Goal: Task Accomplishment & Management: Manage account settings

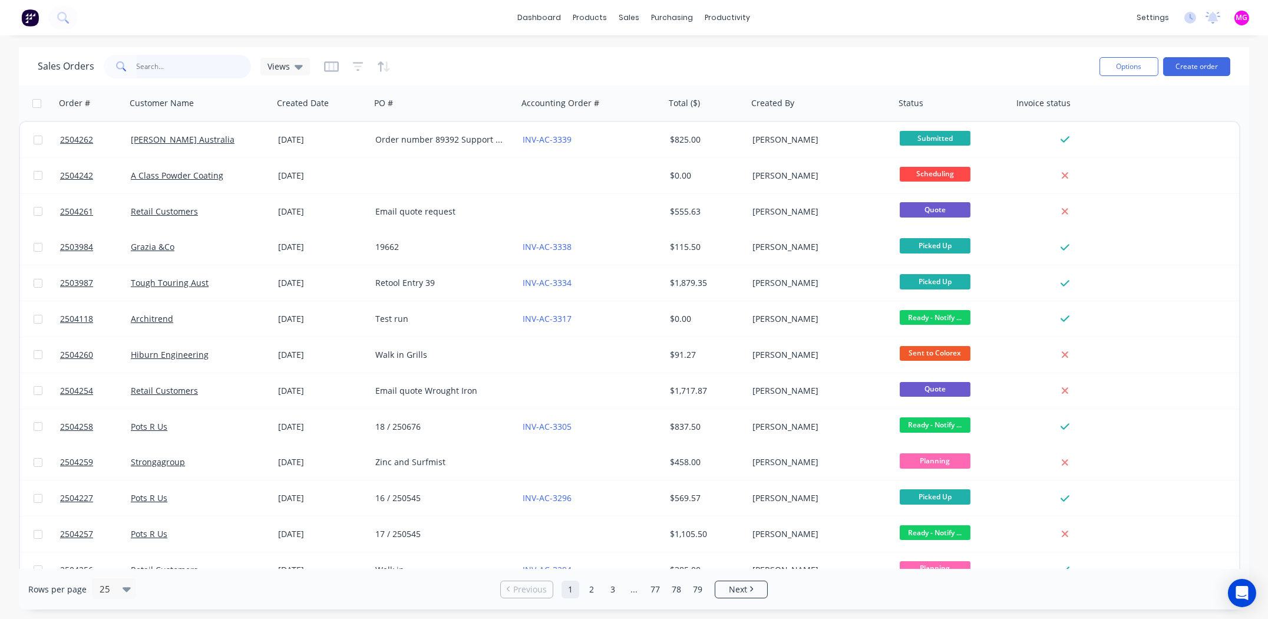
click at [181, 58] on input "text" at bounding box center [194, 67] width 115 height 24
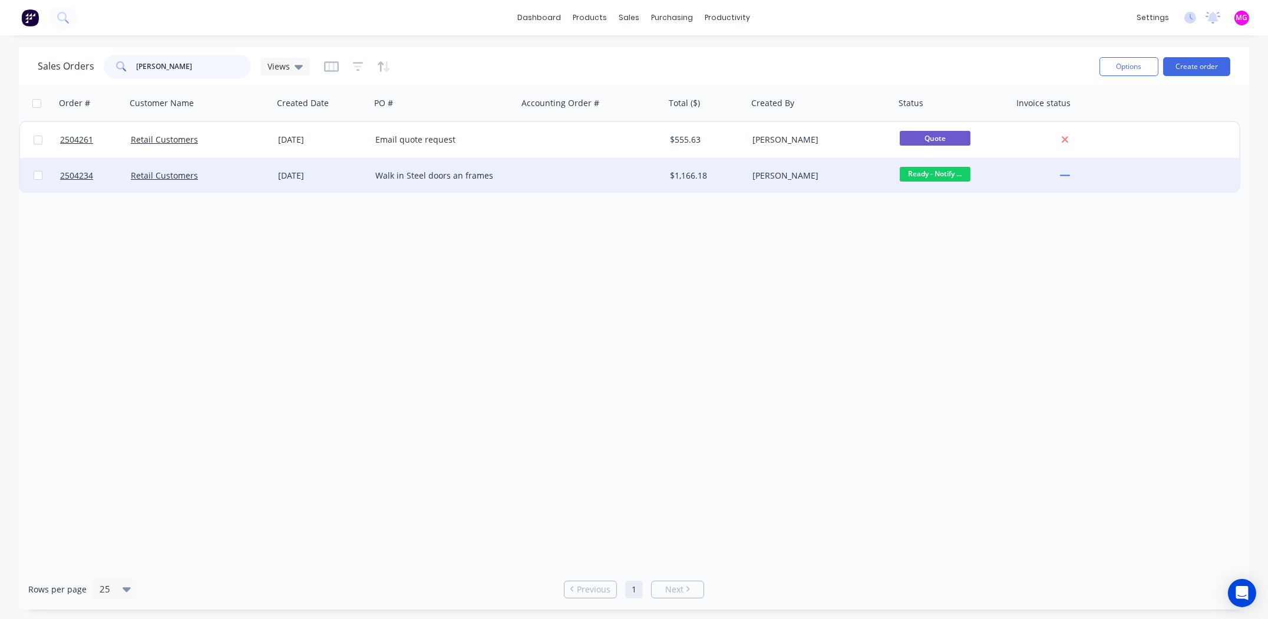
type input "luca"
click at [456, 178] on div "Walk in Steel doors an frames" at bounding box center [440, 176] width 131 height 12
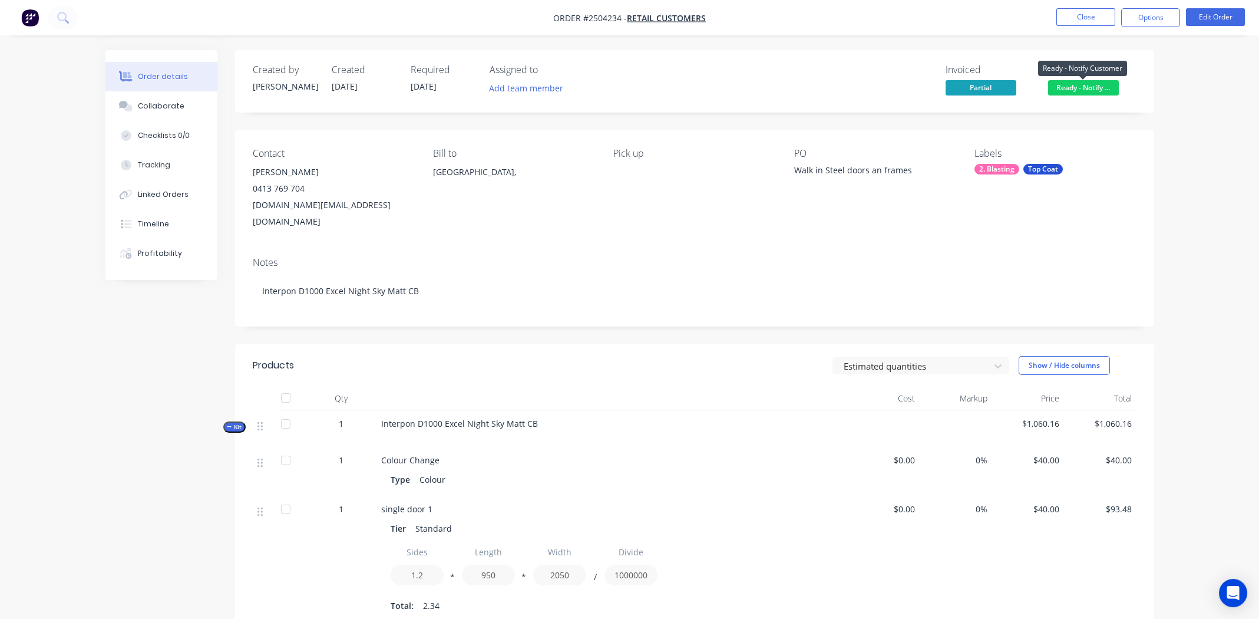
click at [507, 87] on span "Ready - Notify ..." at bounding box center [1083, 87] width 71 height 15
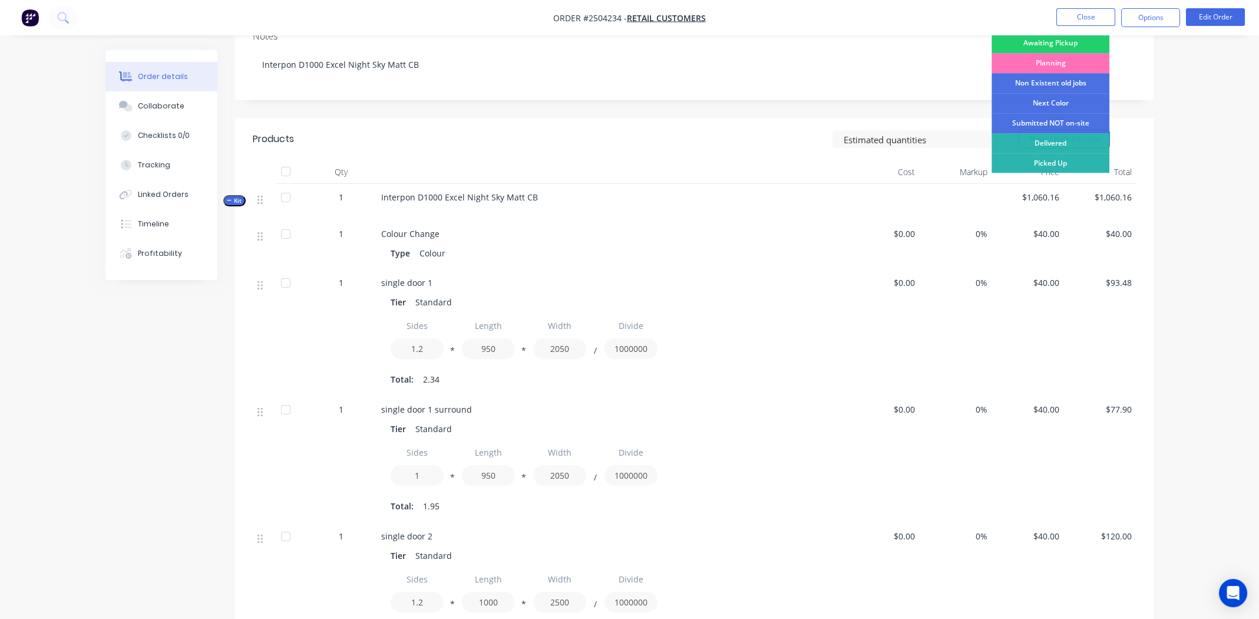
scroll to position [294, 0]
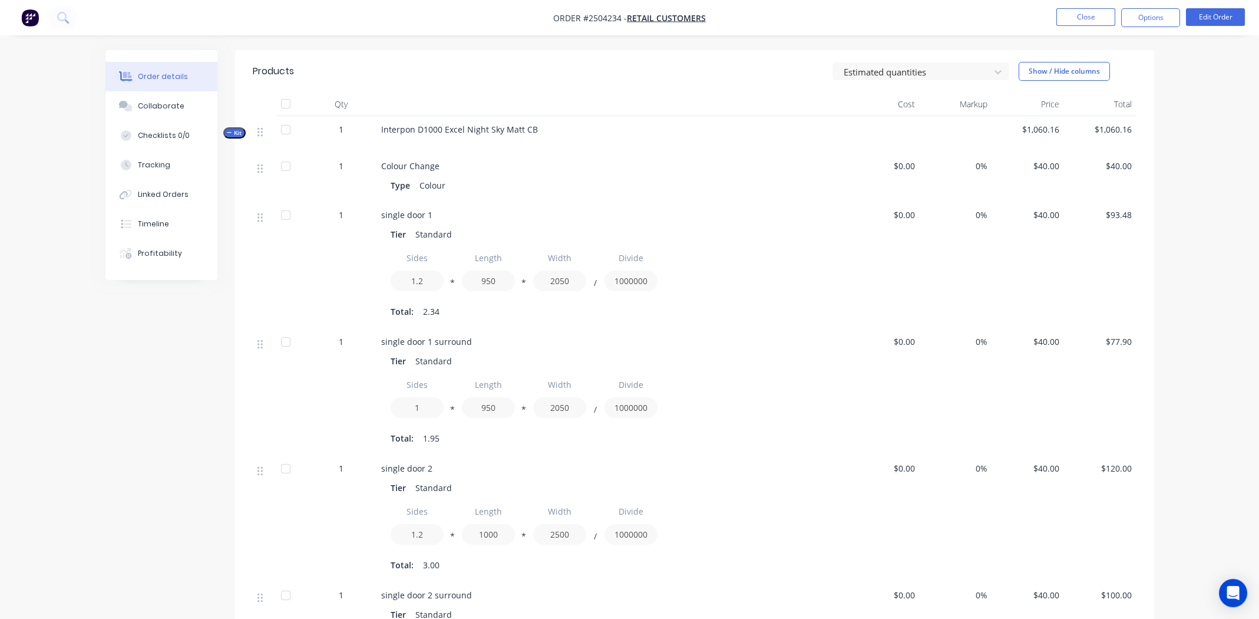
click at [268, 249] on div at bounding box center [265, 264] width 24 height 127
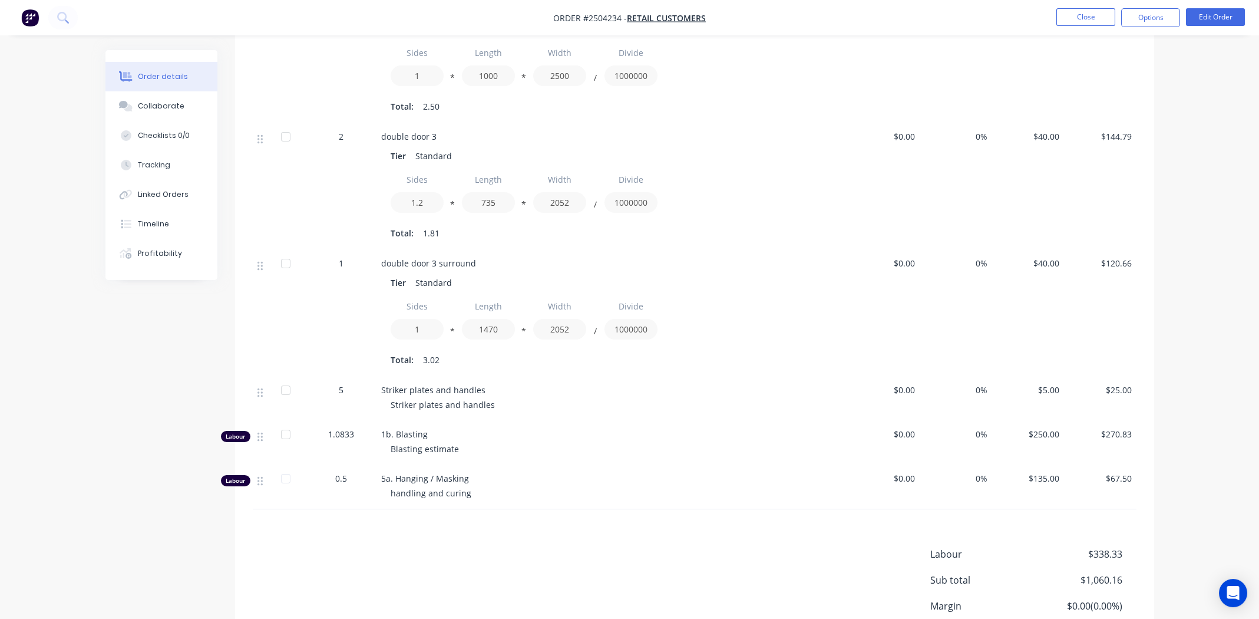
scroll to position [883, 0]
click at [158, 103] on div "Collaborate" at bounding box center [161, 106] width 47 height 11
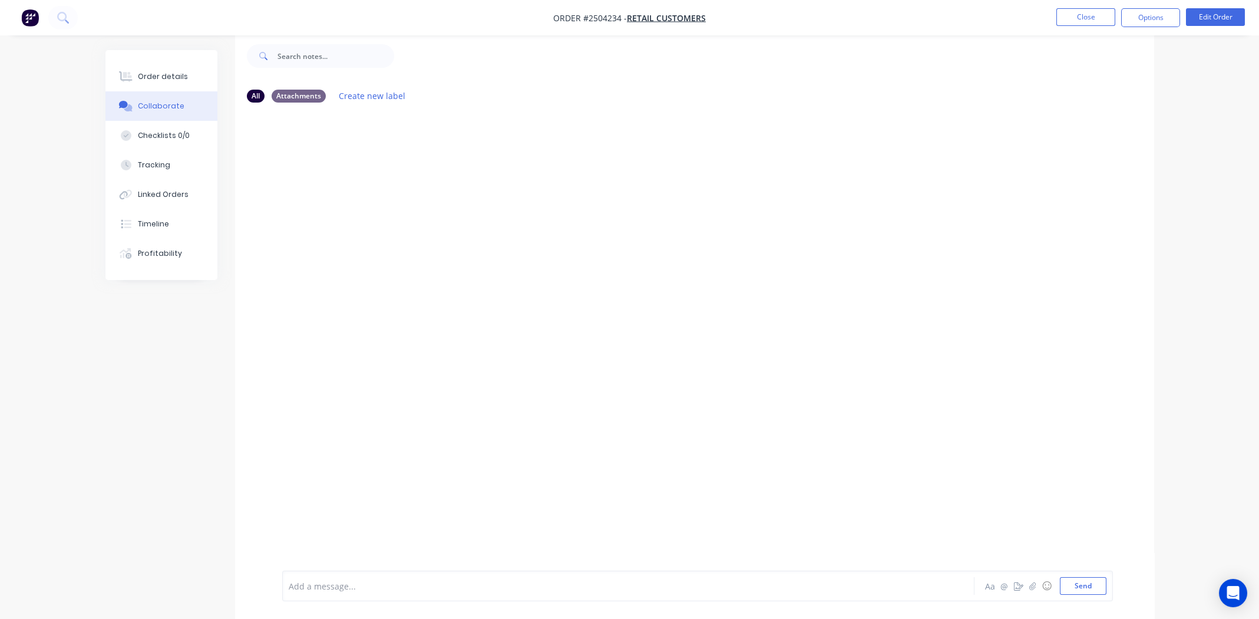
scroll to position [17, 0]
click at [155, 73] on div "Order details" at bounding box center [163, 76] width 50 height 11
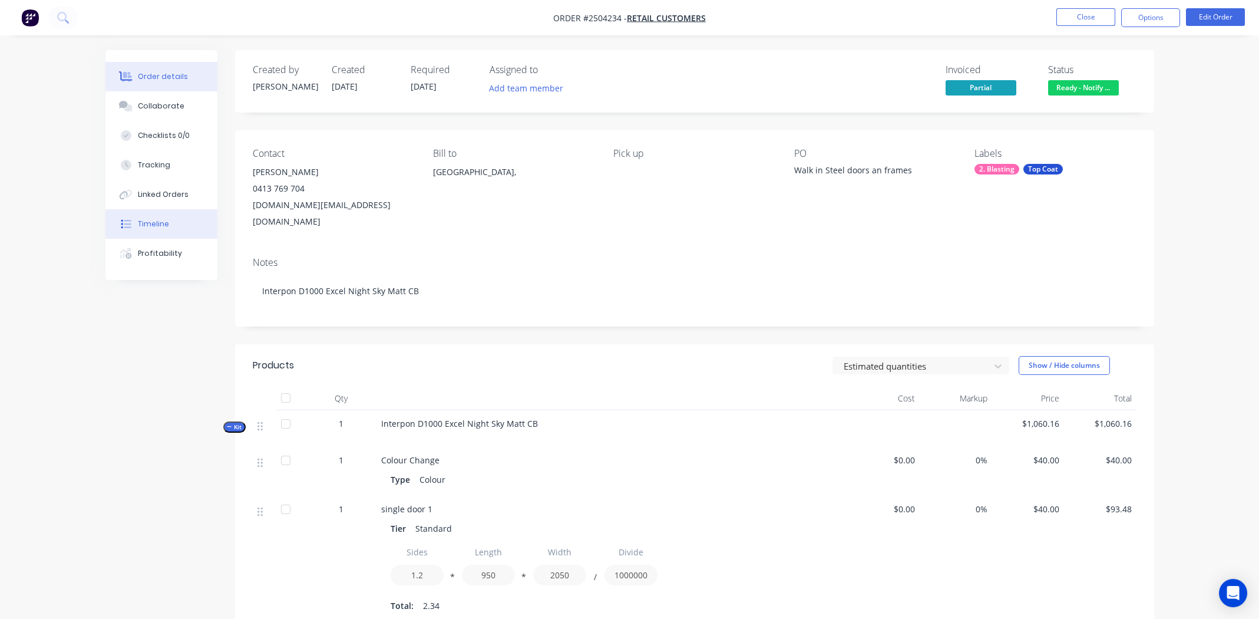
click at [156, 221] on div "Timeline" at bounding box center [153, 224] width 31 height 11
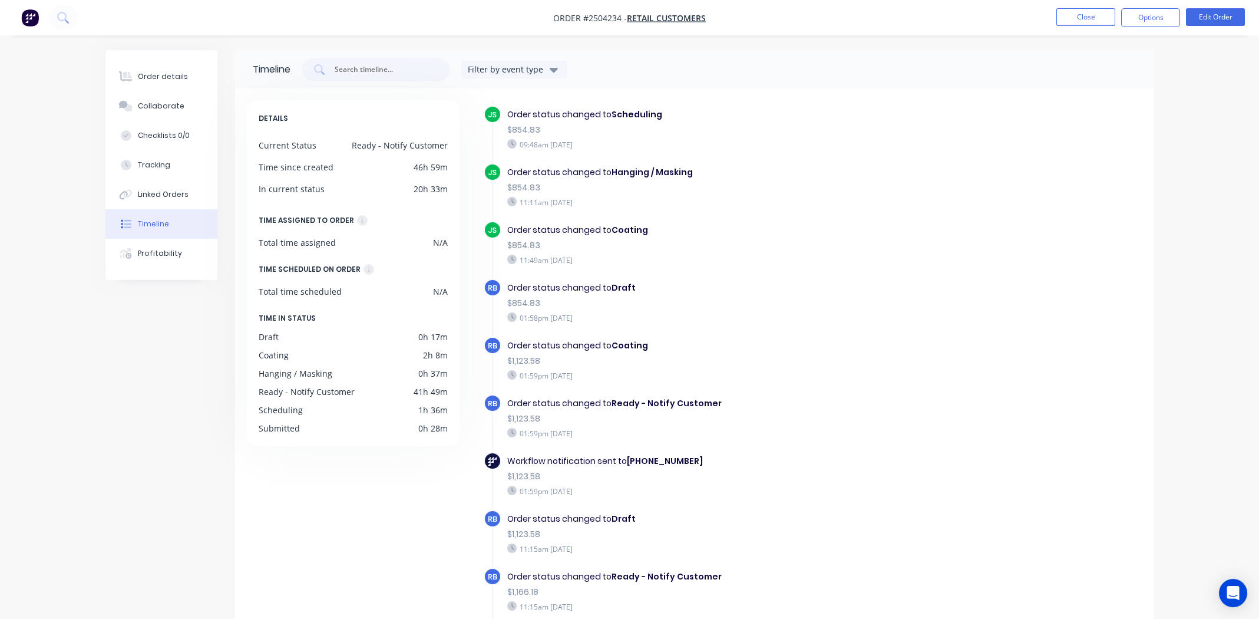
scroll to position [470, 0]
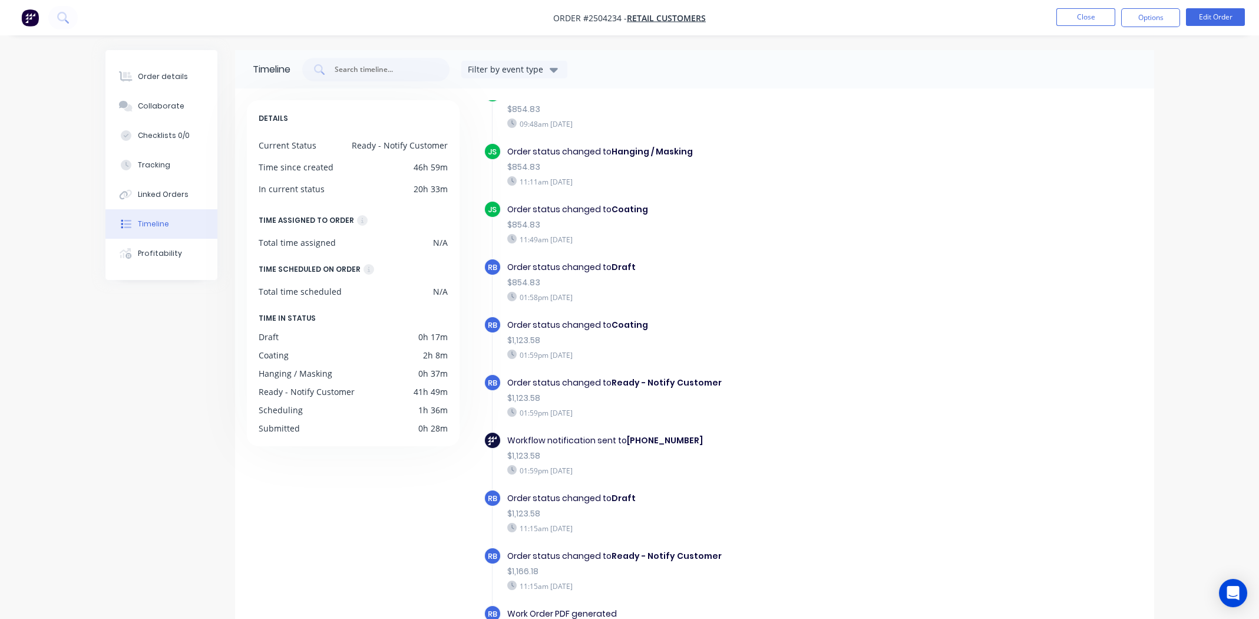
click at [507, 286] on div "01:58pm Monday 29/09/25" at bounding box center [711, 297] width 408 height 11
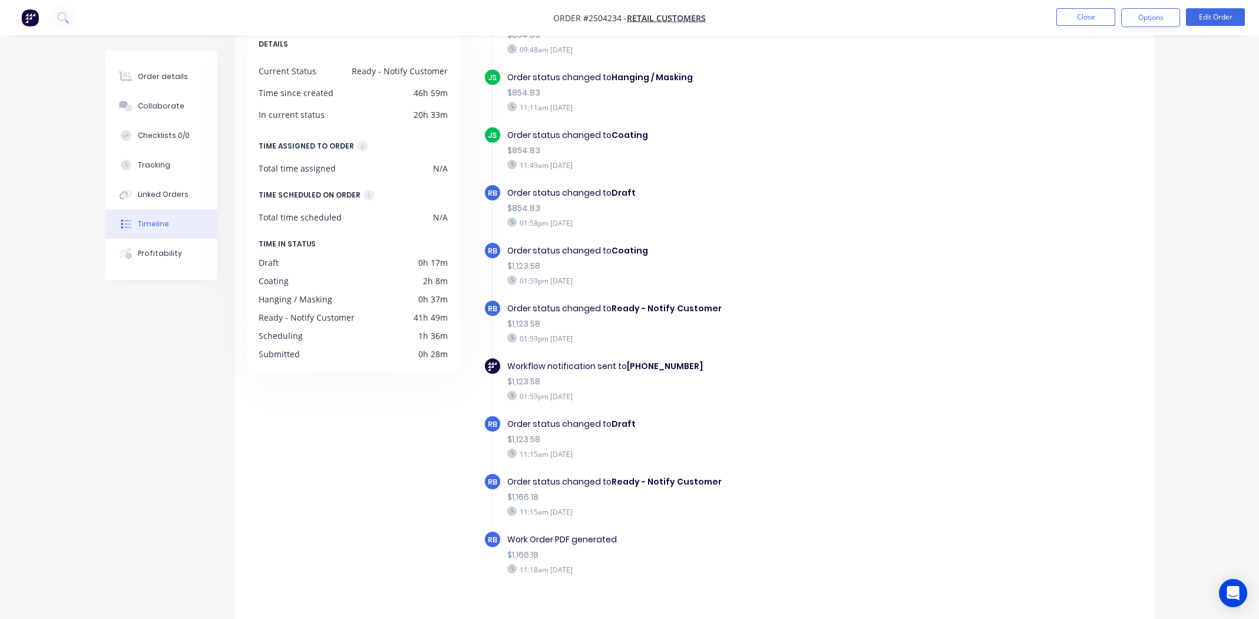
scroll to position [87, 0]
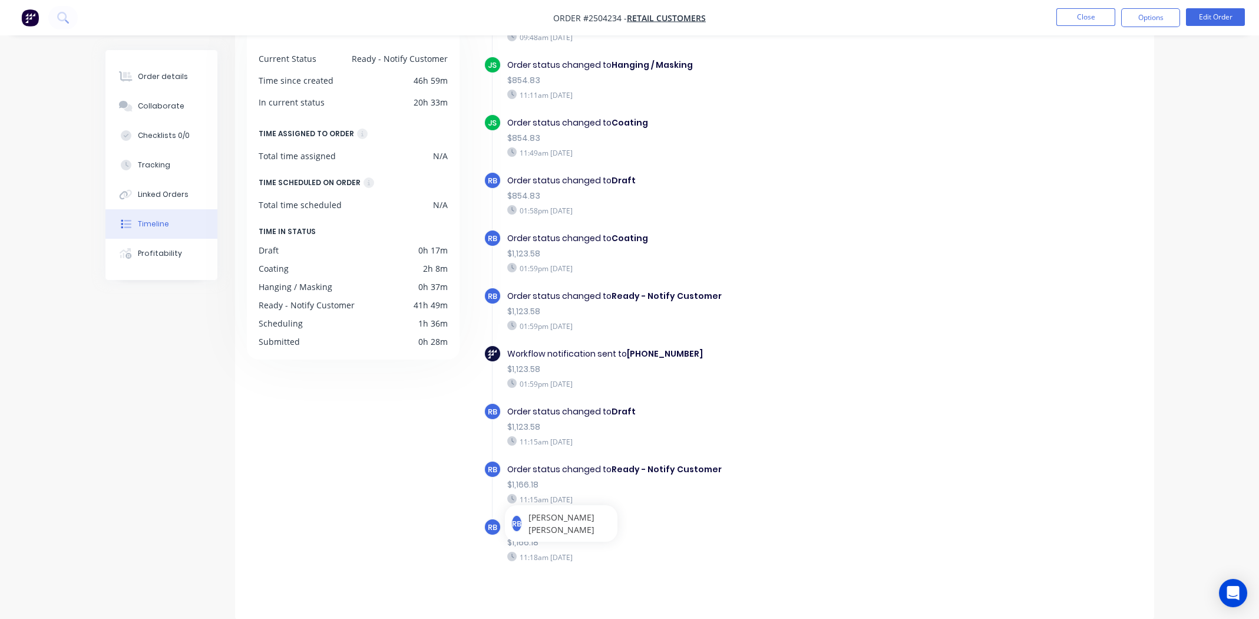
click at [507, 286] on div "Order status changed to Ready - Notify Customer $1,123.58 01:59pm Monday 29/09/…" at bounding box center [710, 310] width 419 height 47
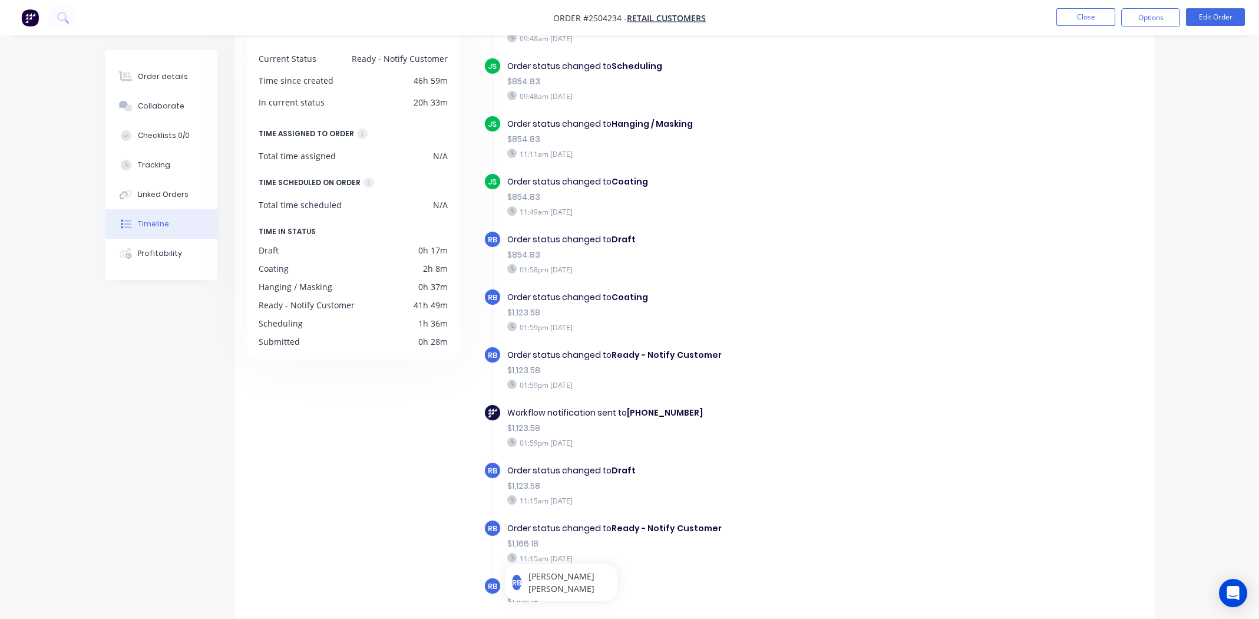
click at [507, 209] on div "11:49am Monday 29/09/25" at bounding box center [711, 211] width 408 height 11
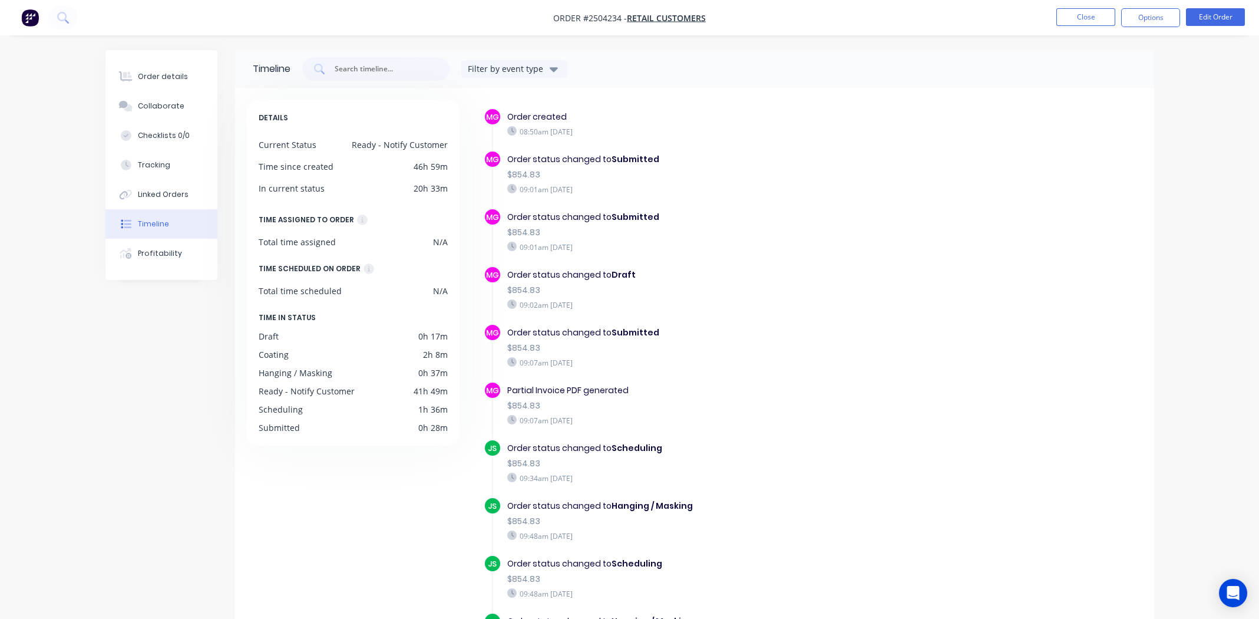
scroll to position [0, 0]
click at [507, 15] on span "Order #2504234 -" at bounding box center [590, 17] width 74 height 11
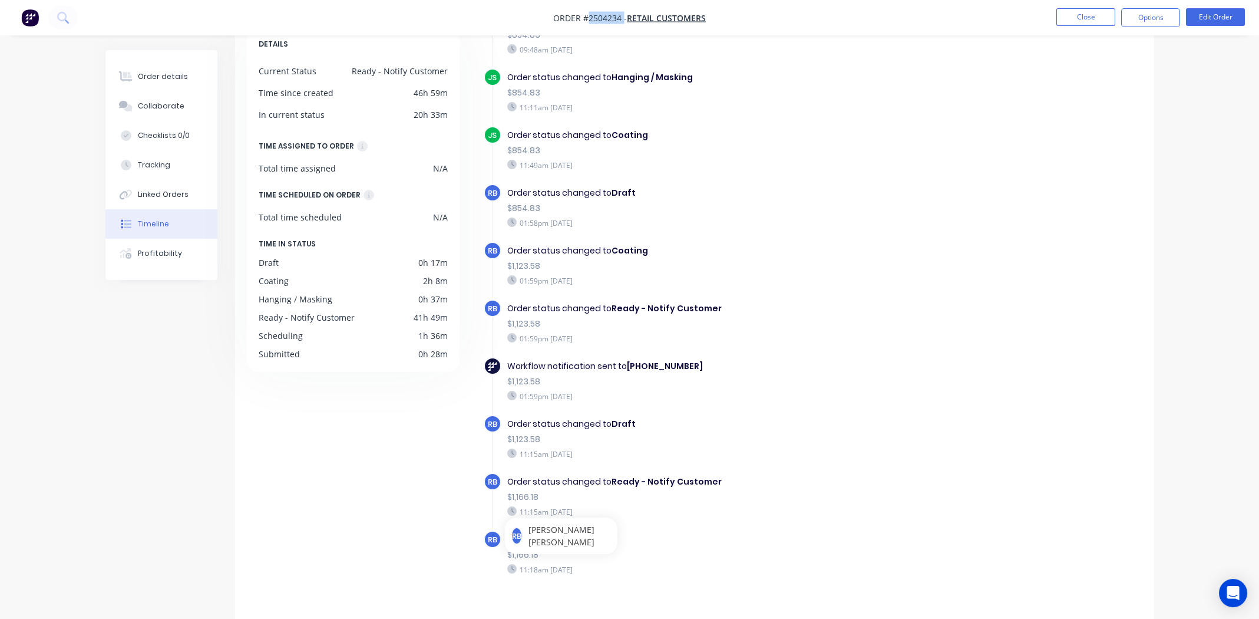
scroll to position [87, 0]
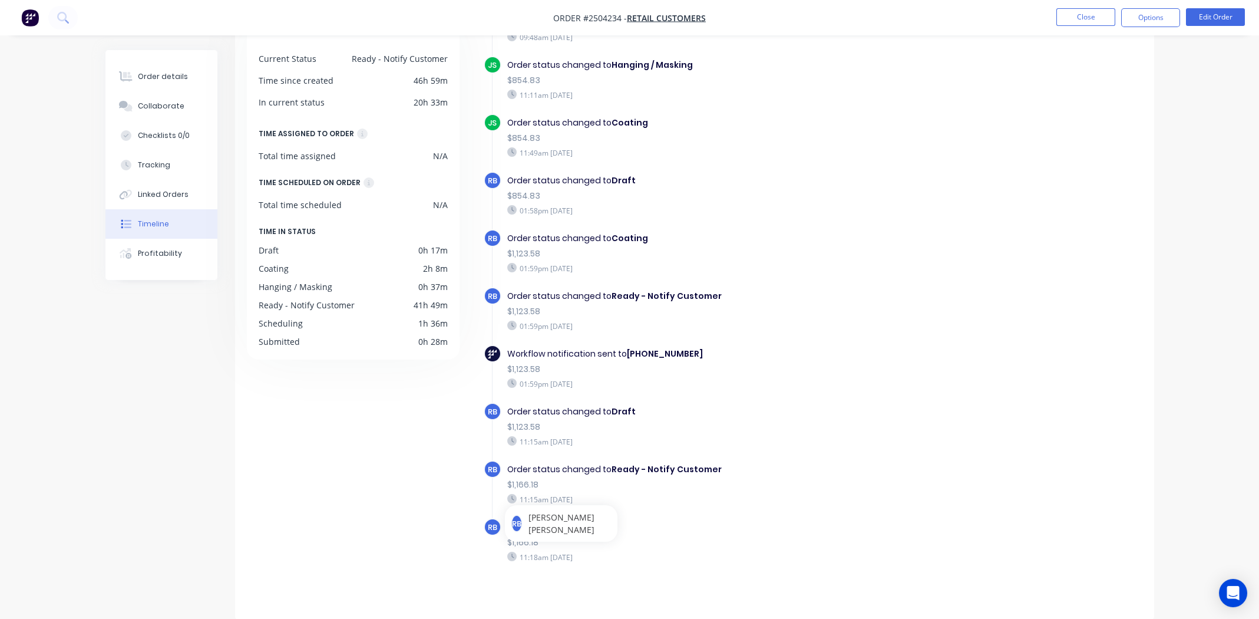
click at [507, 236] on div "MG Order created 08:50am Monday 29/09/25 MG Order status changed to Submitted $…" at bounding box center [813, 78] width 659 height 1053
click at [358, 286] on div "DETAILS Current Status Ready - Notify Customer Time since created 46h 59m In cu…" at bounding box center [359, 308] width 224 height 588
click at [371, 286] on div "DETAILS Current Status Ready - Notify Customer Time since created 46h 59m In cu…" at bounding box center [359, 308] width 224 height 588
click at [155, 69] on button "Order details" at bounding box center [161, 76] width 112 height 29
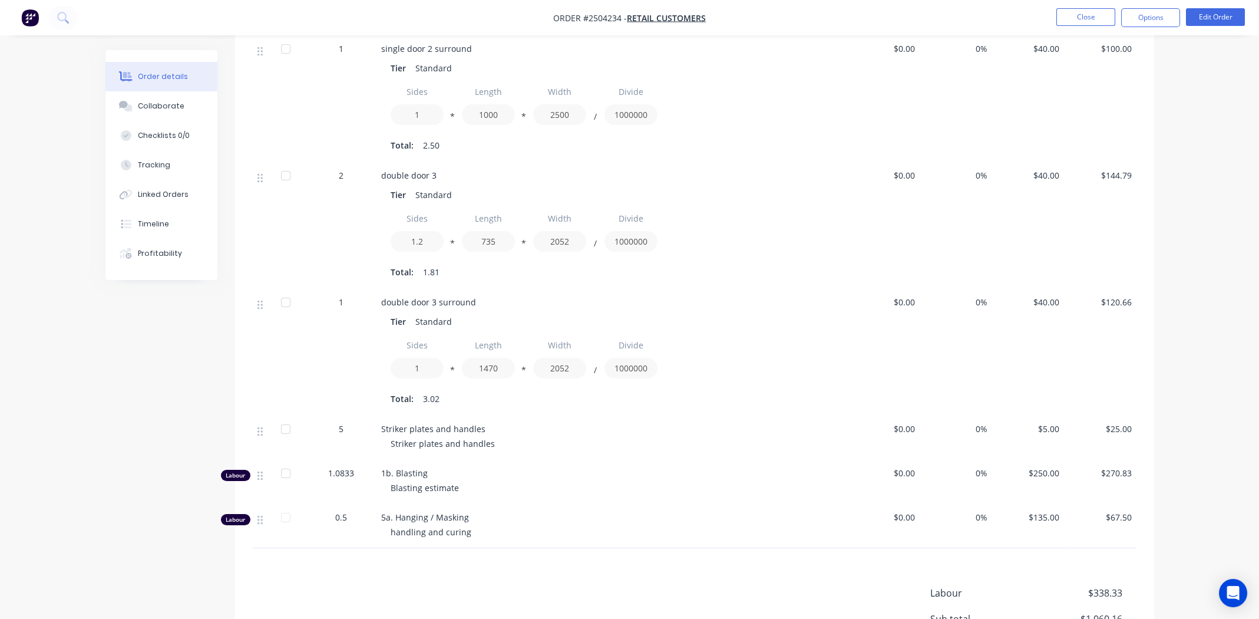
scroll to position [844, 0]
click at [507, 16] on button "Edit Order" at bounding box center [1215, 17] width 59 height 18
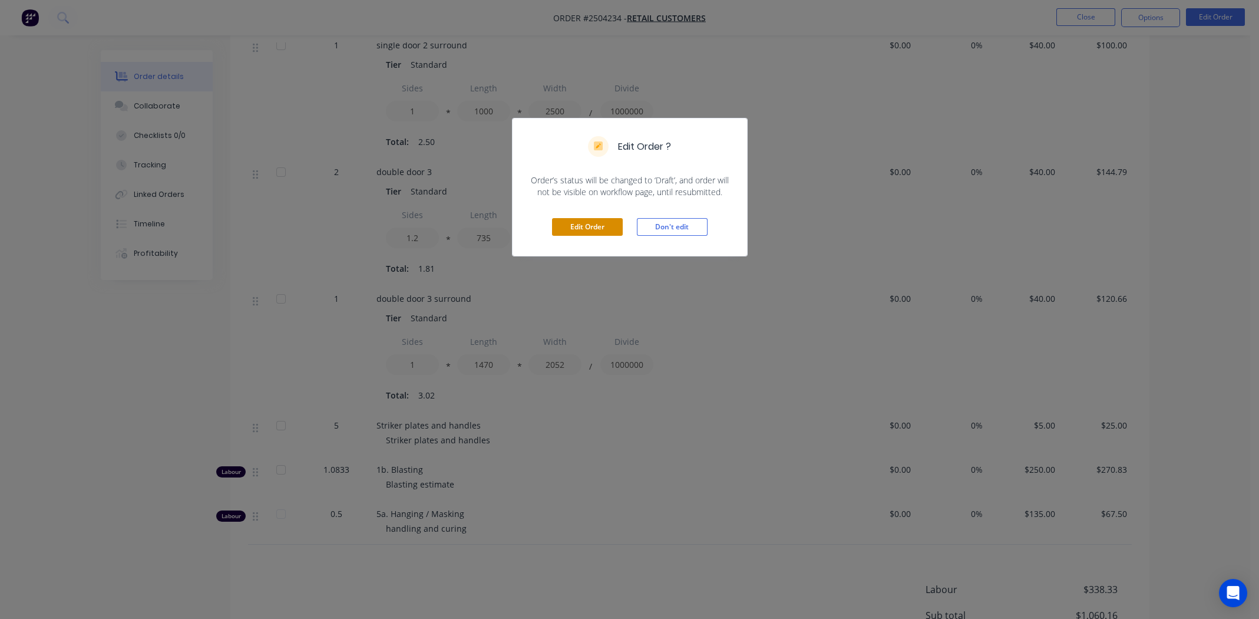
click at [507, 223] on button "Edit Order" at bounding box center [587, 227] width 71 height 18
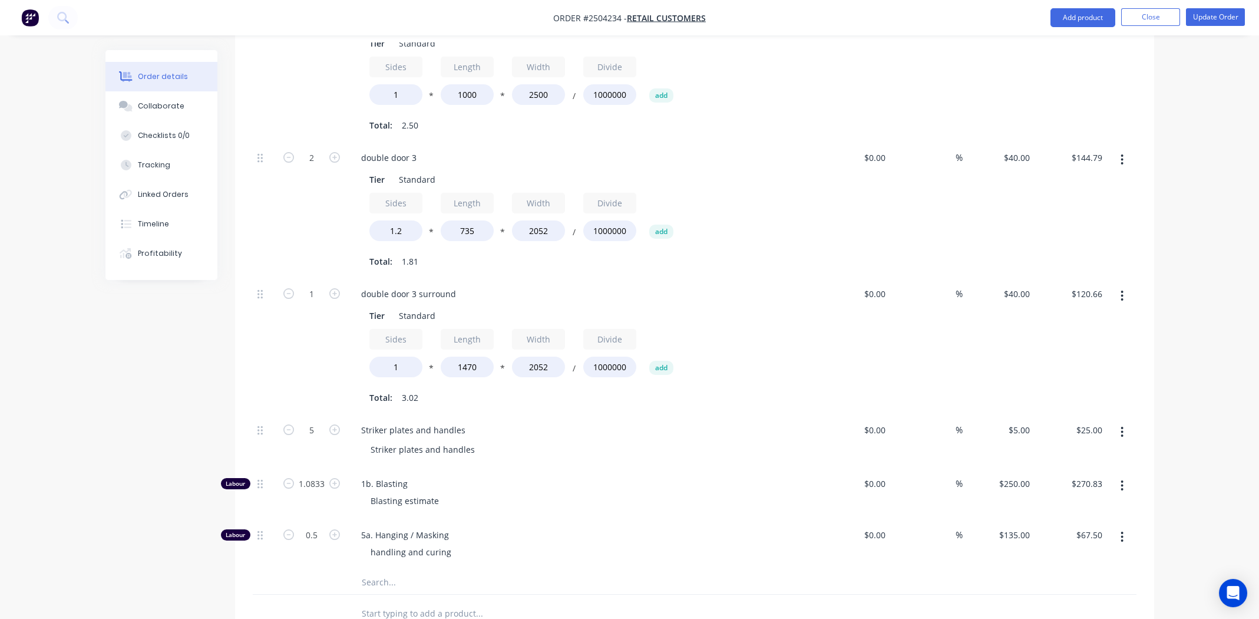
scroll to position [1178, 0]
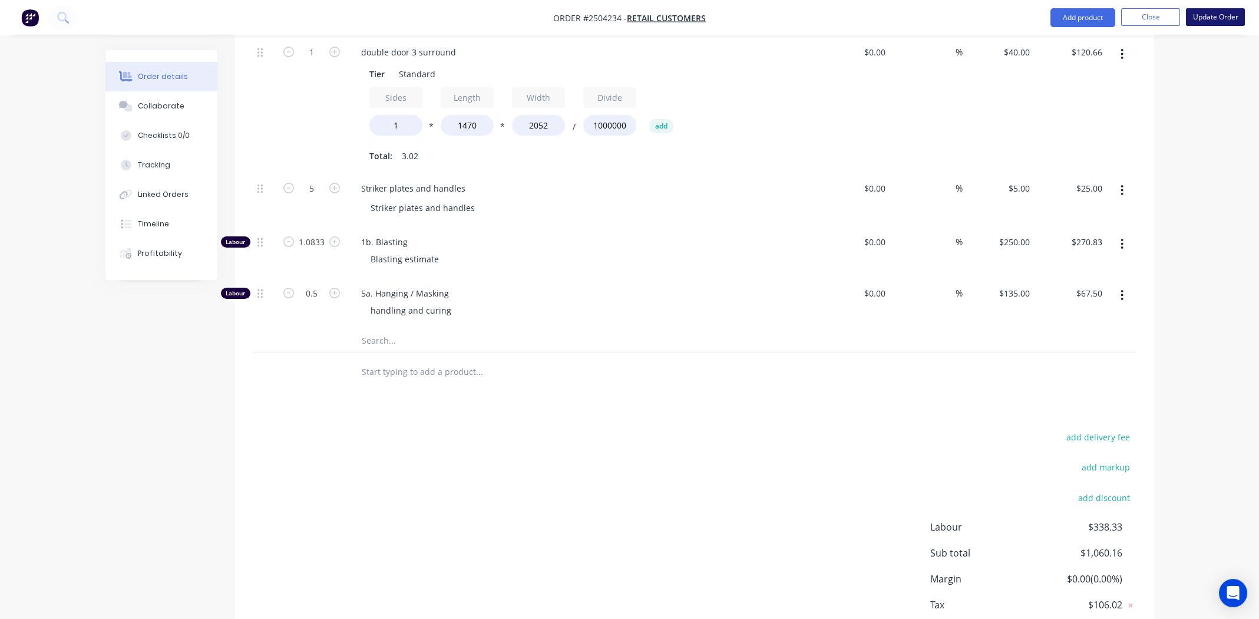
click at [507, 17] on button "Update Order" at bounding box center [1215, 17] width 59 height 18
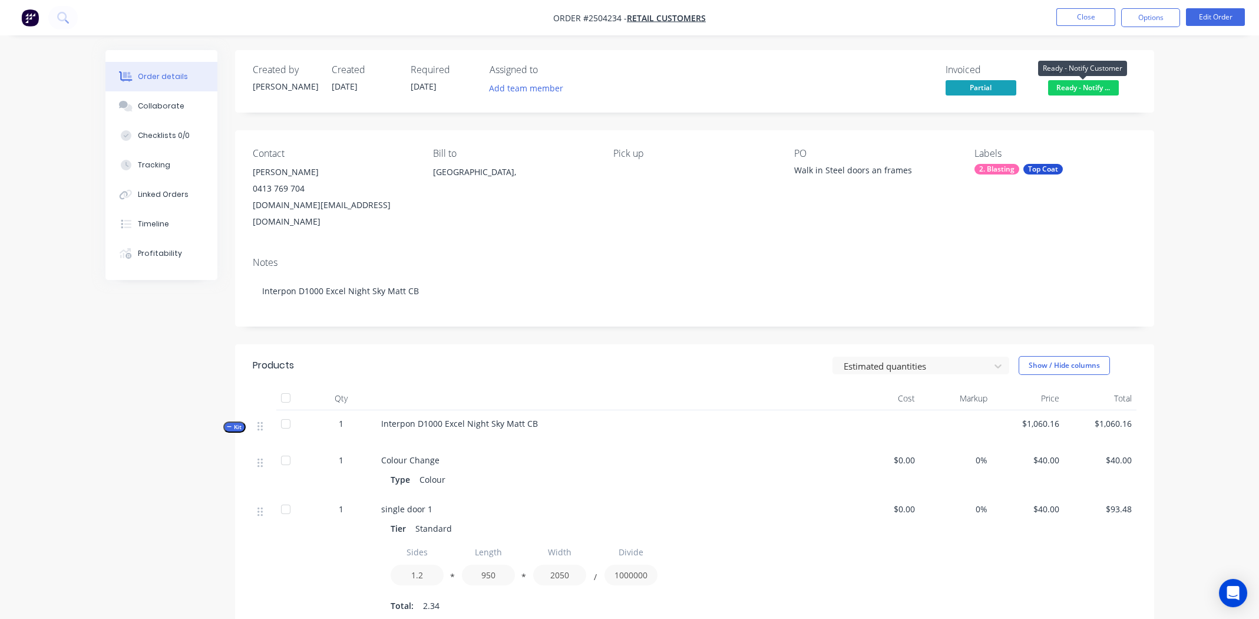
click at [507, 90] on span "Ready - Notify ..." at bounding box center [1083, 87] width 71 height 15
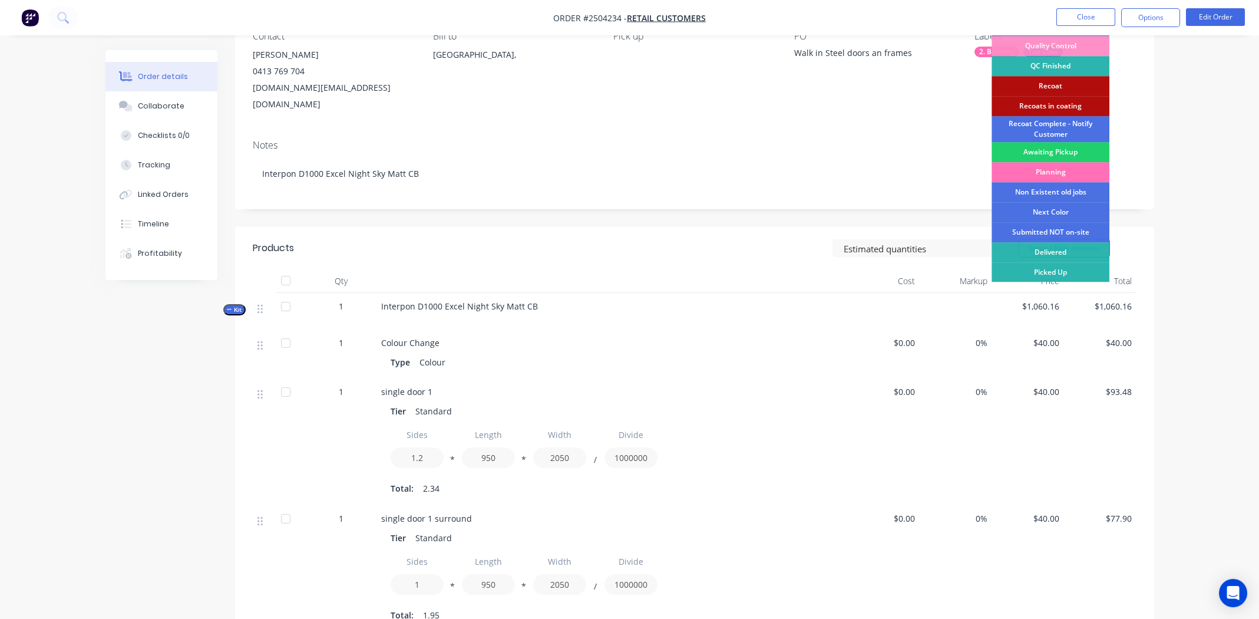
scroll to position [58, 0]
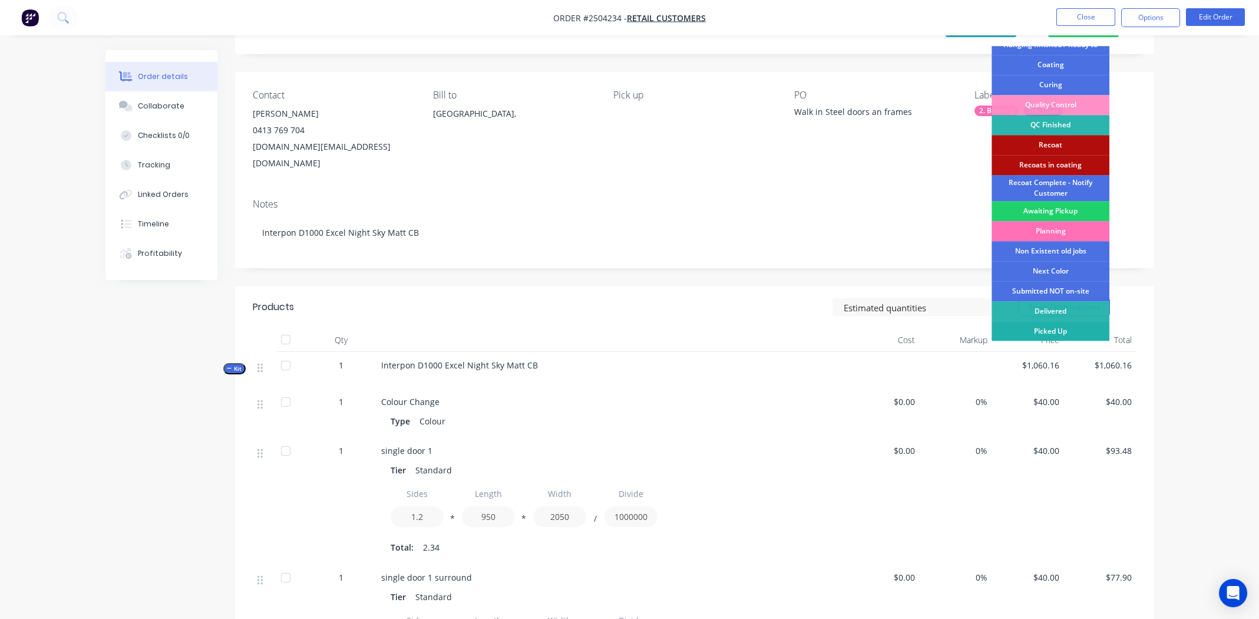
click at [507, 286] on div "Picked Up" at bounding box center [1051, 331] width 118 height 20
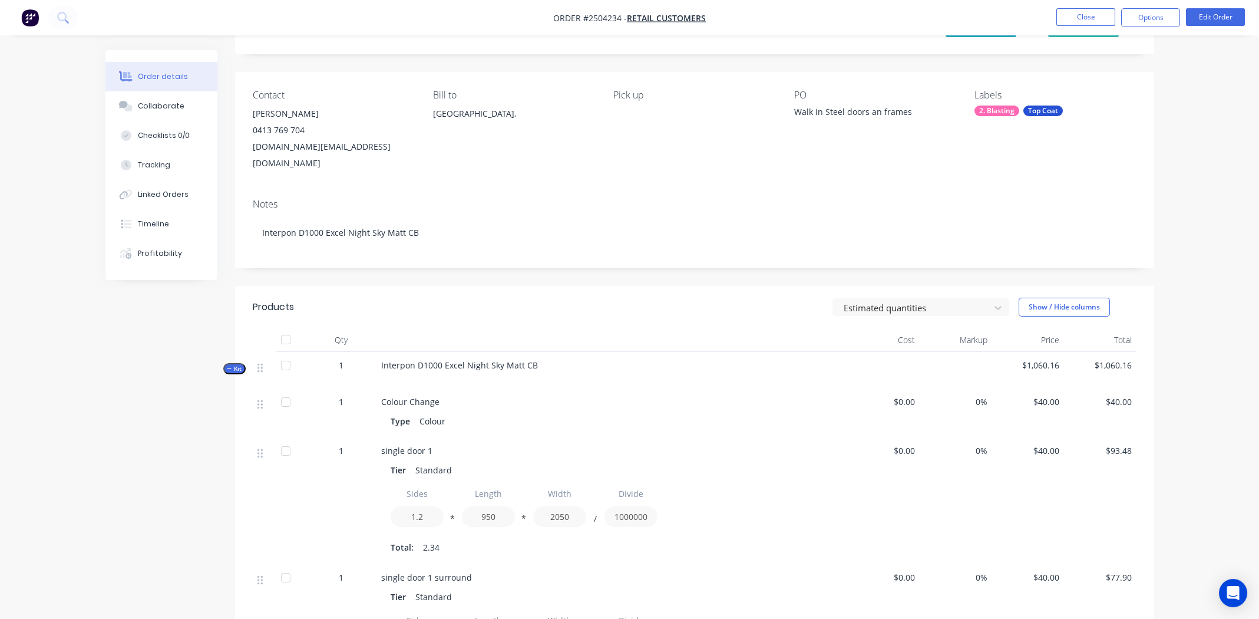
scroll to position [0, 0]
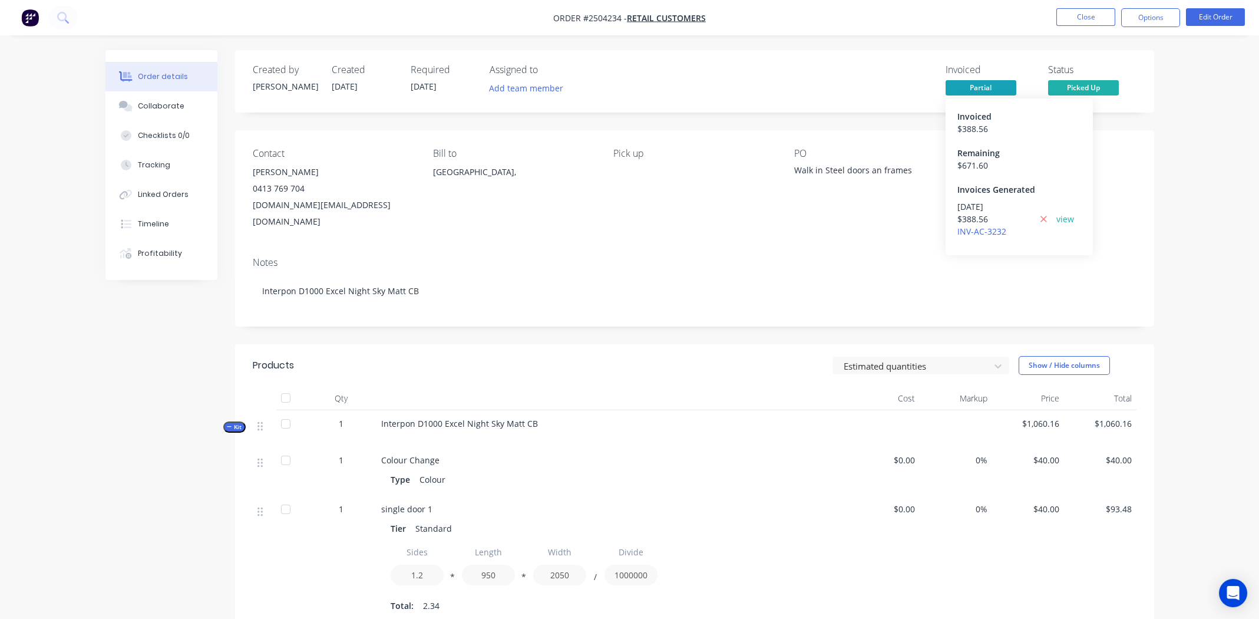
click at [507, 87] on span "Partial" at bounding box center [981, 87] width 71 height 15
click at [507, 14] on button "Options" at bounding box center [1150, 17] width 59 height 19
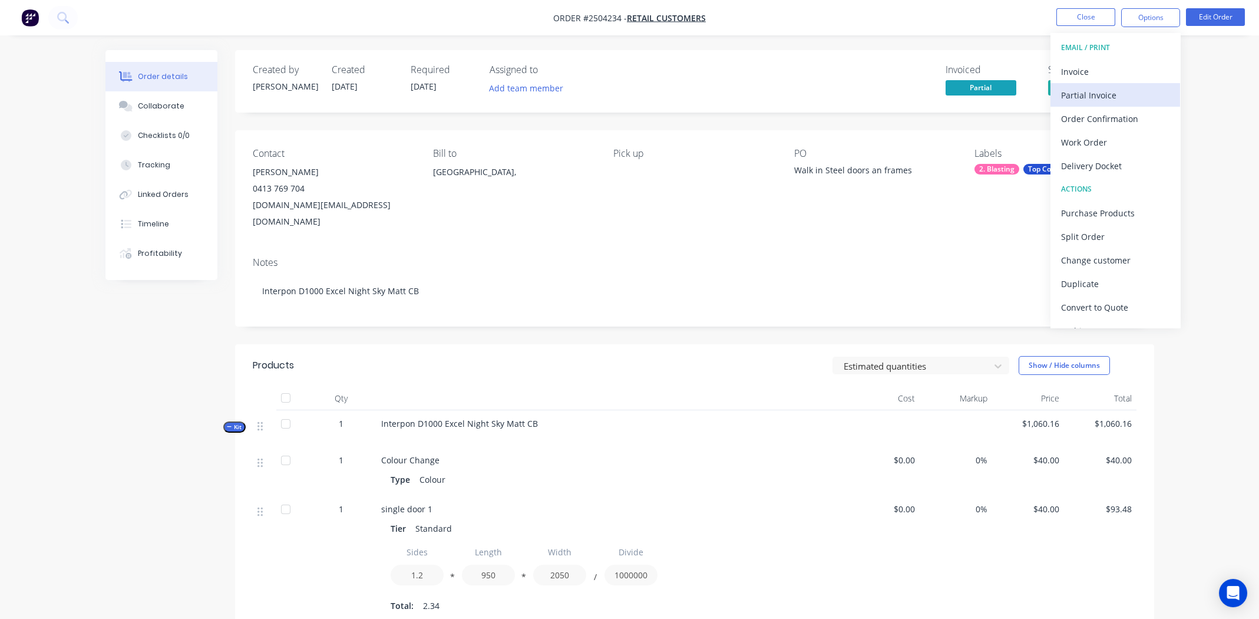
click at [507, 90] on div "Partial Invoice" at bounding box center [1115, 95] width 108 height 17
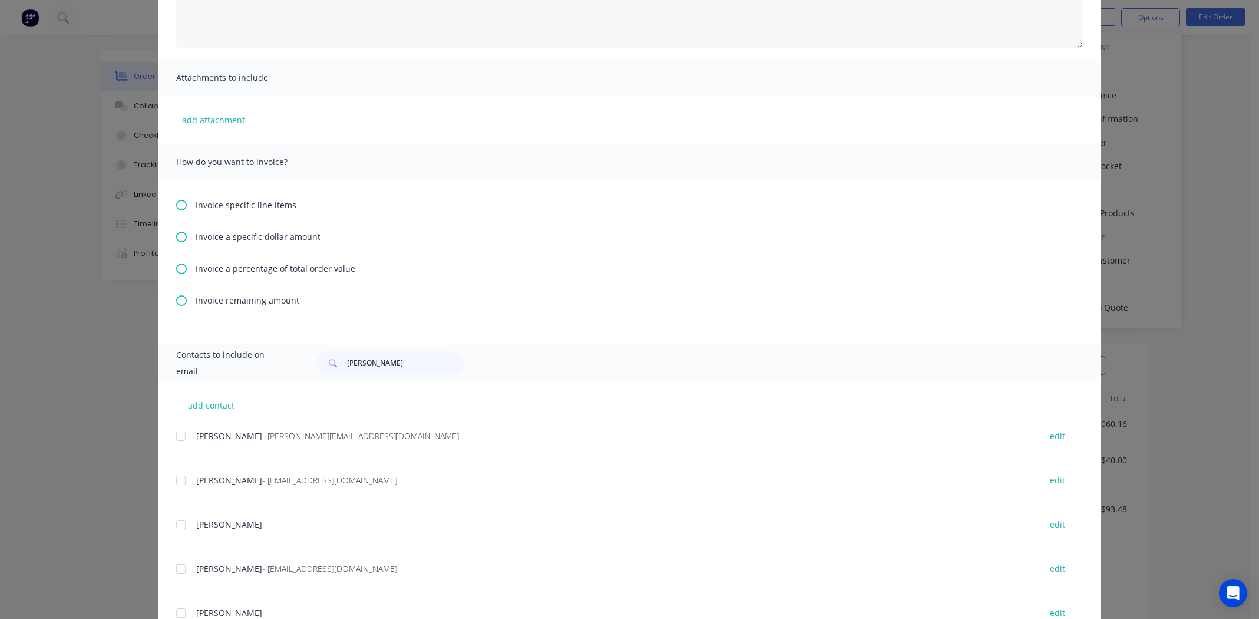
scroll to position [235, 0]
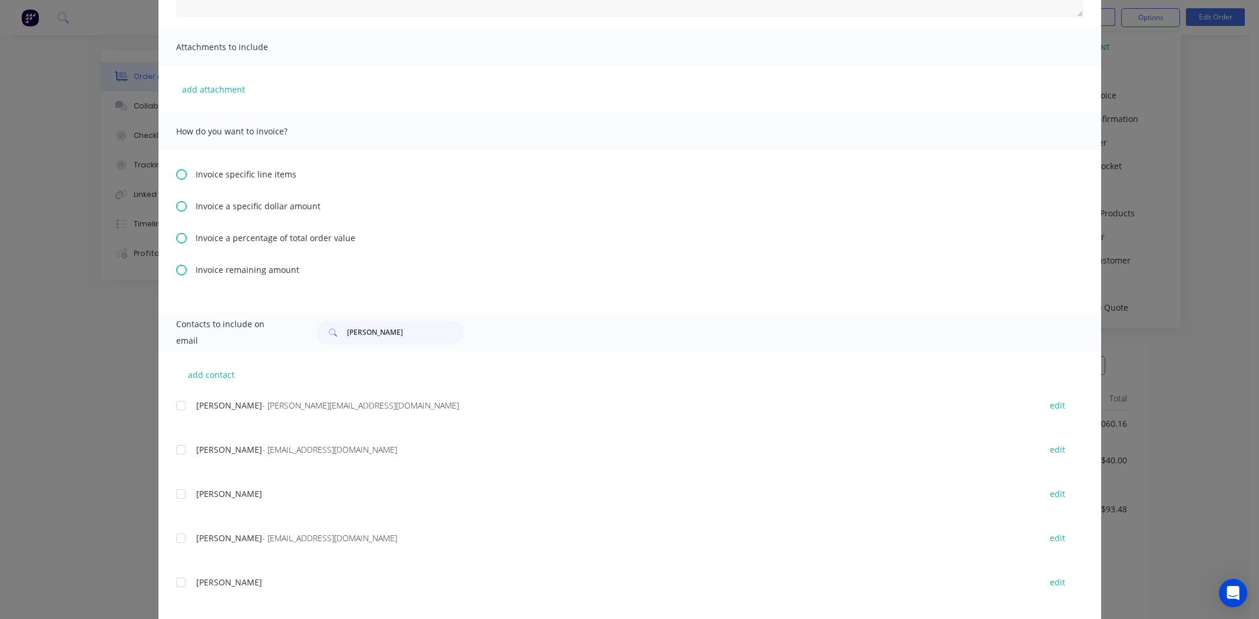
click at [179, 206] on icon at bounding box center [181, 206] width 11 height 11
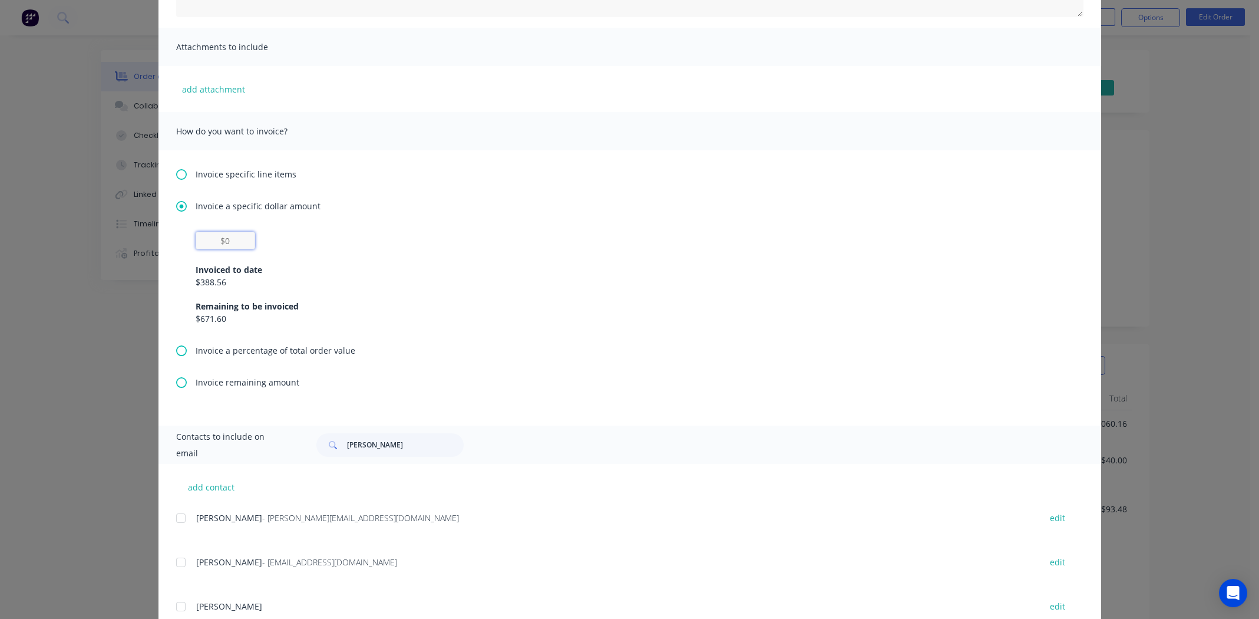
drag, startPoint x: 222, startPoint y: 240, endPoint x: 313, endPoint y: 248, distance: 91.7
click at [222, 240] on input "text" at bounding box center [226, 241] width 60 height 18
click at [507, 282] on div "$388.56" at bounding box center [630, 282] width 868 height 12
click at [217, 240] on input "$0" at bounding box center [226, 241] width 60 height 18
type input "$0"
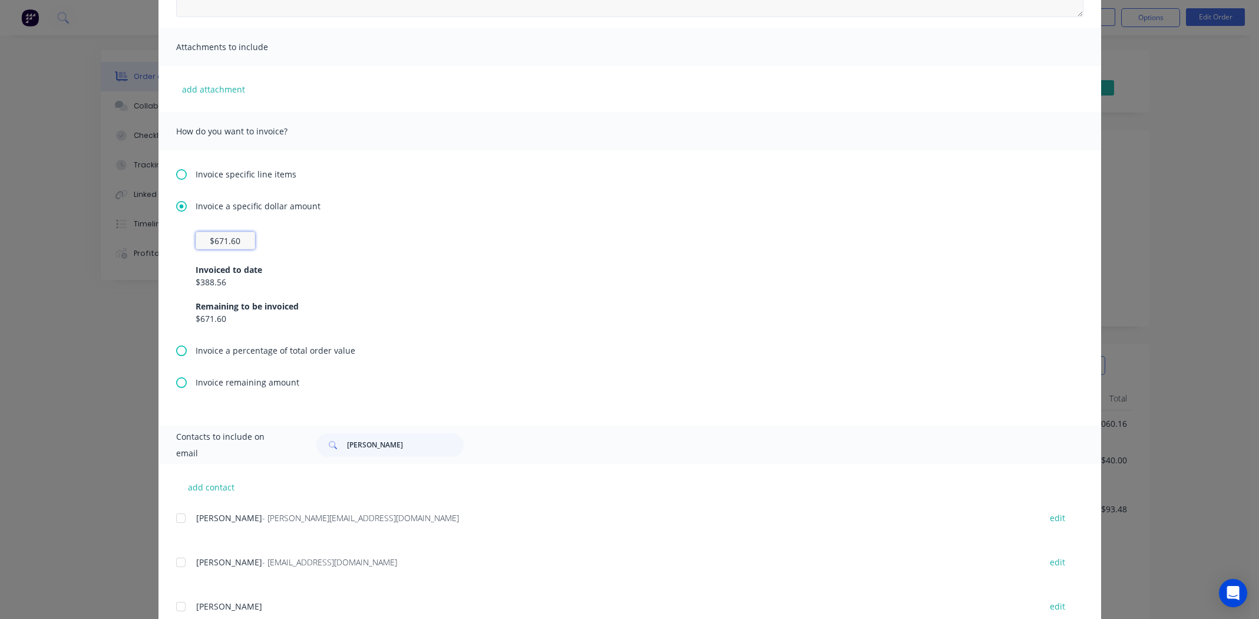
scroll to position [0, 0]
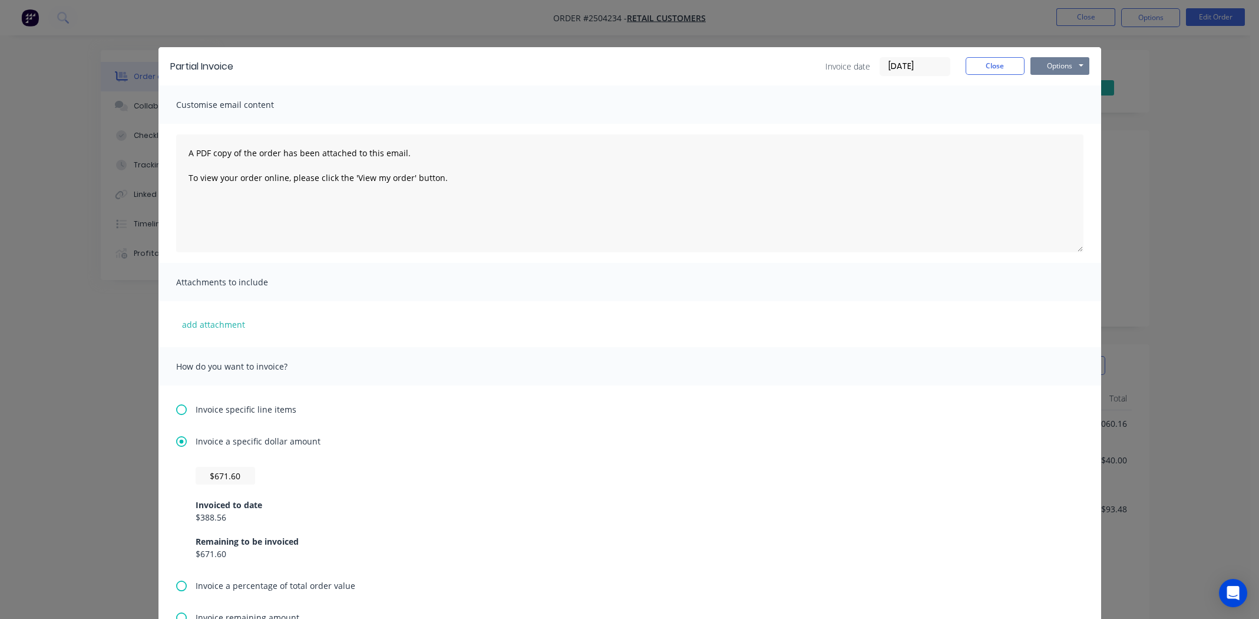
type input "$671.6"
click at [507, 67] on button "Options" at bounding box center [1059, 66] width 59 height 18
click at [507, 99] on button "Print" at bounding box center [1067, 106] width 75 height 19
click at [507, 63] on button "Close" at bounding box center [995, 66] width 59 height 18
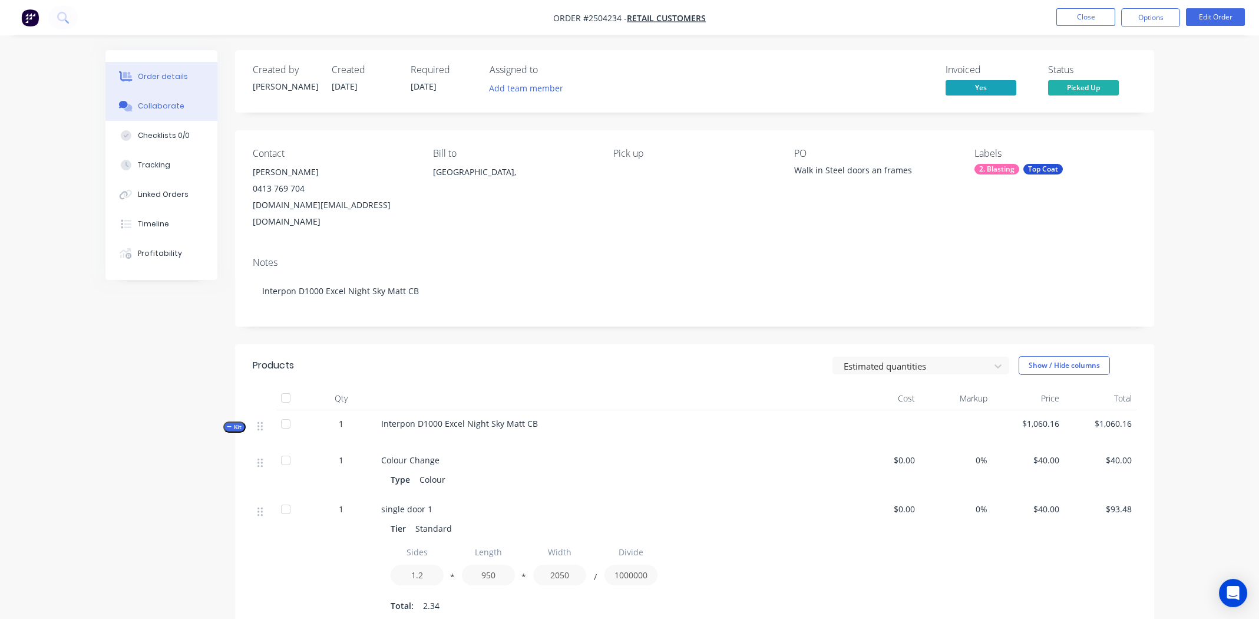
click at [157, 105] on div "Collaborate" at bounding box center [161, 106] width 47 height 11
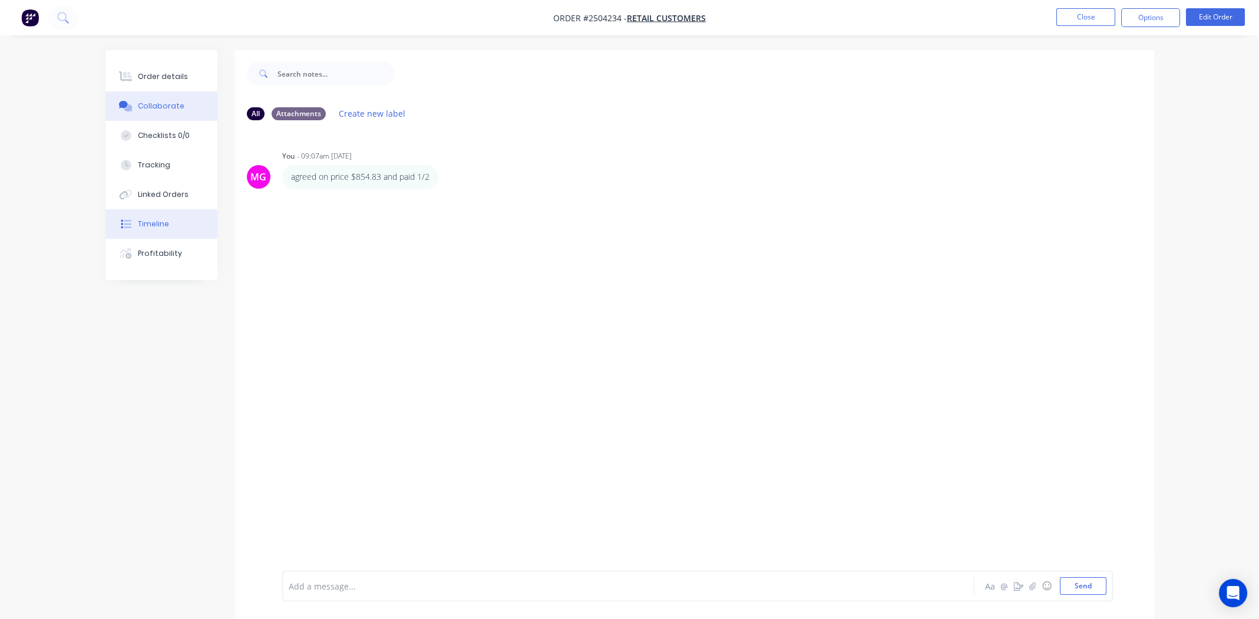
click at [158, 226] on div "Timeline" at bounding box center [153, 224] width 31 height 11
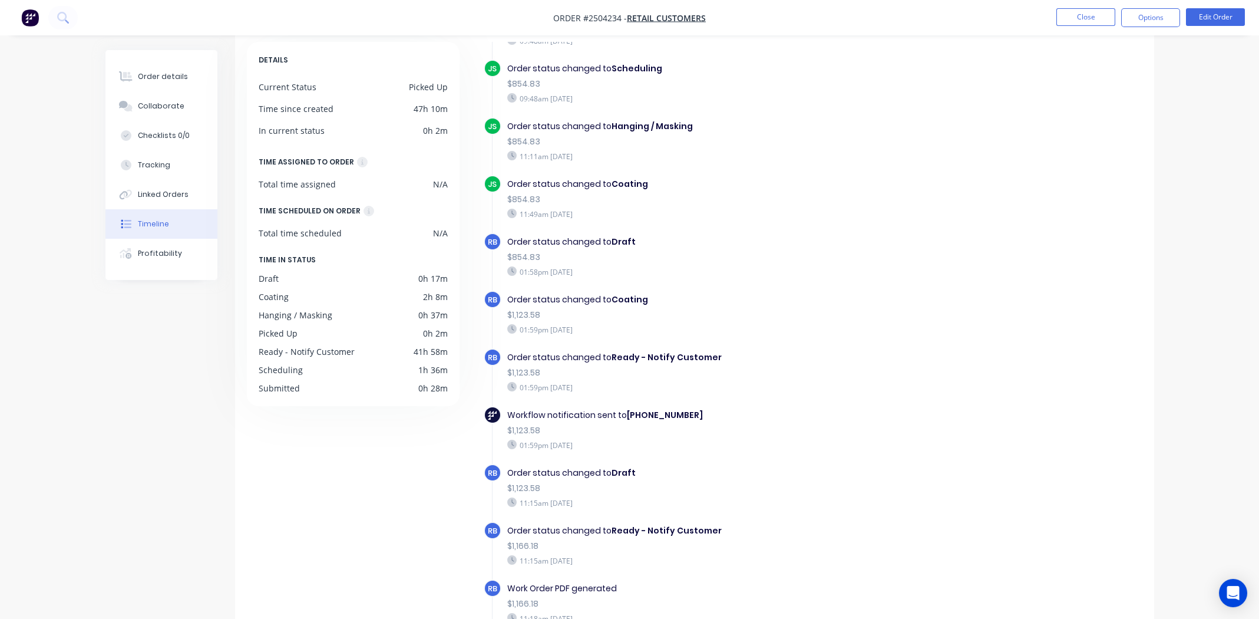
scroll to position [346, 0]
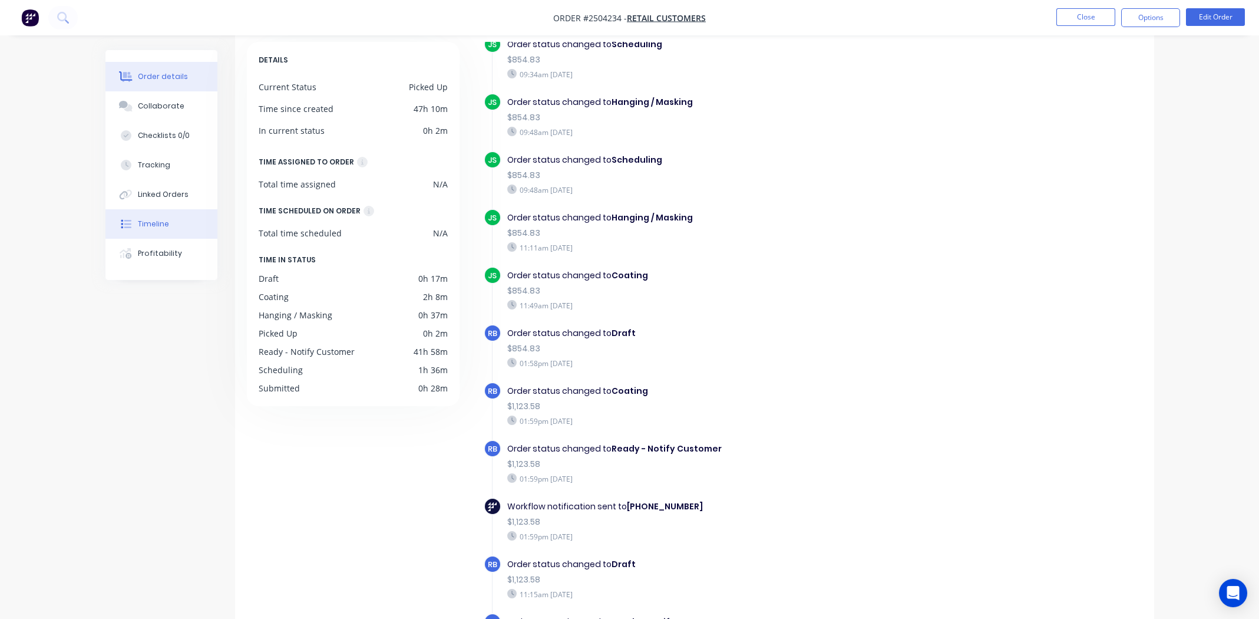
click at [148, 78] on div "Order details" at bounding box center [163, 76] width 50 height 11
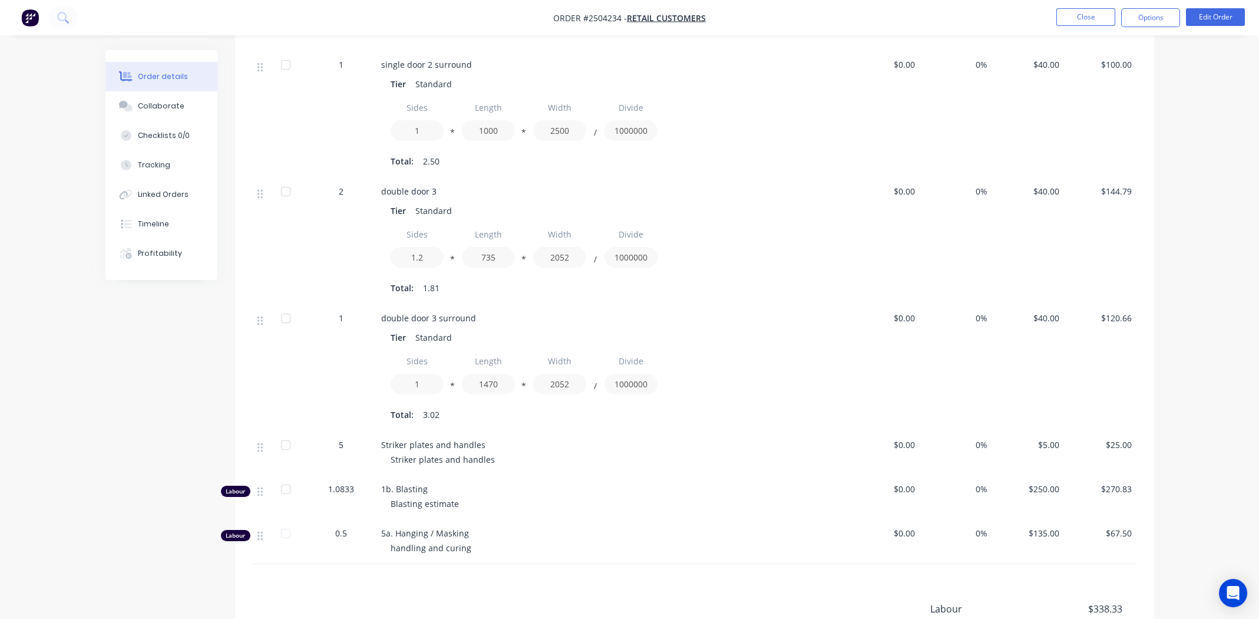
scroll to position [961, 0]
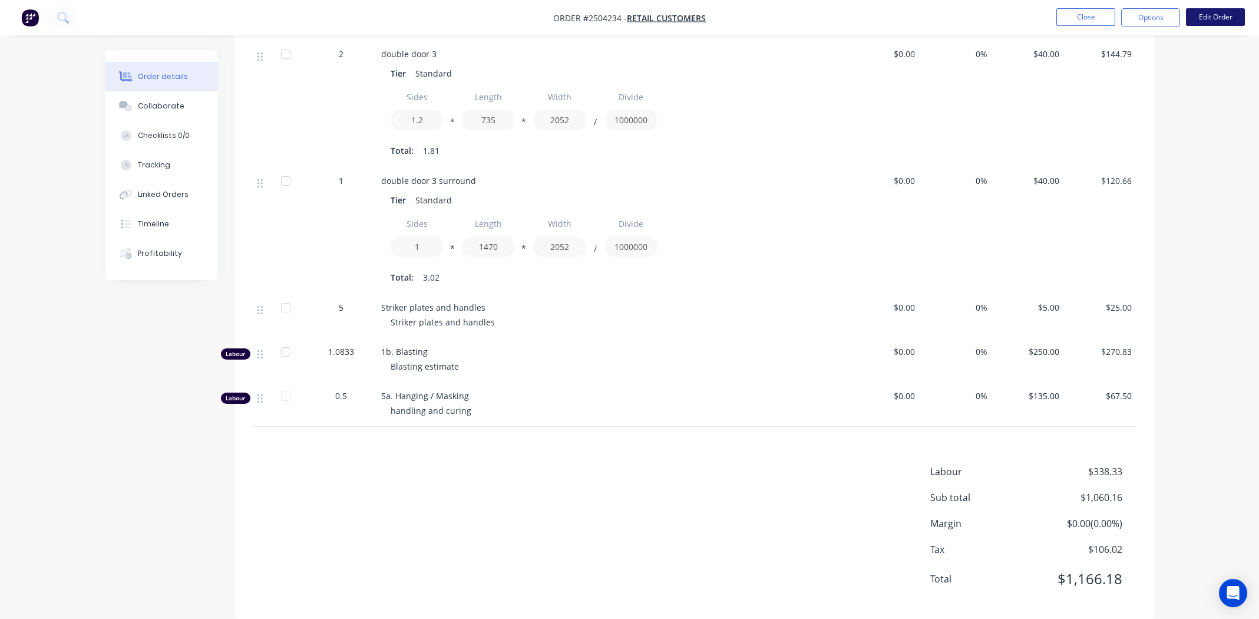
click at [507, 16] on button "Edit Order" at bounding box center [1215, 17] width 59 height 18
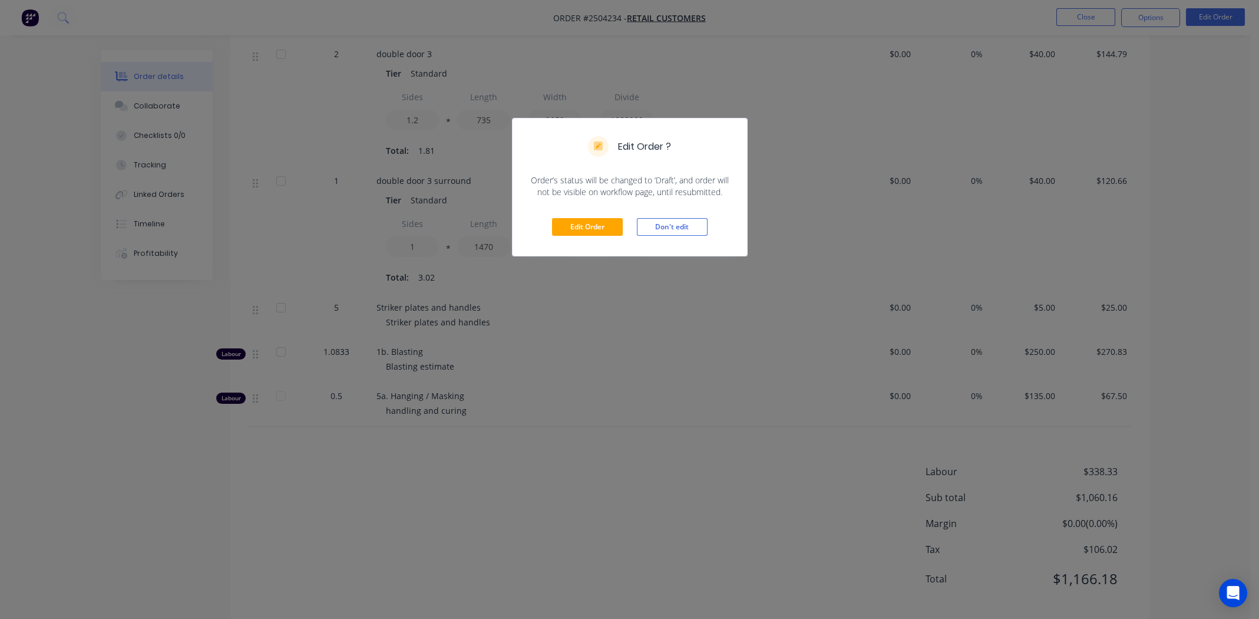
click at [507, 112] on div "Edit Order ? Order’s status will be changed to ‘Draft’, and order will not be v…" at bounding box center [629, 309] width 1259 height 619
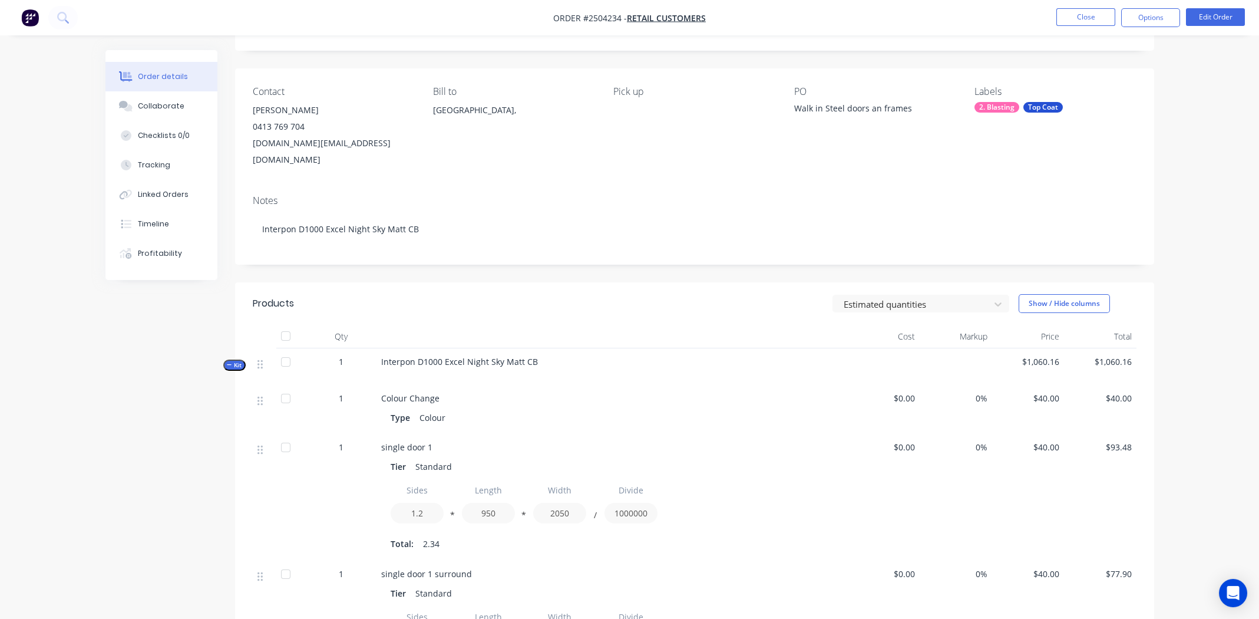
scroll to position [0, 0]
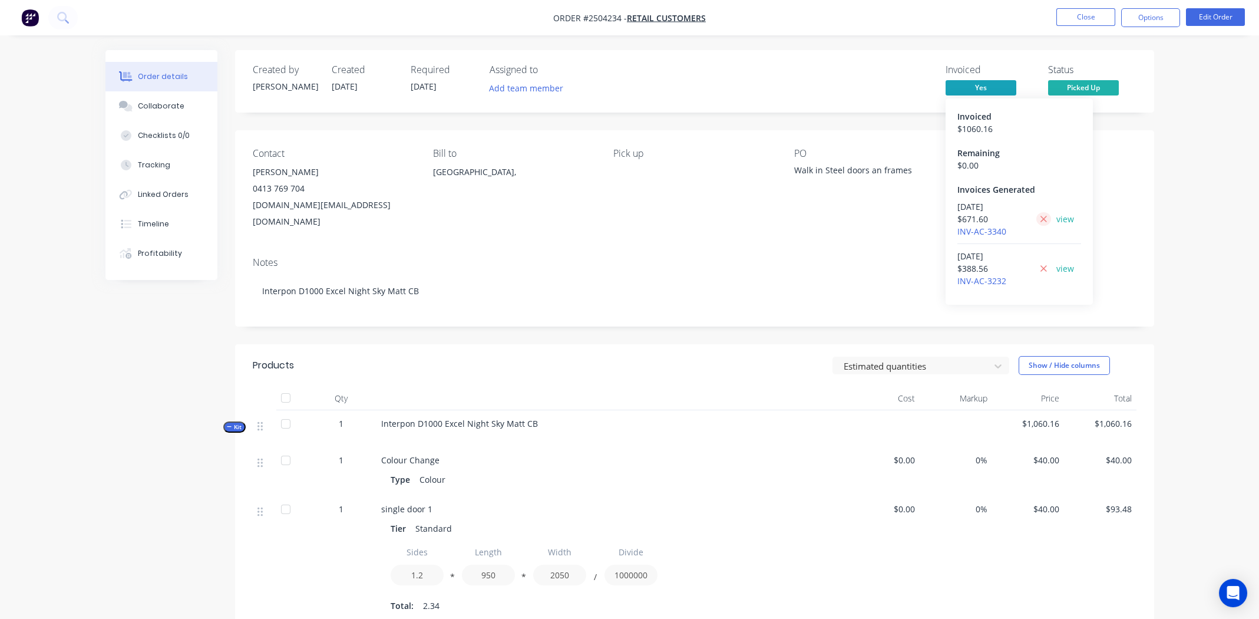
click at [507, 219] on icon at bounding box center [1044, 219] width 8 height 11
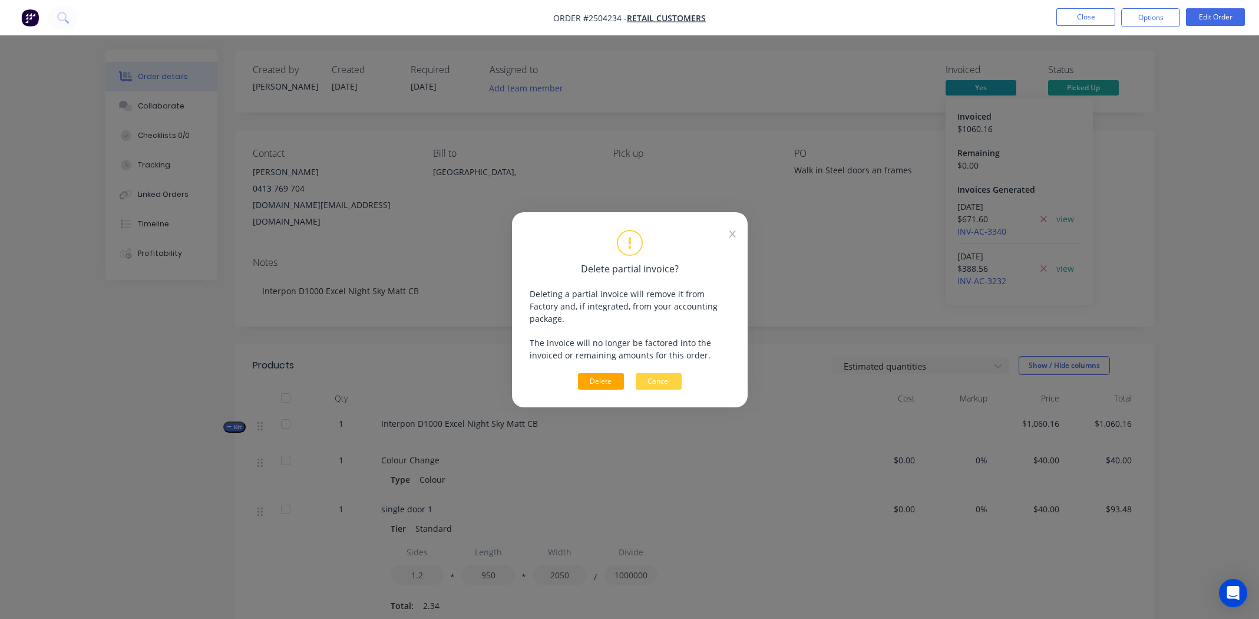
click at [507, 286] on button "Delete" at bounding box center [601, 381] width 46 height 16
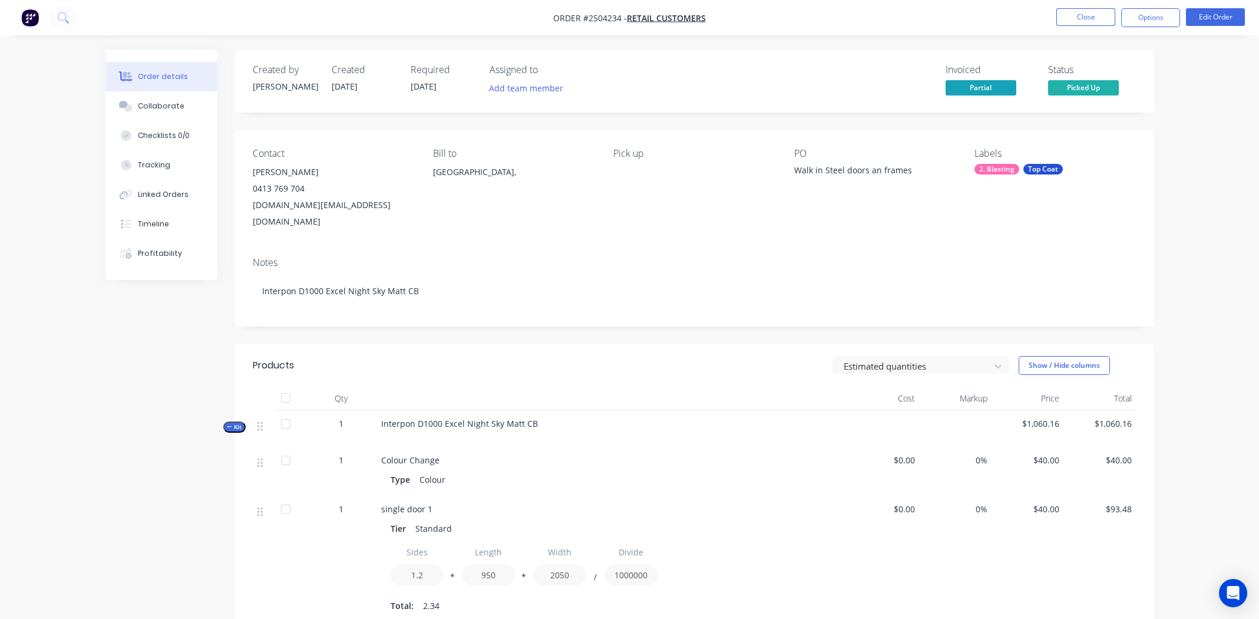
click at [507, 210] on div "Labels 2. Blasting Top Coat" at bounding box center [1054, 189] width 161 height 82
click at [507, 16] on button "Edit Order" at bounding box center [1215, 17] width 59 height 18
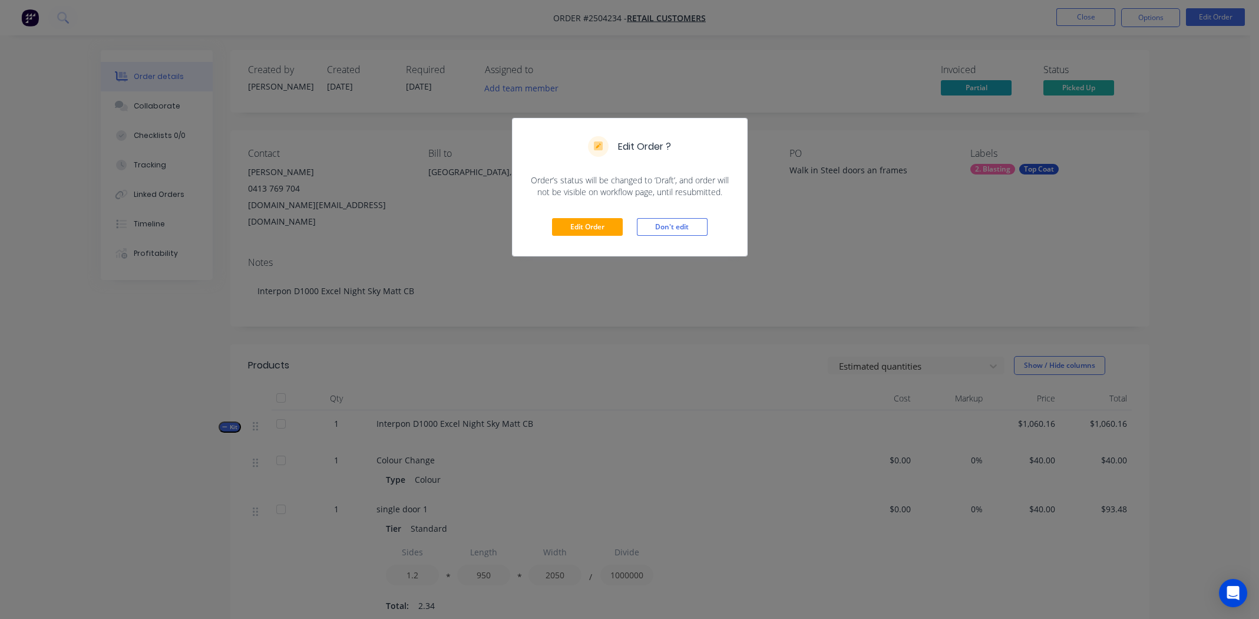
click at [507, 214] on div "Edit Order Don't edit" at bounding box center [630, 227] width 234 height 58
click at [507, 221] on button "Edit Order" at bounding box center [587, 227] width 71 height 18
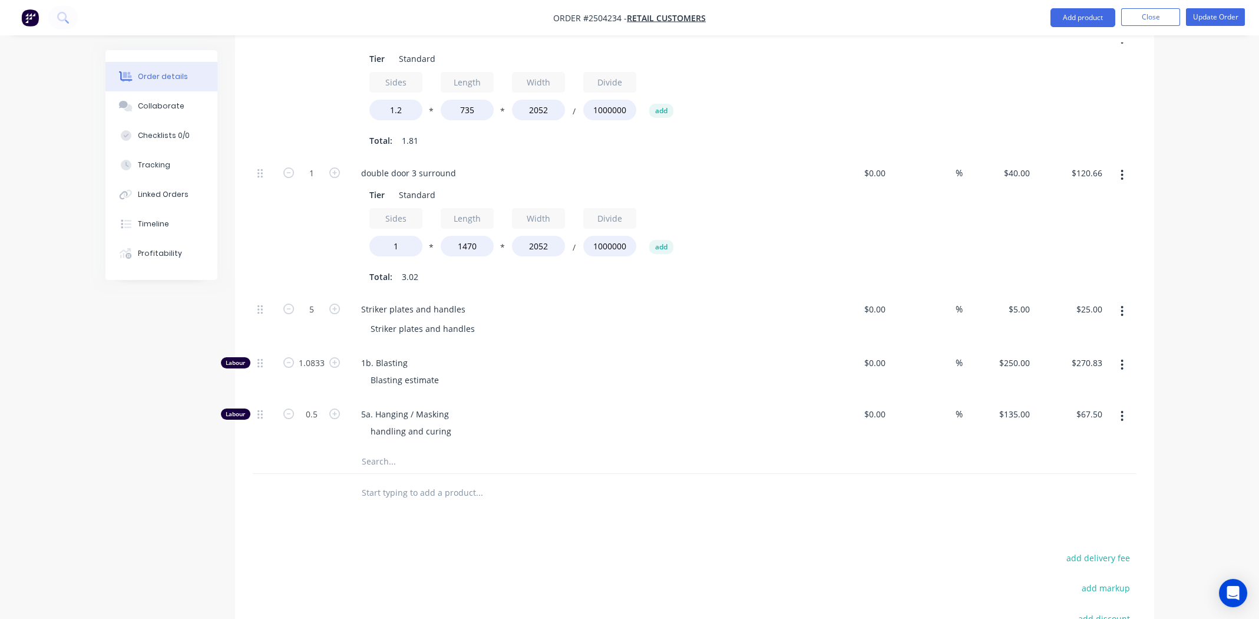
scroll to position [1060, 0]
click at [507, 286] on icon "button" at bounding box center [1122, 413] width 3 height 13
click at [507, 286] on div "Delete" at bounding box center [1080, 491] width 91 height 17
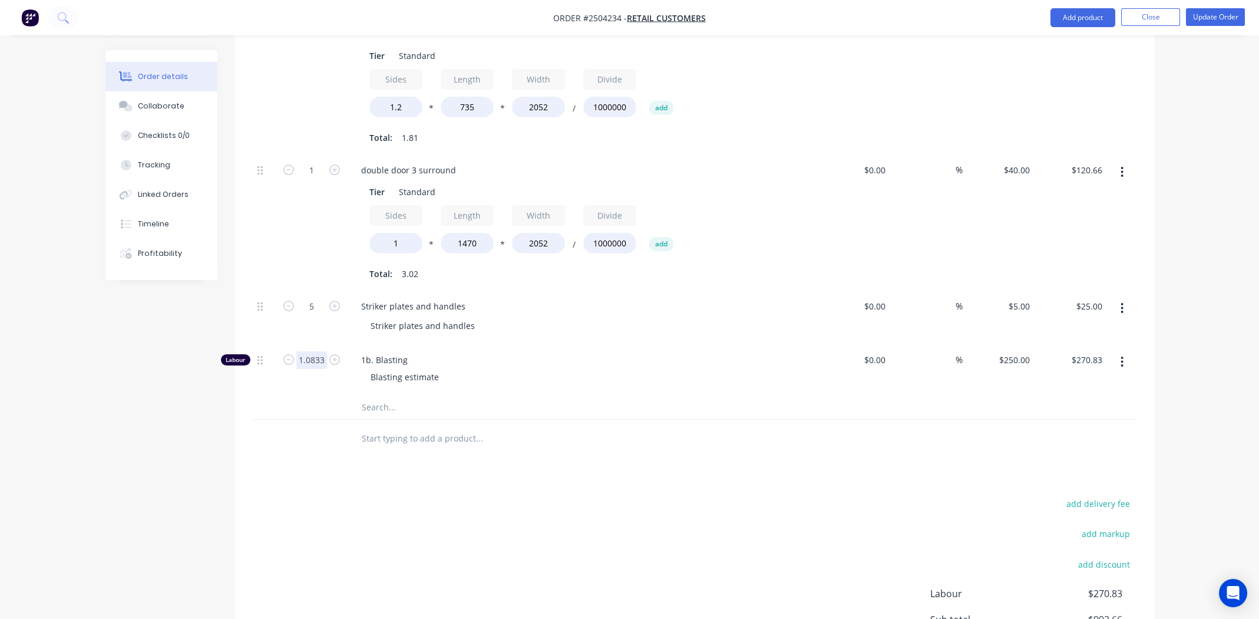
click at [309, 286] on input "1.0833" at bounding box center [311, 360] width 31 height 18
type input "1"
type input "$250.00"
click at [507, 286] on div at bounding box center [559, 438] width 424 height 38
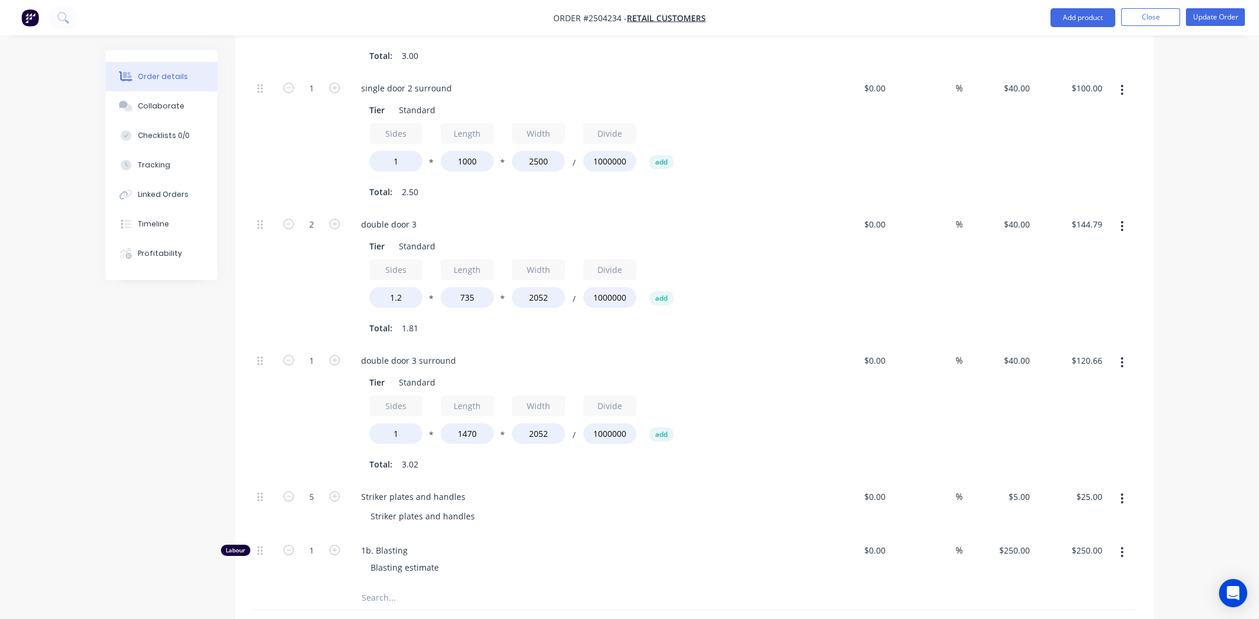
scroll to position [1164, 0]
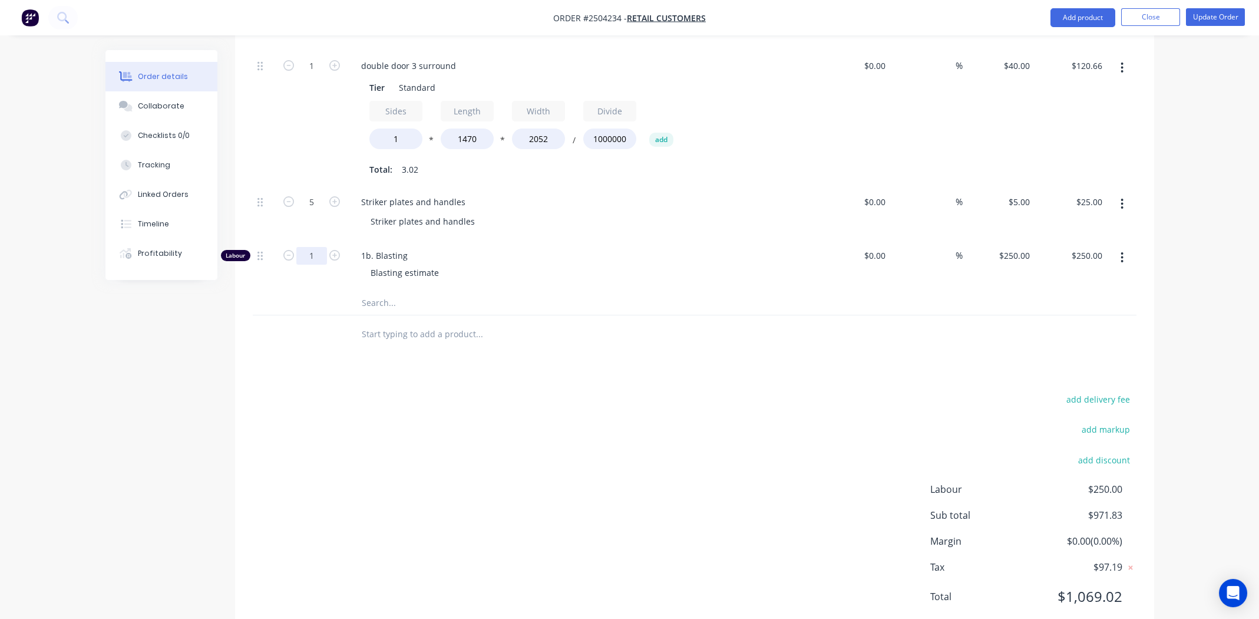
drag, startPoint x: 313, startPoint y: 215, endPoint x: 325, endPoint y: 224, distance: 15.2
click at [313, 247] on input "1" at bounding box center [311, 256] width 31 height 18
click at [313, 247] on input ".45" at bounding box center [311, 256] width 31 height 18
type input "0.75"
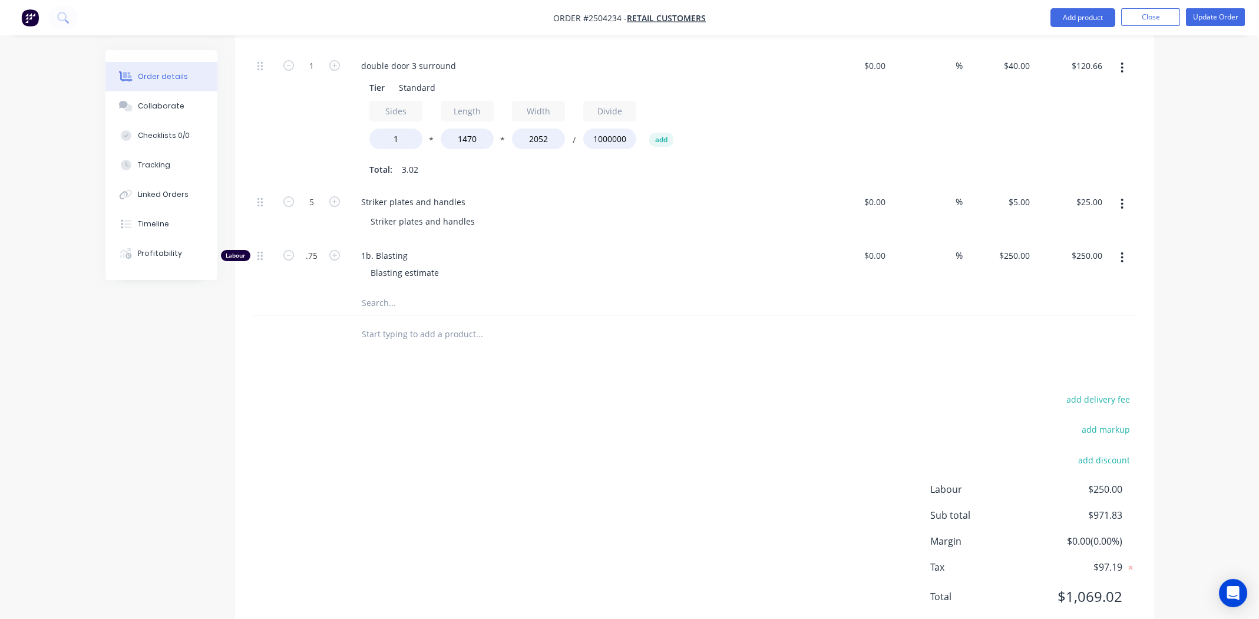
type input "$187.50"
click at [507, 286] on div "add delivery fee add markup add discount Labour $250.00 Sub total $971.83 Margi…" at bounding box center [695, 504] width 884 height 227
click at [507, 14] on button "Update Order" at bounding box center [1215, 17] width 59 height 18
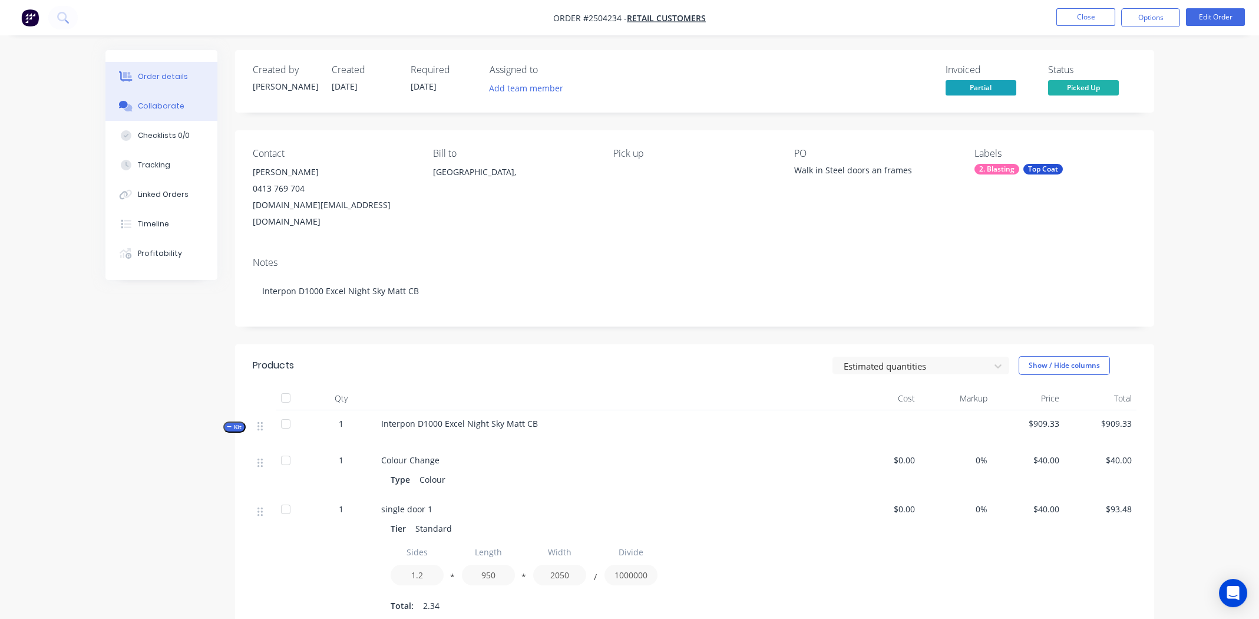
click at [145, 105] on div "Collaborate" at bounding box center [161, 106] width 47 height 11
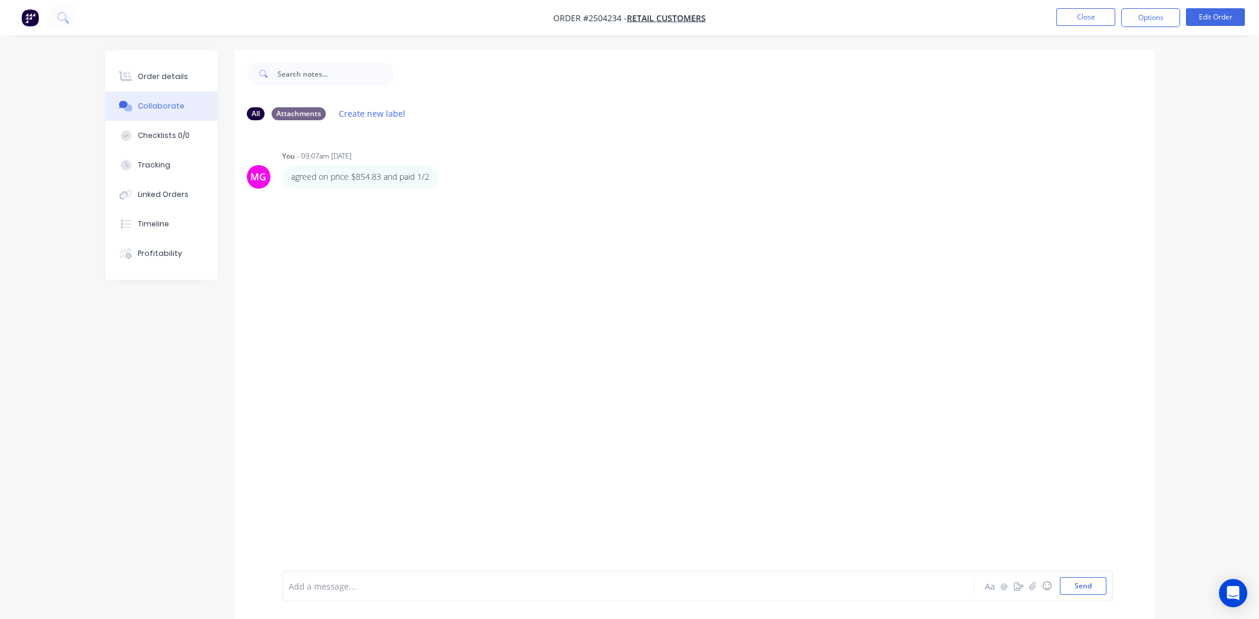
click at [402, 286] on div at bounding box center [595, 586] width 613 height 12
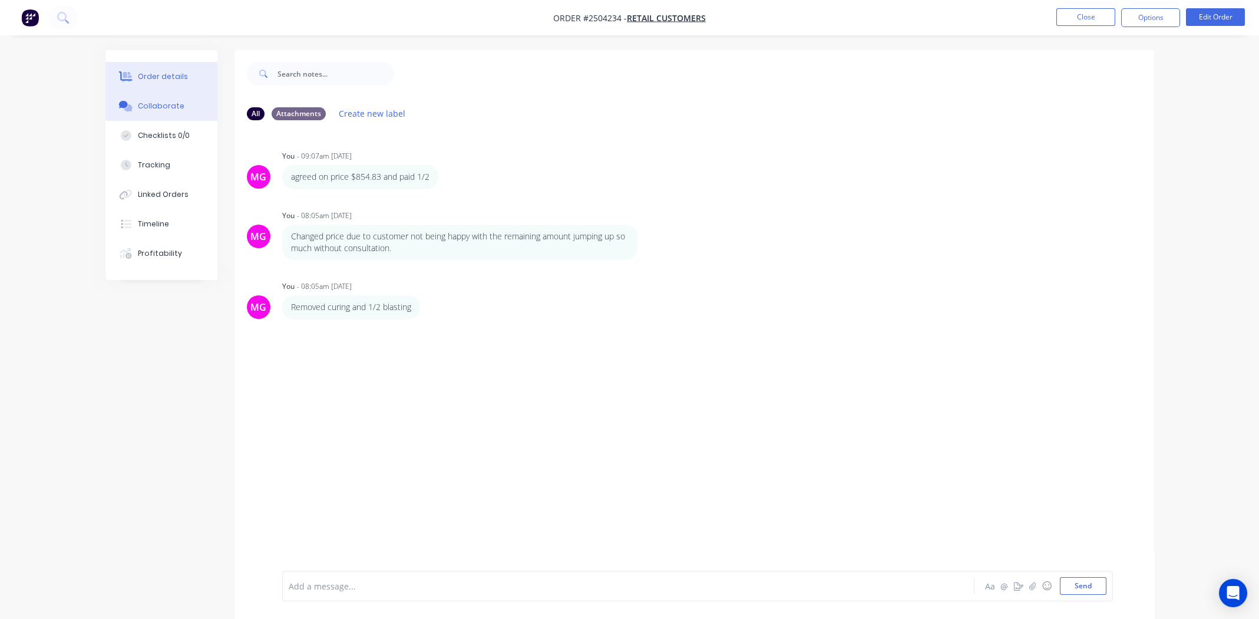
click at [155, 68] on button "Order details" at bounding box center [161, 76] width 112 height 29
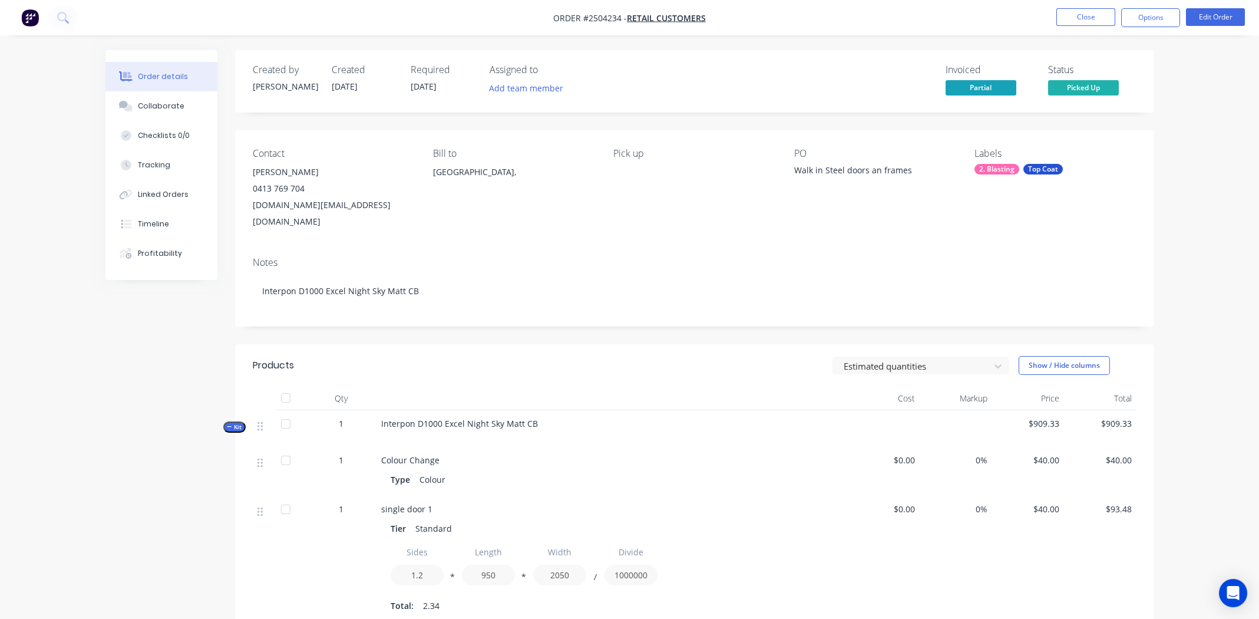
click at [507, 74] on div "Invoiced Partial Status Picked Up" at bounding box center [871, 81] width 529 height 34
click at [507, 23] on button "Options" at bounding box center [1150, 17] width 59 height 19
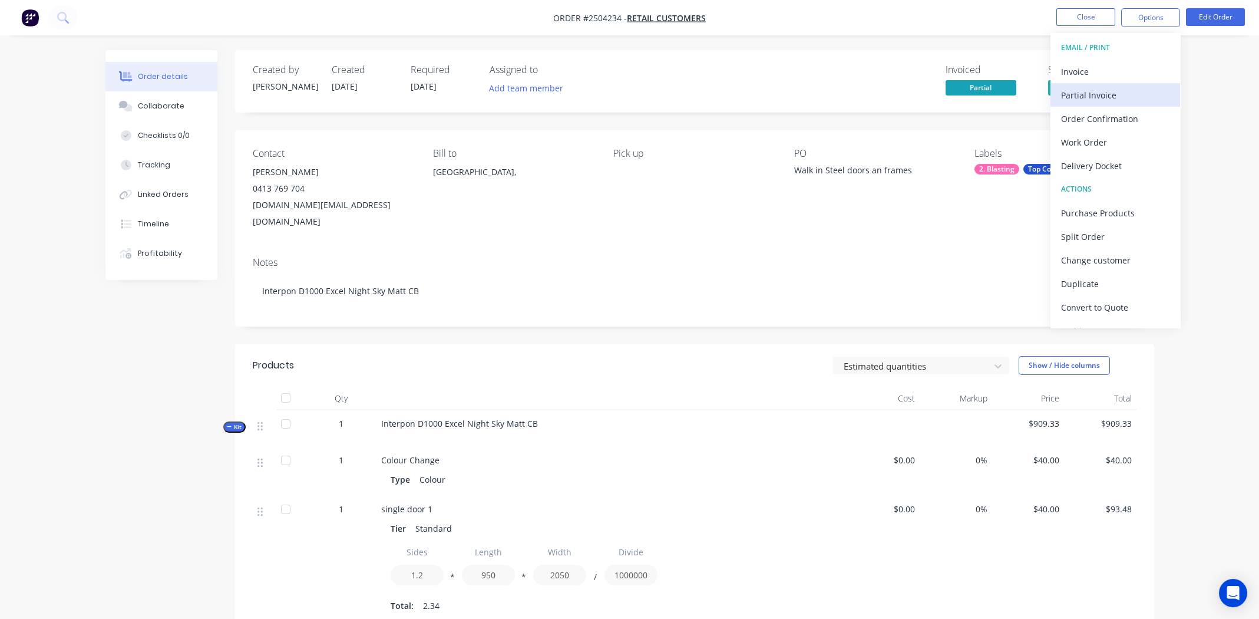
click at [507, 92] on div "Partial Invoice" at bounding box center [1115, 95] width 108 height 17
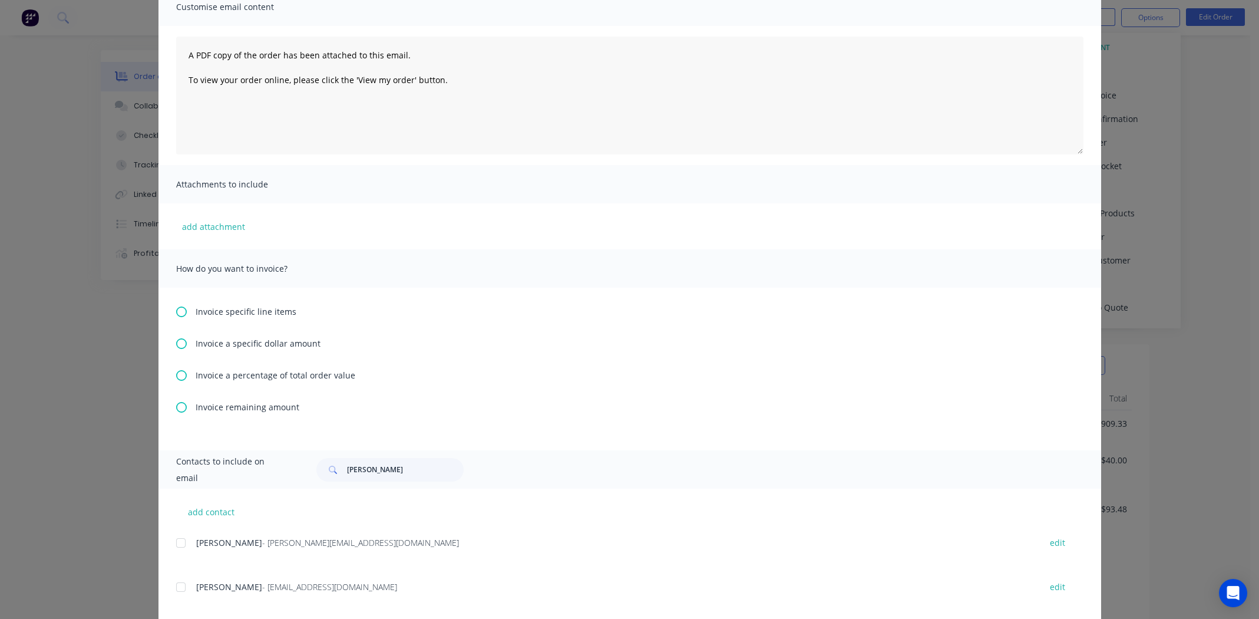
scroll to position [294, 0]
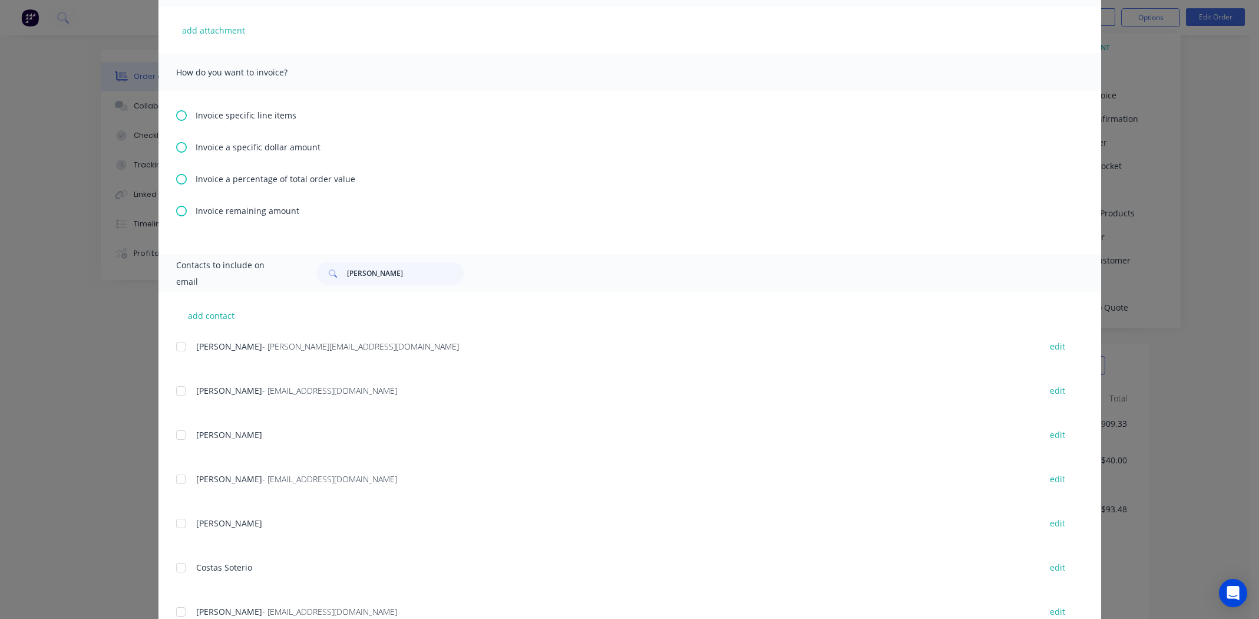
click at [178, 144] on icon at bounding box center [181, 147] width 11 height 11
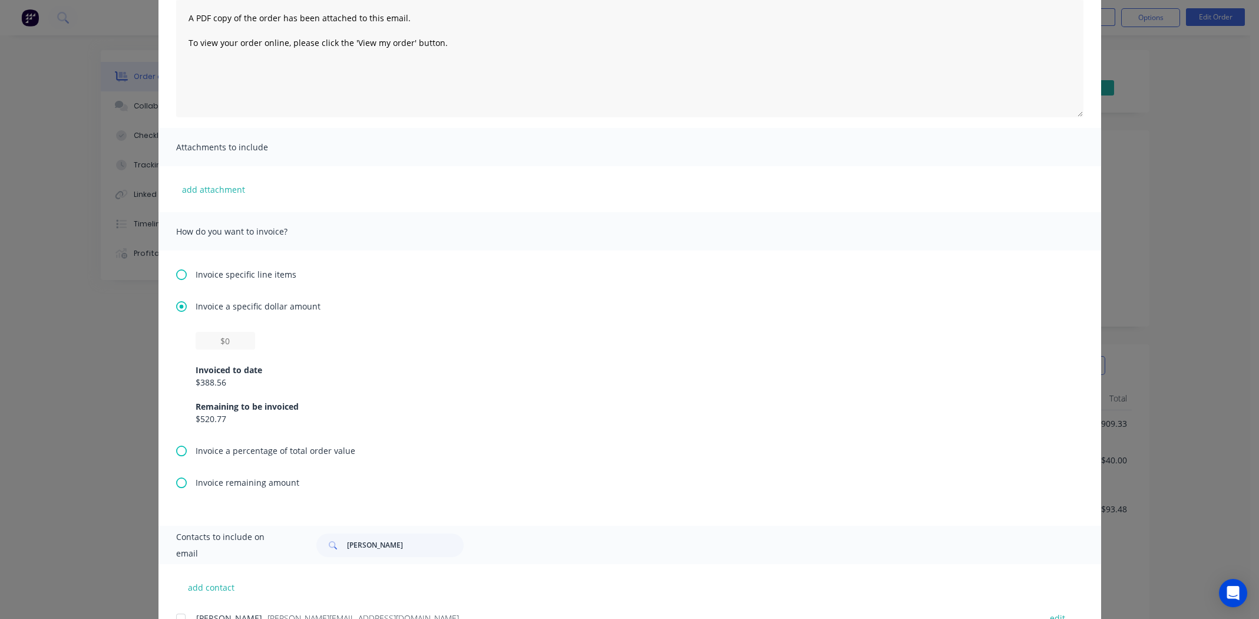
scroll to position [177, 0]
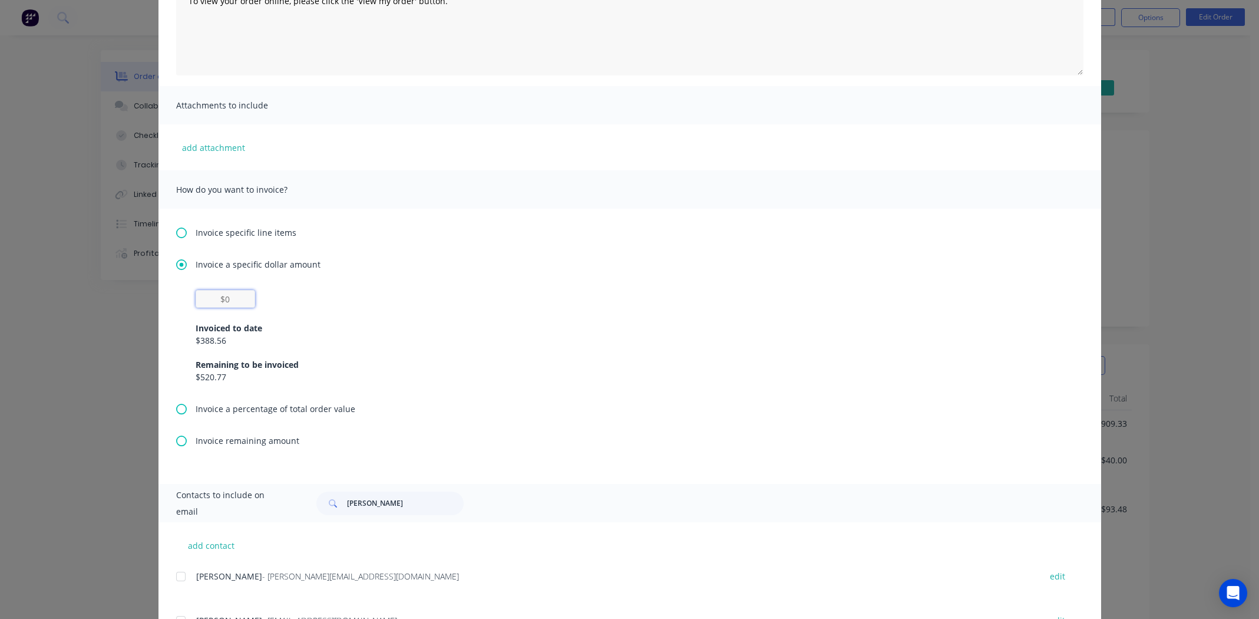
click at [223, 286] on input "text" at bounding box center [226, 299] width 60 height 18
type input "$520.77"
click at [507, 286] on div "Invoiced to date $388.56 Remaining to be invoiced $520.77" at bounding box center [630, 345] width 868 height 75
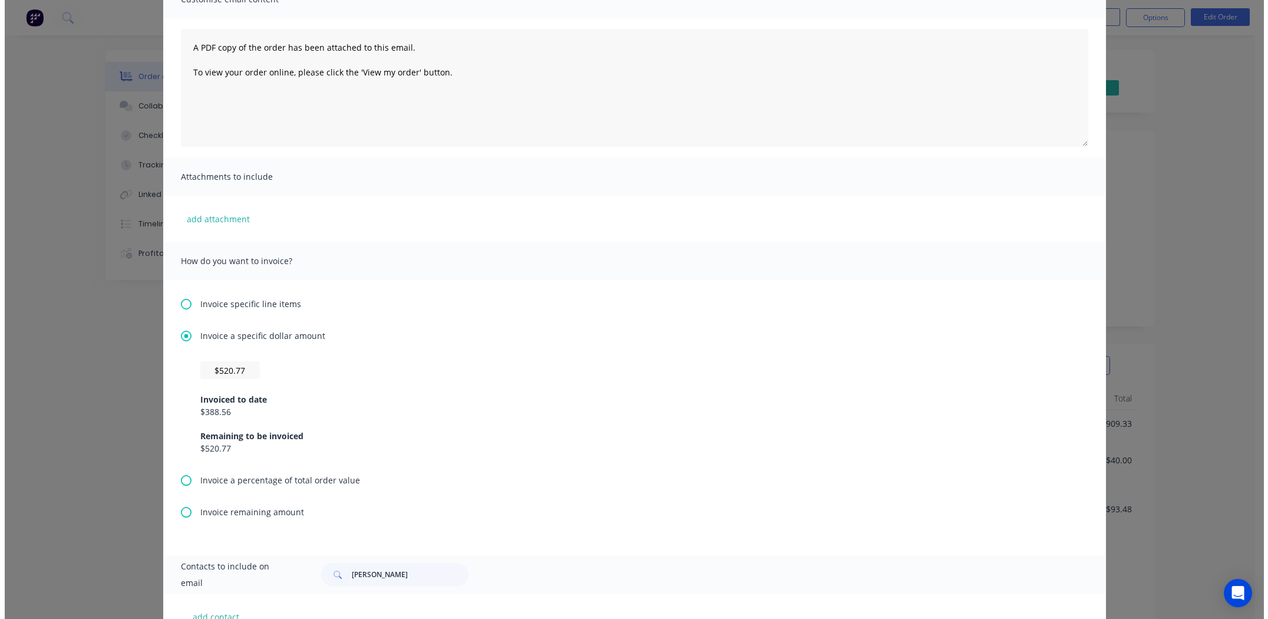
scroll to position [0, 0]
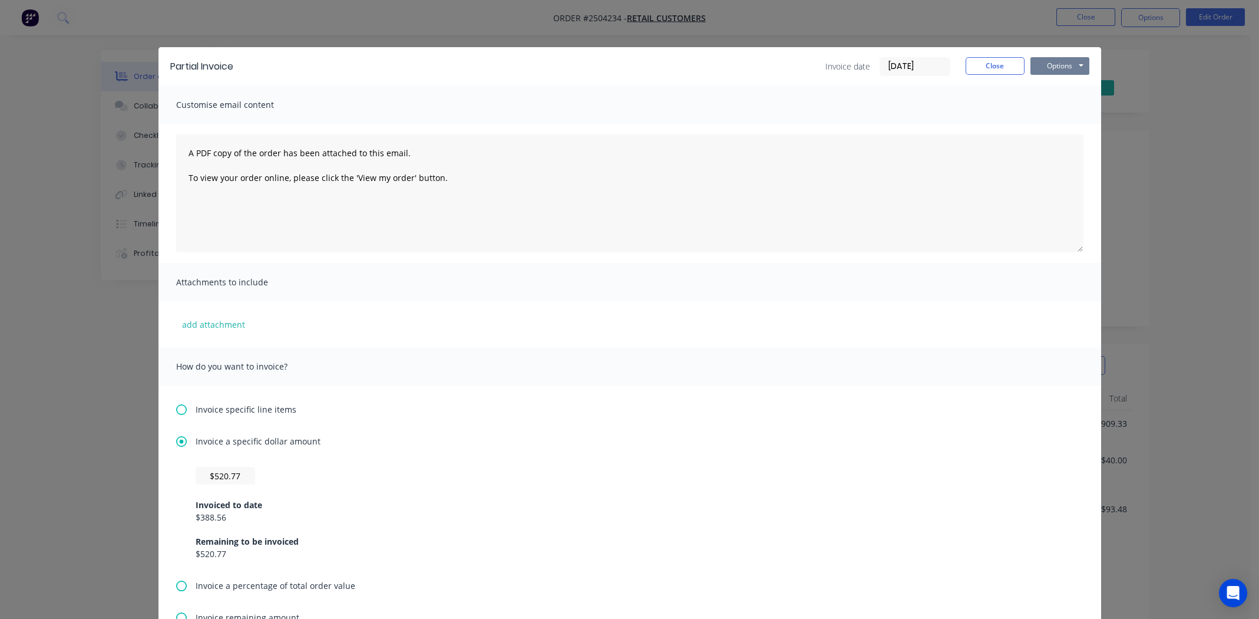
click at [507, 67] on button "Options" at bounding box center [1059, 66] width 59 height 18
click at [507, 114] on button "Print" at bounding box center [1067, 106] width 75 height 19
click at [507, 60] on button "Close" at bounding box center [995, 66] width 59 height 18
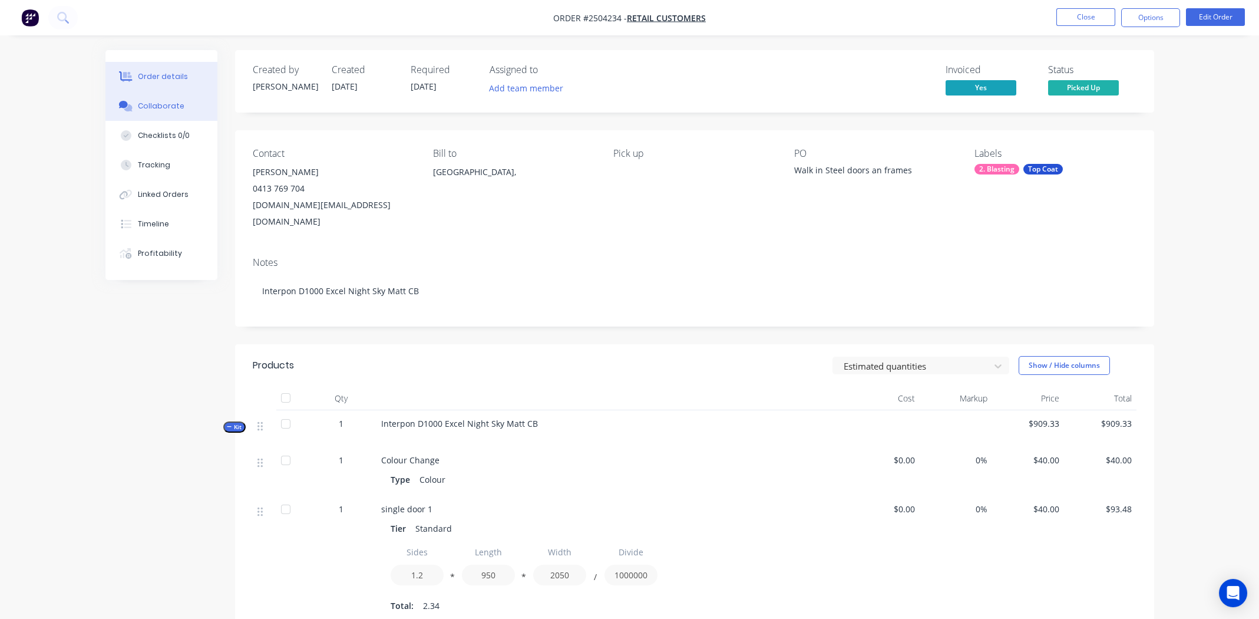
click at [151, 108] on div "Collaborate" at bounding box center [161, 106] width 47 height 11
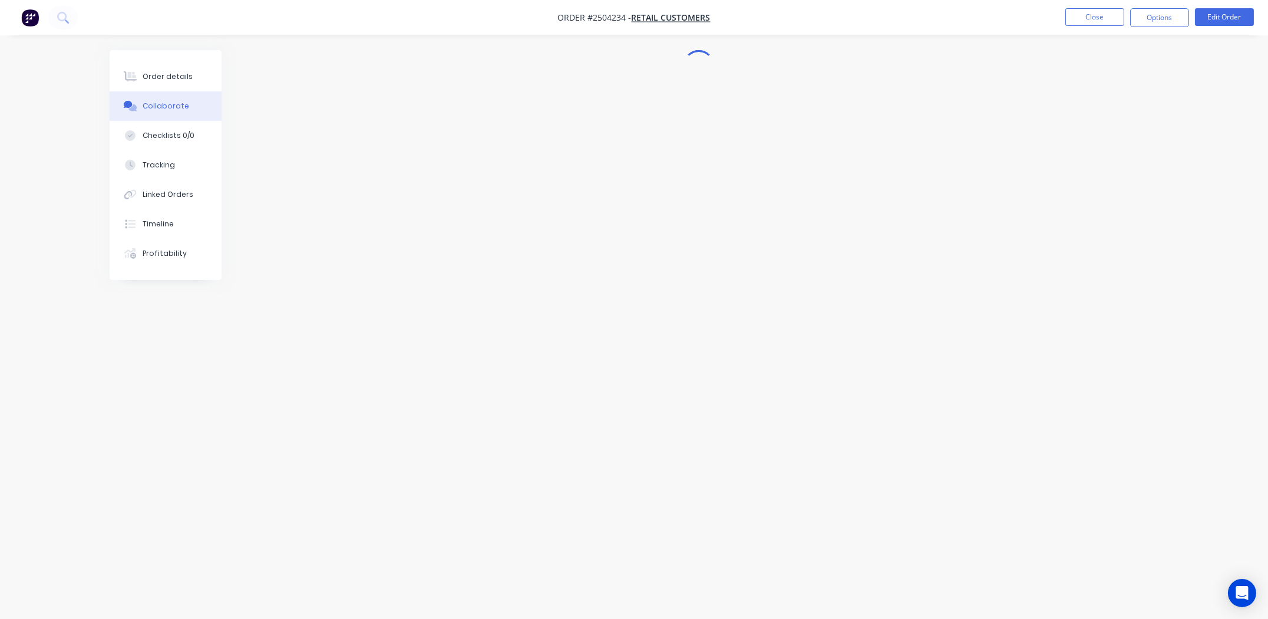
click at [174, 103] on div "Collaborate" at bounding box center [166, 106] width 47 height 11
click at [151, 79] on div "Order details" at bounding box center [168, 76] width 50 height 11
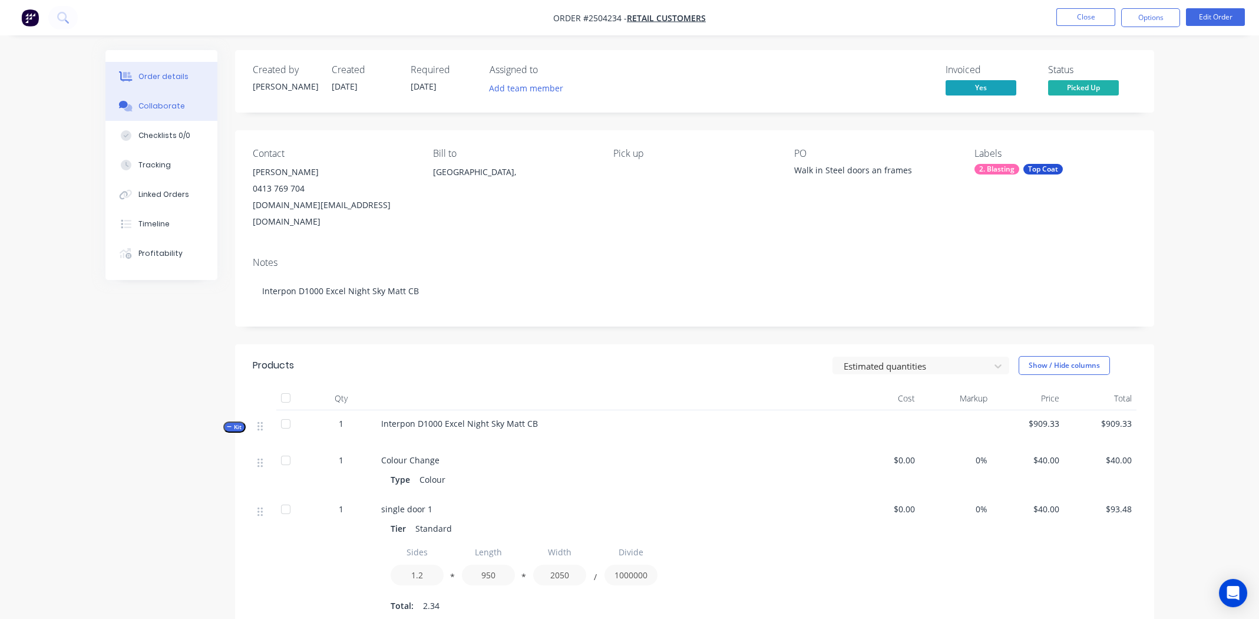
click at [163, 105] on div "Collaborate" at bounding box center [161, 106] width 47 height 11
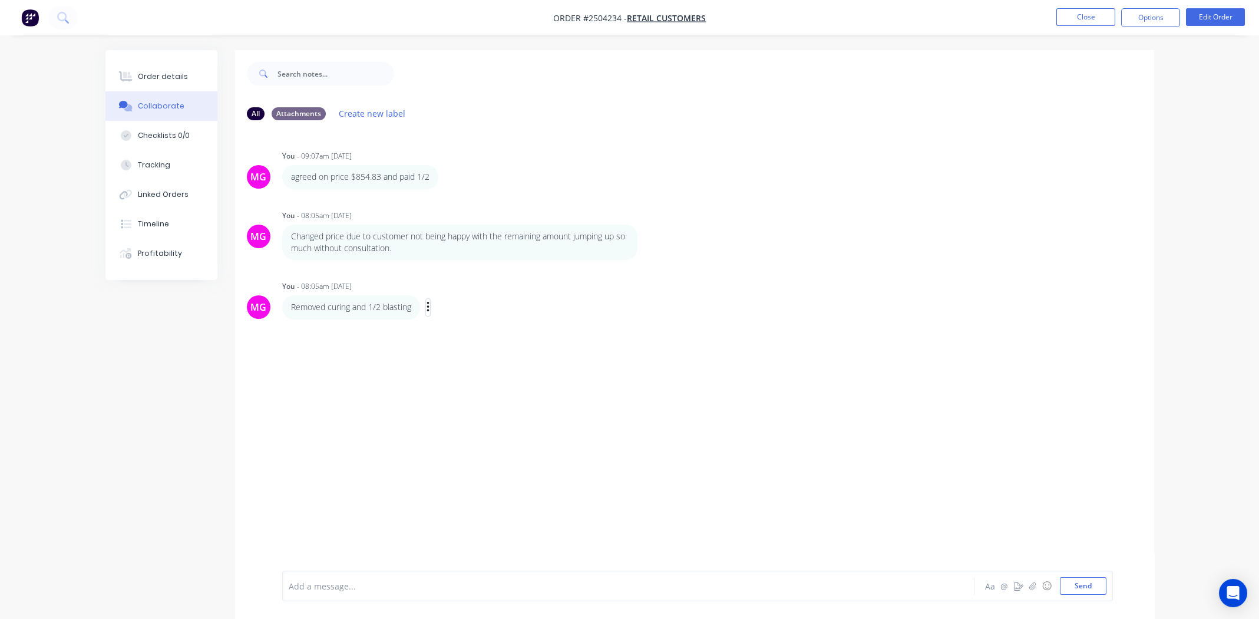
click at [430, 286] on icon "button" at bounding box center [429, 307] width 4 height 14
click at [450, 286] on button "Edit" at bounding box center [471, 328] width 74 height 19
click at [373, 286] on span "Removed curing and 1/2 blasting" at bounding box center [354, 585] width 131 height 11
click at [372, 286] on span "Removed curing and 1/2 blasting" at bounding box center [354, 585] width 131 height 11
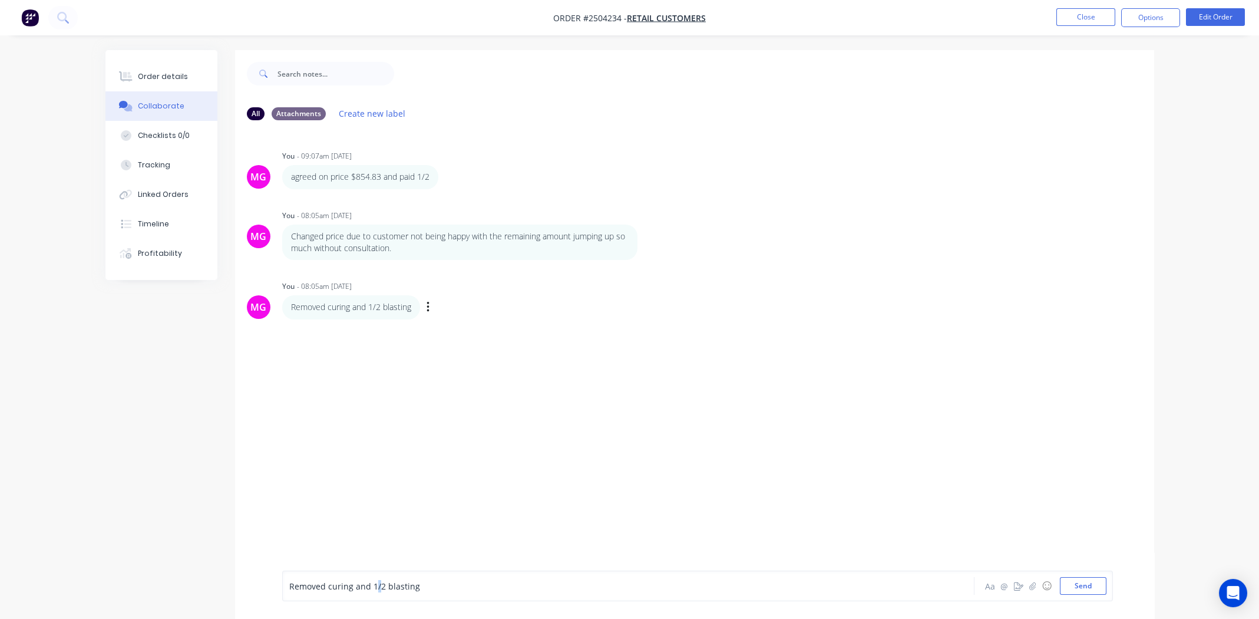
click at [372, 286] on span "Removed curing and 1/2 blasting" at bounding box center [354, 585] width 131 height 11
click at [381, 286] on span "Removed curing and 1/2 blasting" at bounding box center [354, 585] width 131 height 11
drag, startPoint x: 441, startPoint y: 587, endPoint x: 427, endPoint y: 587, distance: 13.6
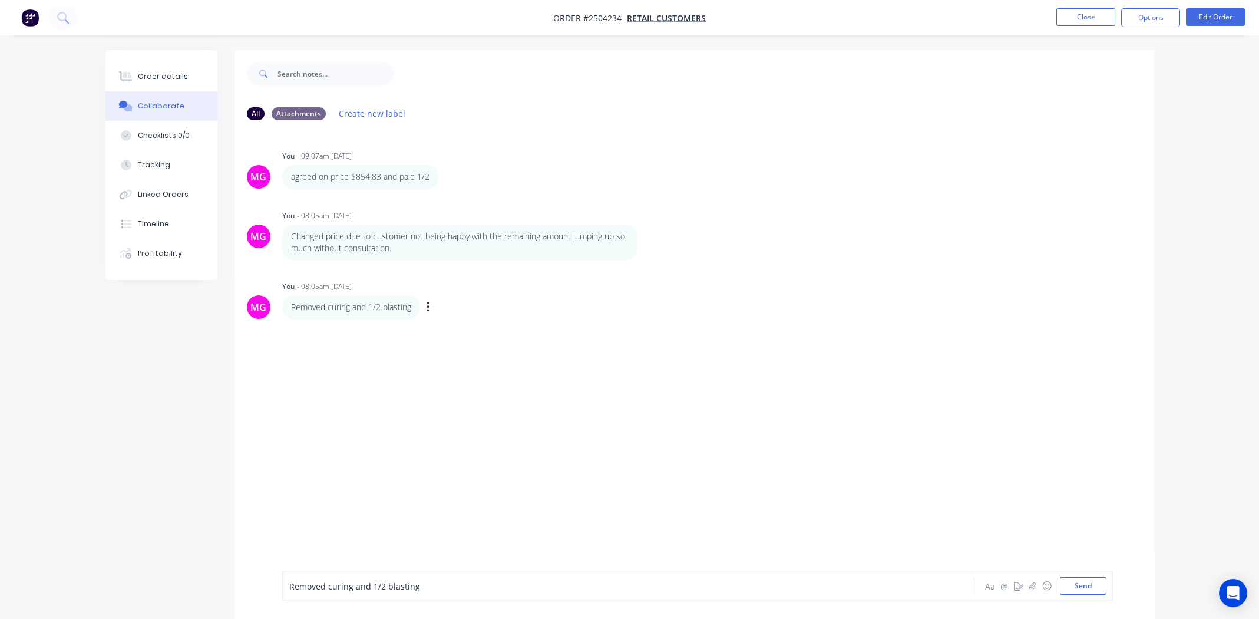
click at [441, 286] on div "Removed curing and 1/2 blasting" at bounding box center [595, 586] width 613 height 12
click at [384, 286] on span "Removed curing and 1/2 blasting" at bounding box center [354, 585] width 131 height 11
click at [437, 286] on div "Removed curing and some blasting" at bounding box center [595, 586] width 613 height 12
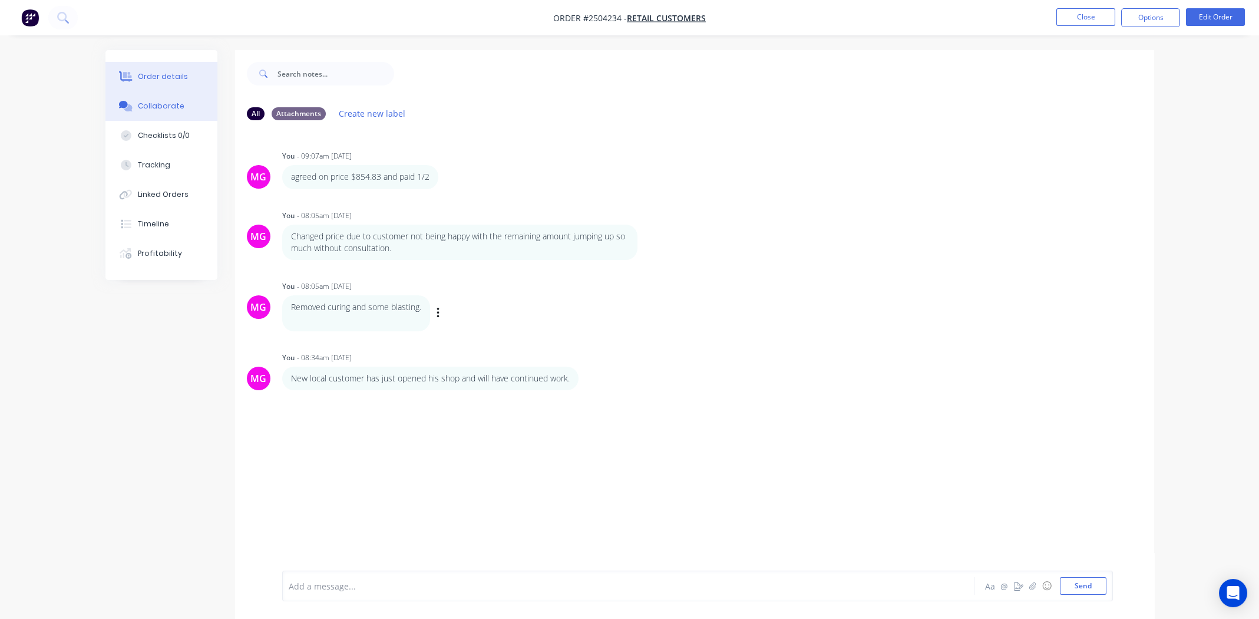
click at [170, 85] on button "Order details" at bounding box center [161, 76] width 112 height 29
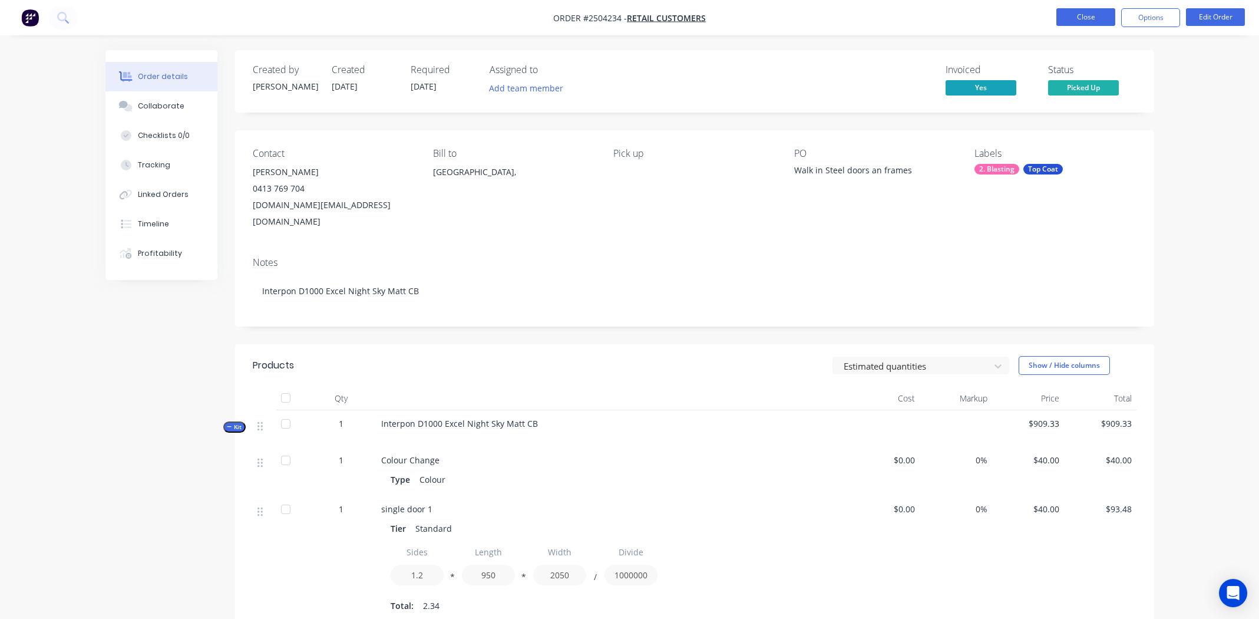
click at [507, 14] on button "Close" at bounding box center [1085, 17] width 59 height 18
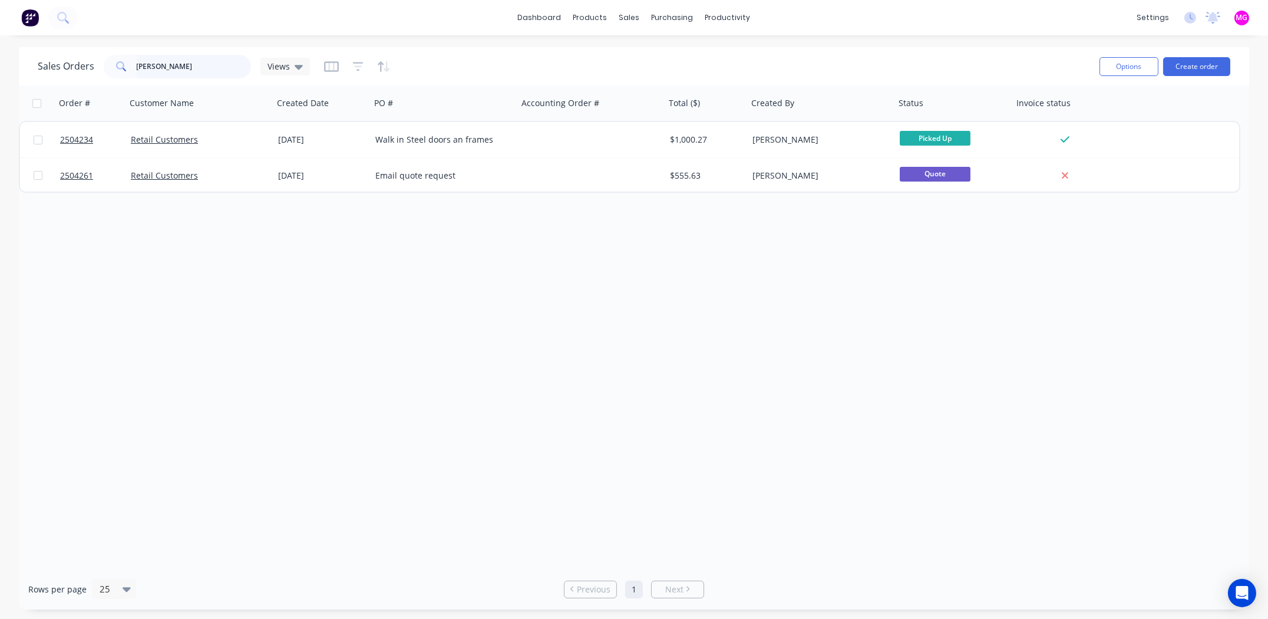
click at [149, 64] on input "luca" at bounding box center [194, 67] width 115 height 24
click at [148, 62] on input "luca" at bounding box center [194, 67] width 115 height 24
type input "l"
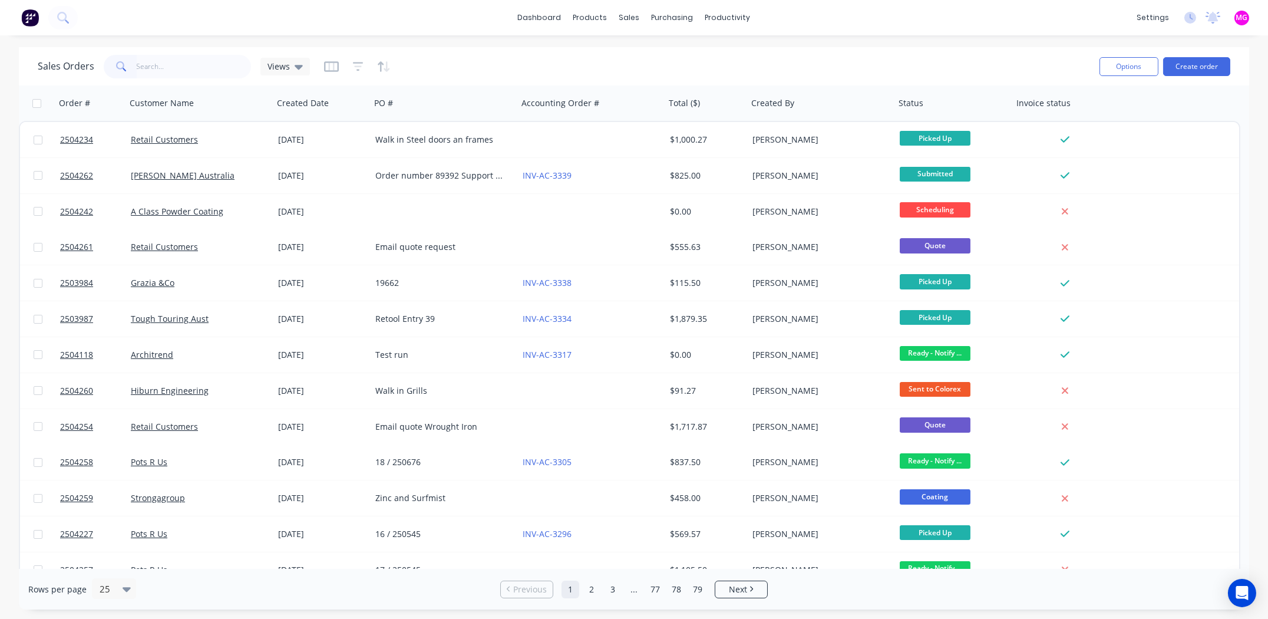
click at [507, 76] on div "Sales Orders Views" at bounding box center [564, 66] width 1052 height 29
click at [223, 61] on input "text" at bounding box center [194, 67] width 115 height 24
click at [171, 68] on input "text" at bounding box center [194, 67] width 115 height 24
type input "4256"
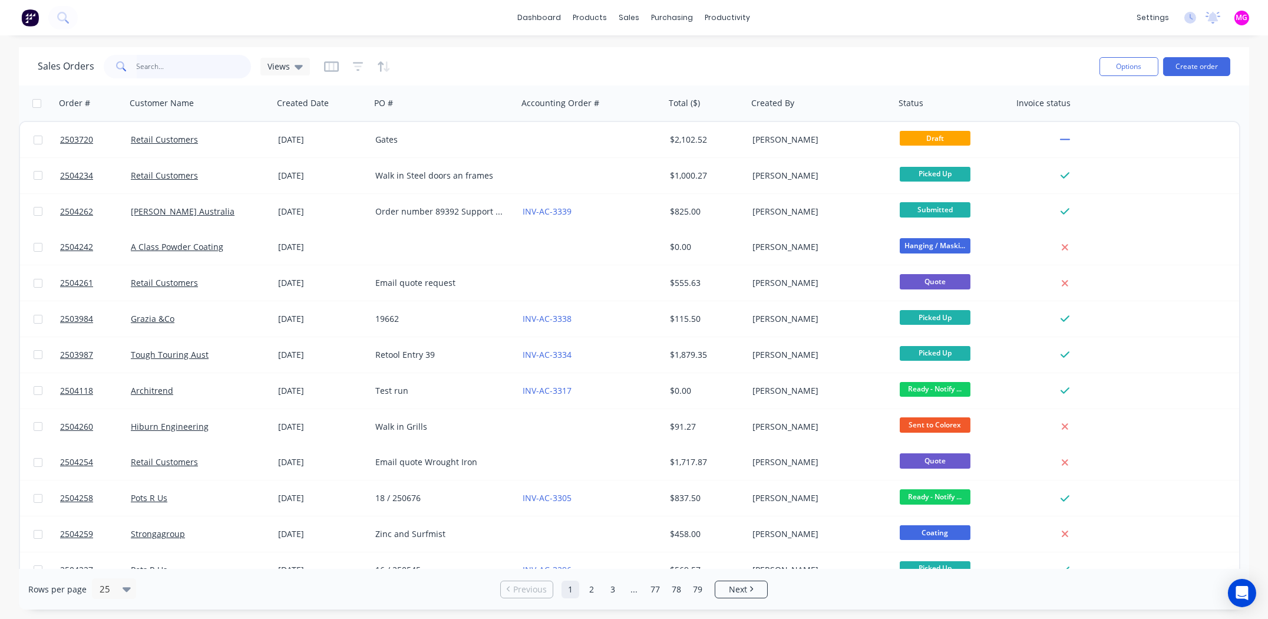
click at [177, 59] on input "text" at bounding box center [194, 67] width 115 height 24
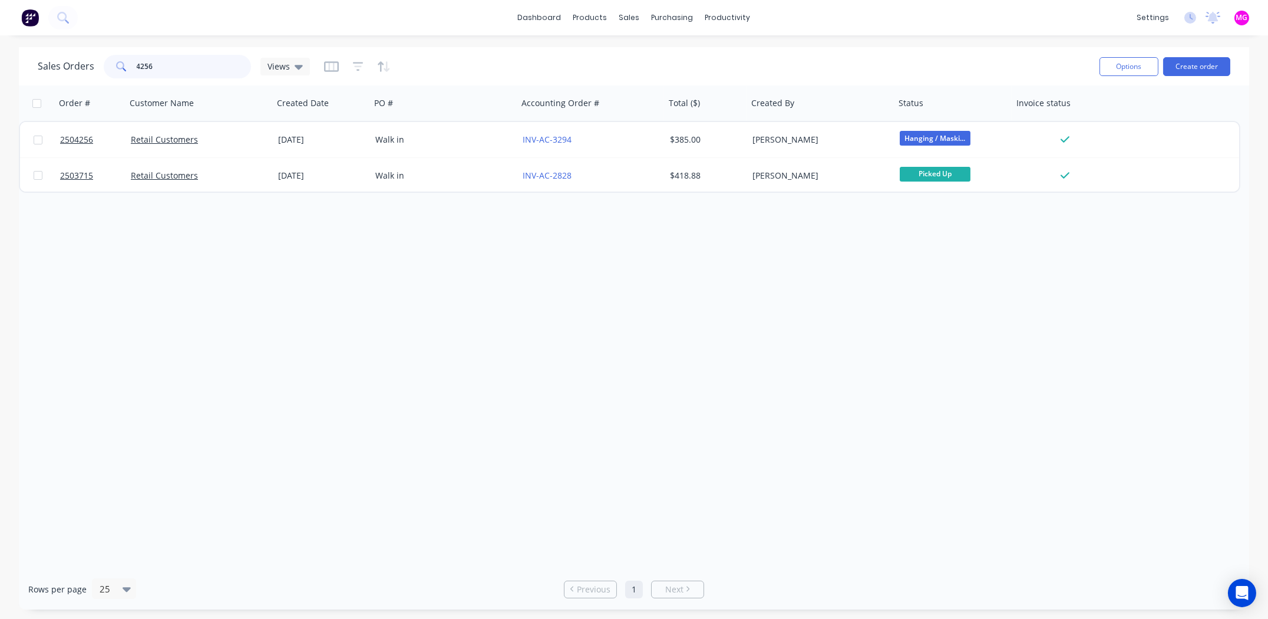
click at [170, 65] on input "4256" at bounding box center [194, 67] width 115 height 24
type input "2504256"
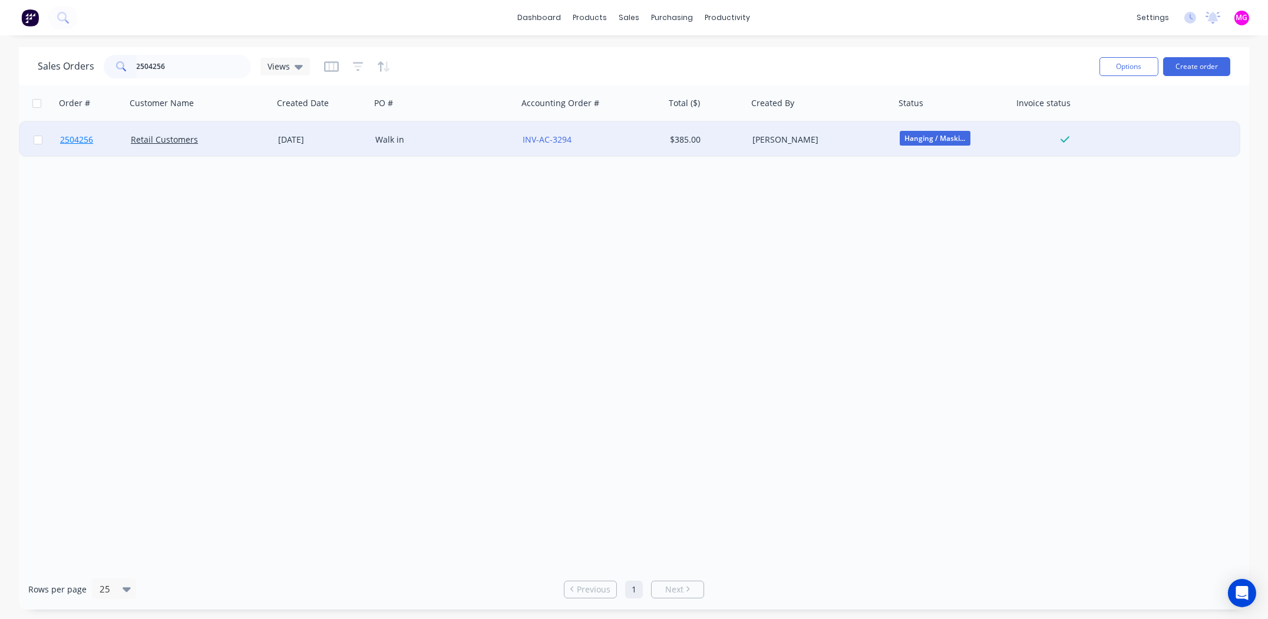
click at [84, 137] on span "2504256" at bounding box center [76, 140] width 33 height 12
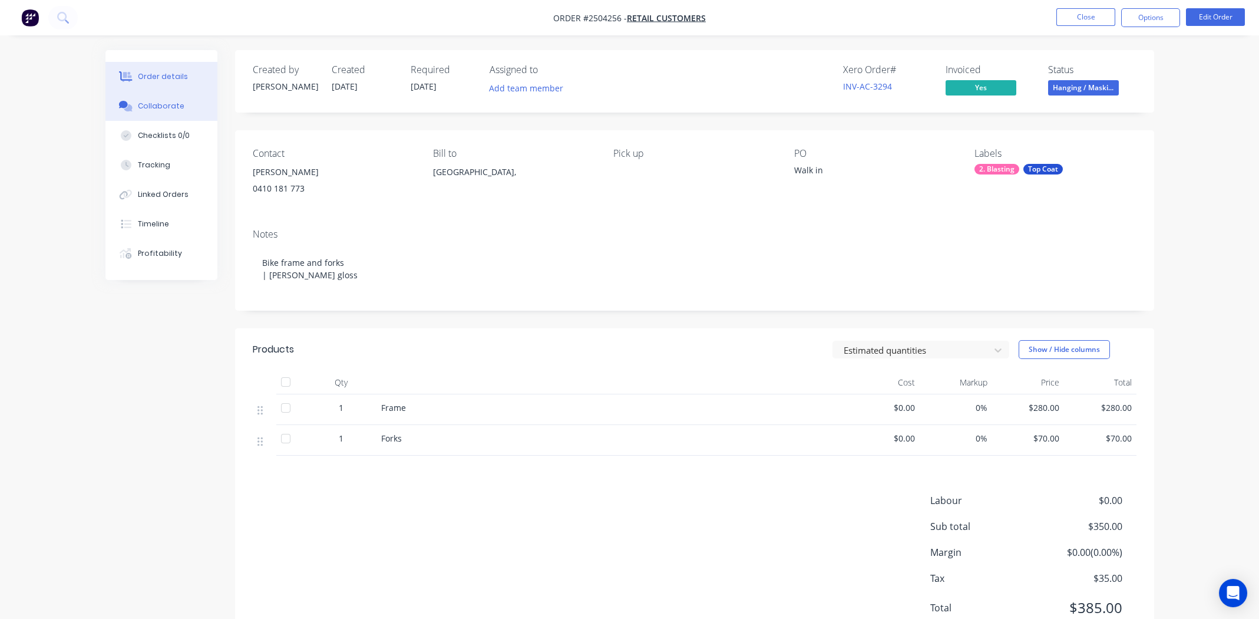
click at [153, 105] on div "Collaborate" at bounding box center [161, 106] width 47 height 11
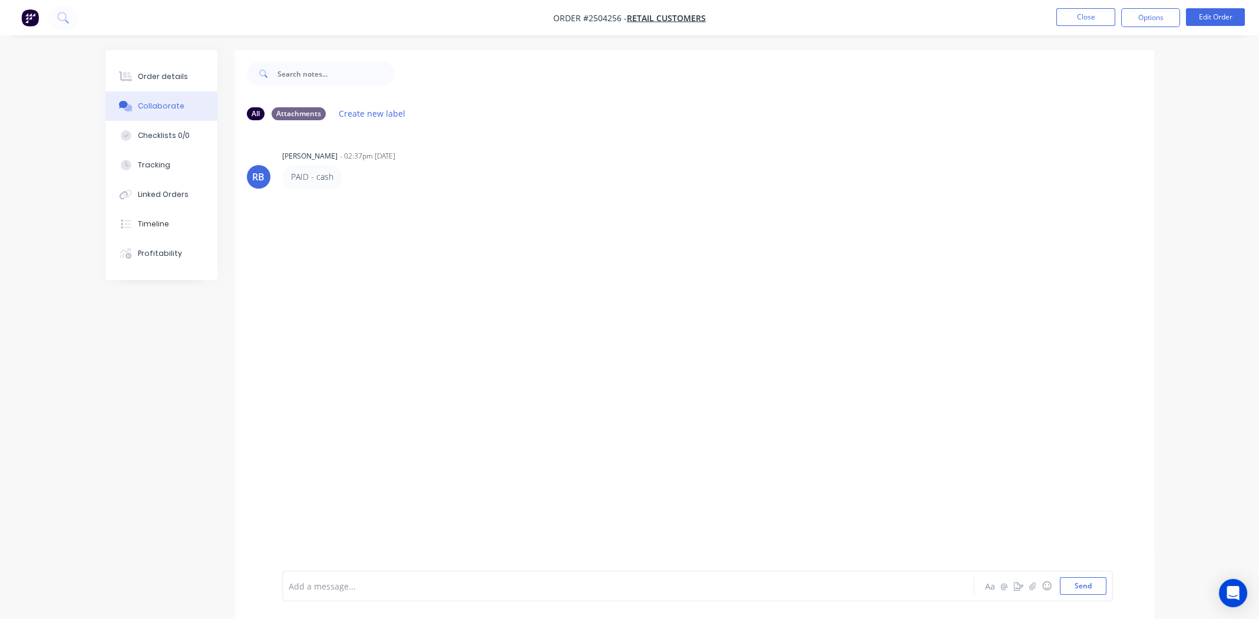
click at [322, 577] on div "Add a message..." at bounding box center [595, 586] width 613 height 18
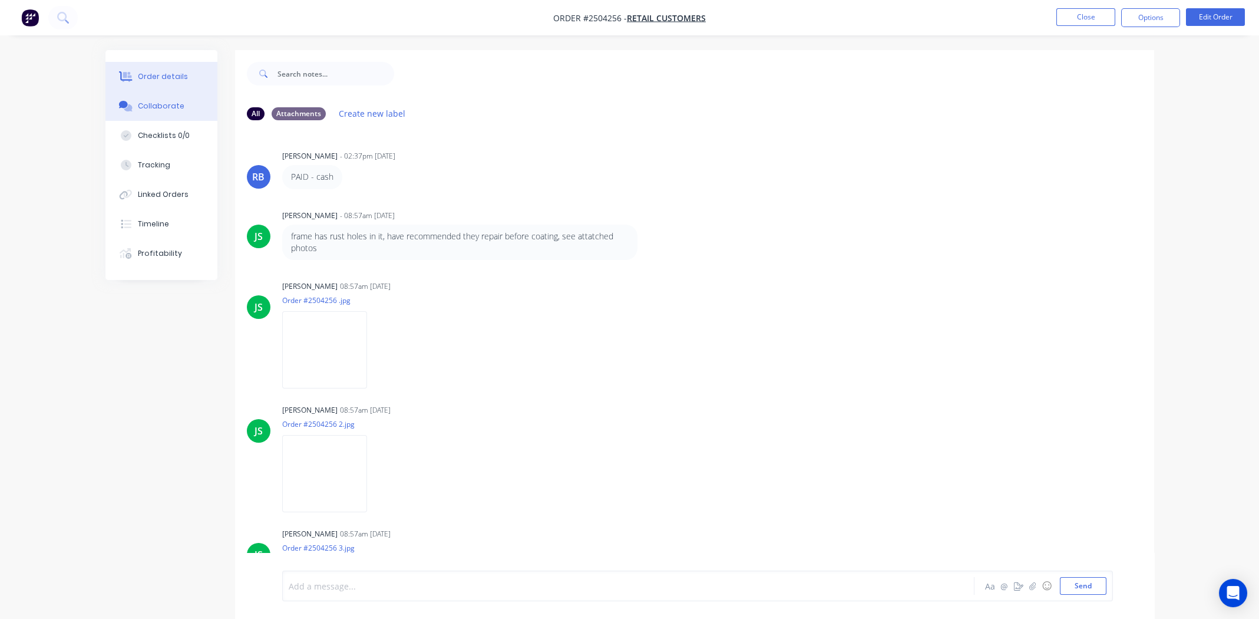
click at [168, 77] on div "Order details" at bounding box center [163, 76] width 50 height 11
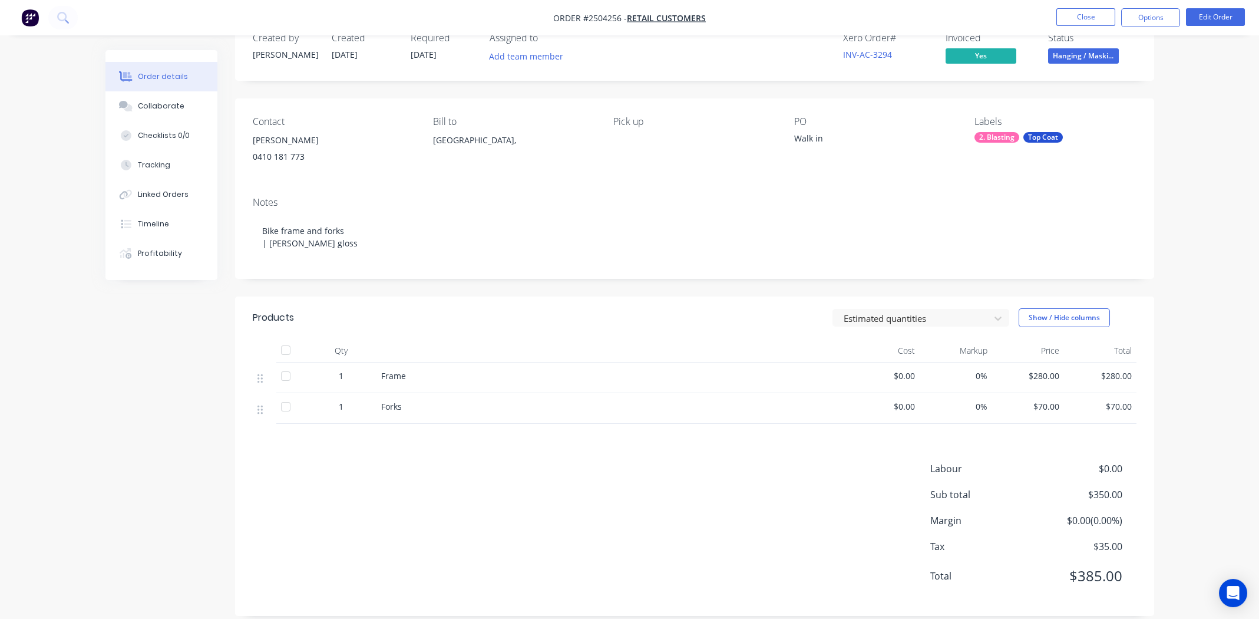
scroll to position [48, 0]
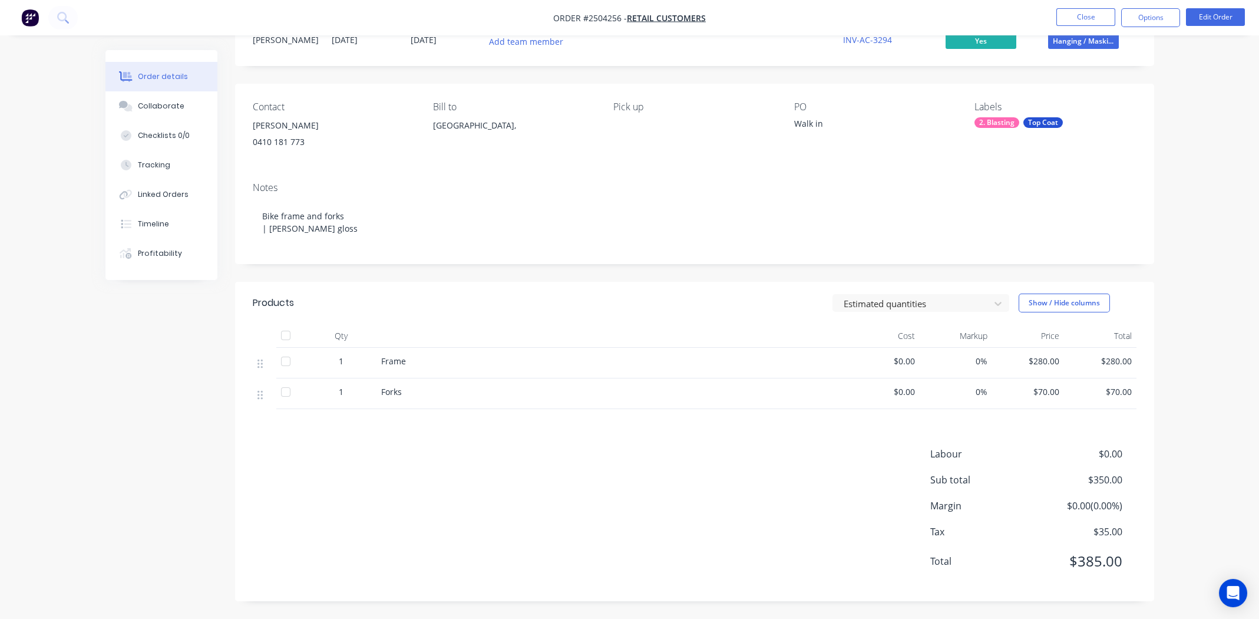
click at [395, 494] on div "Labour $0.00 Sub total $350.00 Margin $0.00 ( 0.00 %) Tax $35.00 Total $385.00" at bounding box center [695, 515] width 884 height 137
click at [603, 482] on div "Labour $0.00 Sub total $350.00 Margin $0.00 ( 0.00 %) Tax $35.00 Total $385.00" at bounding box center [695, 515] width 884 height 137
click at [604, 524] on div "Labour $0.00 Sub total $350.00 Margin $0.00 ( 0.00 %) Tax $35.00 Total $385.00" at bounding box center [695, 515] width 884 height 137
click at [139, 105] on div "Collaborate" at bounding box center [161, 106] width 47 height 11
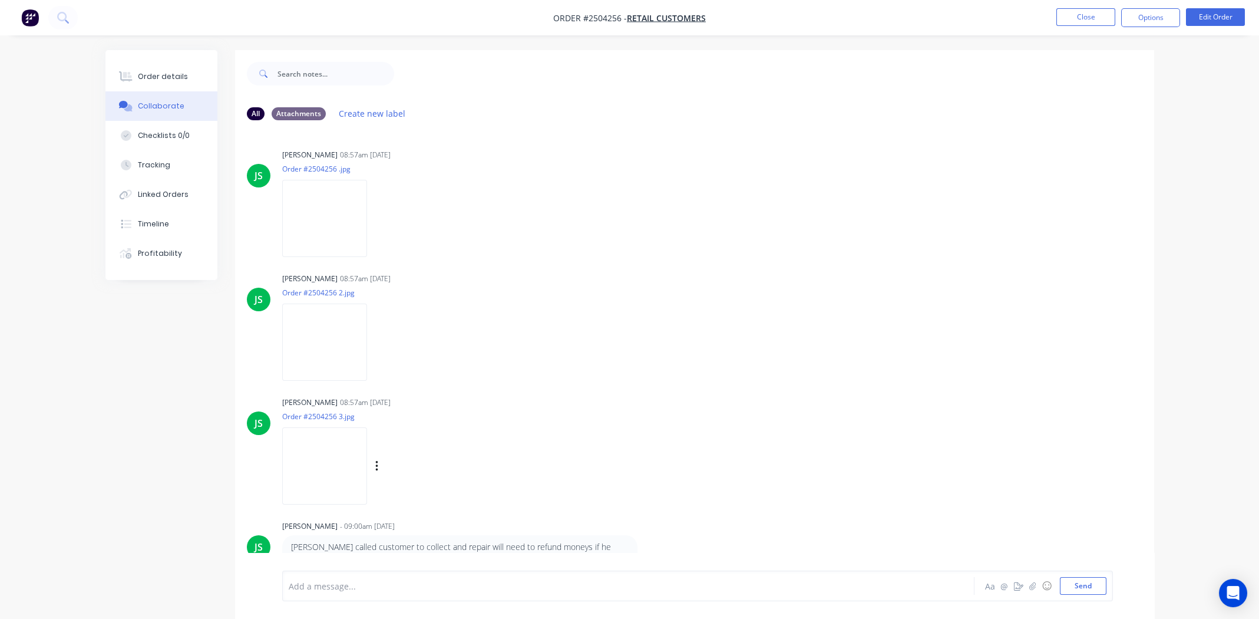
scroll to position [17, 0]
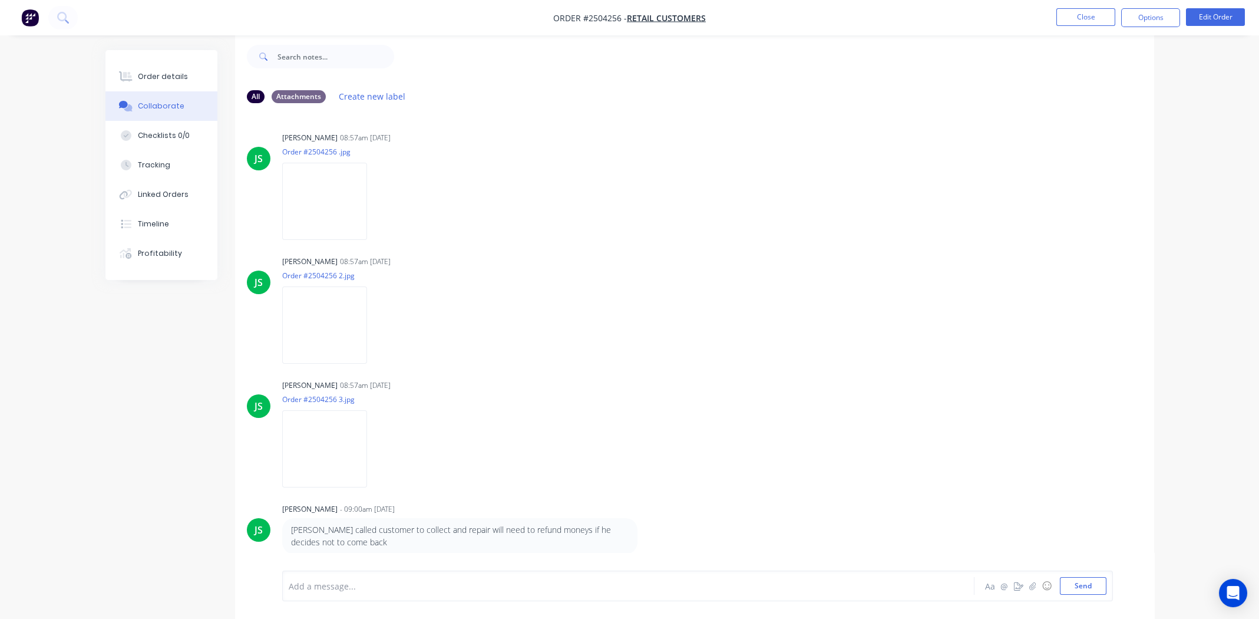
click at [370, 546] on p "Mick called customer to collect and repair will need to refund moneys if he dec…" at bounding box center [460, 536] width 338 height 24
click at [384, 584] on div at bounding box center [595, 586] width 613 height 12
click at [156, 76] on div "Order details" at bounding box center [163, 76] width 50 height 11
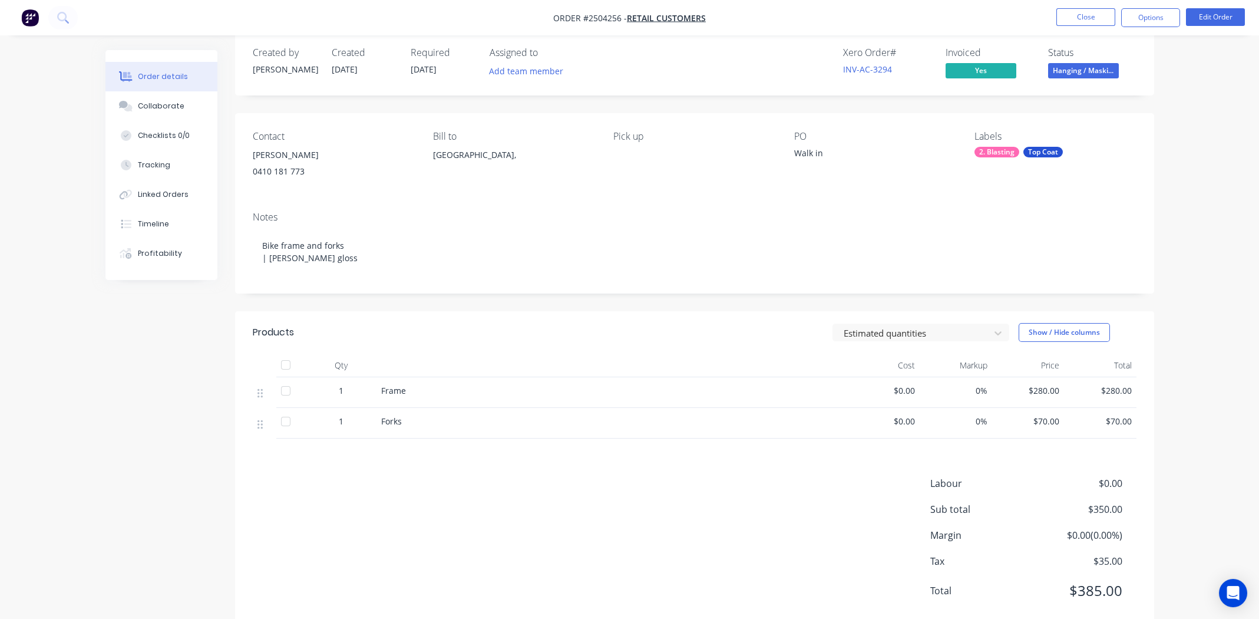
scroll to position [48, 0]
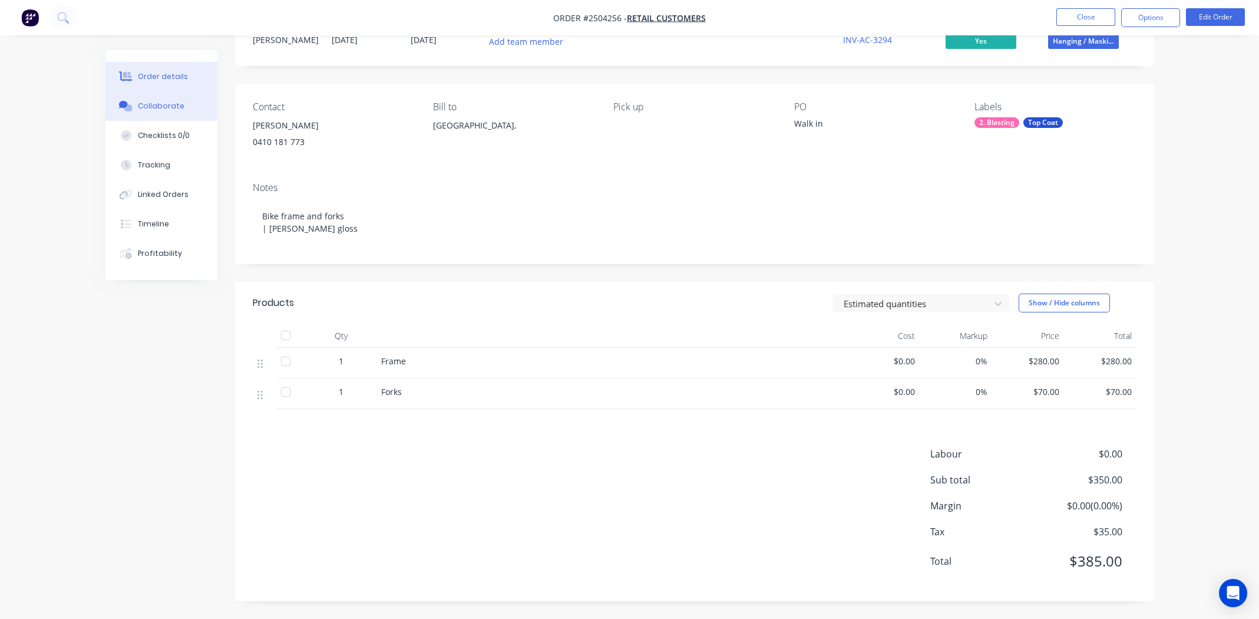
click at [156, 103] on div "Collaborate" at bounding box center [161, 106] width 47 height 11
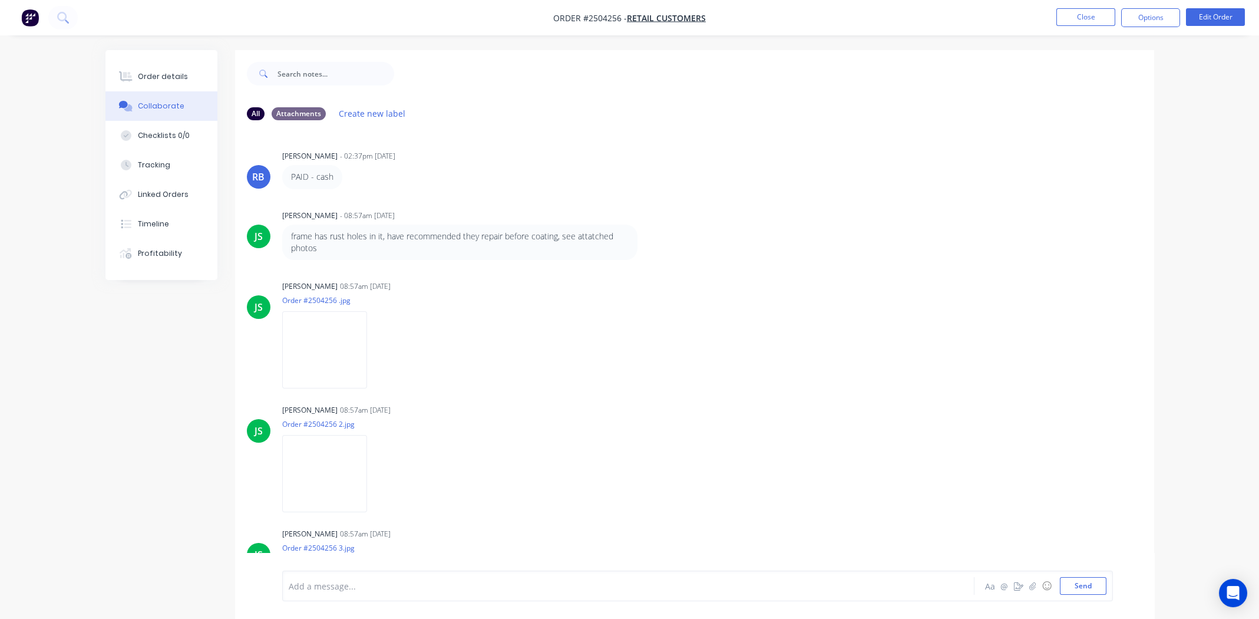
click at [345, 586] on div at bounding box center [595, 586] width 613 height 12
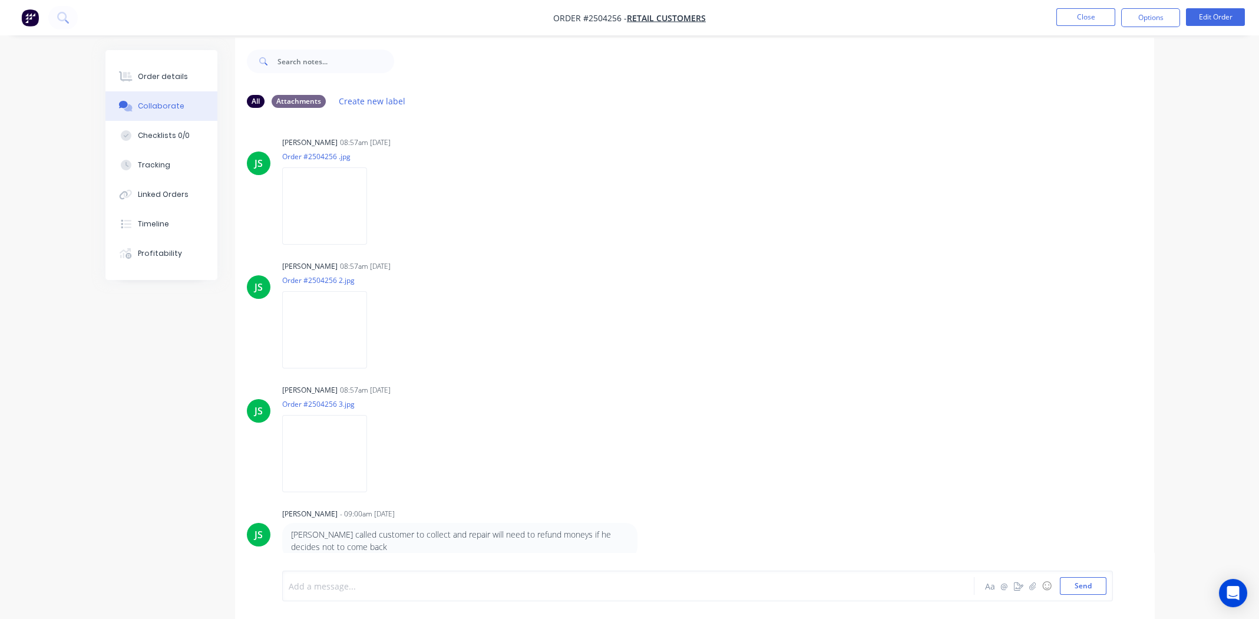
scroll to position [17, 0]
click at [398, 586] on div at bounding box center [595, 586] width 613 height 12
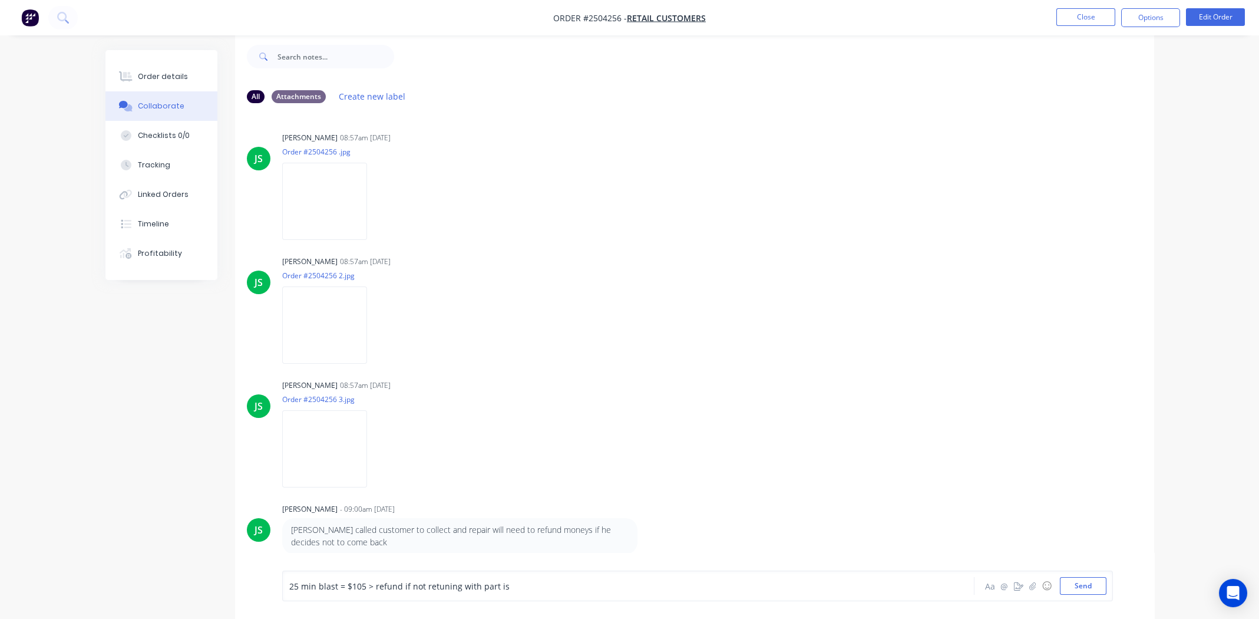
click at [573, 596] on div "25 min blast = $105 > refund if not retuning with part is Aa @ ☺ Send" at bounding box center [697, 585] width 831 height 31
click at [570, 583] on div "25 min blast = $105 > refund if not retuning with part is" at bounding box center [595, 586] width 613 height 12
drag, startPoint x: 511, startPoint y: 582, endPoint x: 150, endPoint y: 572, distance: 361.9
click at [146, 573] on div "All Attachments Create new label RB Rory Bjarnason - 02:37pm 30/09/25 PAID - ca…" at bounding box center [629, 326] width 1049 height 586
copy span "25 min blast = $105 > refund if not retuning with part is"
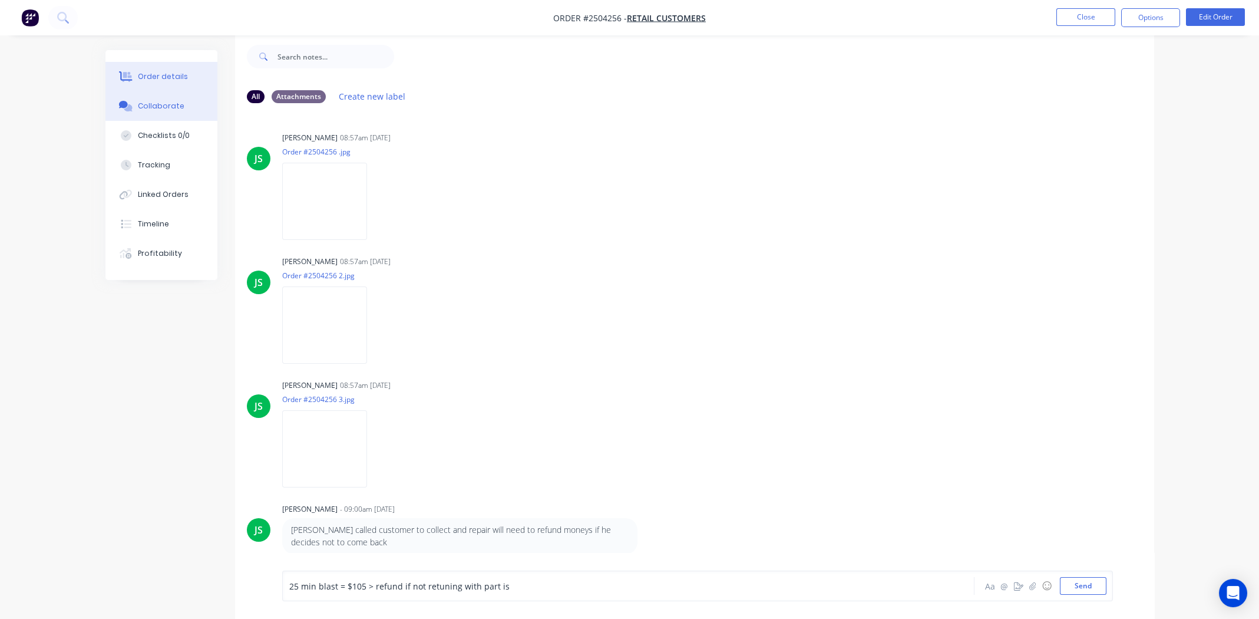
click at [171, 75] on div "Order details" at bounding box center [163, 76] width 50 height 11
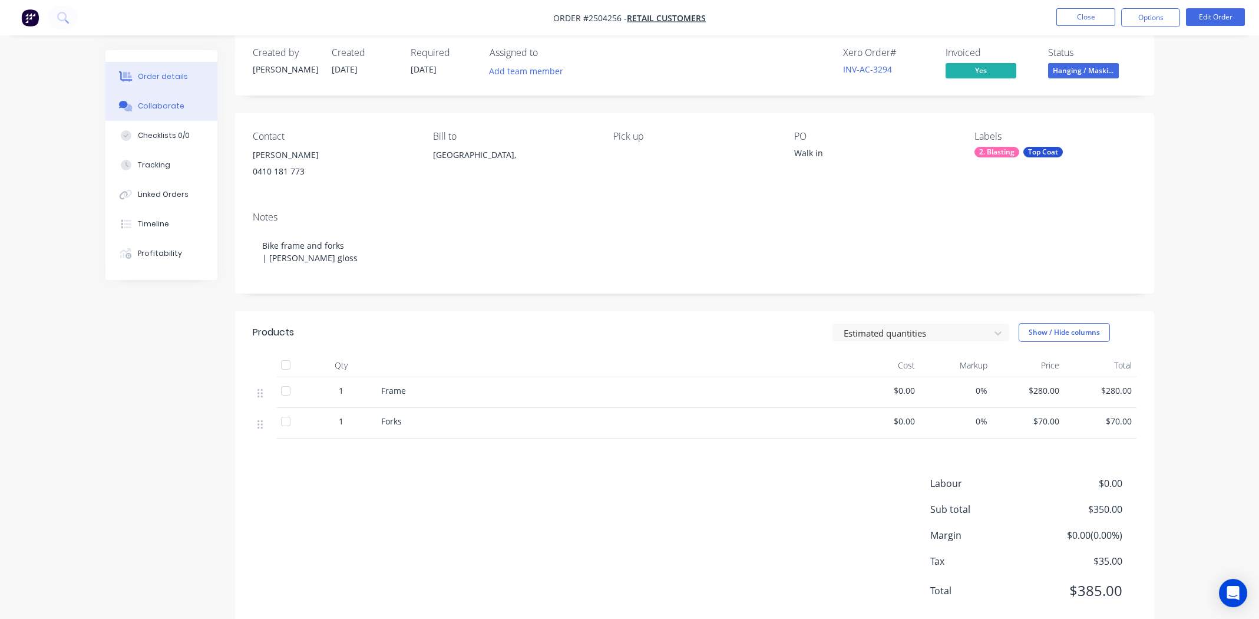
click at [149, 105] on div "Collaborate" at bounding box center [161, 106] width 47 height 11
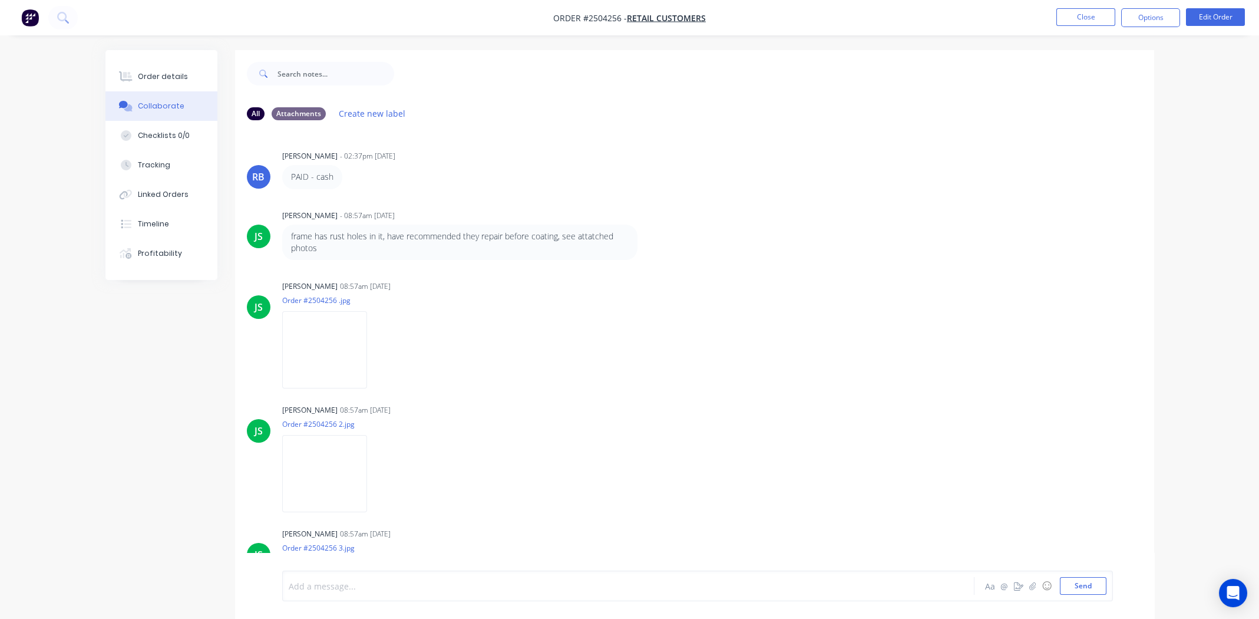
paste div
click at [550, 591] on div "25 min blast = $105 > refund if not retuning with part is" at bounding box center [595, 586] width 613 height 12
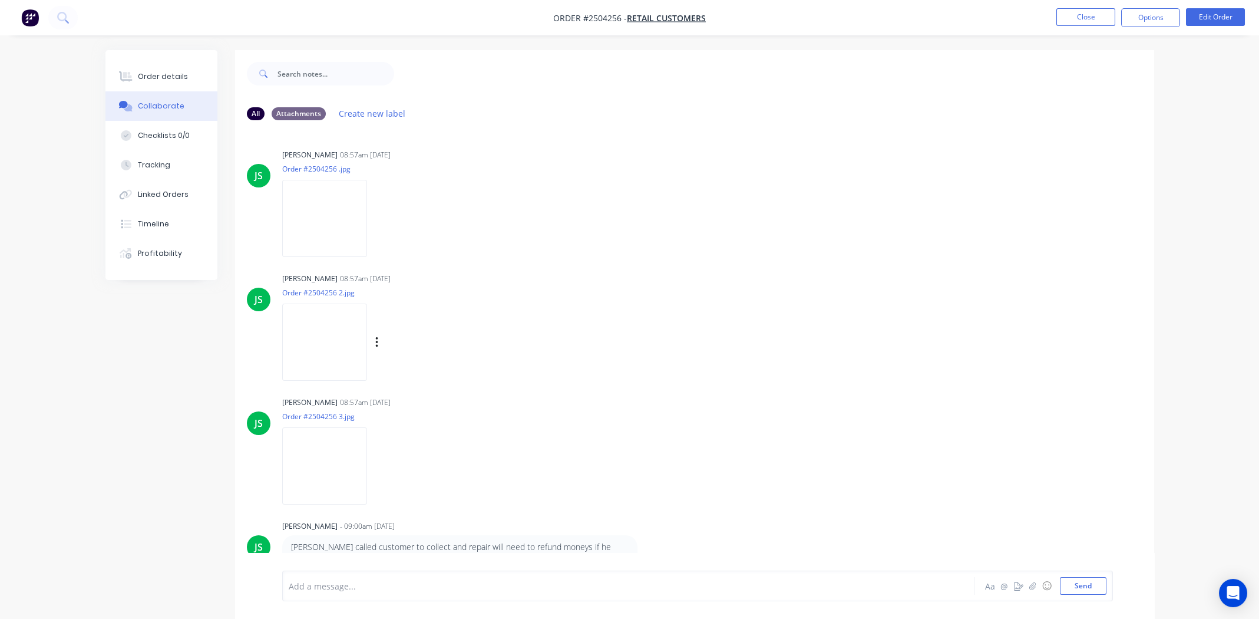
click at [686, 350] on div "JS Jarrad Spence 08:57am 01/10/25 Order #2504256 2.jpg Labels Download" at bounding box center [694, 323] width 919 height 106
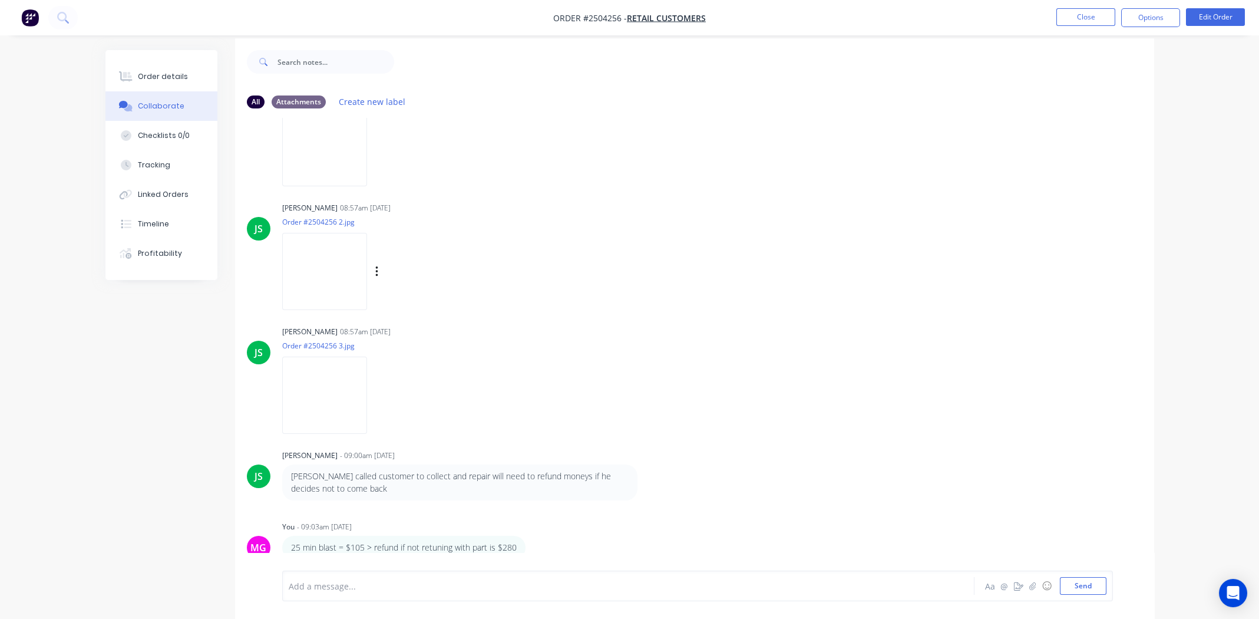
scroll to position [17, 0]
click at [151, 102] on div "Collaborate" at bounding box center [161, 106] width 47 height 11
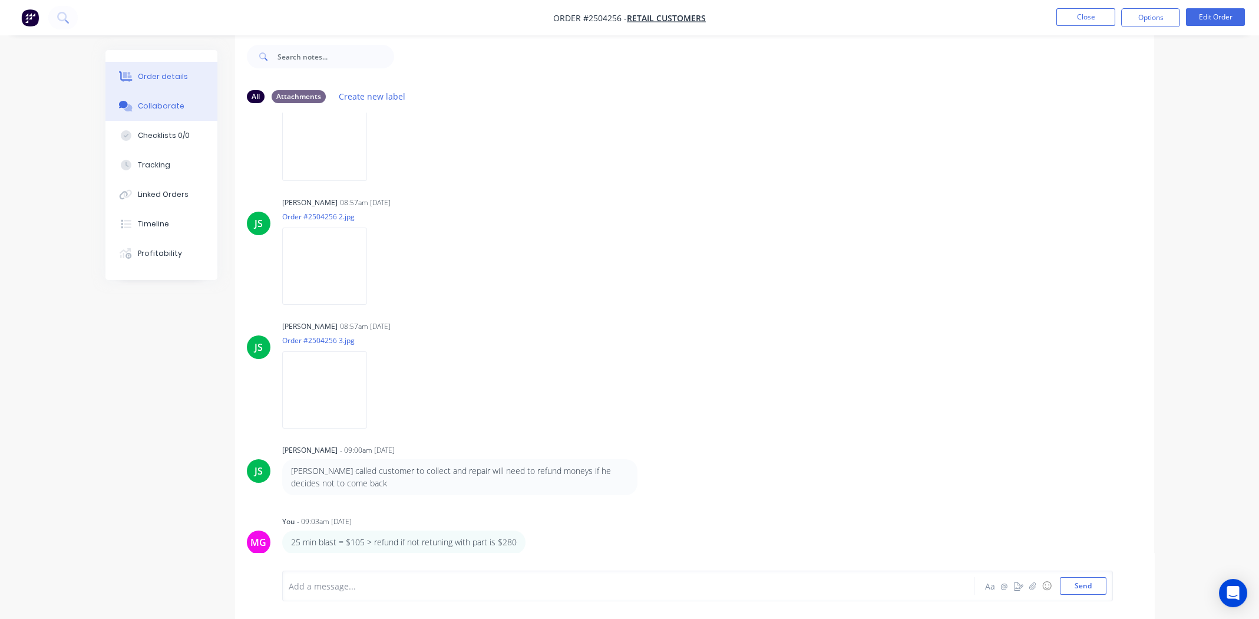
click at [164, 80] on div "Order details" at bounding box center [163, 76] width 50 height 11
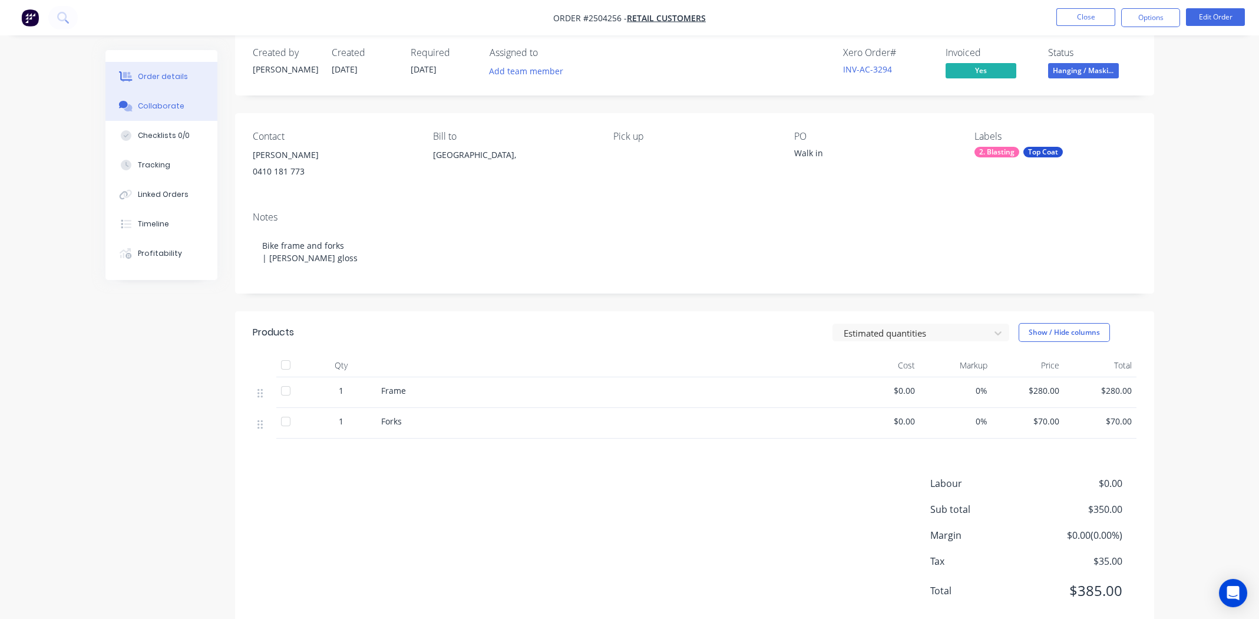
click at [156, 104] on div "Collaborate" at bounding box center [161, 106] width 47 height 11
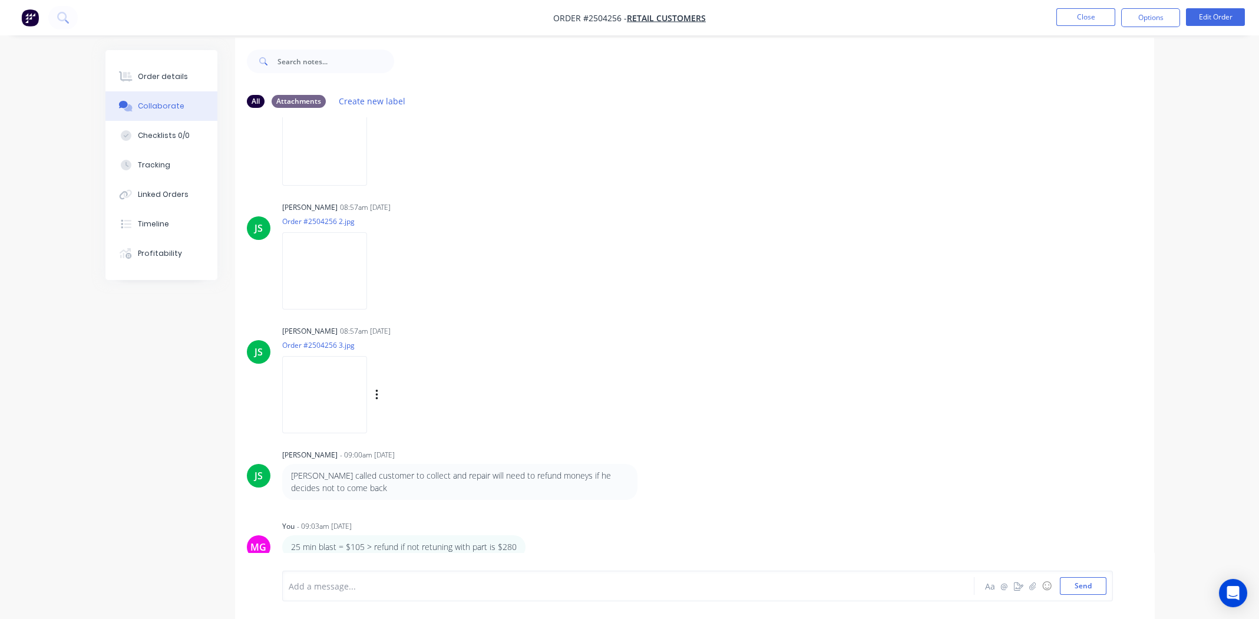
scroll to position [17, 0]
drag, startPoint x: 725, startPoint y: 543, endPoint x: 733, endPoint y: 534, distance: 11.7
click at [726, 542] on div "MG You - 09:03am 01/10/25 25 min blast = $105 > refund if not retuning with par…" at bounding box center [694, 533] width 919 height 41
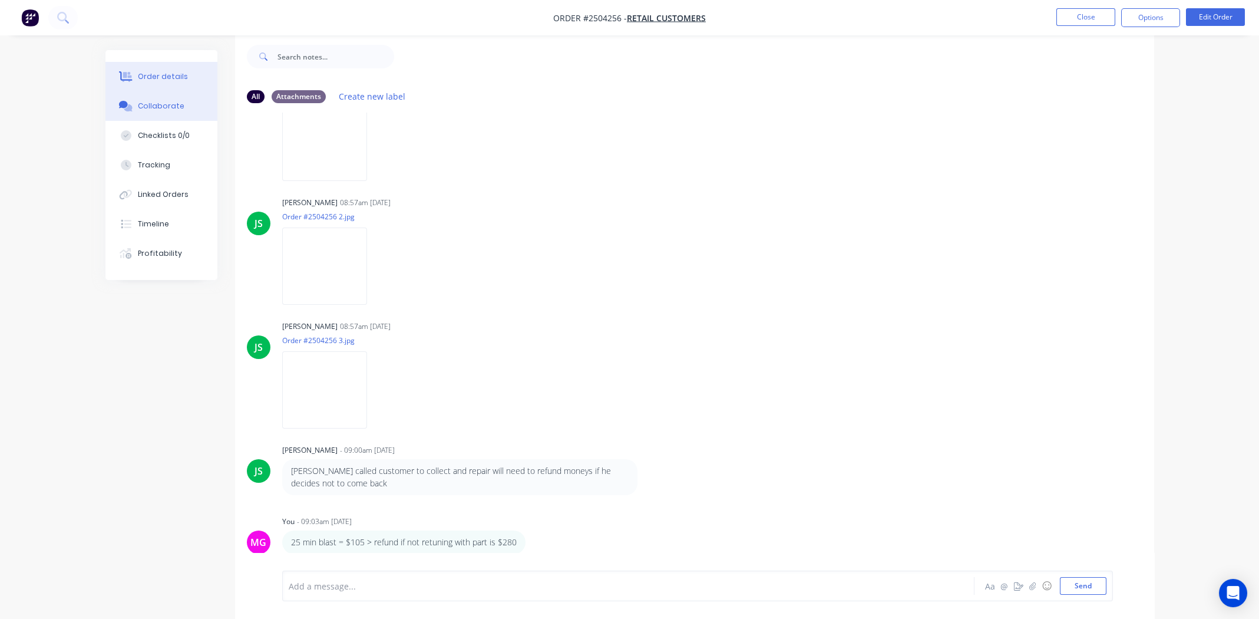
click at [163, 67] on button "Order details" at bounding box center [161, 76] width 112 height 29
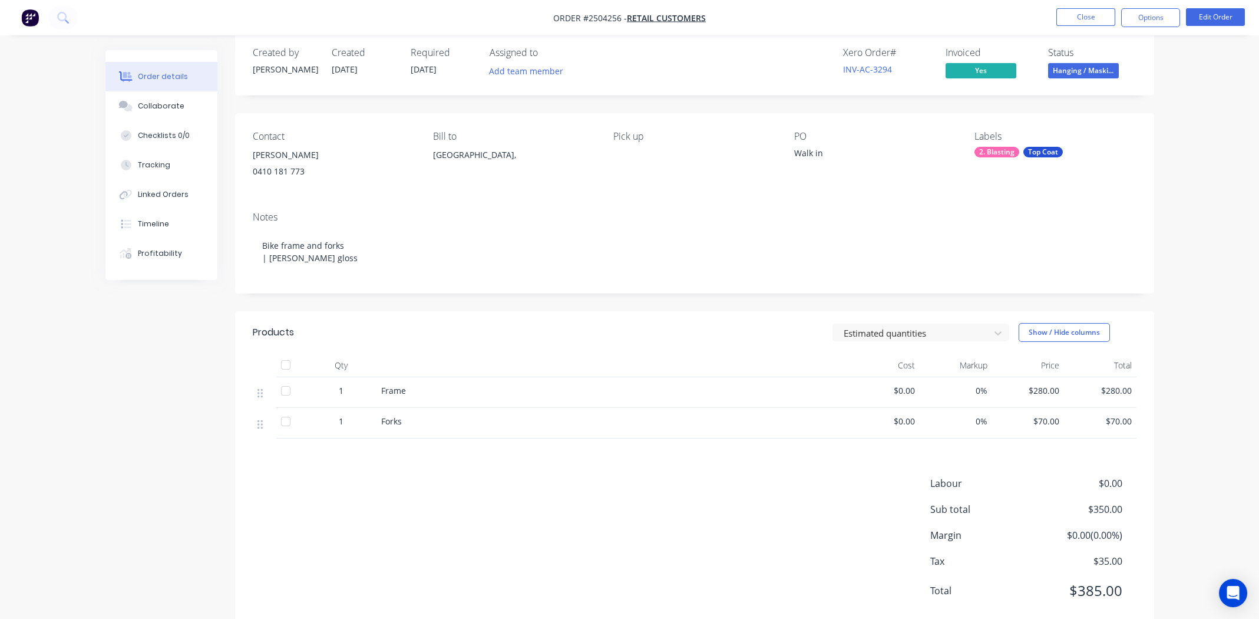
click at [1039, 5] on nav "Order #2504256 - Retail Customers Close Options Edit Order" at bounding box center [629, 17] width 1259 height 35
click at [1068, 12] on button "Close" at bounding box center [1085, 17] width 59 height 18
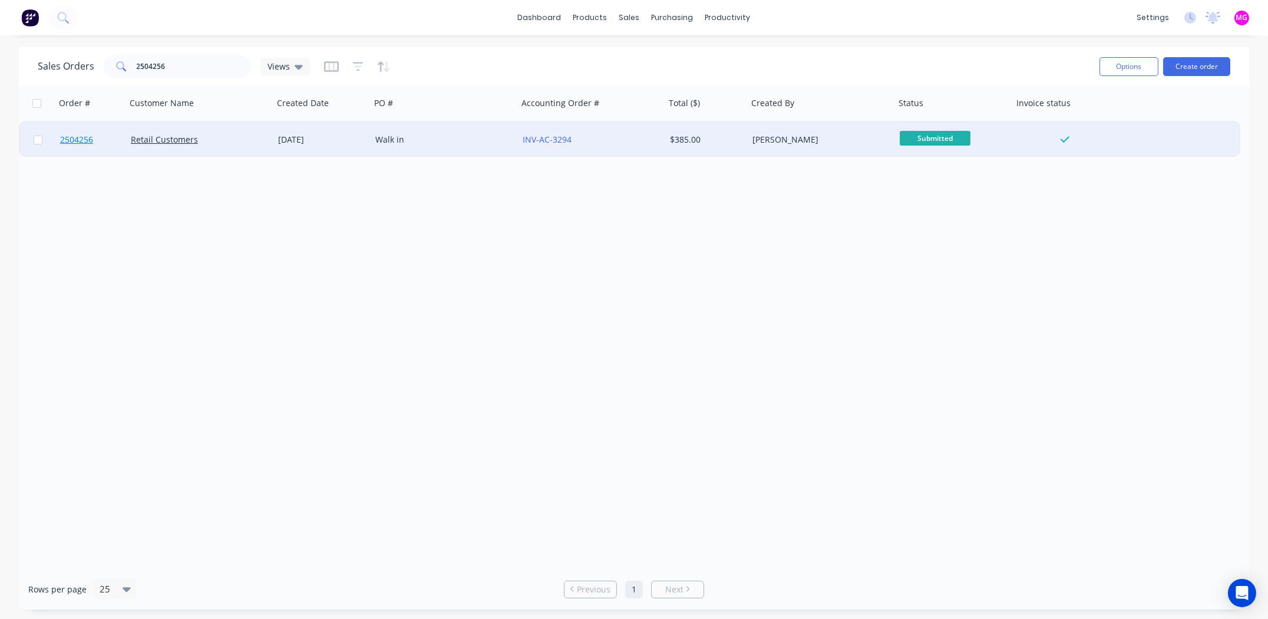
click at [78, 139] on span "2504256" at bounding box center [76, 140] width 33 height 12
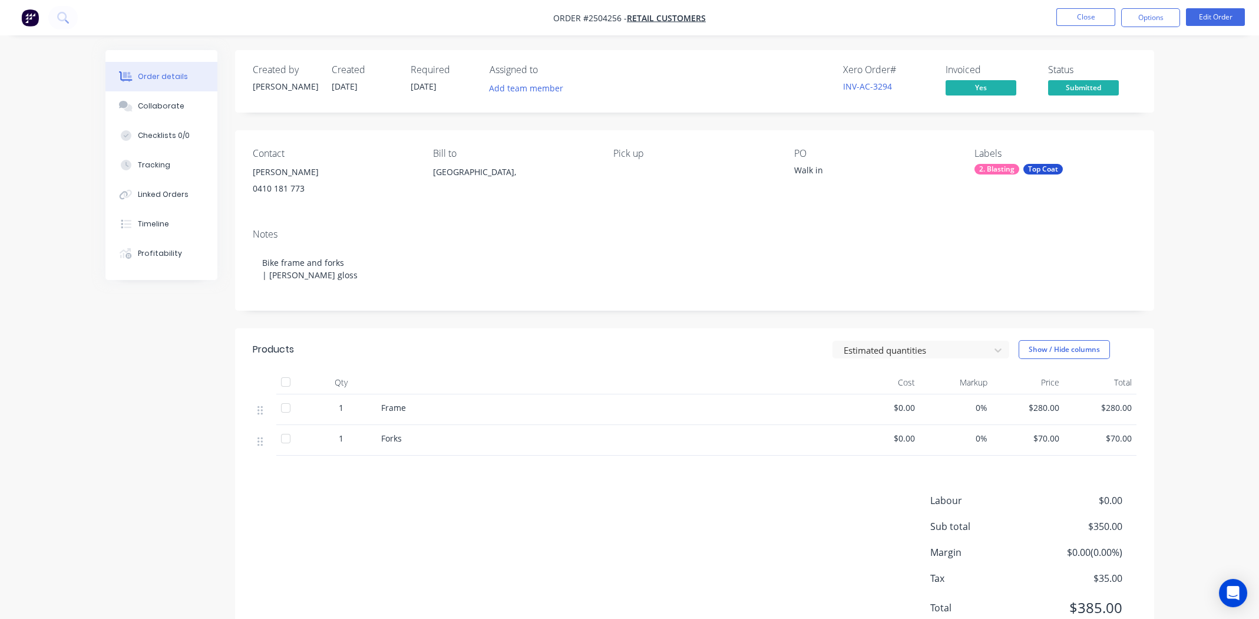
click at [1001, 167] on div "2. Blasting" at bounding box center [996, 169] width 45 height 11
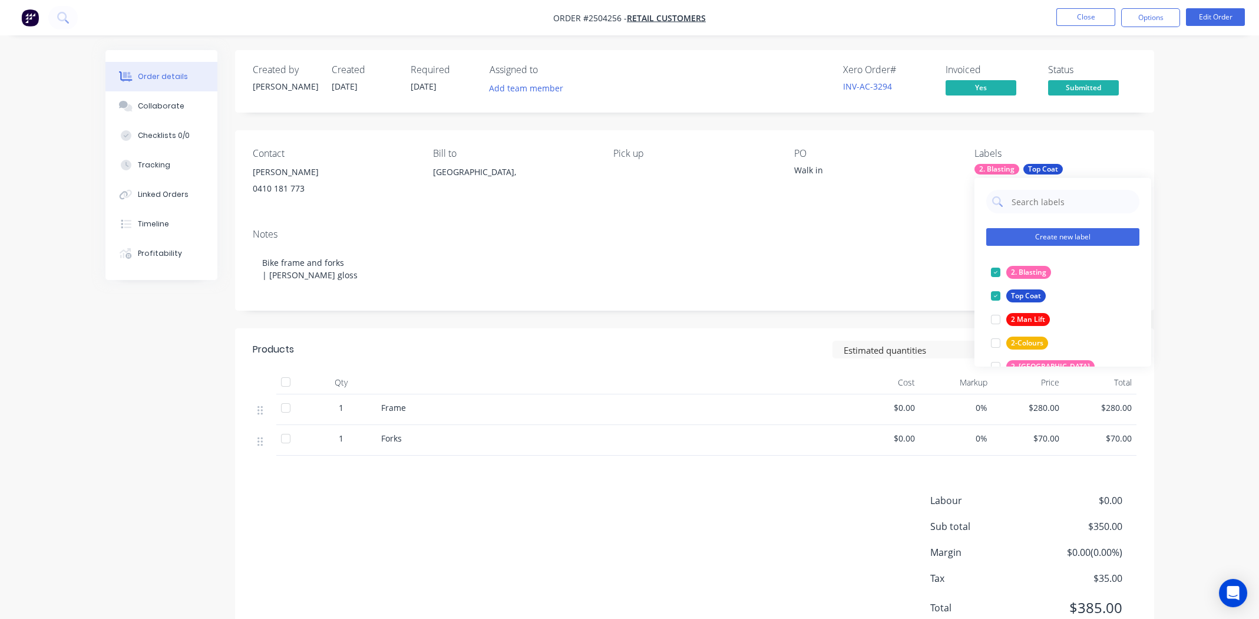
click at [1034, 239] on button "Create new label" at bounding box center [1062, 237] width 153 height 18
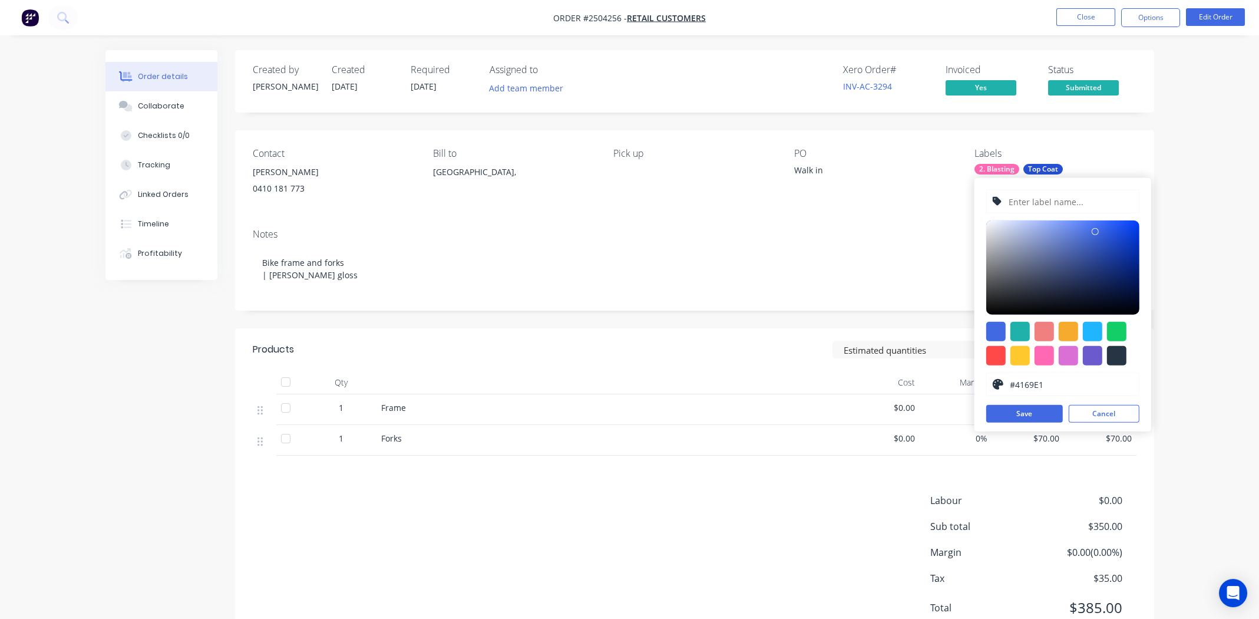
click at [1029, 206] on input "text" at bounding box center [1069, 201] width 125 height 22
type input "Return for repairs"
click at [1118, 359] on div at bounding box center [1116, 355] width 19 height 19
click at [1118, 328] on div at bounding box center [1116, 331] width 19 height 19
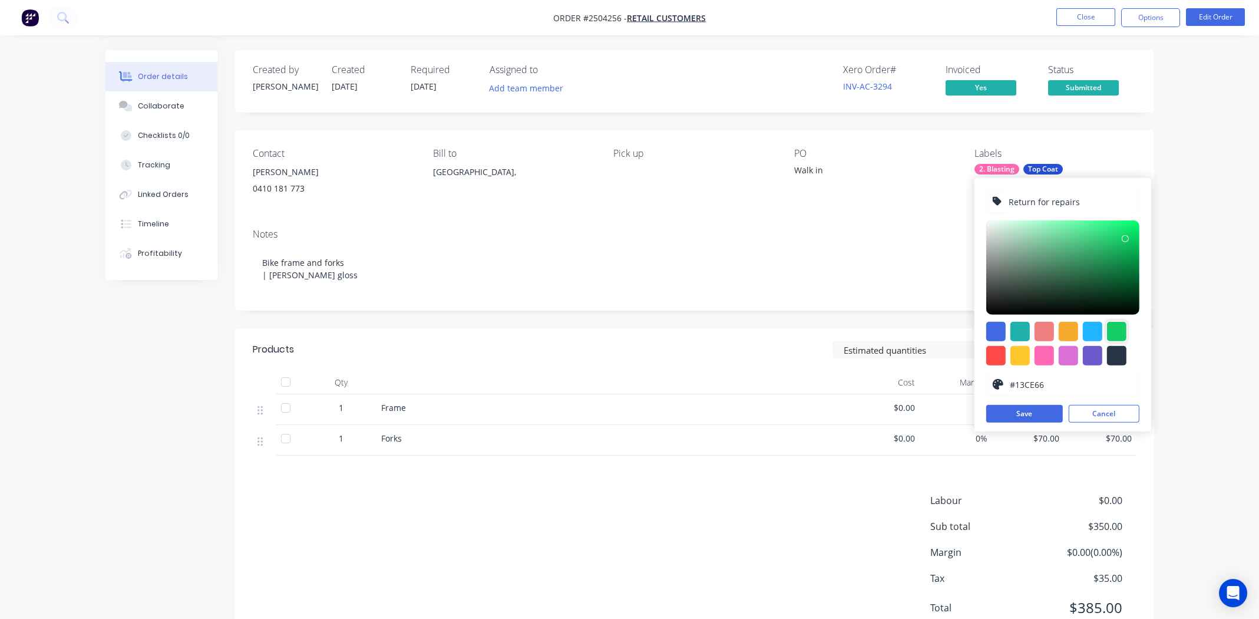
type input "#87F1B6"
click at [1053, 225] on div at bounding box center [1062, 267] width 153 height 94
click at [1012, 409] on button "Save" at bounding box center [1024, 414] width 77 height 18
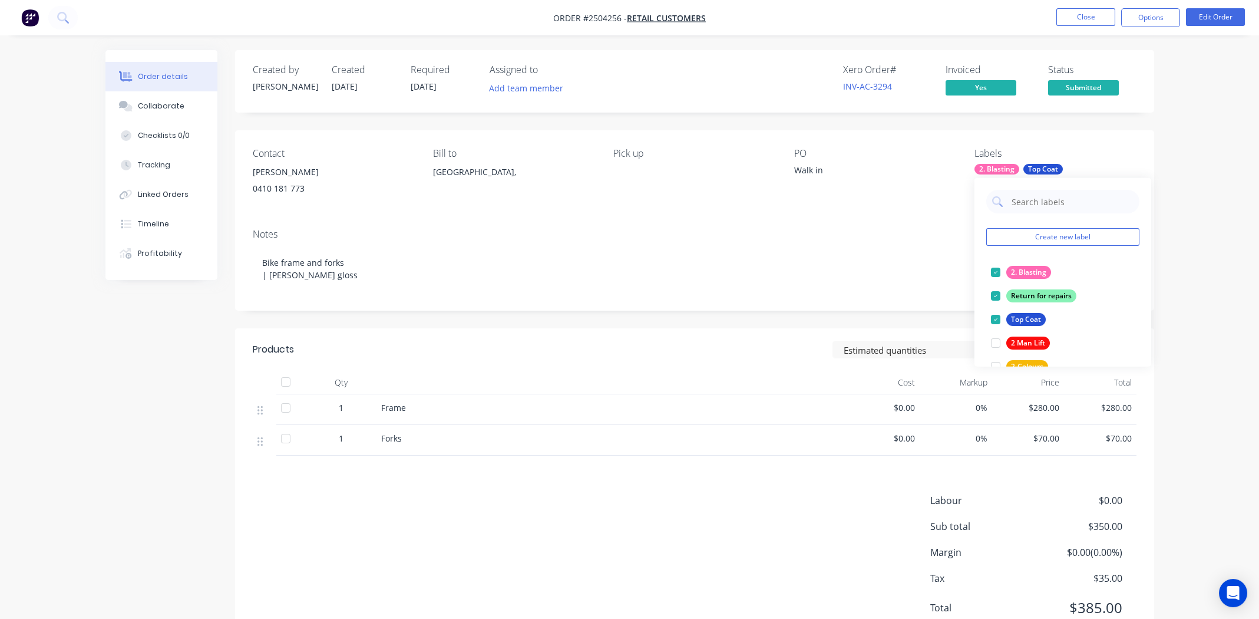
drag, startPoint x: 862, startPoint y: 242, endPoint x: 877, endPoint y: 242, distance: 15.3
click at [862, 242] on div "Notes Bike frame and forks | Pearl white gloss" at bounding box center [694, 264] width 919 height 91
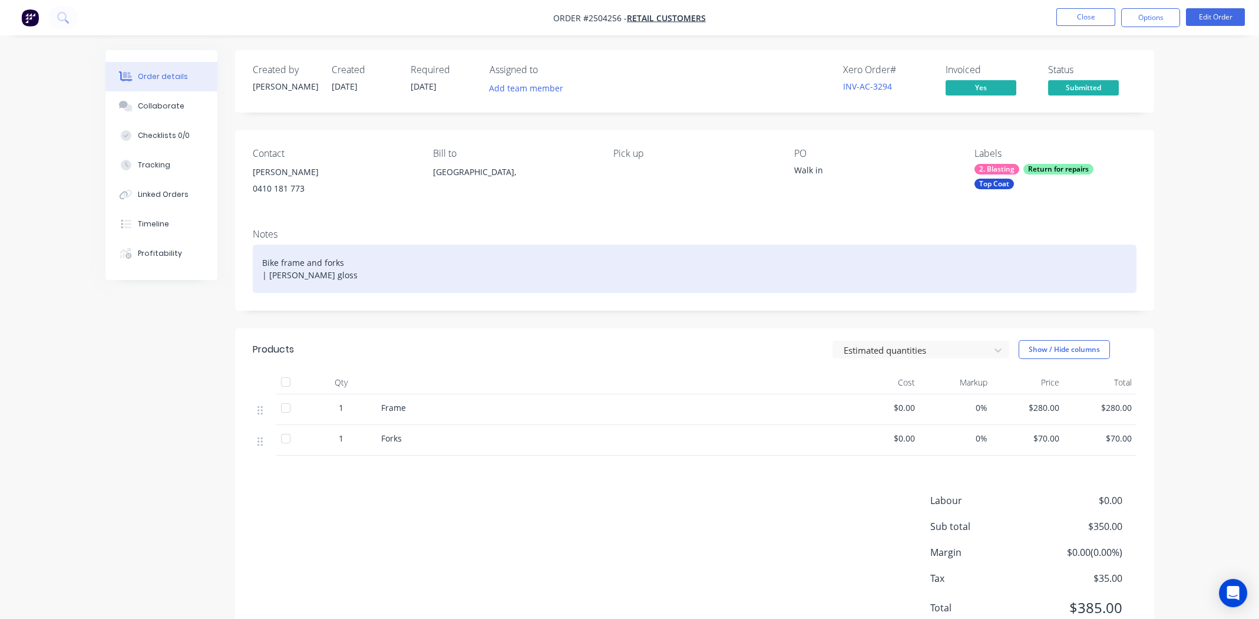
click at [419, 272] on div "Bike frame and forks | Pearl white gloss" at bounding box center [695, 268] width 884 height 48
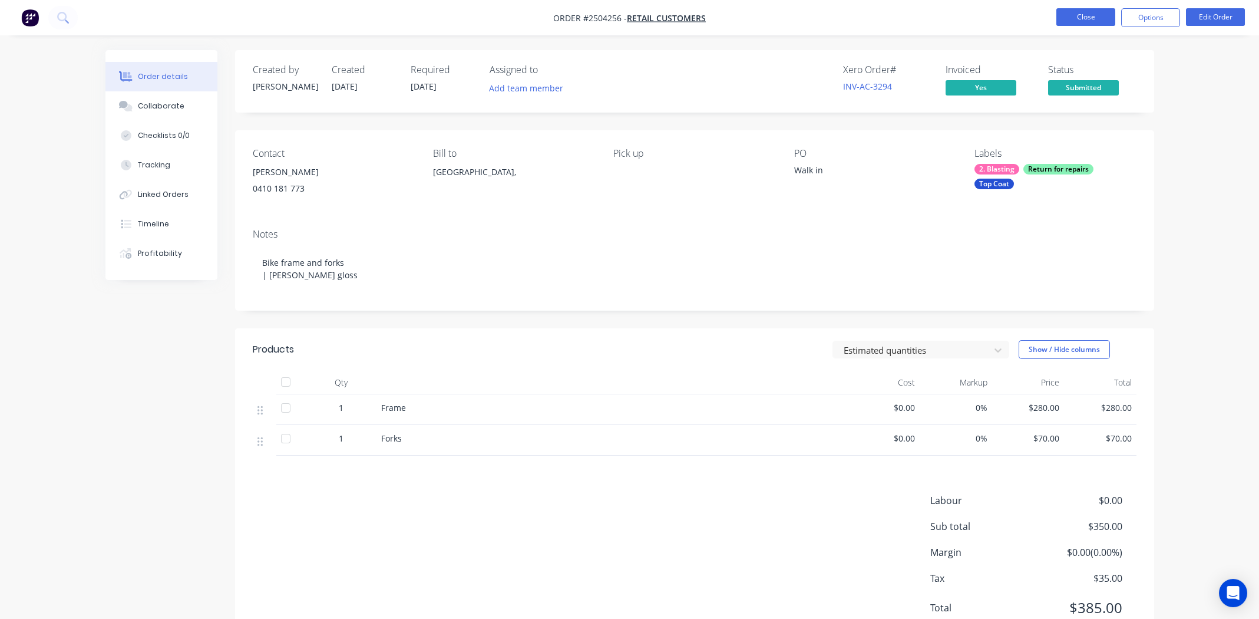
click at [1086, 16] on button "Close" at bounding box center [1085, 17] width 59 height 18
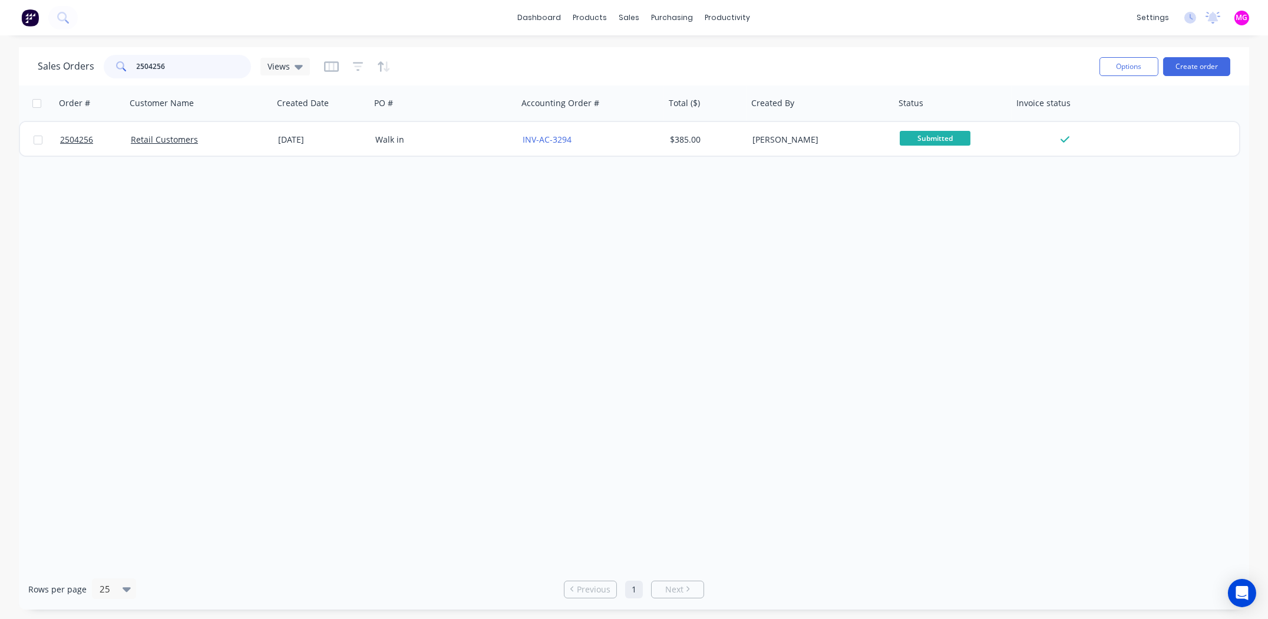
click at [185, 74] on input "2504256" at bounding box center [194, 67] width 115 height 24
click at [186, 74] on input "2504256" at bounding box center [194, 67] width 115 height 24
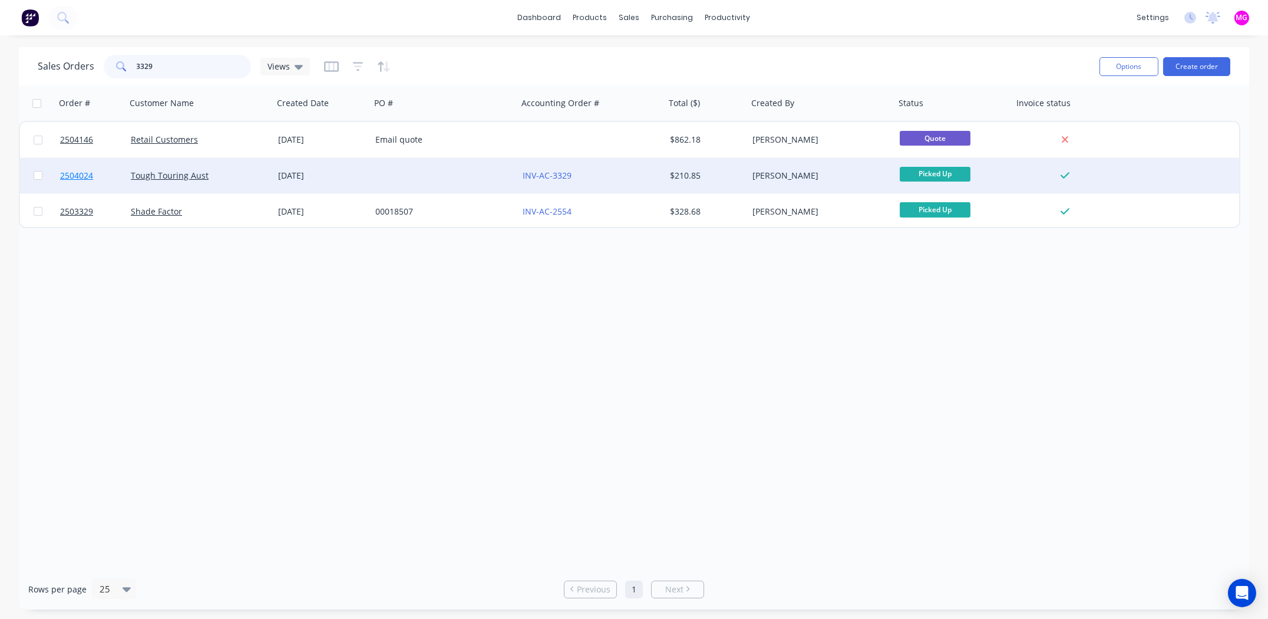
type input "3329"
click at [81, 177] on span "2504024" at bounding box center [76, 176] width 33 height 12
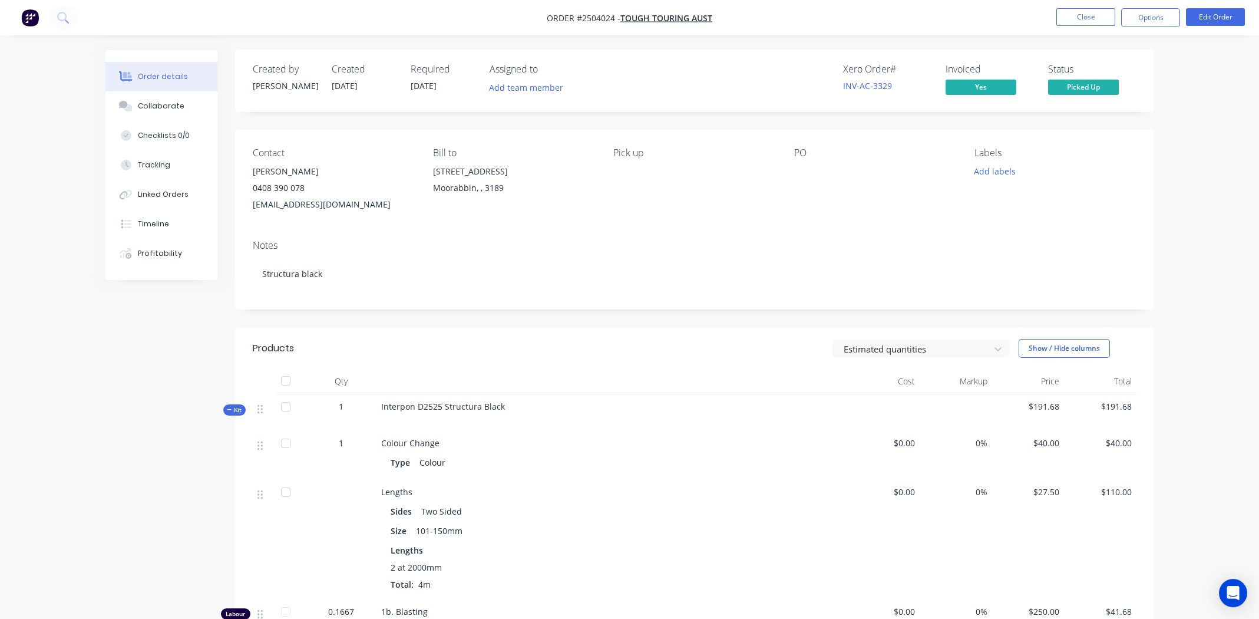
scroll to position [117, 0]
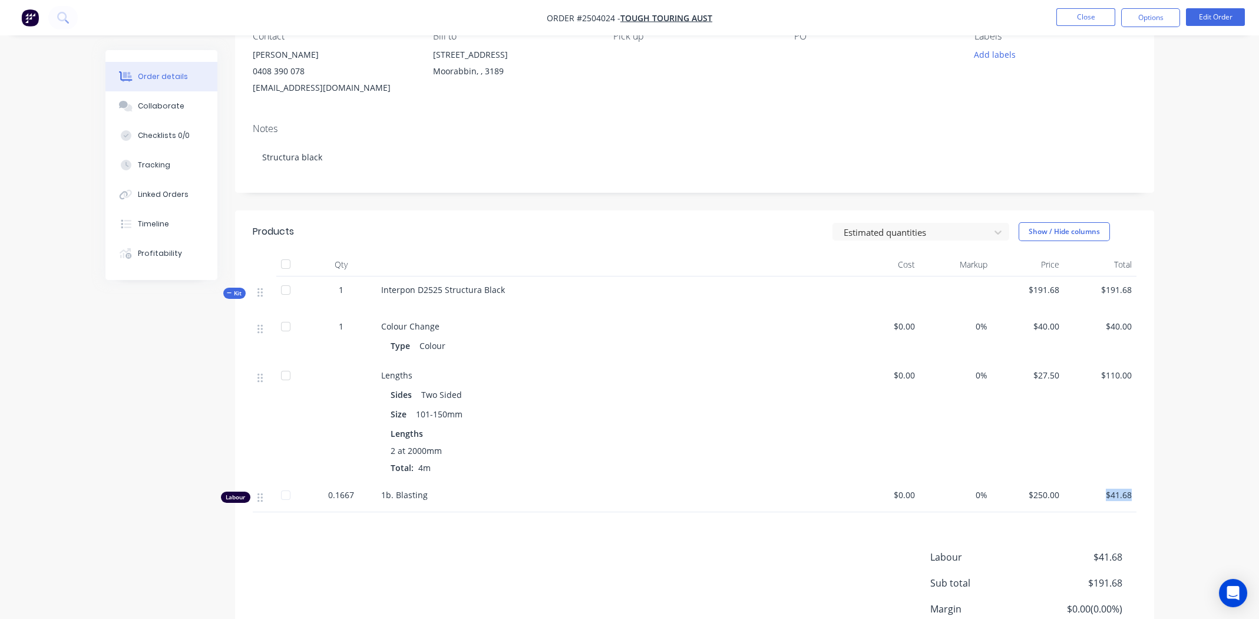
drag, startPoint x: 1135, startPoint y: 496, endPoint x: 1105, endPoint y: 495, distance: 30.1
click at [1105, 495] on div "$41.68" at bounding box center [1100, 496] width 72 height 31
click at [1131, 419] on div "$110.00" at bounding box center [1100, 422] width 72 height 120
click at [1072, 416] on div "$110.00" at bounding box center [1100, 422] width 72 height 120
click at [156, 108] on div "Collaborate" at bounding box center [161, 106] width 47 height 11
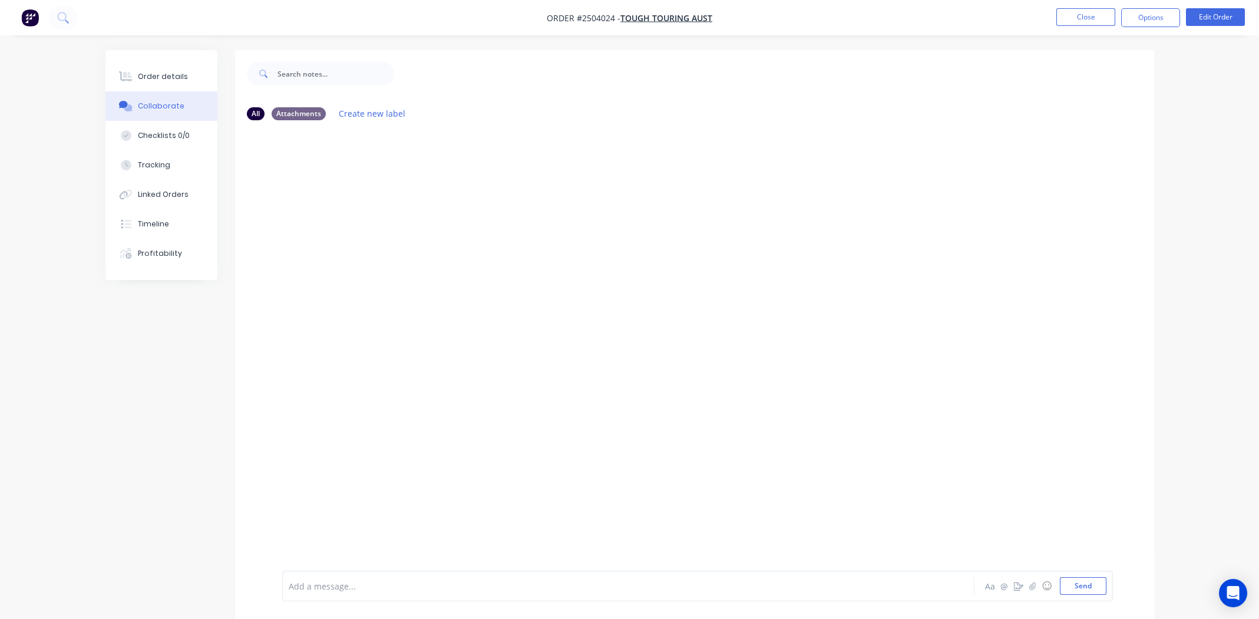
drag, startPoint x: 362, startPoint y: 580, endPoint x: 369, endPoint y: 579, distance: 6.5
click at [364, 580] on div at bounding box center [595, 586] width 613 height 12
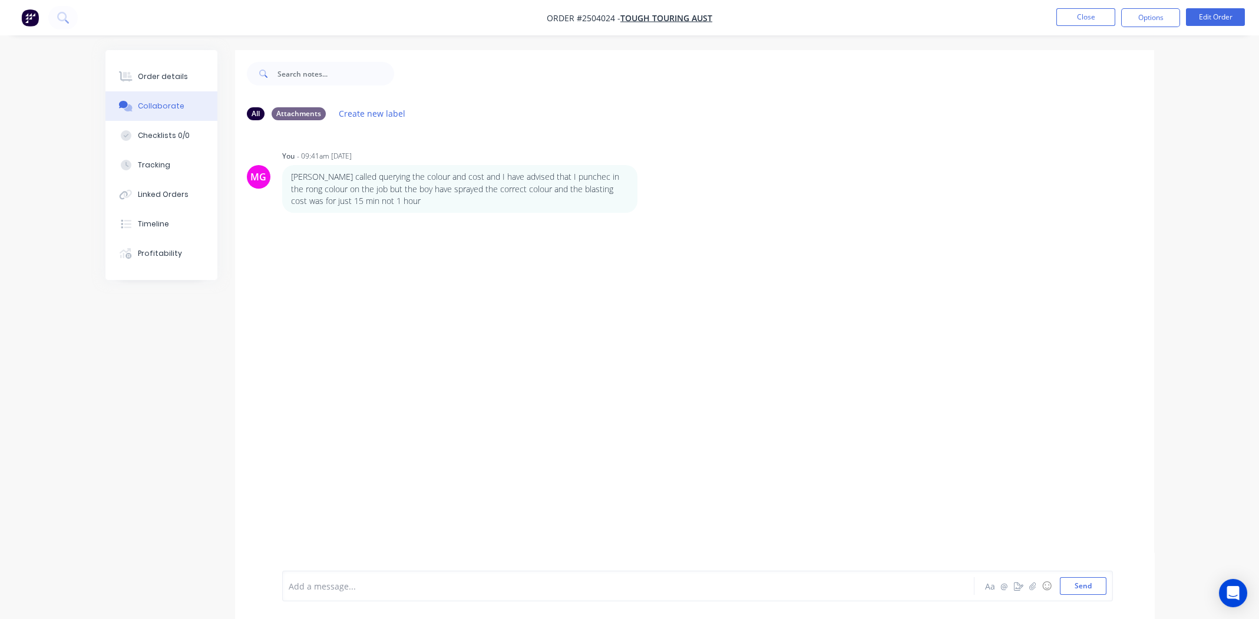
click at [502, 310] on div "MG You - 09:41am 01/10/25 Mark called querying the colour and cost and I have a…" at bounding box center [694, 350] width 919 height 441
click at [141, 77] on div "Order details" at bounding box center [163, 76] width 50 height 11
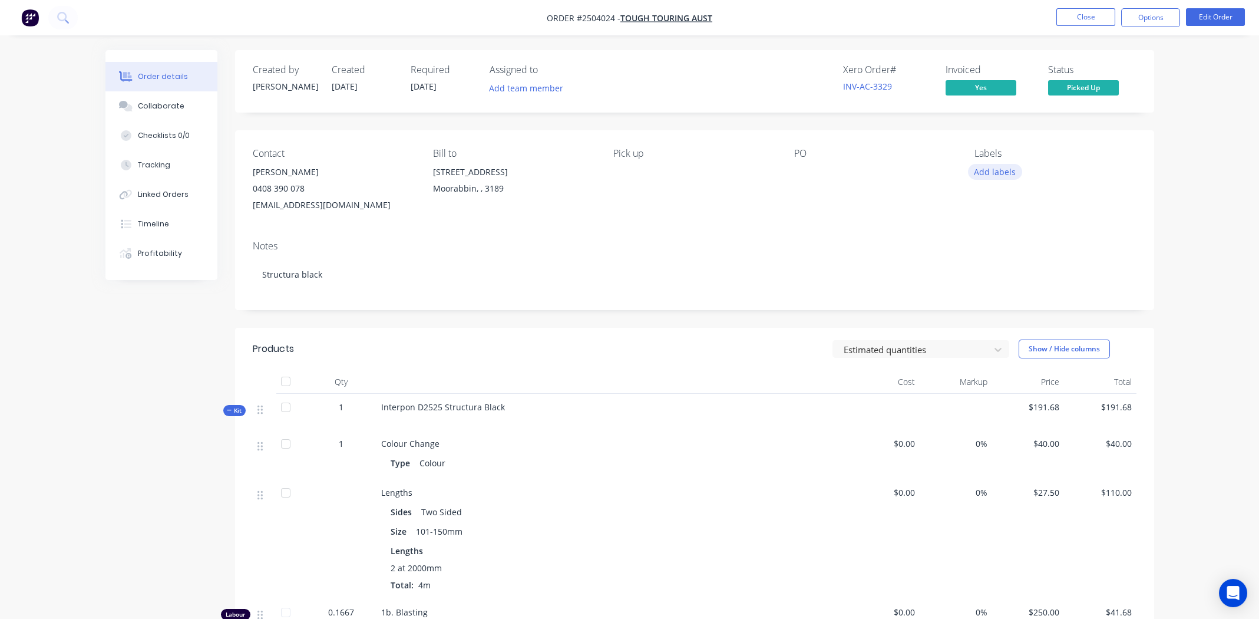
click at [989, 171] on button "Add labels" at bounding box center [995, 172] width 54 height 16
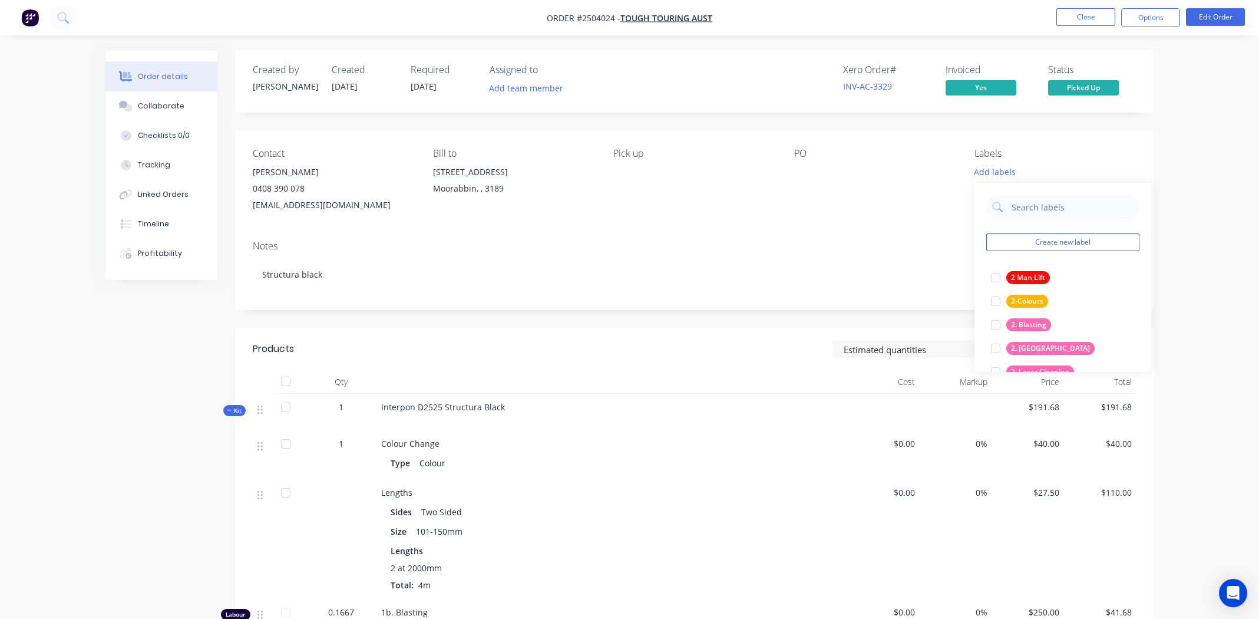
click at [702, 249] on div "Notes" at bounding box center [695, 245] width 884 height 11
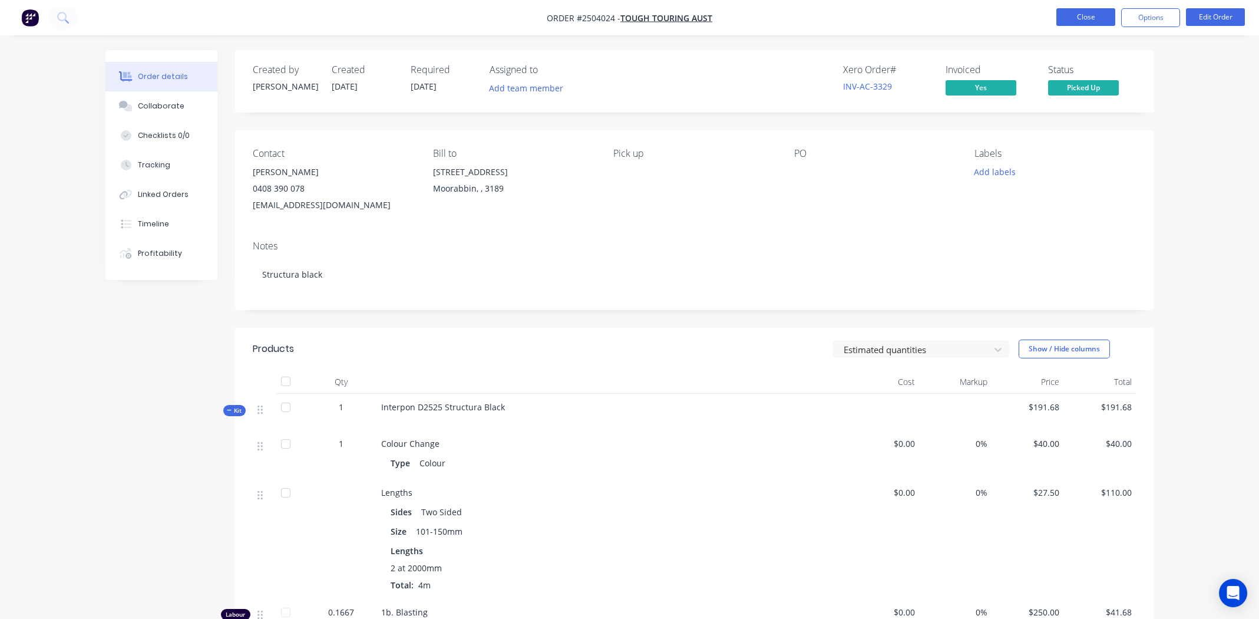
click at [1081, 11] on button "Close" at bounding box center [1085, 17] width 59 height 18
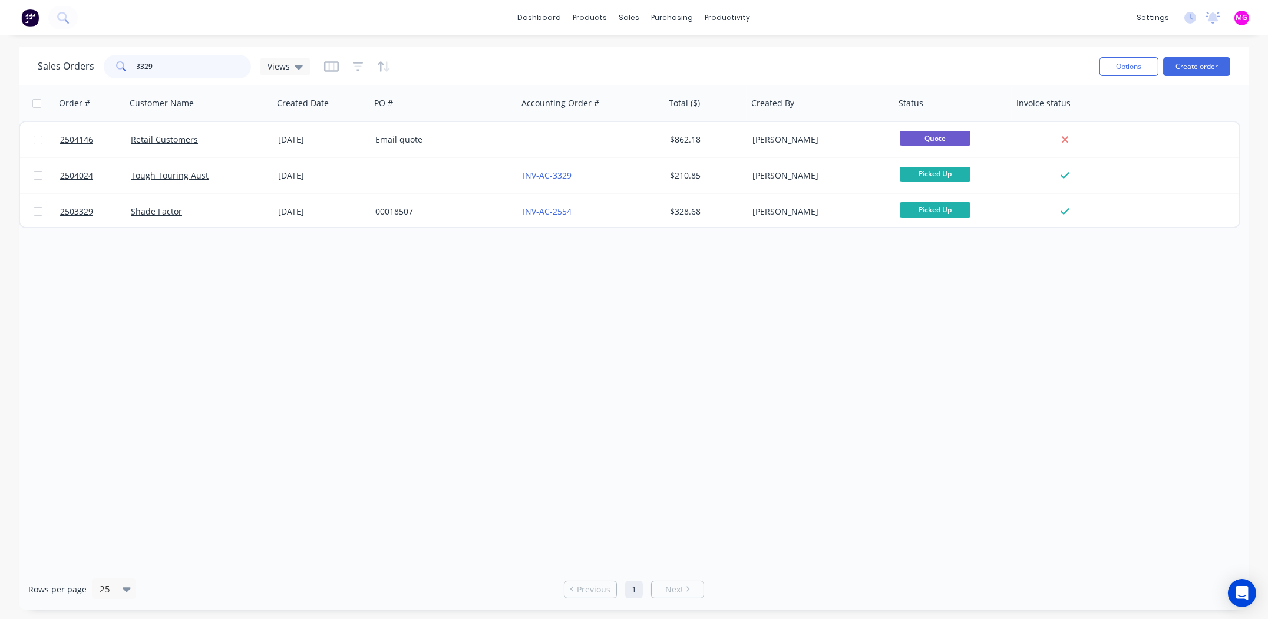
click at [178, 61] on input "3329" at bounding box center [194, 67] width 115 height 24
click at [173, 61] on input "3329" at bounding box center [194, 67] width 115 height 24
click at [172, 64] on input "3329" at bounding box center [194, 67] width 115 height 24
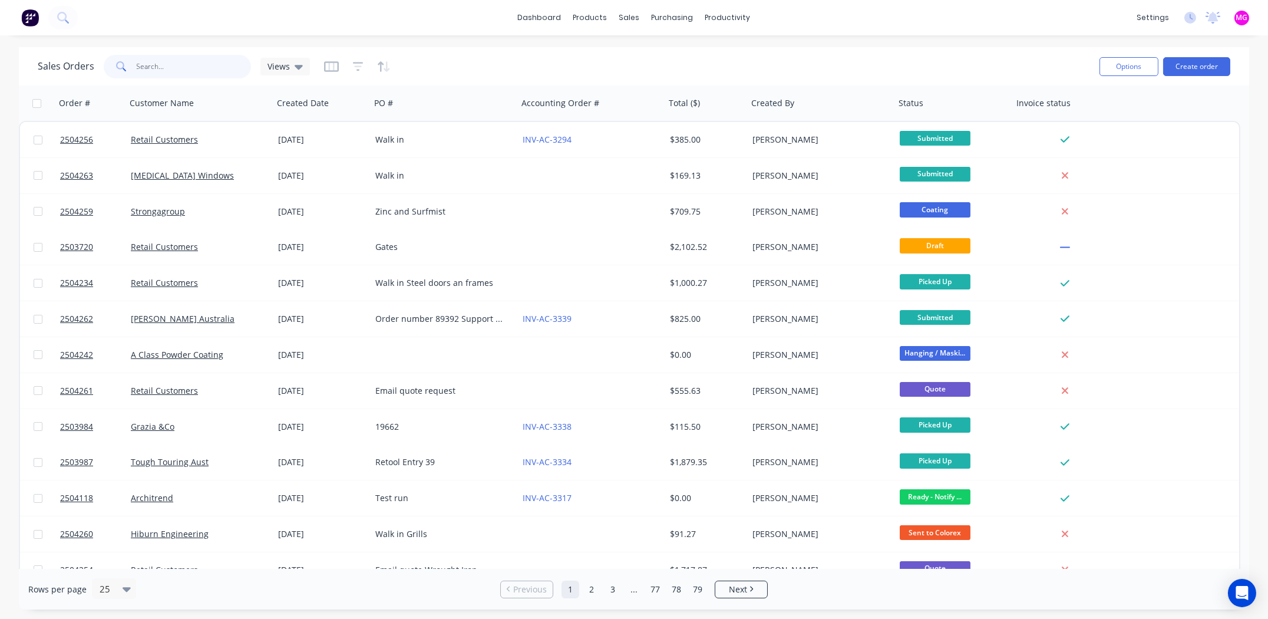
click at [191, 68] on input "text" at bounding box center [194, 67] width 115 height 24
click at [890, 59] on div "Sales Orders Views" at bounding box center [564, 66] width 1052 height 29
click at [882, 22] on div "dashboard products sales purchasing productivity dashboard products Product Cat…" at bounding box center [634, 17] width 1268 height 35
click at [847, 52] on div "Sales Orders Views" at bounding box center [564, 66] width 1052 height 29
click at [151, 68] on input "text" at bounding box center [194, 67] width 115 height 24
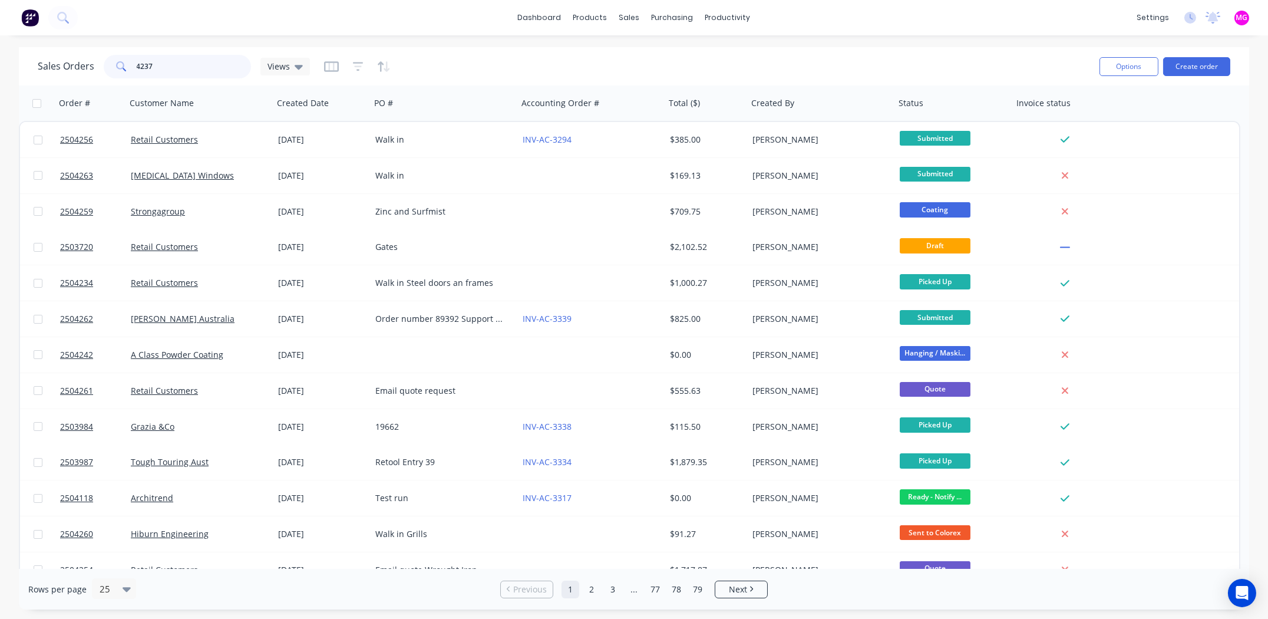
type input "4237"
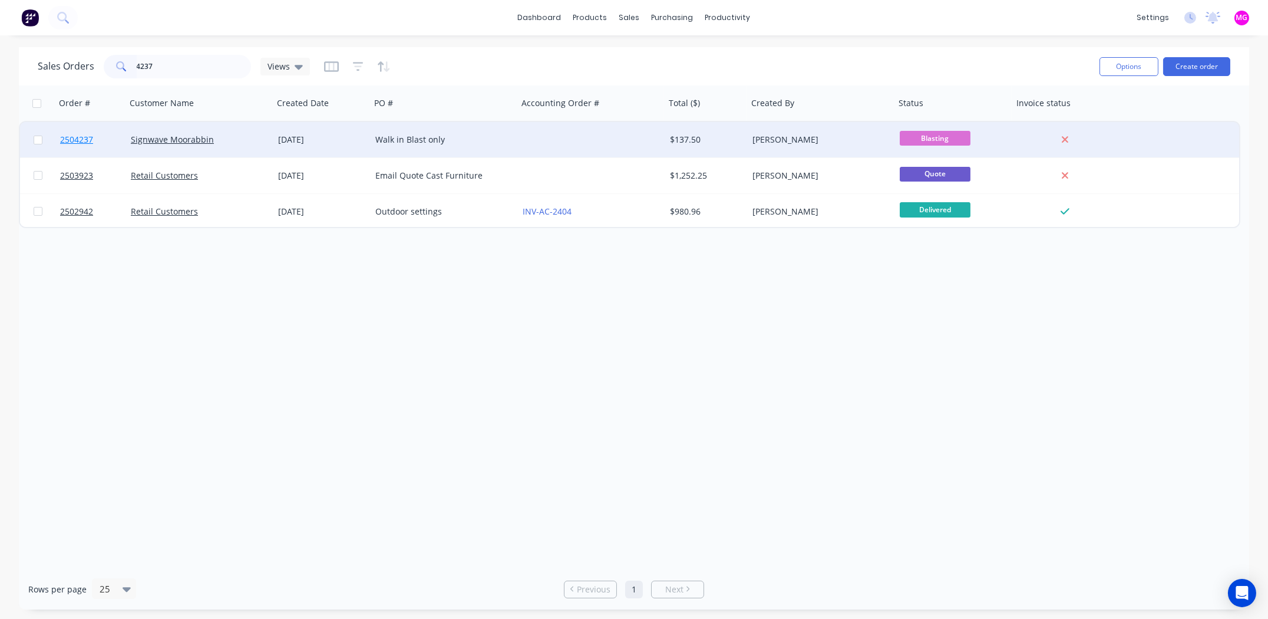
click at [91, 140] on span "2504237" at bounding box center [76, 140] width 33 height 12
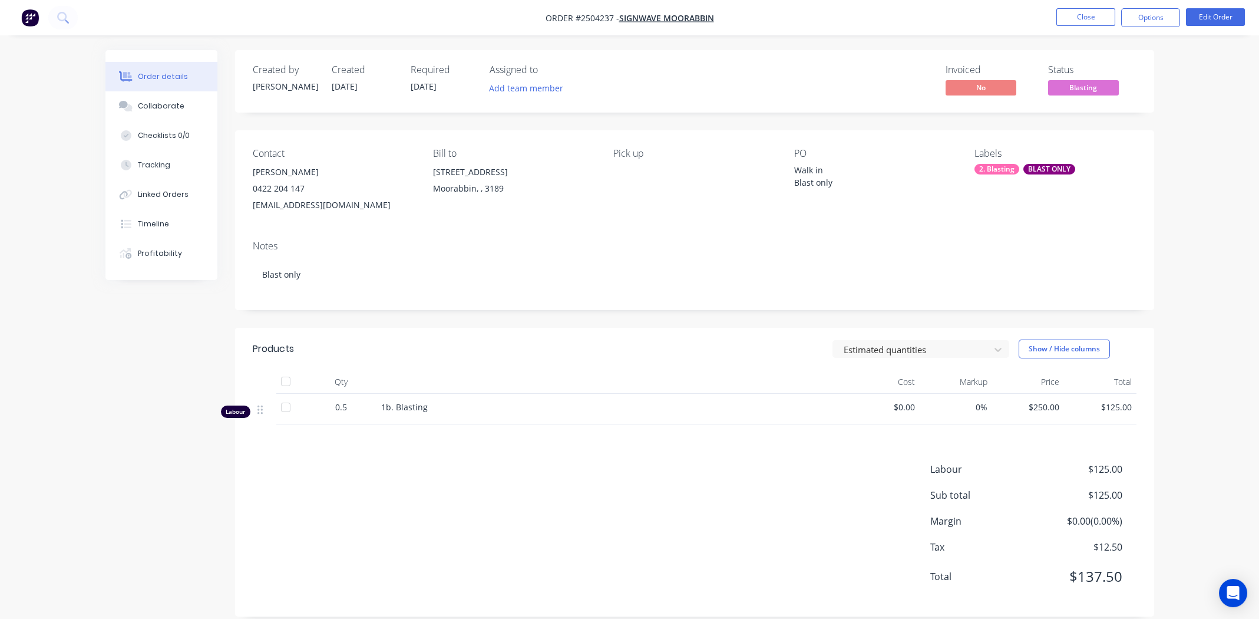
click at [1094, 91] on span "Blasting" at bounding box center [1083, 87] width 71 height 15
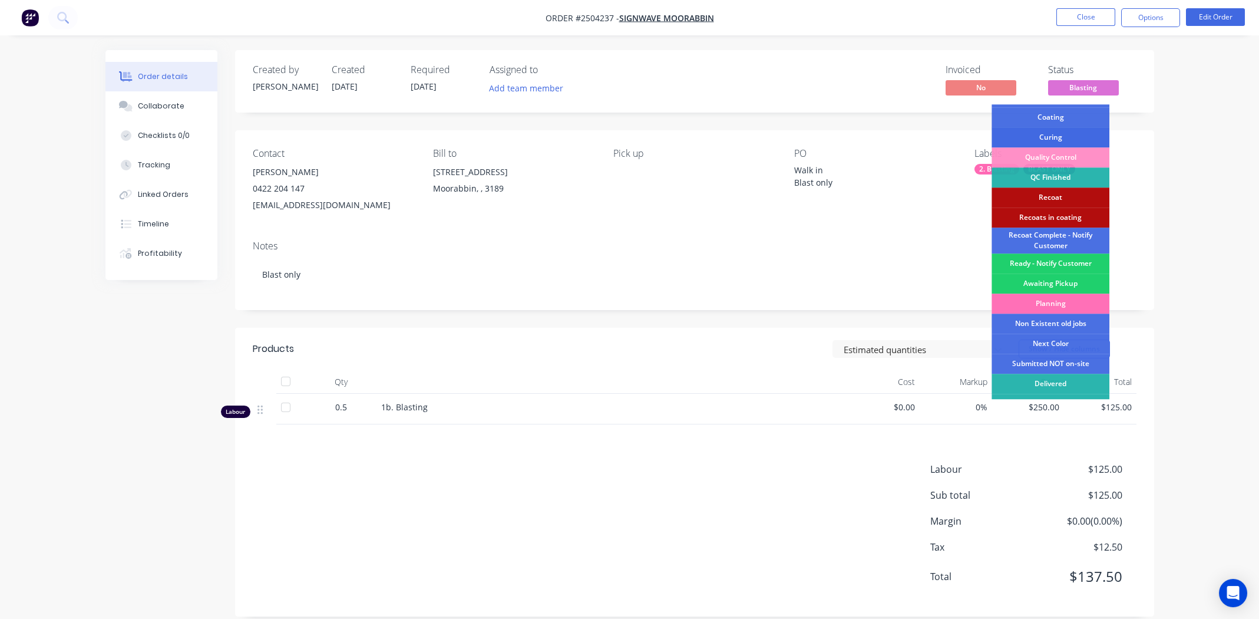
scroll to position [292, 0]
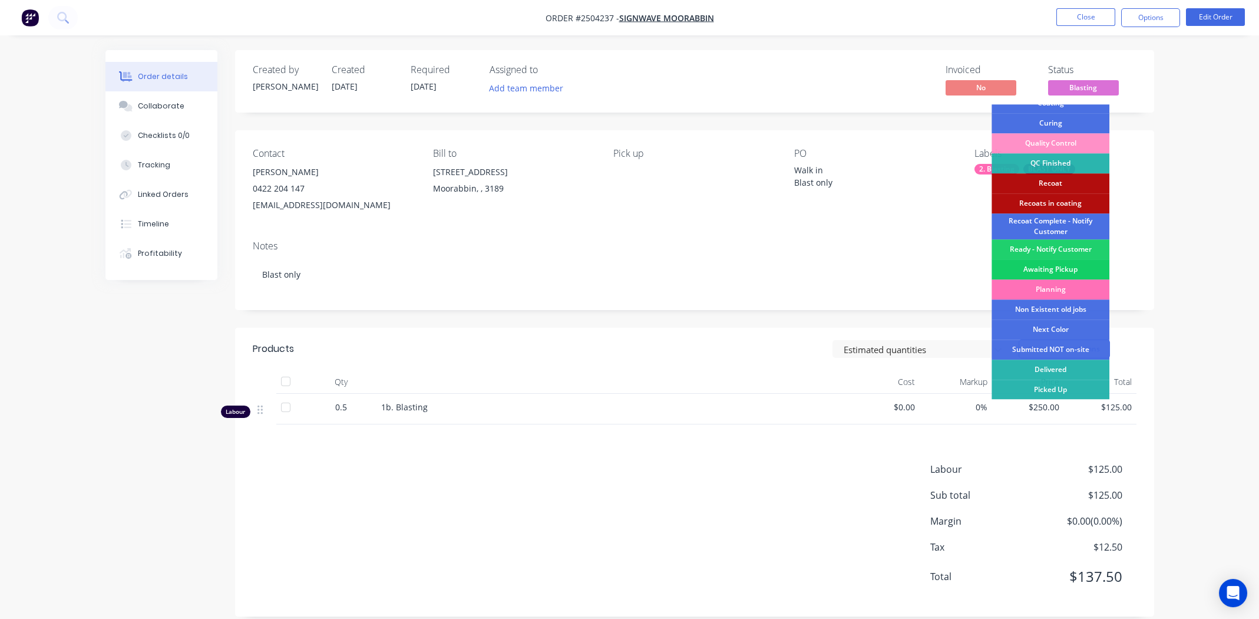
click at [1053, 266] on div "Awaiting Pickup" at bounding box center [1051, 269] width 118 height 20
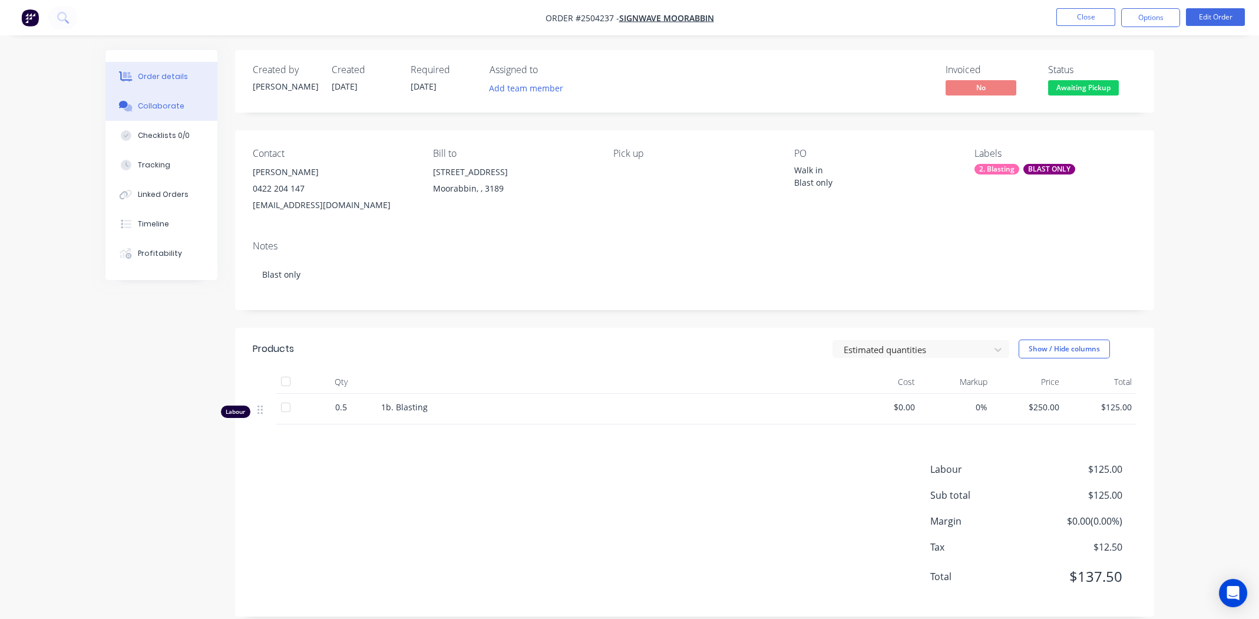
drag, startPoint x: 146, startPoint y: 100, endPoint x: 158, endPoint y: 104, distance: 13.2
click at [146, 99] on button "Collaborate" at bounding box center [161, 105] width 112 height 29
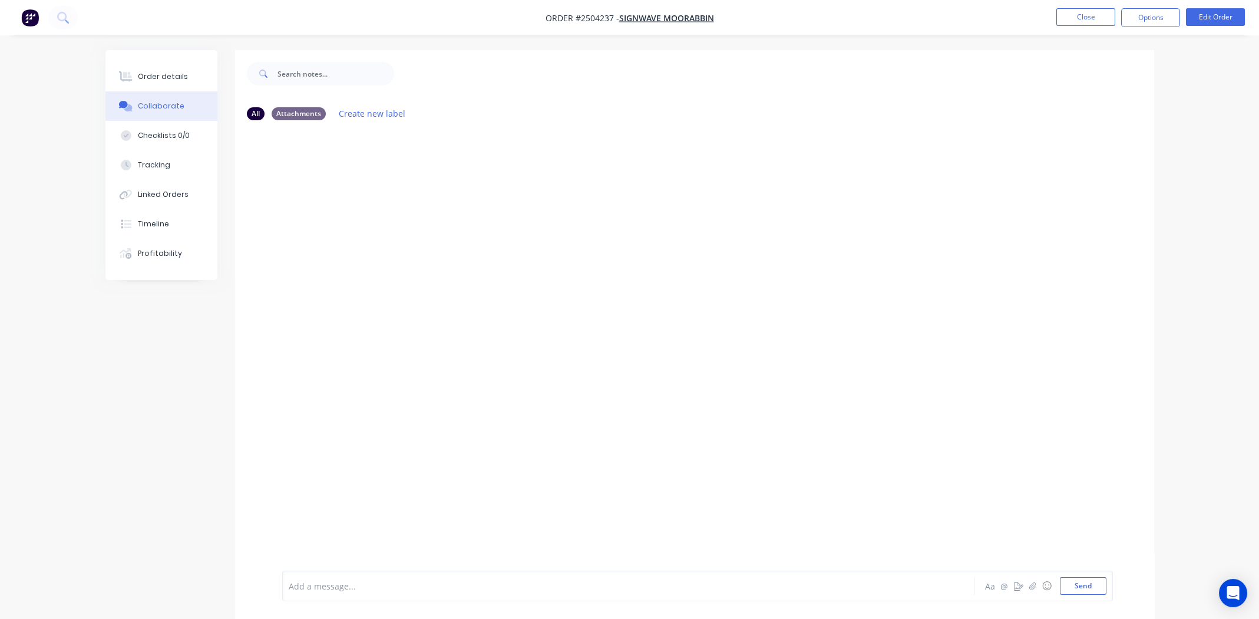
click at [374, 577] on div "Add a message..." at bounding box center [595, 586] width 613 height 18
click at [338, 589] on div at bounding box center [595, 586] width 613 height 12
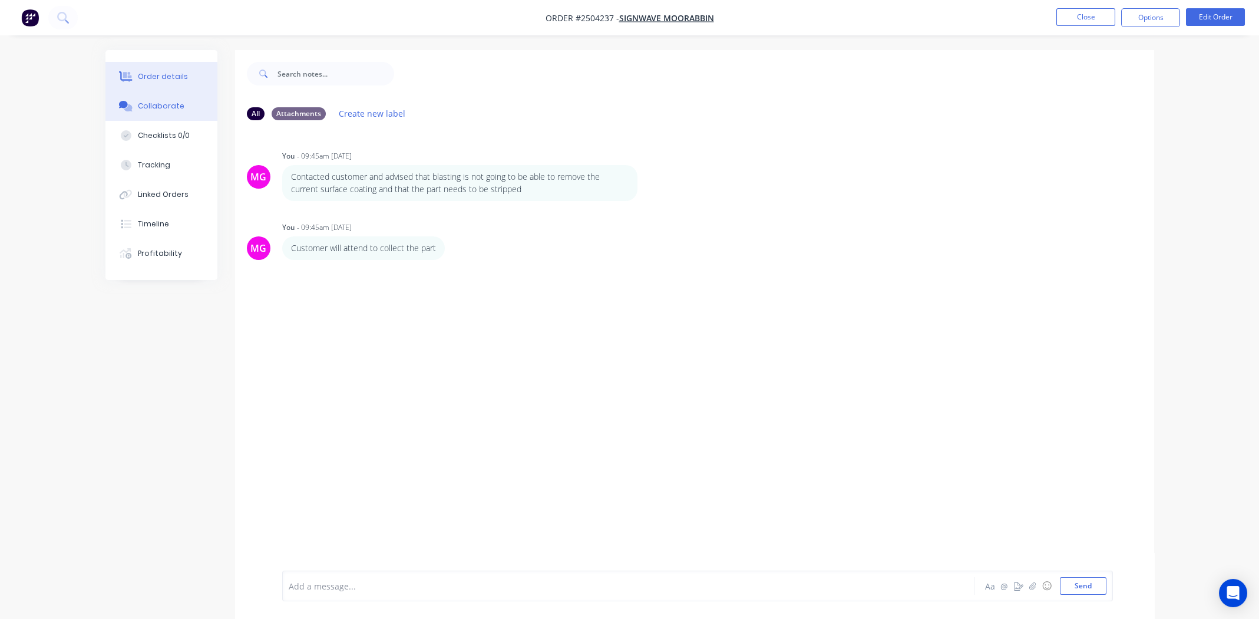
click at [166, 80] on div "Order details" at bounding box center [163, 76] width 50 height 11
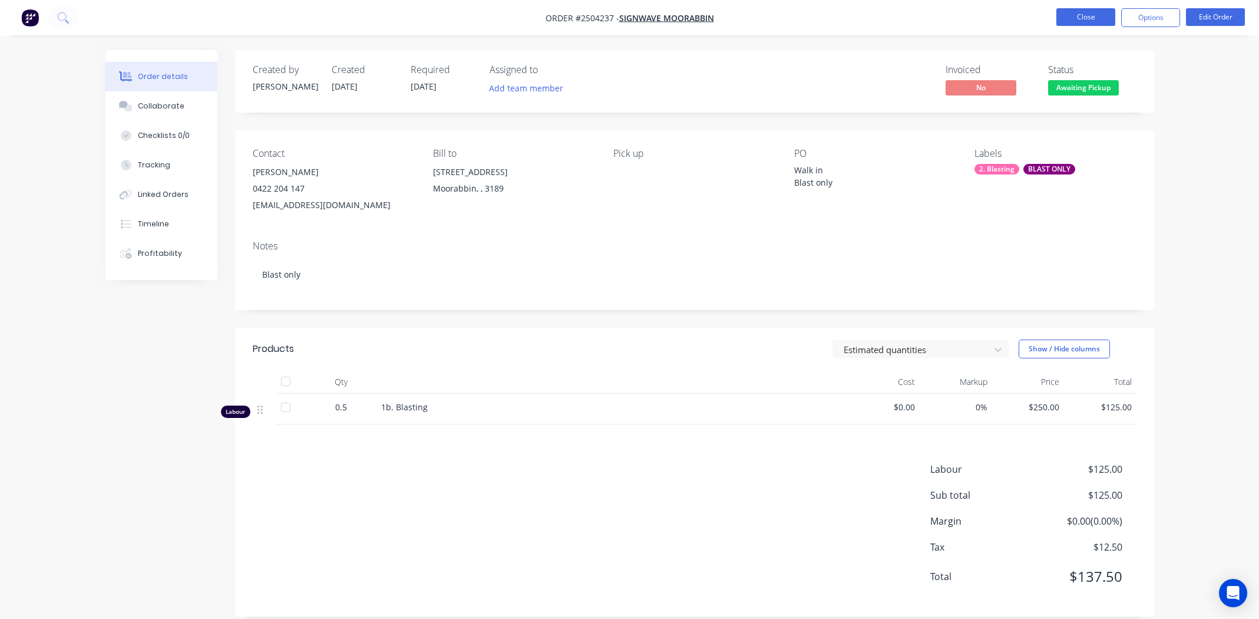
click at [1086, 12] on button "Close" at bounding box center [1085, 17] width 59 height 18
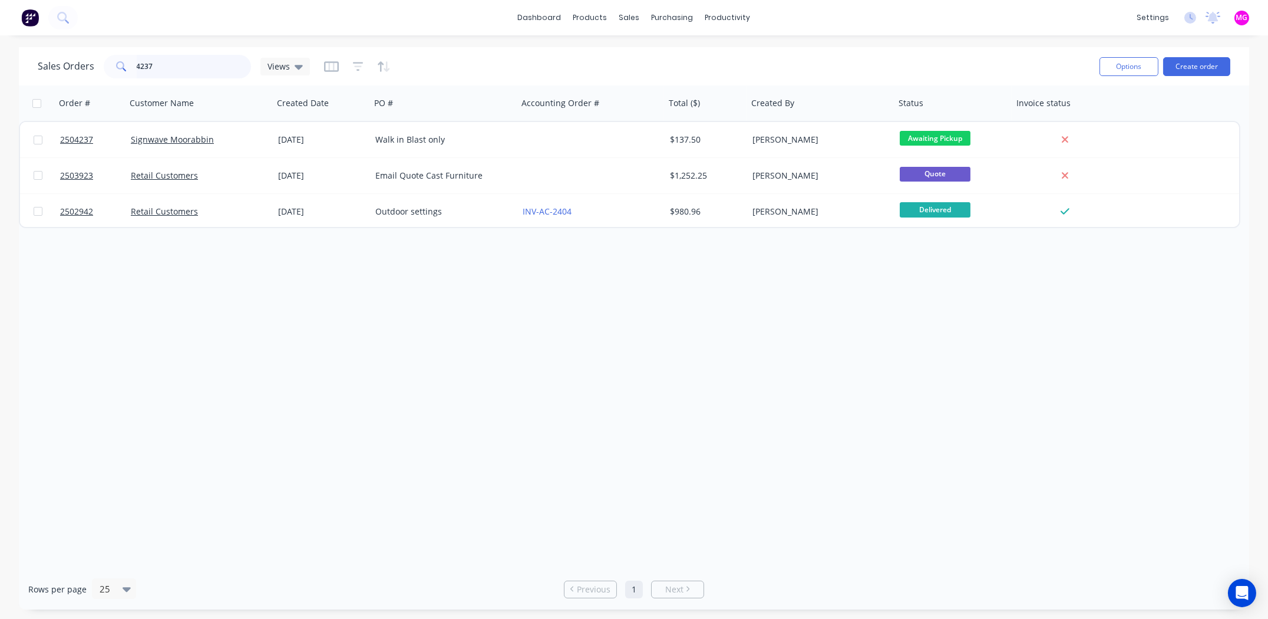
click at [176, 72] on input "4237" at bounding box center [194, 67] width 115 height 24
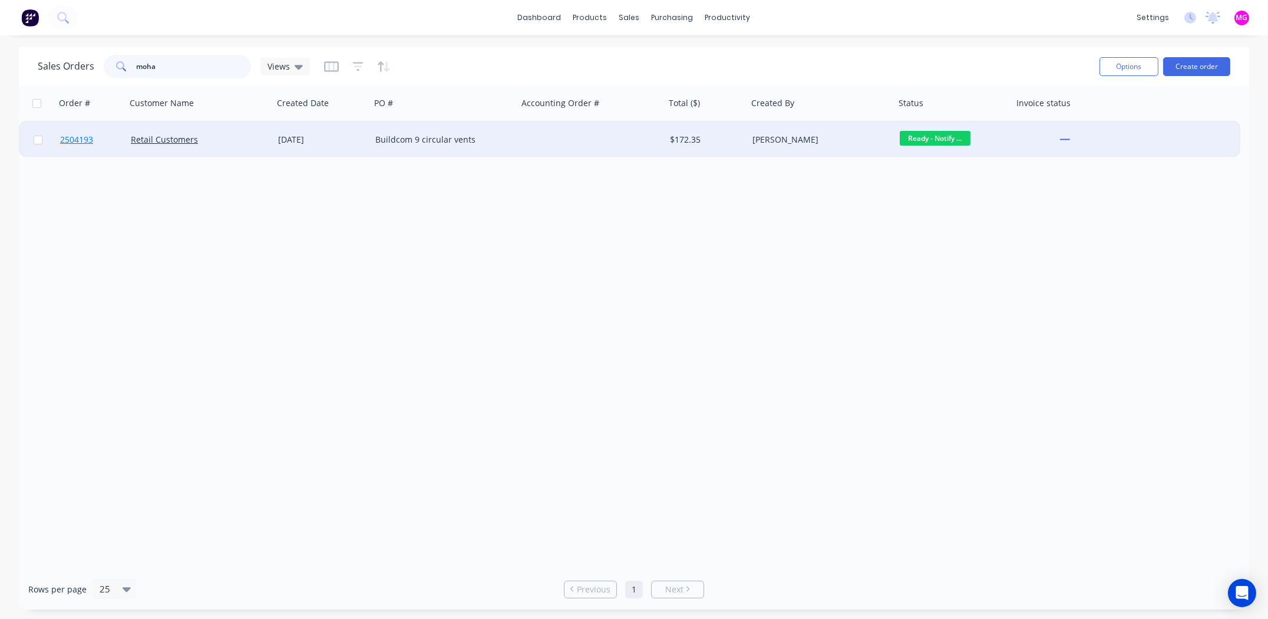
type input "moha"
click at [82, 139] on span "2504193" at bounding box center [76, 140] width 33 height 12
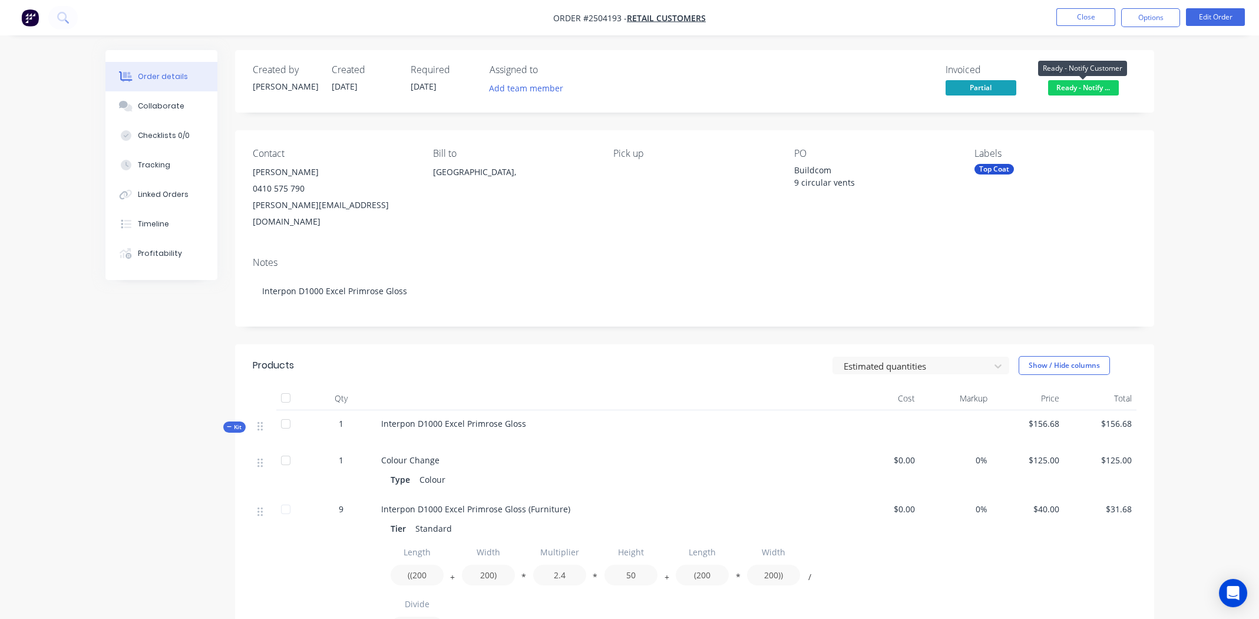
click at [1080, 87] on span "Ready - Notify ..." at bounding box center [1083, 87] width 71 height 15
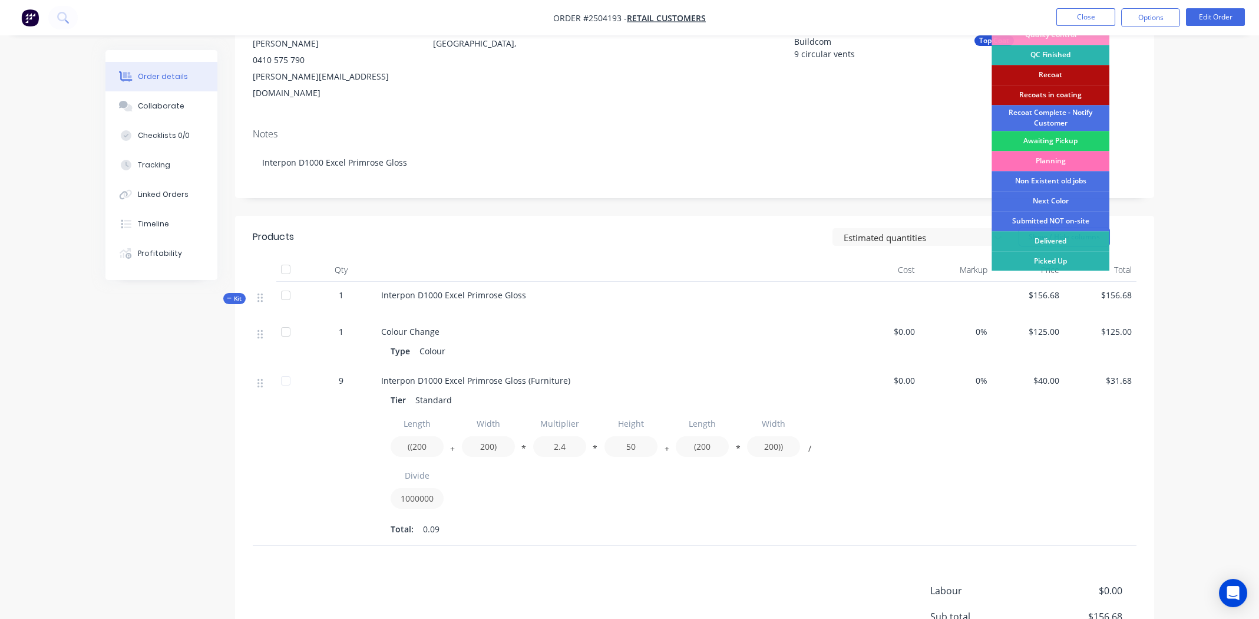
scroll to position [248, 0]
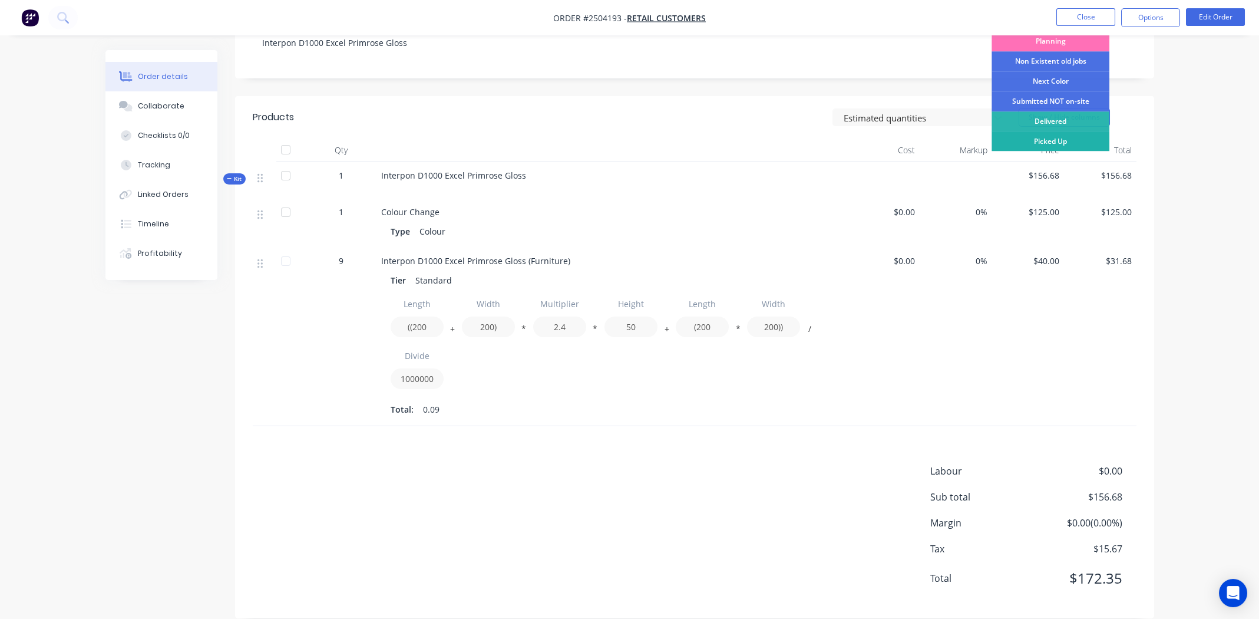
click at [1047, 143] on div "Picked Up" at bounding box center [1051, 141] width 118 height 20
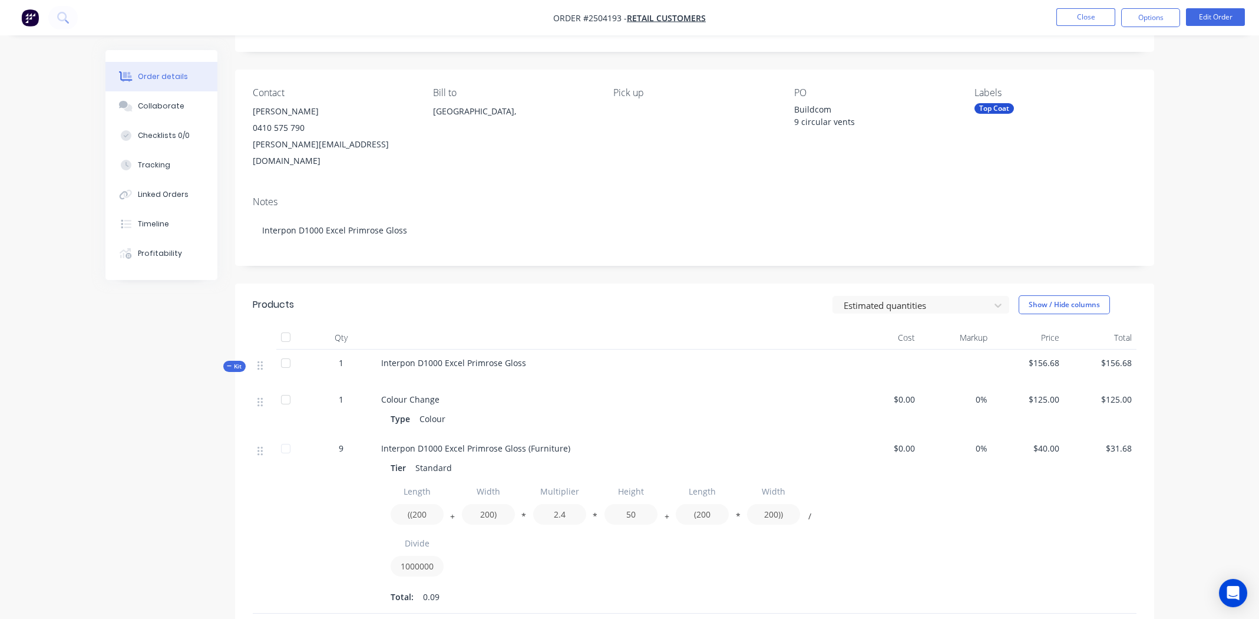
scroll to position [0, 0]
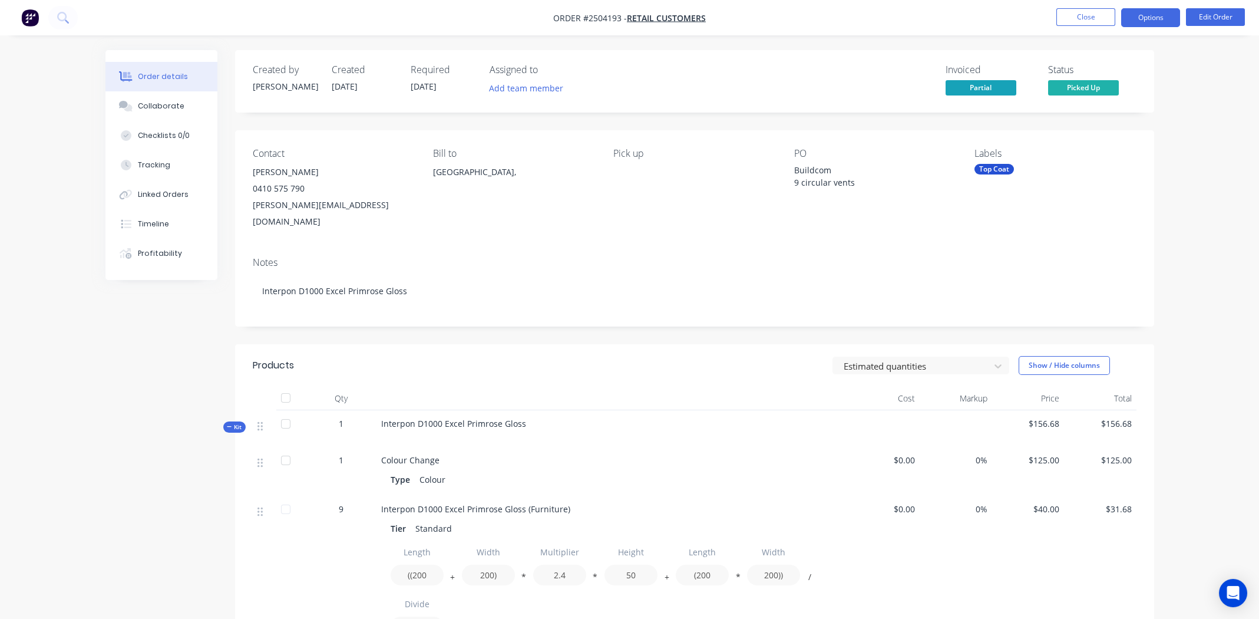
click at [1145, 18] on button "Options" at bounding box center [1150, 17] width 59 height 19
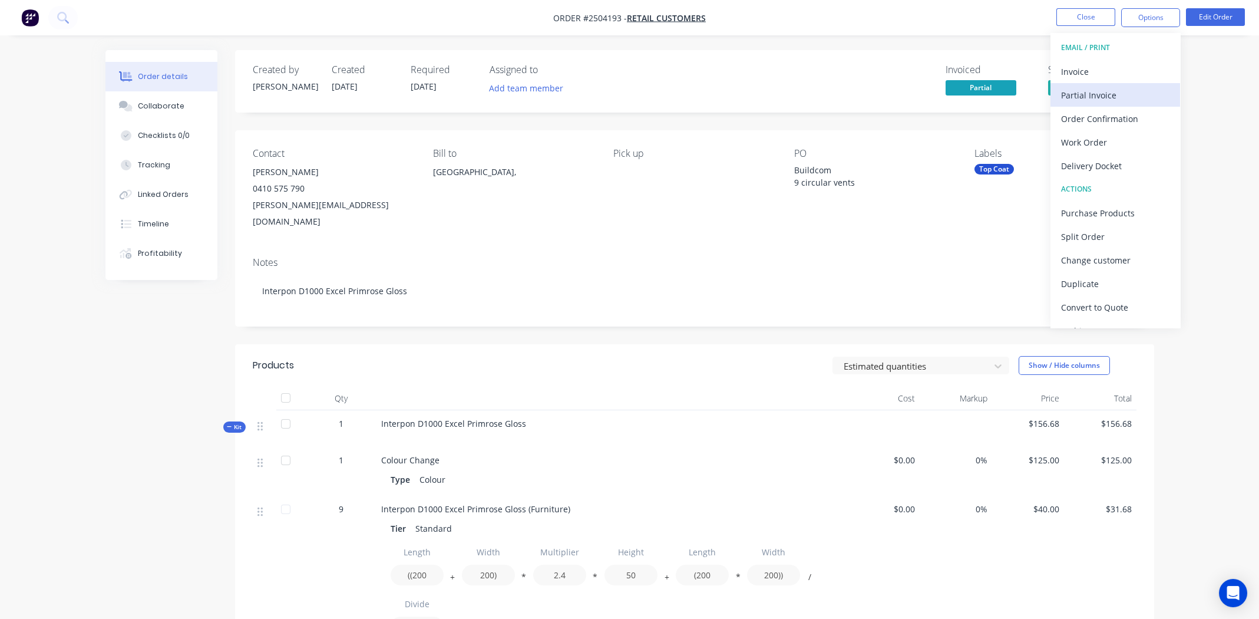
click at [1107, 88] on div "Partial Invoice" at bounding box center [1115, 95] width 108 height 17
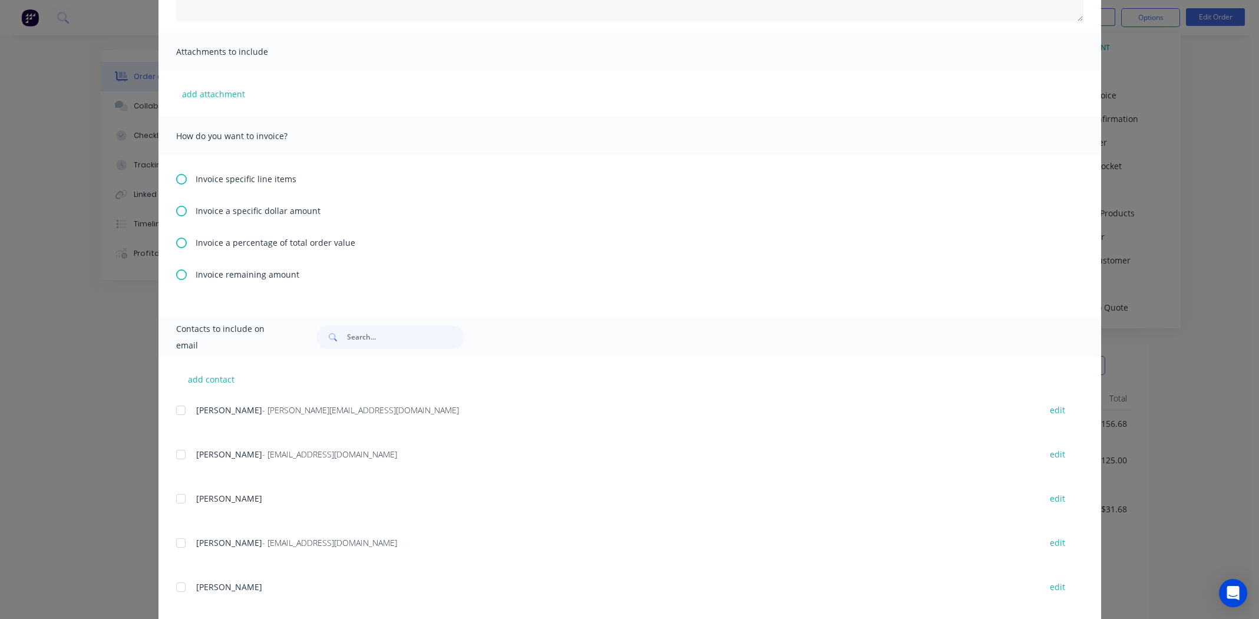
scroll to position [235, 0]
click at [176, 205] on icon at bounding box center [181, 206] width 11 height 11
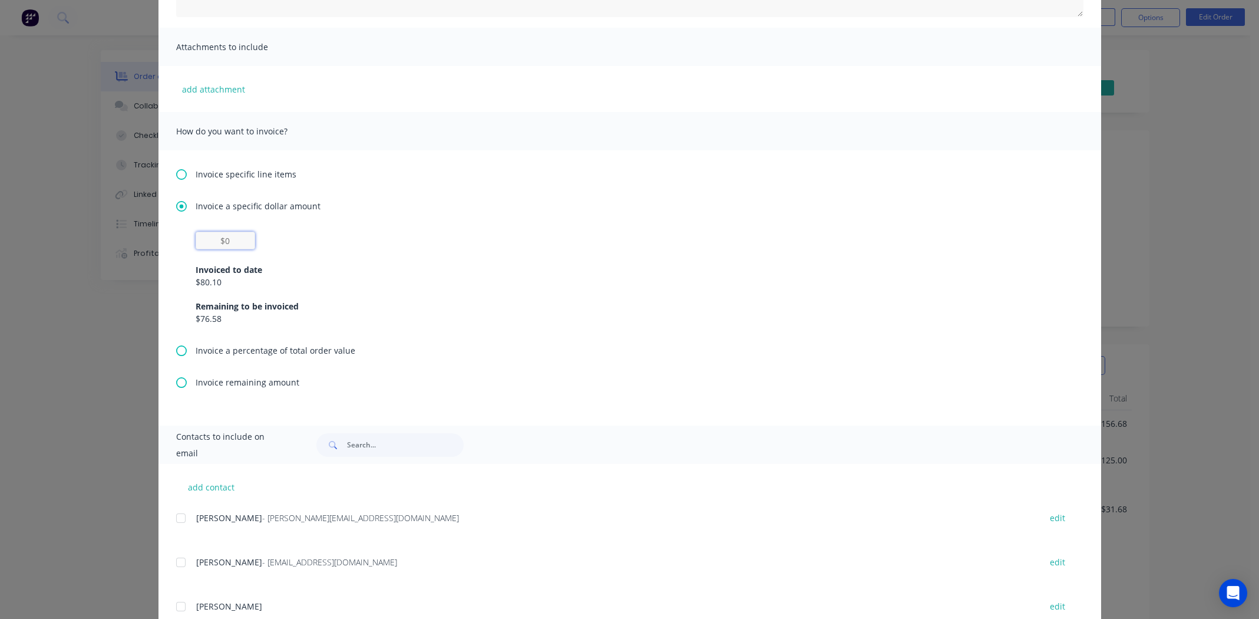
click at [222, 239] on input "text" at bounding box center [226, 241] width 60 height 18
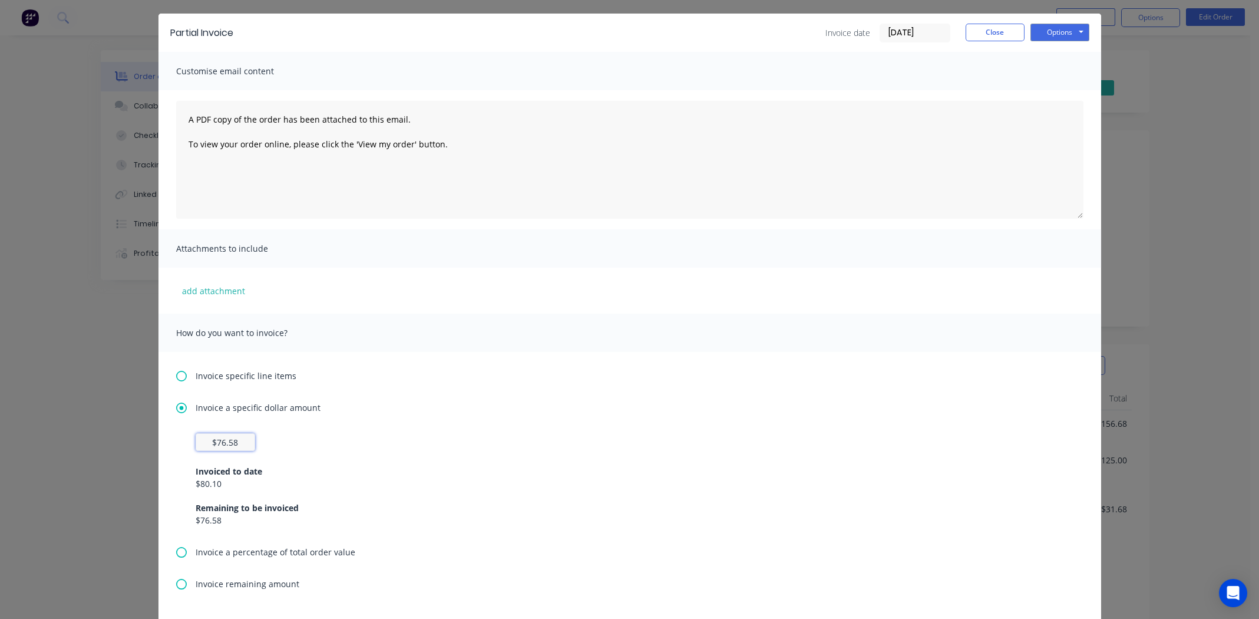
scroll to position [0, 0]
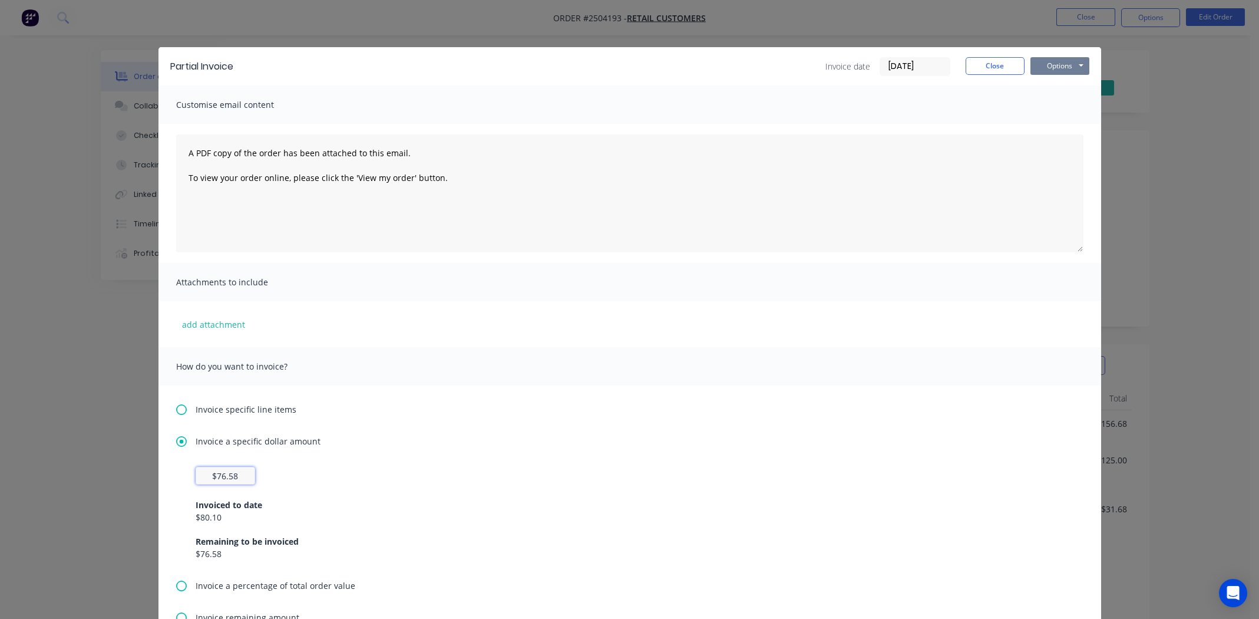
type input "$76.58"
click at [1037, 63] on button "Options" at bounding box center [1059, 66] width 59 height 18
click at [1051, 102] on button "Print" at bounding box center [1067, 106] width 75 height 19
click at [977, 62] on button "Close" at bounding box center [995, 66] width 59 height 18
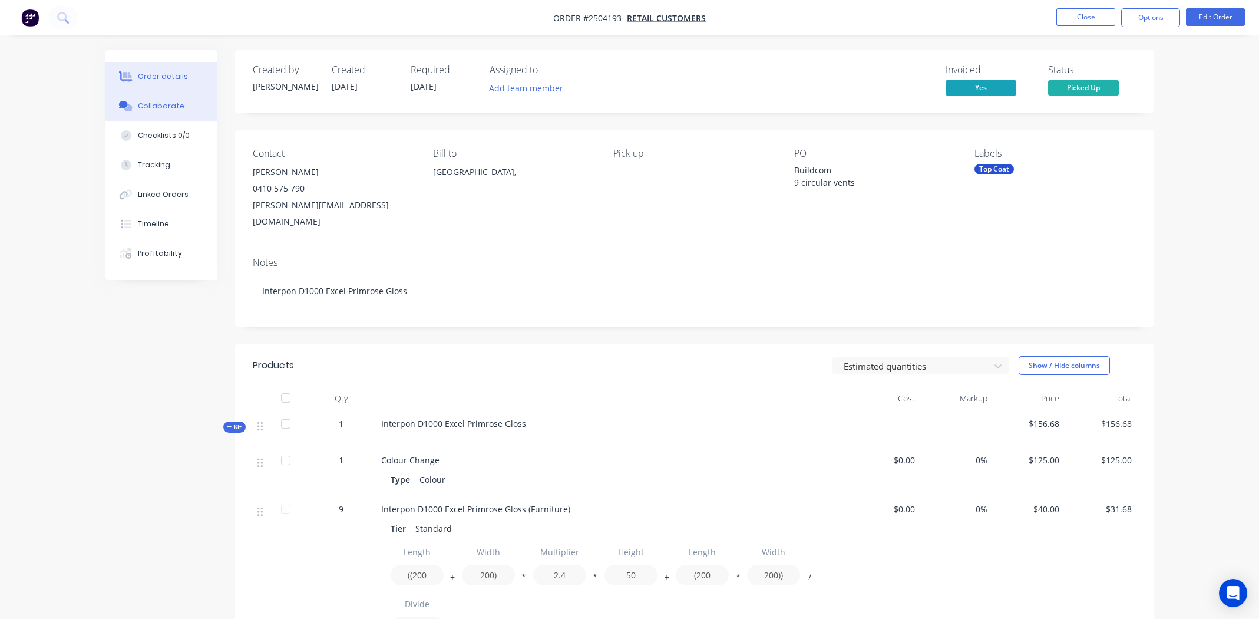
click at [167, 107] on div "Collaborate" at bounding box center [161, 106] width 47 height 11
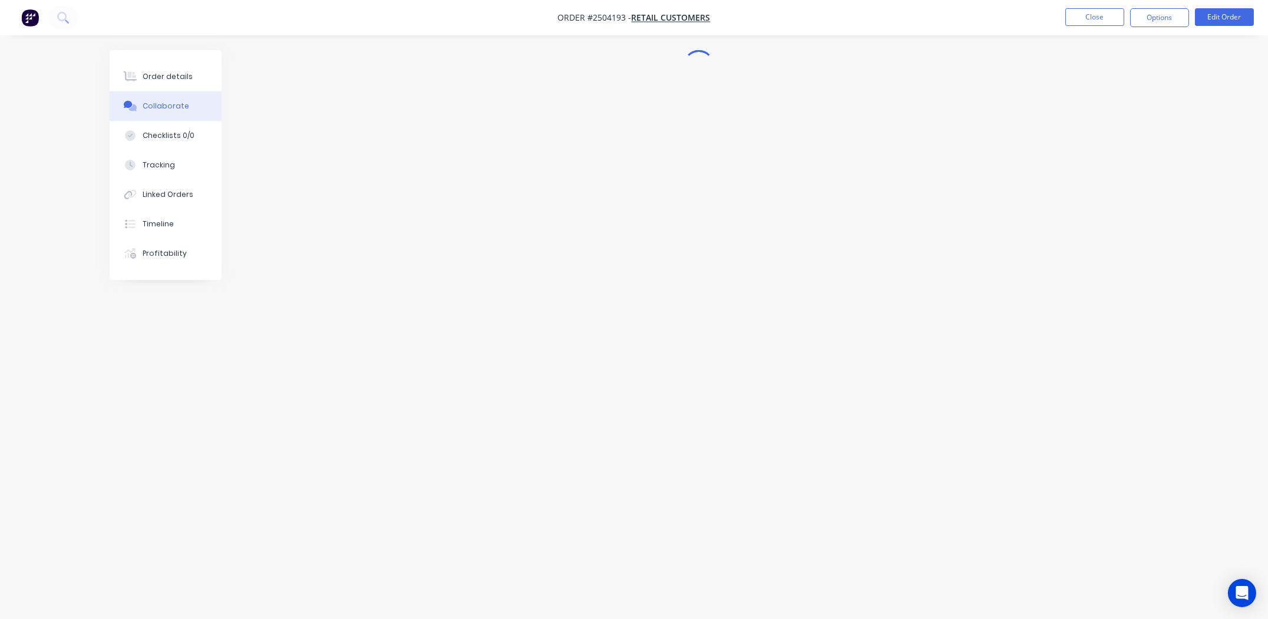
click at [157, 103] on div "Collaborate" at bounding box center [166, 106] width 47 height 11
click at [171, 131] on div "Checklists 0/0" at bounding box center [169, 135] width 52 height 11
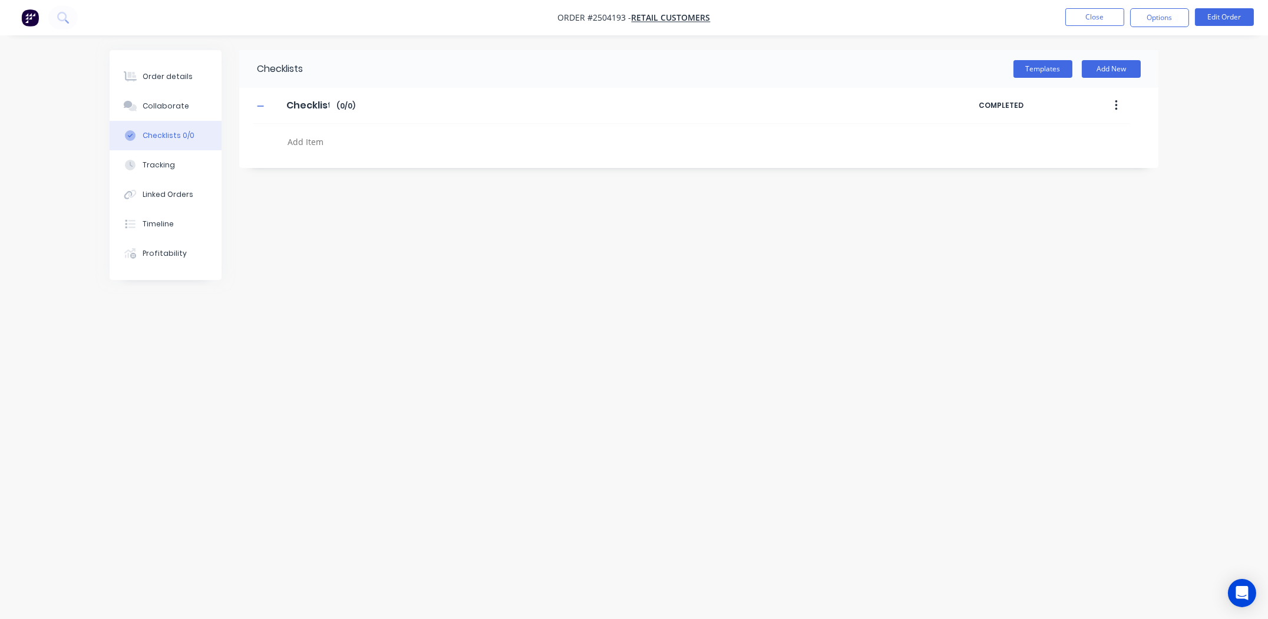
type textarea "x"
click at [166, 103] on div "Collaborate" at bounding box center [166, 106] width 47 height 11
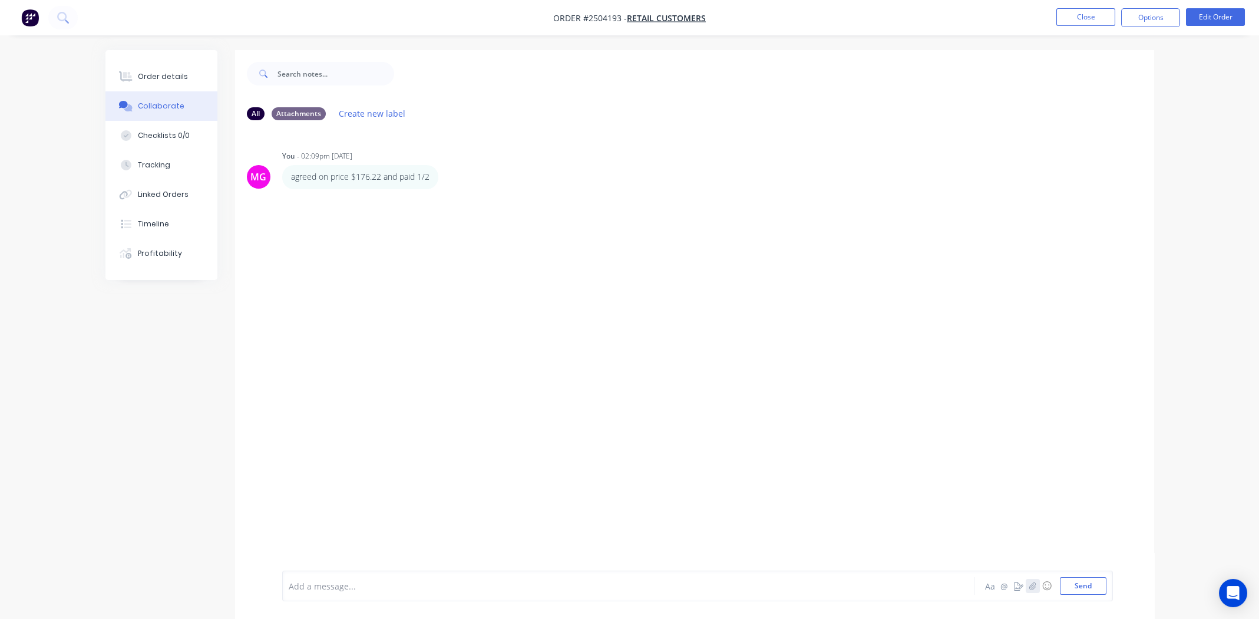
click at [1032, 584] on icon "button" at bounding box center [1032, 585] width 7 height 8
click at [421, 583] on div at bounding box center [595, 586] width 613 height 12
click at [474, 384] on div "MG You - 02:09pm 23/09/25 agreed on price $176.22 and paid 1/2 Labels Edit Dele…" at bounding box center [694, 350] width 919 height 441
click at [157, 77] on div "Order details" at bounding box center [163, 76] width 50 height 11
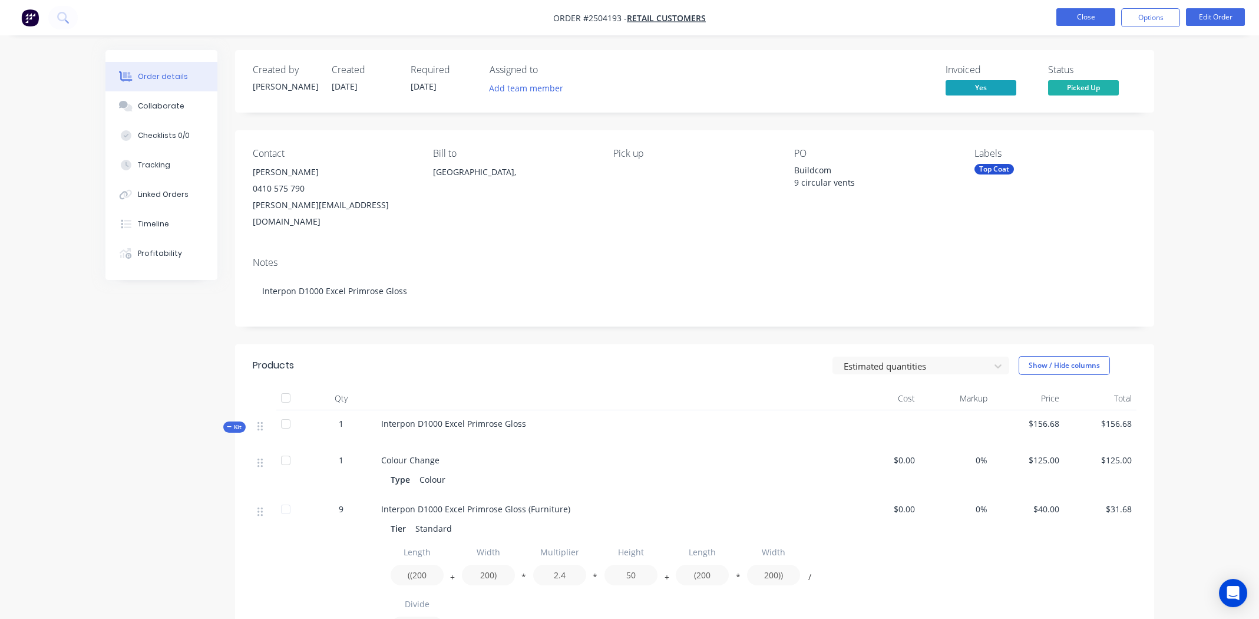
click at [1079, 17] on button "Close" at bounding box center [1085, 17] width 59 height 18
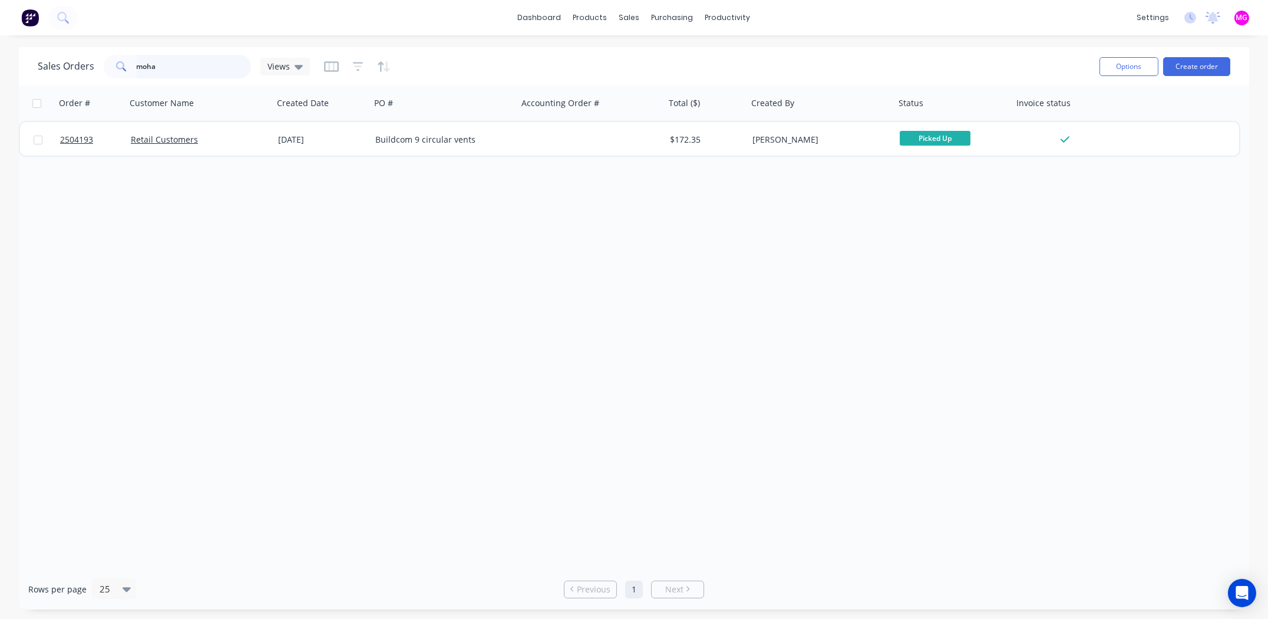
click at [179, 66] on input "moha" at bounding box center [194, 67] width 115 height 24
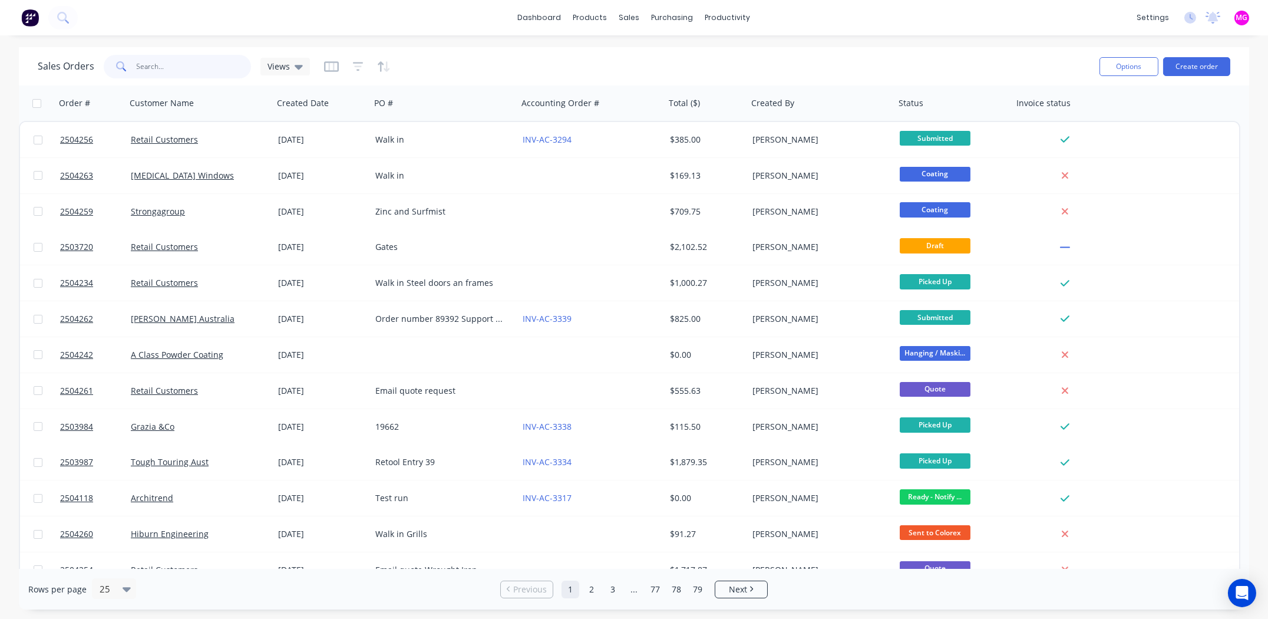
click at [156, 72] on input "text" at bounding box center [194, 67] width 115 height 24
type input "3456"
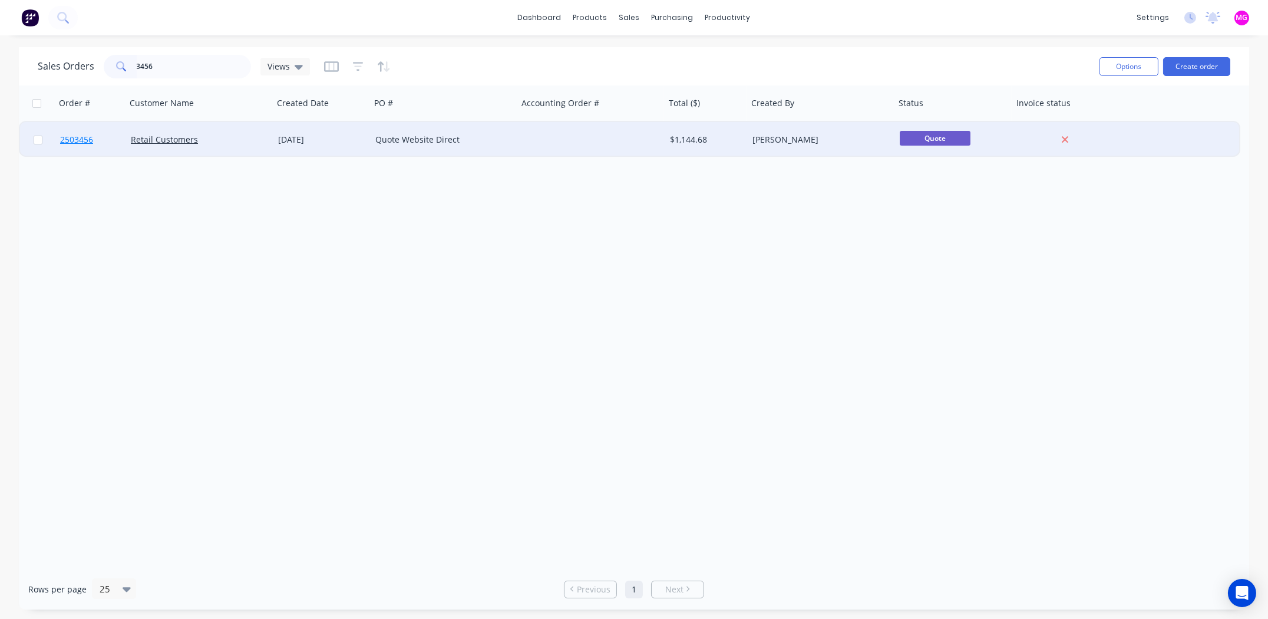
click at [89, 136] on span "2503456" at bounding box center [76, 140] width 33 height 12
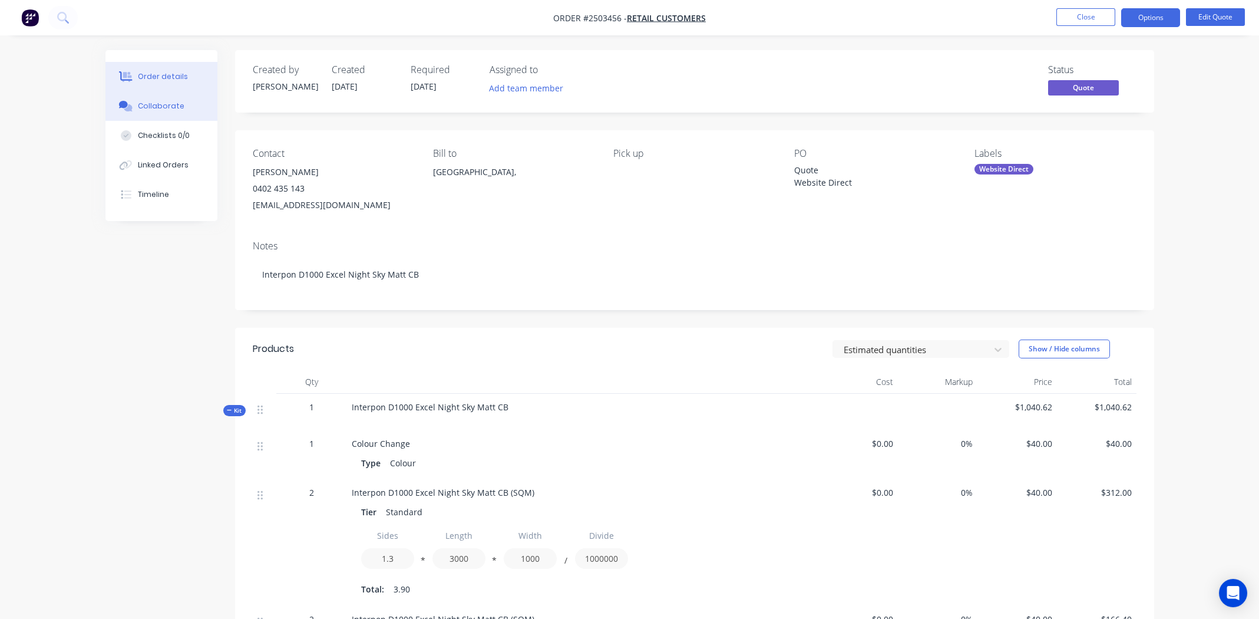
click at [171, 110] on div "Collaborate" at bounding box center [161, 106] width 47 height 11
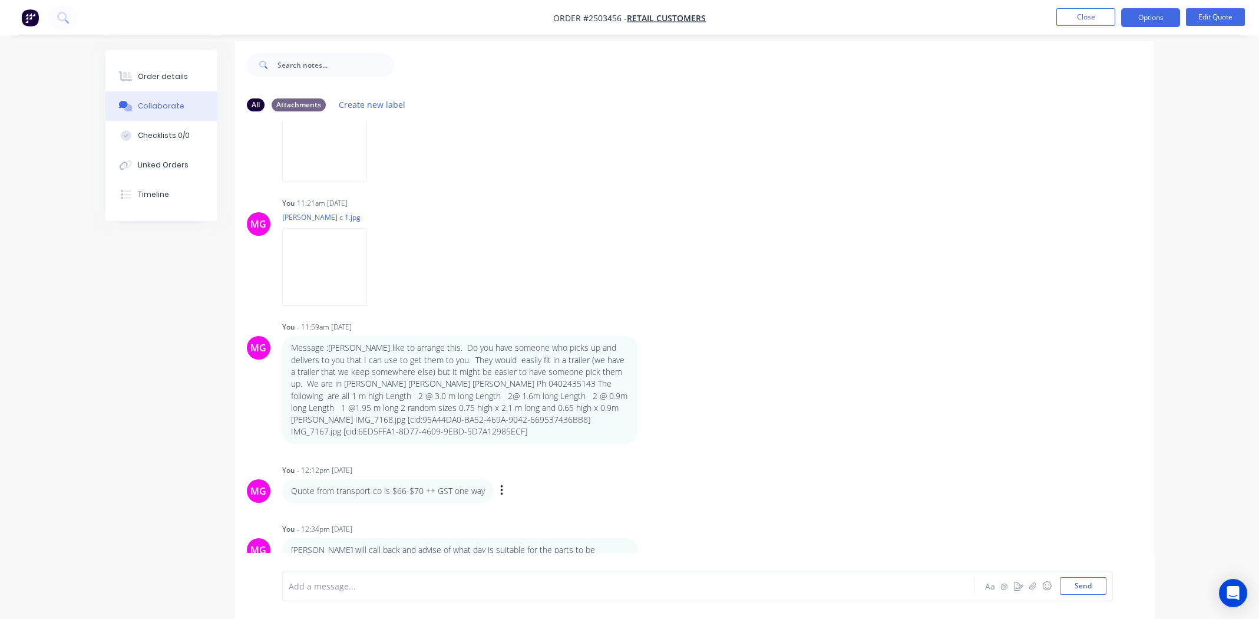
scroll to position [17, 0]
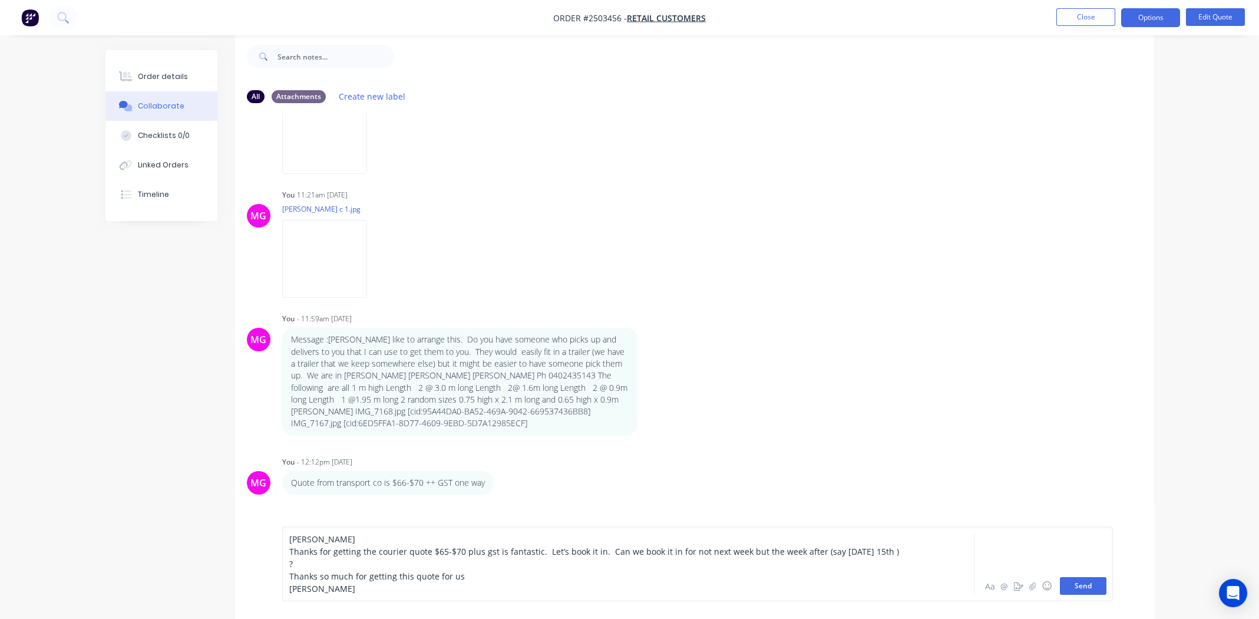
click at [1086, 585] on button "Send" at bounding box center [1083, 586] width 47 height 18
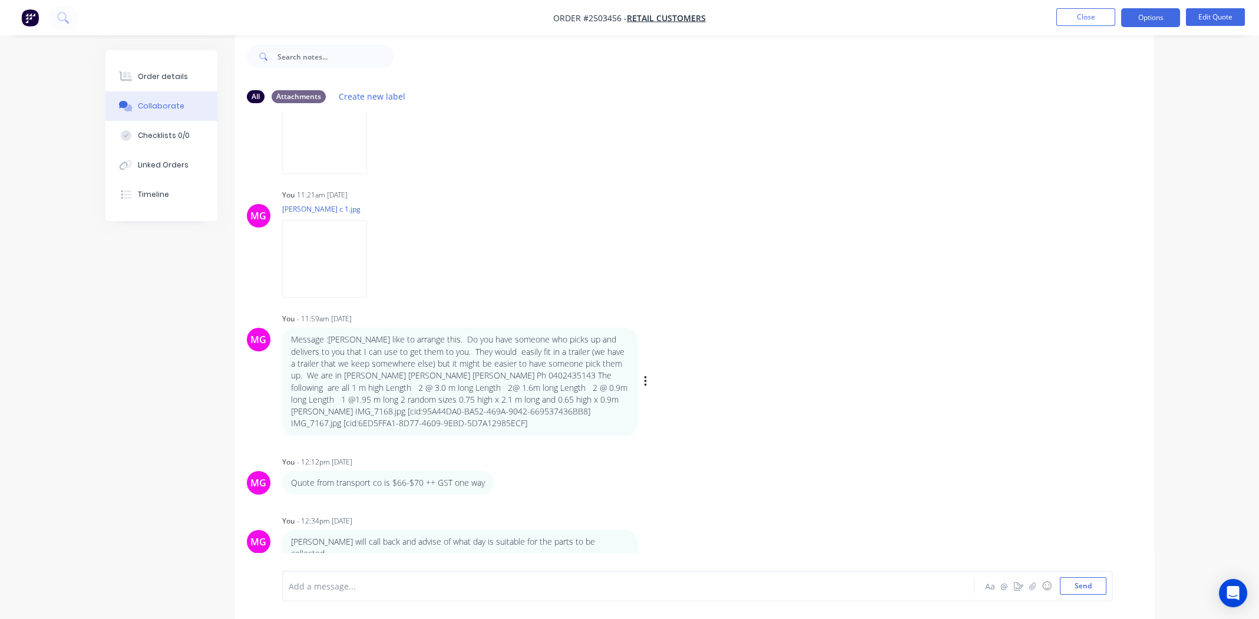
click at [851, 369] on div "MG You - 11:59am 30/09/25 Message :Michael Id like to arrange this. Do you have…" at bounding box center [694, 372] width 919 height 125
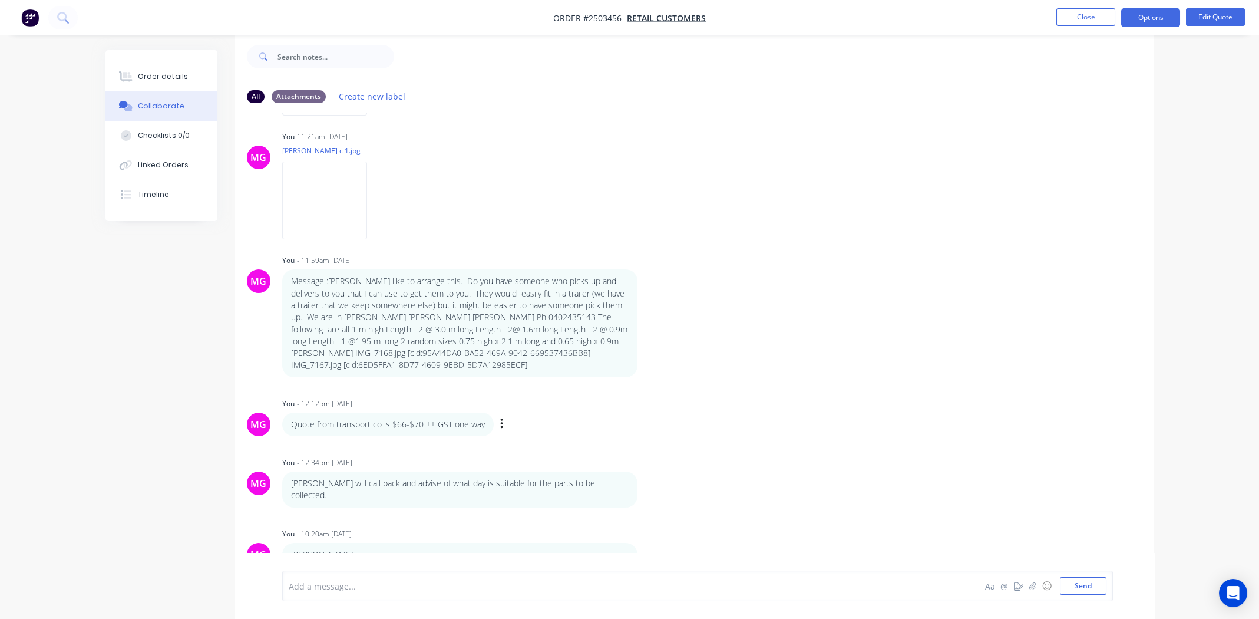
scroll to position [174, 0]
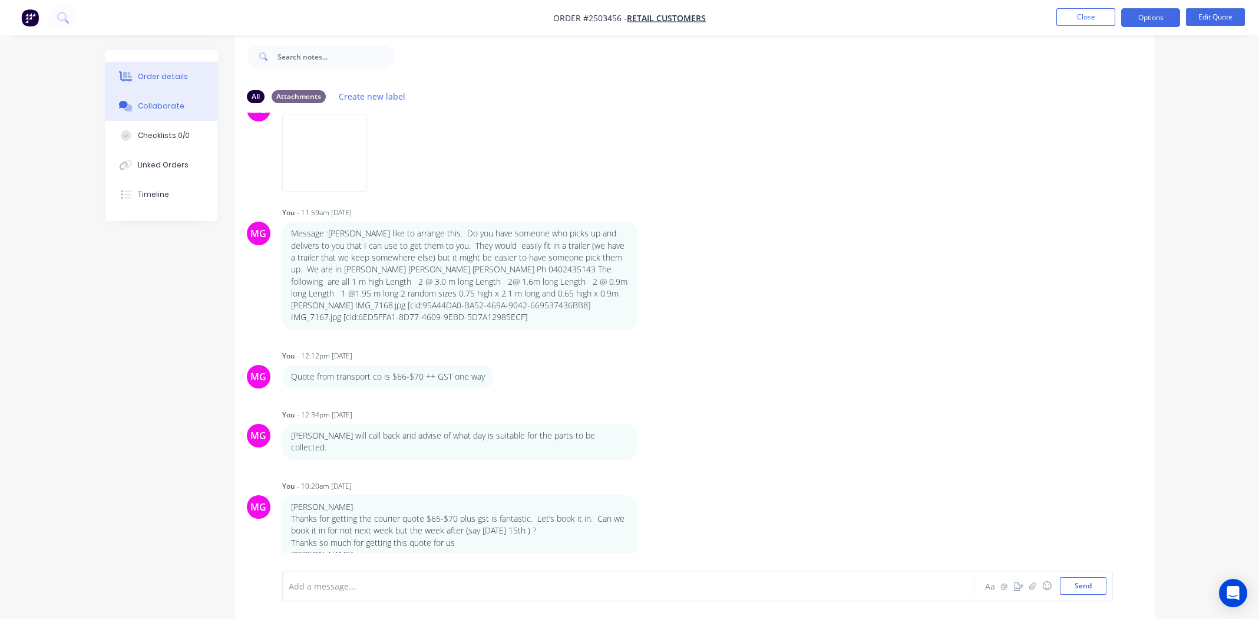
click at [148, 80] on div "Order details" at bounding box center [163, 76] width 50 height 11
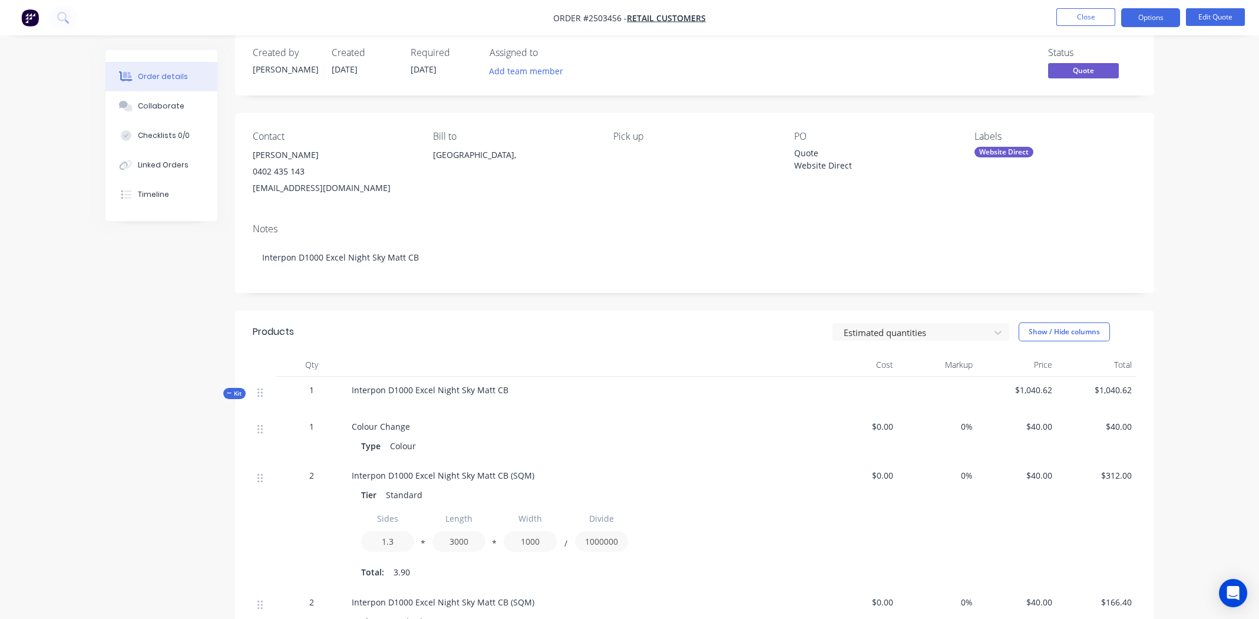
click at [812, 160] on div "Quote Website Direct" at bounding box center [867, 159] width 147 height 25
click at [811, 160] on div "Quote Website Direct" at bounding box center [867, 159] width 147 height 25
click at [811, 158] on div "Quote Website Direct" at bounding box center [867, 159] width 147 height 25
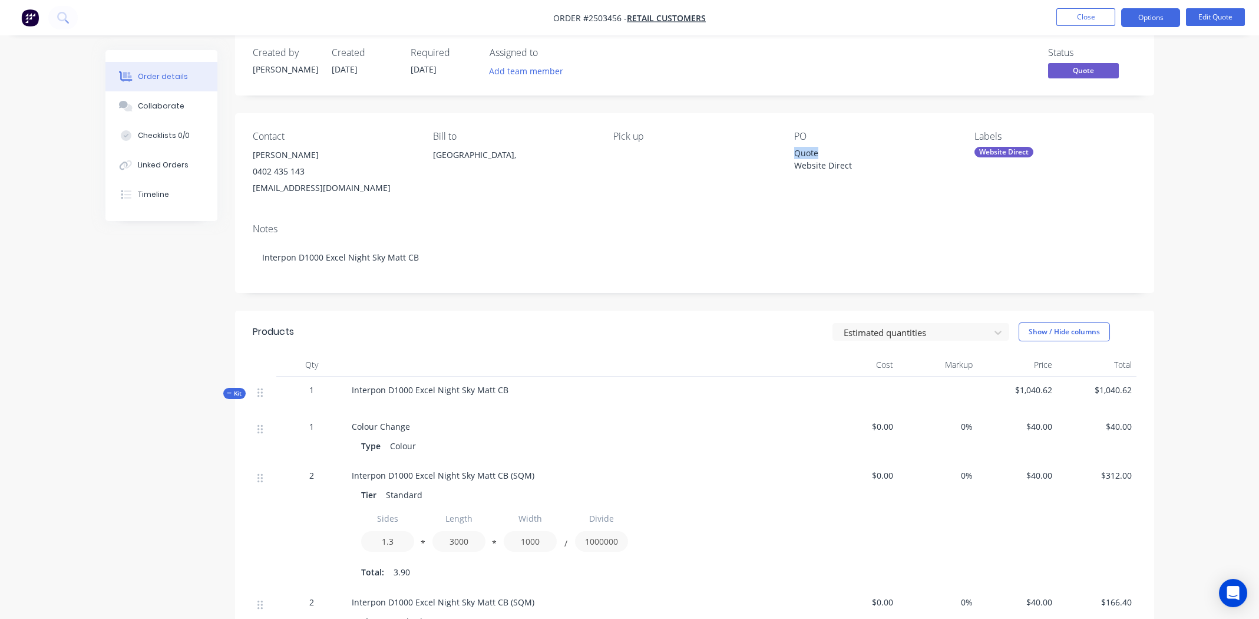
click at [811, 158] on div "Quote Website Direct" at bounding box center [867, 159] width 147 height 25
click at [812, 158] on div "Quote Website Direct" at bounding box center [867, 159] width 147 height 25
click at [851, 169] on div "Quote Website Direct" at bounding box center [867, 159] width 147 height 25
drag, startPoint x: 855, startPoint y: 167, endPoint x: 793, endPoint y: 156, distance: 63.6
click at [793, 156] on div "Contact Hilary Coten 0402 435 143 hilarycoten@gmail.com Bill to Australia, Pick…" at bounding box center [694, 163] width 919 height 101
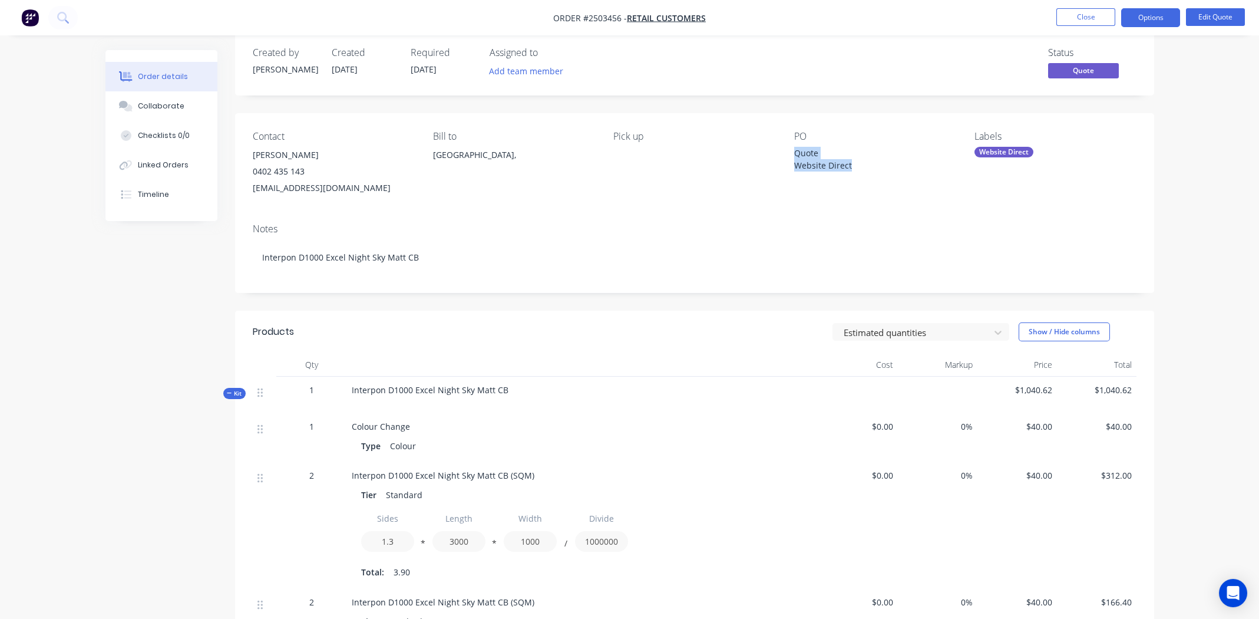
click at [838, 155] on div "Quote Website Direct" at bounding box center [867, 159] width 147 height 25
click at [834, 155] on div "Quote Website Direct" at bounding box center [867, 159] width 147 height 25
click at [818, 155] on div "Quote Website Direct" at bounding box center [867, 159] width 147 height 25
click at [813, 154] on div "Quote Website Direct" at bounding box center [867, 159] width 147 height 25
click at [814, 154] on div "Quote Website Direct" at bounding box center [867, 159] width 147 height 25
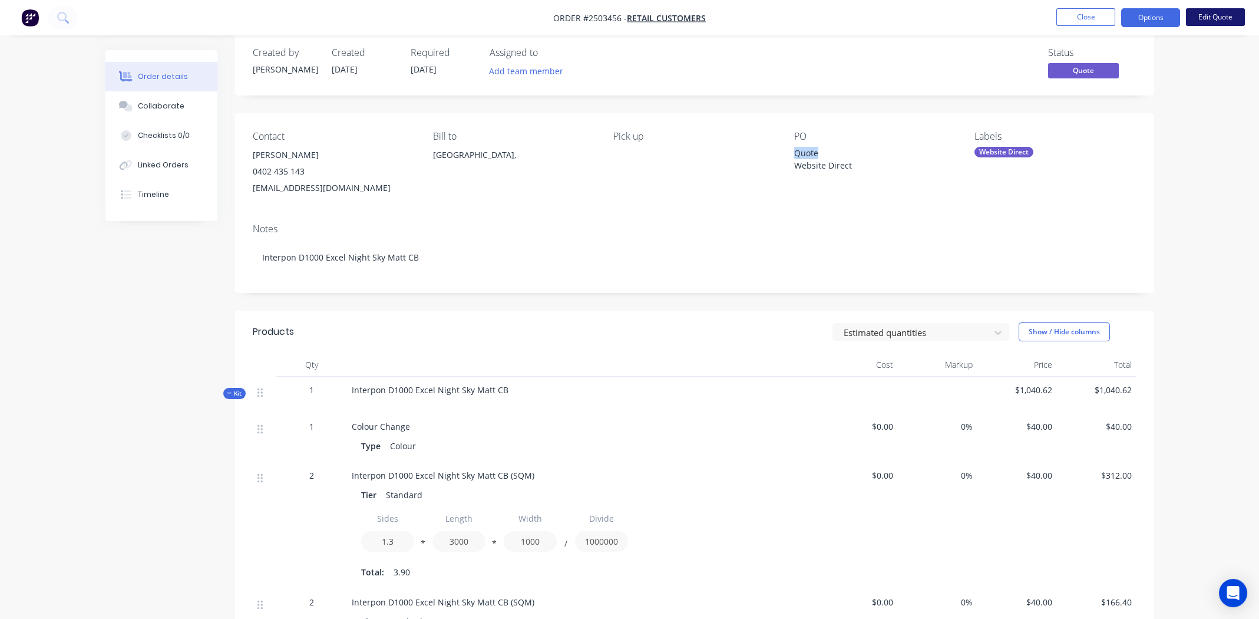
click at [1227, 14] on button "Edit Quote" at bounding box center [1215, 17] width 59 height 18
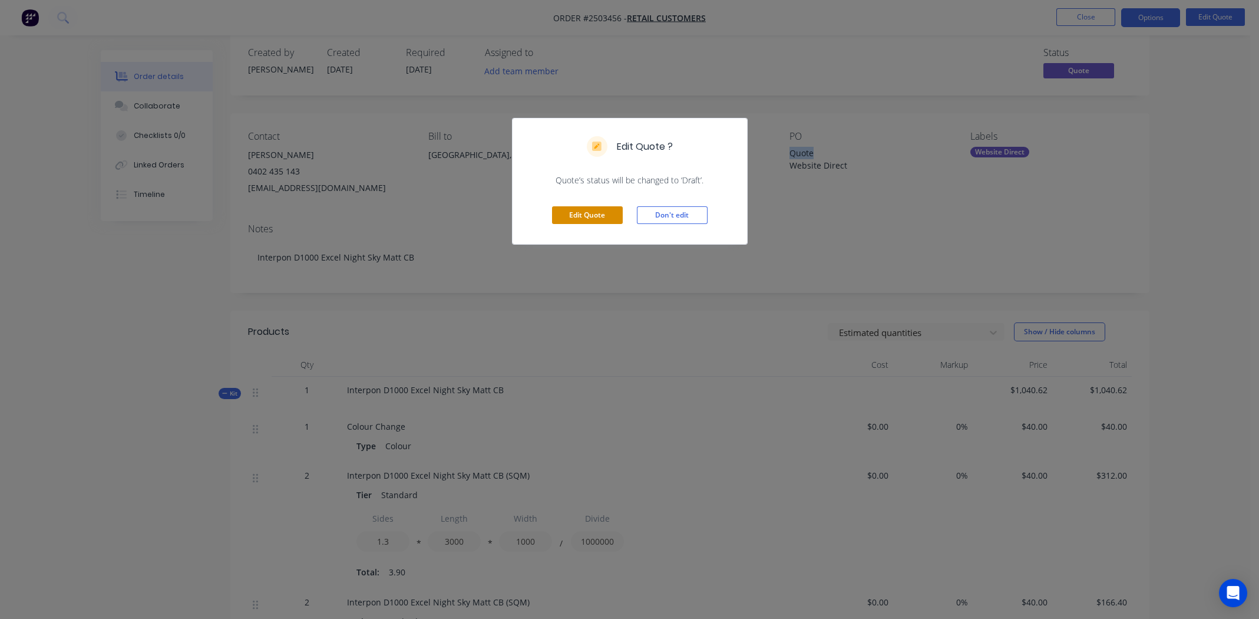
click at [589, 212] on button "Edit Quote" at bounding box center [587, 215] width 71 height 18
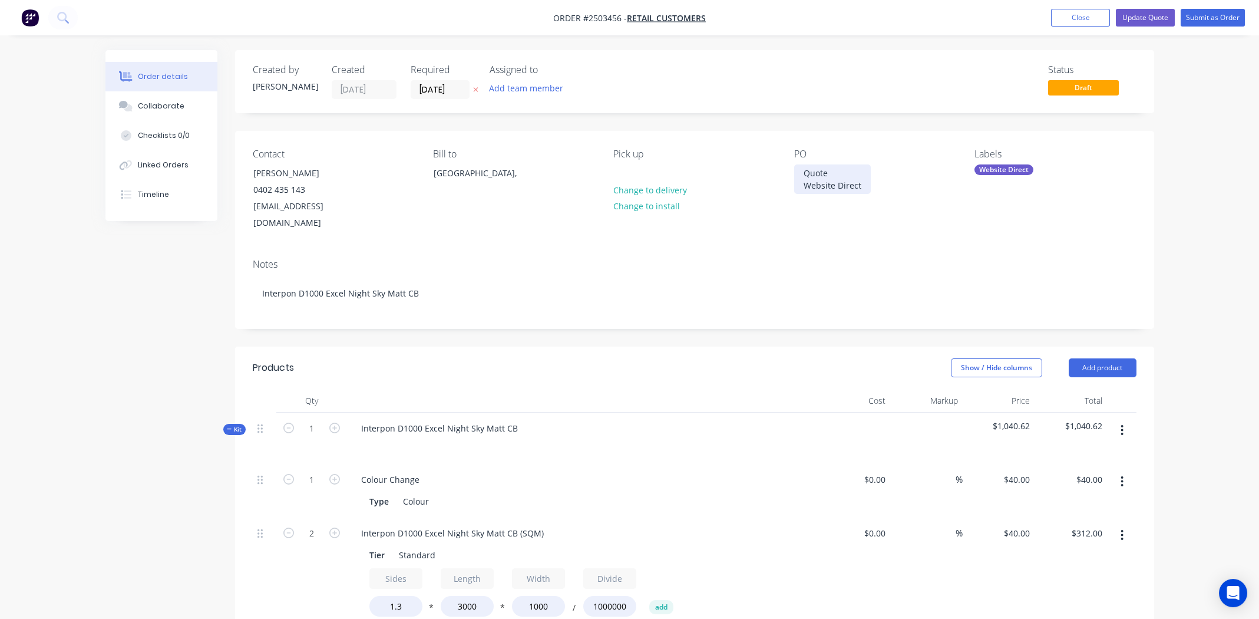
click at [827, 170] on div "Quote Website Direct" at bounding box center [832, 178] width 77 height 29
click at [826, 170] on div "Quote Website Direct" at bounding box center [832, 178] width 77 height 29
click at [810, 173] on div "Quote Website Direct" at bounding box center [832, 178] width 77 height 29
click at [864, 173] on div "Website Direct" at bounding box center [832, 172] width 77 height 17
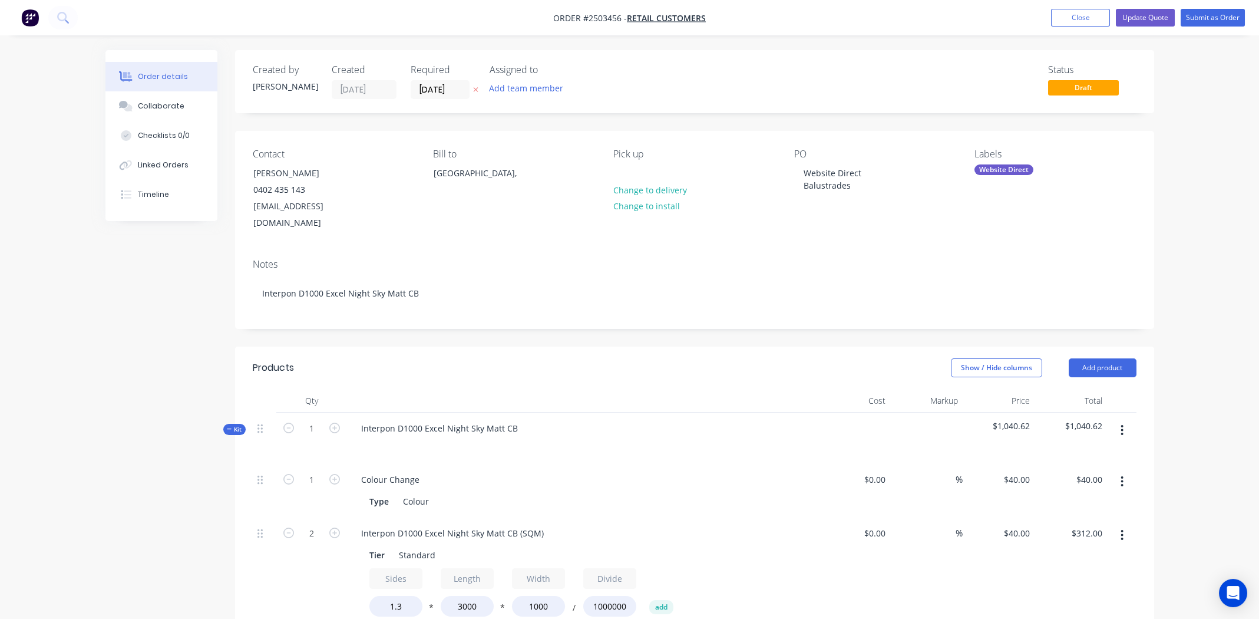
click at [996, 168] on div "Website Direct" at bounding box center [1003, 169] width 59 height 11
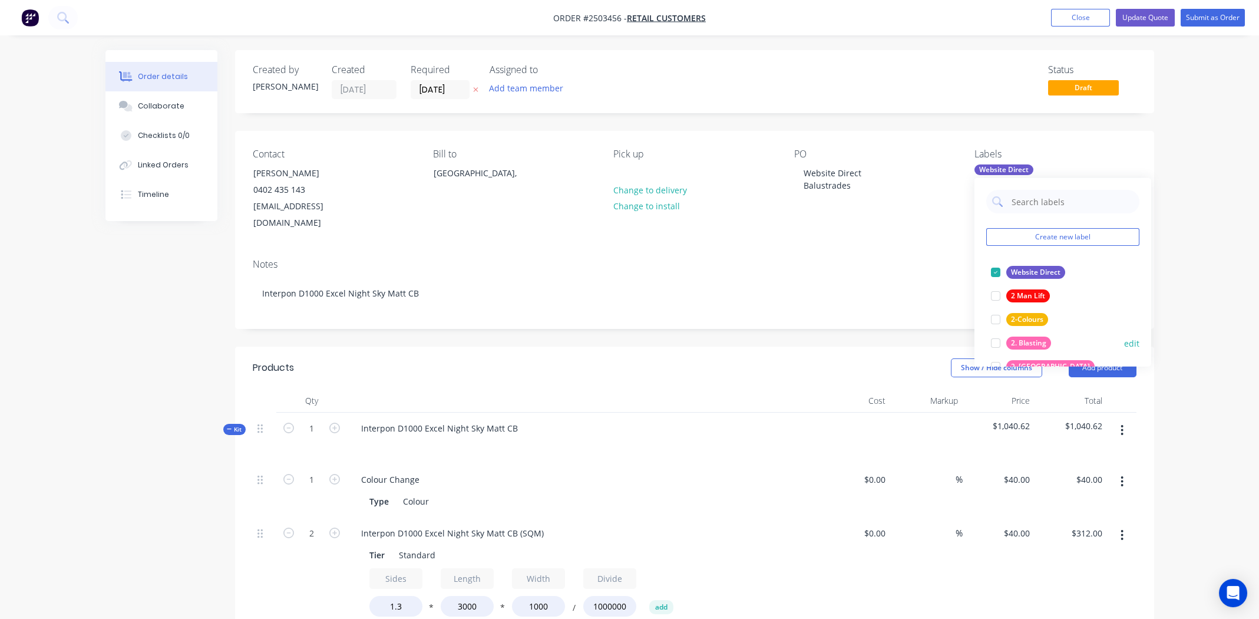
click at [995, 340] on div at bounding box center [996, 343] width 24 height 24
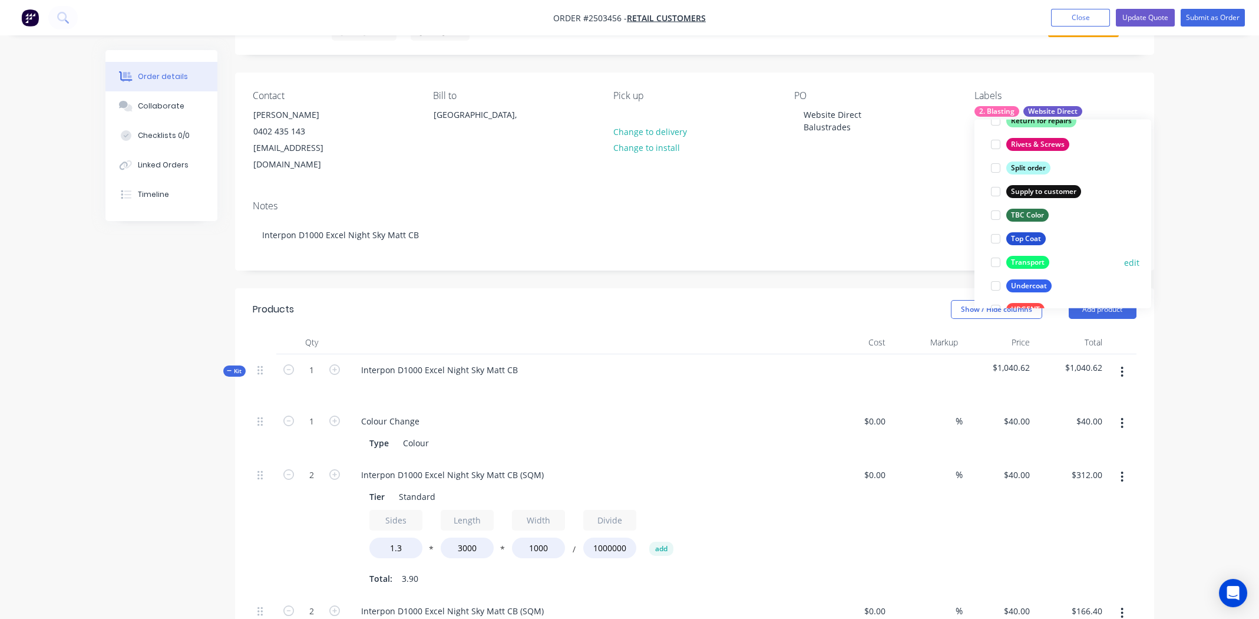
scroll to position [942, 0]
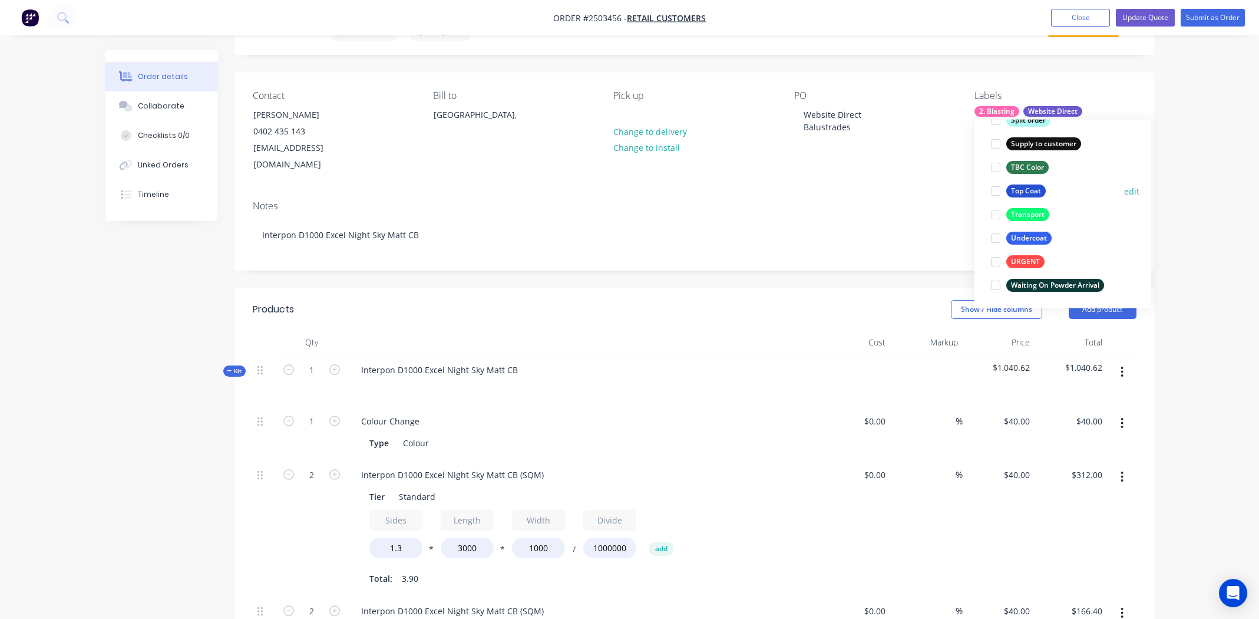
click at [992, 189] on div at bounding box center [996, 191] width 24 height 24
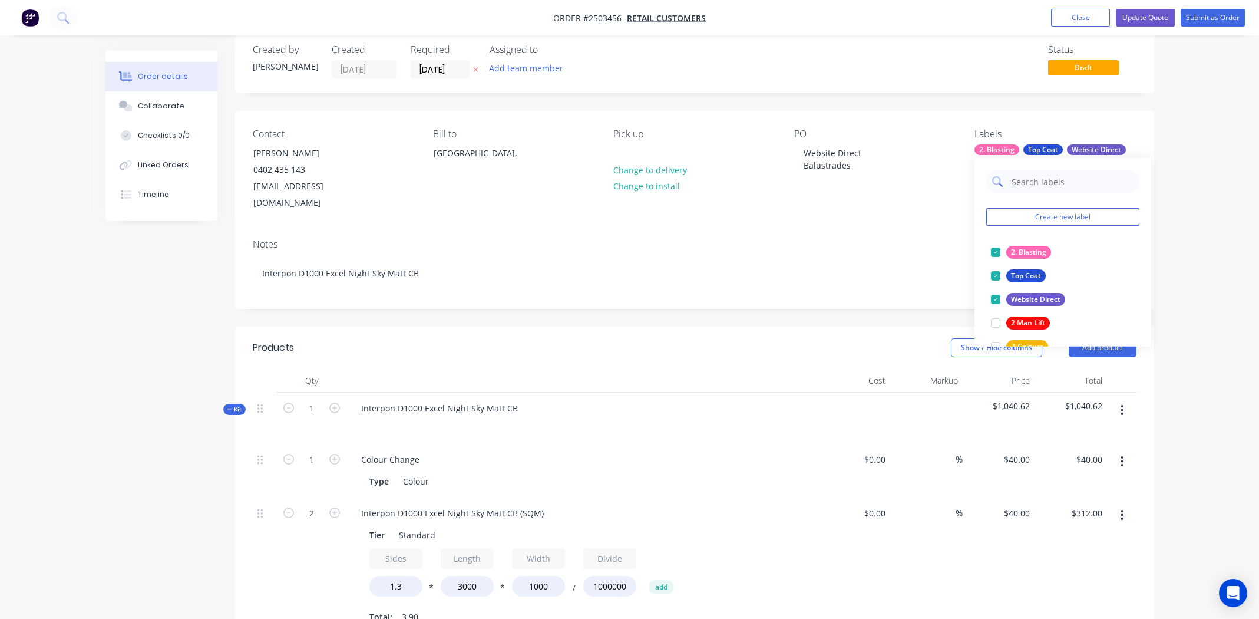
scroll to position [0, 0]
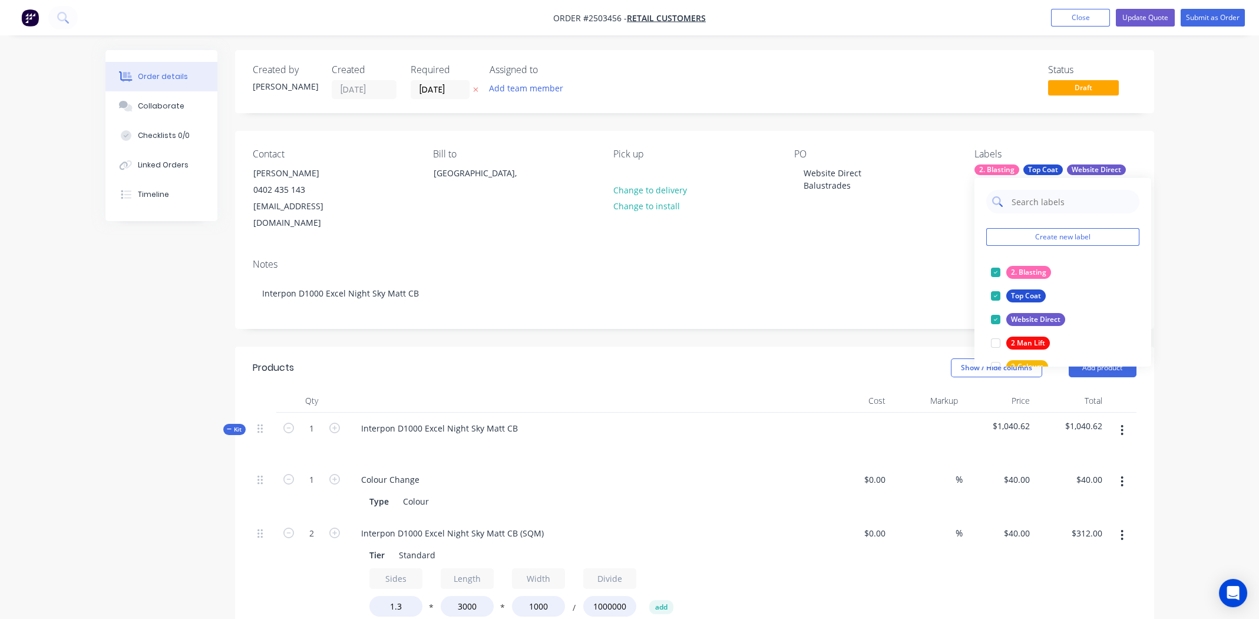
click at [1042, 202] on input "text" at bounding box center [1071, 202] width 123 height 24
type input "trans"
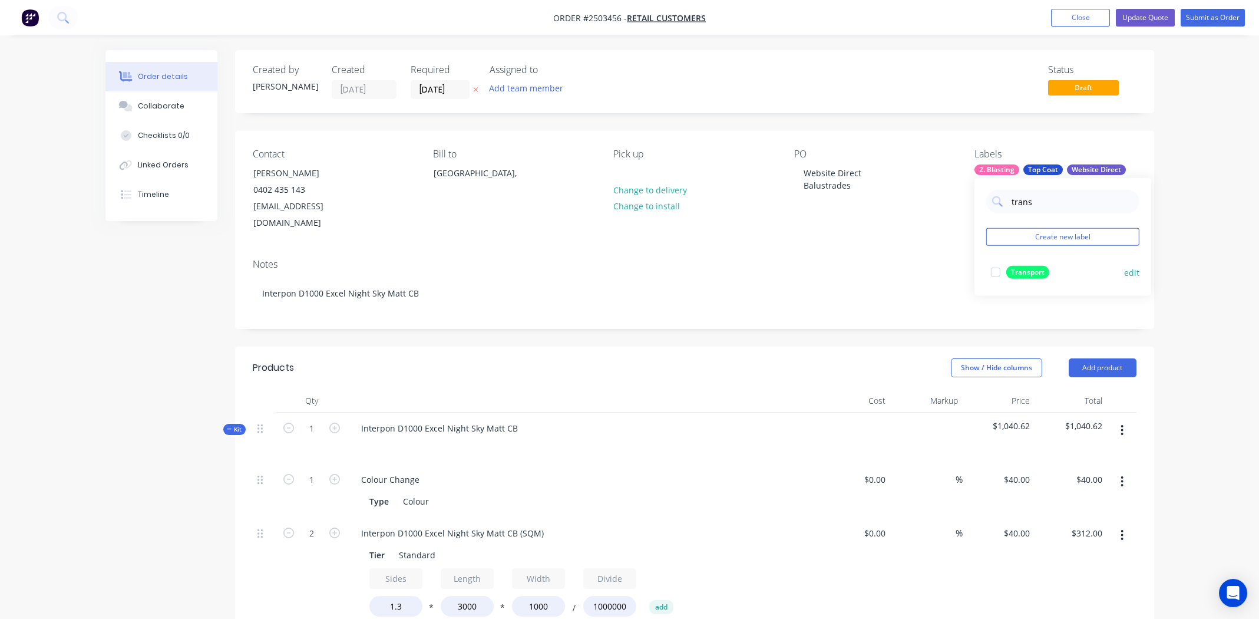
click at [993, 273] on div at bounding box center [996, 272] width 24 height 24
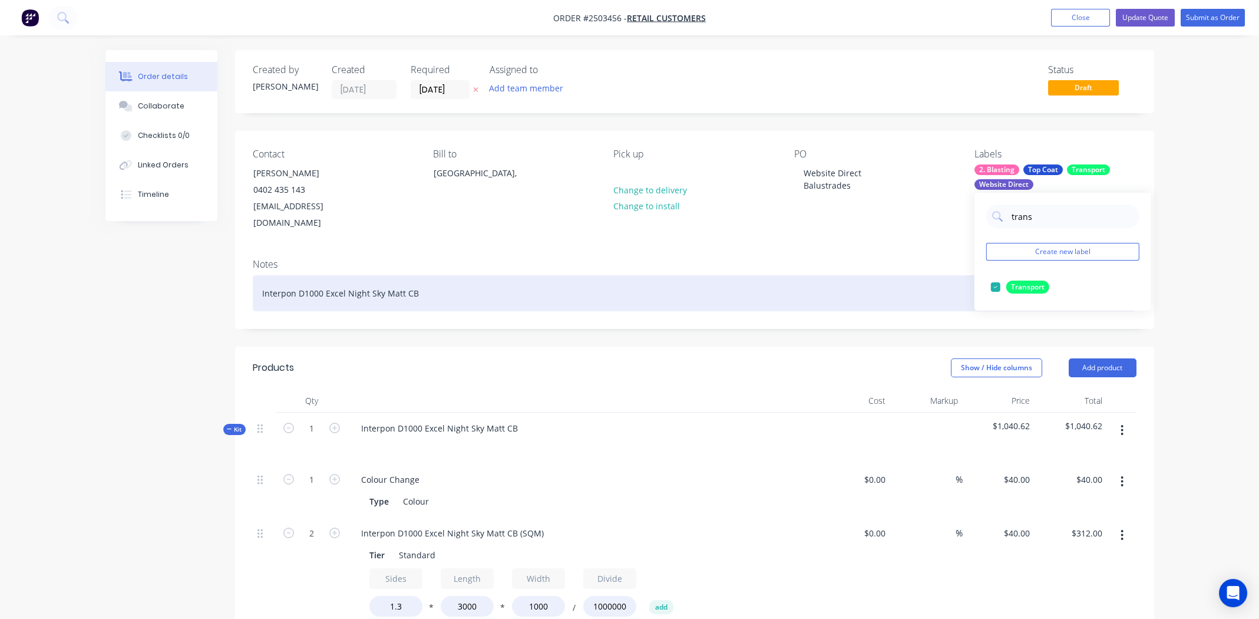
click at [848, 276] on div "Interpon D1000 Excel Night Sky Matt CB" at bounding box center [695, 293] width 884 height 36
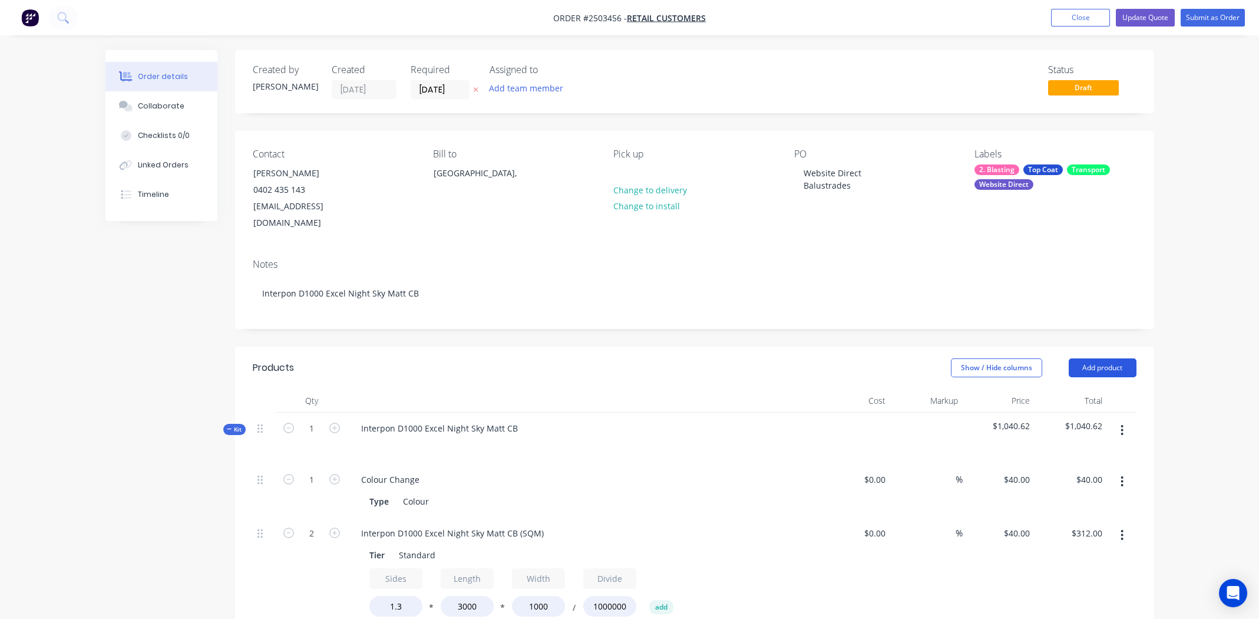
click at [1099, 358] on button "Add product" at bounding box center [1103, 367] width 68 height 19
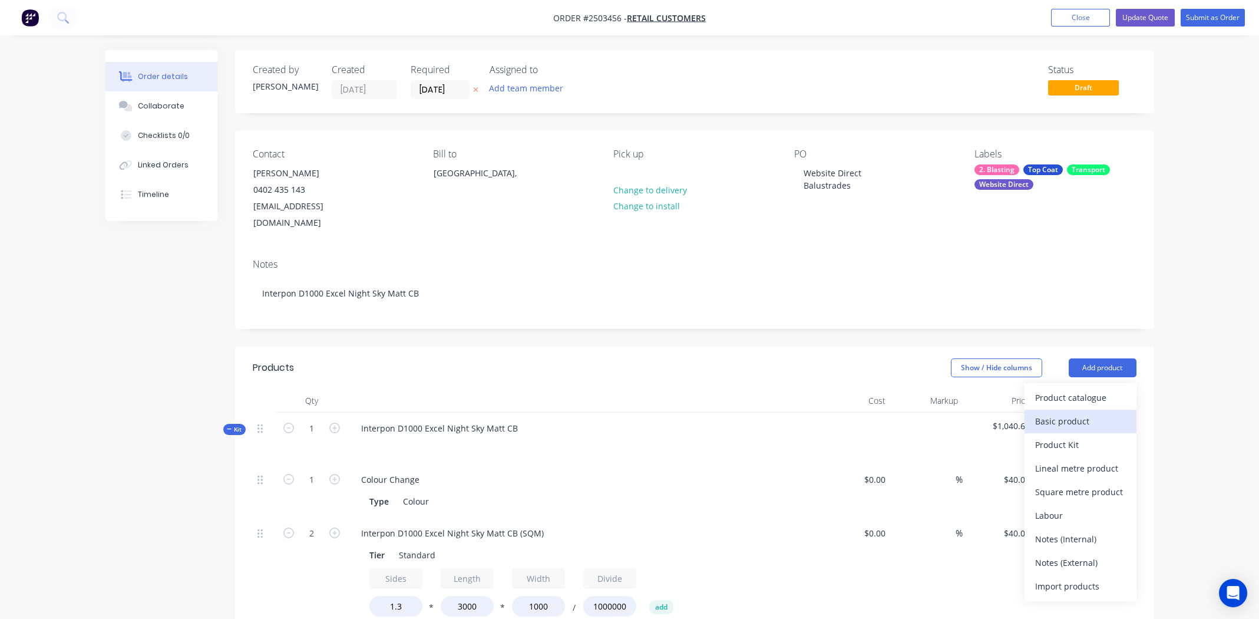
click at [1066, 412] on div "Basic product" at bounding box center [1080, 420] width 91 height 17
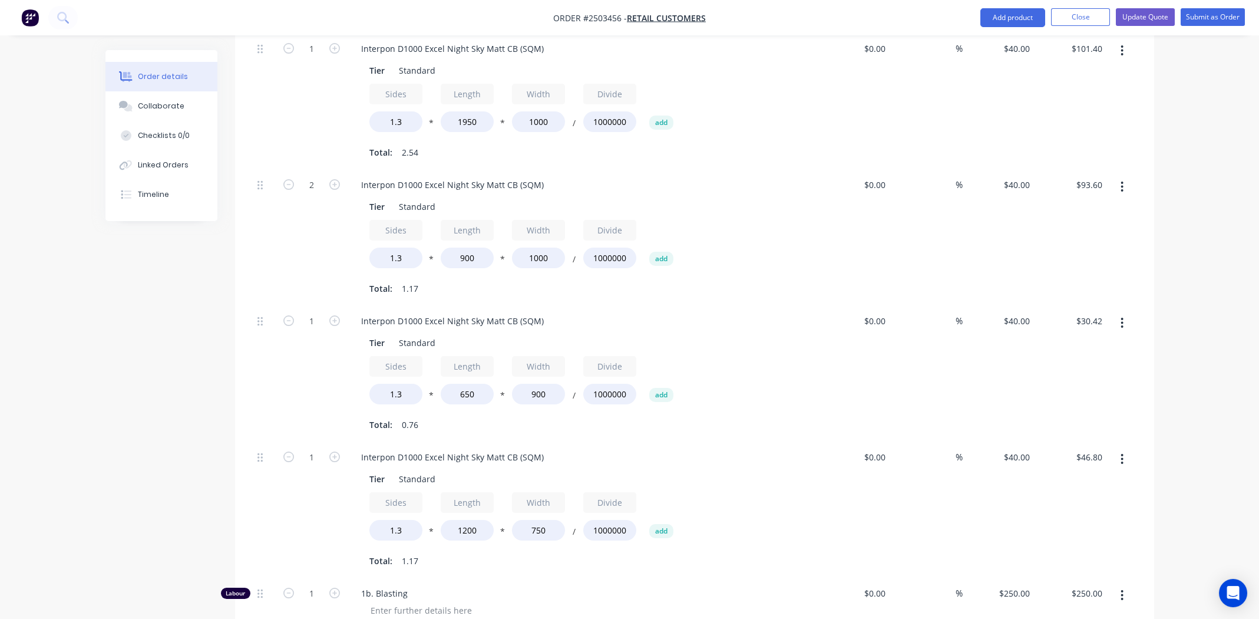
scroll to position [1060, 0]
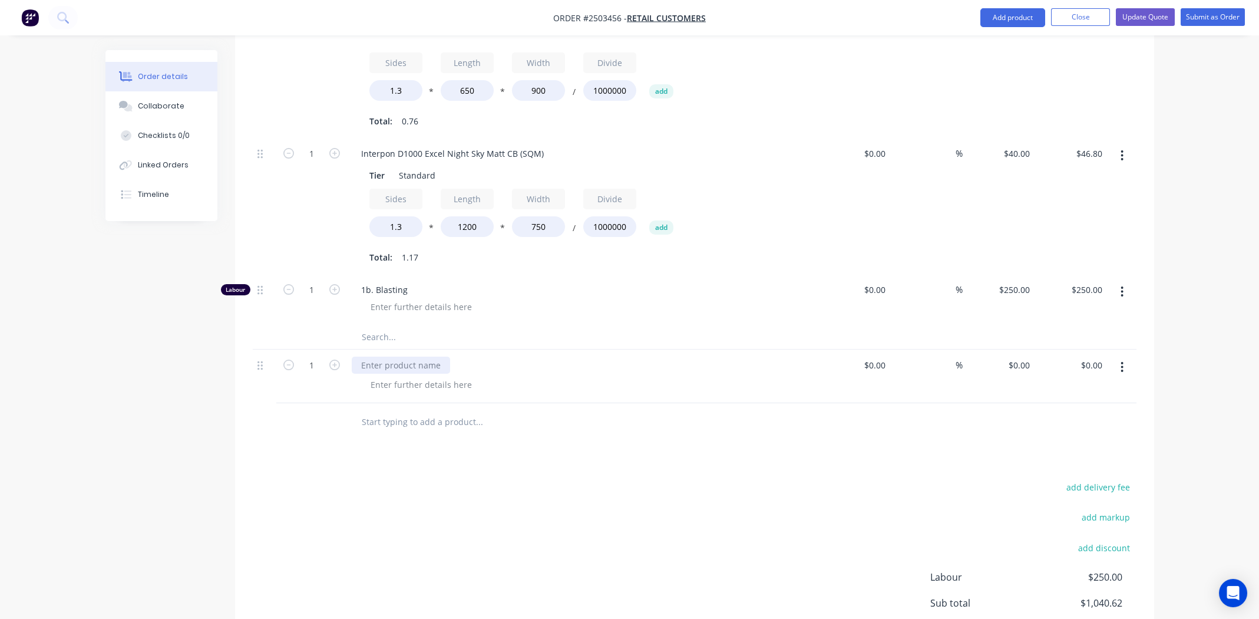
click at [419, 356] on div at bounding box center [401, 364] width 98 height 17
click at [418, 376] on div at bounding box center [421, 384] width 120 height 17
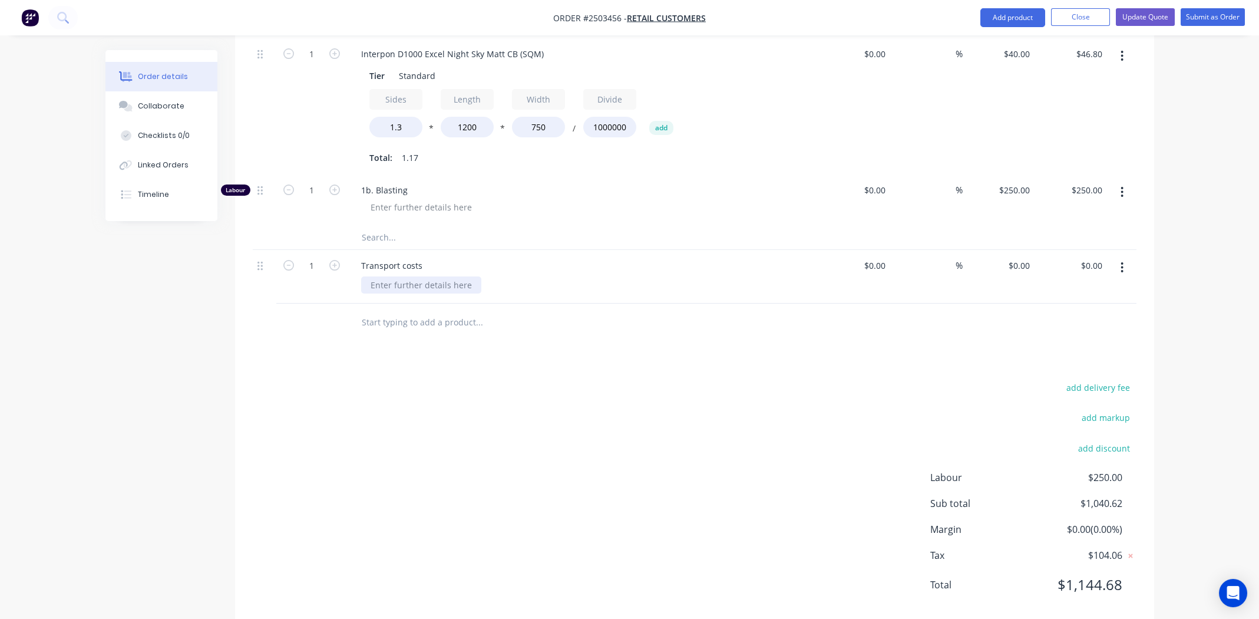
scroll to position [1164, 0]
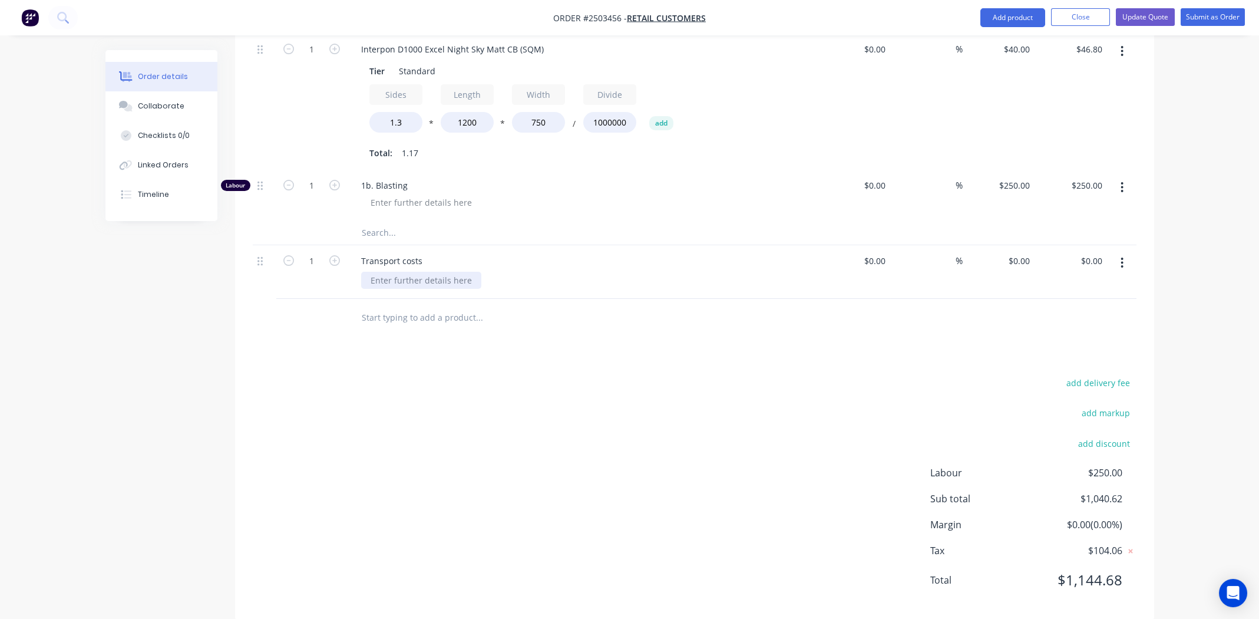
click at [387, 272] on div at bounding box center [421, 280] width 120 height 17
click at [429, 194] on div at bounding box center [421, 202] width 120 height 17
click at [1140, 14] on button "Update Quote" at bounding box center [1145, 17] width 59 height 18
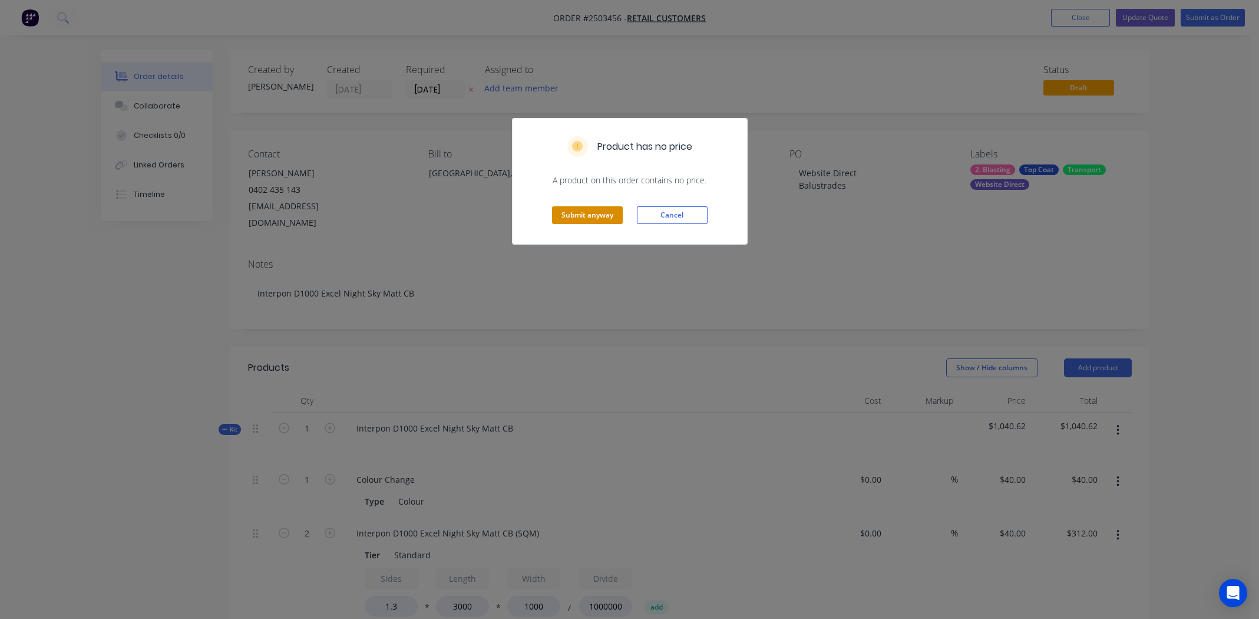
click at [569, 210] on button "Submit anyway" at bounding box center [587, 215] width 71 height 18
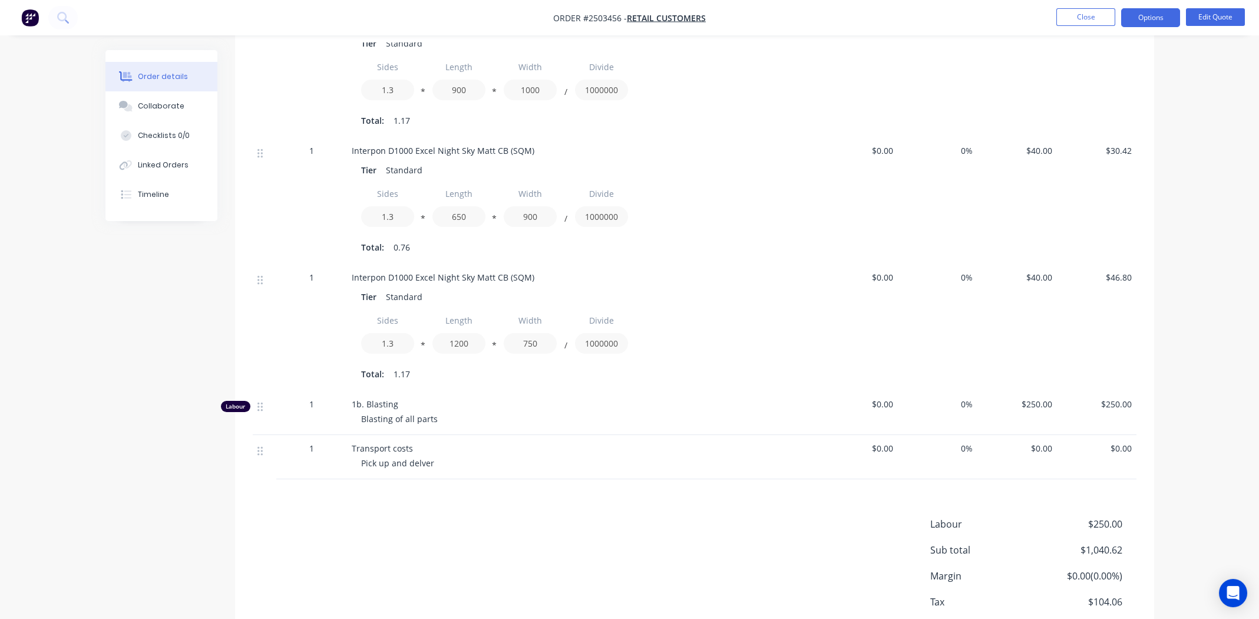
scroll to position [917, 0]
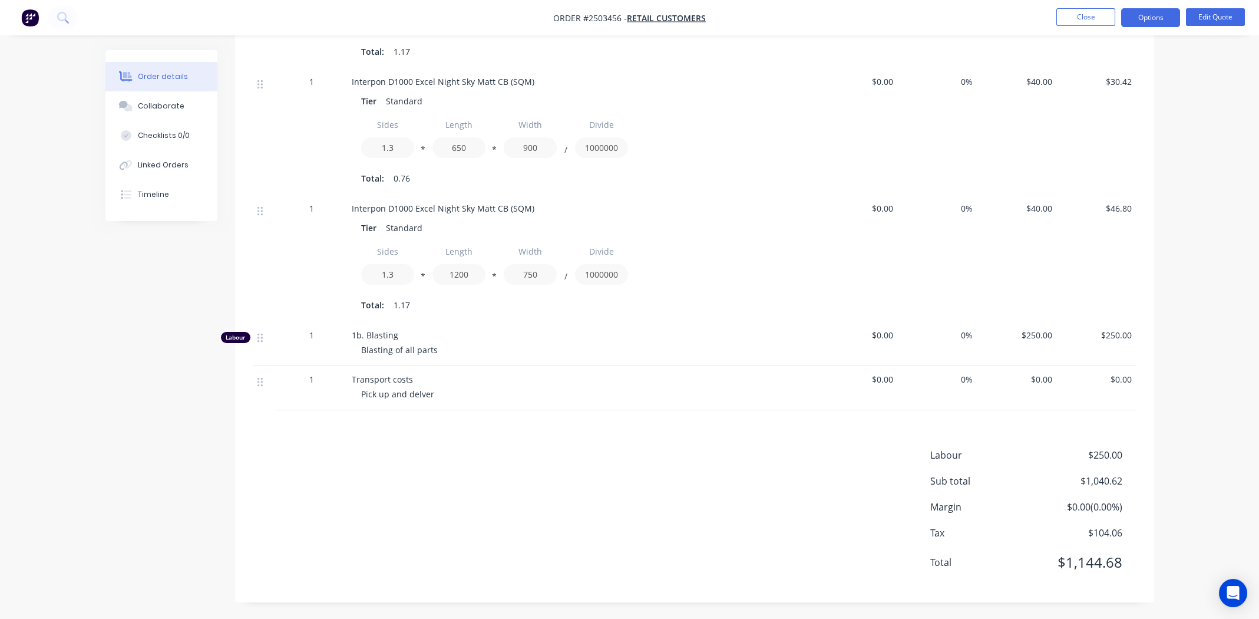
drag, startPoint x: 442, startPoint y: 454, endPoint x: 554, endPoint y: 378, distance: 135.3
click at [444, 453] on div "Labour $250.00 Sub total $1,040.62 Margin $0.00 ( 0.00 %) Tax $104.06 Total $1,…" at bounding box center [695, 516] width 884 height 137
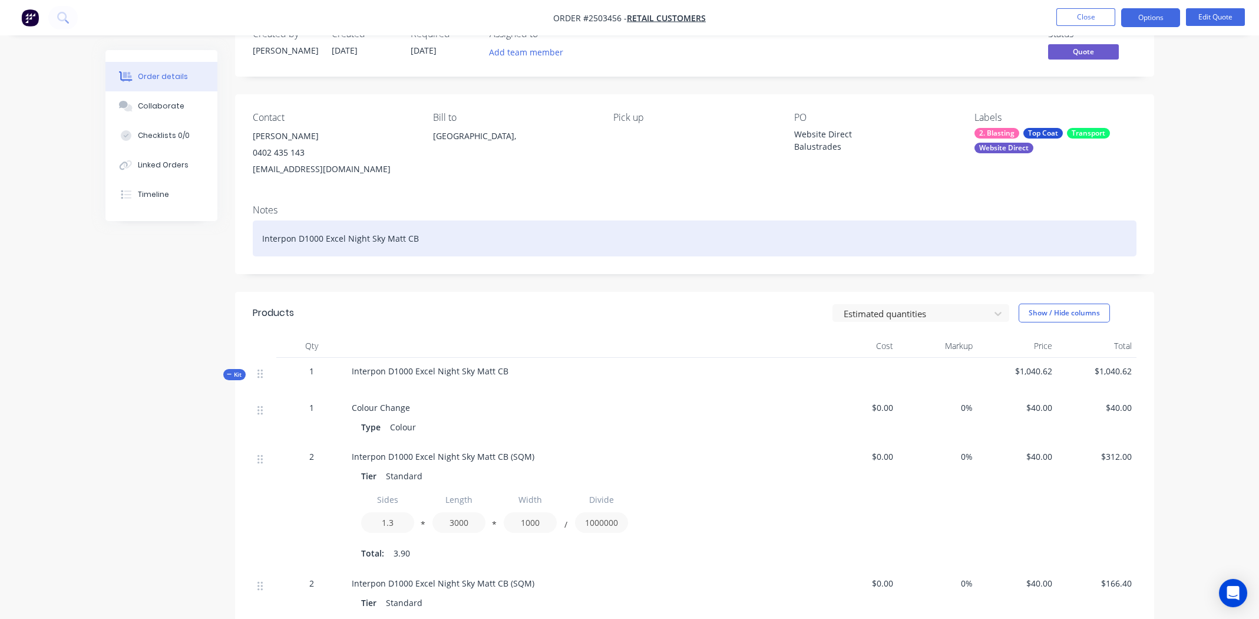
scroll to position [0, 0]
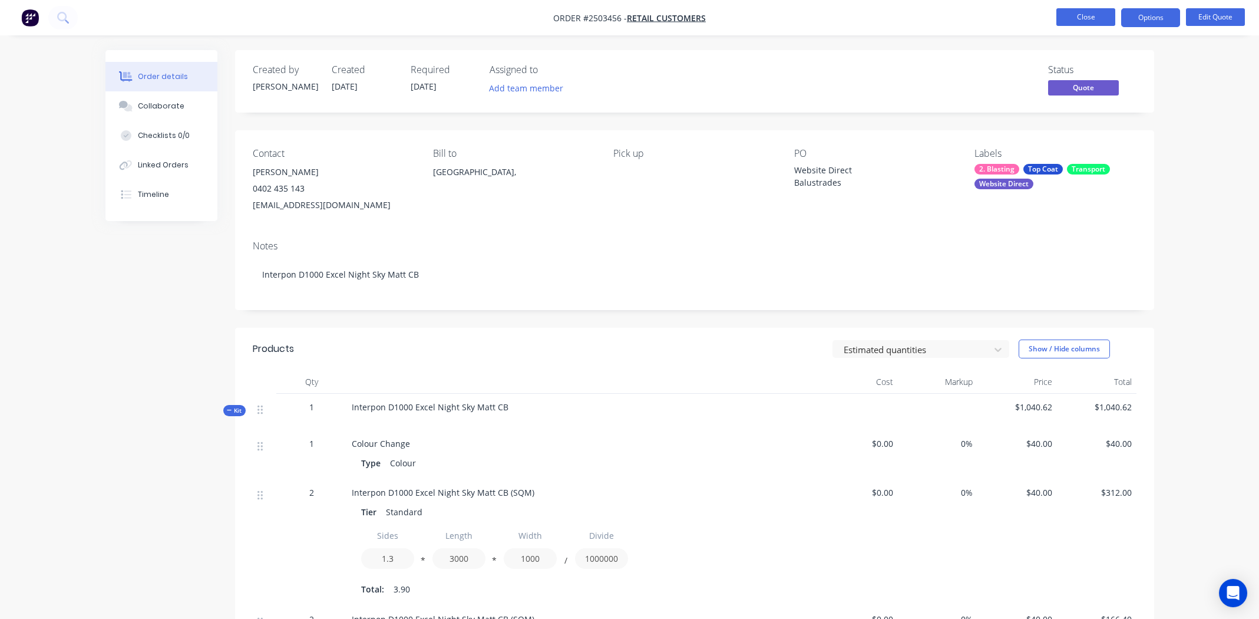
click at [1075, 20] on button "Close" at bounding box center [1085, 17] width 59 height 18
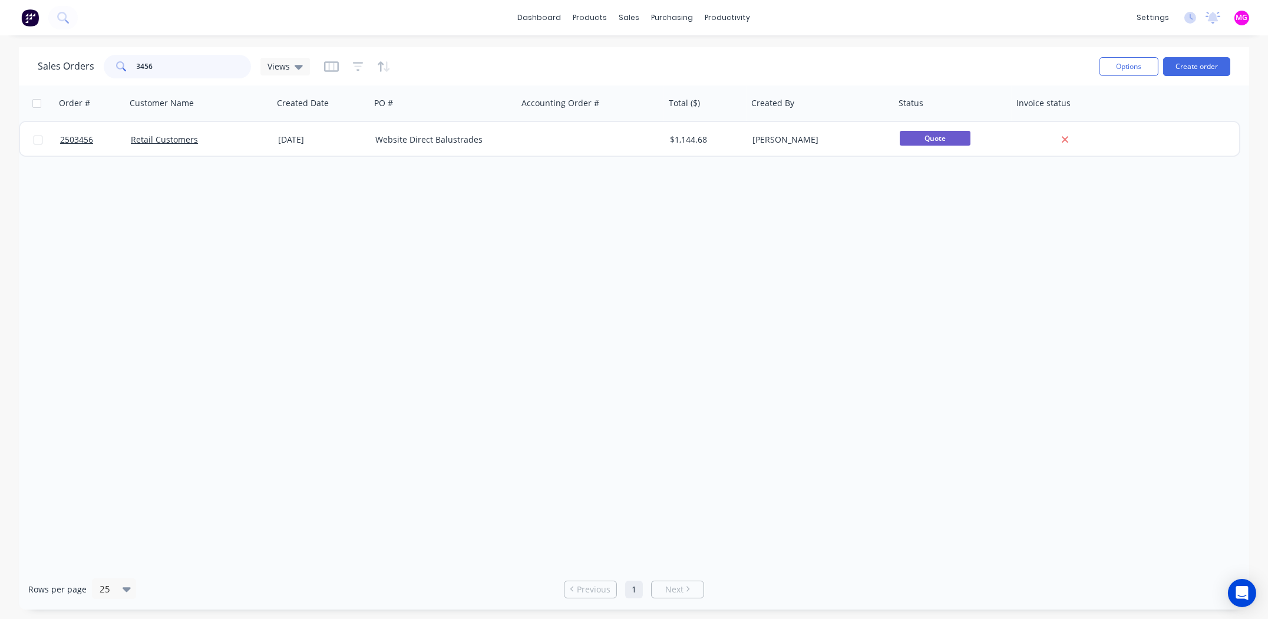
click at [170, 67] on input "3456" at bounding box center [194, 67] width 115 height 24
click at [169, 67] on input "3456" at bounding box center [194, 67] width 115 height 24
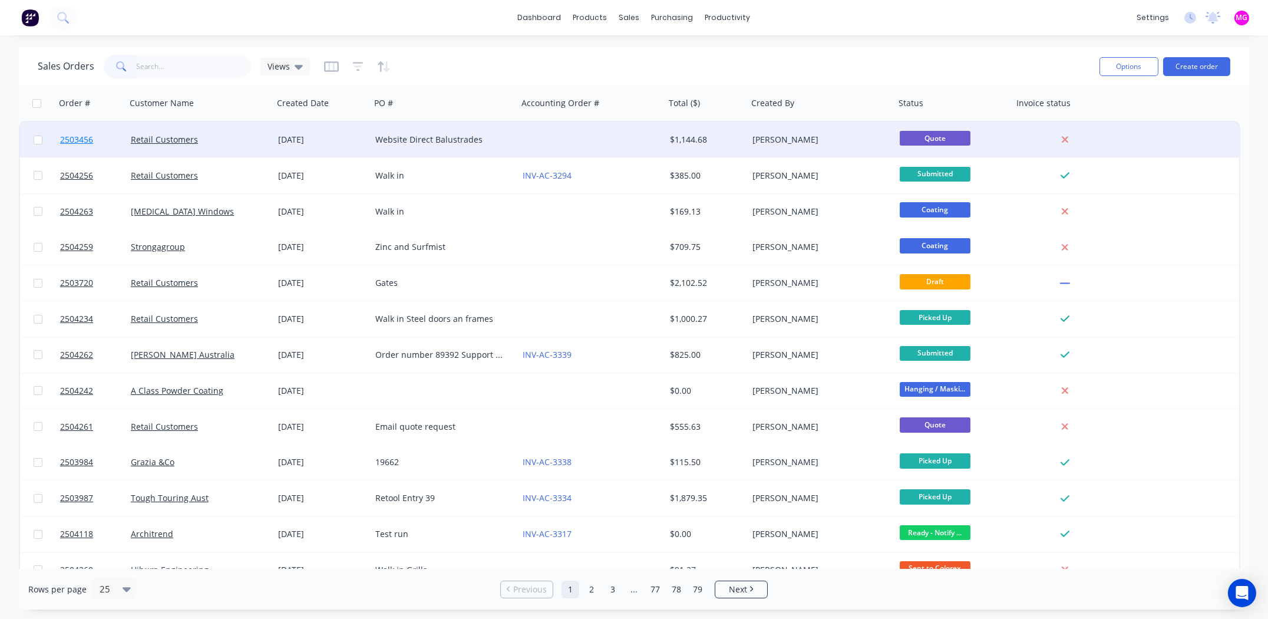
click at [81, 136] on span "2503456" at bounding box center [76, 140] width 33 height 12
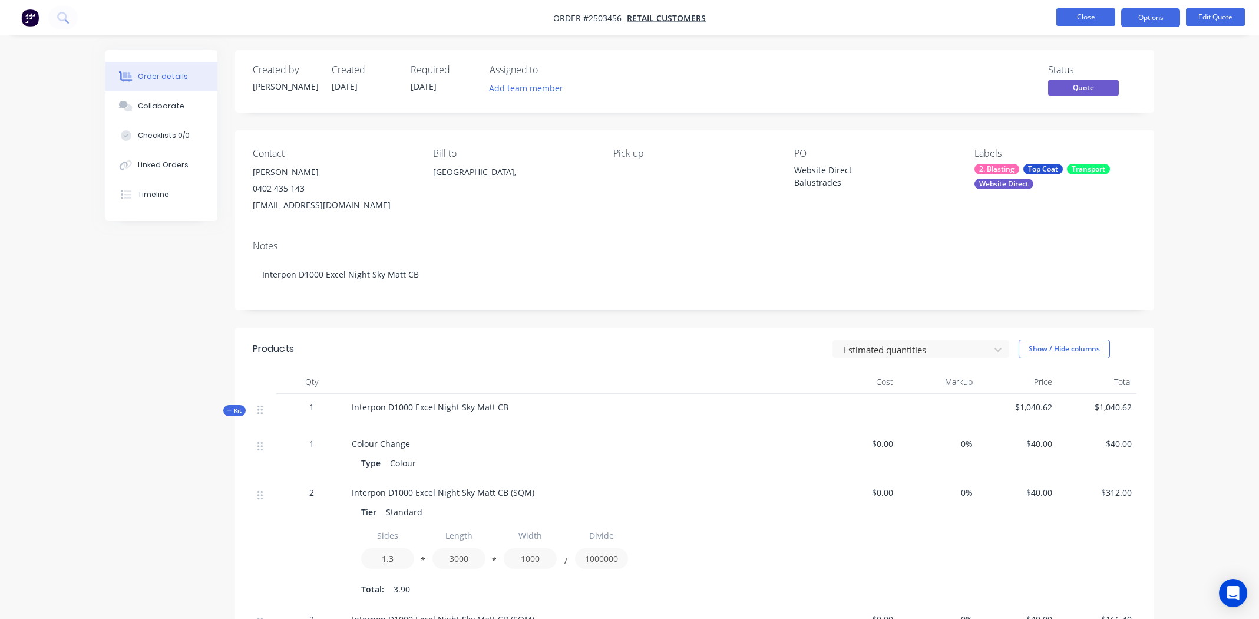
click at [1082, 17] on button "Close" at bounding box center [1085, 17] width 59 height 18
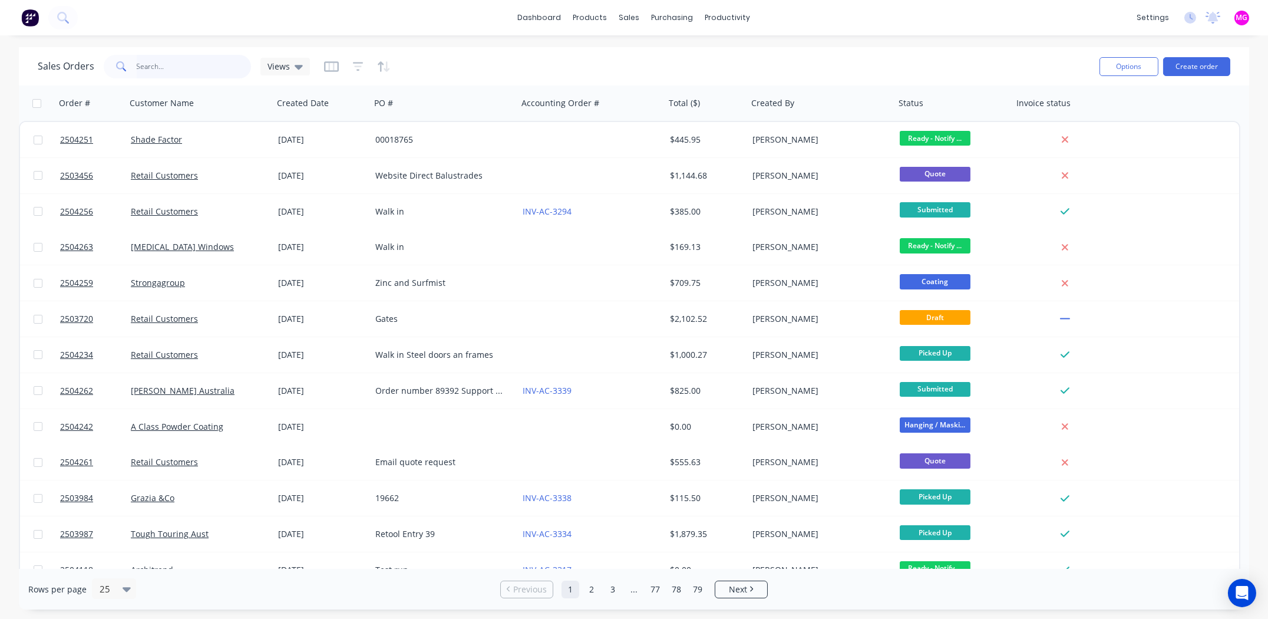
click at [189, 71] on input "text" at bounding box center [194, 67] width 115 height 24
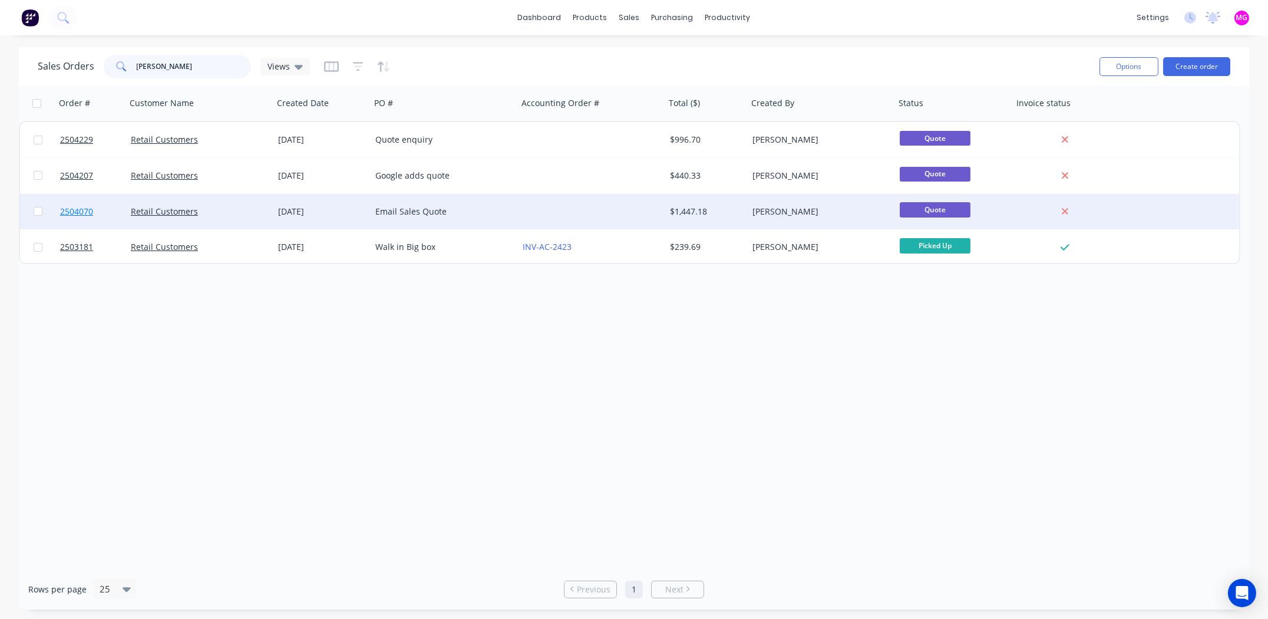
type input "natalie"
click at [79, 212] on span "2504070" at bounding box center [76, 212] width 33 height 12
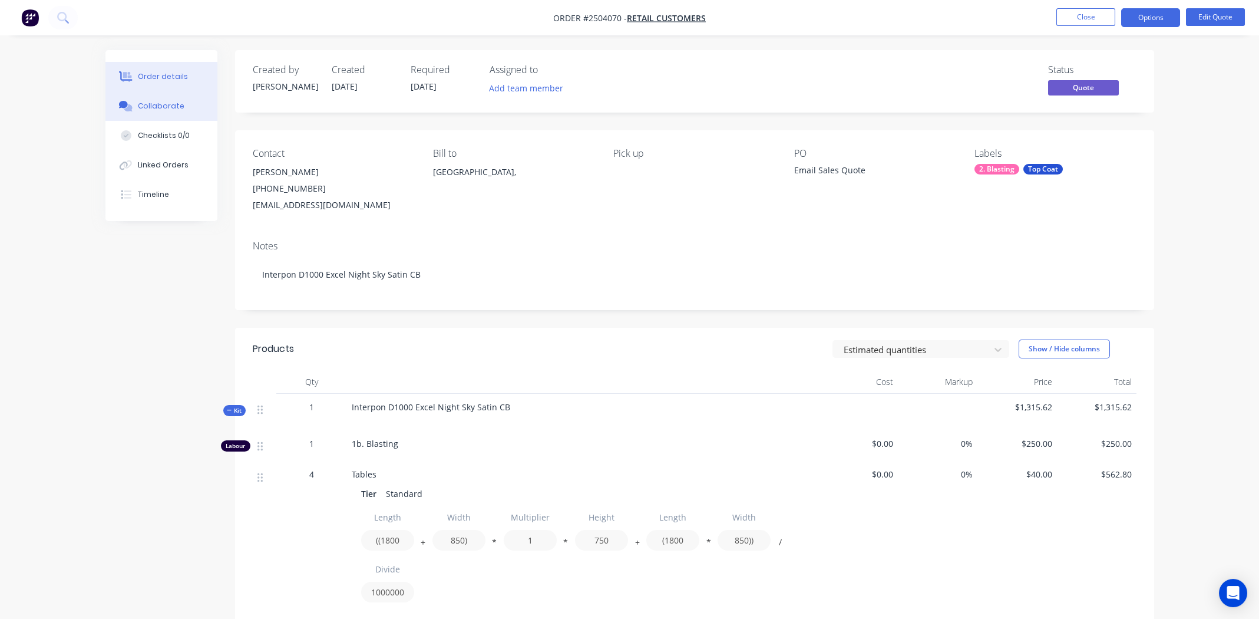
click at [153, 106] on div "Collaborate" at bounding box center [161, 106] width 47 height 11
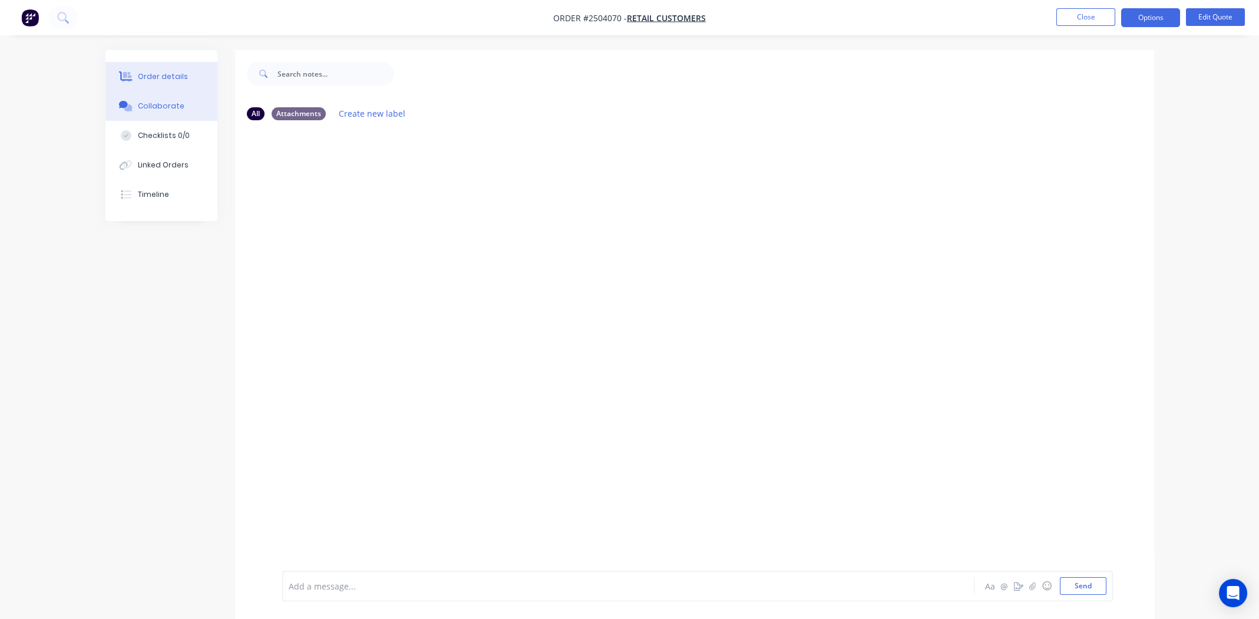
click at [143, 77] on div "Order details" at bounding box center [163, 76] width 50 height 11
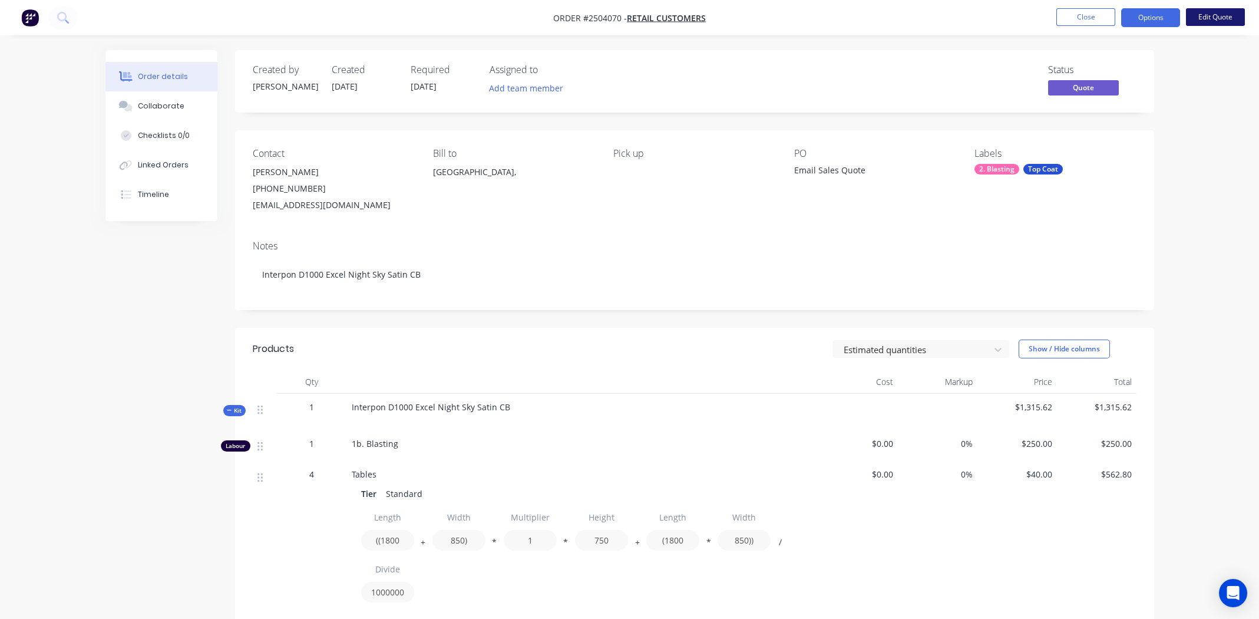
click at [1217, 19] on button "Edit Quote" at bounding box center [1215, 17] width 59 height 18
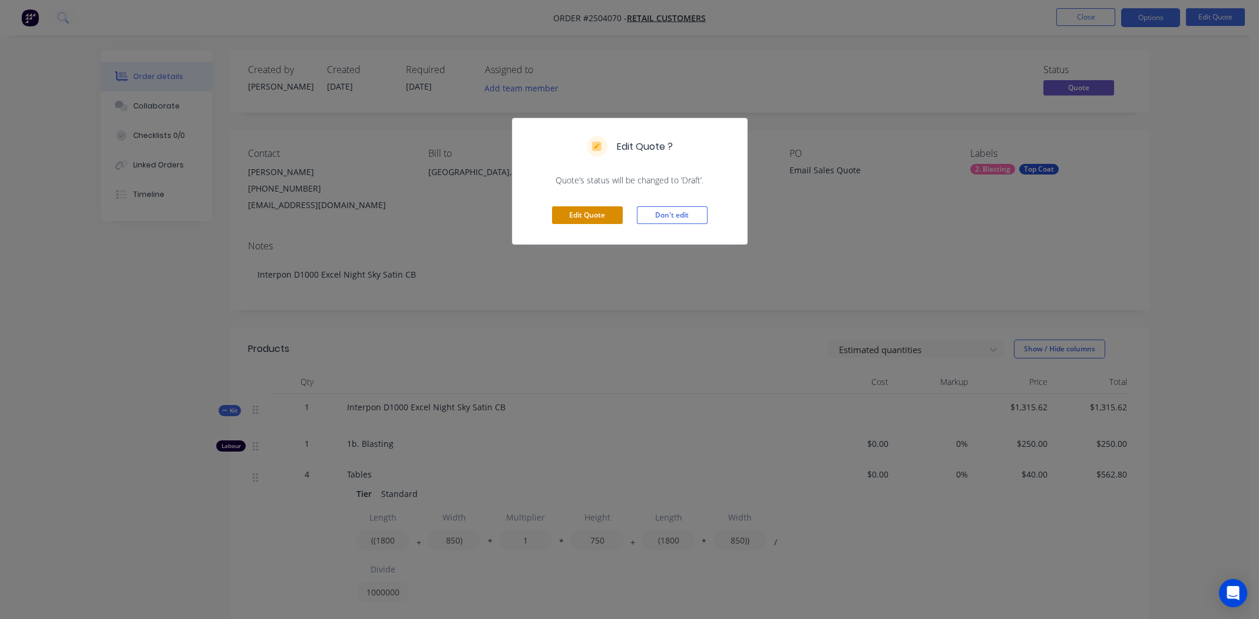
click at [596, 217] on button "Edit Quote" at bounding box center [587, 215] width 71 height 18
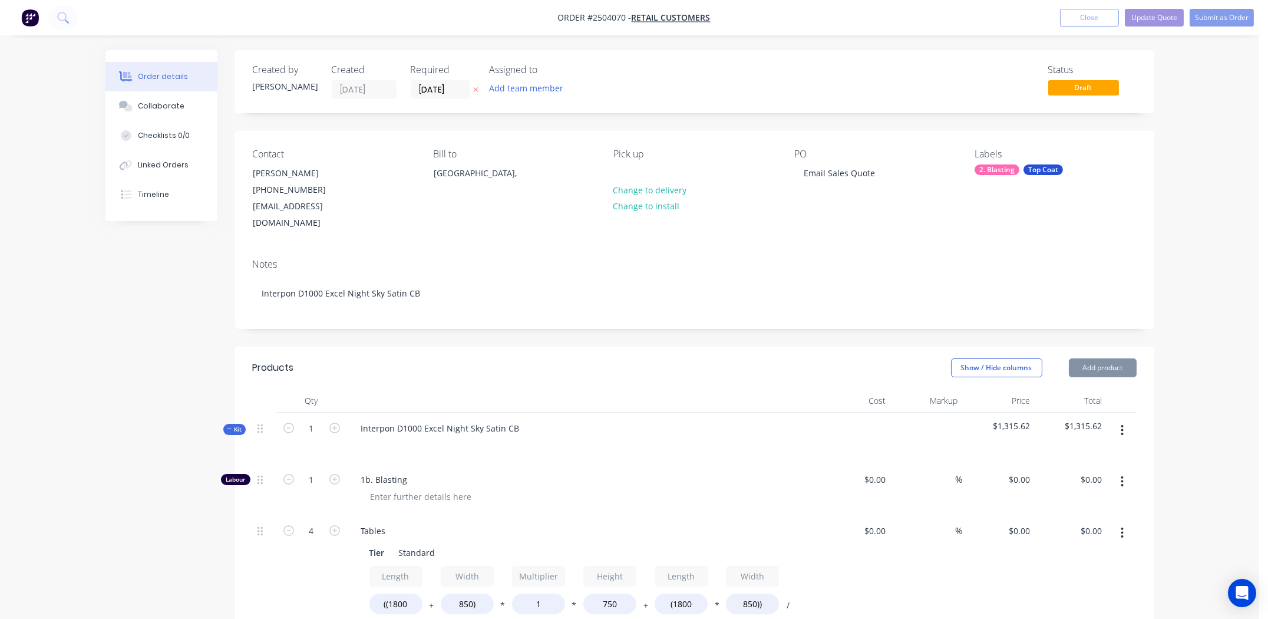
type input "$250.00"
type input "$40.00"
type input "$562.80"
type input "$40.00"
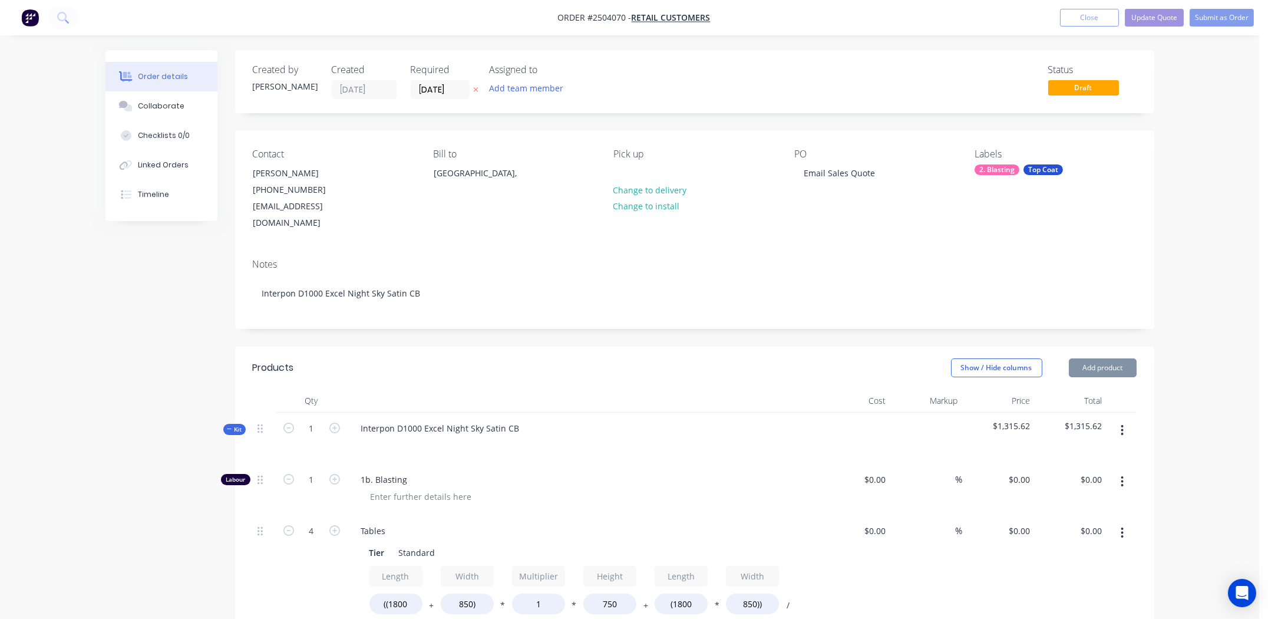
type input "$502.82"
click at [866, 184] on div "PO Email Sales Quote" at bounding box center [874, 189] width 161 height 83
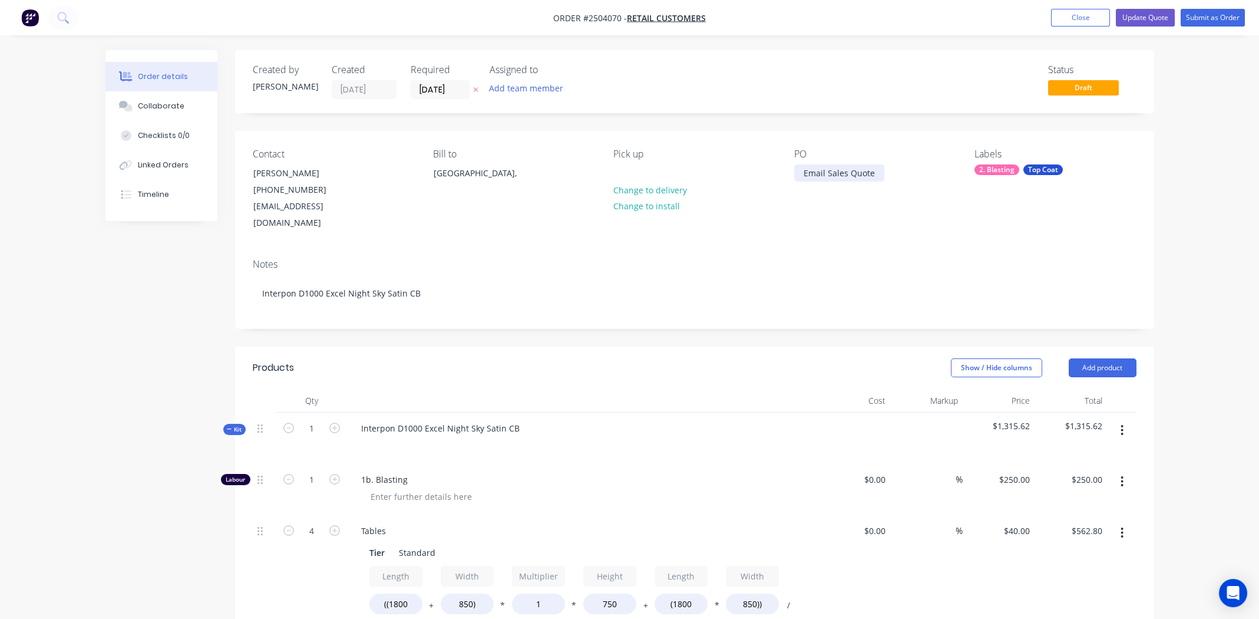
click at [877, 176] on div "Email Sales Quote" at bounding box center [839, 172] width 90 height 17
click at [1210, 21] on button "Submit as Order" at bounding box center [1213, 18] width 64 height 18
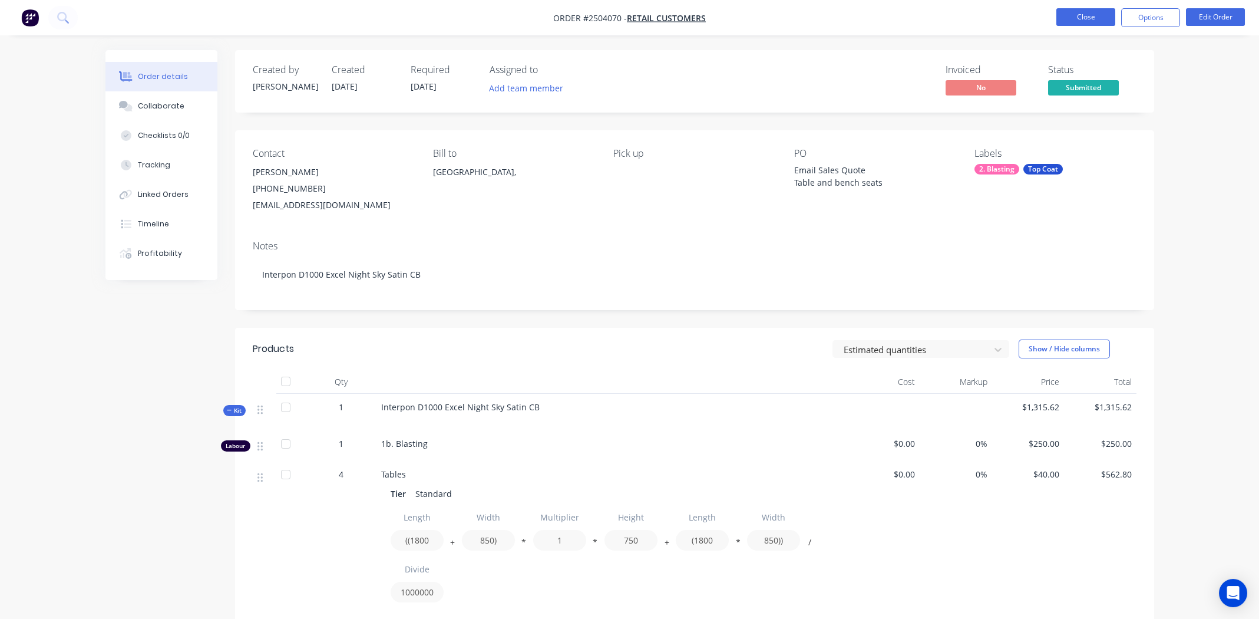
click at [1059, 12] on button "Close" at bounding box center [1085, 17] width 59 height 18
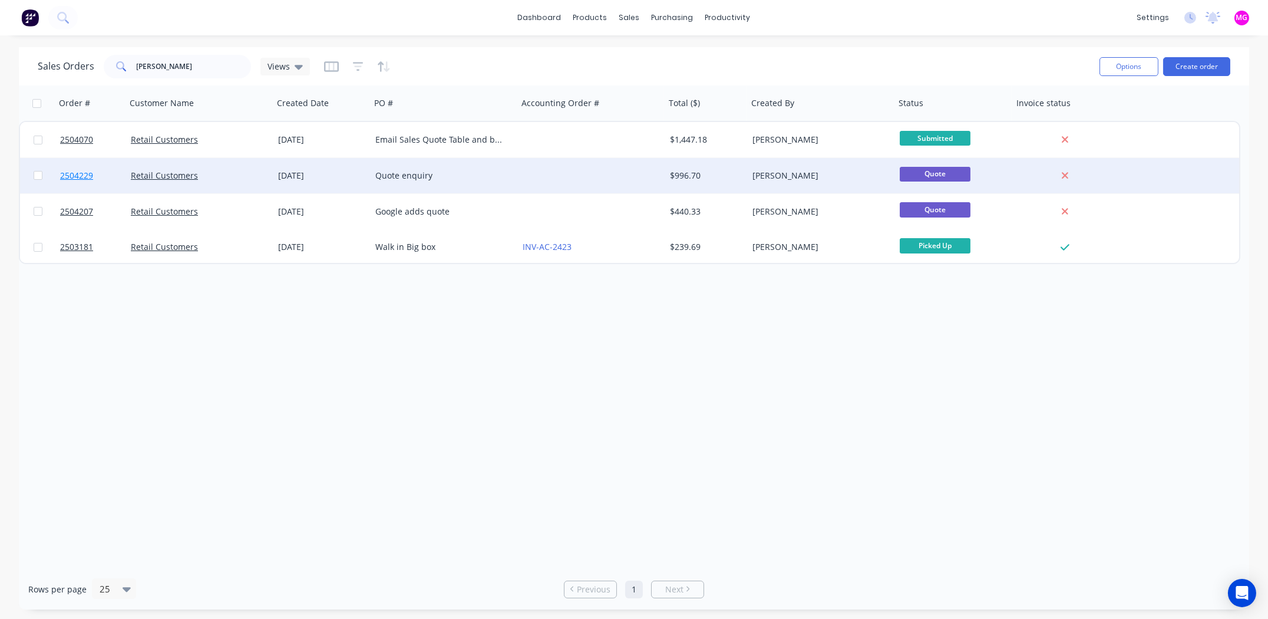
click at [61, 172] on span "2504229" at bounding box center [76, 176] width 33 height 12
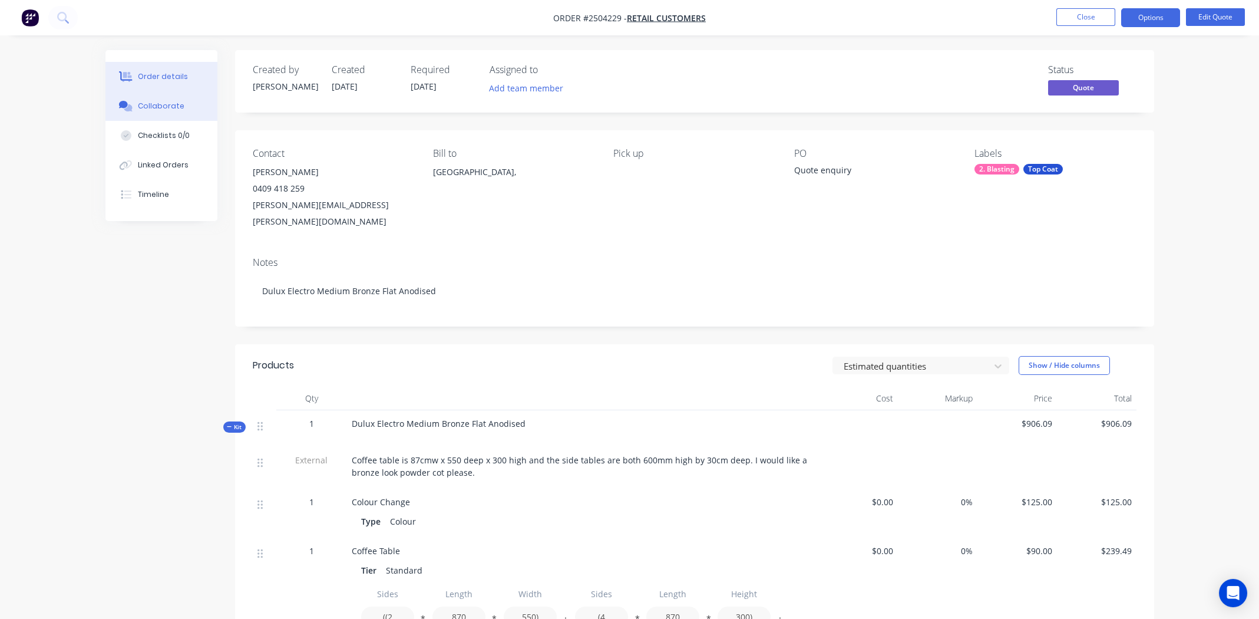
click at [154, 108] on div "Collaborate" at bounding box center [161, 106] width 47 height 11
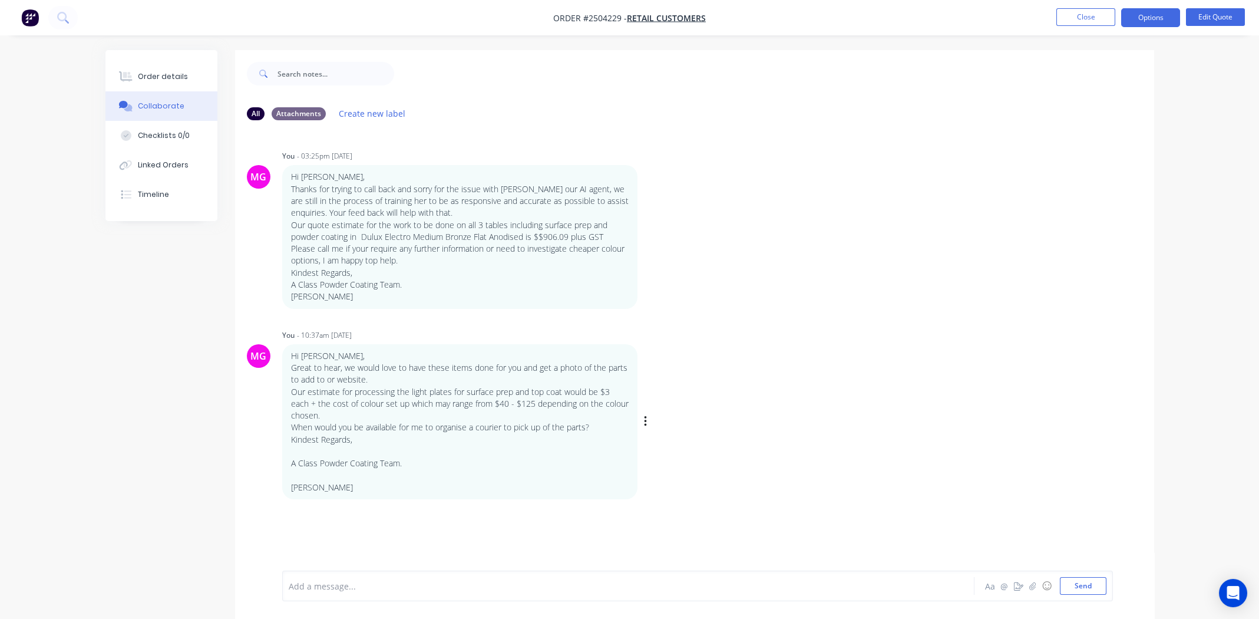
click at [877, 348] on div "MG You - 10:37am 01/10/25 Hi Natalie, Great to hear, we would love to have thes…" at bounding box center [694, 412] width 919 height 173
click at [807, 418] on div "MG You - 10:37am 01/10/25 Hi Natalie, Great to hear, we would love to have thes…" at bounding box center [694, 412] width 919 height 173
click at [820, 259] on div "MG You - 03:25pm 25/09/25 Hi Natalie, Thanks for trying to call back and sorry …" at bounding box center [694, 227] width 919 height 161
drag, startPoint x: 748, startPoint y: 435, endPoint x: 753, endPoint y: 438, distance: 6.1
click at [749, 435] on div "MG You - 10:37am 01/10/25 Hi Natalie, Great to hear, we would love to have thes…" at bounding box center [694, 412] width 919 height 173
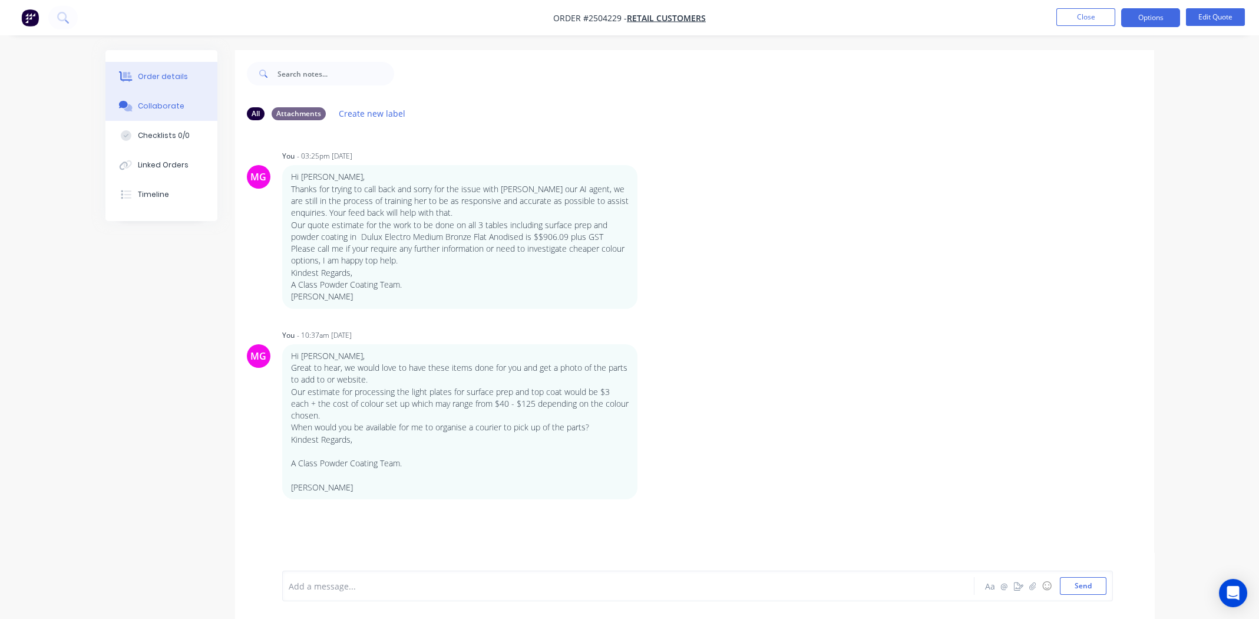
click at [170, 75] on div "Order details" at bounding box center [163, 76] width 50 height 11
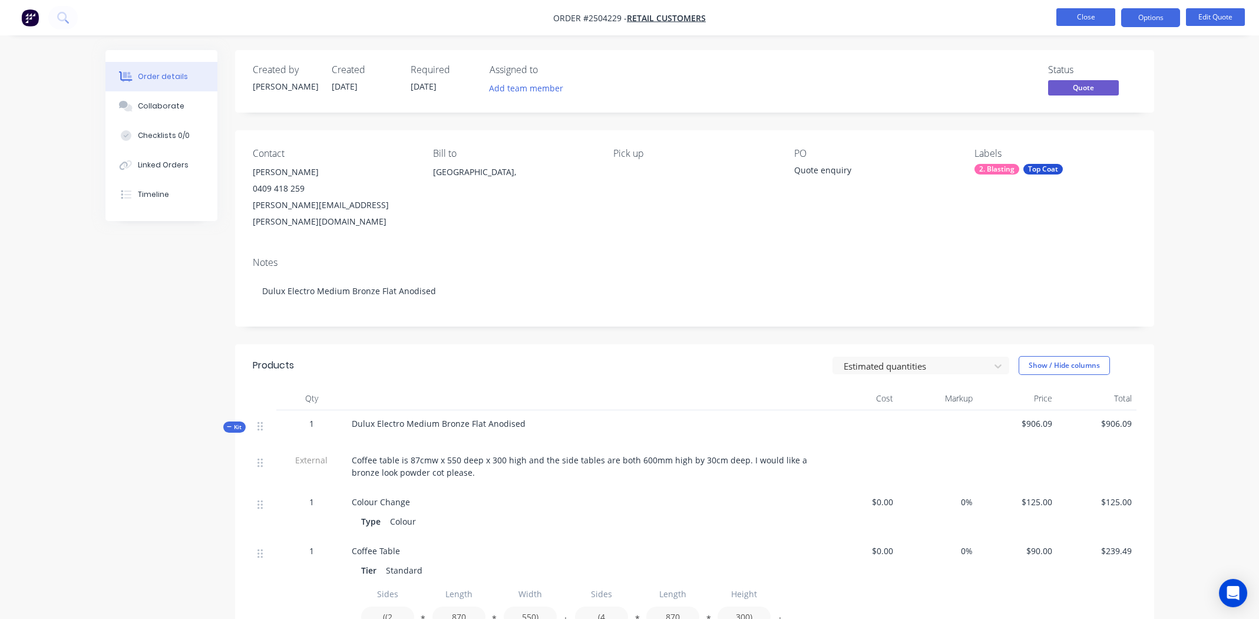
click at [1086, 21] on button "Close" at bounding box center [1085, 17] width 59 height 18
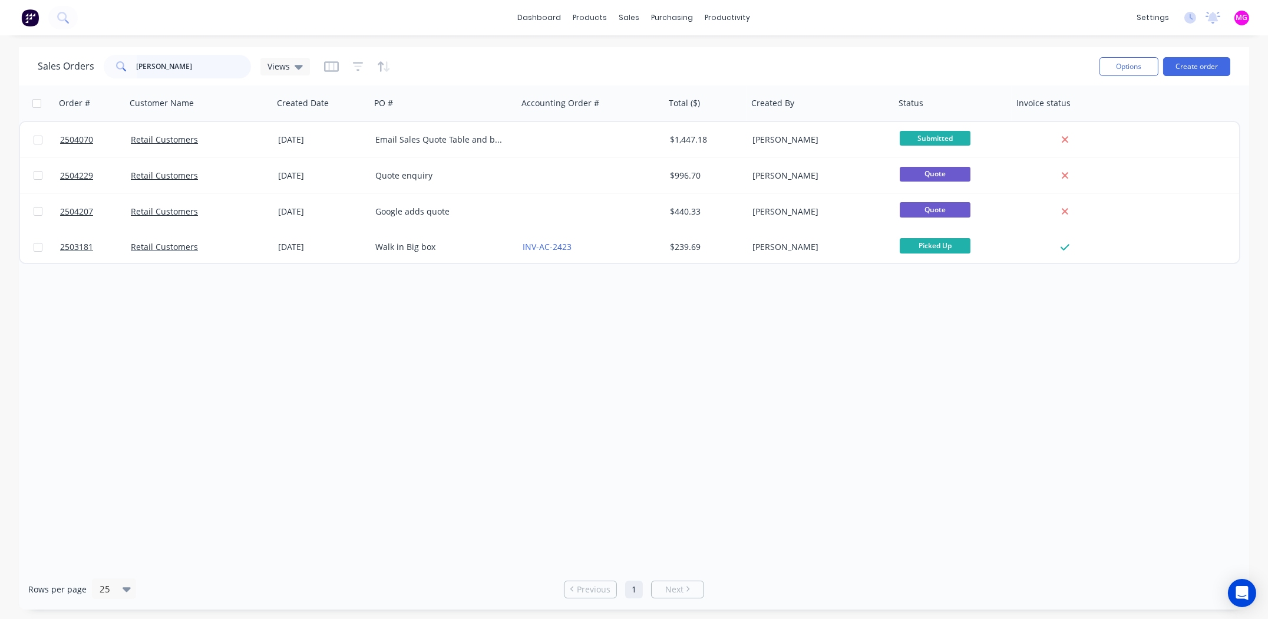
click at [180, 71] on input "natalie" at bounding box center [194, 67] width 115 height 24
click at [181, 71] on input "natalie" at bounding box center [194, 67] width 115 height 24
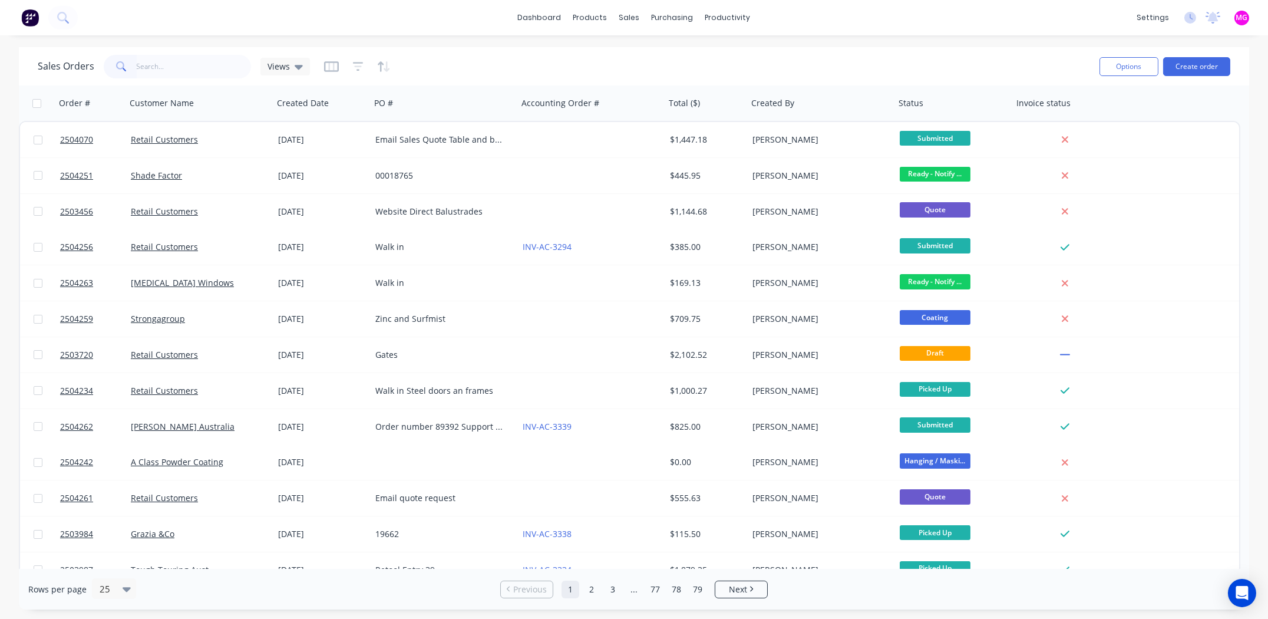
click at [551, 70] on div "Sales Orders Views" at bounding box center [564, 66] width 1052 height 29
click at [167, 65] on input "text" at bounding box center [194, 67] width 115 height 24
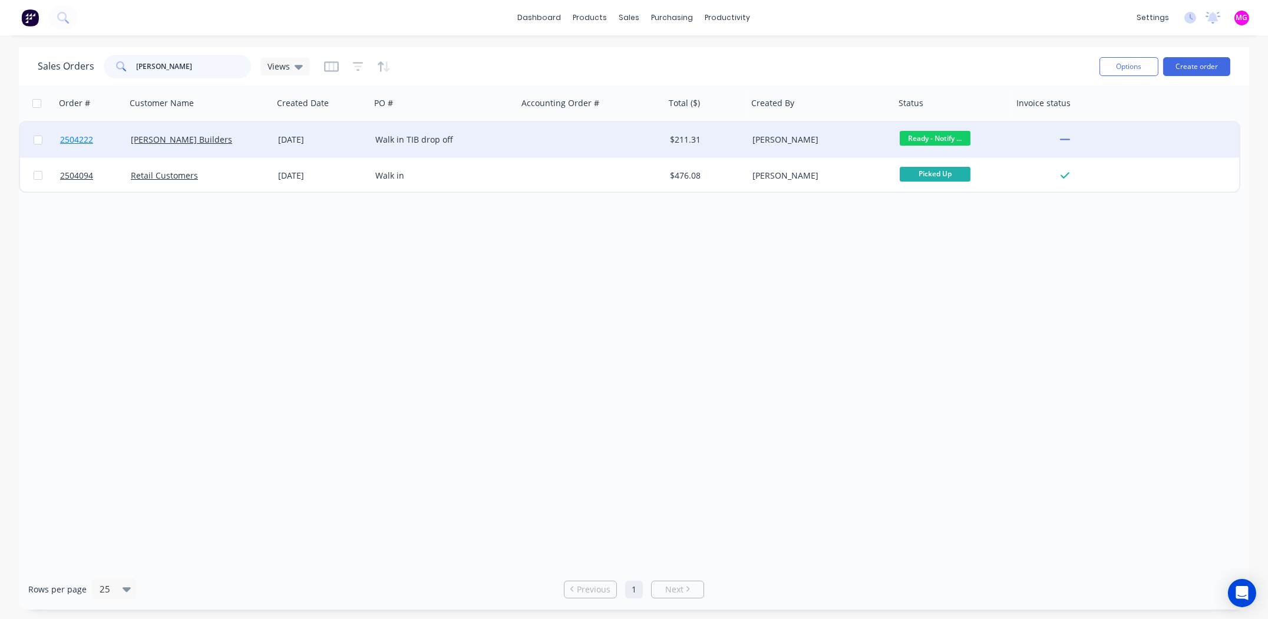
type input "sheppard"
click at [87, 138] on span "2504222" at bounding box center [76, 140] width 33 height 12
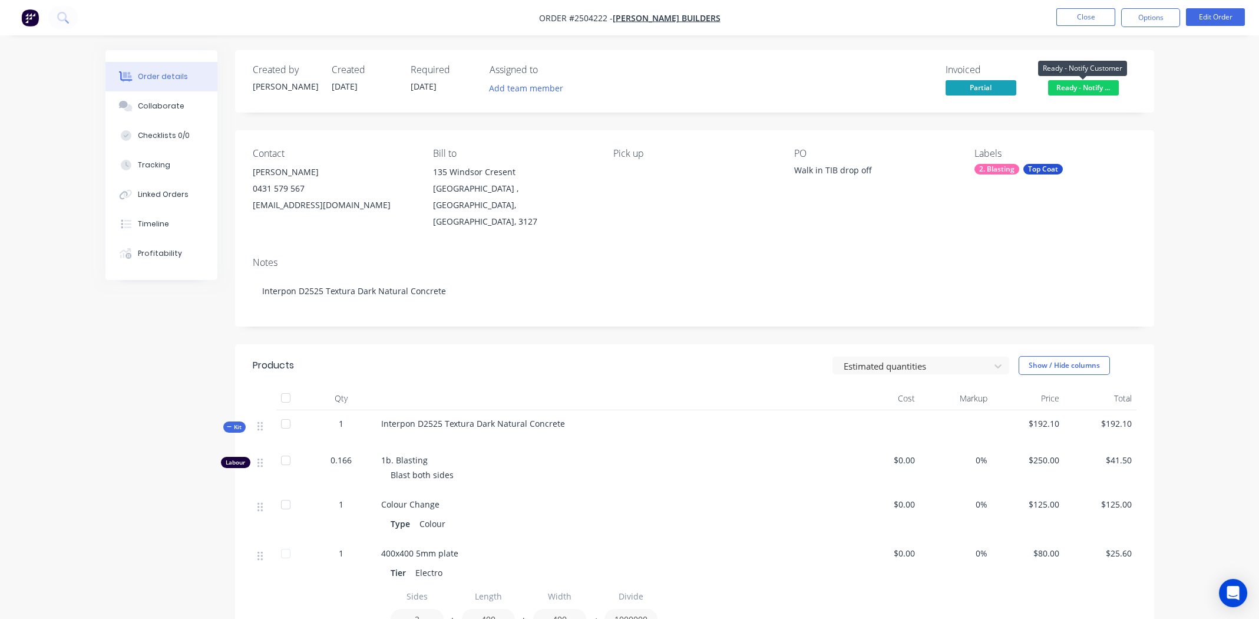
click at [1088, 90] on span "Ready - Notify ..." at bounding box center [1083, 87] width 71 height 15
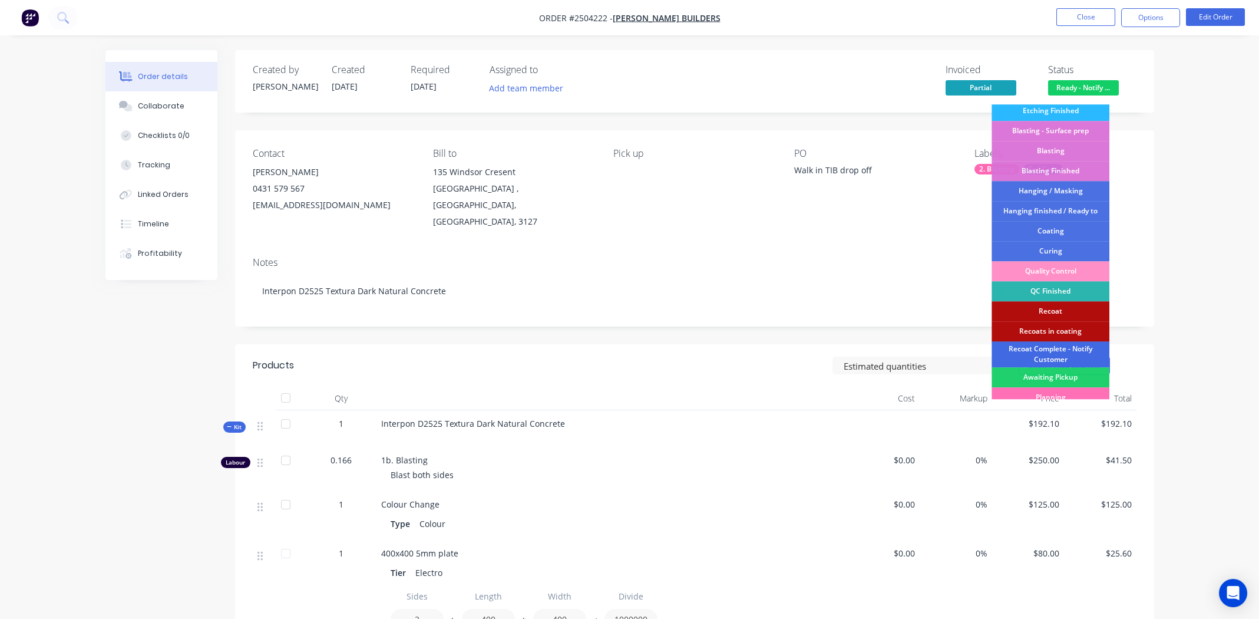
scroll to position [292, 0]
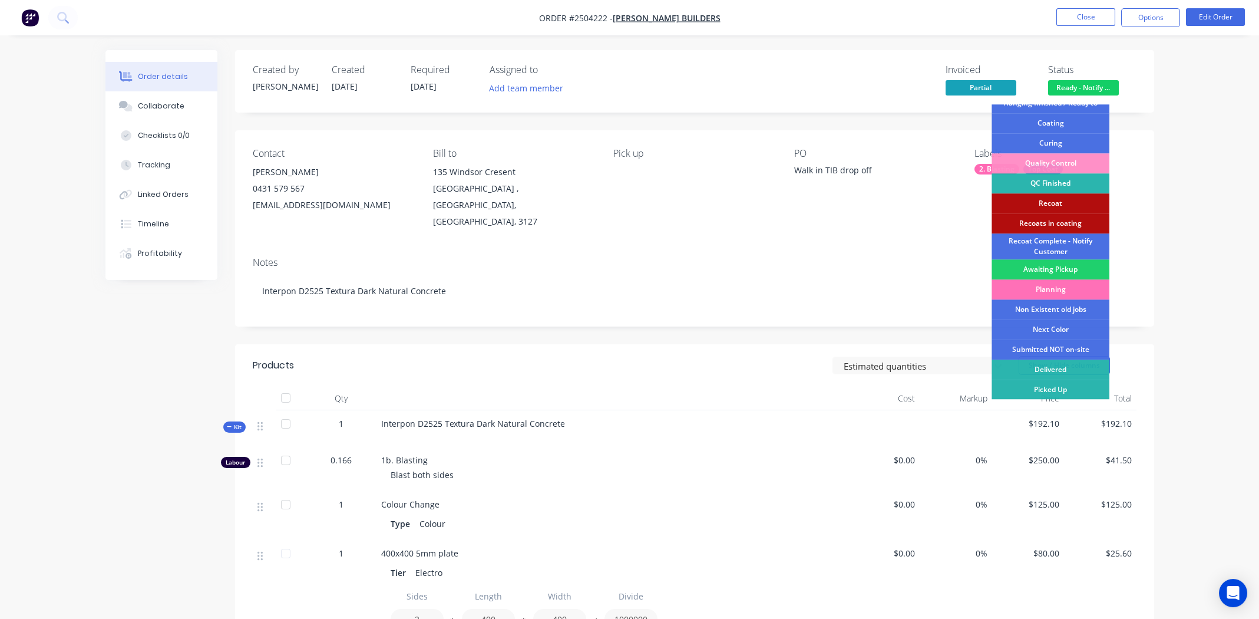
click at [910, 216] on div "Contact Nate Dekker 0431 579 567 natedeckker61@gmail.com Bill to 135 Windsor Cr…" at bounding box center [694, 188] width 919 height 117
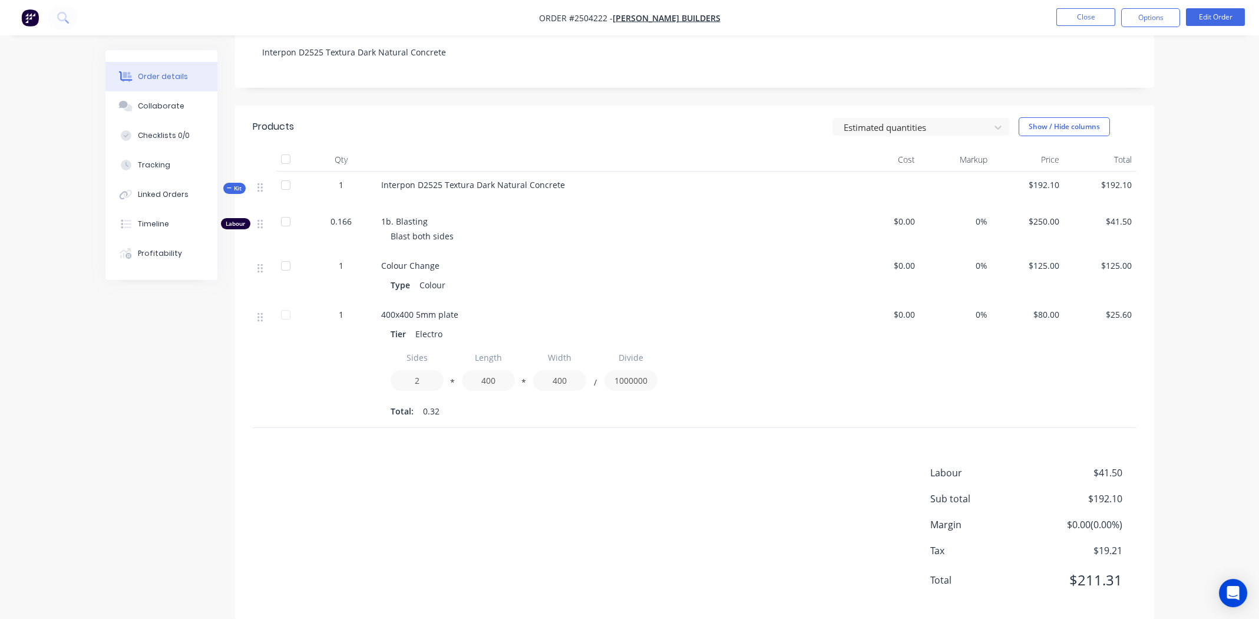
scroll to position [241, 0]
click at [755, 378] on div "Sides 2 * Length 400 * Width 400 / Divide 1000000 Total: 0.32" at bounding box center [612, 381] width 443 height 73
click at [575, 470] on div "Labour $41.50 Sub total $192.10 Margin $0.00 ( 0.00 %) Tax $19.21 Total $211.31" at bounding box center [695, 531] width 884 height 137
click at [1039, 366] on div "$80.00" at bounding box center [1028, 362] width 72 height 127
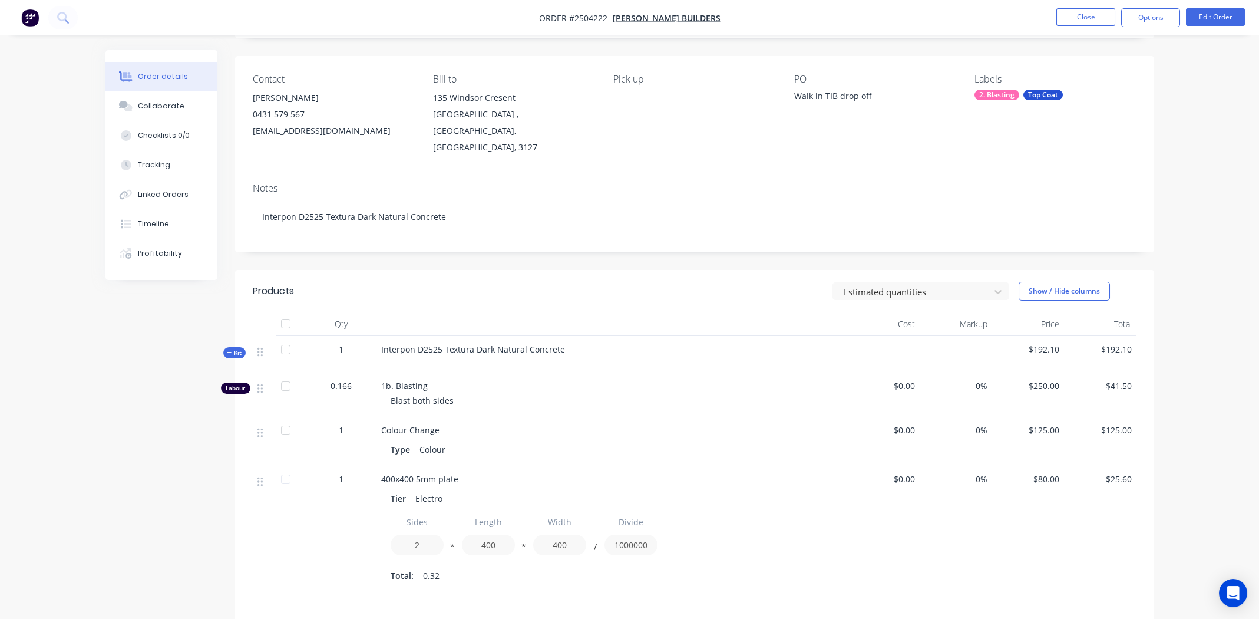
scroll to position [0, 0]
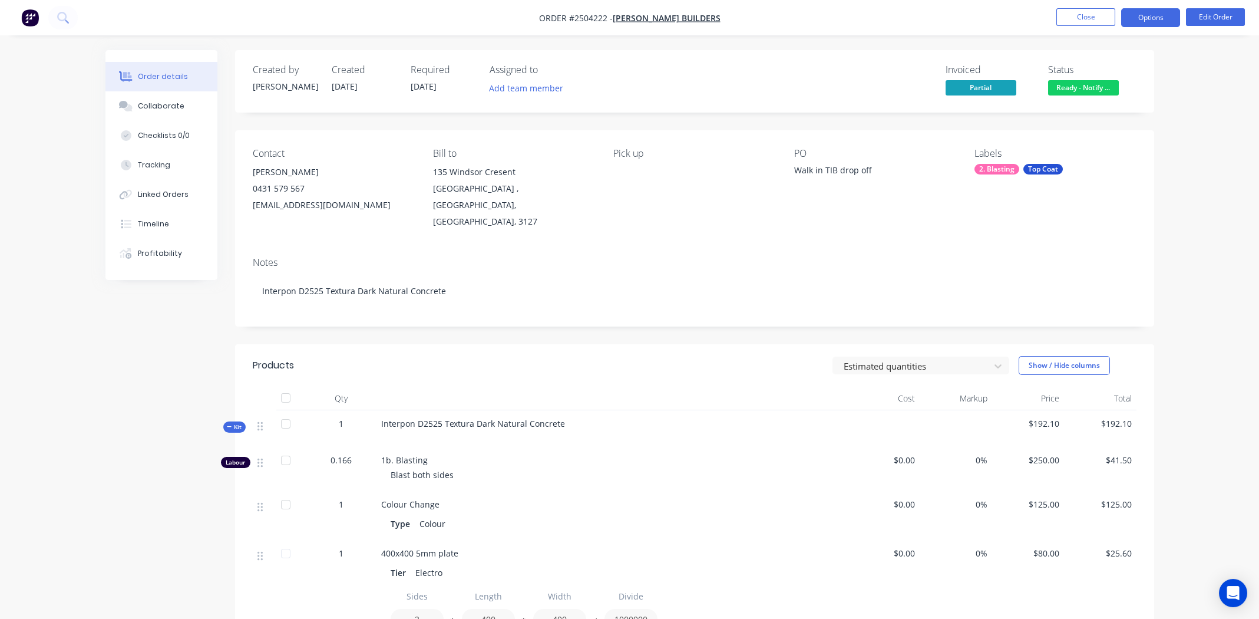
click at [1133, 18] on button "Options" at bounding box center [1150, 17] width 59 height 19
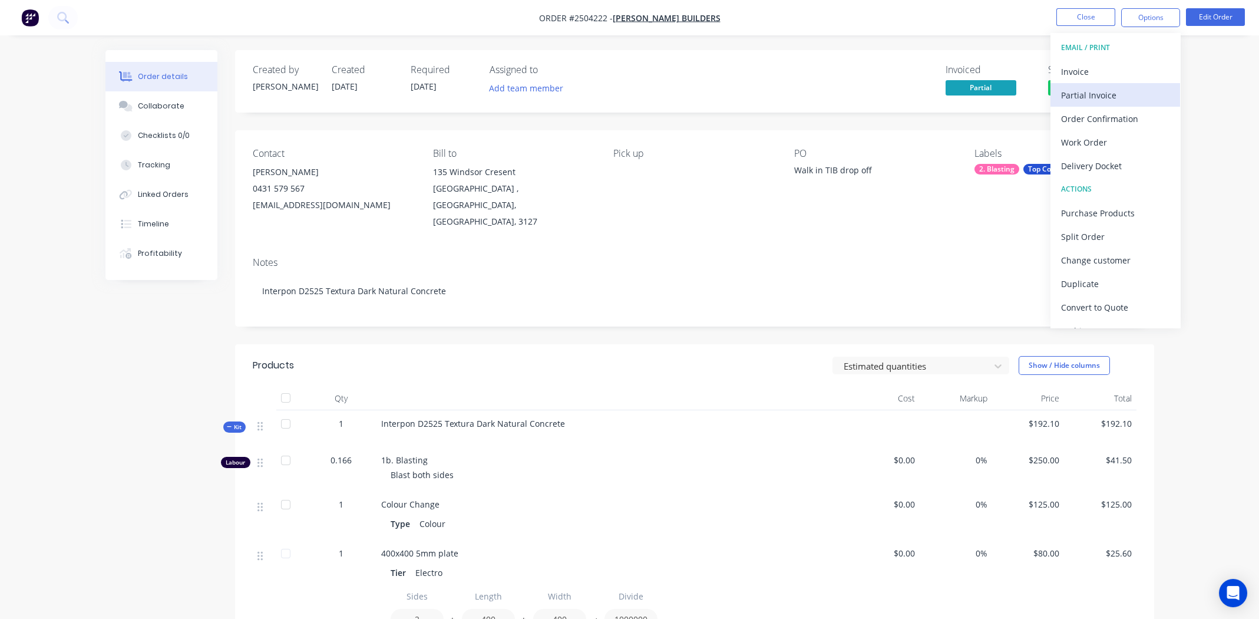
click at [1092, 90] on div "Partial Invoice" at bounding box center [1115, 95] width 108 height 17
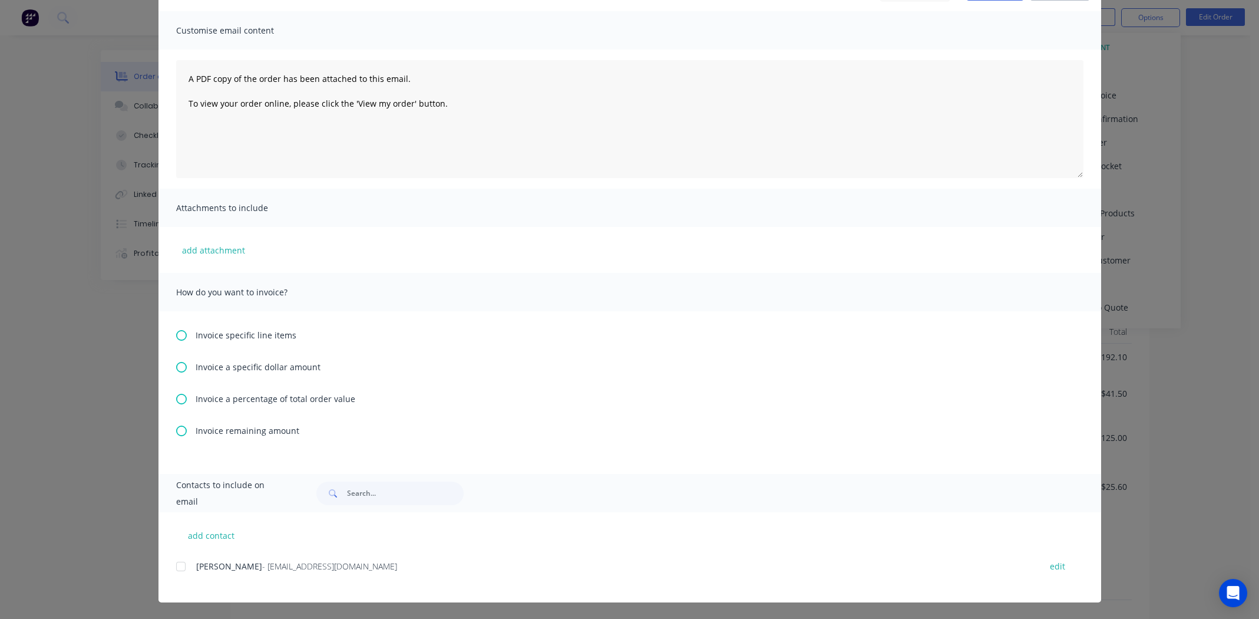
scroll to position [241, 0]
click at [173, 567] on div at bounding box center [181, 566] width 24 height 24
click at [177, 366] on icon at bounding box center [181, 367] width 11 height 11
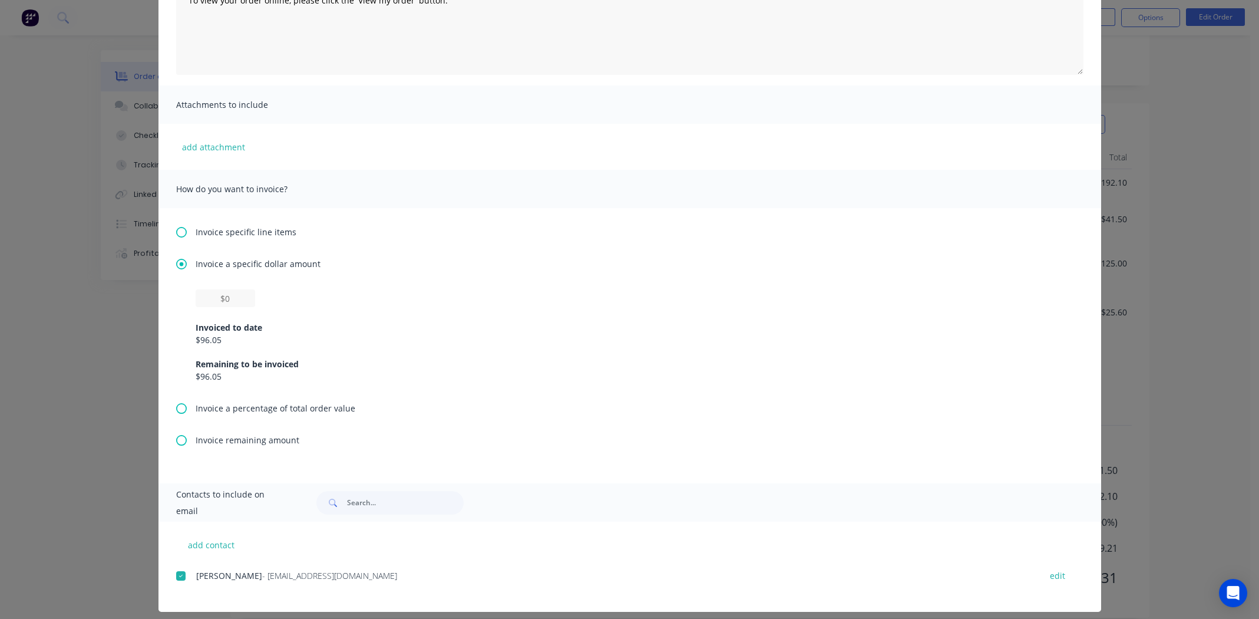
scroll to position [186, 0]
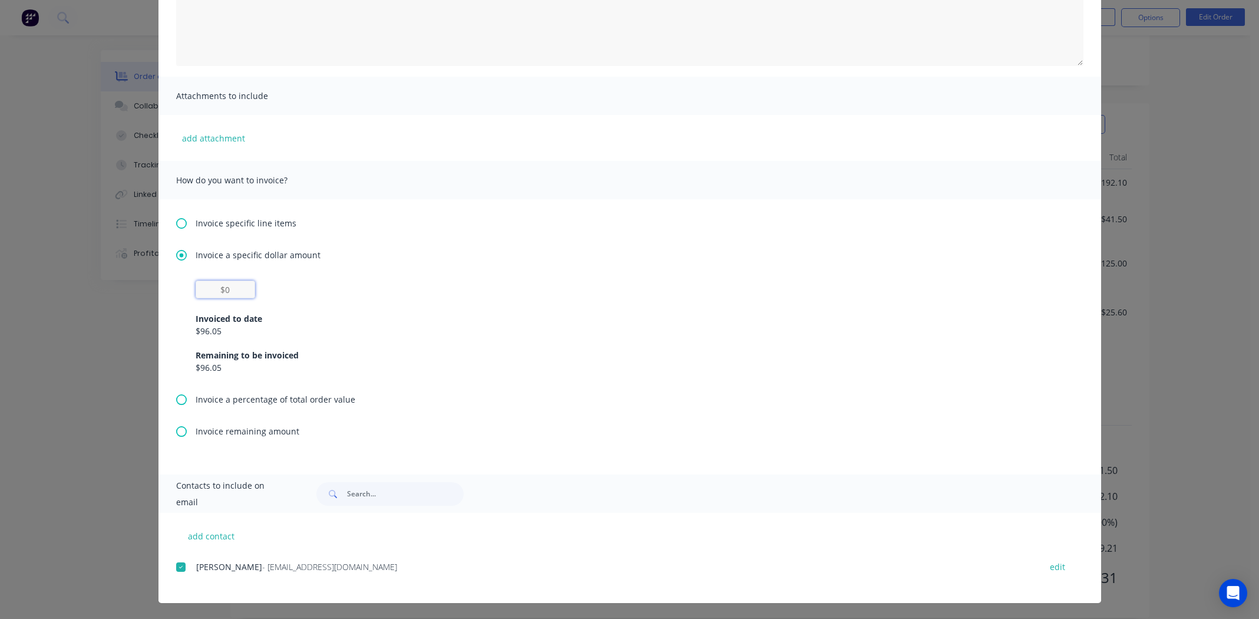
click at [221, 287] on input "text" at bounding box center [226, 289] width 60 height 18
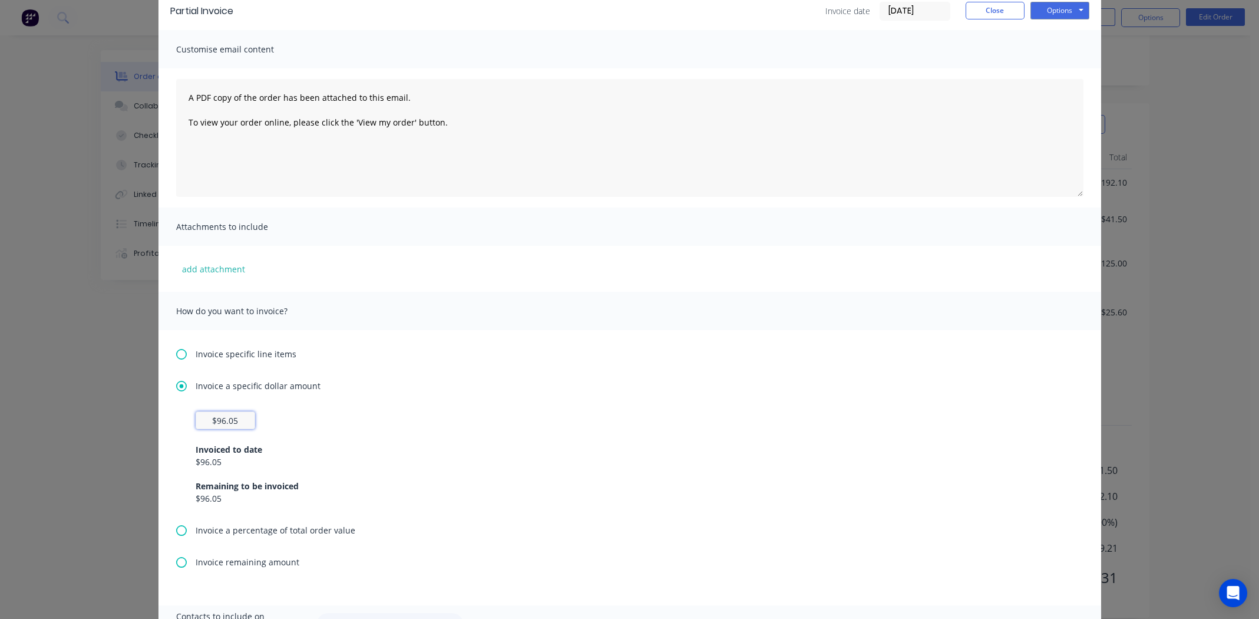
scroll to position [0, 0]
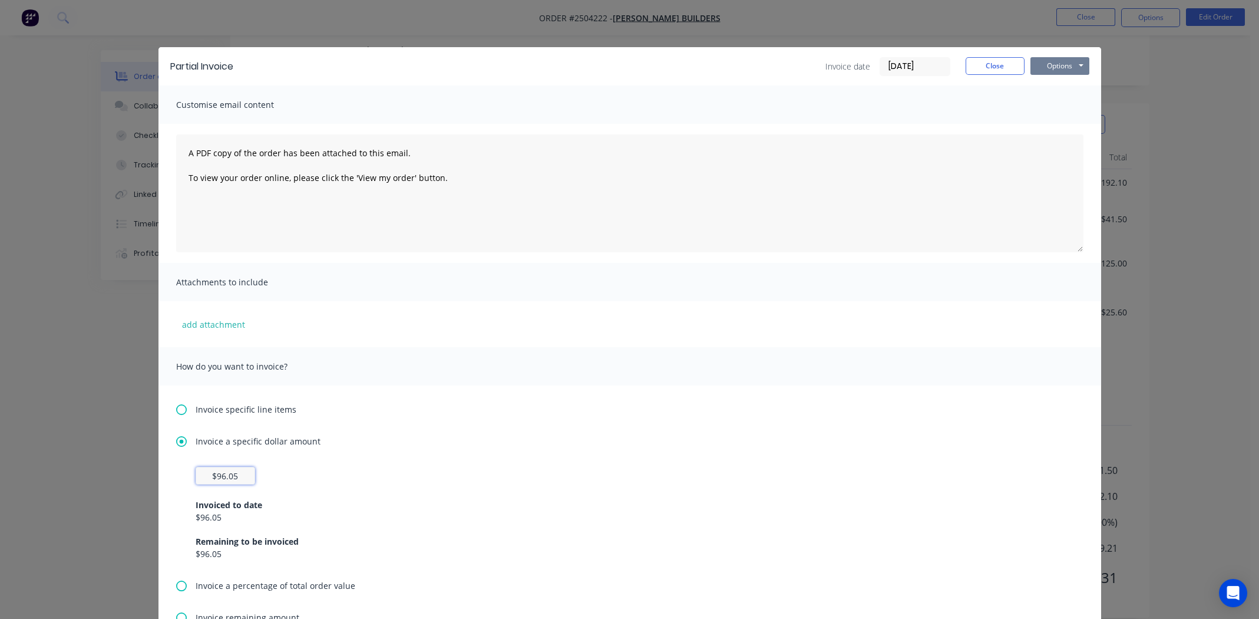
type input "$96.05"
click at [1049, 63] on button "Options" at bounding box center [1059, 66] width 59 height 18
click at [1054, 105] on button "Print" at bounding box center [1067, 106] width 75 height 19
click at [988, 62] on button "Close" at bounding box center [995, 66] width 59 height 18
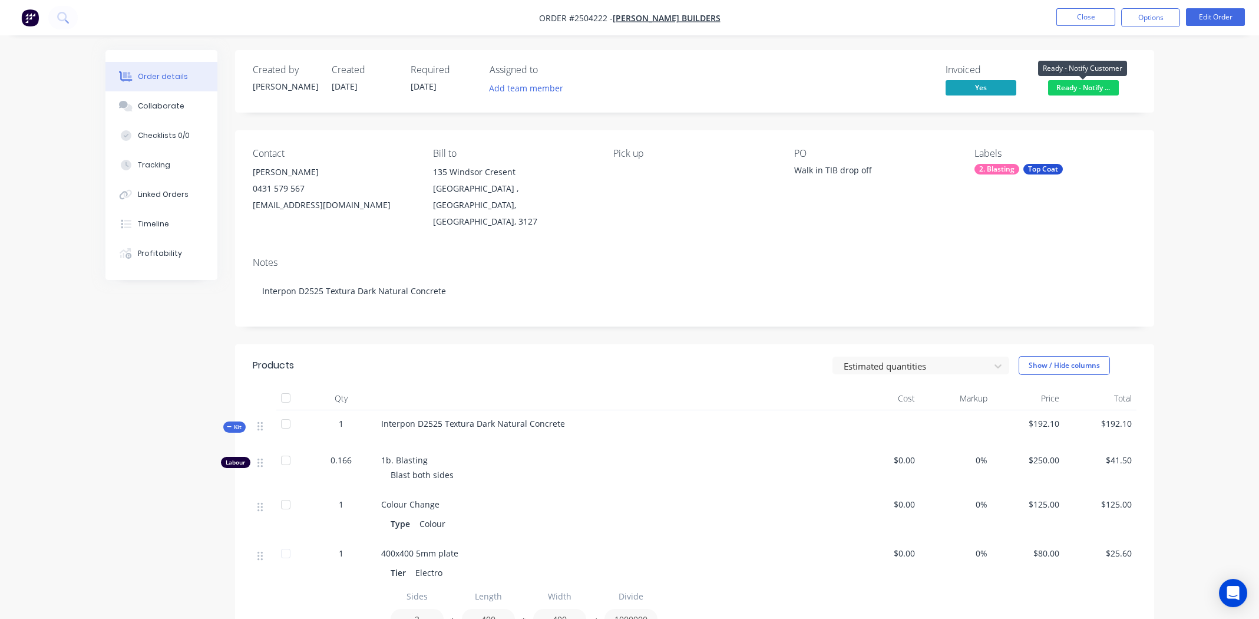
drag, startPoint x: 1082, startPoint y: 87, endPoint x: 1079, endPoint y: 101, distance: 14.0
click at [1082, 87] on span "Ready - Notify ..." at bounding box center [1083, 87] width 71 height 15
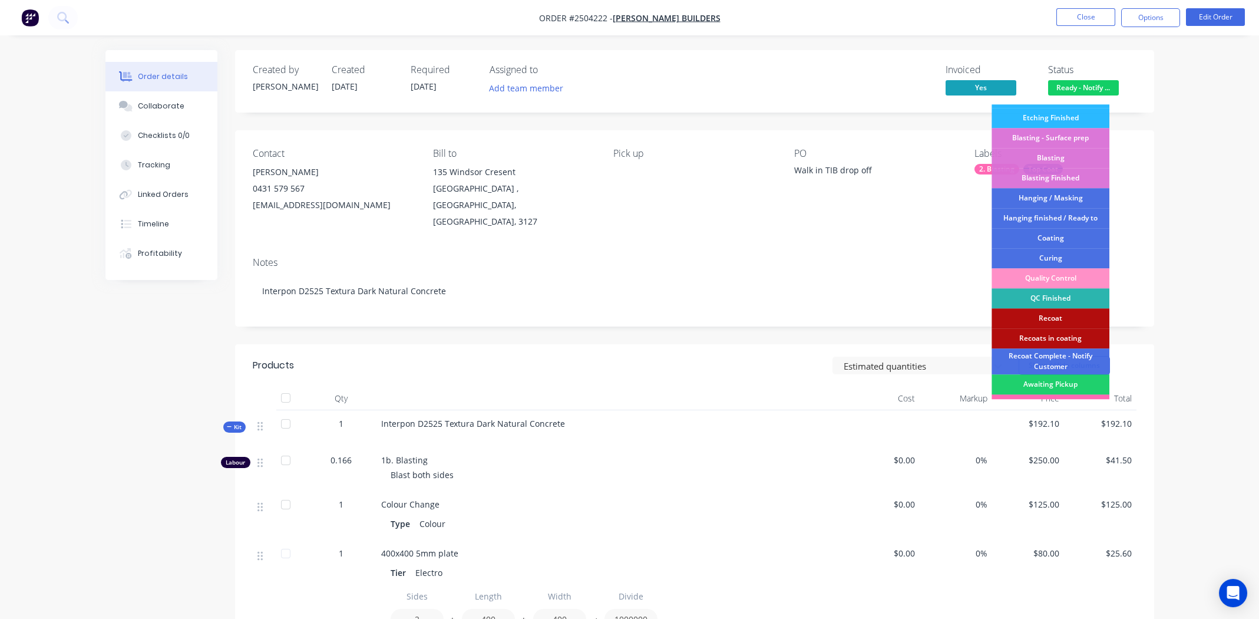
scroll to position [292, 0]
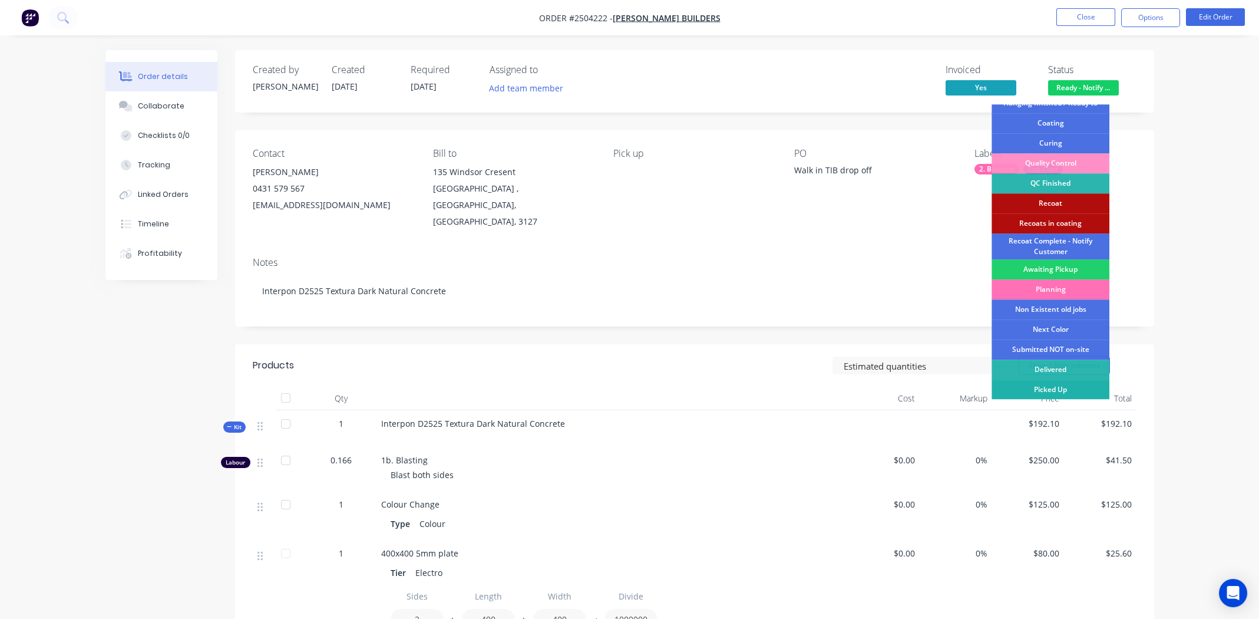
click at [1059, 385] on div "Picked Up" at bounding box center [1051, 389] width 118 height 20
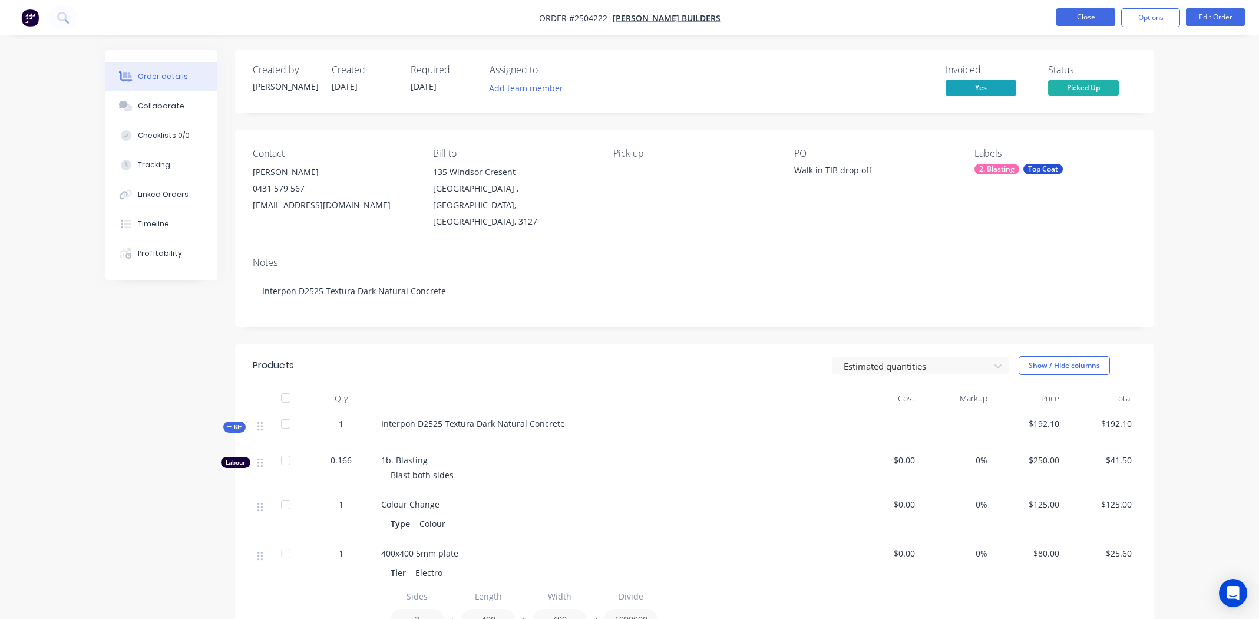
click at [1089, 21] on button "Close" at bounding box center [1085, 17] width 59 height 18
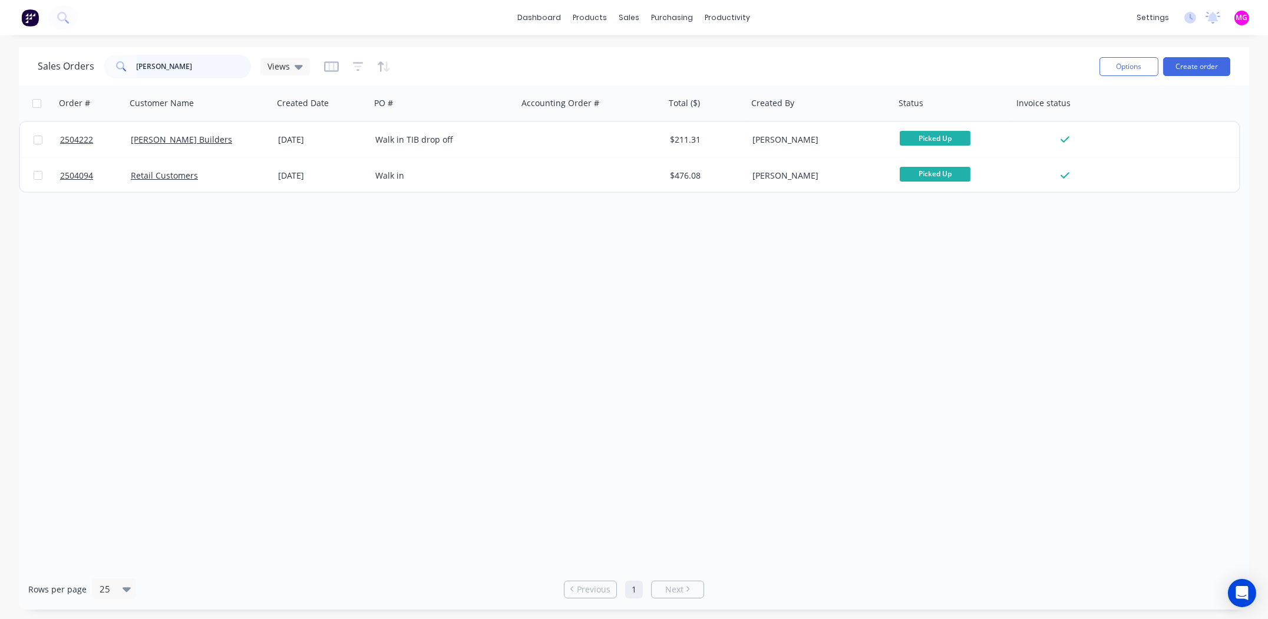
click at [176, 71] on input "sheppard" at bounding box center [194, 67] width 115 height 24
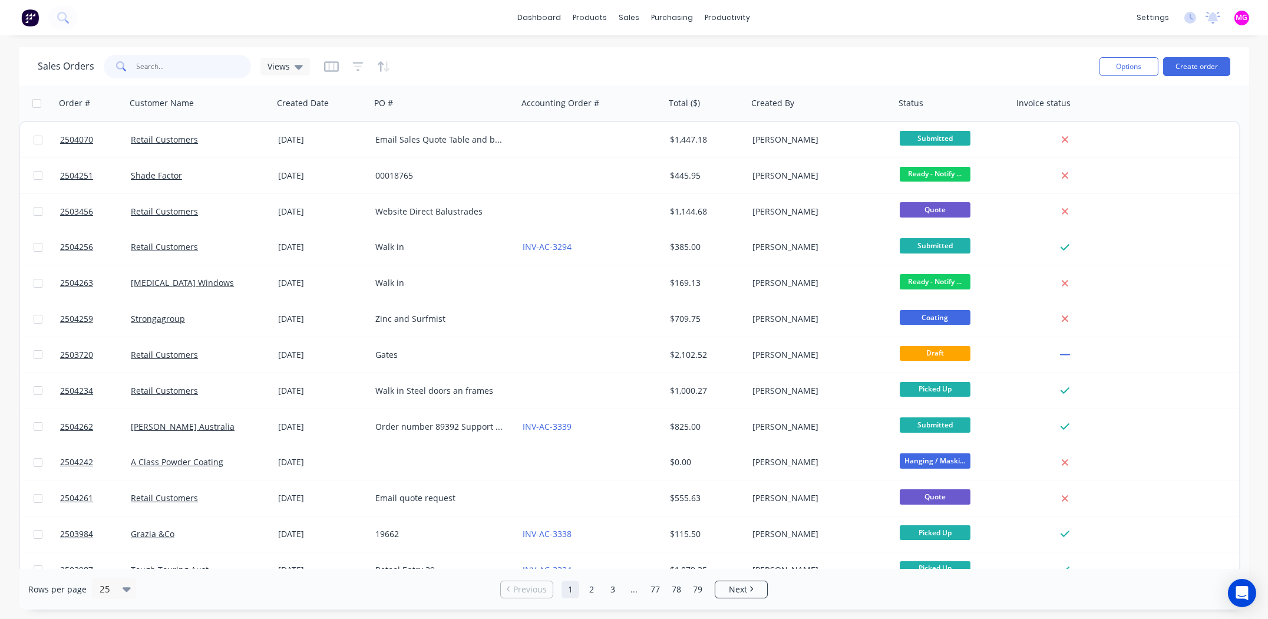
click at [164, 68] on input "text" at bounding box center [194, 67] width 115 height 24
type input "4237"
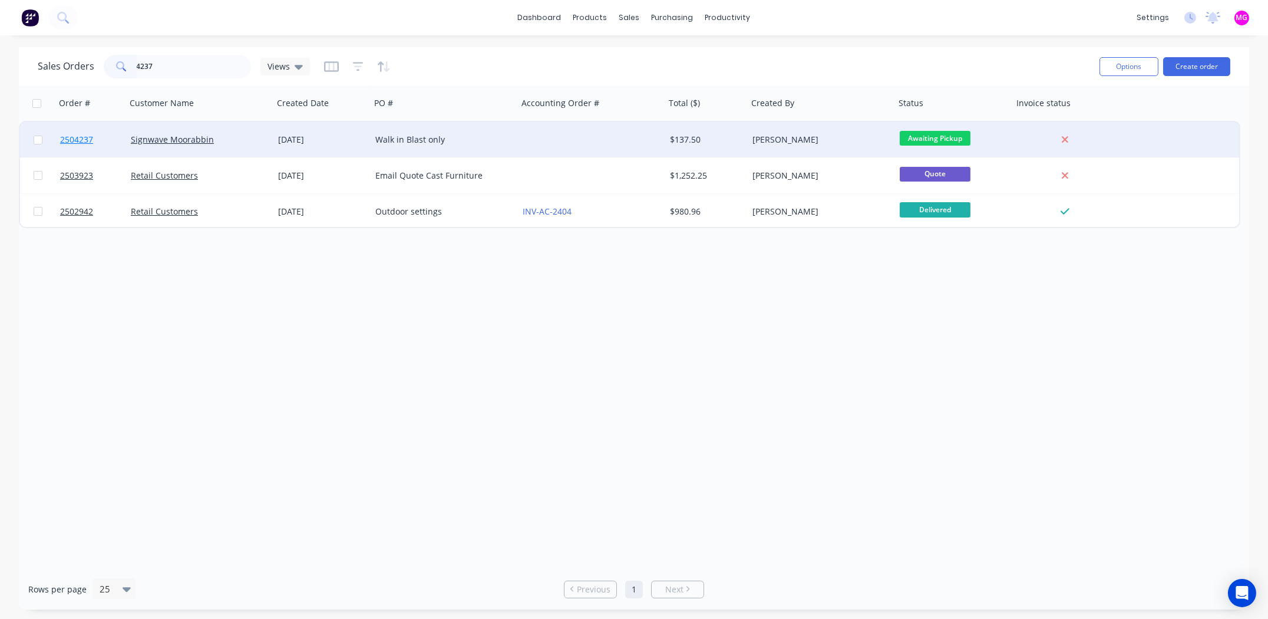
click at [69, 140] on span "2504237" at bounding box center [76, 140] width 33 height 12
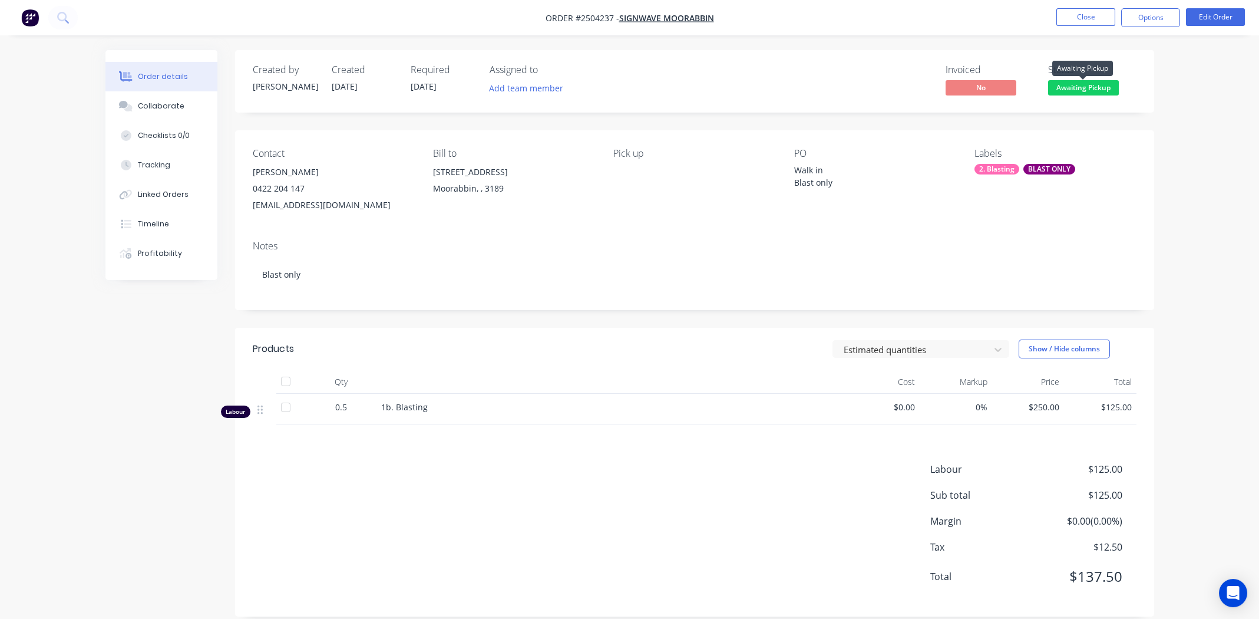
click at [1091, 89] on span "Awaiting Pickup" at bounding box center [1083, 87] width 71 height 15
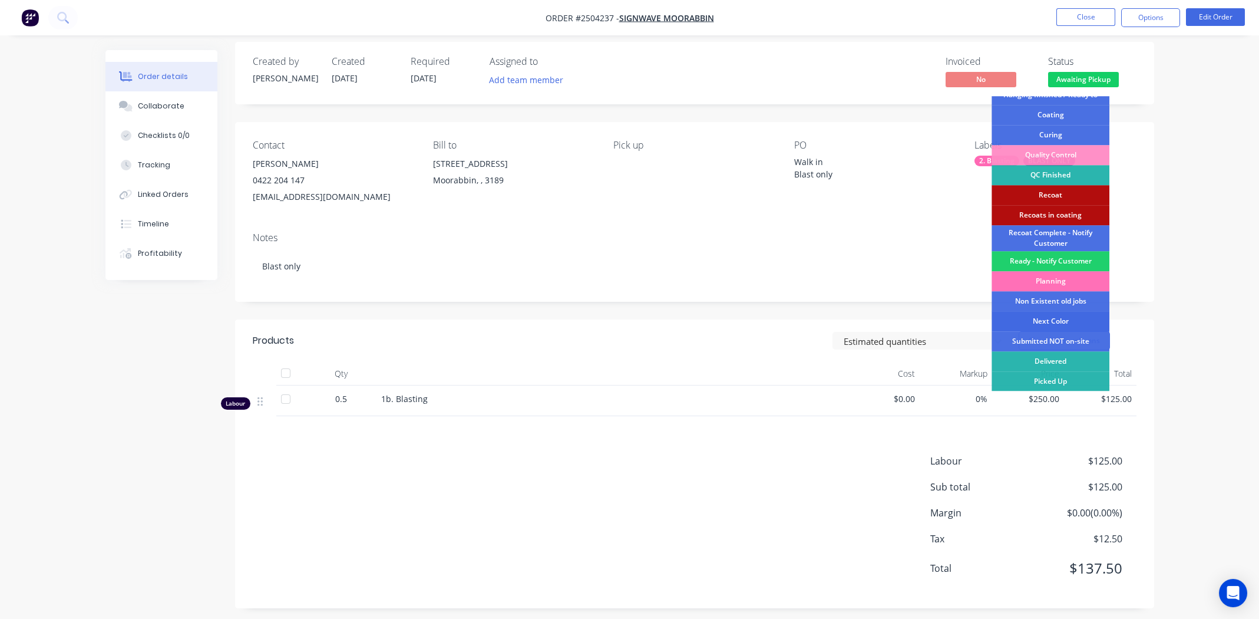
scroll to position [16, 0]
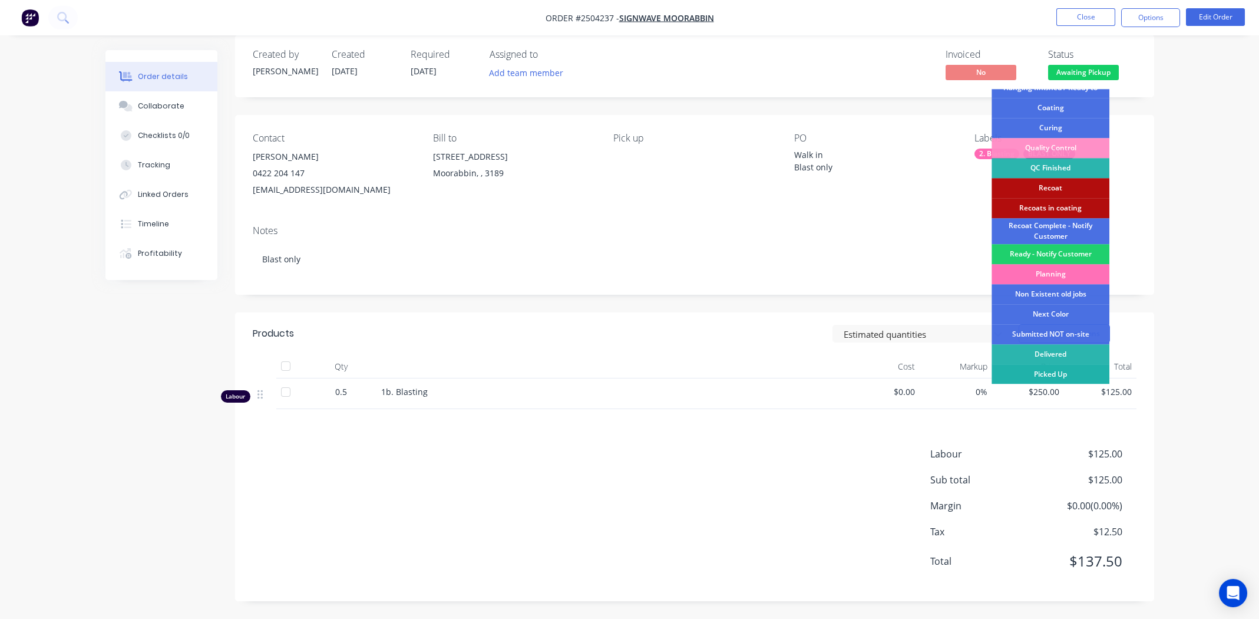
click at [1050, 369] on div "Picked Up" at bounding box center [1051, 374] width 118 height 20
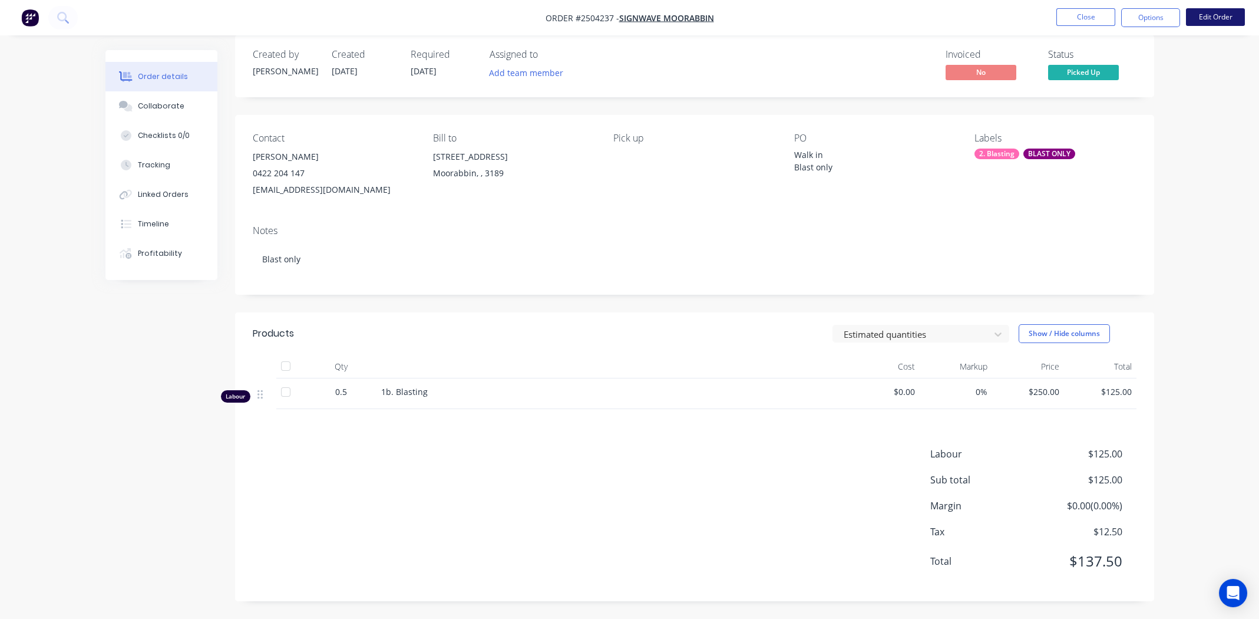
click at [1204, 15] on button "Edit Order" at bounding box center [1215, 17] width 59 height 18
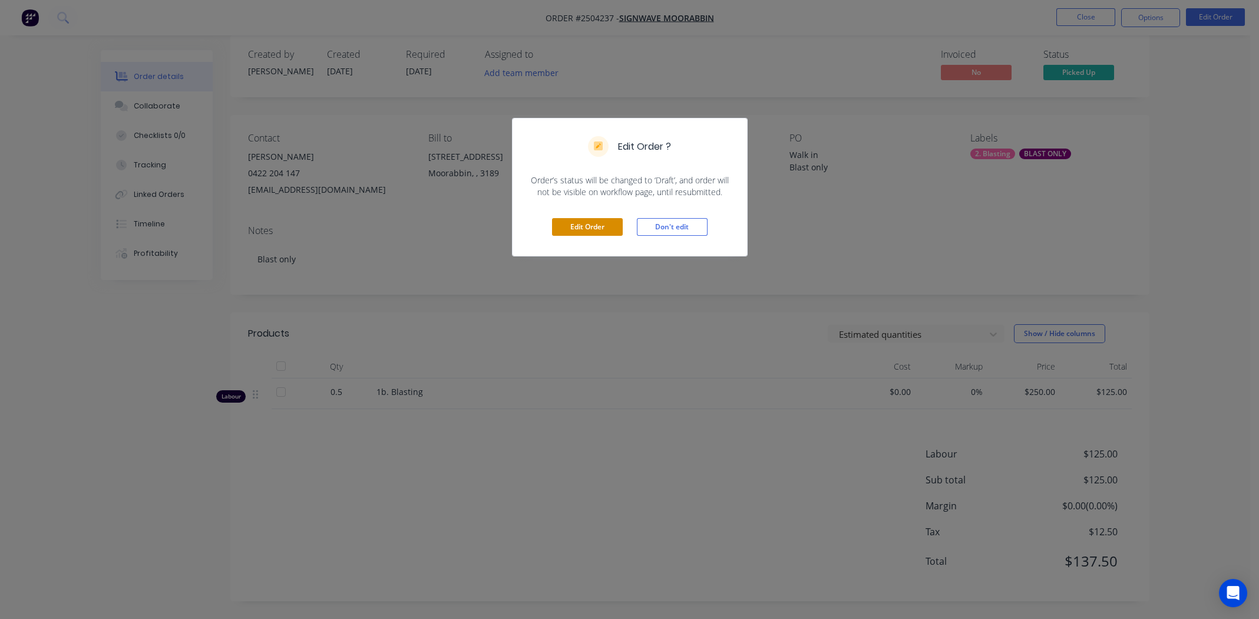
click at [579, 226] on button "Edit Order" at bounding box center [587, 227] width 71 height 18
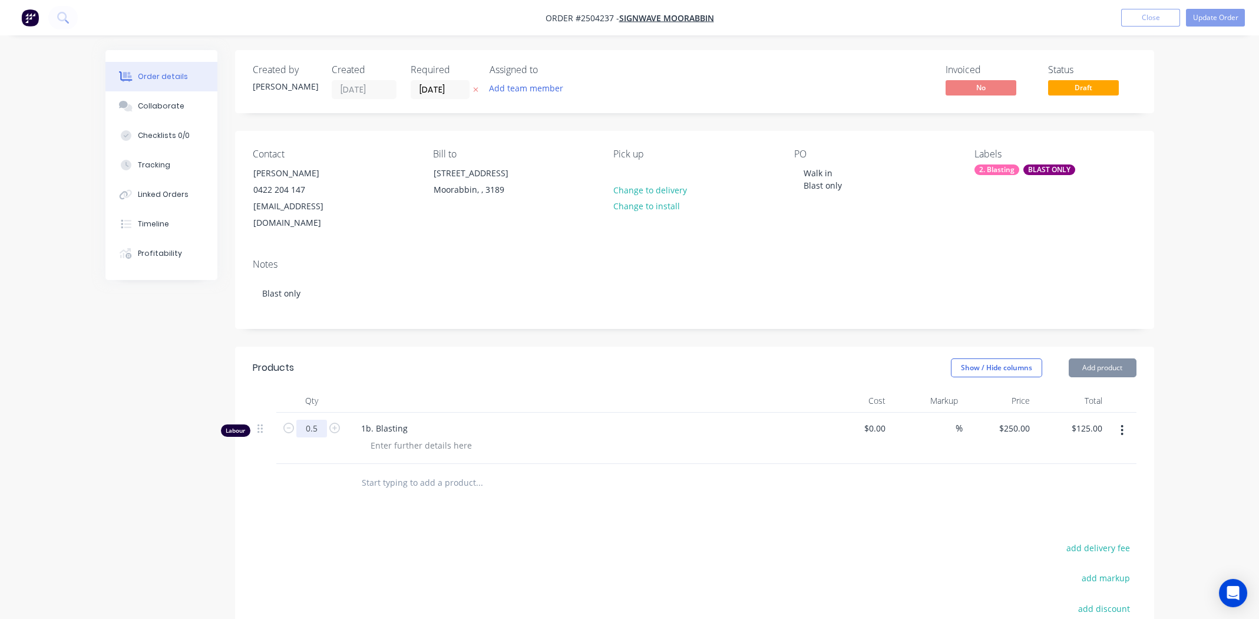
click at [311, 419] on input "0.5" at bounding box center [311, 428] width 31 height 18
type input "0.166"
type input "$41.50"
click at [494, 464] on div at bounding box center [559, 483] width 424 height 38
click at [1213, 15] on button "Update Order" at bounding box center [1215, 18] width 59 height 18
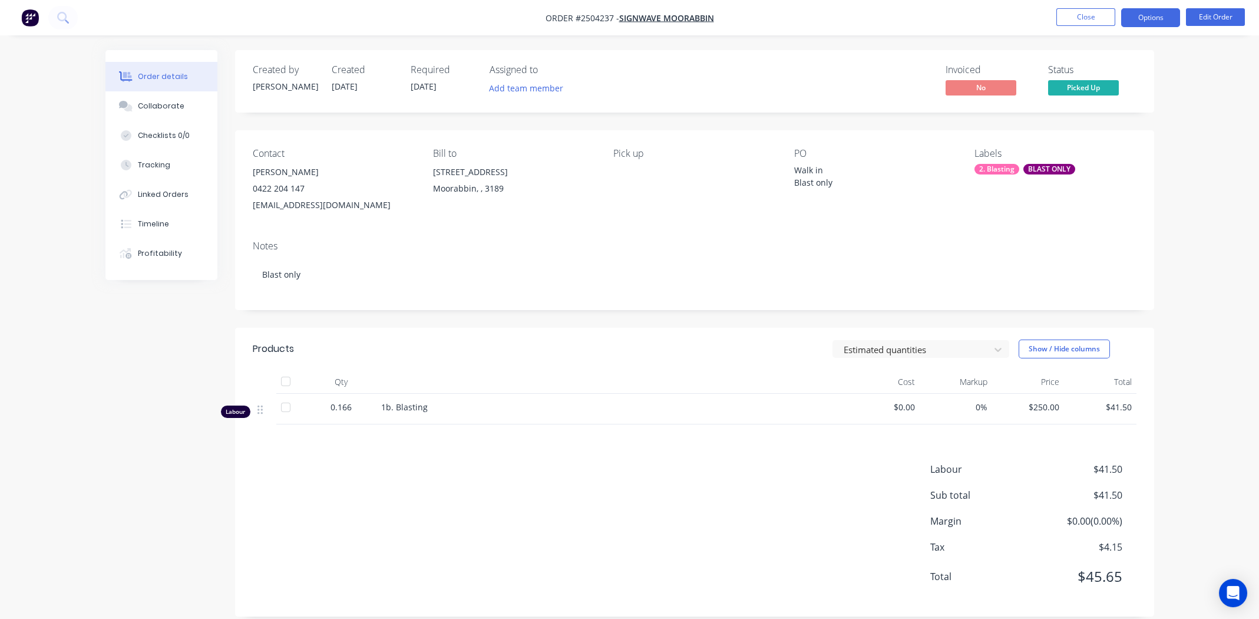
click at [1141, 18] on button "Options" at bounding box center [1150, 17] width 59 height 19
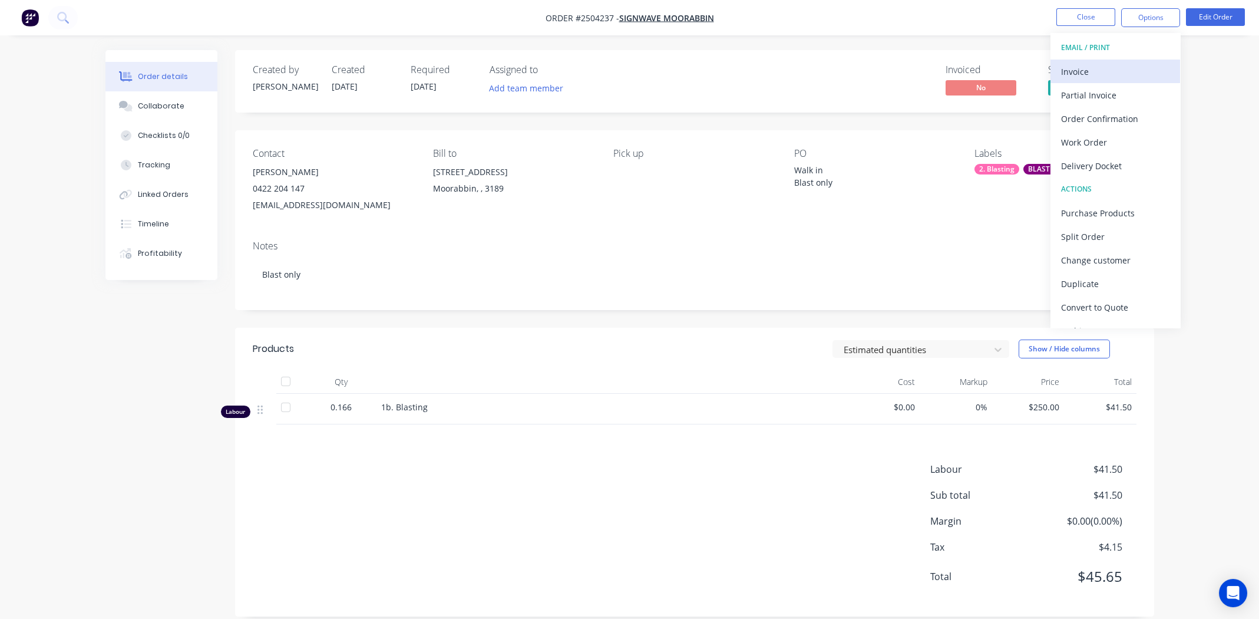
click at [1080, 70] on div "Invoice" at bounding box center [1115, 71] width 108 height 17
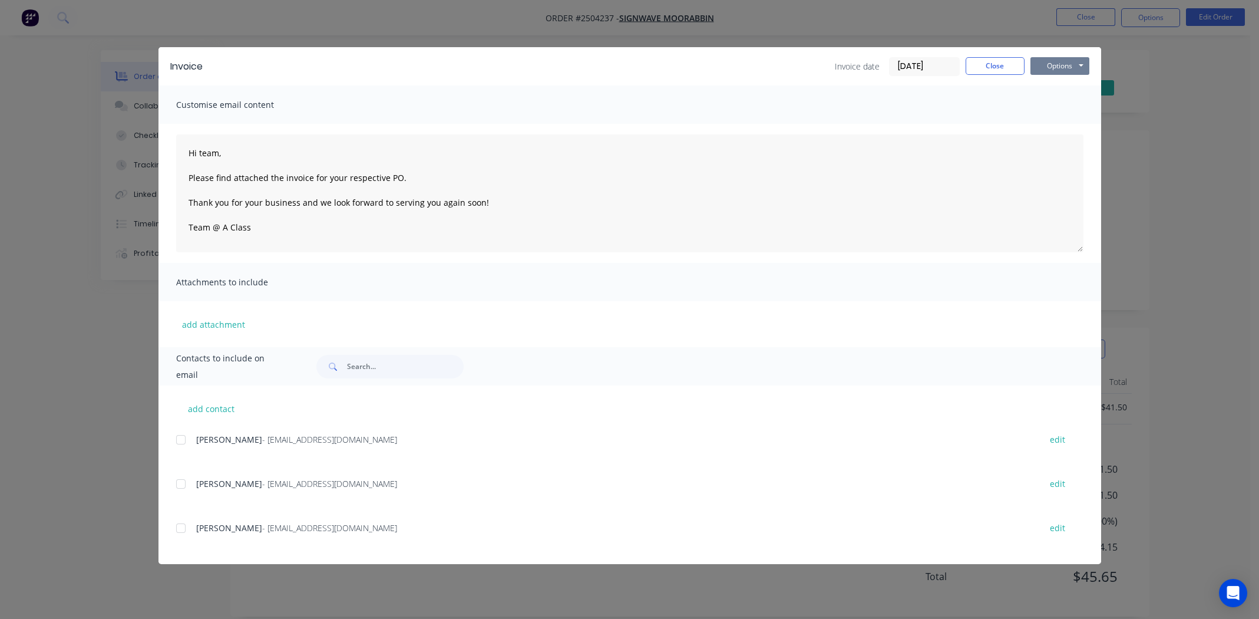
click at [1058, 62] on button "Options" at bounding box center [1059, 66] width 59 height 18
click at [1060, 89] on button "Preview" at bounding box center [1067, 86] width 75 height 19
click at [1060, 62] on button "Options" at bounding box center [1059, 66] width 59 height 18
click at [1056, 108] on button "Print" at bounding box center [1067, 106] width 75 height 19
click at [992, 62] on button "Close" at bounding box center [995, 66] width 59 height 18
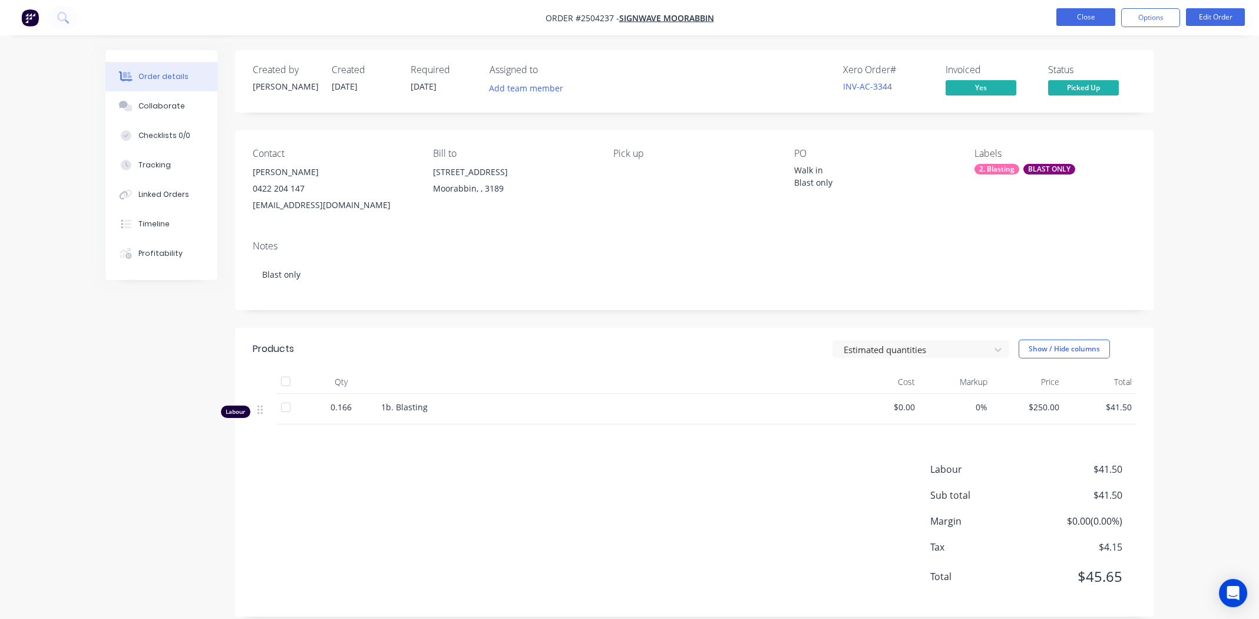
click at [1073, 9] on button "Close" at bounding box center [1085, 17] width 59 height 18
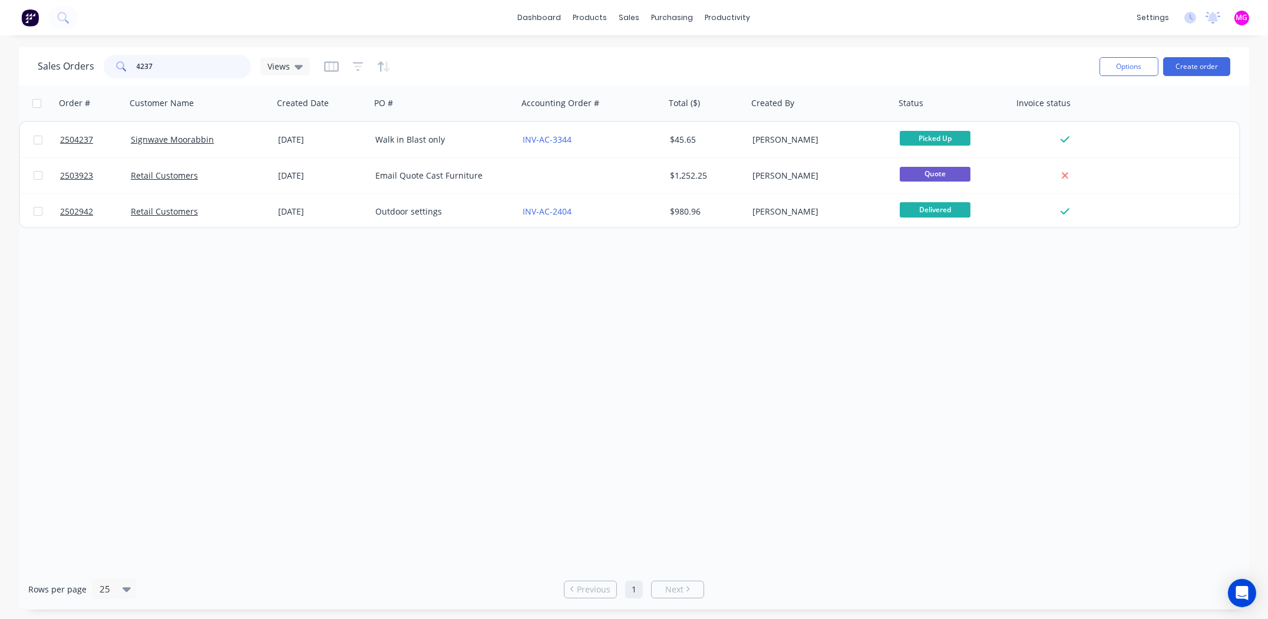
click at [168, 58] on input "4237" at bounding box center [194, 67] width 115 height 24
click at [170, 58] on input "4237" at bounding box center [194, 67] width 115 height 24
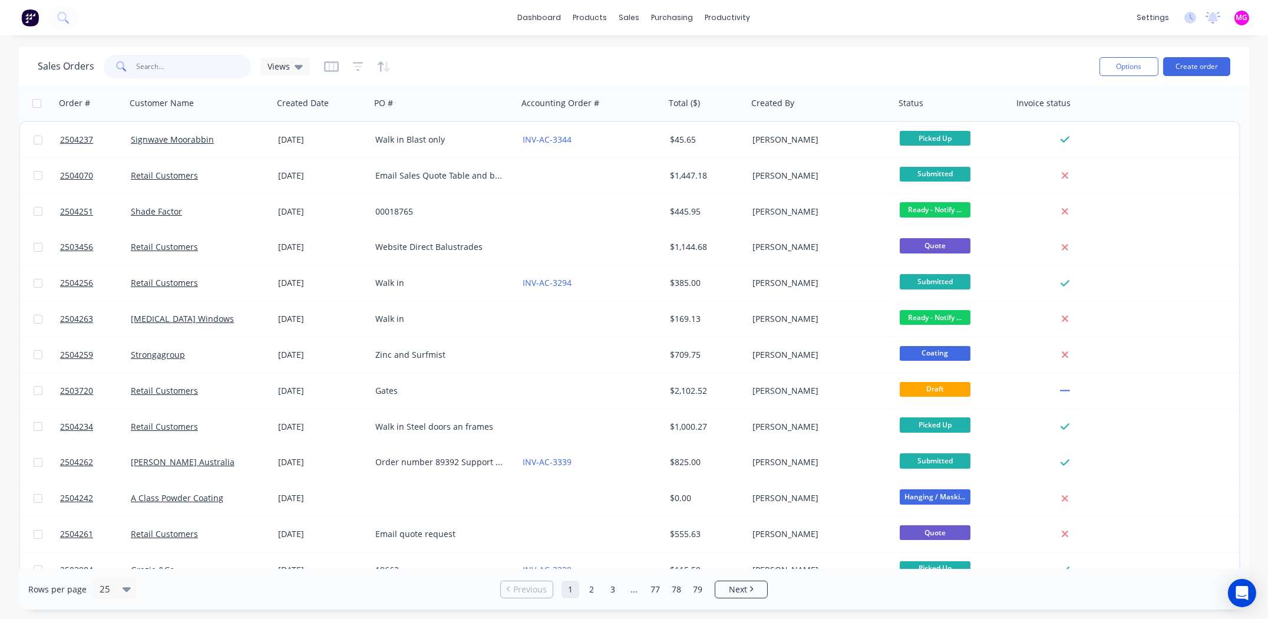
paste input "2503873"
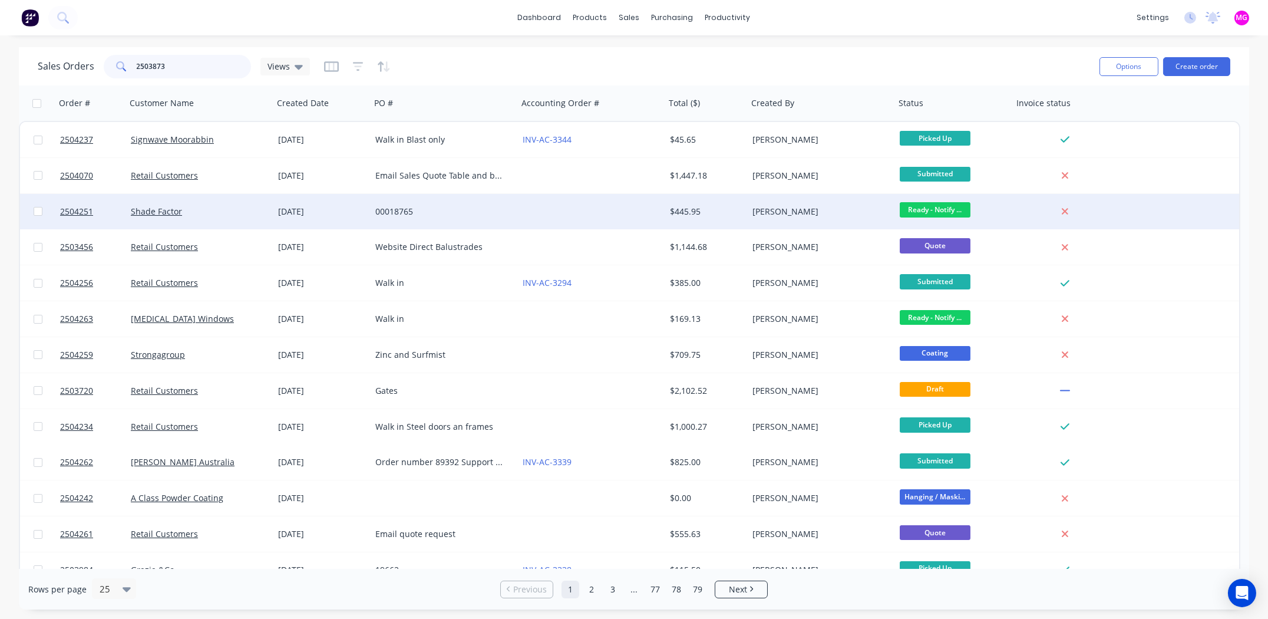
type input "2503873"
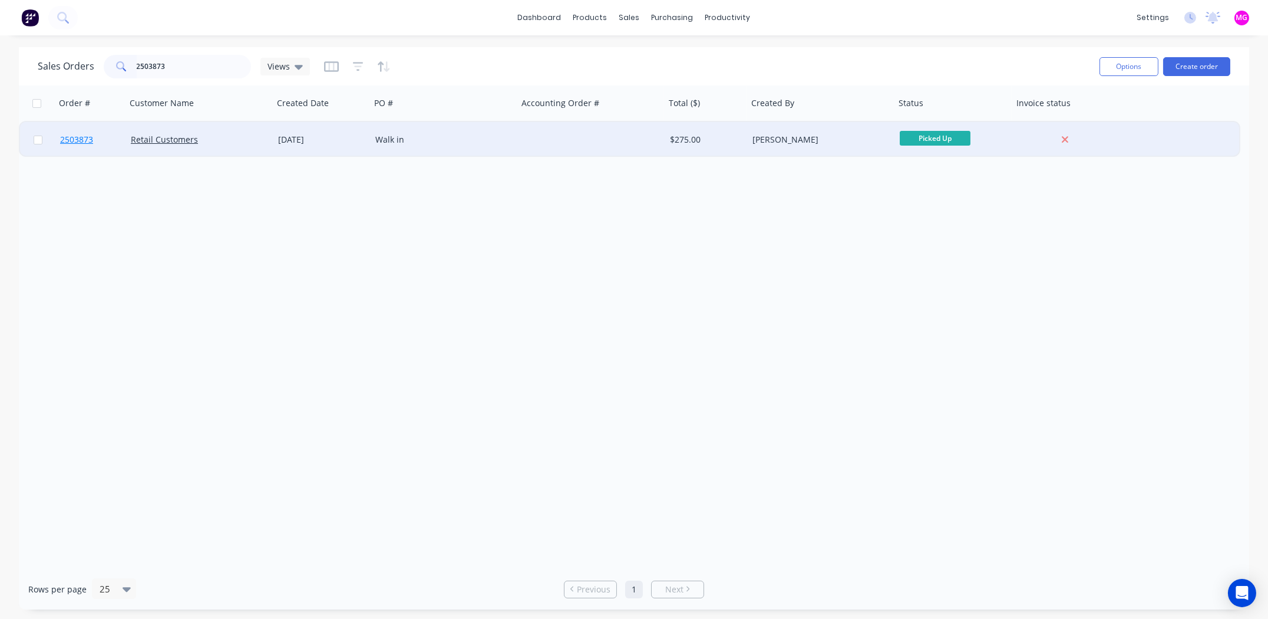
click at [86, 141] on span "2503873" at bounding box center [76, 140] width 33 height 12
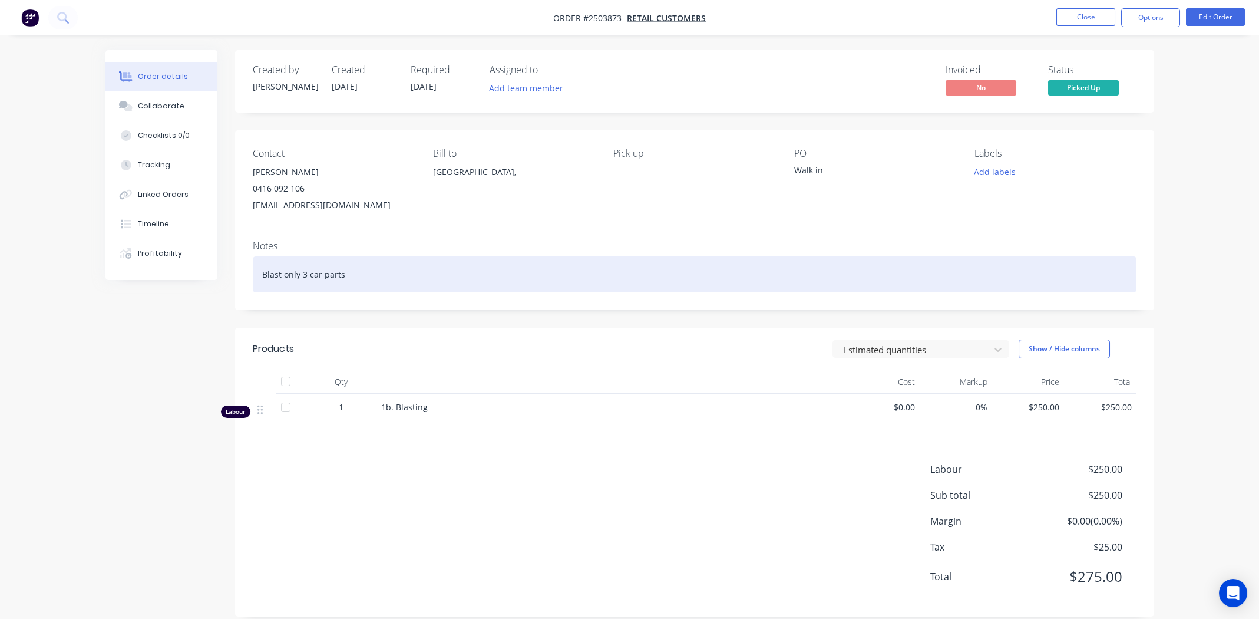
click at [417, 275] on div "Blast only 3 car parts" at bounding box center [695, 274] width 884 height 36
click at [367, 273] on div "Blast only 3 car parts" at bounding box center [695, 274] width 884 height 36
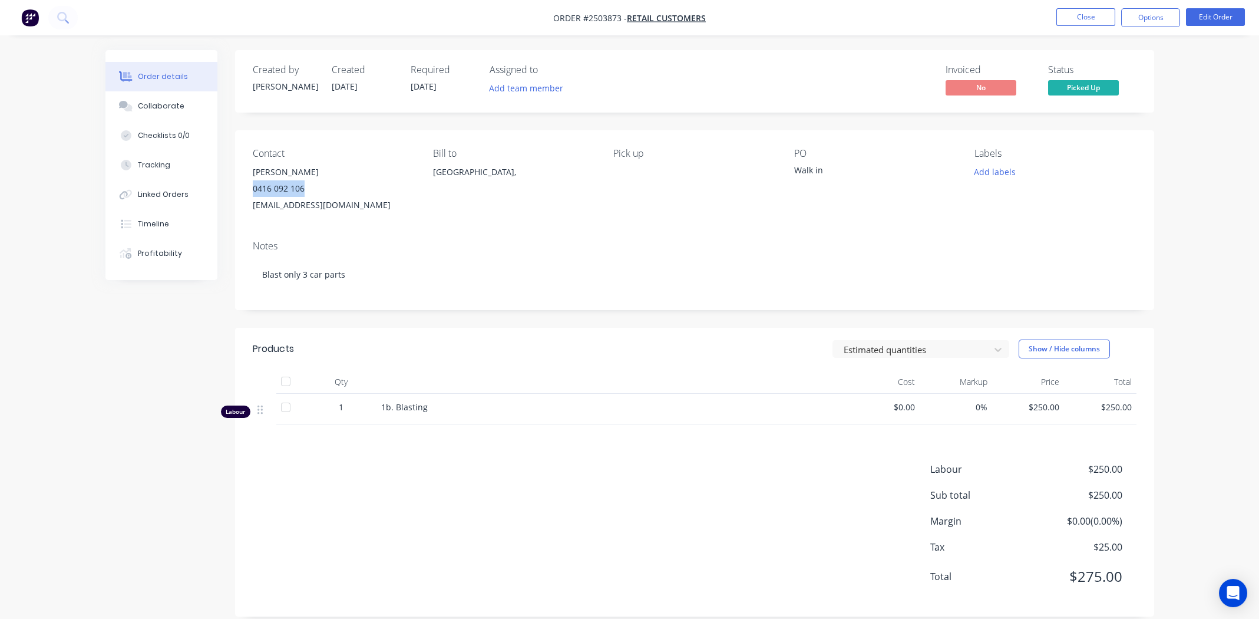
drag, startPoint x: 307, startPoint y: 189, endPoint x: 251, endPoint y: 196, distance: 56.3
click at [251, 196] on div "Contact Jeff Hind 0416 092 106 jeffhindsmashrepair@bigpond.com Bill to Australi…" at bounding box center [694, 180] width 919 height 101
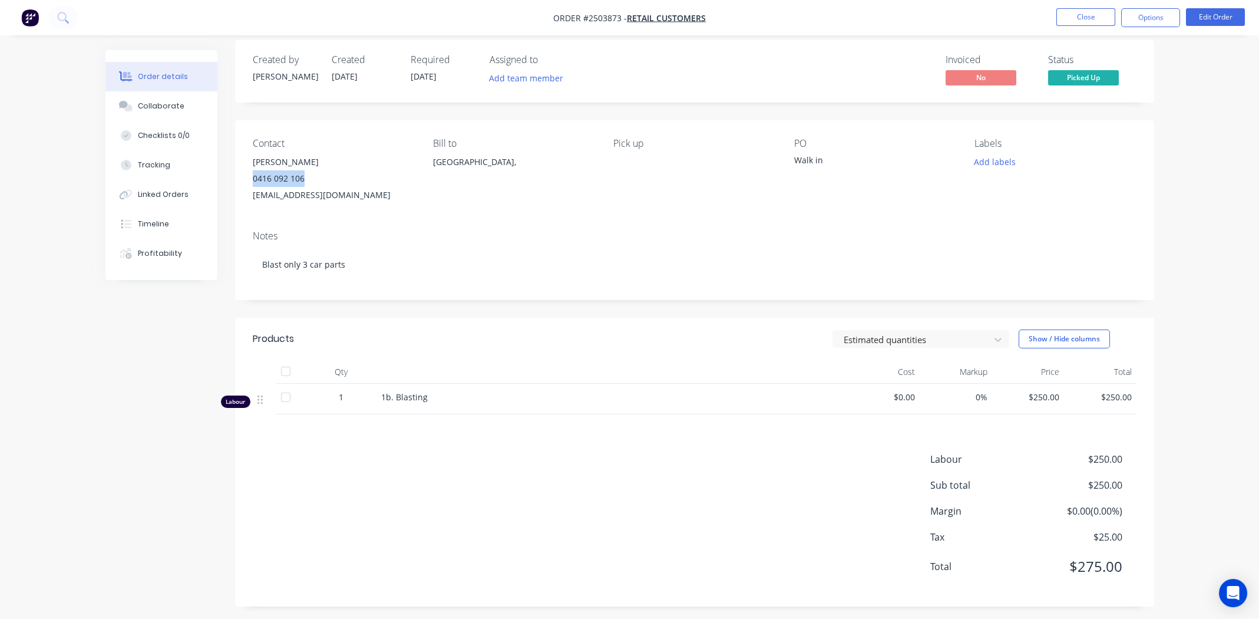
scroll to position [16, 0]
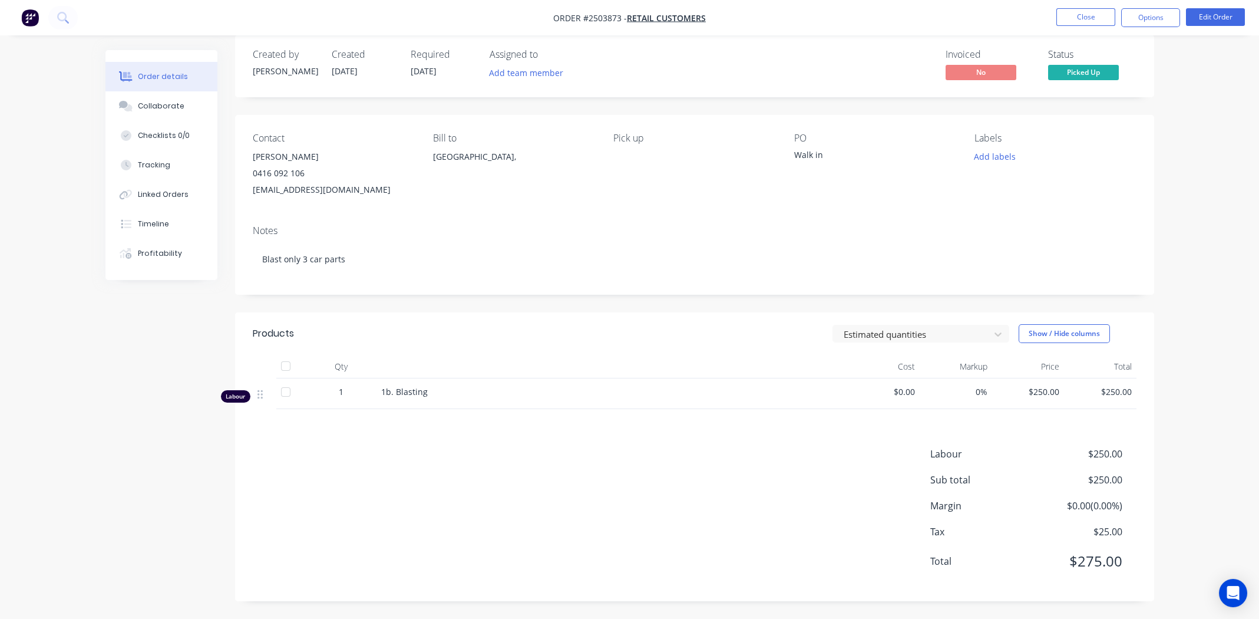
click at [516, 204] on div "Contact Jeff Hind 0416 092 106 jeffhindsmashrepair@bigpond.com Bill to Australi…" at bounding box center [694, 165] width 919 height 101
click at [493, 476] on div "Labour $250.00 Sub total $250.00 Margin $0.00 ( 0.00 %) Tax $25.00 Total $275.00" at bounding box center [695, 515] width 884 height 137
drag, startPoint x: 609, startPoint y: 457, endPoint x: 601, endPoint y: 462, distance: 9.8
click at [609, 457] on div "Labour $250.00 Sub total $250.00 Margin $0.00 ( 0.00 %) Tax $25.00 Total $275.00" at bounding box center [695, 515] width 884 height 137
click at [583, 450] on div "Labour $250.00 Sub total $250.00 Margin $0.00 ( 0.00 %) Tax $25.00 Total $275.00" at bounding box center [695, 515] width 884 height 137
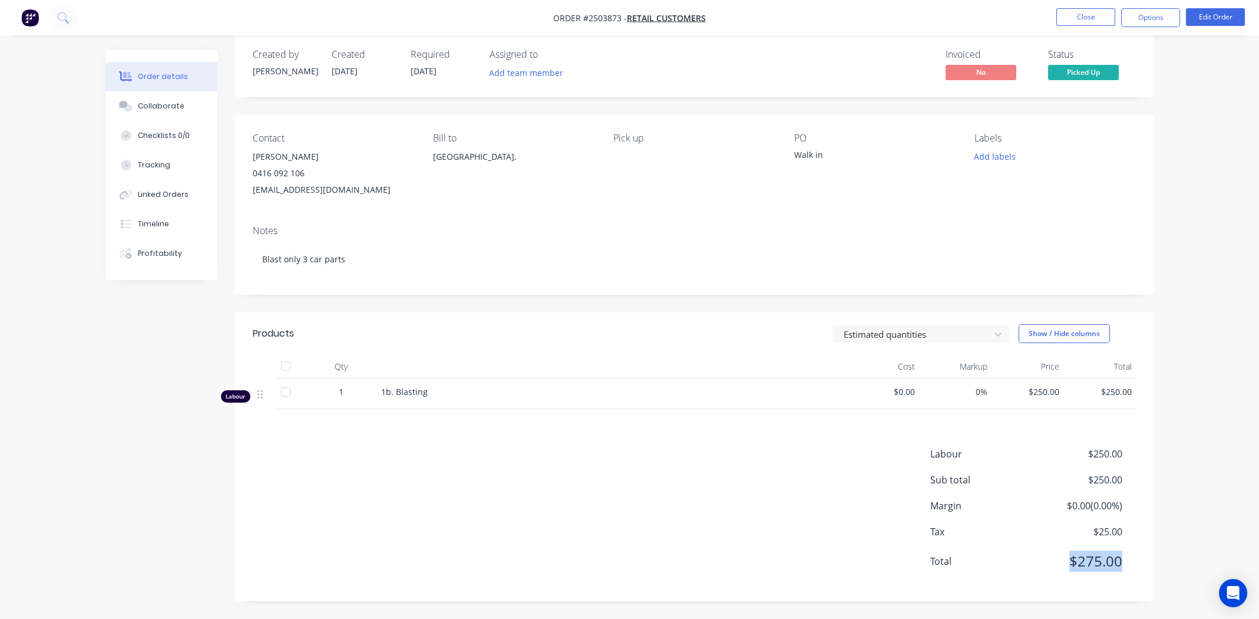
drag, startPoint x: 1123, startPoint y: 561, endPoint x: 1055, endPoint y: 564, distance: 67.8
click at [1055, 564] on div "Total $275.00" at bounding box center [1033, 560] width 206 height 21
click at [700, 514] on div "Labour $250.00 Sub total $250.00 Margin $0.00 ( 0.00 %) Tax $25.00 Total $275.00" at bounding box center [695, 515] width 884 height 137
click at [677, 505] on div "Labour $250.00 Sub total $250.00 Margin $0.00 ( 0.00 %) Tax $25.00 Total $275.00" at bounding box center [695, 515] width 884 height 137
click at [1151, 19] on button "Options" at bounding box center [1150, 17] width 59 height 19
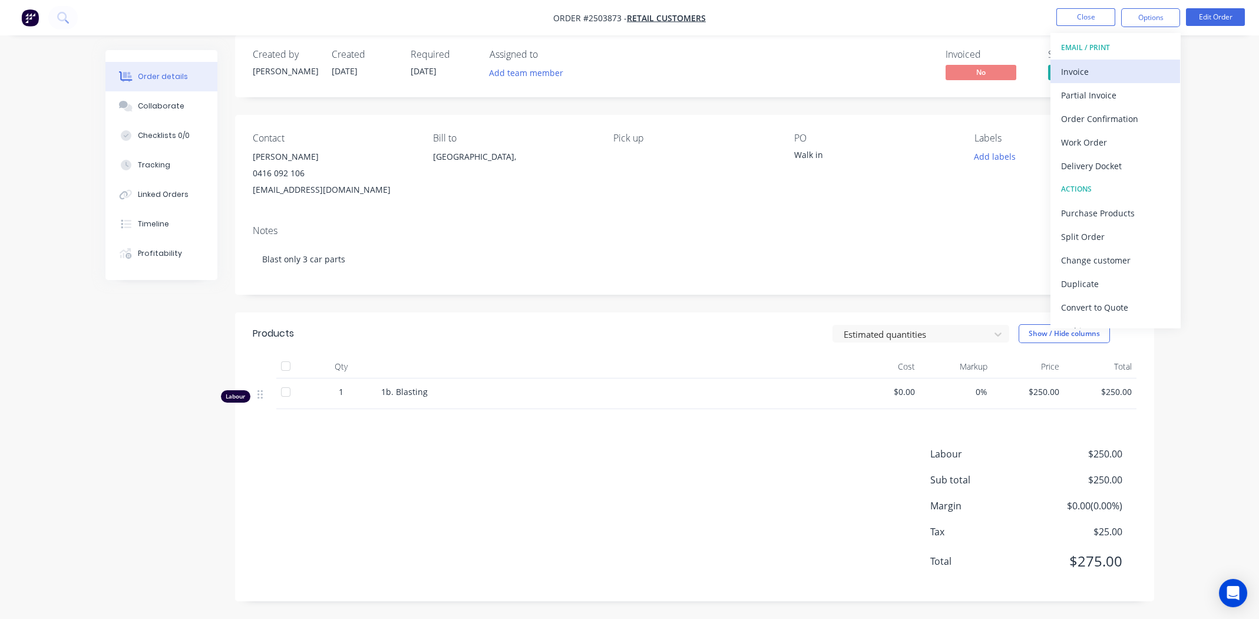
click at [1089, 68] on div "Invoice" at bounding box center [1115, 71] width 108 height 17
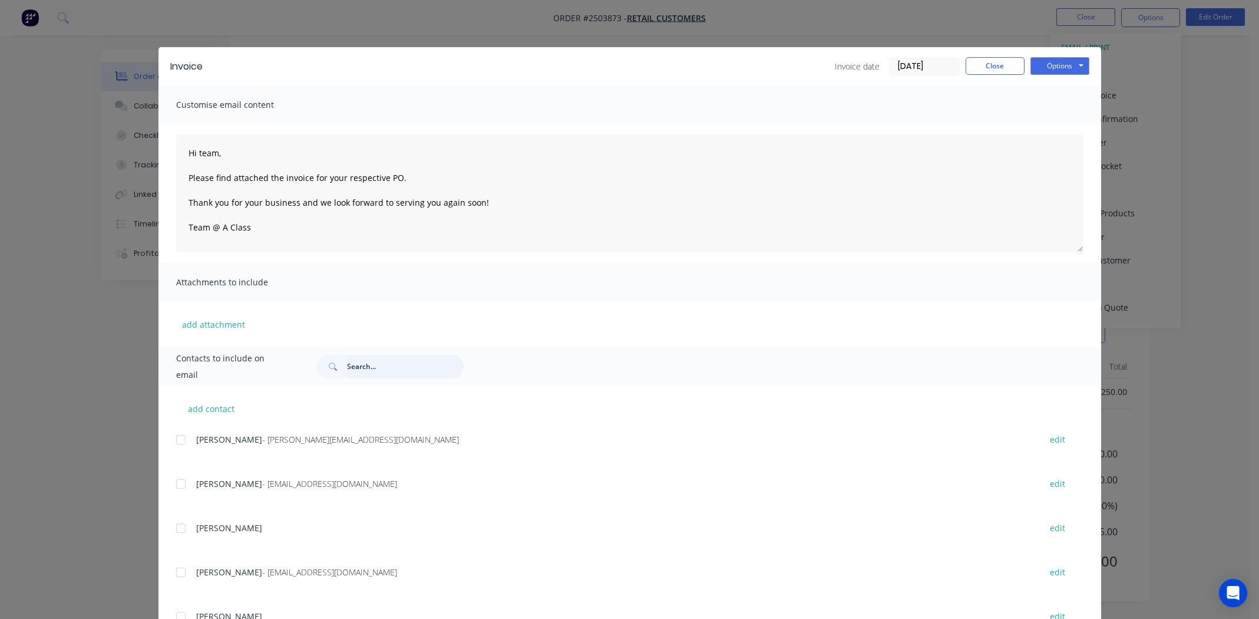
click at [393, 372] on input "text" at bounding box center [405, 367] width 117 height 24
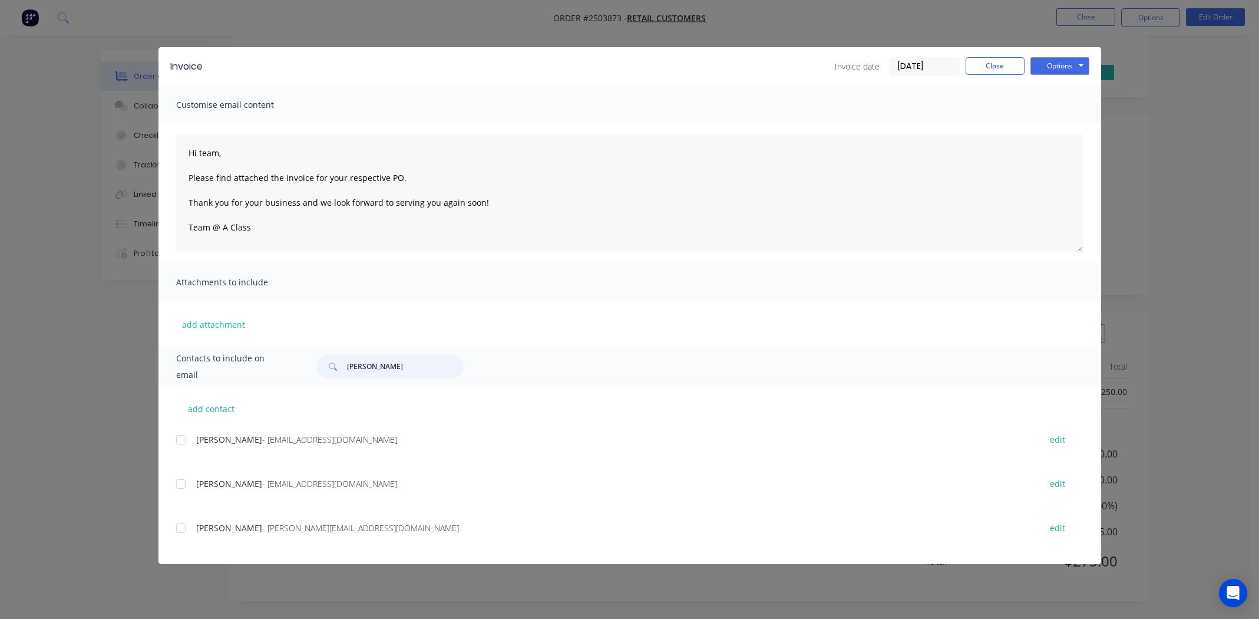
click at [180, 440] on div at bounding box center [181, 440] width 24 height 24
type input "jeff"
click at [205, 156] on textarea "Hi team, Please find attached the invoice for your respective PO. Thank you for…" at bounding box center [629, 193] width 907 height 118
type textarea "Hi Jeff, Please find attached the invoice for your respective PO. Thank you for…"
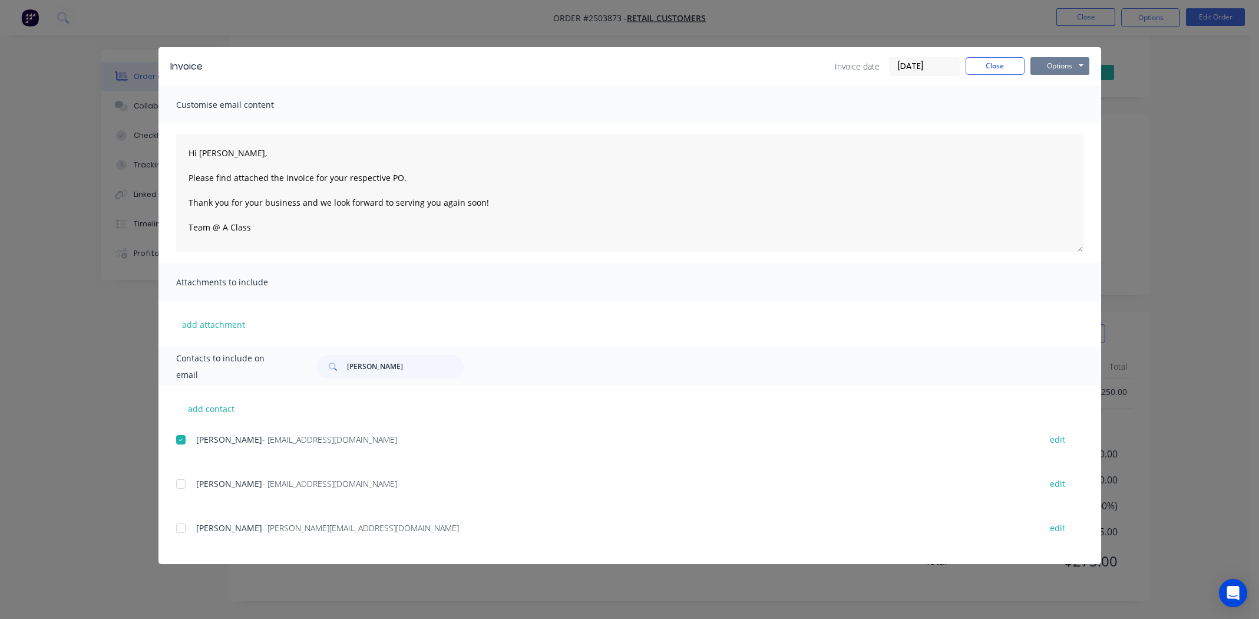
click at [1060, 62] on button "Options" at bounding box center [1059, 66] width 59 height 18
click at [1058, 125] on button "Email" at bounding box center [1067, 125] width 75 height 19
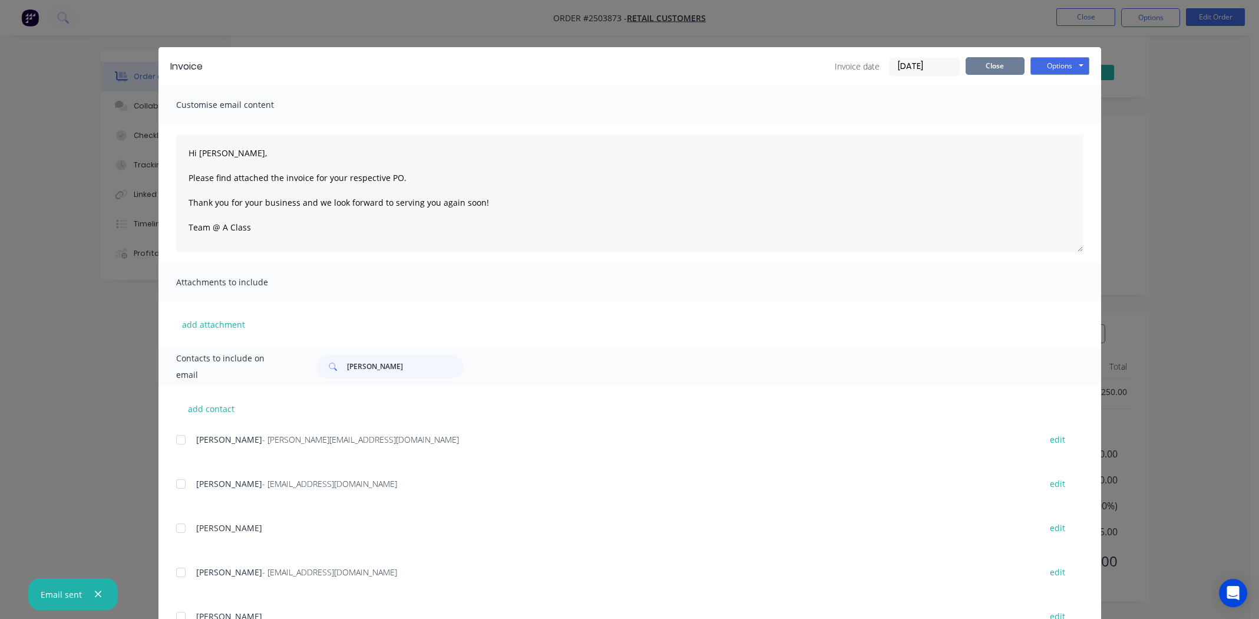
click at [989, 65] on button "Close" at bounding box center [995, 66] width 59 height 18
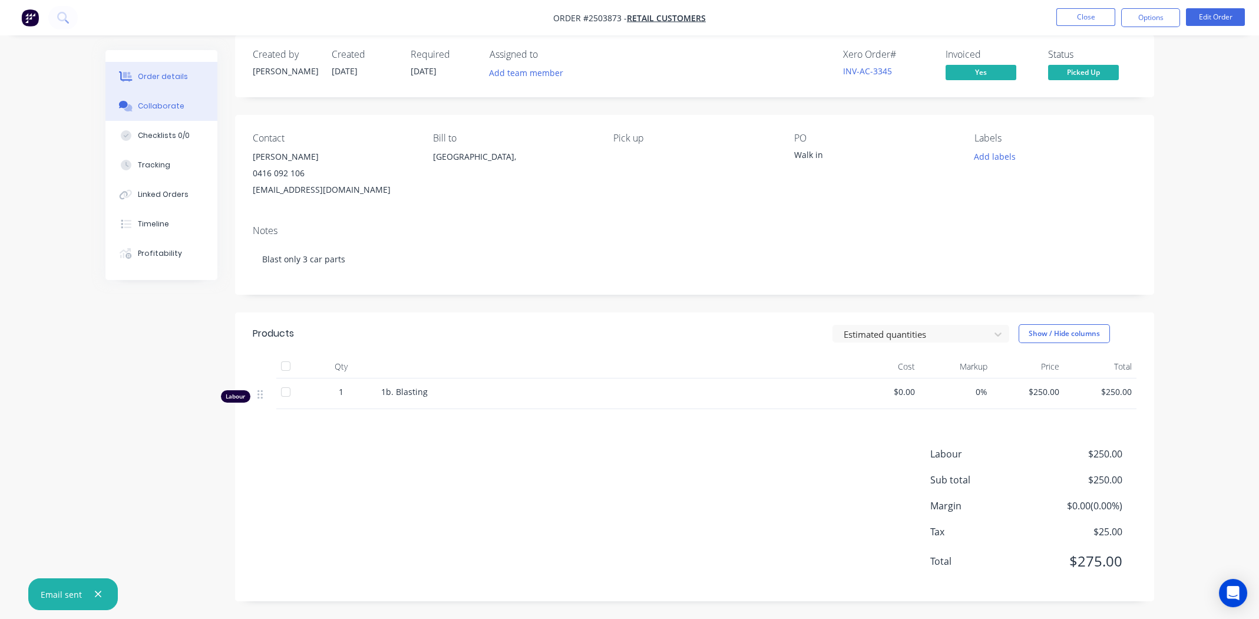
click at [148, 103] on div "Collaborate" at bounding box center [161, 106] width 47 height 11
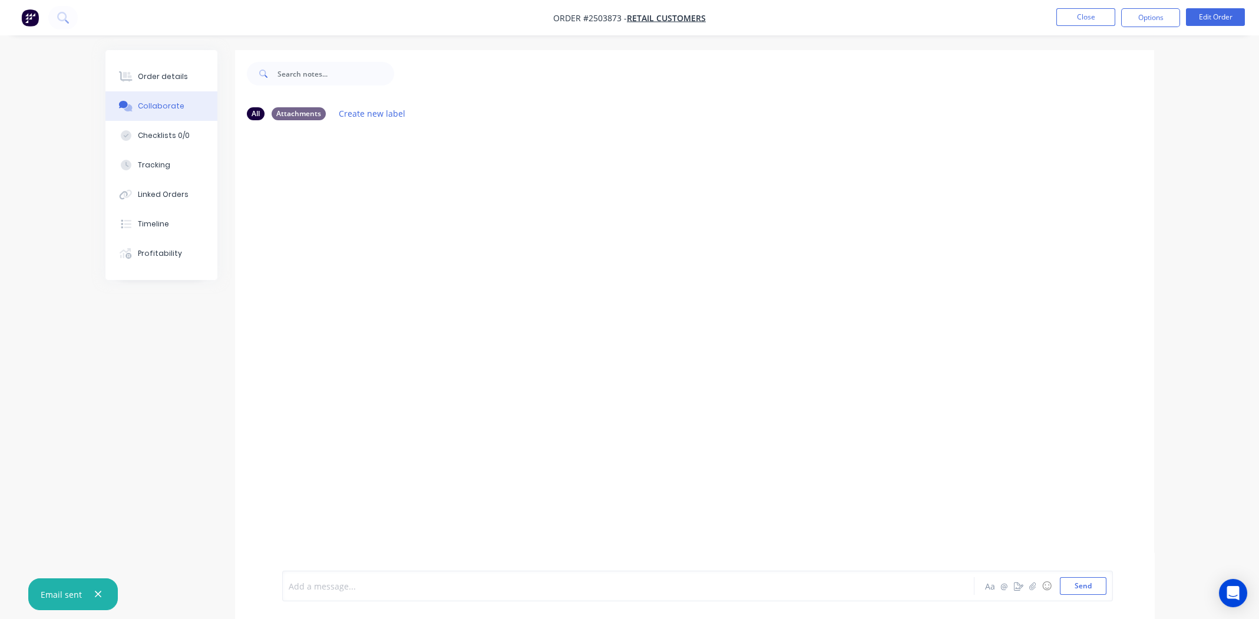
click at [357, 587] on div at bounding box center [595, 586] width 613 height 12
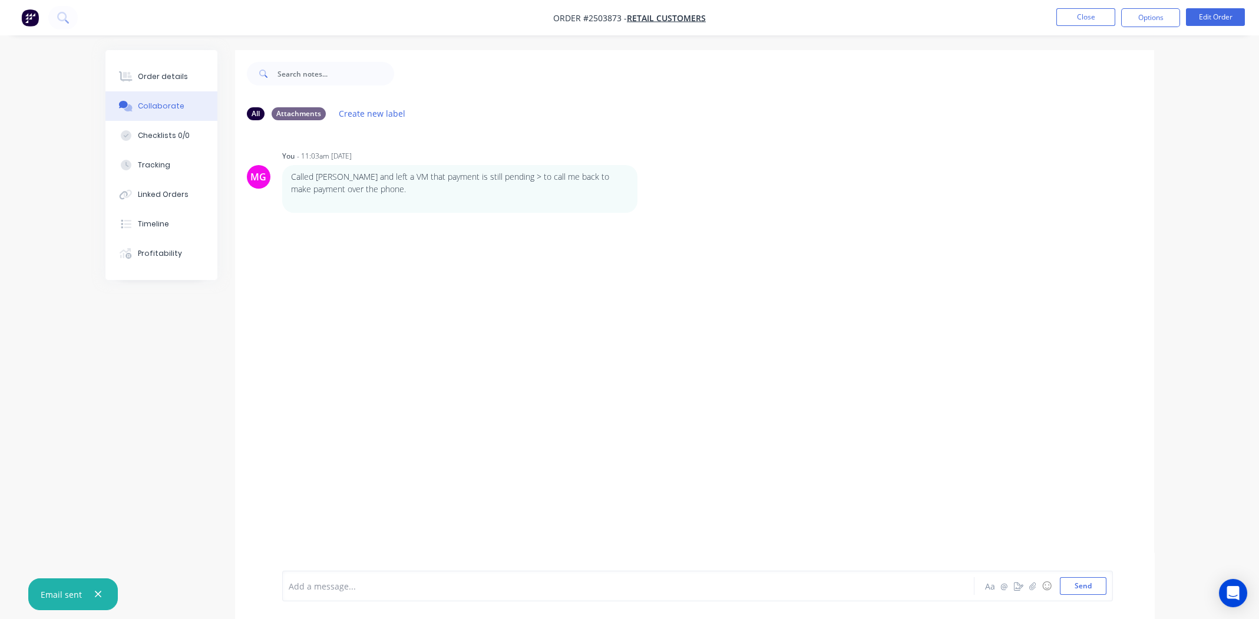
drag, startPoint x: 383, startPoint y: 586, endPoint x: 389, endPoint y: 584, distance: 6.9
click at [384, 586] on div at bounding box center [595, 586] width 613 height 12
click at [183, 72] on button "Order details" at bounding box center [161, 76] width 112 height 29
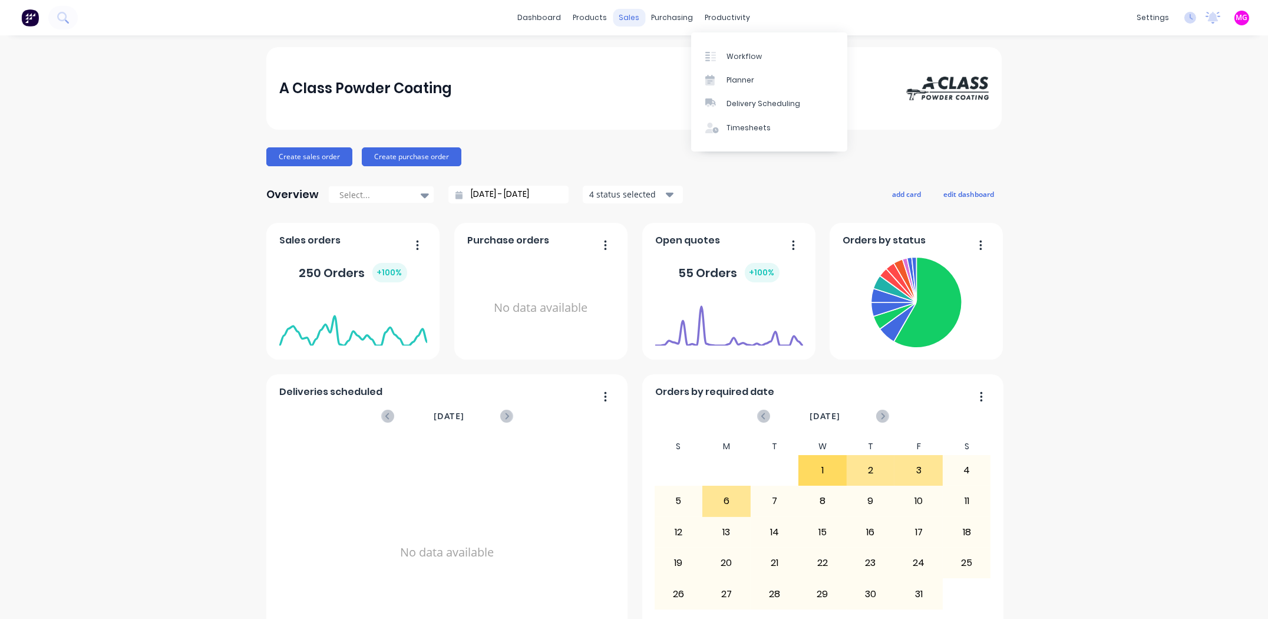
click at [627, 16] on div "sales" at bounding box center [629, 18] width 32 height 18
click at [650, 55] on div "Sales Orders" at bounding box center [669, 56] width 48 height 11
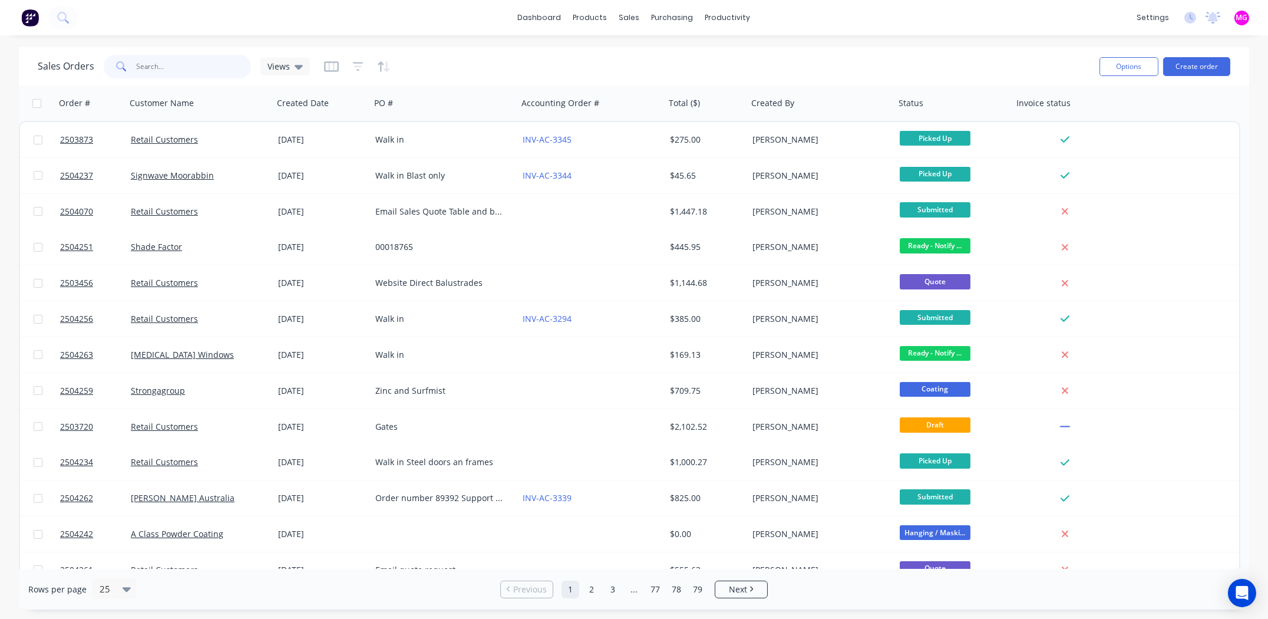
paste input "2503874"
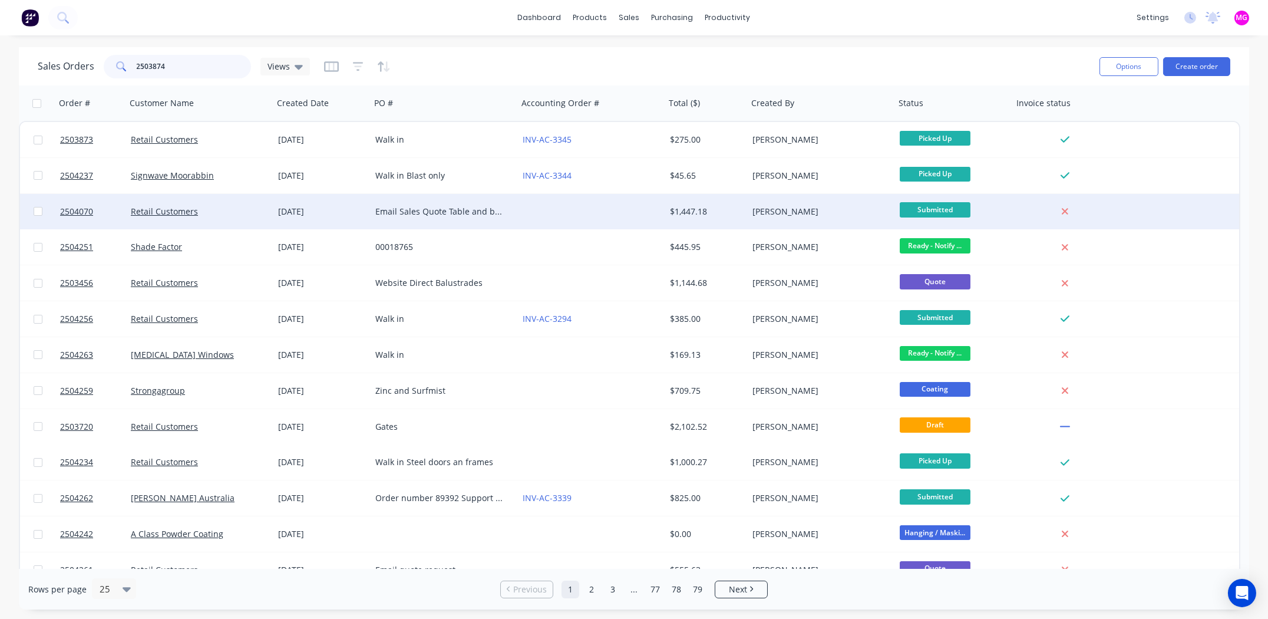
type input "2503874"
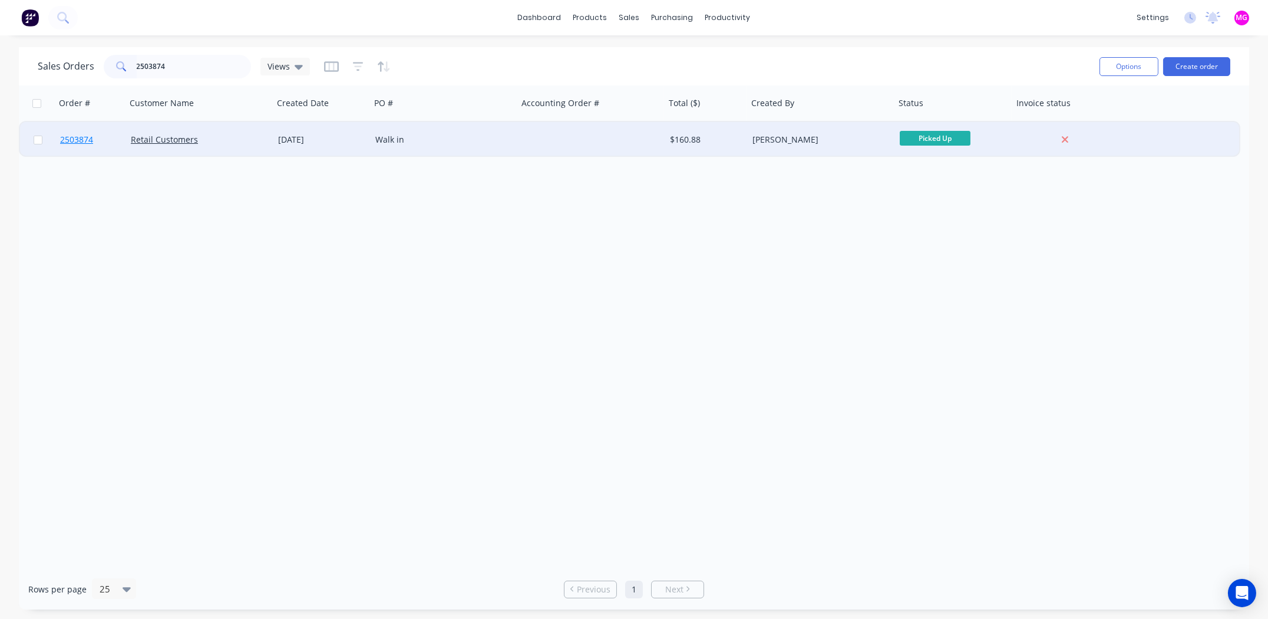
click at [77, 142] on span "2503874" at bounding box center [76, 140] width 33 height 12
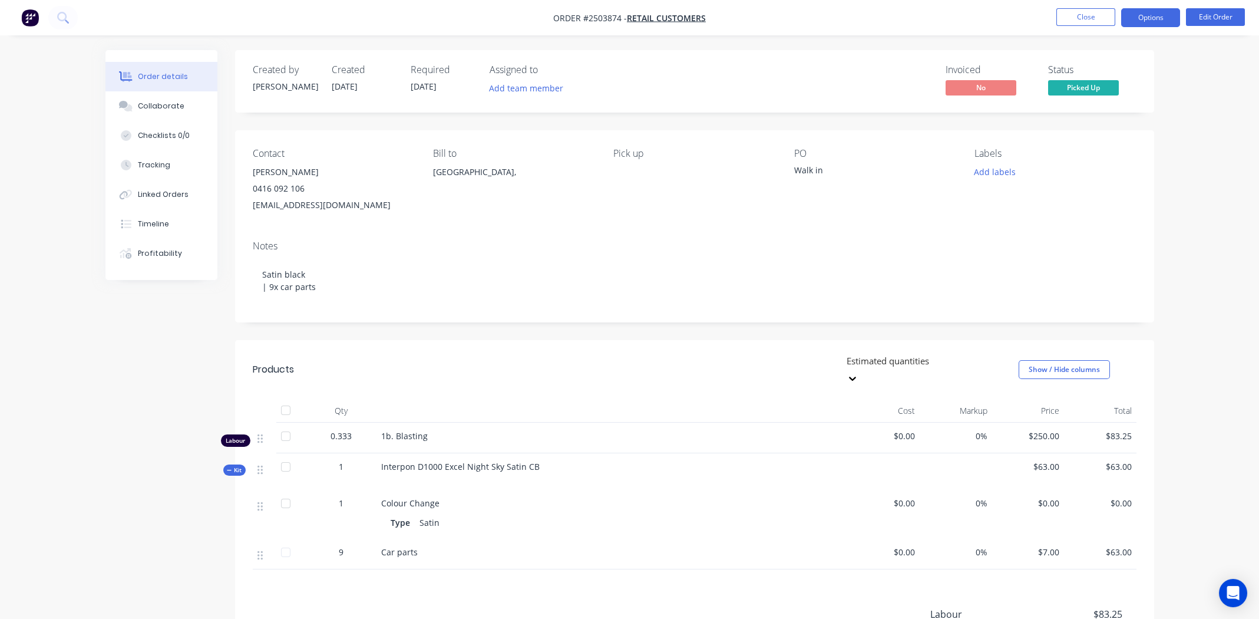
click at [1146, 17] on button "Options" at bounding box center [1150, 17] width 59 height 19
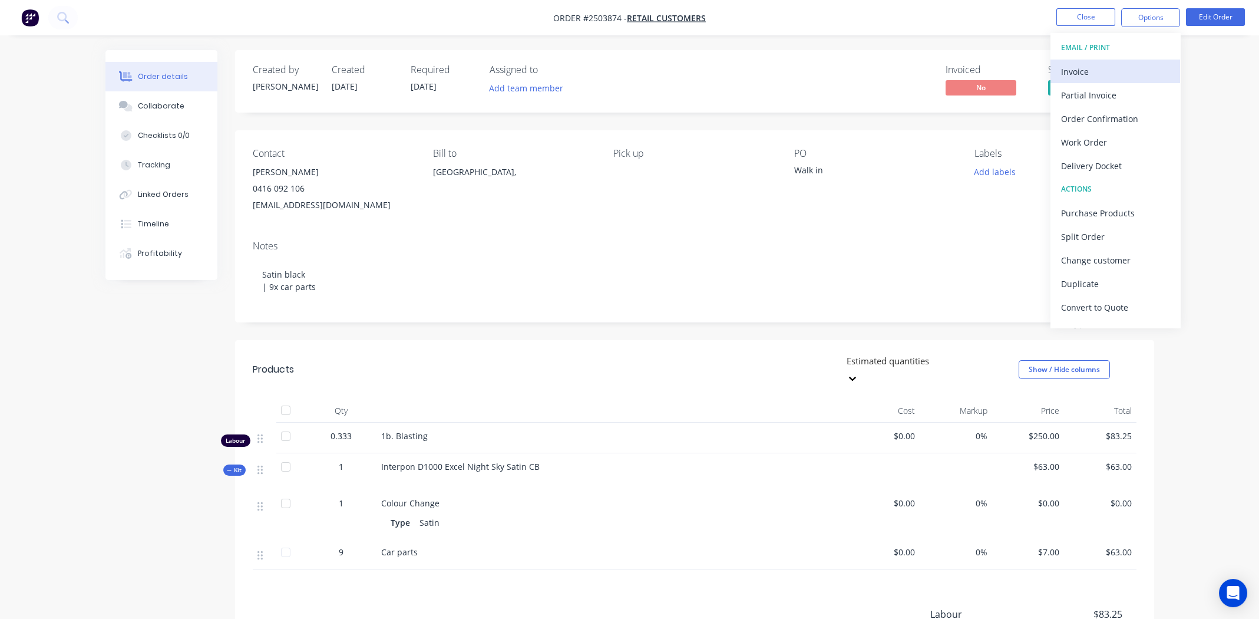
click at [1070, 70] on div "Invoice" at bounding box center [1115, 71] width 108 height 17
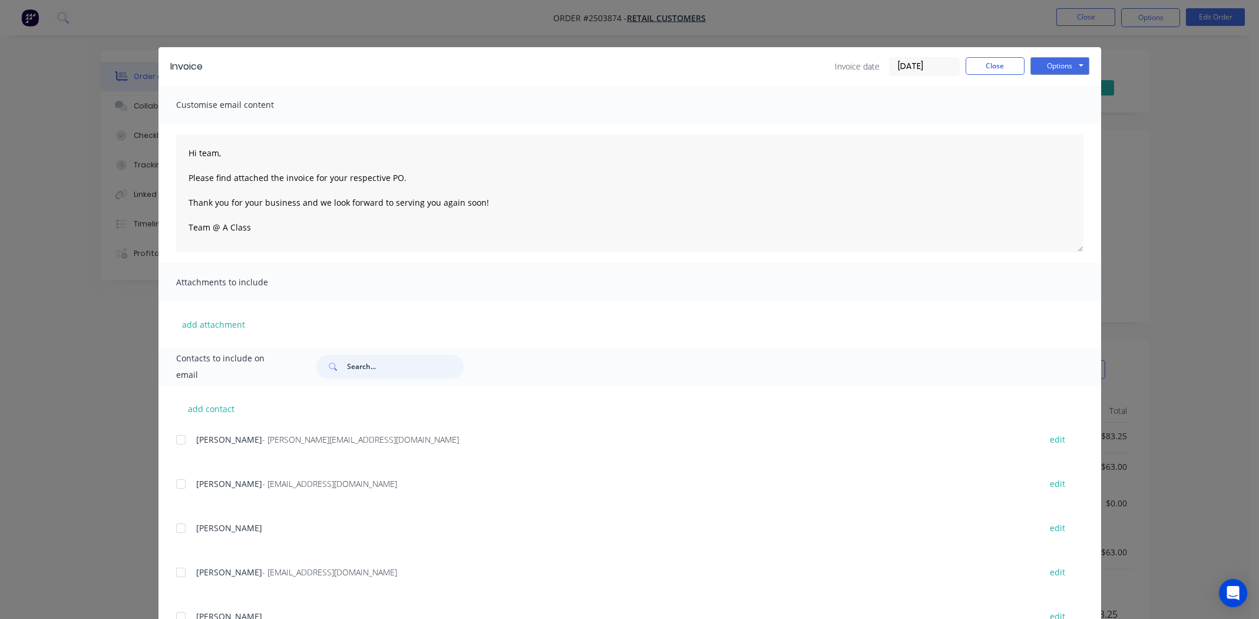
click at [396, 356] on input "text" at bounding box center [405, 367] width 117 height 24
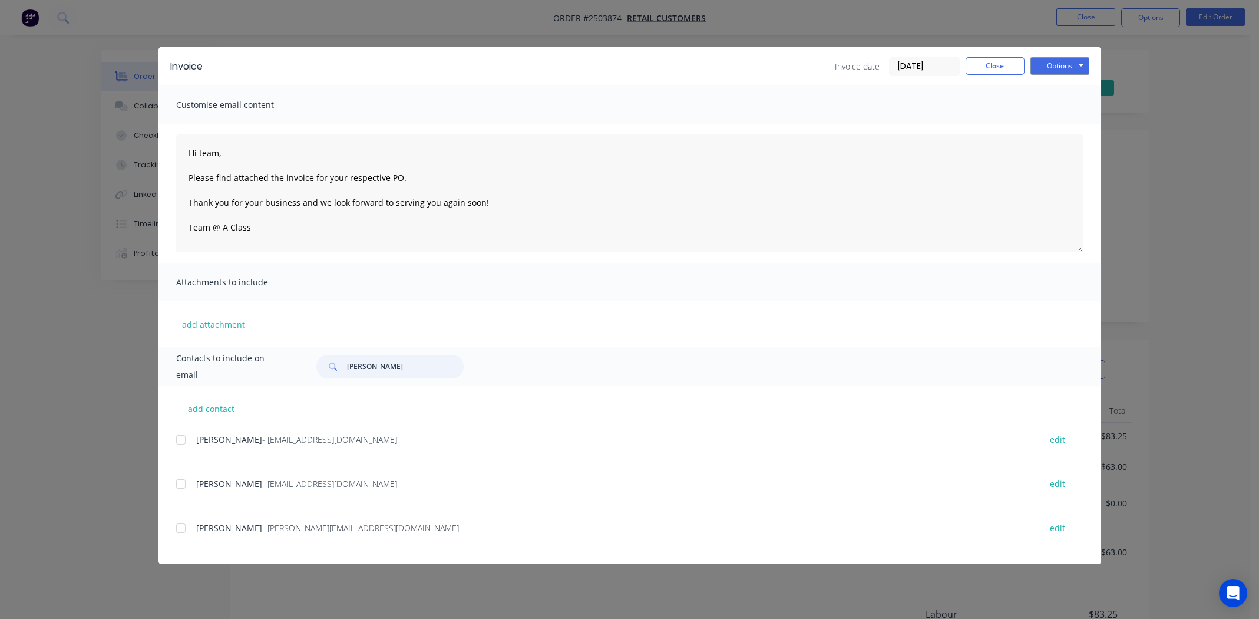
click at [181, 440] on div at bounding box center [181, 440] width 24 height 24
type input "jeff"
click at [1064, 65] on button "Options" at bounding box center [1059, 66] width 59 height 18
click at [1051, 124] on button "Email" at bounding box center [1067, 125] width 75 height 19
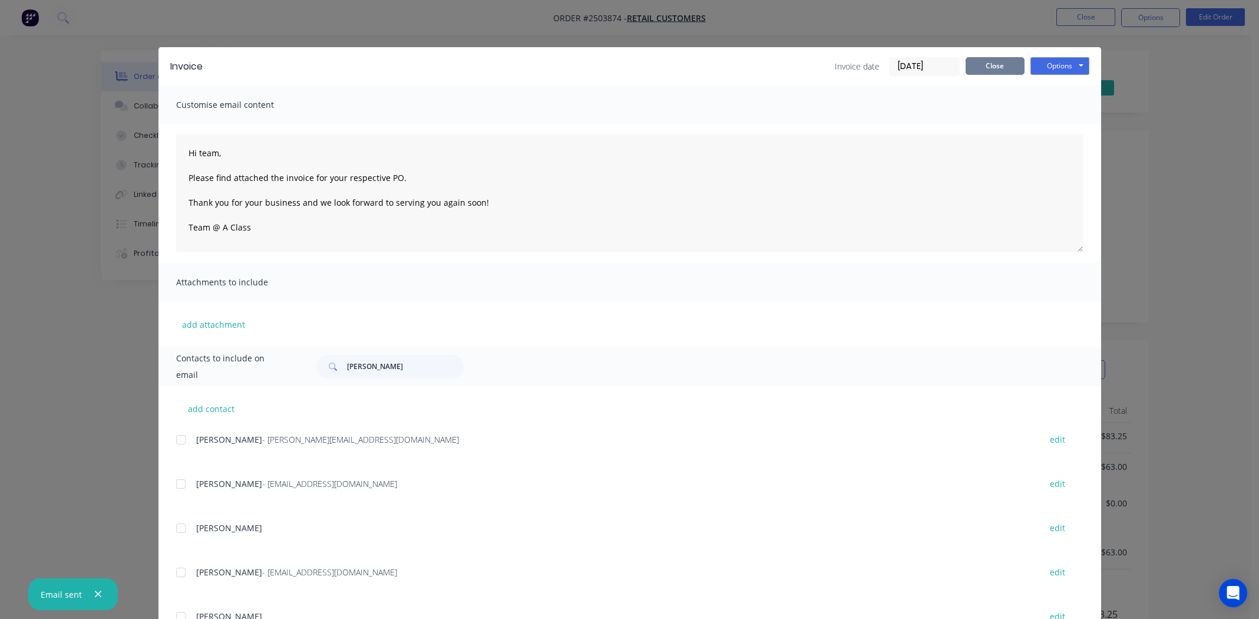
click at [973, 68] on button "Close" at bounding box center [995, 66] width 59 height 18
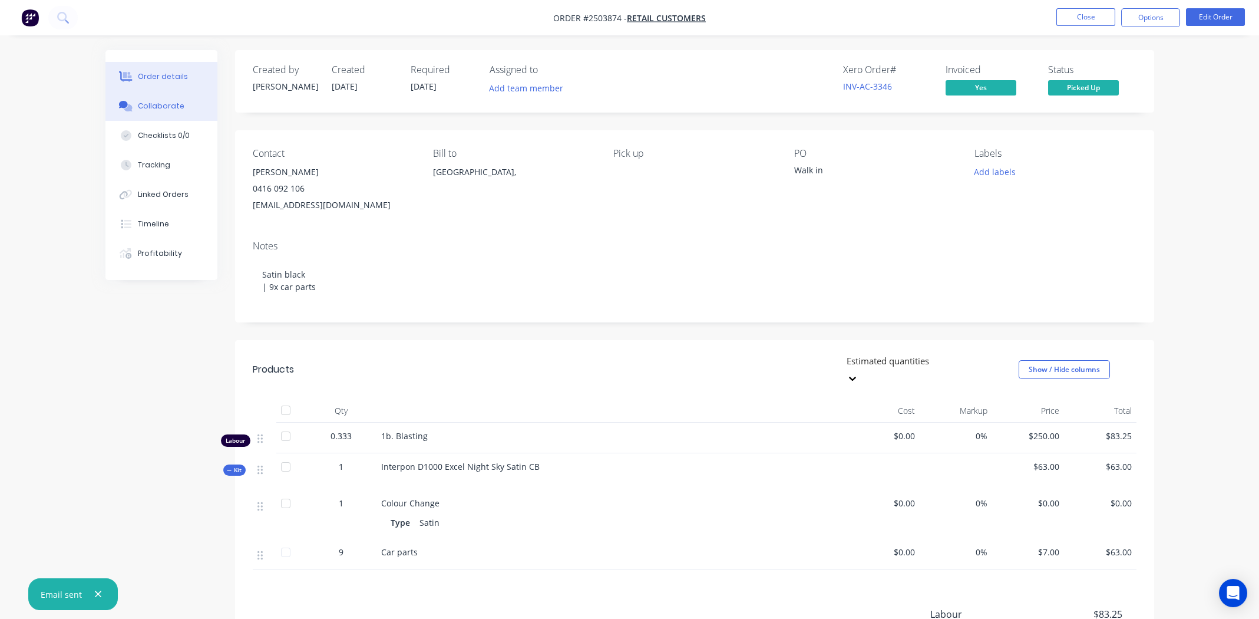
click at [154, 101] on div "Collaborate" at bounding box center [161, 106] width 47 height 11
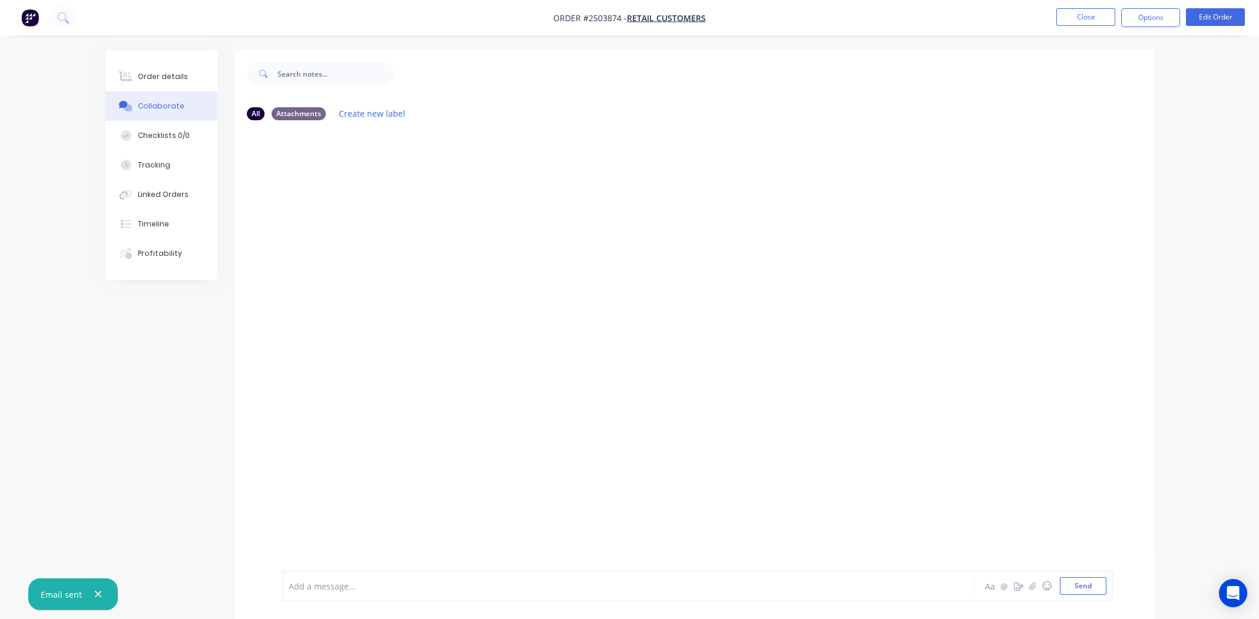
drag, startPoint x: 342, startPoint y: 586, endPoint x: 430, endPoint y: 564, distance: 90.4
click at [343, 586] on div at bounding box center [595, 586] width 613 height 12
click at [162, 77] on div "Order details" at bounding box center [163, 76] width 50 height 11
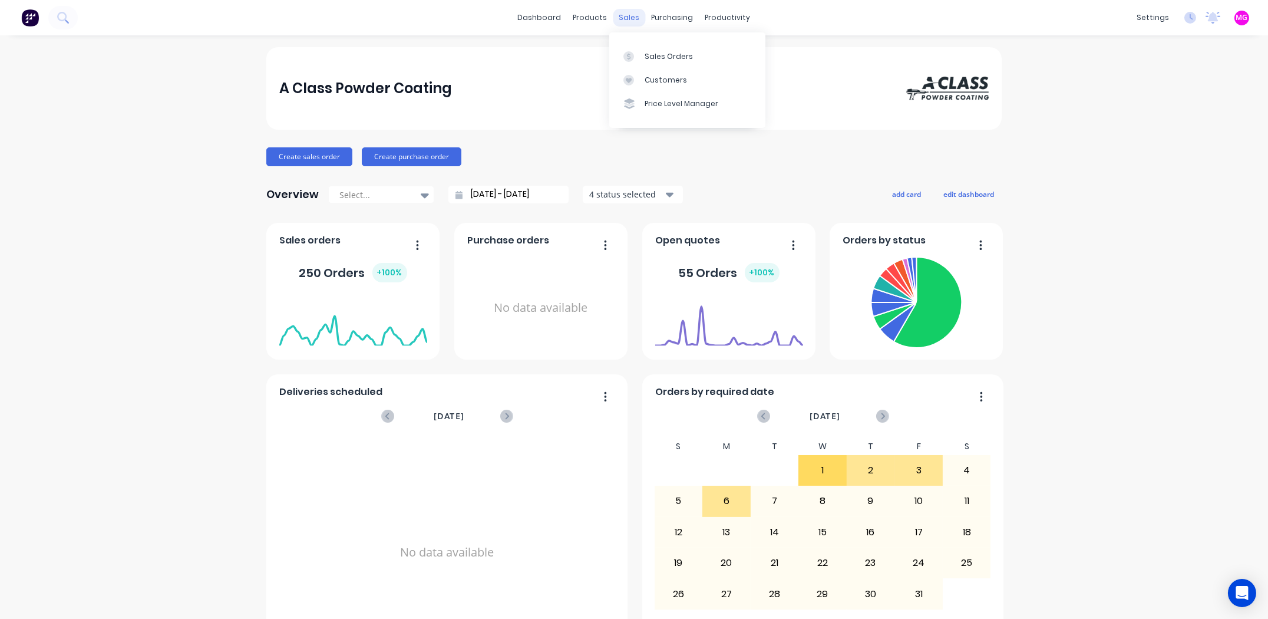
click at [623, 20] on div "sales" at bounding box center [629, 18] width 32 height 18
click at [648, 60] on div "Sales Orders" at bounding box center [669, 56] width 48 height 11
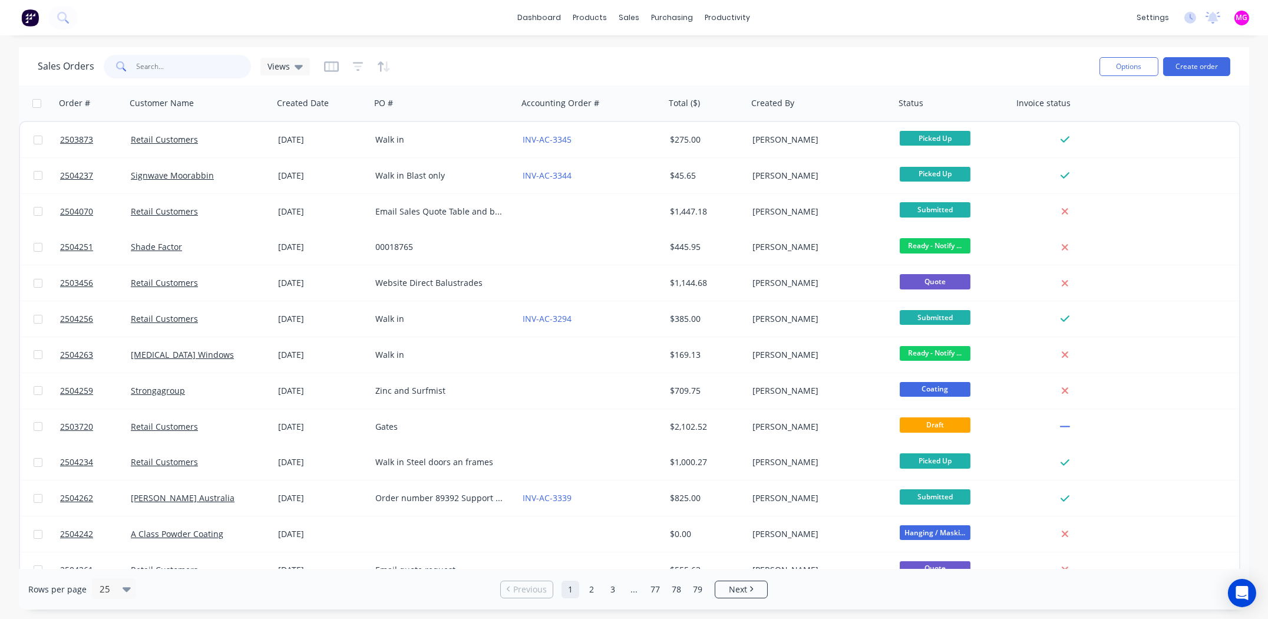
paste input "2503854"
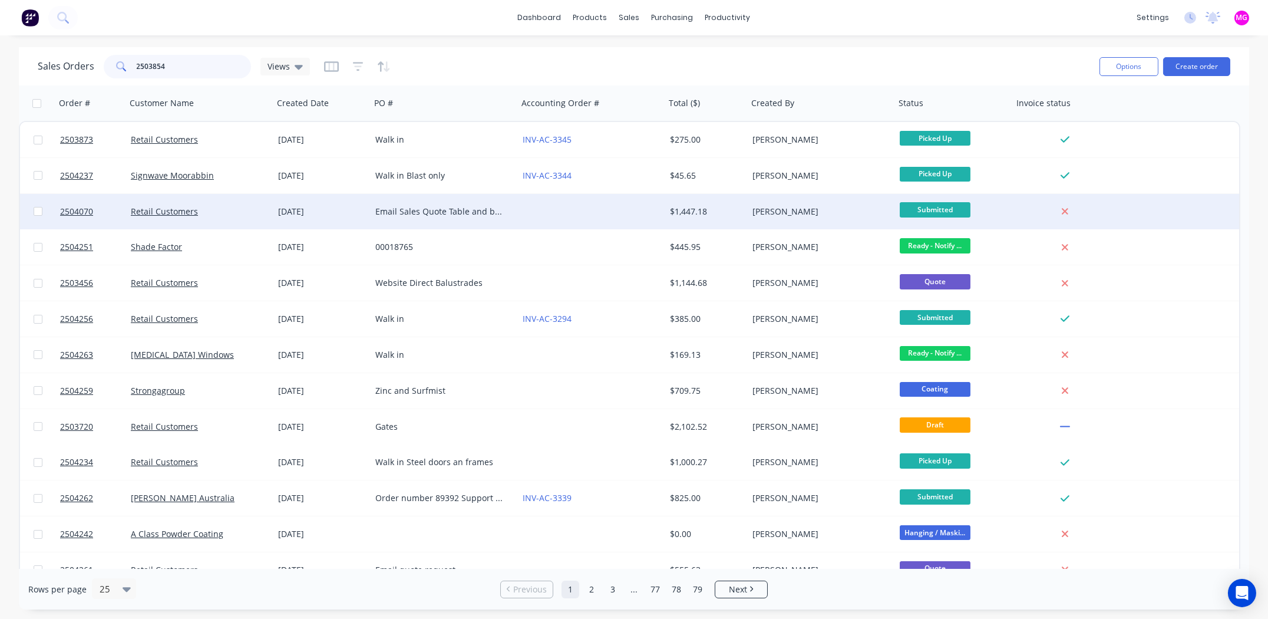
type input "2503854"
click button "Archive" at bounding box center [263, 208] width 118 height 24
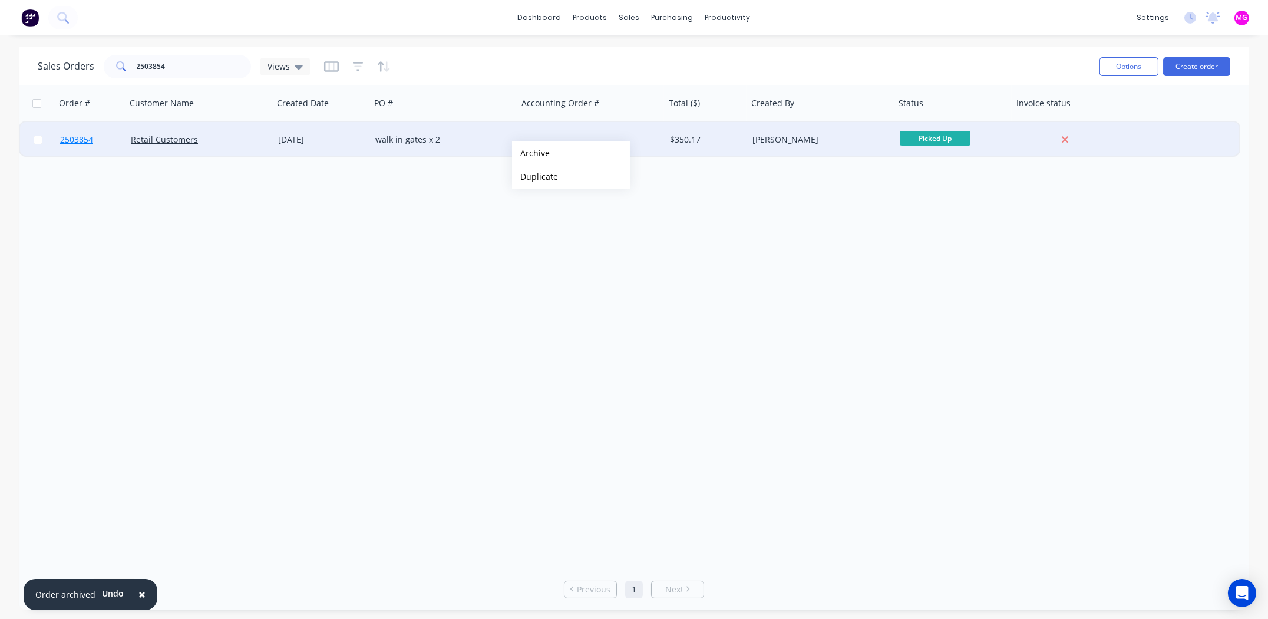
click at [73, 137] on span "2503854" at bounding box center [76, 140] width 33 height 12
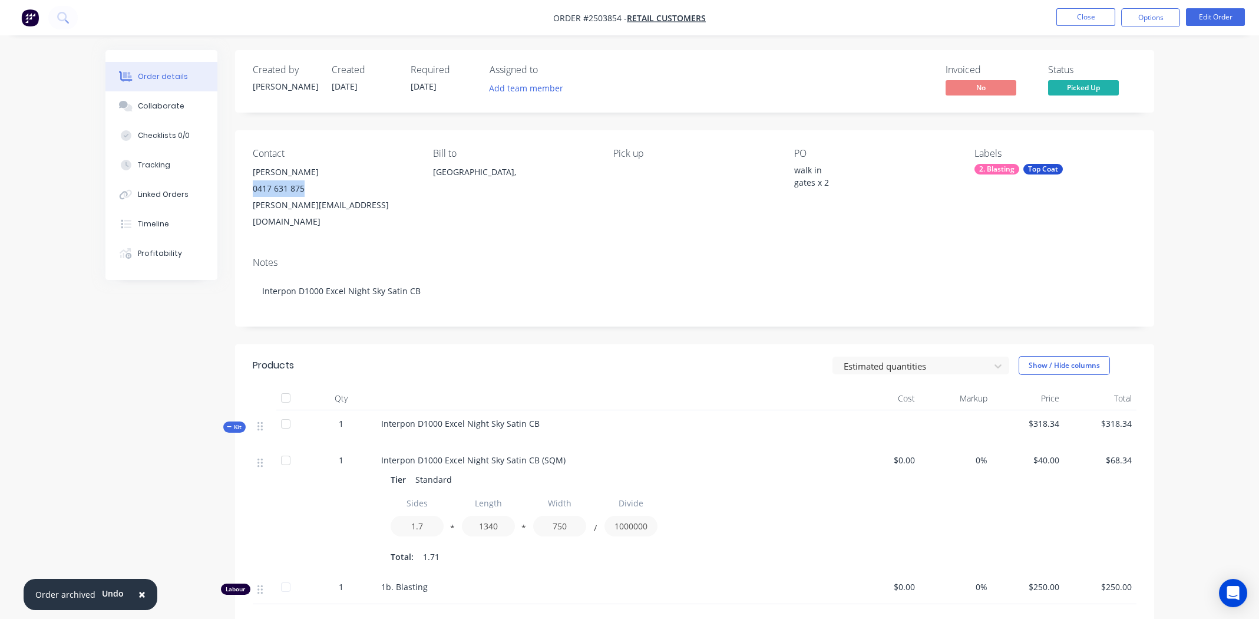
drag, startPoint x: 307, startPoint y: 187, endPoint x: 253, endPoint y: 189, distance: 53.6
click at [253, 189] on div "0417 631 875" at bounding box center [333, 188] width 161 height 16
click at [454, 226] on div "Contact Matt Kaplan 0417 631 875 matt@kaplanfabrication.com Bill to Australia, …" at bounding box center [694, 188] width 919 height 117
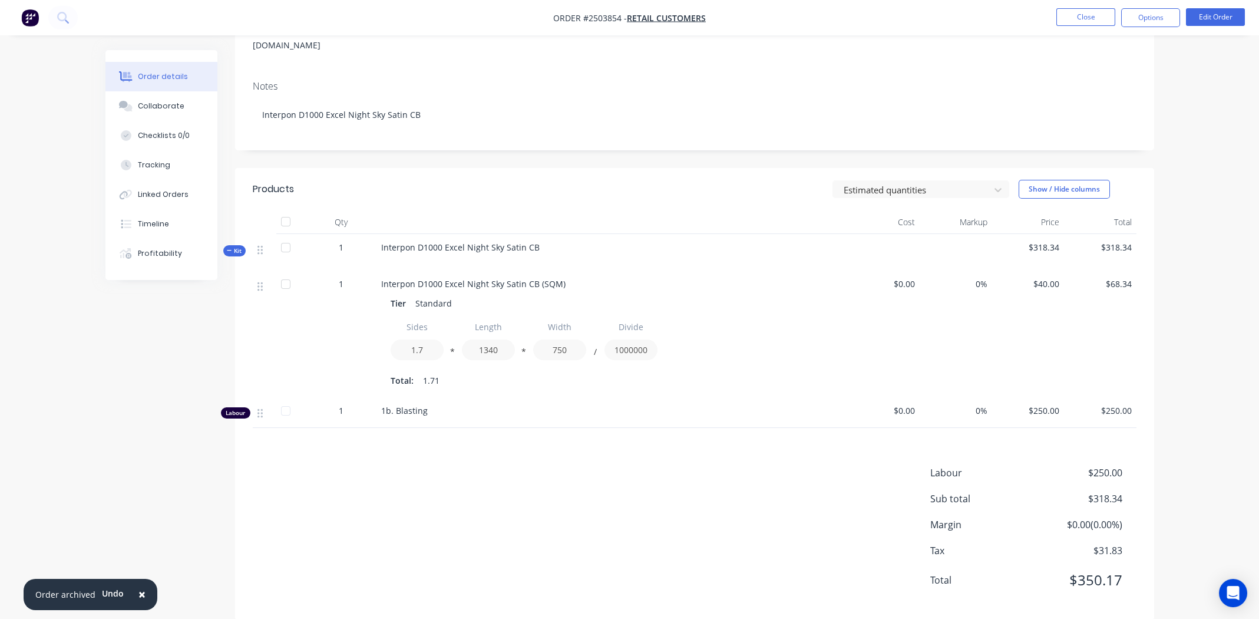
scroll to position [177, 0]
click at [516, 487] on div "Labour $250.00 Sub total $318.34 Margin $0.00 ( 0.00 %) Tax $31.83 Total $350.17" at bounding box center [695, 533] width 884 height 137
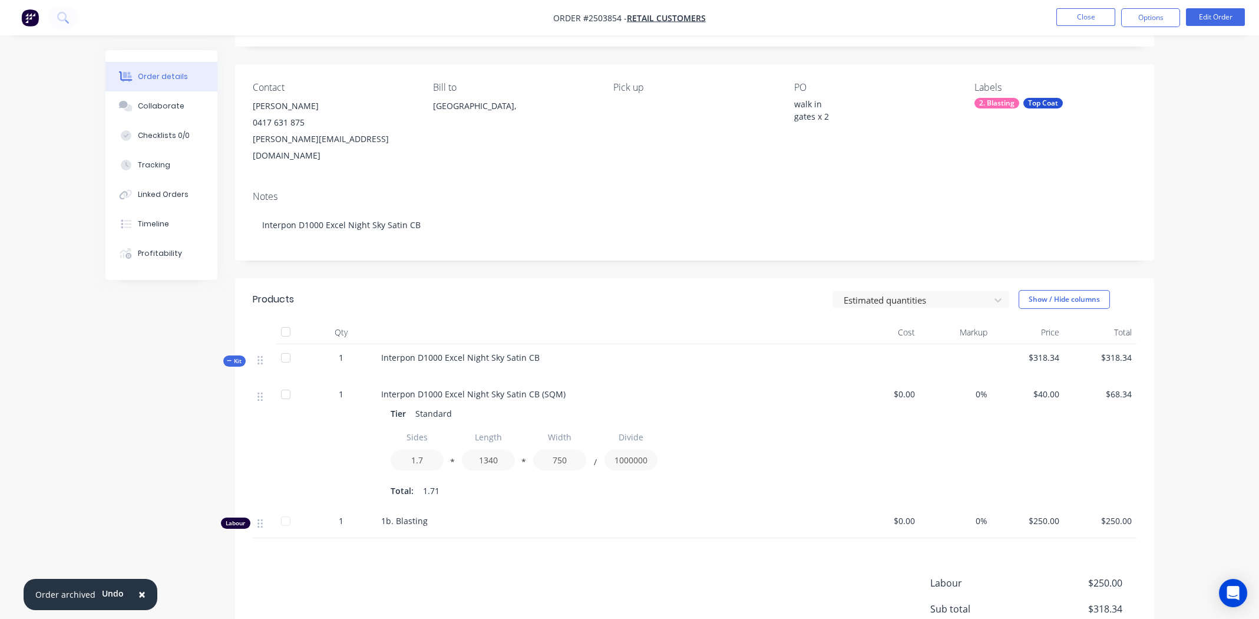
scroll to position [0, 0]
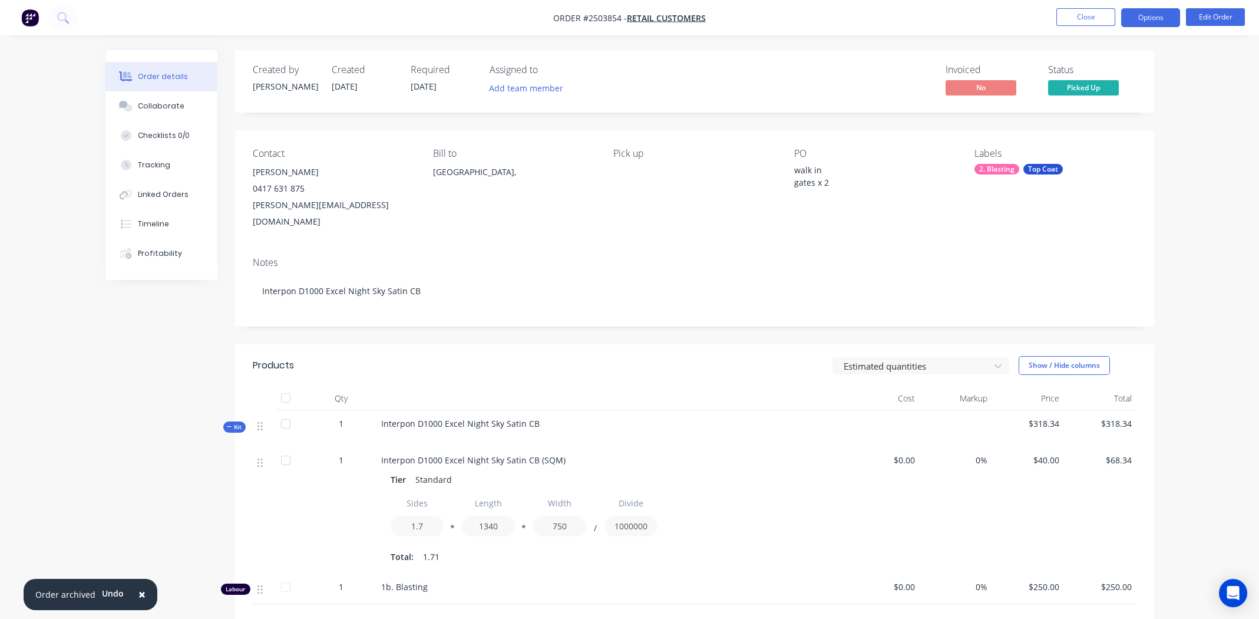
click at [1149, 14] on button "Options" at bounding box center [1150, 17] width 59 height 19
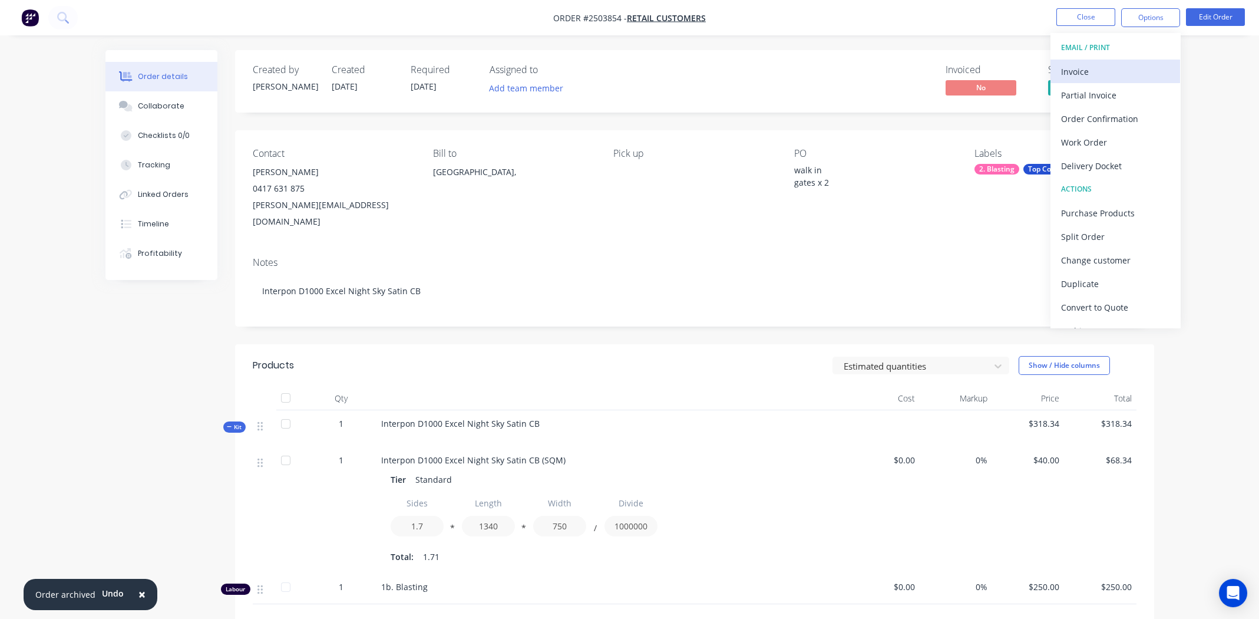
click at [1113, 70] on div "Invoice" at bounding box center [1115, 71] width 108 height 17
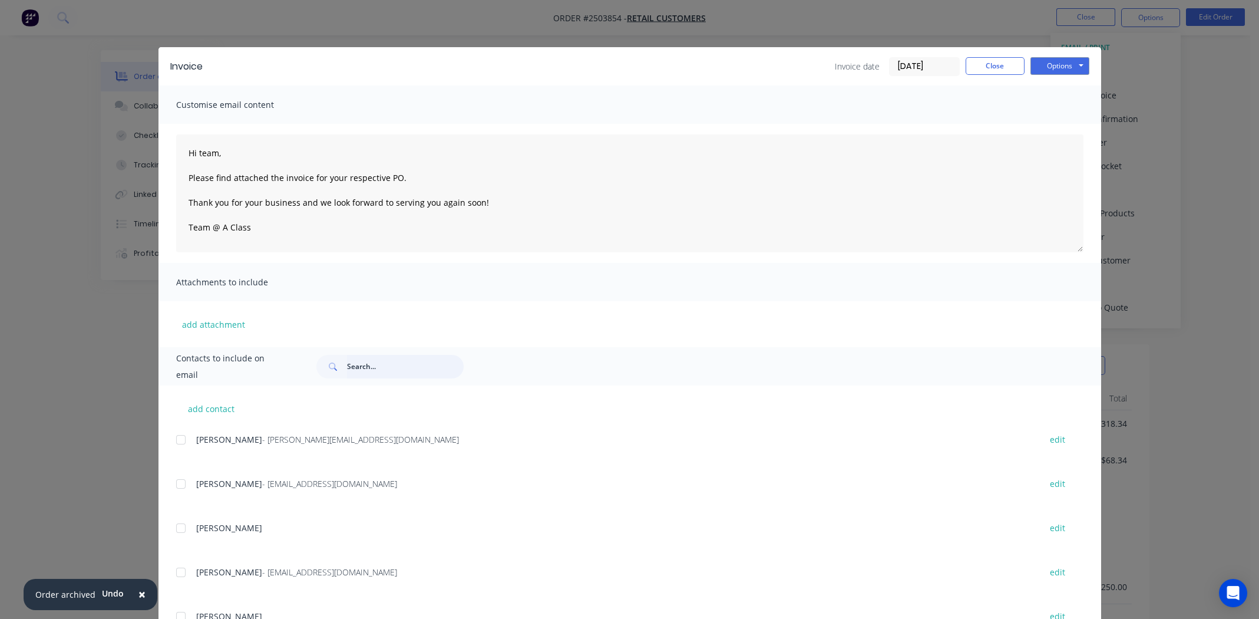
click at [391, 359] on input "text" at bounding box center [405, 367] width 117 height 24
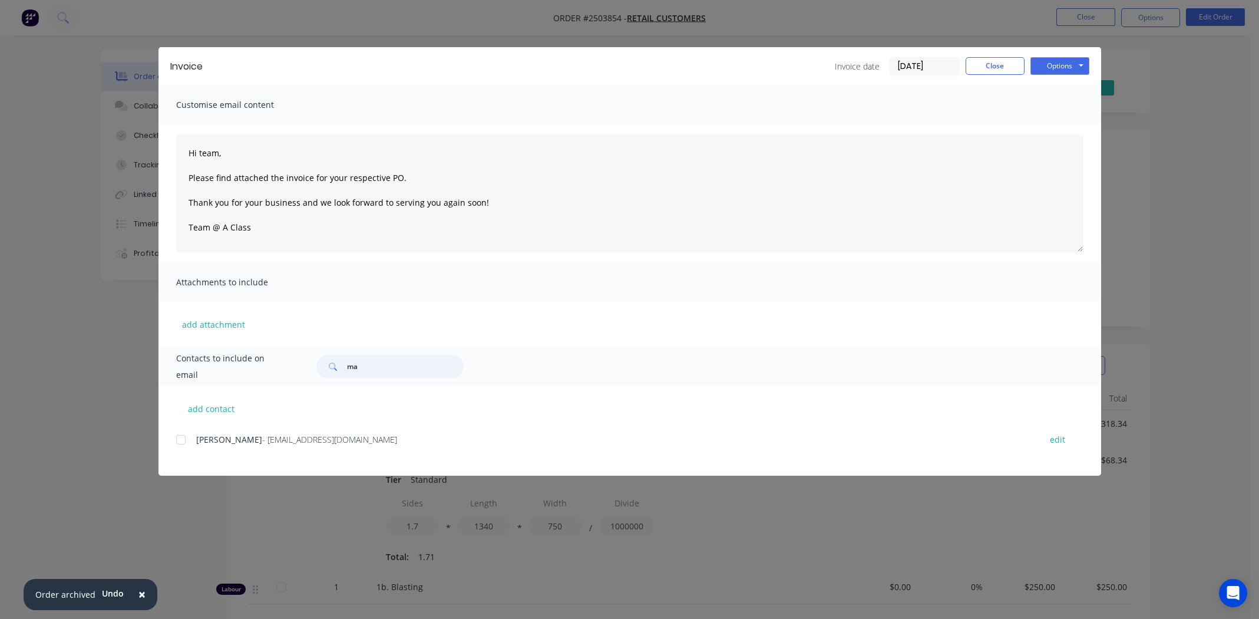
type input "m"
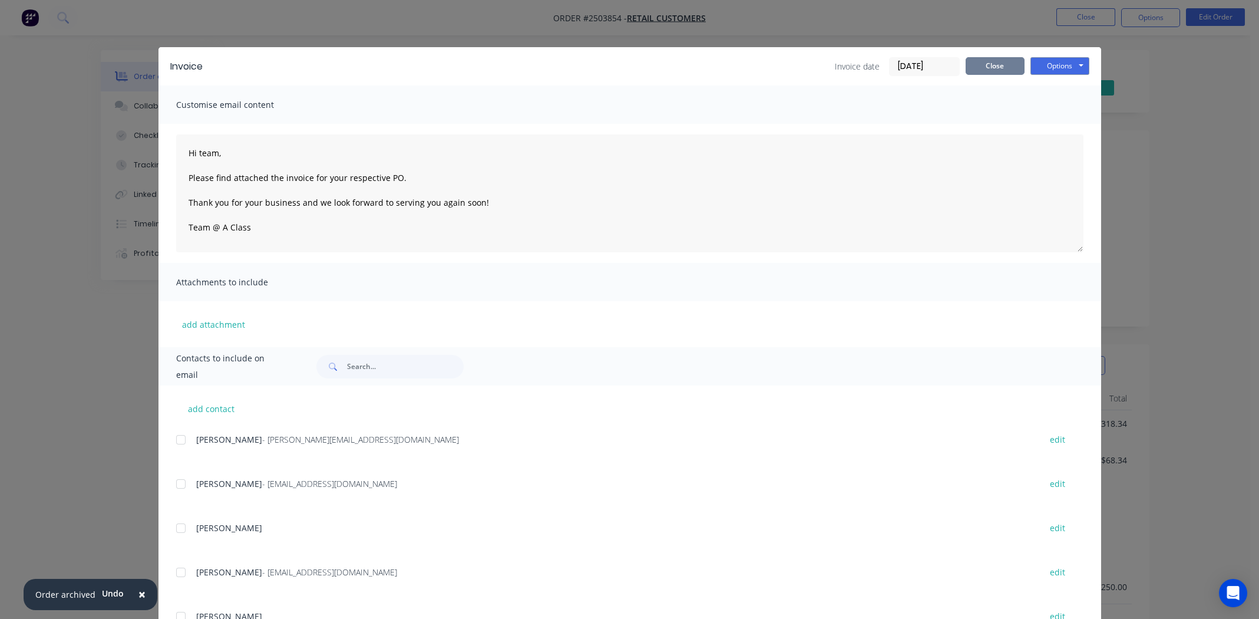
click at [981, 59] on button "Close" at bounding box center [995, 66] width 59 height 18
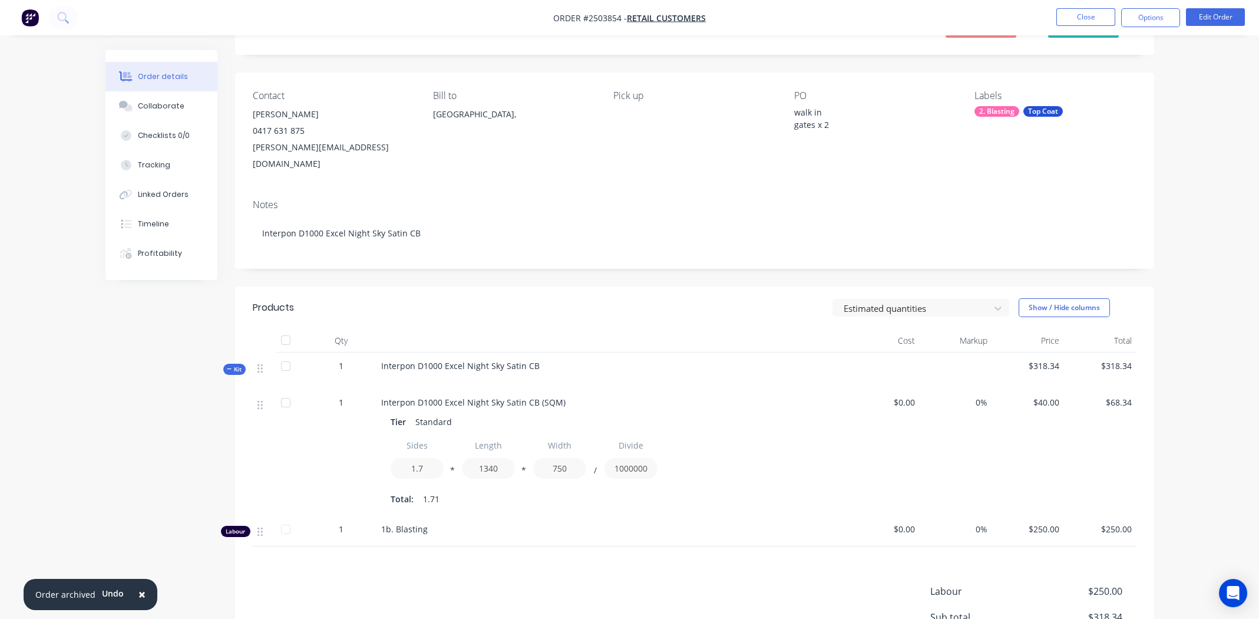
scroll to position [179, 0]
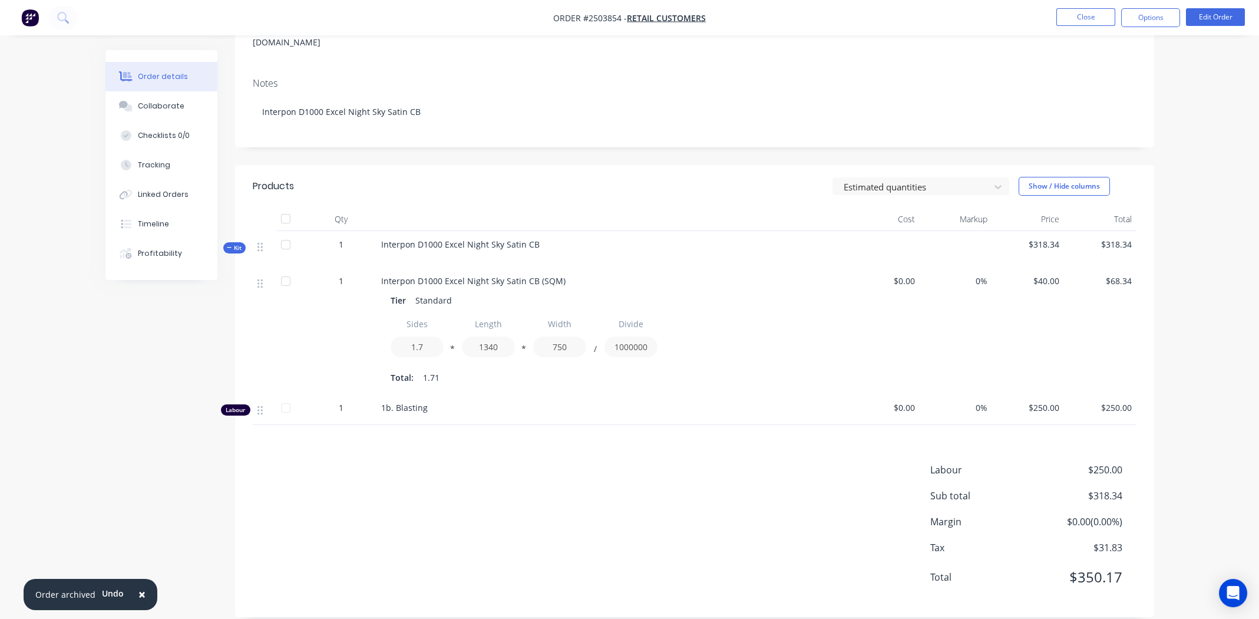
click at [577, 502] on div "Labour $250.00 Sub total $318.34 Margin $0.00 ( 0.00 %) Tax $31.83 Total $350.17" at bounding box center [695, 530] width 884 height 137
click at [1158, 20] on button "Options" at bounding box center [1150, 17] width 59 height 19
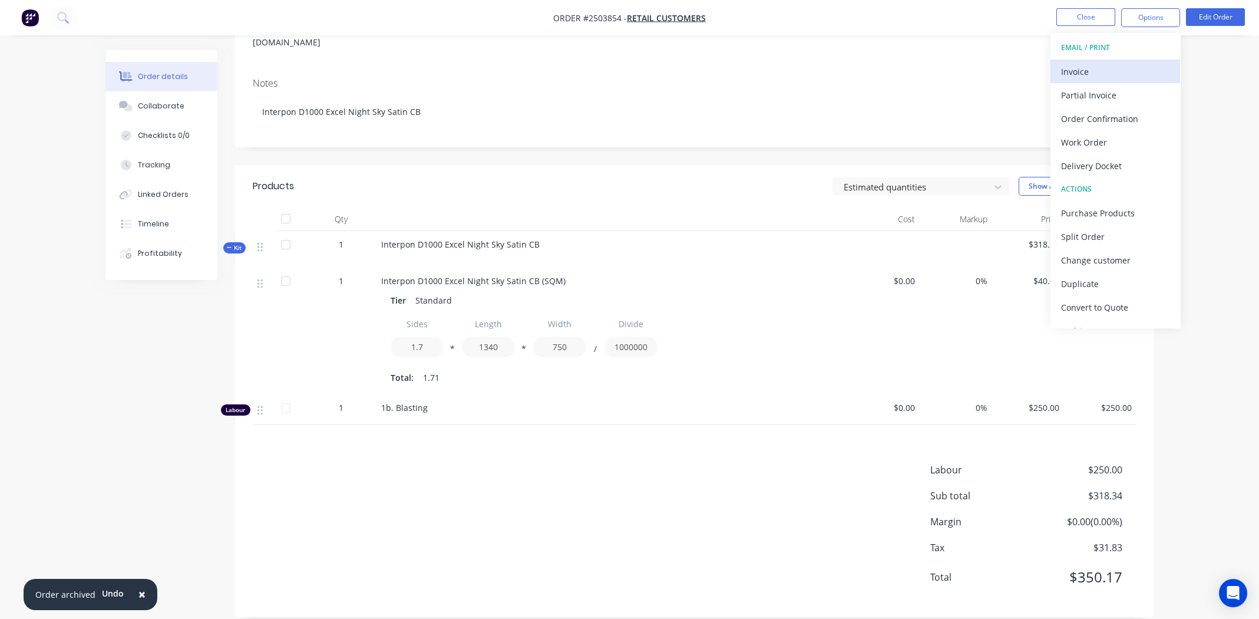
click at [1119, 71] on div "Invoice" at bounding box center [1115, 71] width 108 height 17
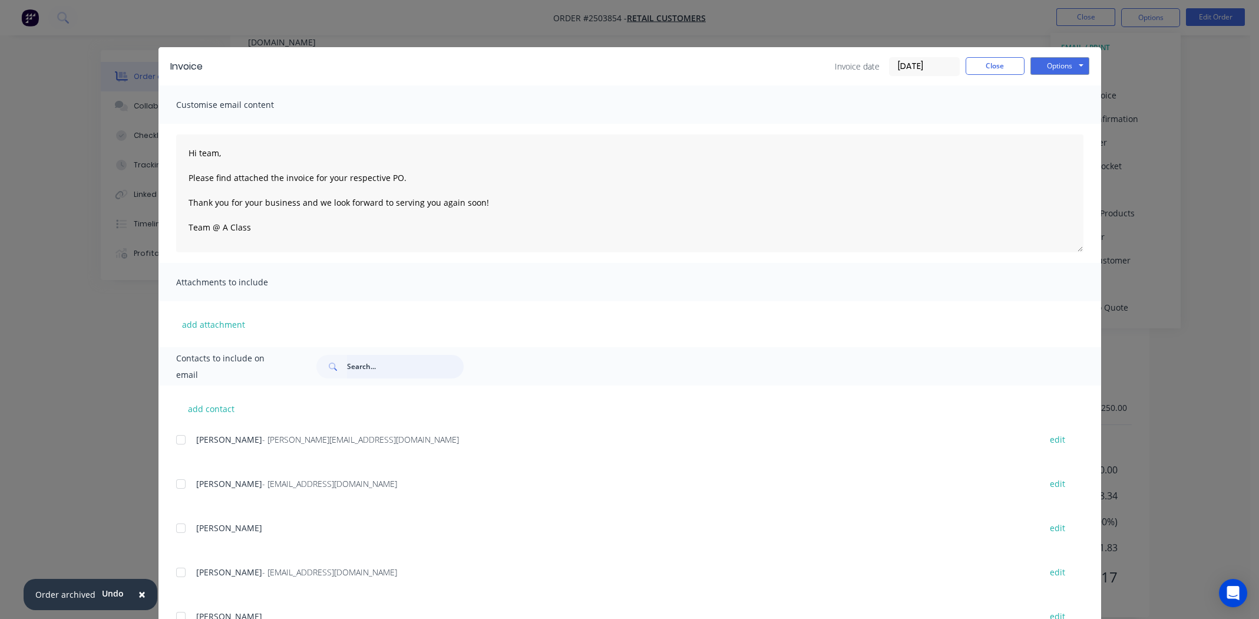
click at [408, 362] on input "text" at bounding box center [405, 367] width 117 height 24
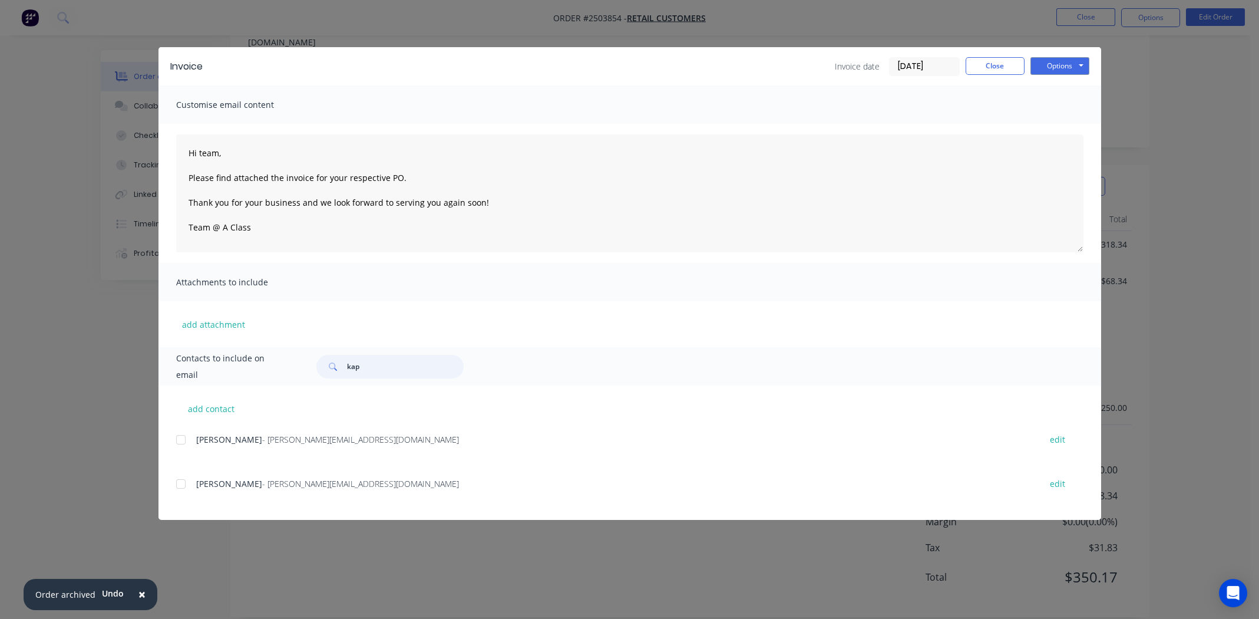
click at [180, 438] on div at bounding box center [181, 440] width 24 height 24
type input "kap"
click at [1056, 65] on button "Options" at bounding box center [1059, 66] width 59 height 18
click at [1060, 125] on button "Email" at bounding box center [1067, 125] width 75 height 19
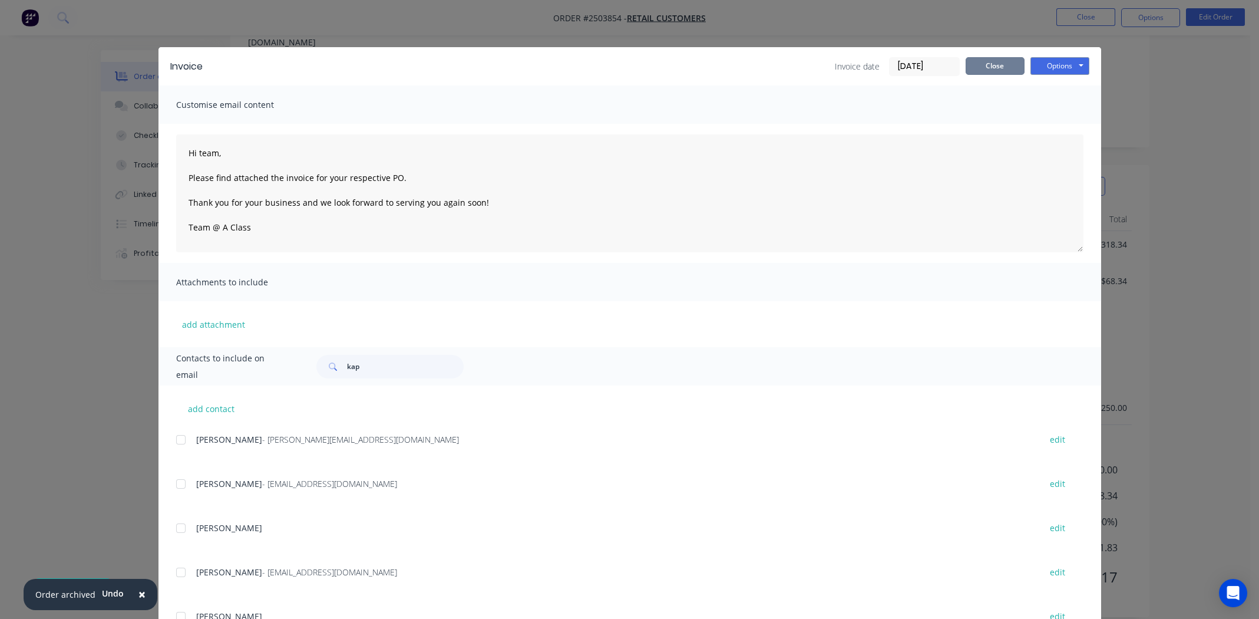
click at [980, 65] on button "Close" at bounding box center [995, 66] width 59 height 18
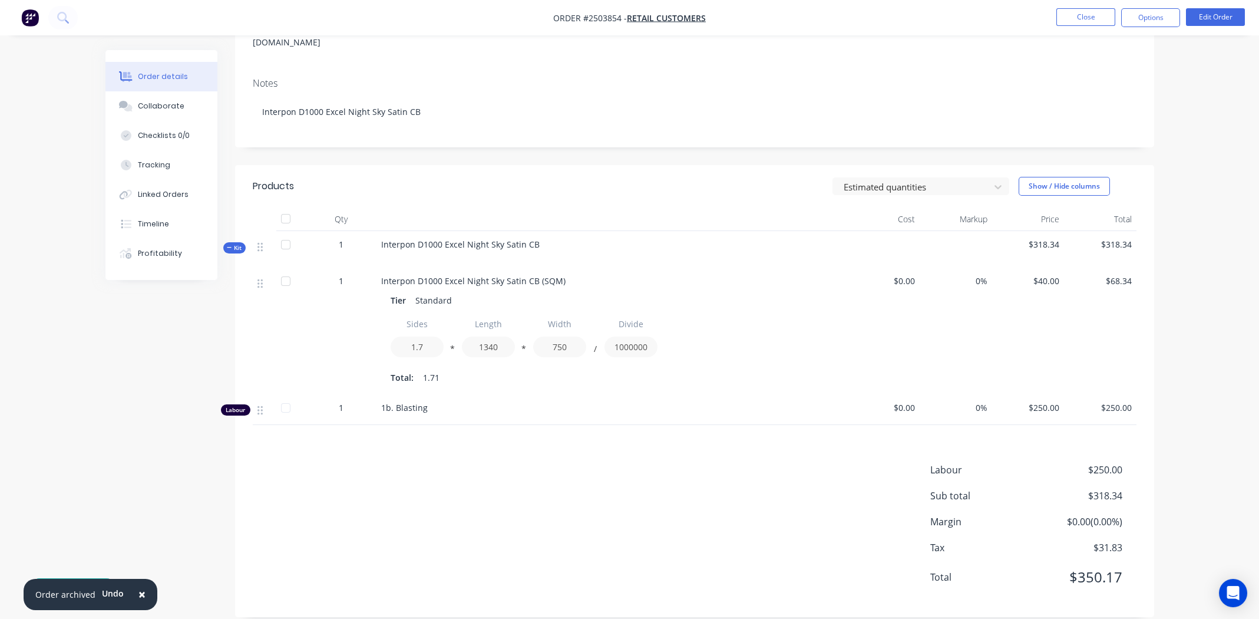
click at [108, 412] on div "Created by Rory Created 18/08/25 Required 18/08/25 Assigned to Add team member …" at bounding box center [629, 253] width 1049 height 764
click at [138, 594] on span "×" at bounding box center [141, 594] width 7 height 16
drag, startPoint x: 143, startPoint y: 220, endPoint x: 204, endPoint y: 220, distance: 61.3
click at [144, 220] on div "Timeline" at bounding box center [153, 224] width 31 height 11
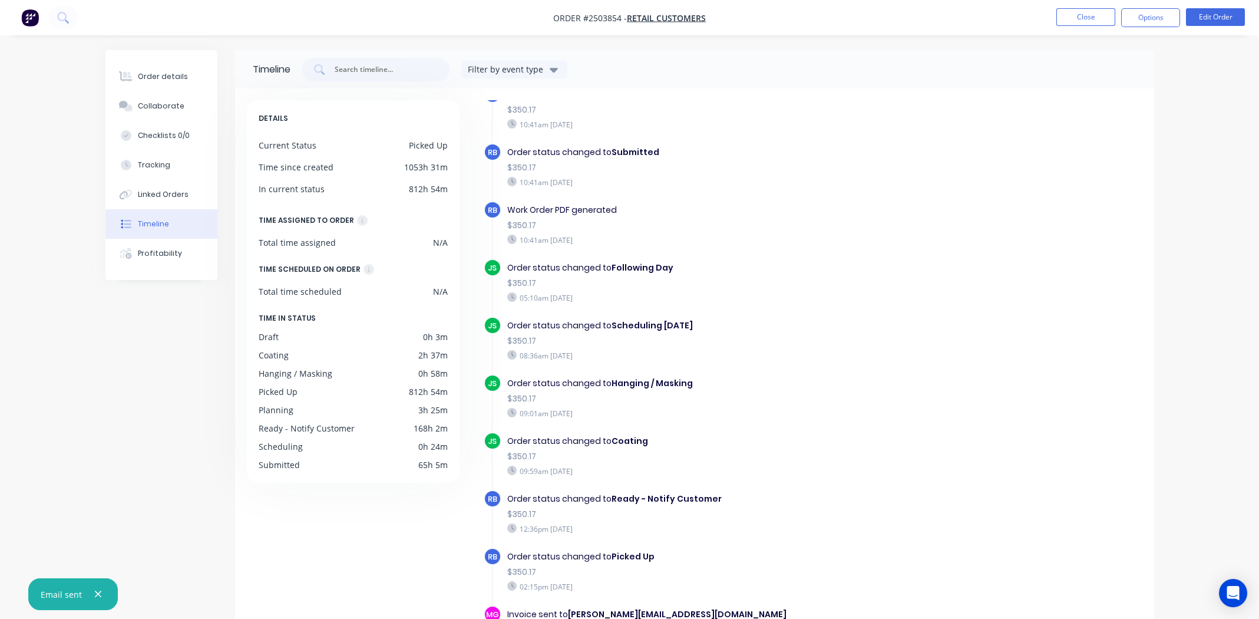
scroll to position [412, 0]
click at [174, 65] on button "Order details" at bounding box center [161, 76] width 112 height 29
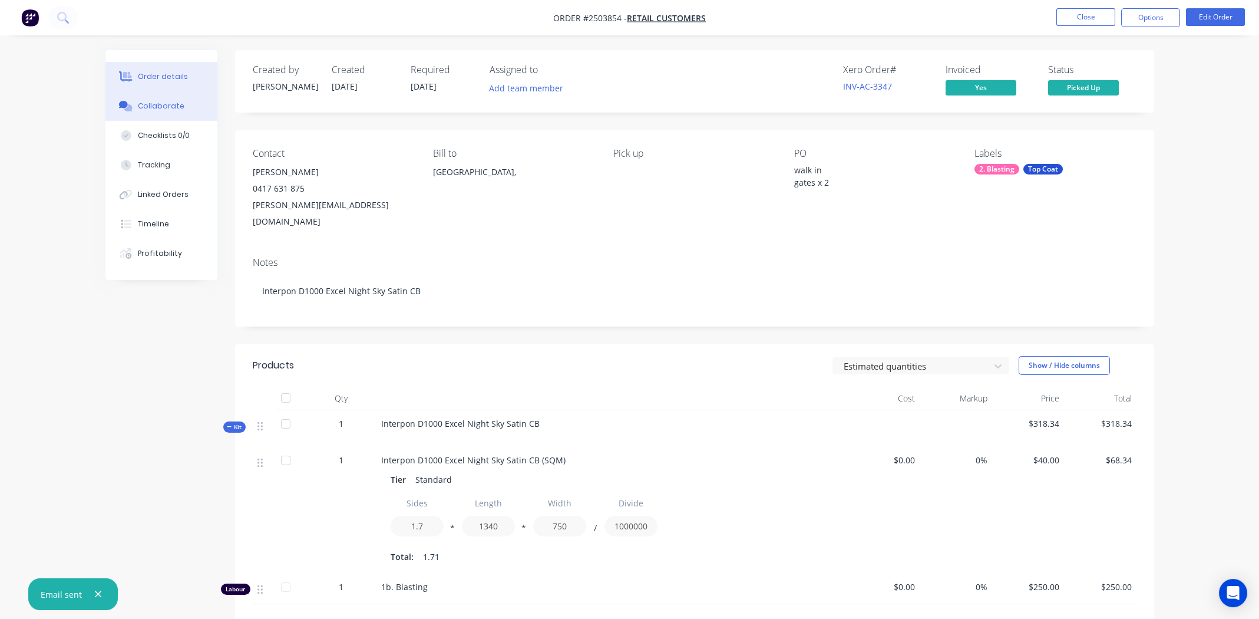
drag, startPoint x: 153, startPoint y: 101, endPoint x: 181, endPoint y: 105, distance: 29.1
click at [153, 101] on div "Collaborate" at bounding box center [161, 106] width 47 height 11
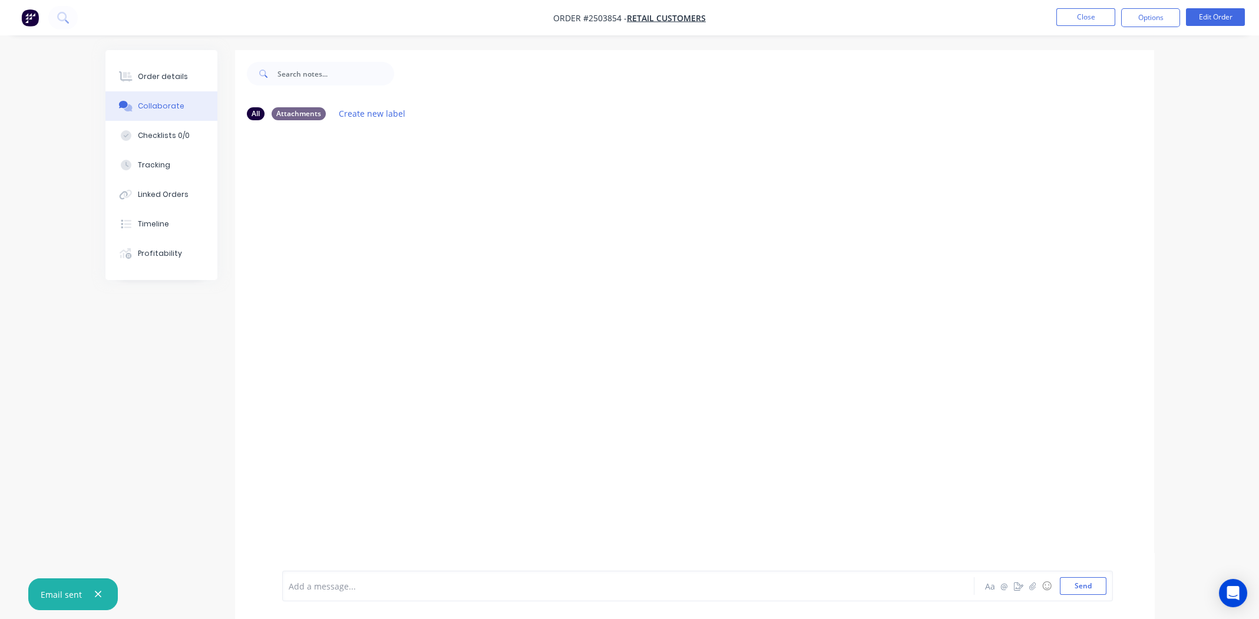
click at [369, 588] on div at bounding box center [595, 586] width 613 height 12
click at [1073, 586] on button "Send" at bounding box center [1083, 586] width 47 height 18
click at [158, 79] on div "Order details" at bounding box center [163, 76] width 50 height 11
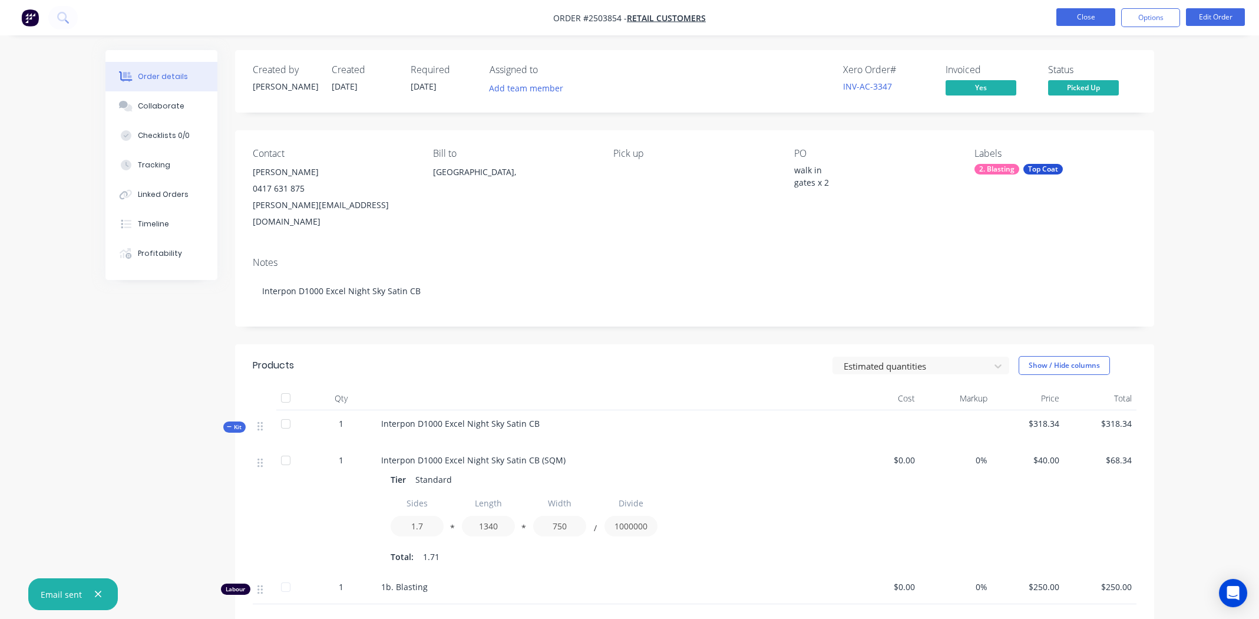
click at [1070, 18] on button "Close" at bounding box center [1085, 17] width 59 height 18
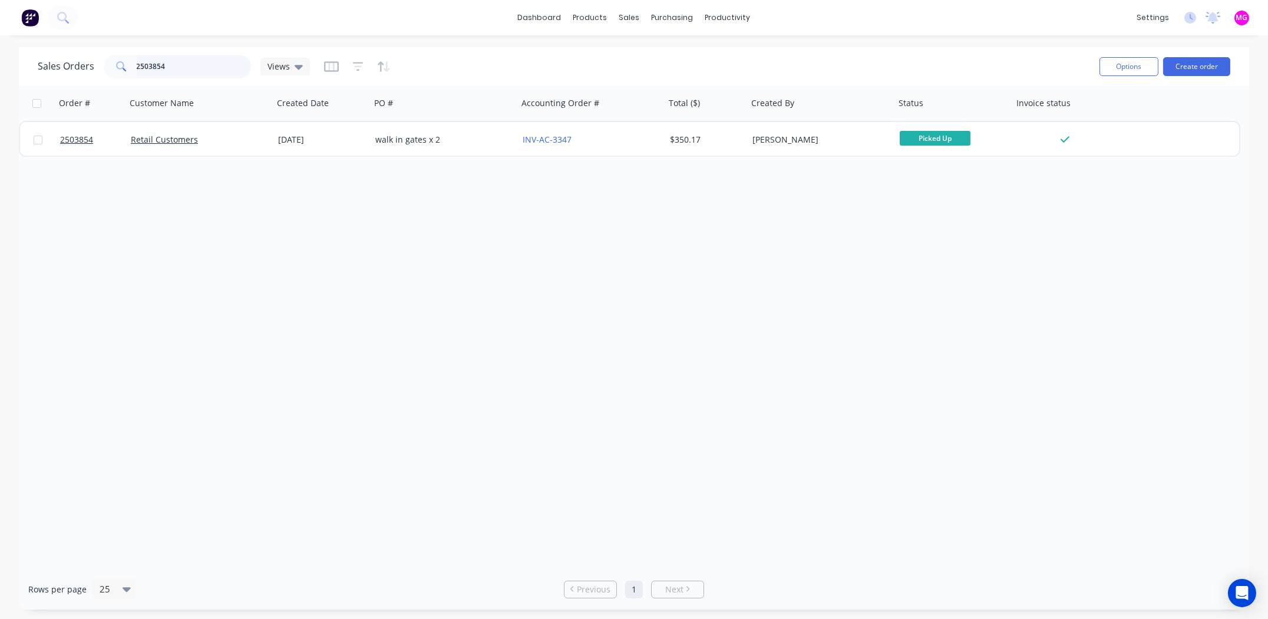
click at [185, 67] on input "2503854" at bounding box center [194, 67] width 115 height 24
click at [184, 67] on input "2503854" at bounding box center [194, 67] width 115 height 24
click at [184, 66] on input "2503854" at bounding box center [194, 67] width 115 height 24
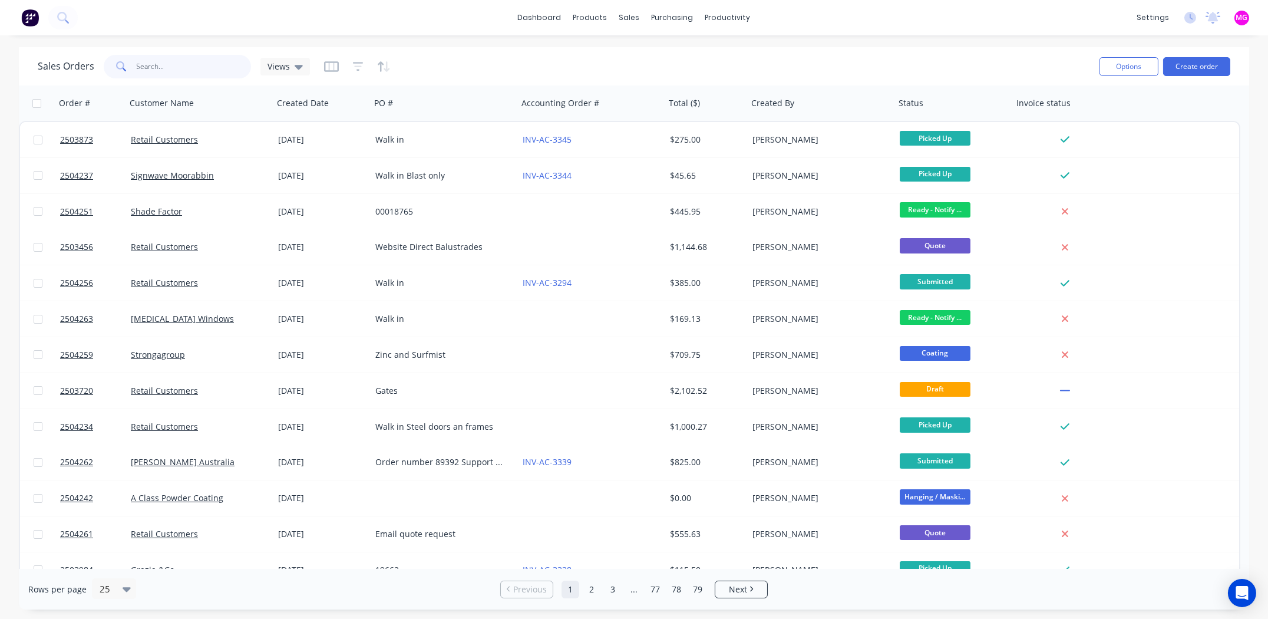
paste input "2503919"
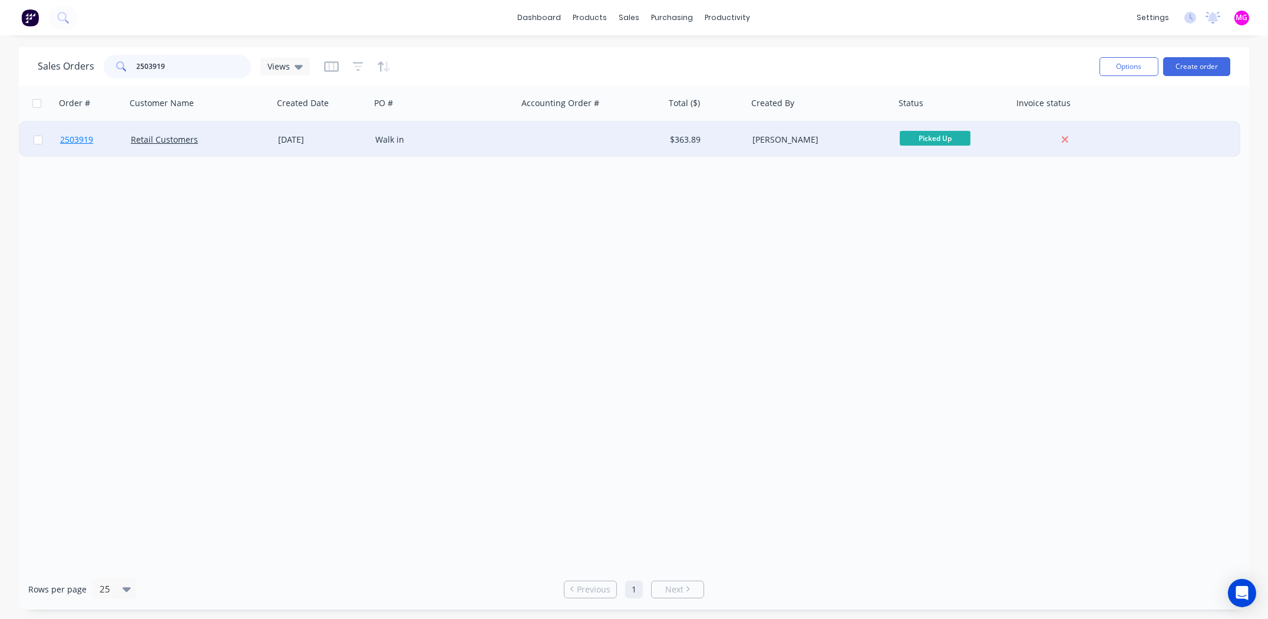
type input "2503919"
click at [82, 137] on span "2503919" at bounding box center [76, 140] width 33 height 12
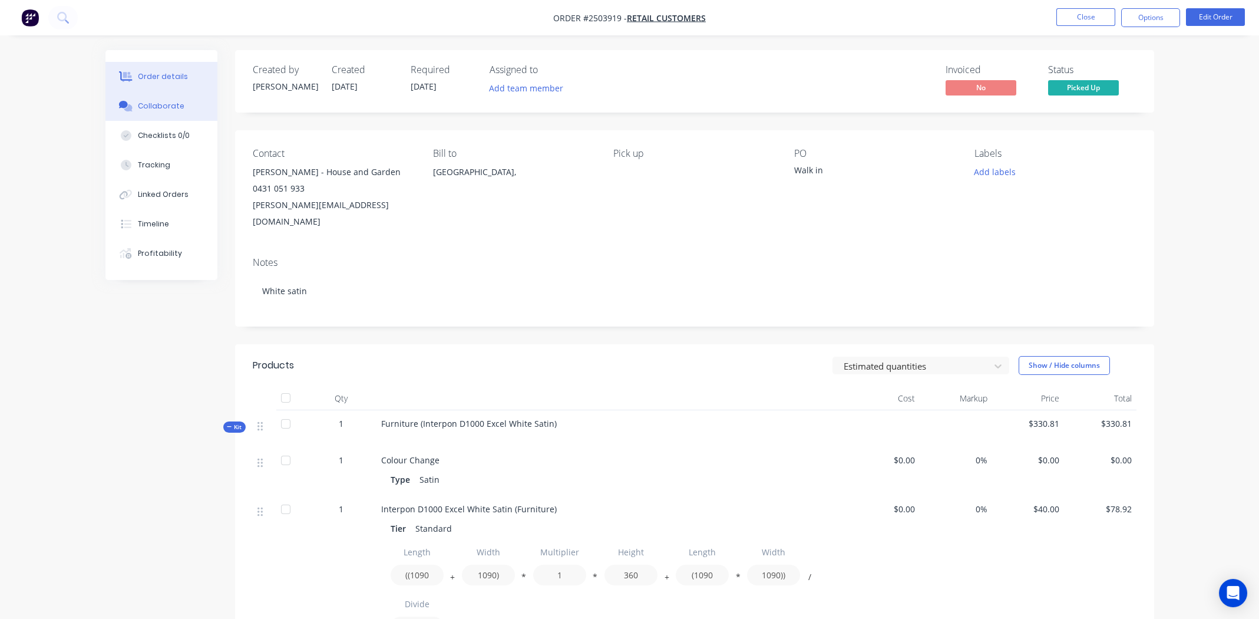
click at [174, 105] on div "Collaborate" at bounding box center [161, 106] width 47 height 11
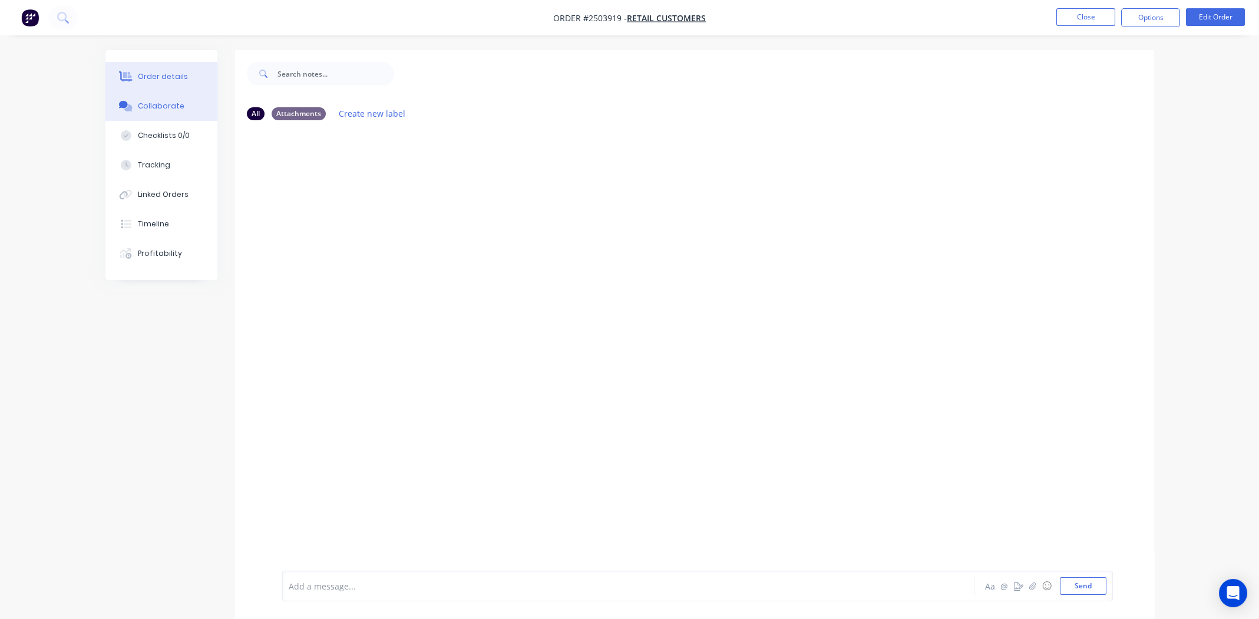
click at [150, 75] on div "Order details" at bounding box center [163, 76] width 50 height 11
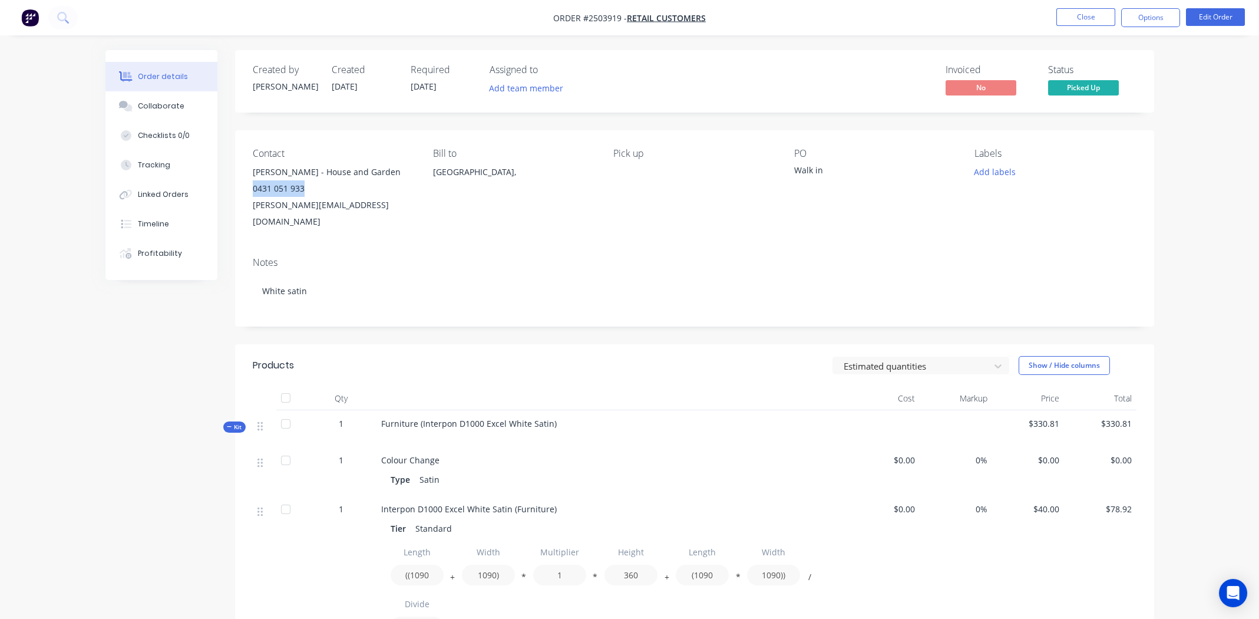
drag, startPoint x: 303, startPoint y: 186, endPoint x: 244, endPoint y: 188, distance: 58.4
click at [244, 188] on div "Contact Adam - House and Garden 0431 051 933 adam@hgps.com.au Bill to Australia…" at bounding box center [694, 188] width 919 height 117
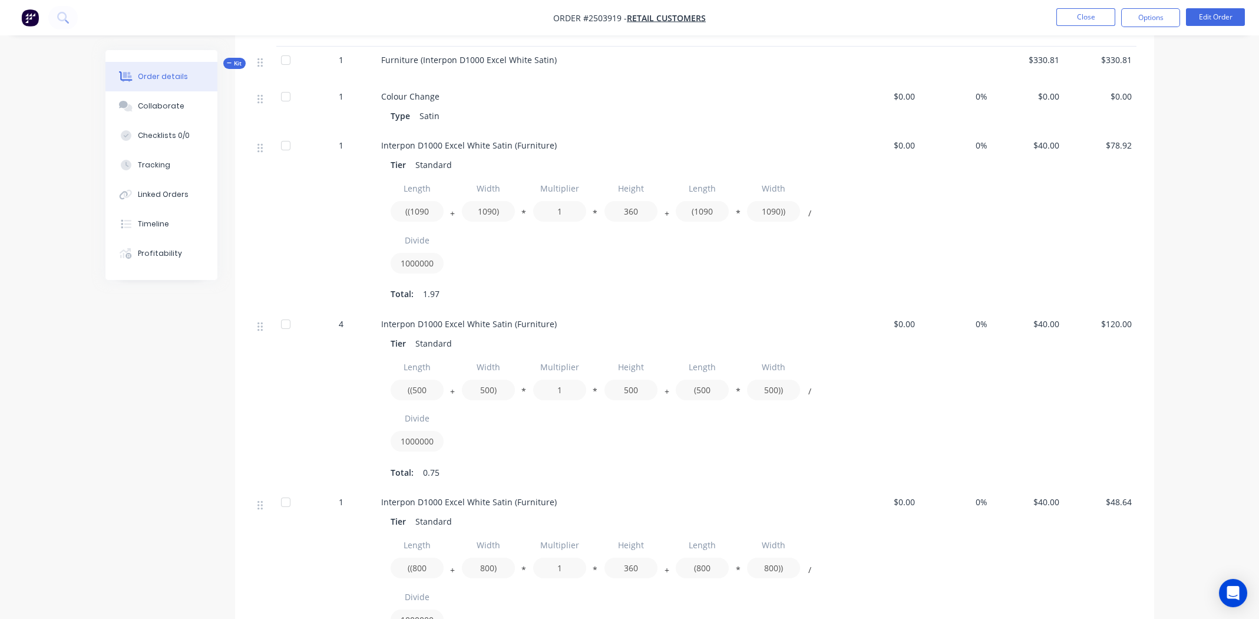
scroll to position [635, 0]
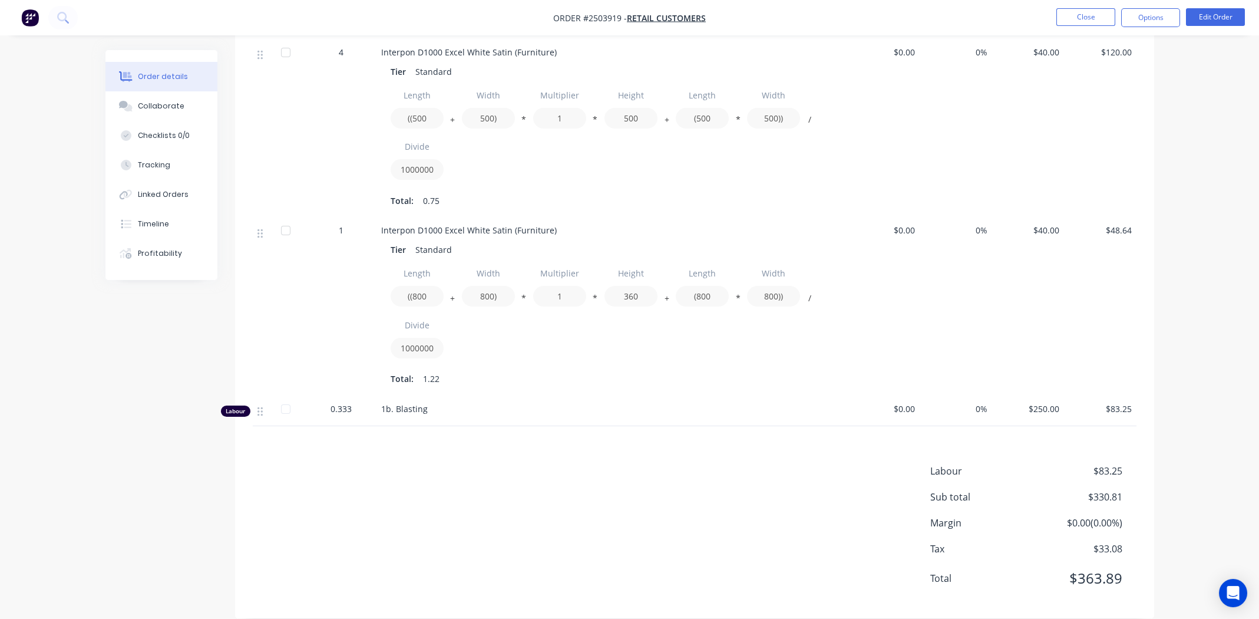
click at [584, 464] on div "Labour $83.25 Sub total $330.81 Margin $0.00 ( 0.00 %) Tax $33.08 Total $363.89" at bounding box center [695, 532] width 884 height 137
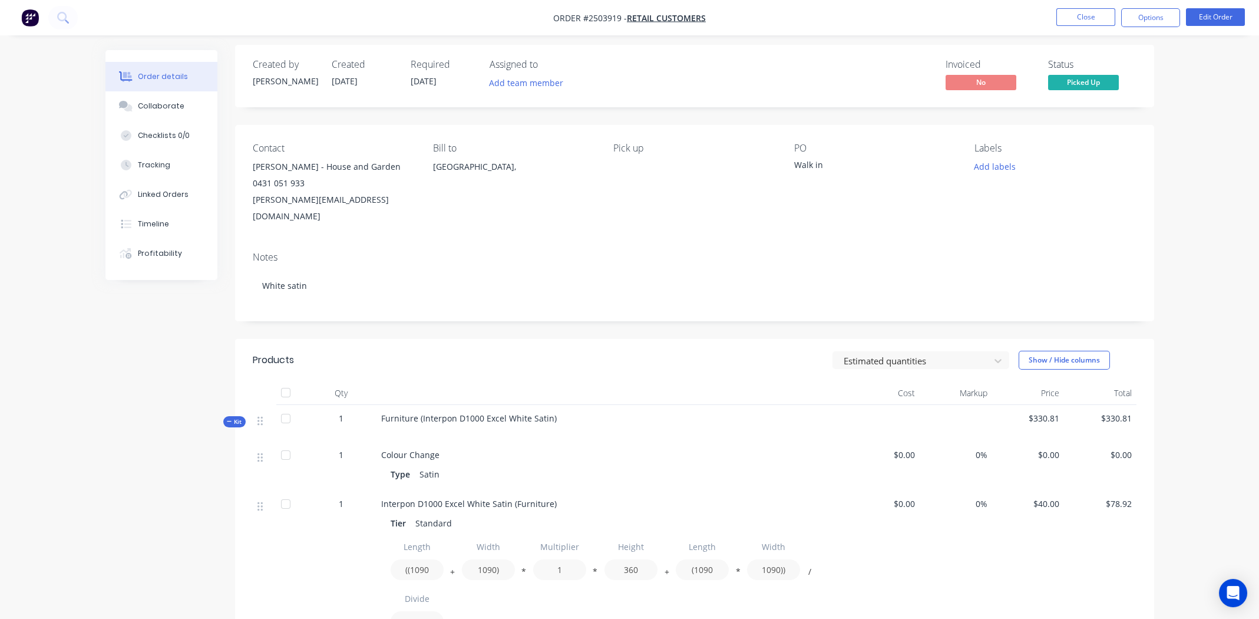
scroll to position [0, 0]
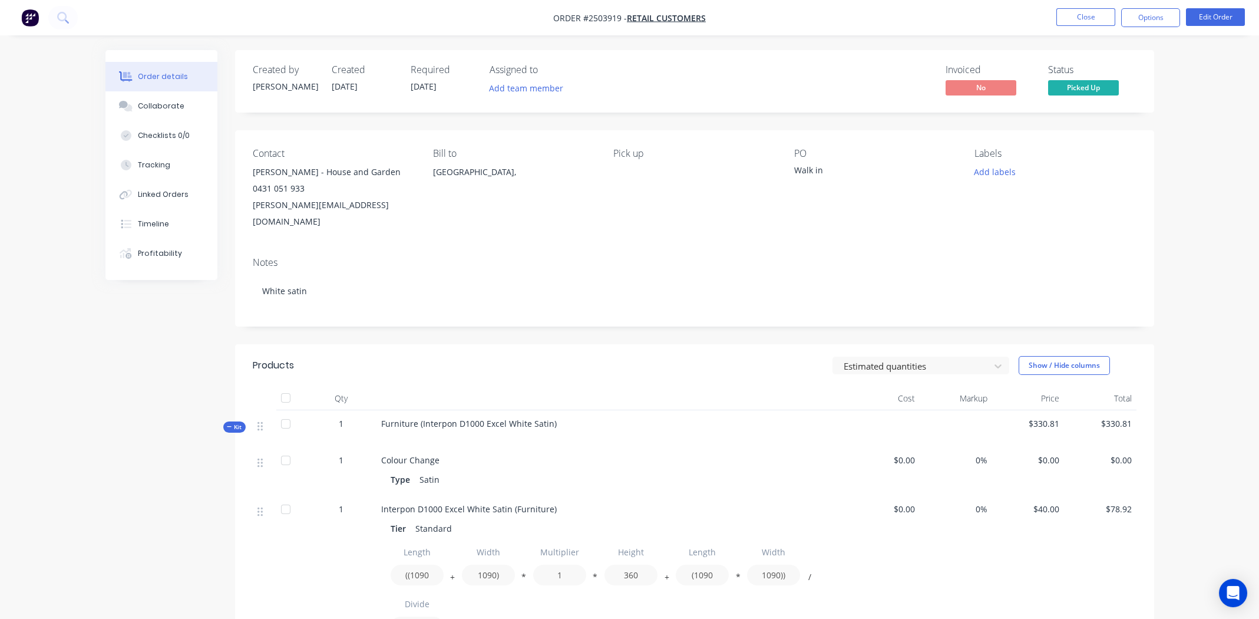
click at [535, 257] on div "Notes" at bounding box center [695, 262] width 884 height 11
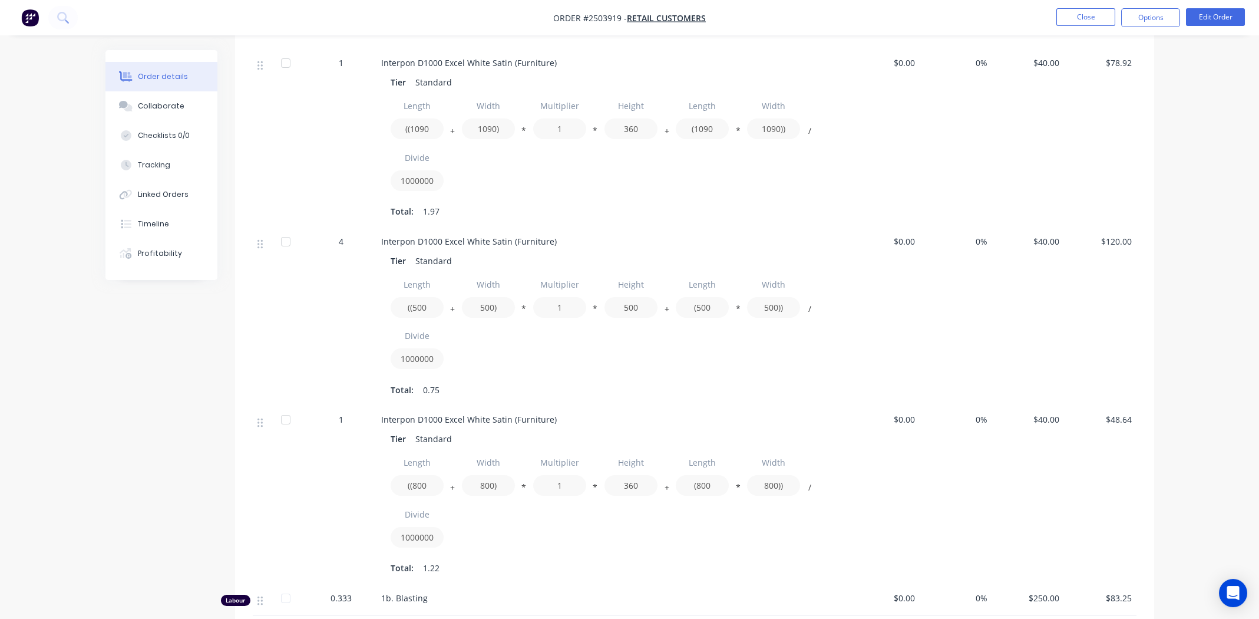
scroll to position [471, 0]
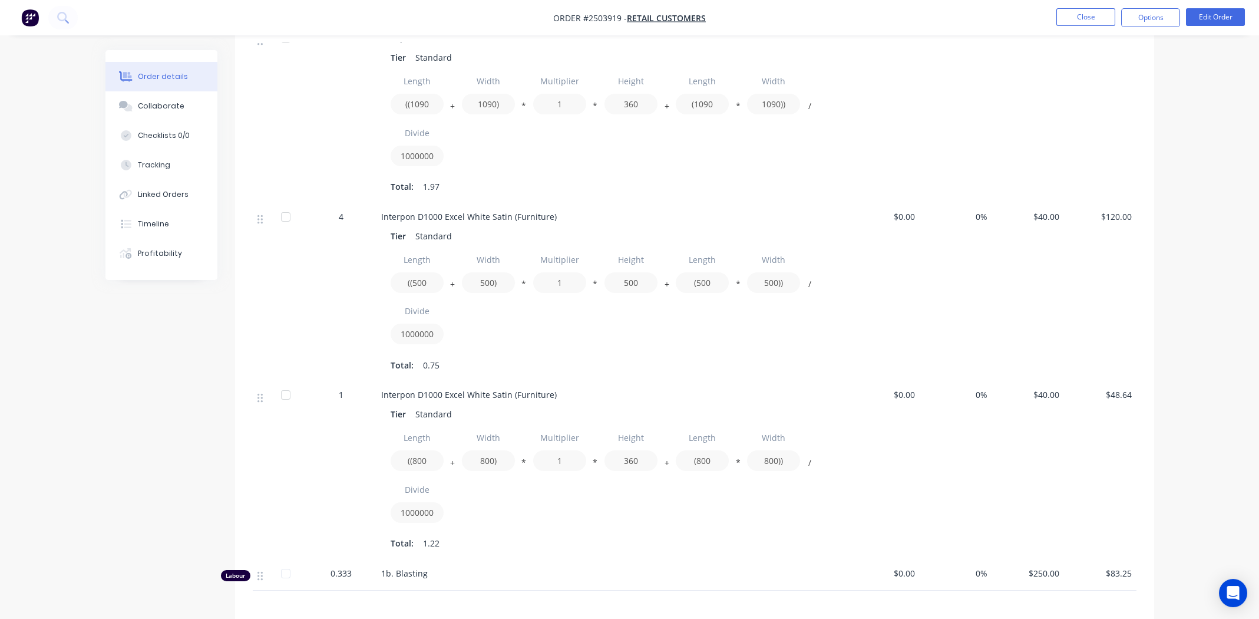
click at [609, 534] on div "Total: 1.22" at bounding box center [612, 543] width 443 height 18
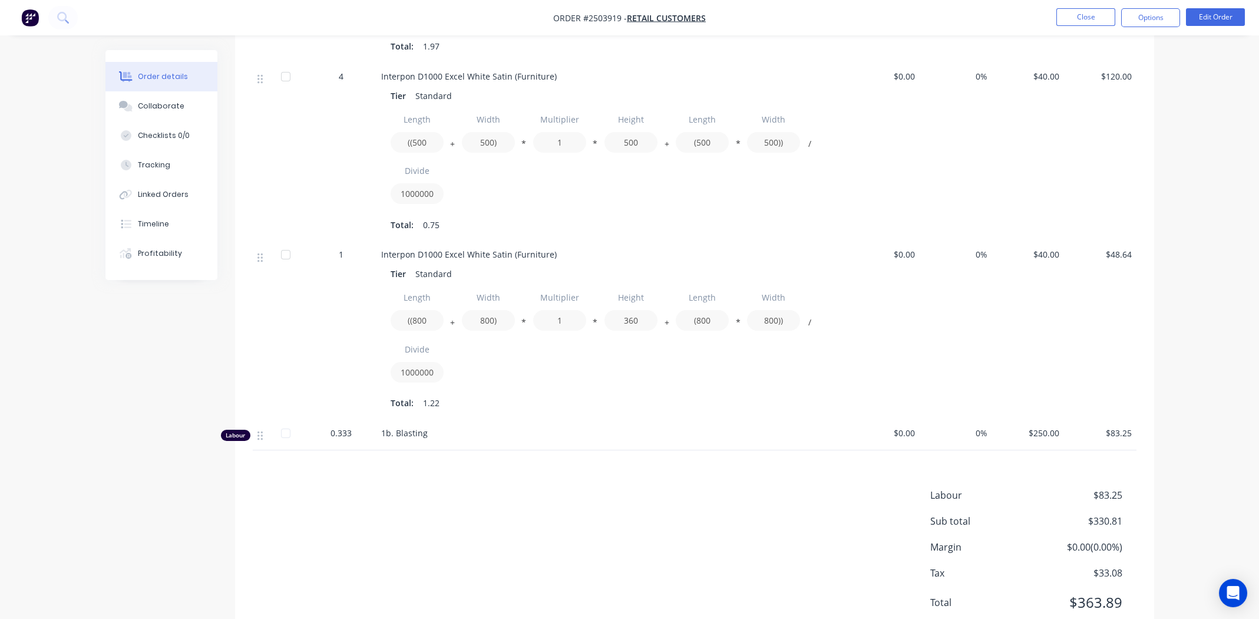
scroll to position [635, 0]
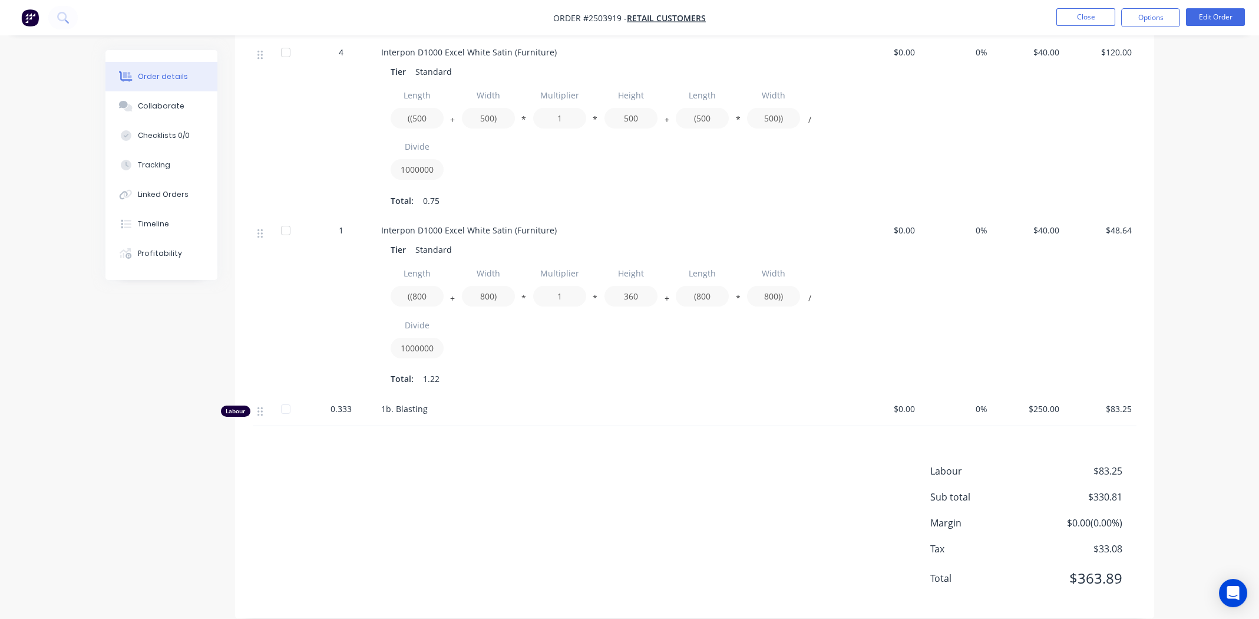
click at [451, 464] on div "Labour $83.25 Sub total $330.81 Margin $0.00 ( 0.00 %) Tax $33.08 Total $363.89" at bounding box center [695, 532] width 884 height 137
click at [614, 464] on div "Labour $83.25 Sub total $330.81 Margin $0.00 ( 0.00 %) Tax $33.08 Total $363.89" at bounding box center [695, 532] width 884 height 137
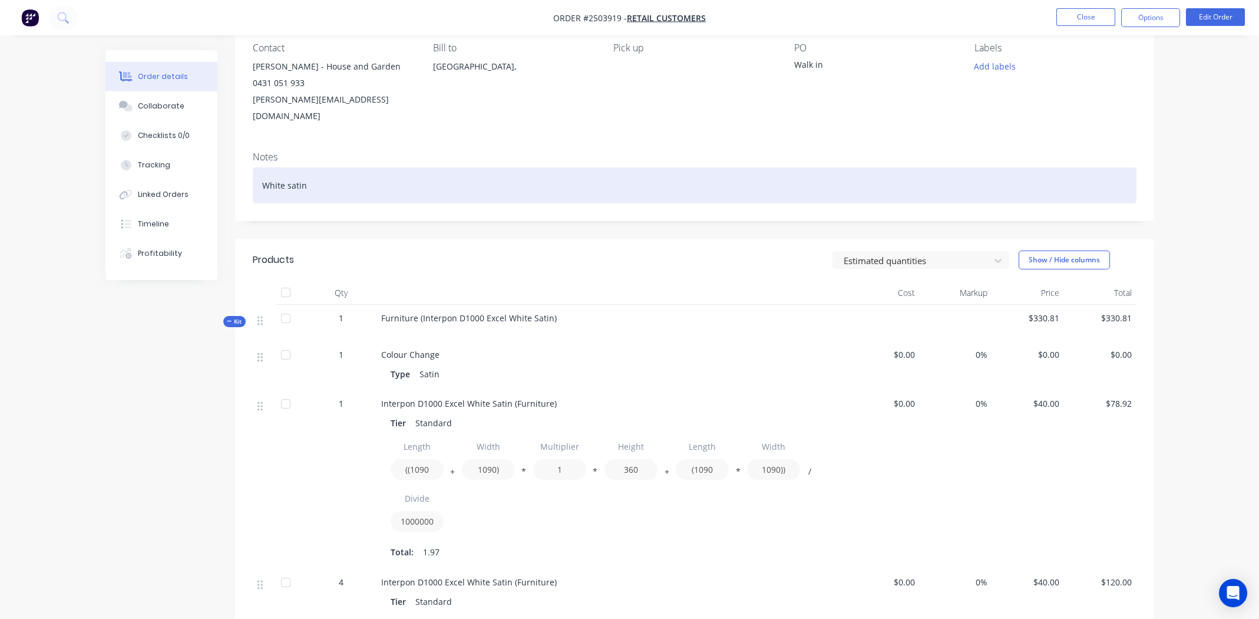
scroll to position [0, 0]
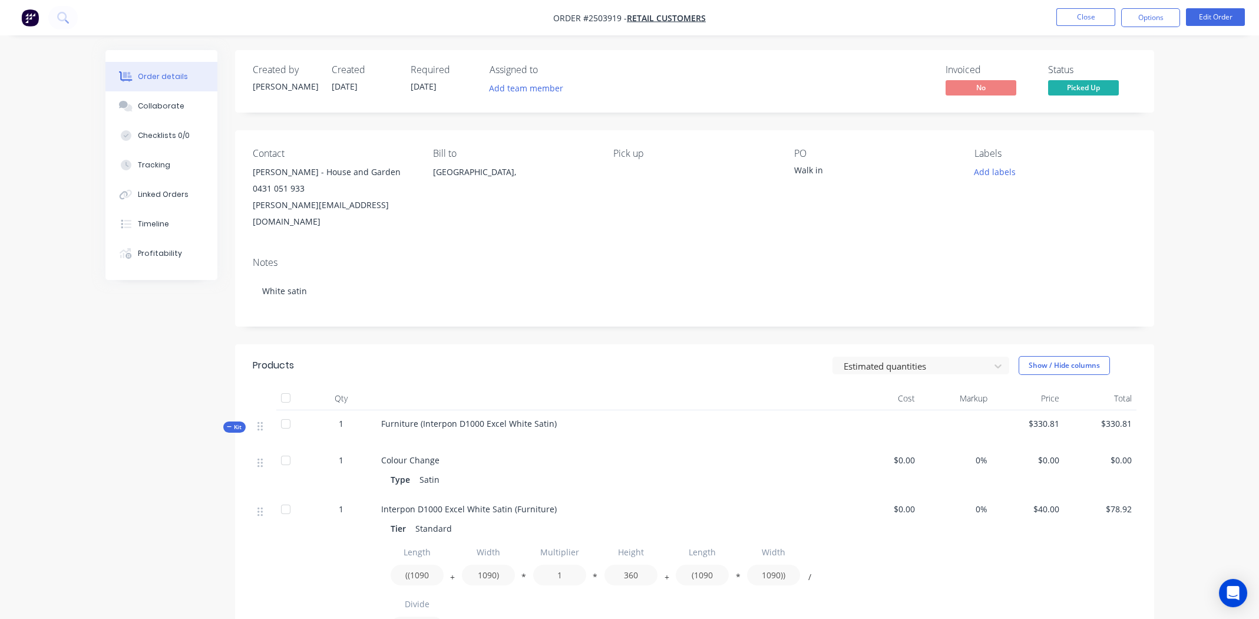
click at [606, 225] on div "Contact Adam - House and Garden 0431 051 933 adam@hgps.com.au Bill to Australia…" at bounding box center [694, 188] width 919 height 117
click at [163, 109] on div "Collaborate" at bounding box center [161, 106] width 47 height 11
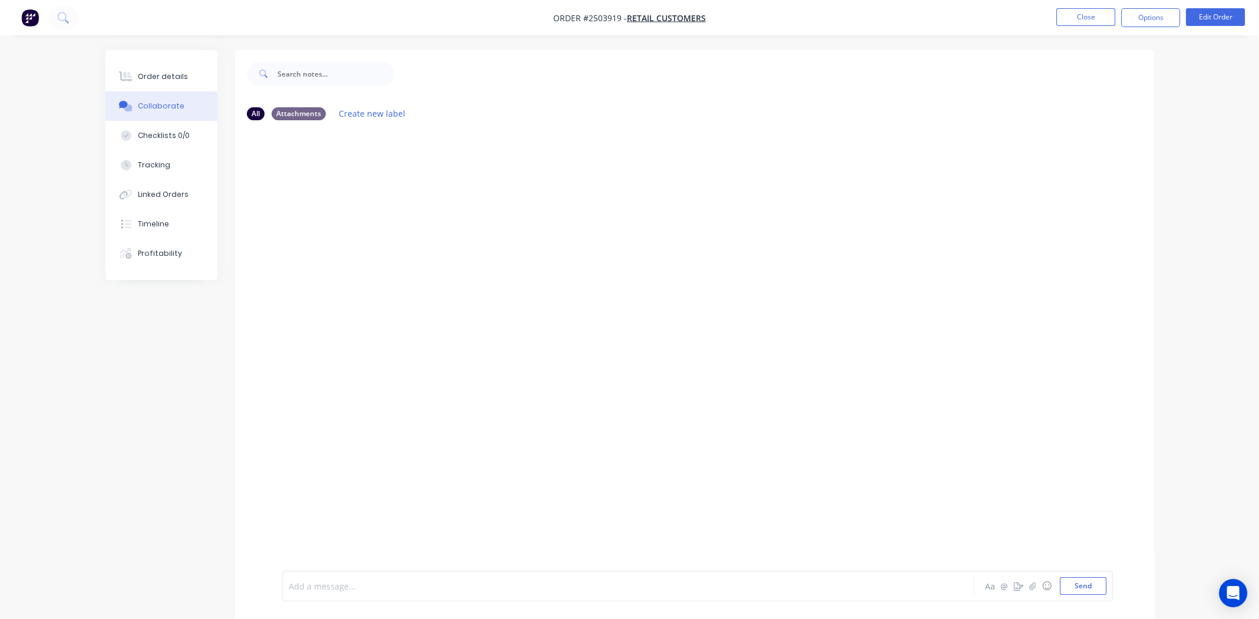
drag, startPoint x: 373, startPoint y: 583, endPoint x: 582, endPoint y: 581, distance: 209.2
click at [375, 583] on div at bounding box center [595, 586] width 613 height 12
click at [353, 589] on div "Called" at bounding box center [595, 586] width 613 height 12
click at [628, 589] on div "Called Adam and left a voice message to call me and make payment over the phone" at bounding box center [595, 586] width 613 height 12
click at [325, 589] on div at bounding box center [595, 586] width 613 height 12
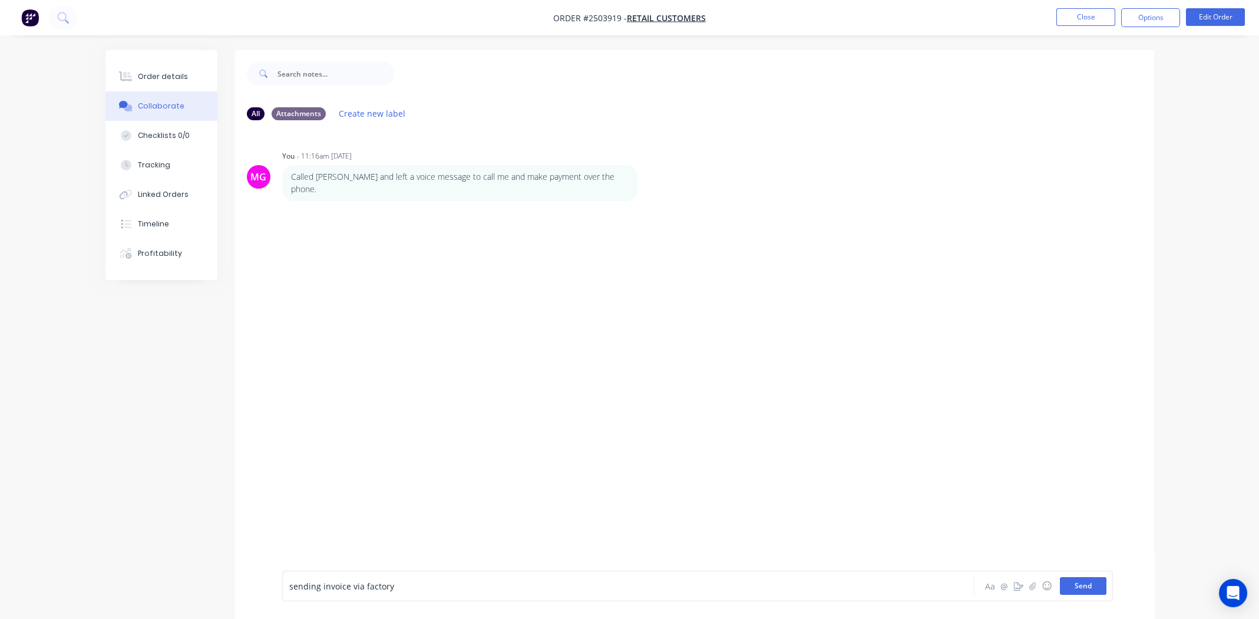
click at [1093, 583] on button "Send" at bounding box center [1083, 586] width 47 height 18
click at [161, 70] on button "Order details" at bounding box center [161, 76] width 112 height 29
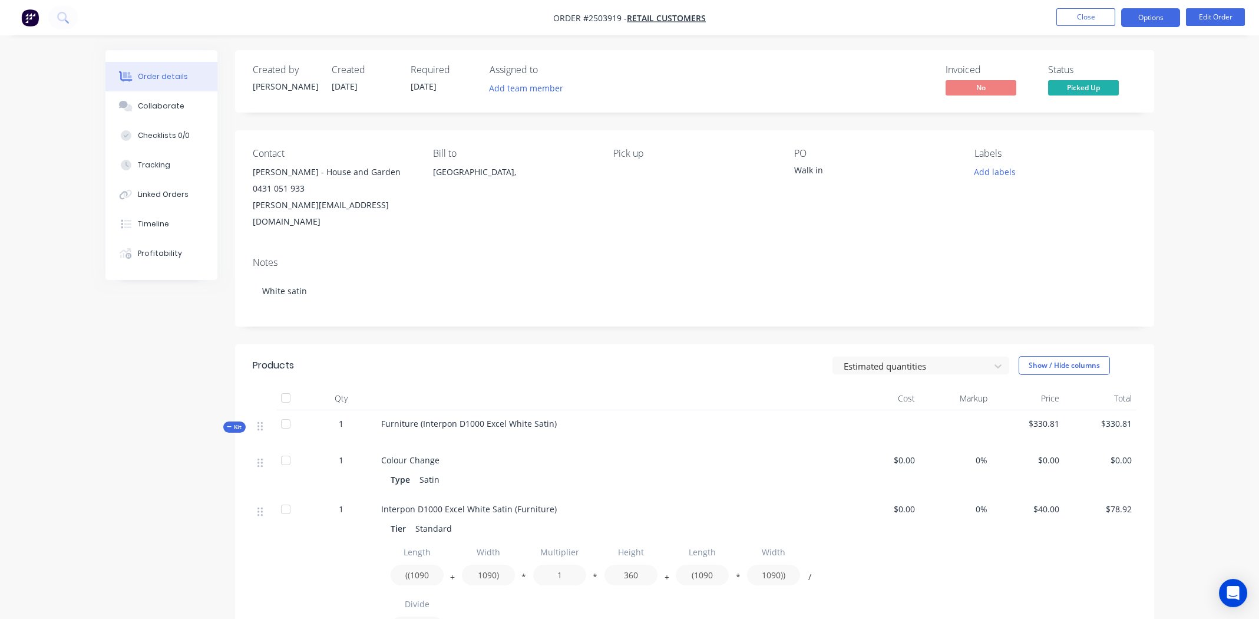
click at [1149, 18] on button "Options" at bounding box center [1150, 17] width 59 height 19
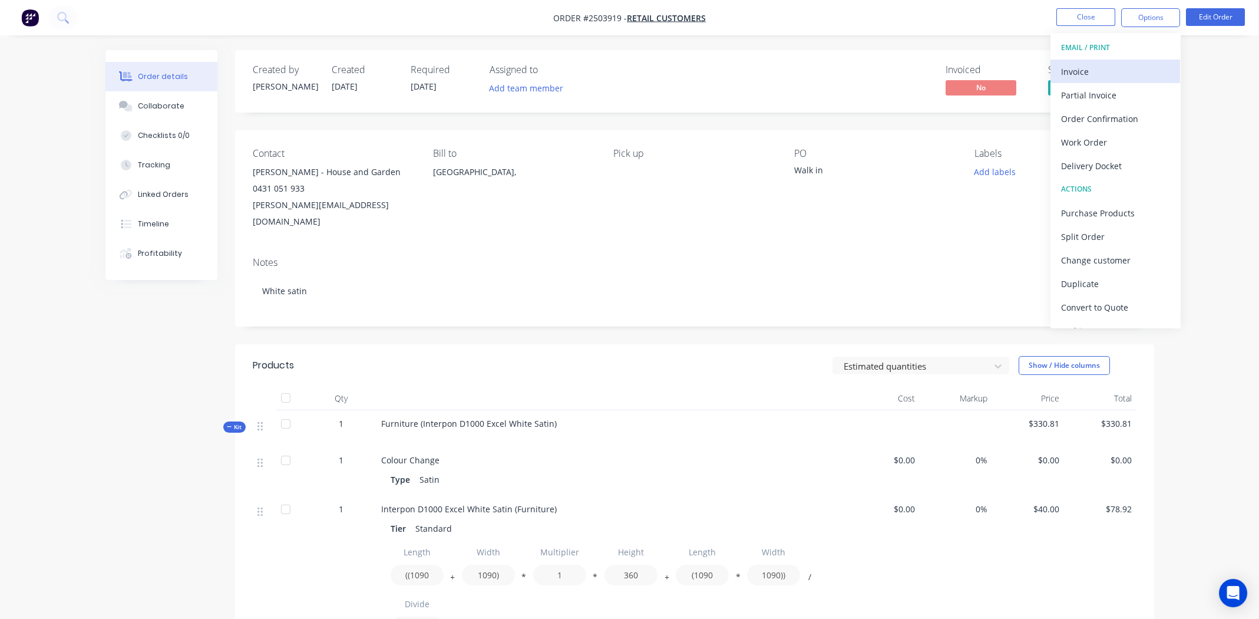
click at [1108, 68] on div "Invoice" at bounding box center [1115, 71] width 108 height 17
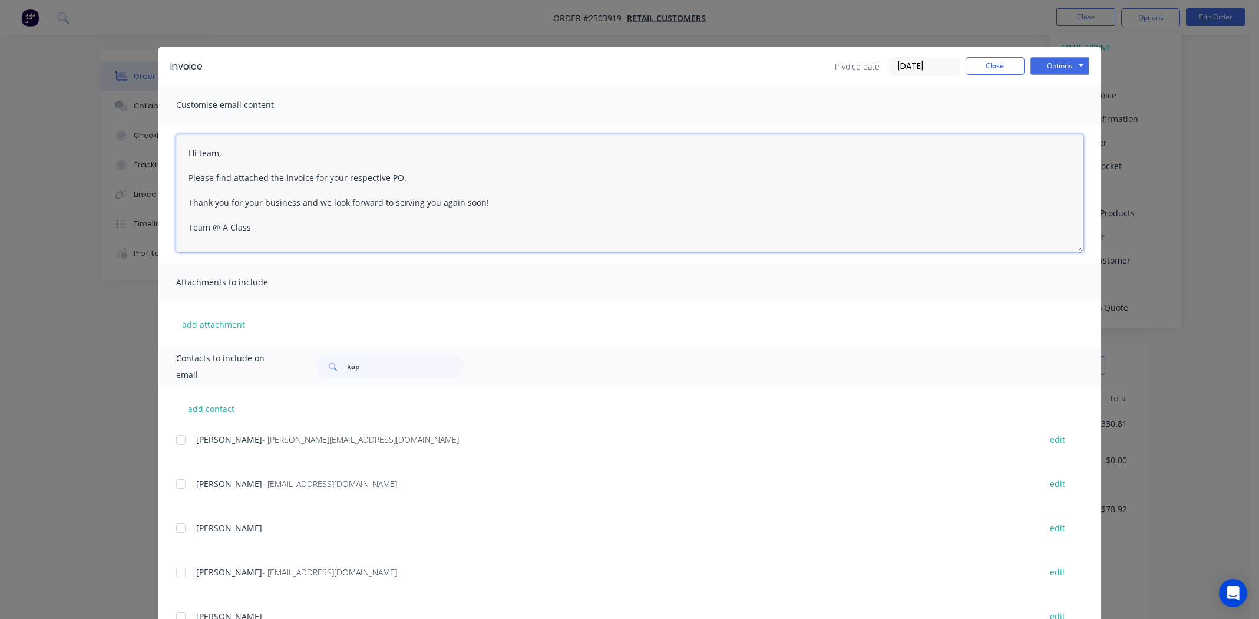
click at [197, 154] on textarea "Hi team, Please find attached the invoice for your respective PO. Thank you for…" at bounding box center [629, 193] width 907 height 118
click at [425, 174] on textarea "Hi Adam, Please find attached the invoice for your respective PO. Thank you for…" at bounding box center [629, 193] width 907 height 118
click at [368, 203] on textarea "Hi Adam, Please find attached the invoice for your respective PO. Please make p…" at bounding box center [629, 193] width 907 height 118
paste textarea "Payment Remittance"
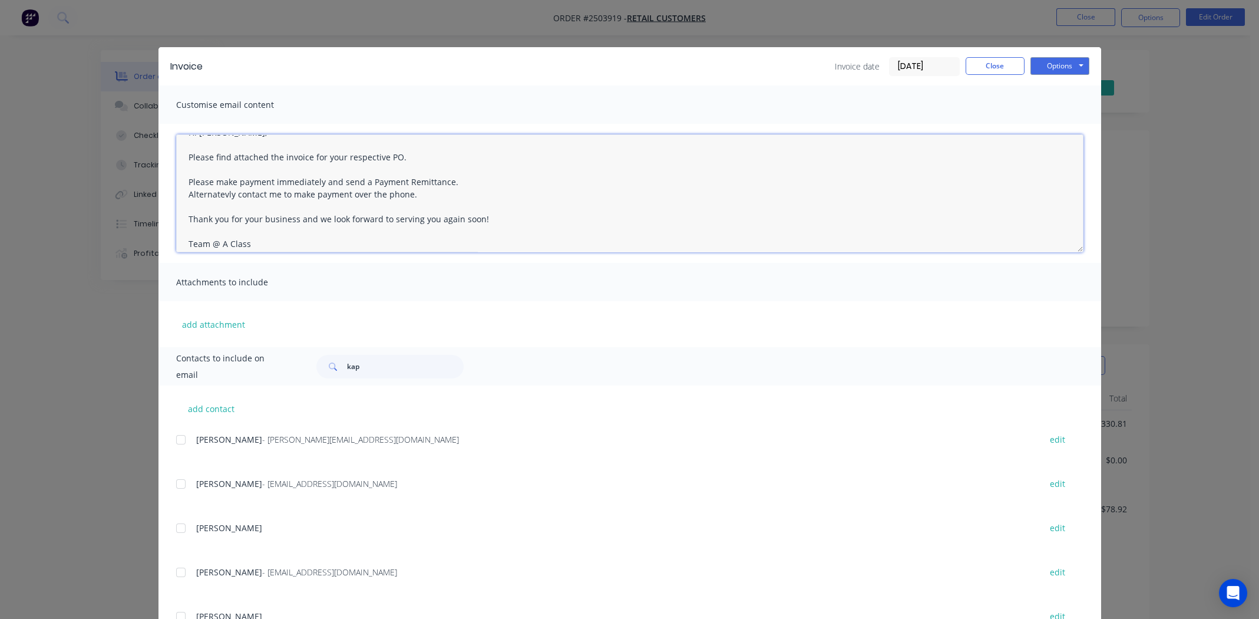
scroll to position [30, 0]
type textarea "Hi Adam, Please find attached the invoice for your respective PO. Please make p…"
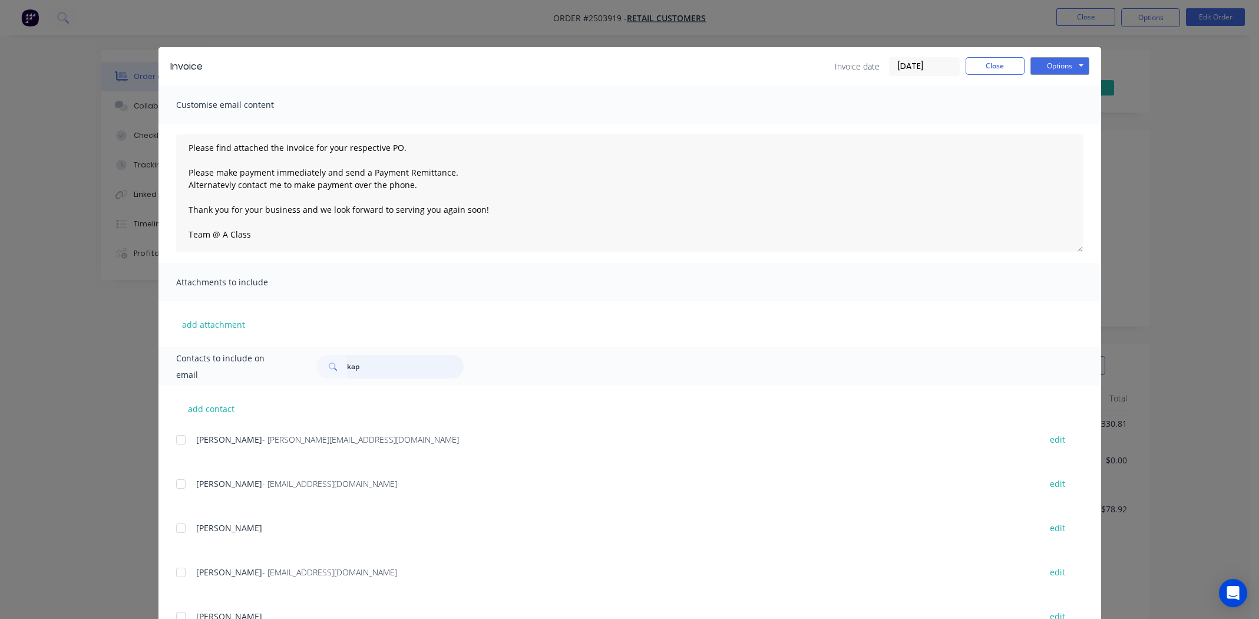
click at [372, 372] on input "kap" at bounding box center [405, 367] width 117 height 24
click at [372, 371] on input "kap" at bounding box center [405, 367] width 117 height 24
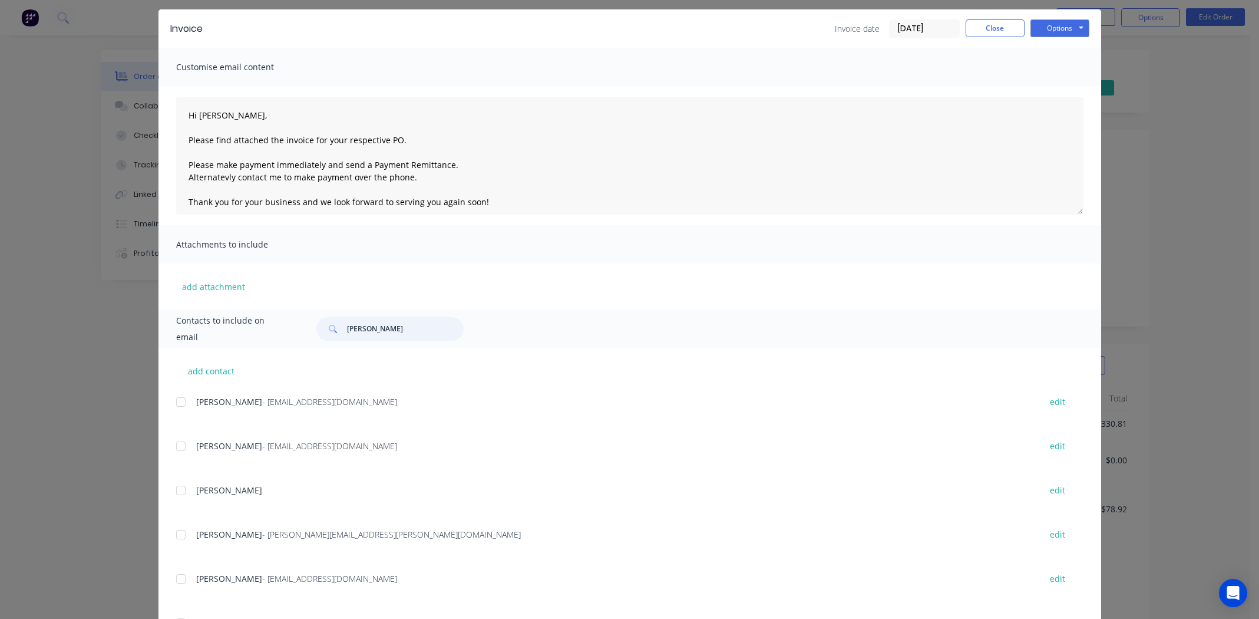
scroll to position [177, 0]
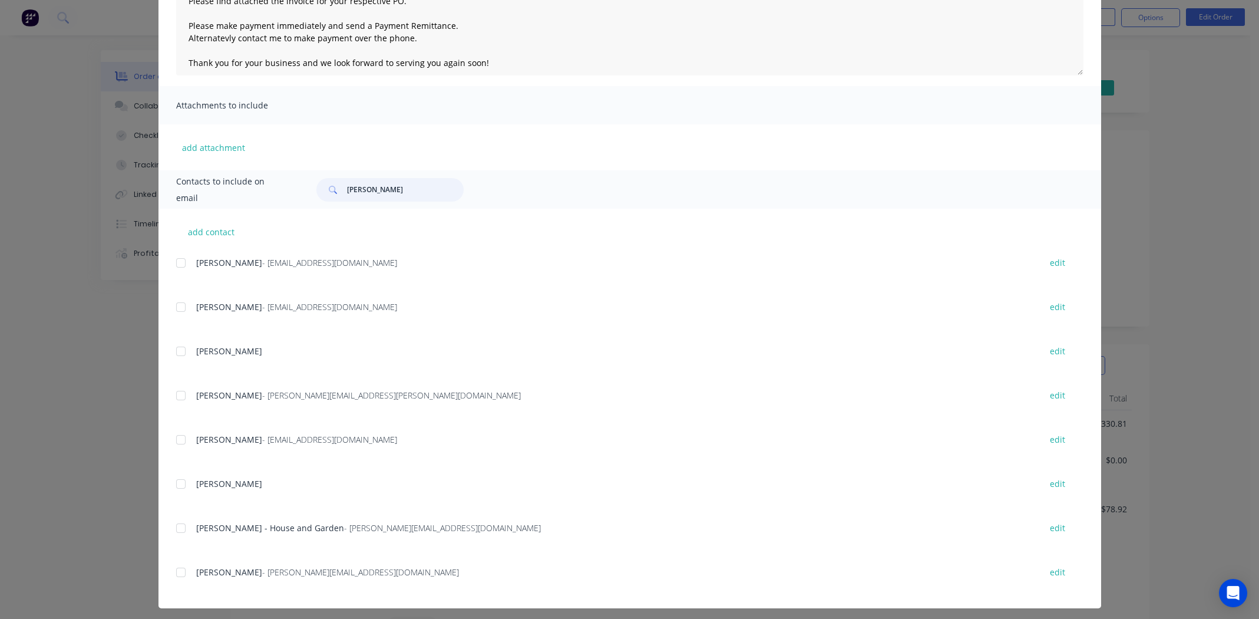
click at [176, 526] on div at bounding box center [181, 528] width 24 height 24
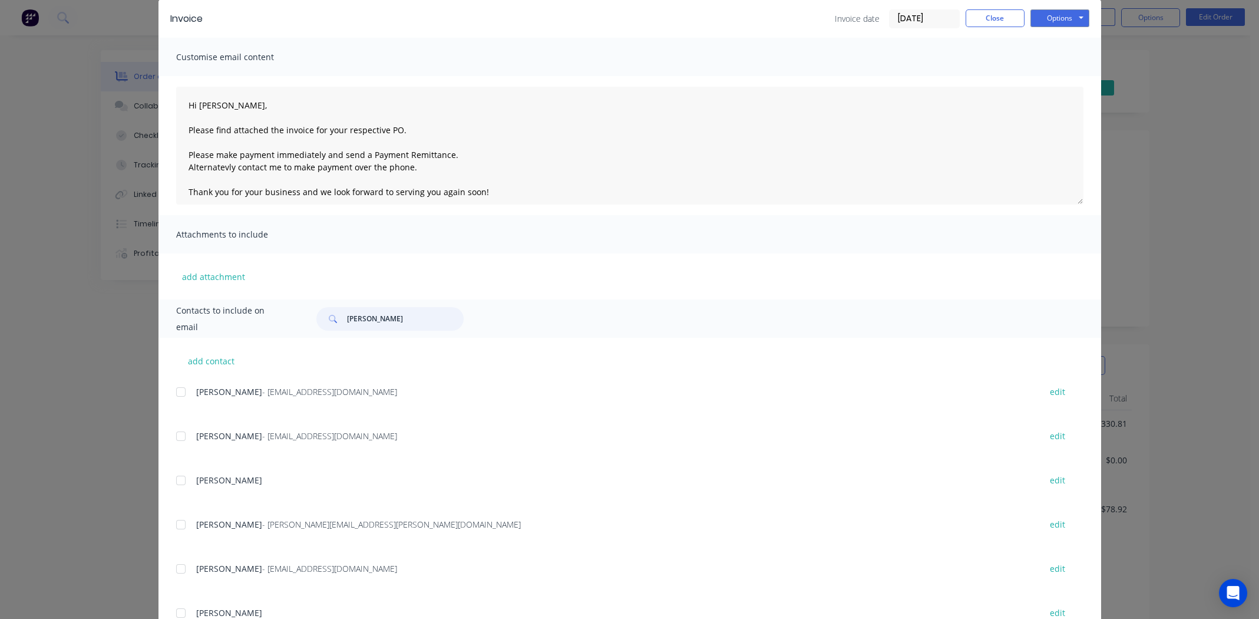
scroll to position [0, 0]
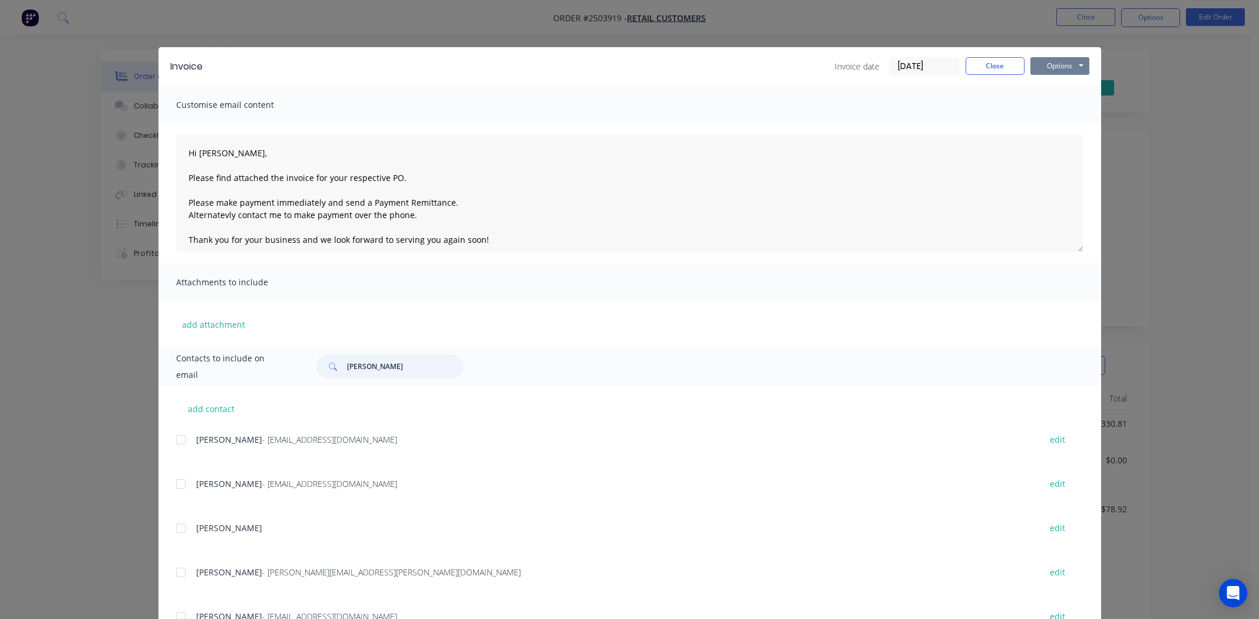
type input "adam"
click at [1060, 64] on button "Options" at bounding box center [1059, 66] width 59 height 18
click at [1055, 126] on button "Email" at bounding box center [1067, 125] width 75 height 19
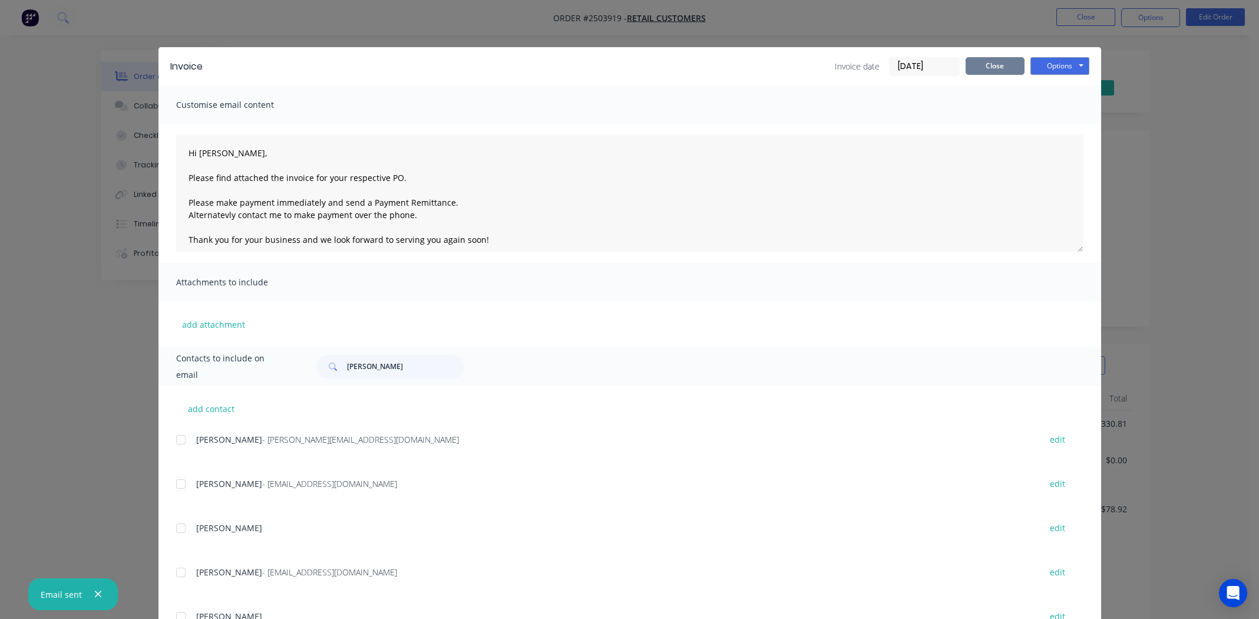
click at [992, 62] on button "Close" at bounding box center [995, 66] width 59 height 18
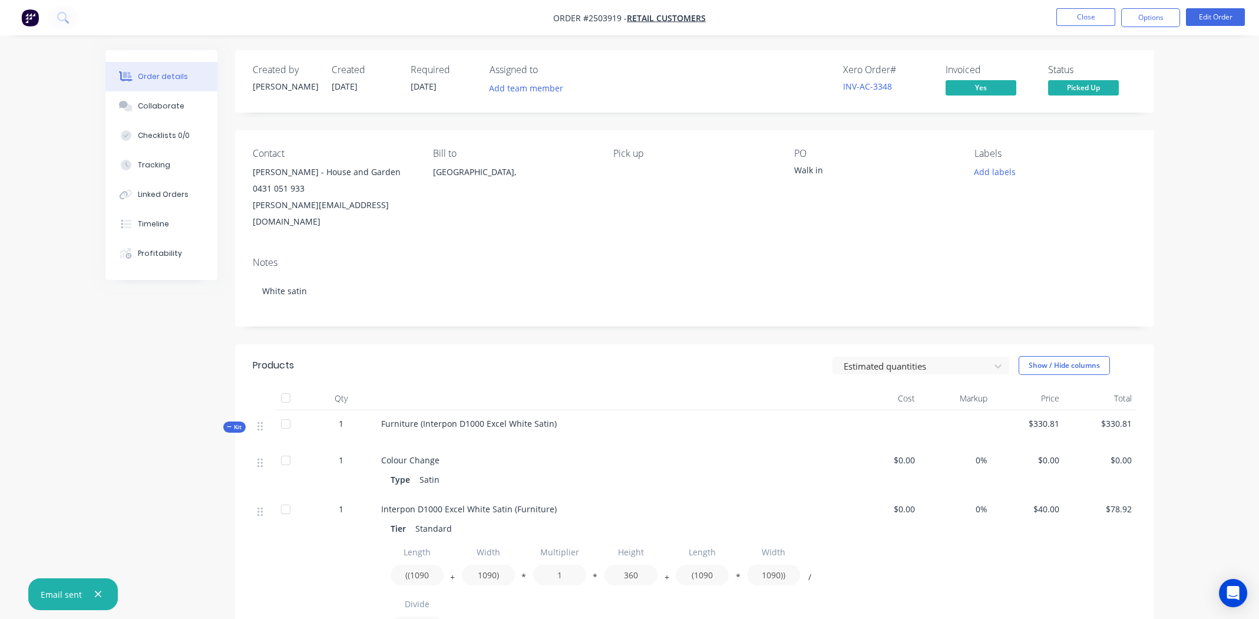
click at [1134, 212] on div "Labels Add labels" at bounding box center [1054, 189] width 161 height 82
click at [177, 102] on div "Collaborate" at bounding box center [161, 106] width 47 height 11
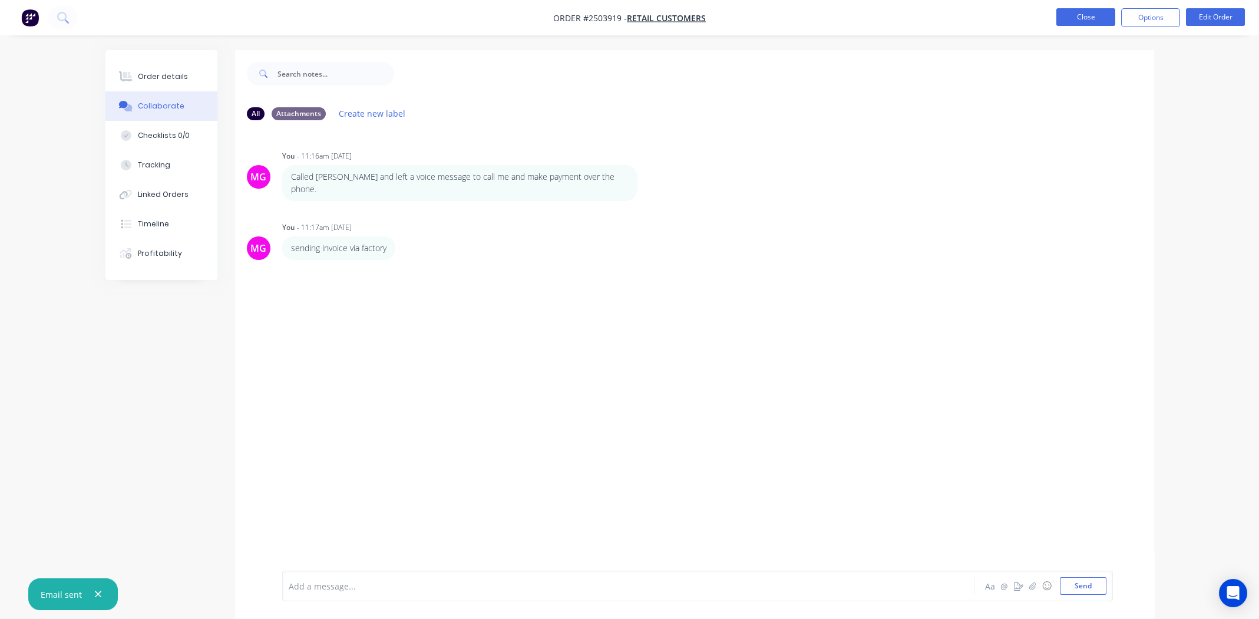
click at [1082, 16] on button "Close" at bounding box center [1085, 17] width 59 height 18
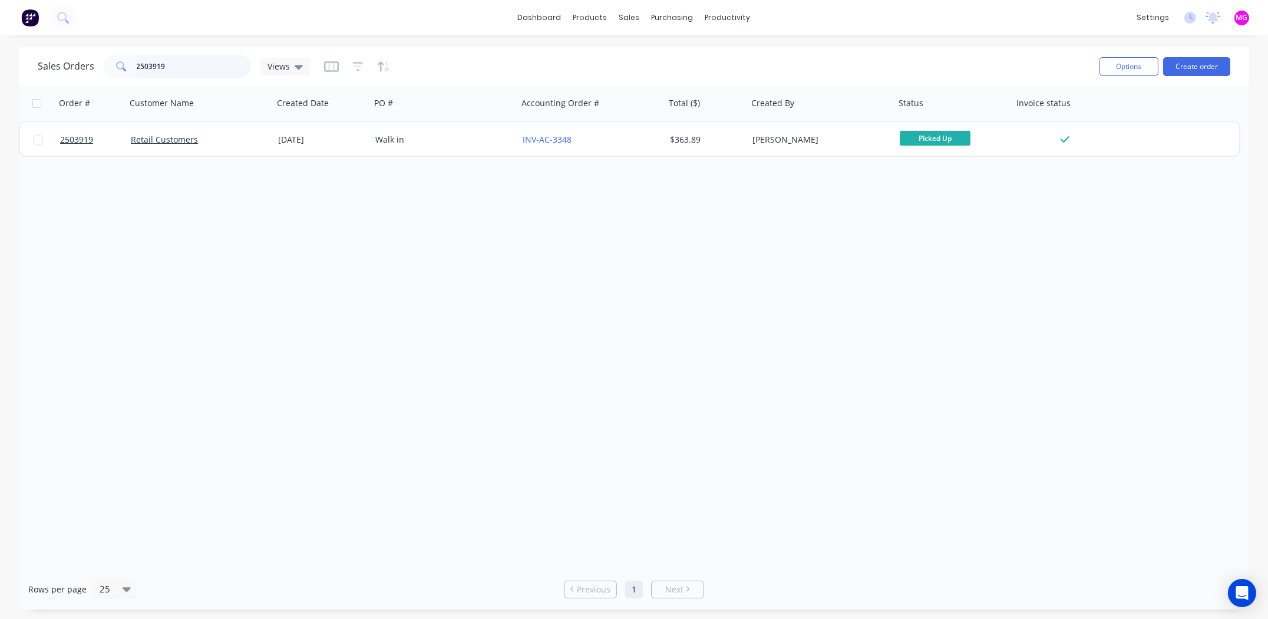
click at [183, 74] on input "2503919" at bounding box center [194, 67] width 115 height 24
click at [183, 72] on input "2503919" at bounding box center [194, 67] width 115 height 24
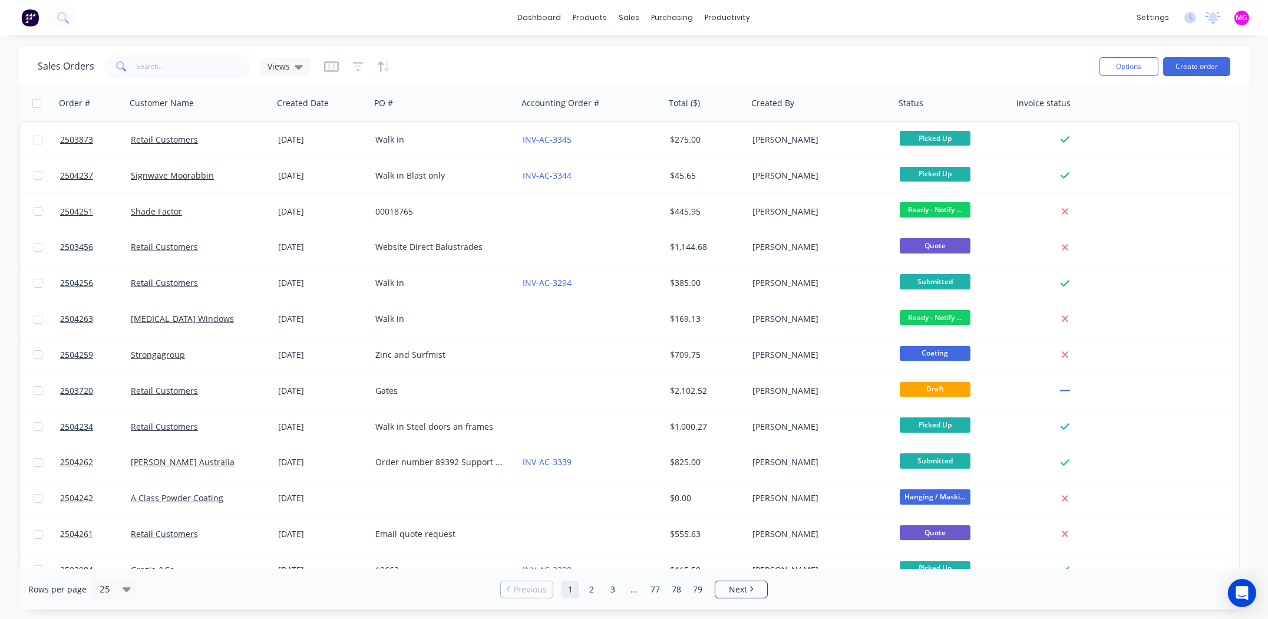
click at [448, 8] on div "dashboard products sales purchasing productivity dashboard products Product Cat…" at bounding box center [634, 17] width 1268 height 35
click at [203, 76] on input "text" at bounding box center [194, 67] width 115 height 24
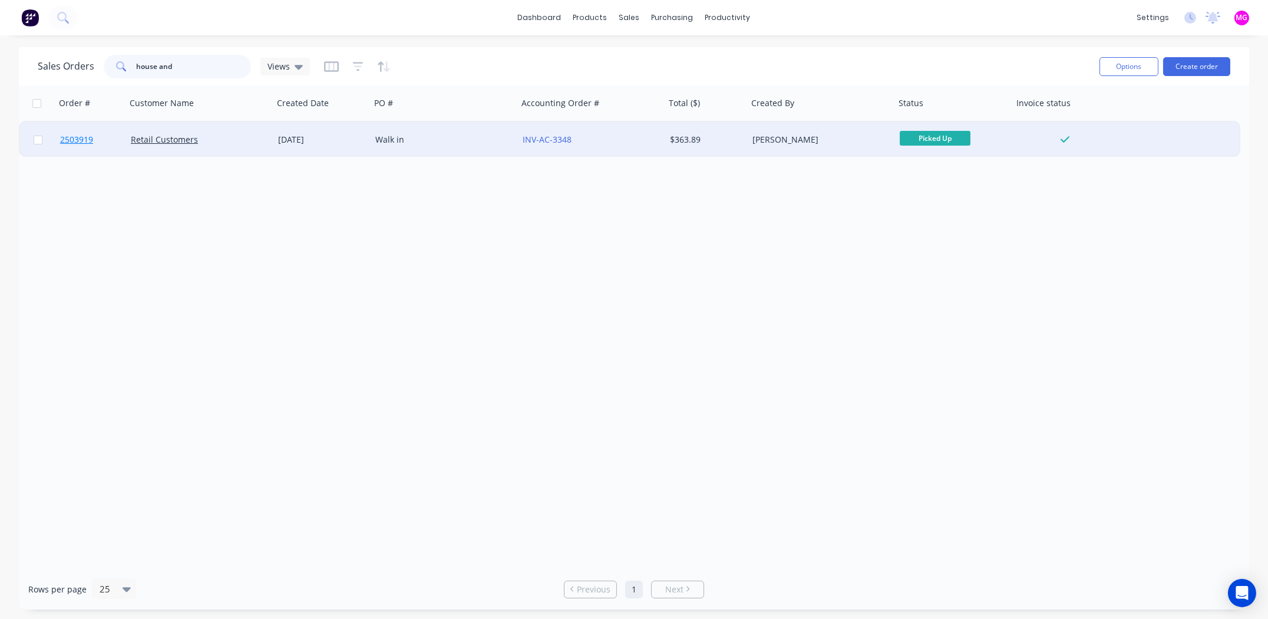
type input "house and"
click at [77, 139] on span "2503919" at bounding box center [76, 140] width 33 height 12
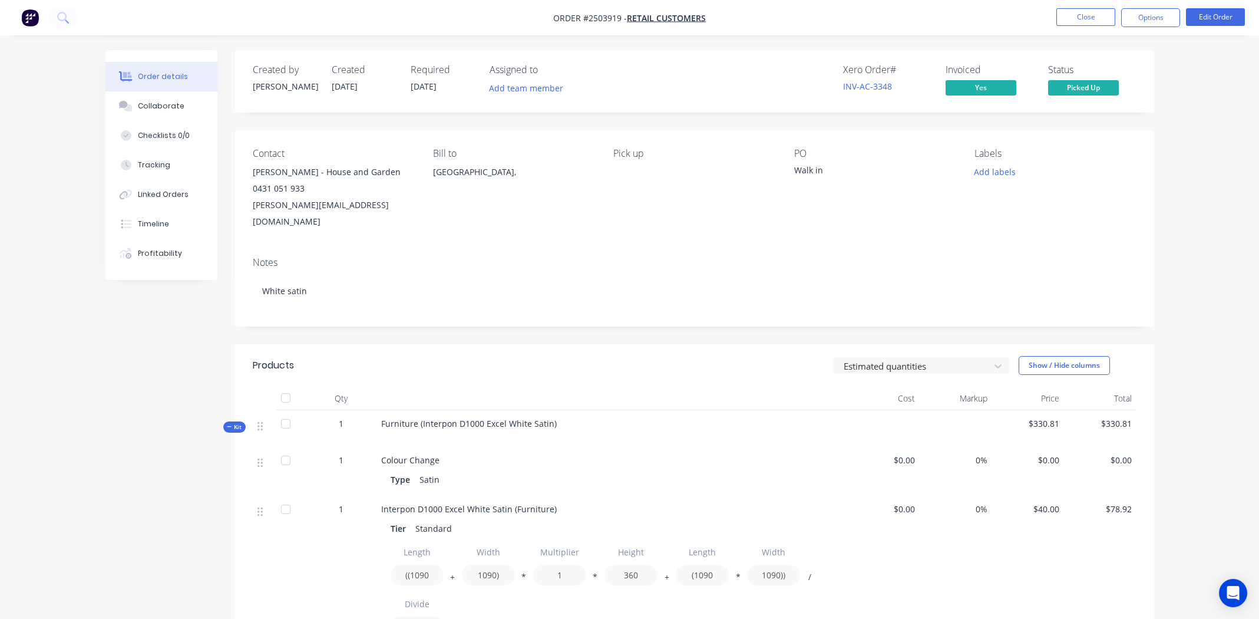
click at [606, 14] on span "Order #2503919 -" at bounding box center [590, 17] width 74 height 11
click at [607, 14] on span "Order #2503919 -" at bounding box center [590, 17] width 74 height 11
copy span "2503919"
click at [140, 105] on div "Collaborate" at bounding box center [161, 106] width 47 height 11
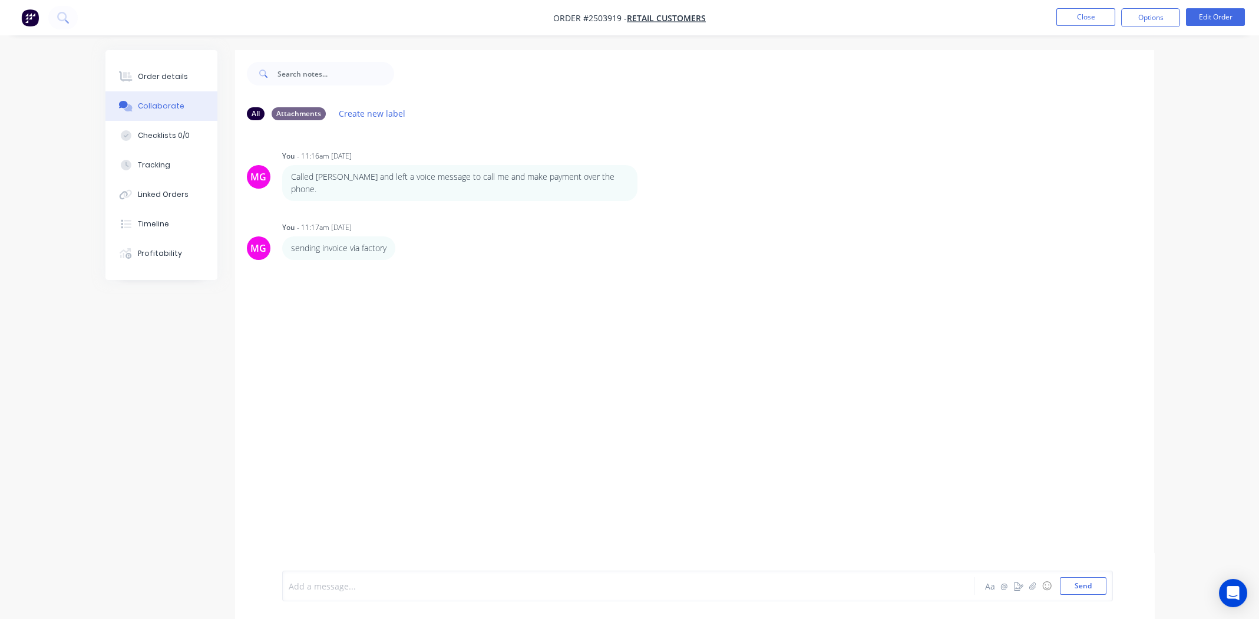
click at [427, 589] on div at bounding box center [595, 586] width 613 height 12
click at [653, 365] on div "MG You - 11:16am 01/10/25 Called Adam and left a voice message to call me and m…" at bounding box center [694, 350] width 919 height 441
click at [182, 75] on div "Order details" at bounding box center [163, 76] width 50 height 11
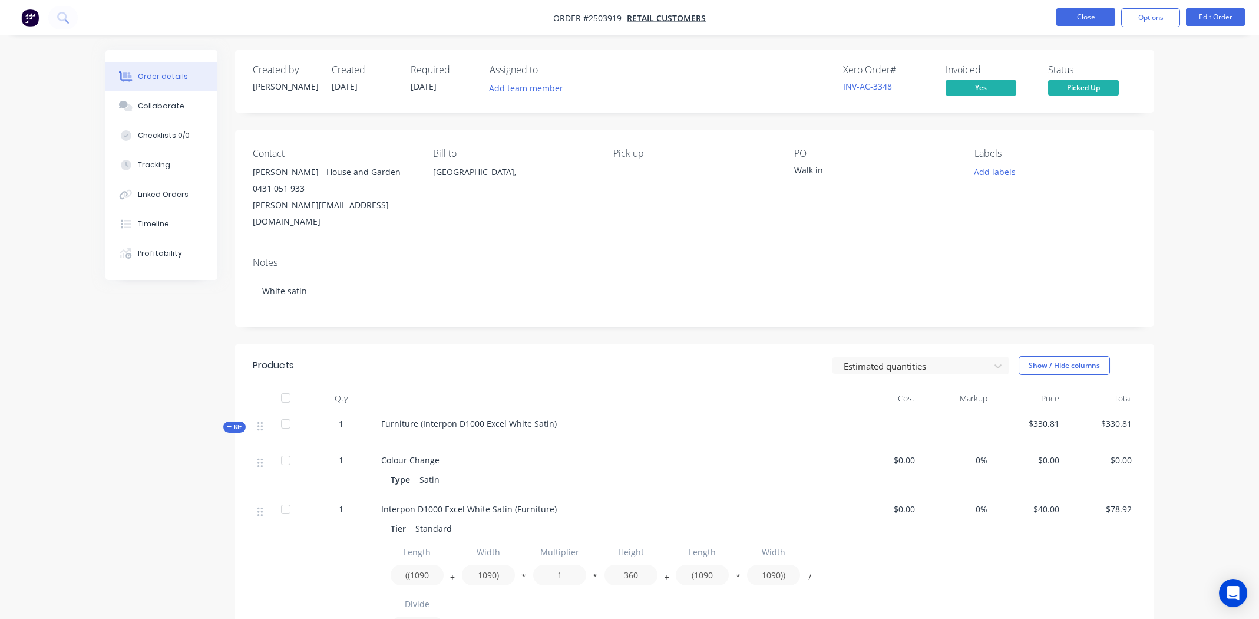
click at [1064, 24] on button "Close" at bounding box center [1085, 17] width 59 height 18
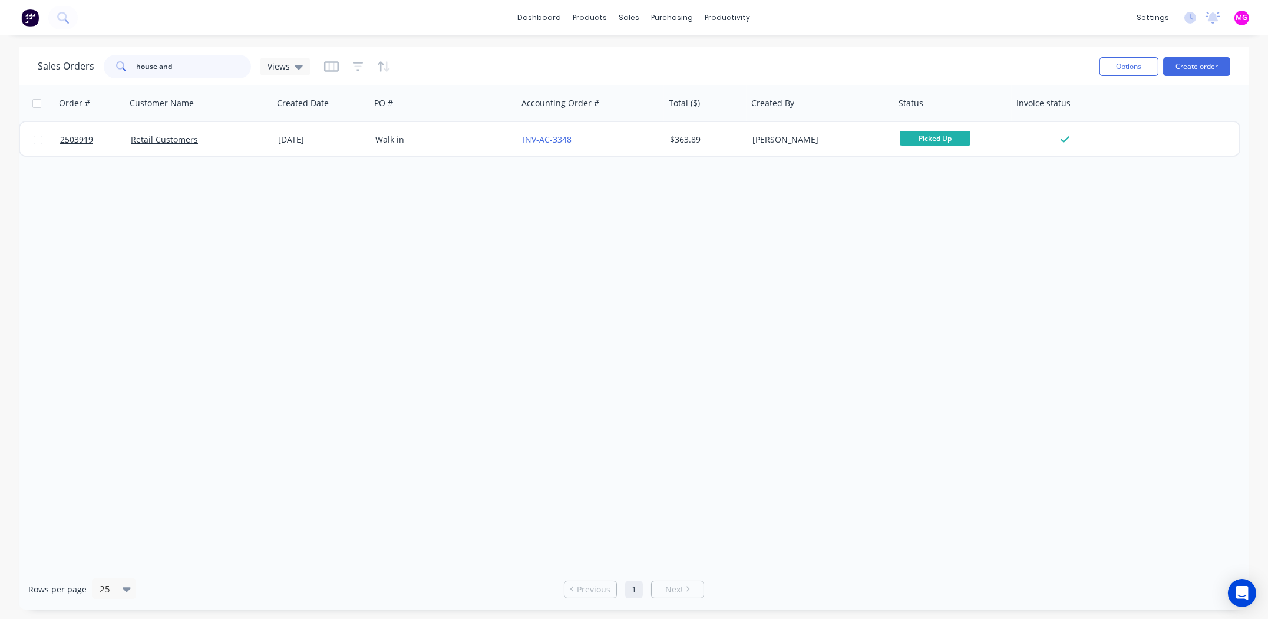
click at [215, 58] on input "house and" at bounding box center [194, 67] width 115 height 24
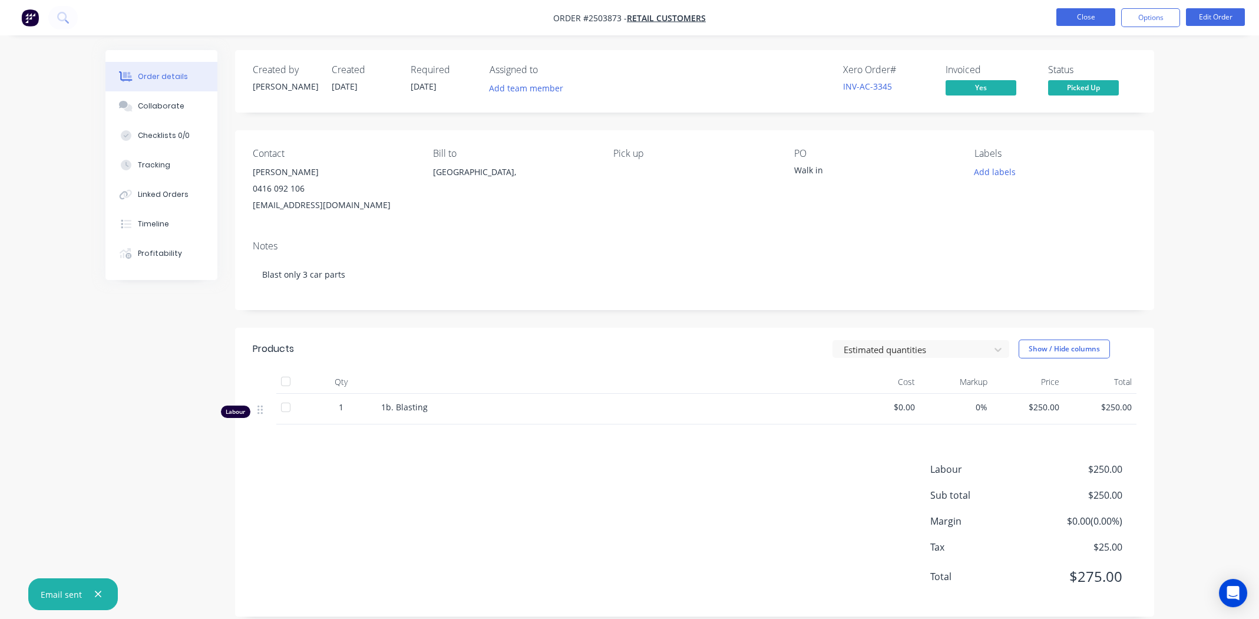
click at [1093, 16] on button "Close" at bounding box center [1085, 17] width 59 height 18
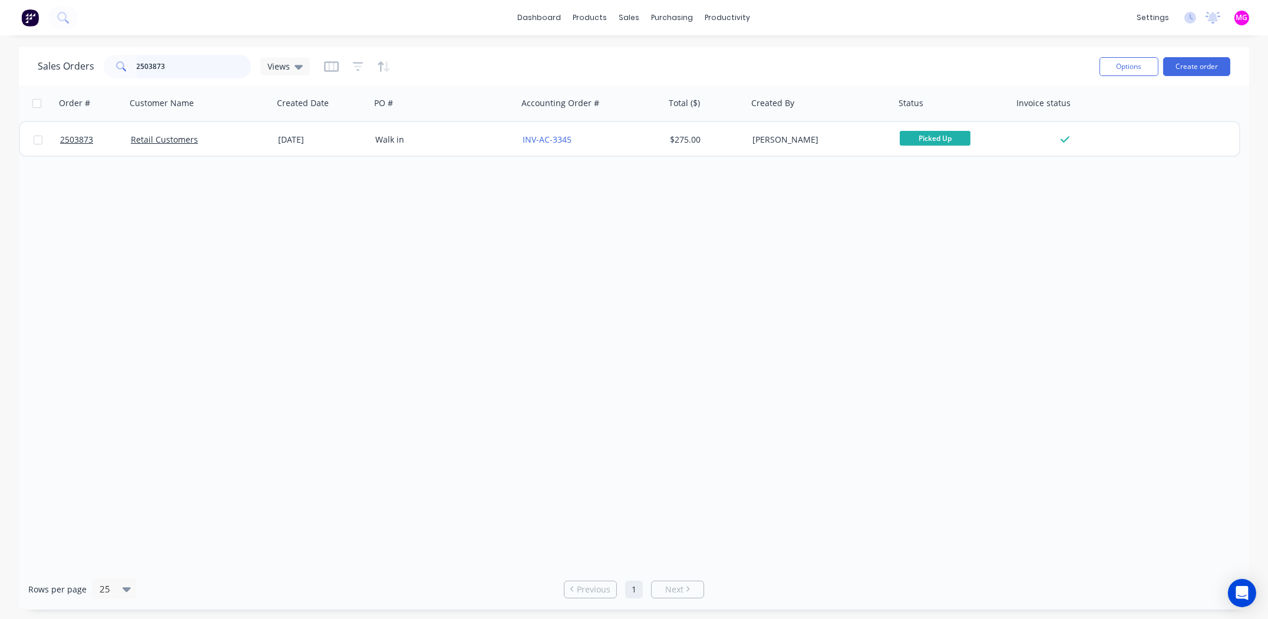
click at [173, 60] on input "2503873" at bounding box center [194, 67] width 115 height 24
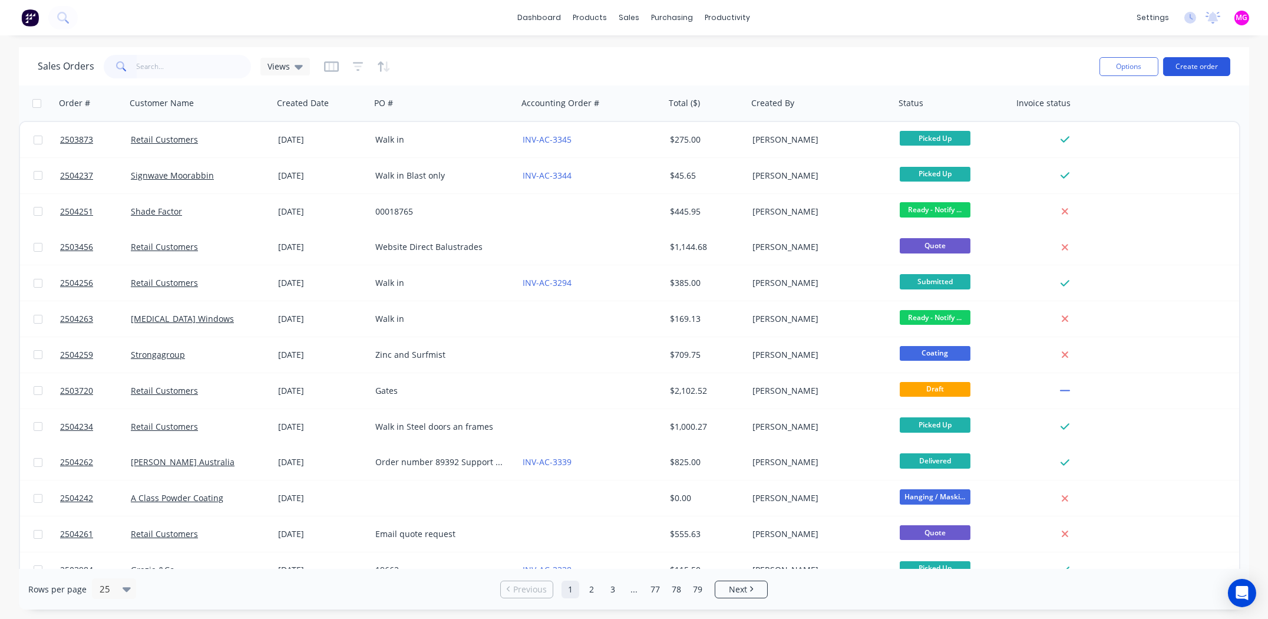
click at [1194, 64] on button "Create order" at bounding box center [1196, 66] width 67 height 19
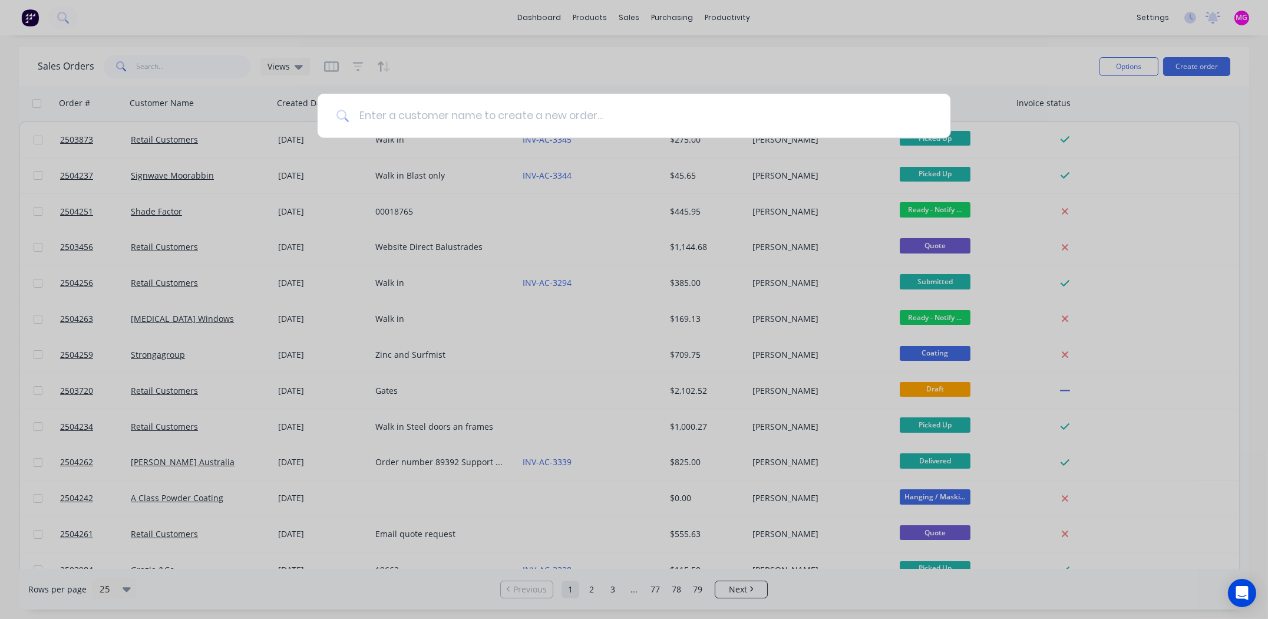
click at [459, 117] on input at bounding box center [640, 116] width 582 height 44
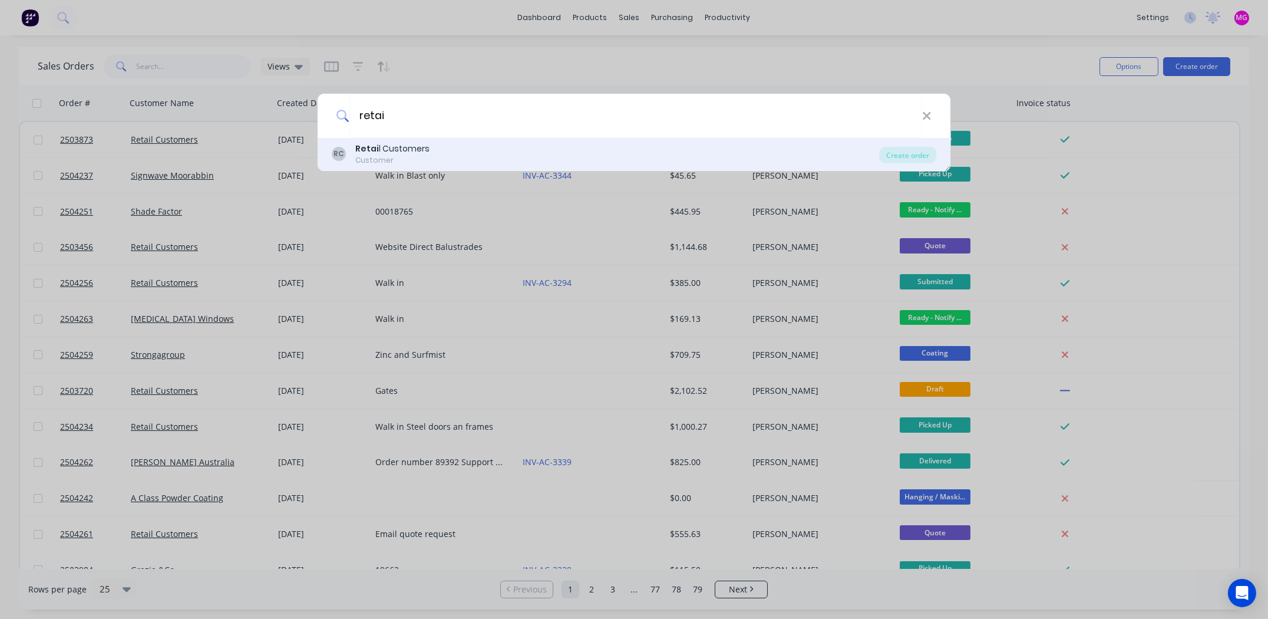
type input "retai"
click at [385, 145] on div "Retai l Customers" at bounding box center [392, 149] width 74 height 12
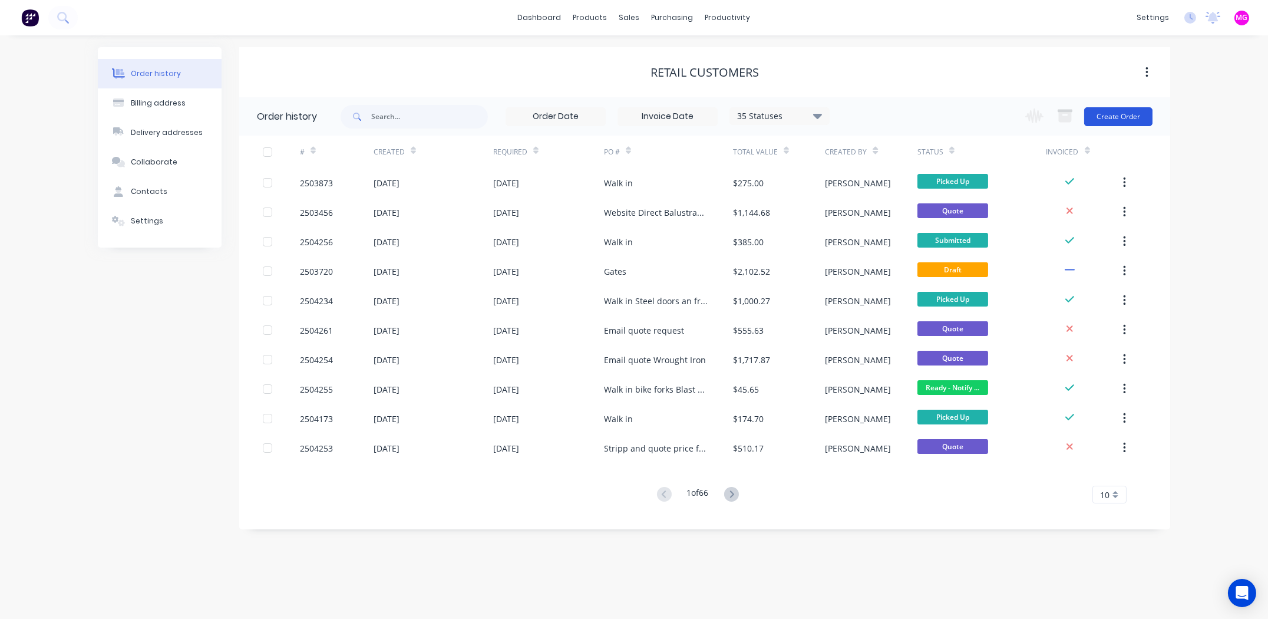
click at [1110, 114] on button "Create Order" at bounding box center [1118, 116] width 68 height 19
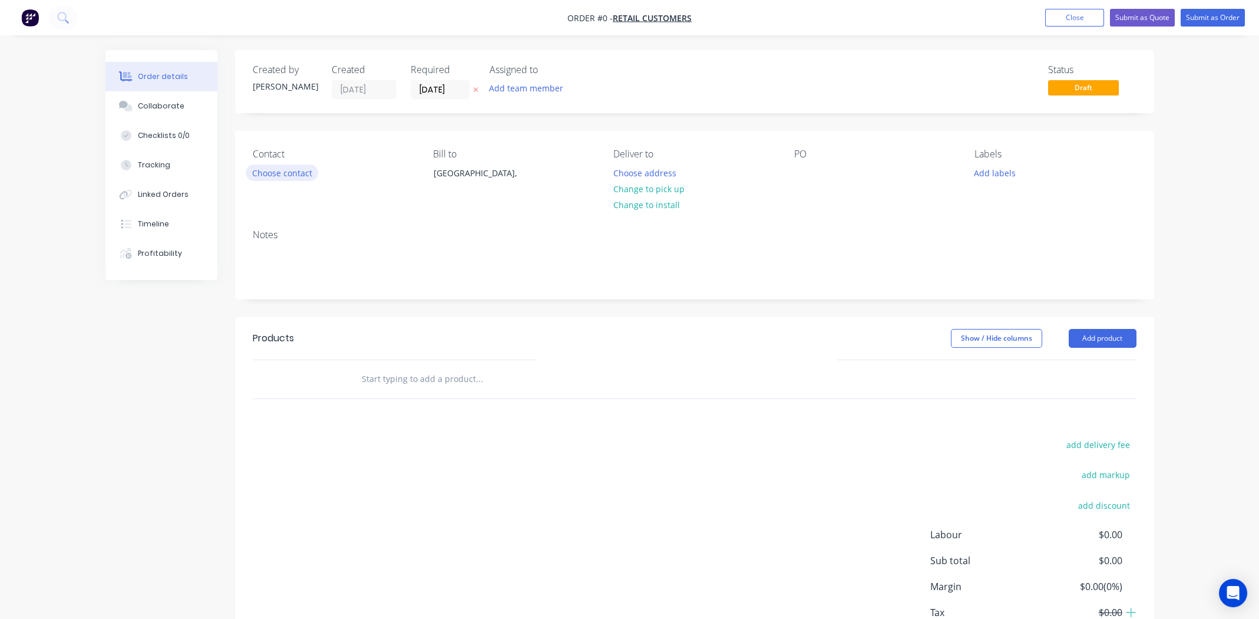
click at [283, 173] on button "Choose contact" at bounding box center [282, 172] width 72 height 16
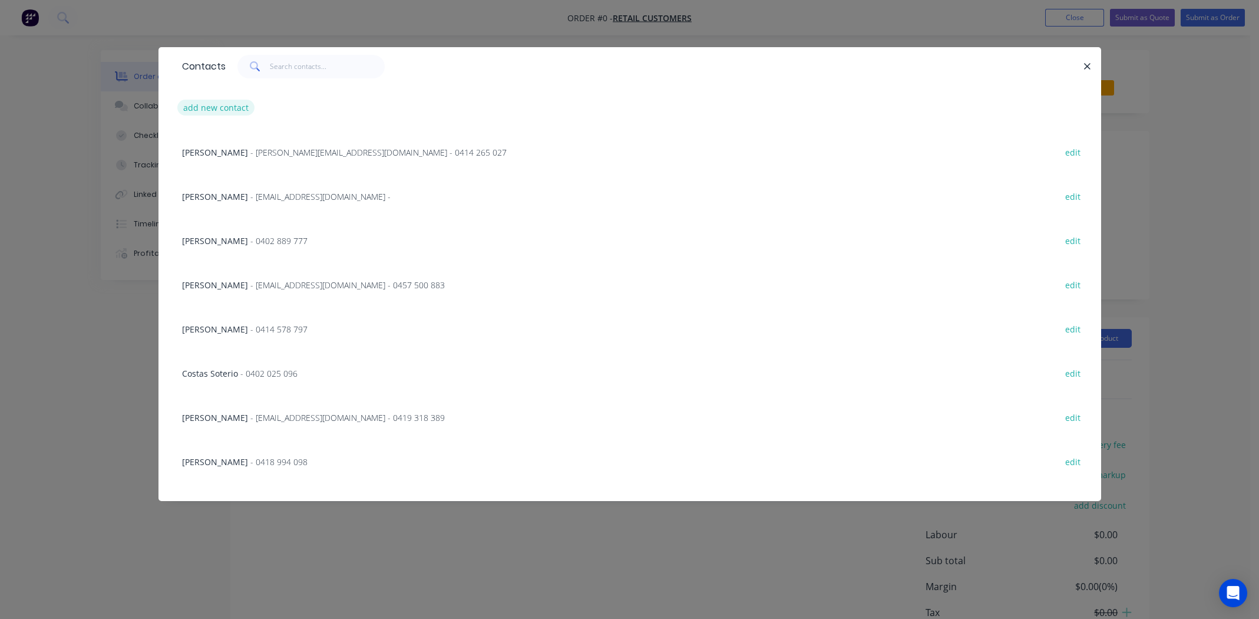
click at [212, 108] on button "add new contact" at bounding box center [216, 108] width 78 height 16
select select "AU"
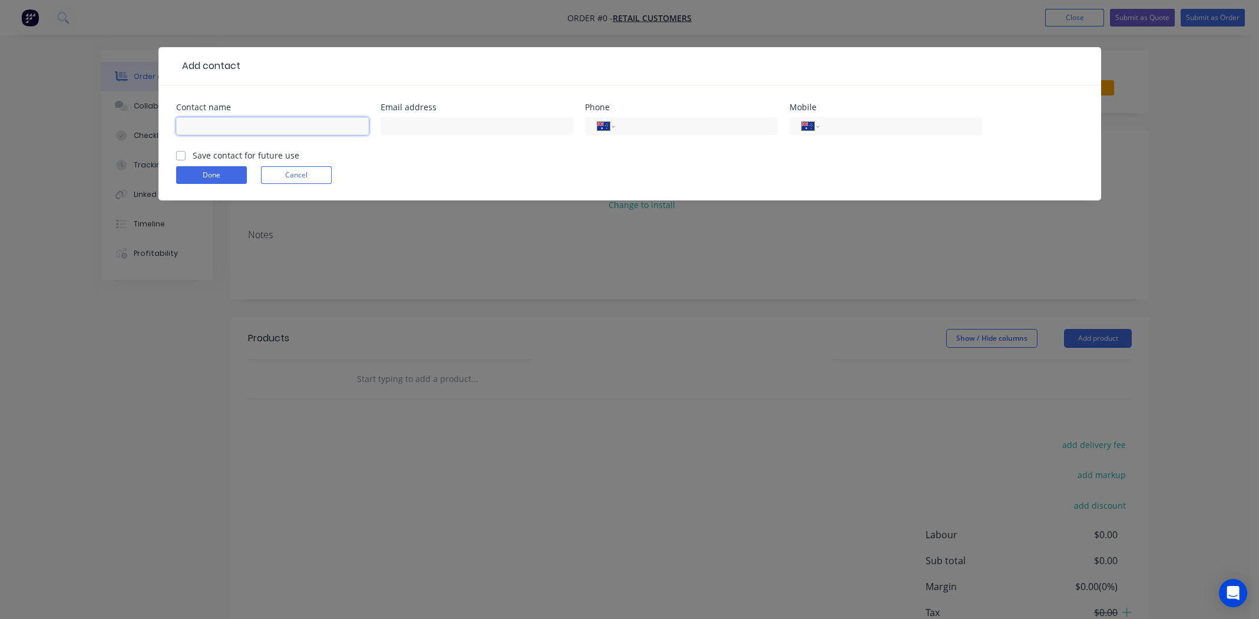
paste input "[PERSON_NAME]"
type input "[PERSON_NAME]"
click at [425, 130] on input "text" at bounding box center [477, 126] width 193 height 18
paste input "0420 947 976"
type input "0420 947 976"
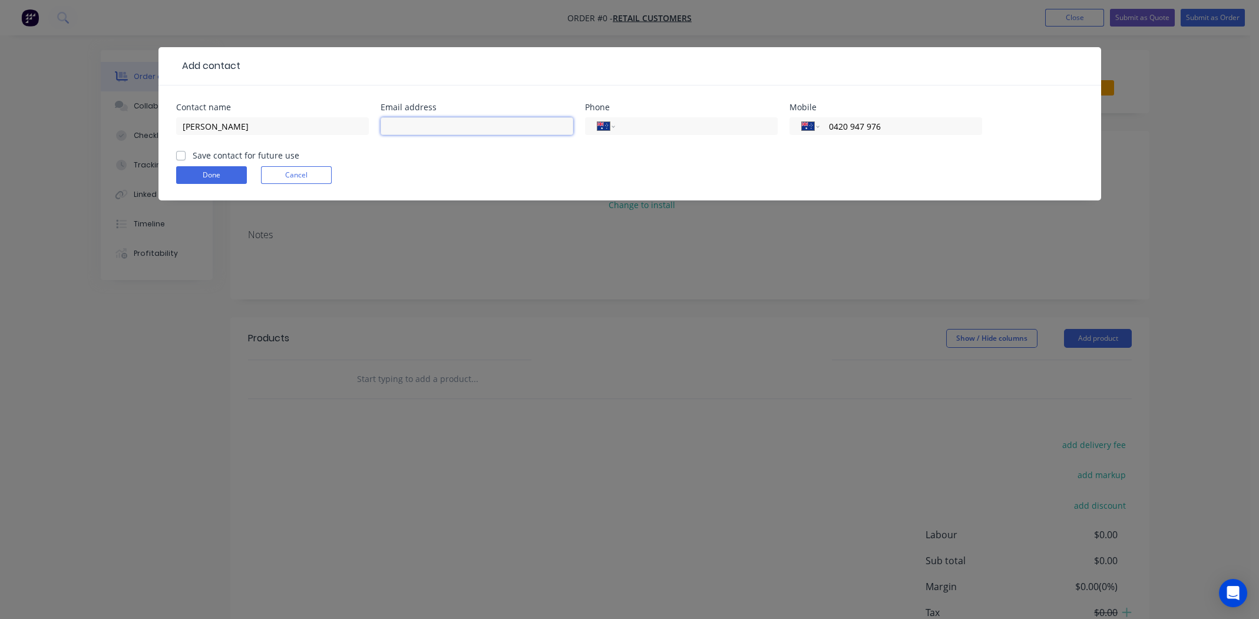
drag, startPoint x: 487, startPoint y: 123, endPoint x: 493, endPoint y: 120, distance: 6.6
click at [487, 123] on input "text" at bounding box center [477, 126] width 193 height 18
drag, startPoint x: 417, startPoint y: 127, endPoint x: 430, endPoint y: 115, distance: 17.5
click at [417, 127] on input "text" at bounding box center [477, 126] width 193 height 18
click at [418, 123] on input "text" at bounding box center [477, 126] width 193 height 18
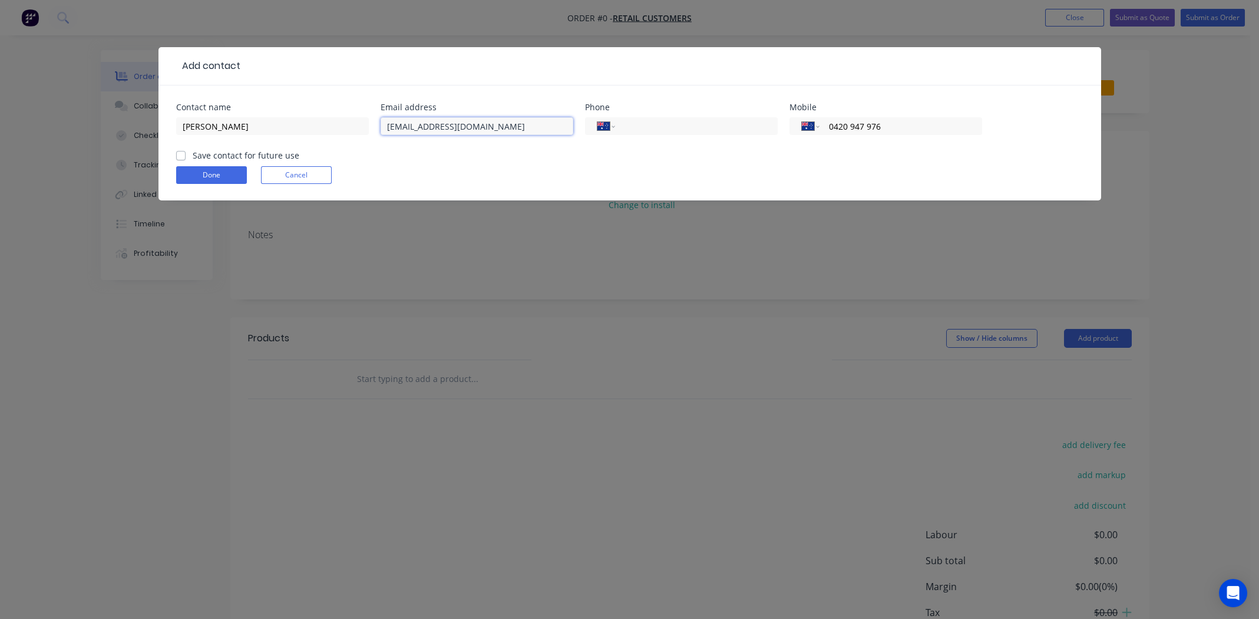
type input "[EMAIL_ADDRESS][DOMAIN_NAME]"
click at [193, 151] on label "Save contact for future use" at bounding box center [246, 155] width 107 height 12
click at [183, 151] on input "Save contact for future use" at bounding box center [180, 154] width 9 height 11
checkbox input "true"
click at [194, 168] on button "Done" at bounding box center [211, 175] width 71 height 18
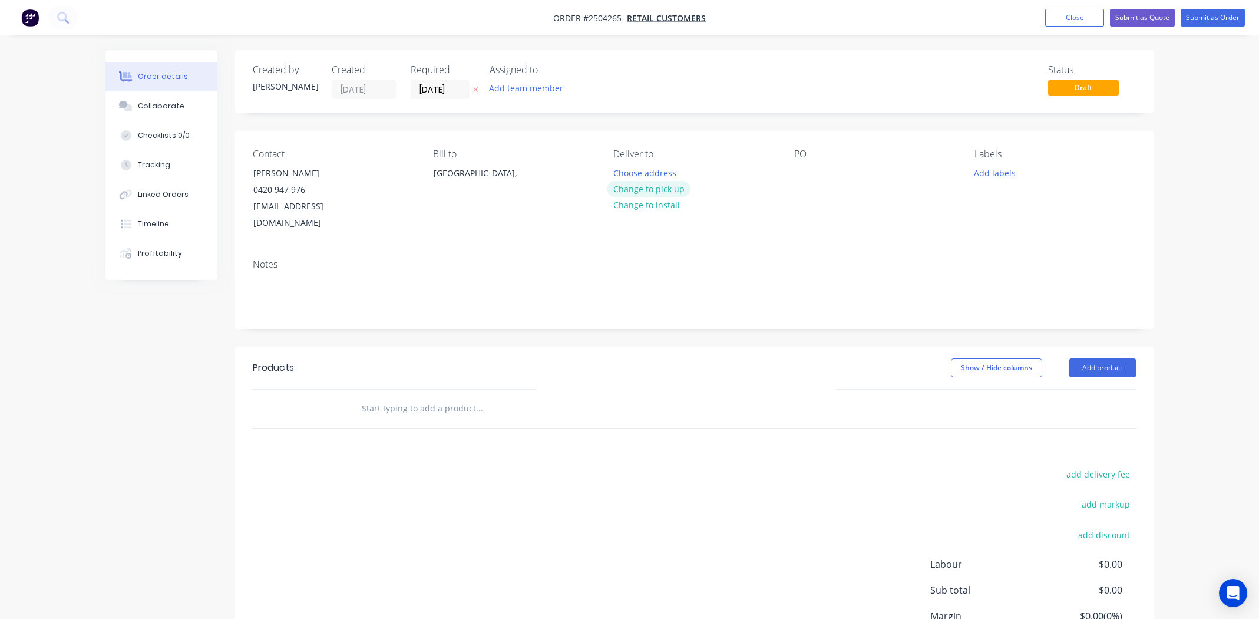
click at [661, 184] on button "Change to pick up" at bounding box center [649, 189] width 84 height 16
click at [799, 176] on div at bounding box center [803, 172] width 19 height 17
click at [1005, 170] on button "Add labels" at bounding box center [995, 172] width 54 height 16
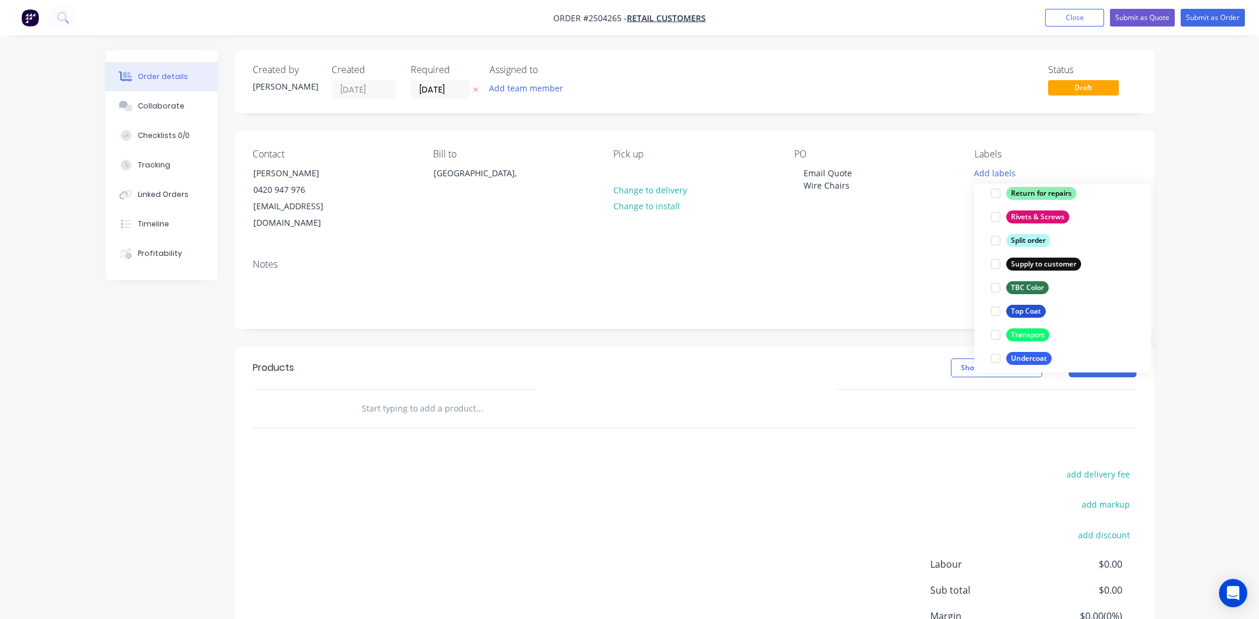
scroll to position [942, 0]
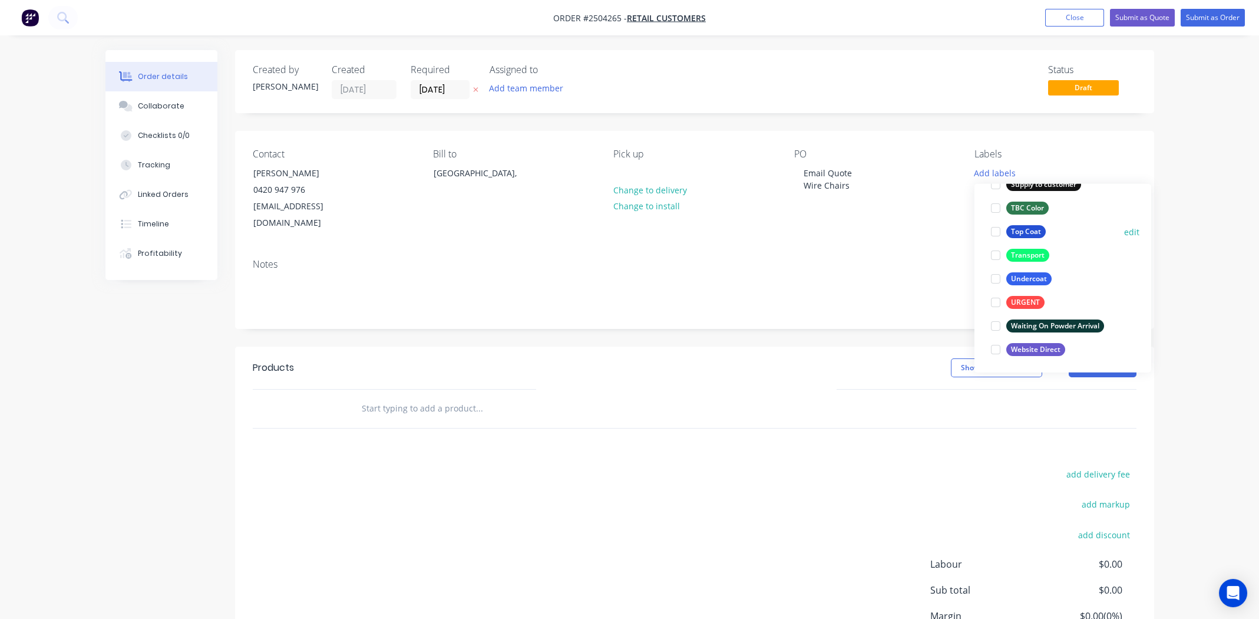
click at [996, 229] on div at bounding box center [996, 232] width 24 height 24
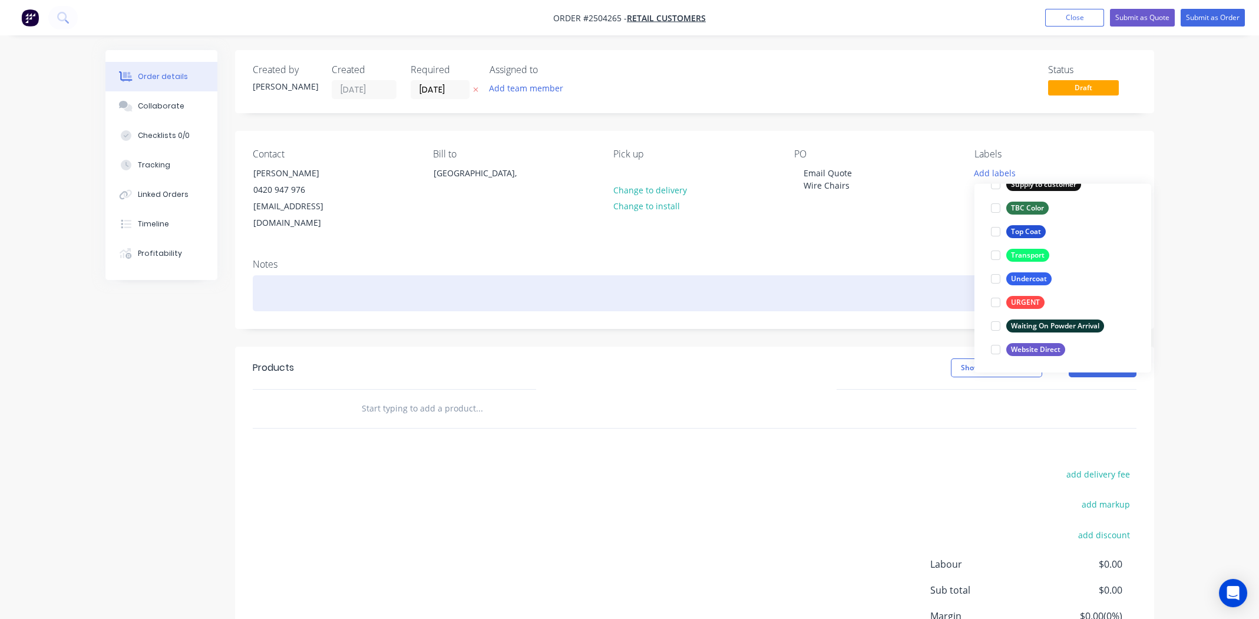
scroll to position [46, 0]
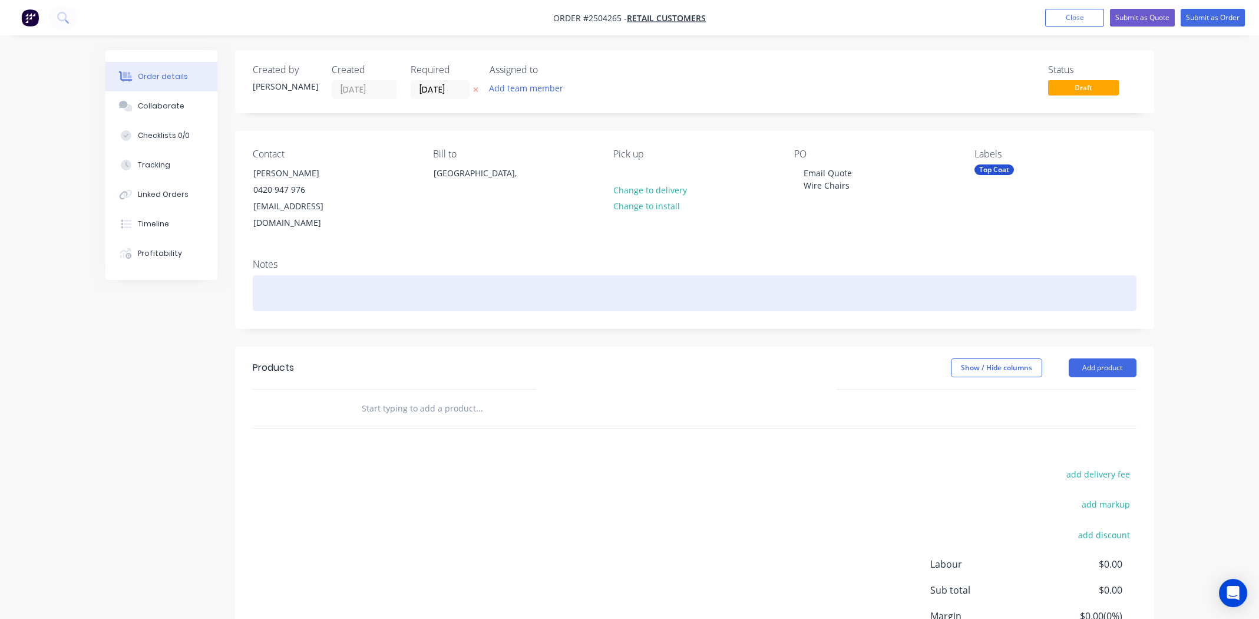
click at [805, 275] on div at bounding box center [695, 293] width 884 height 36
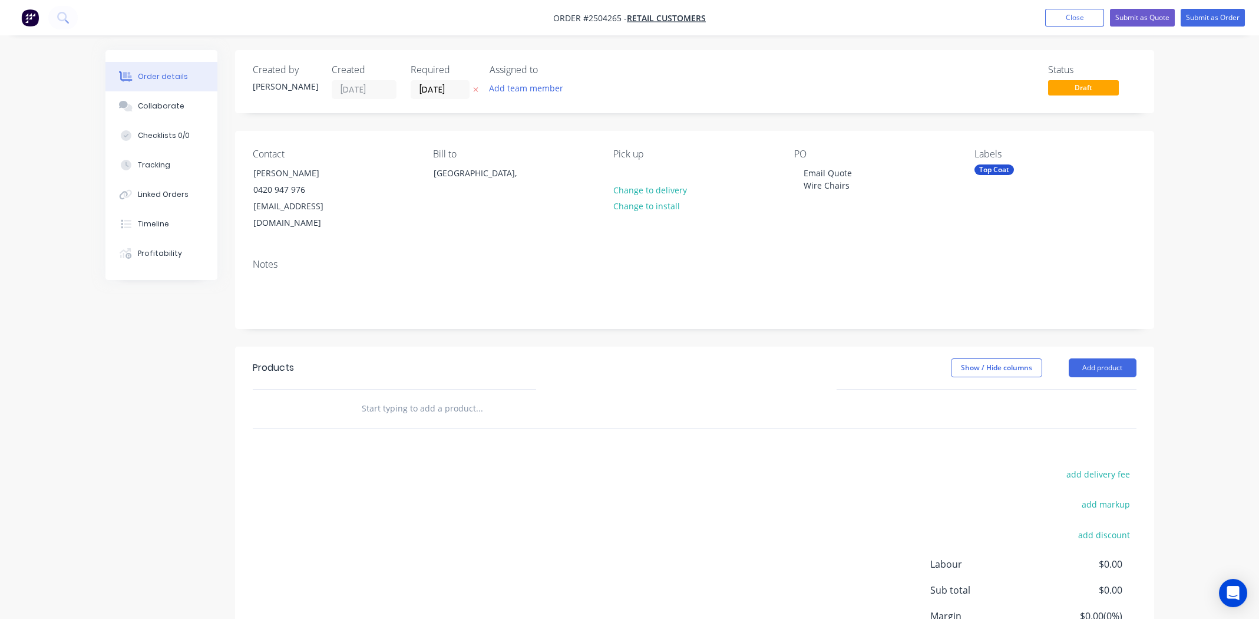
click at [606, 466] on div "add delivery fee add markup add discount Labour $0.00 Sub total $0.00 Margin $0…" at bounding box center [695, 579] width 884 height 227
click at [1093, 358] on button "Add product" at bounding box center [1103, 367] width 68 height 19
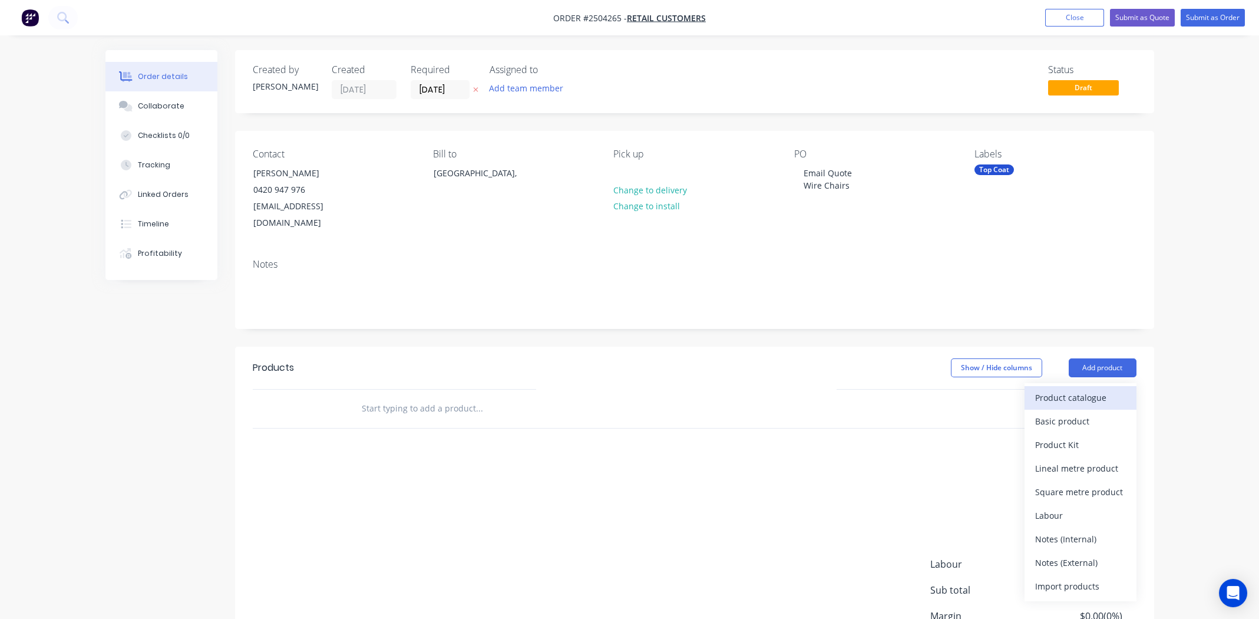
click at [1066, 389] on div "Product catalogue" at bounding box center [1080, 397] width 91 height 17
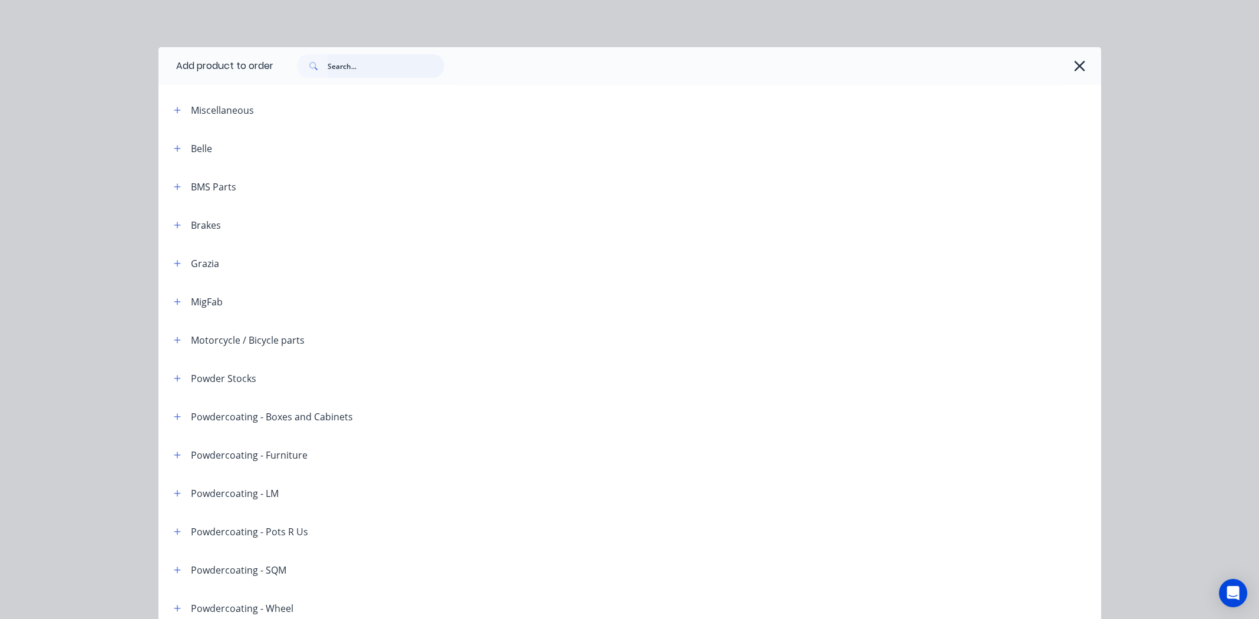
click at [346, 71] on input "text" at bounding box center [386, 66] width 117 height 24
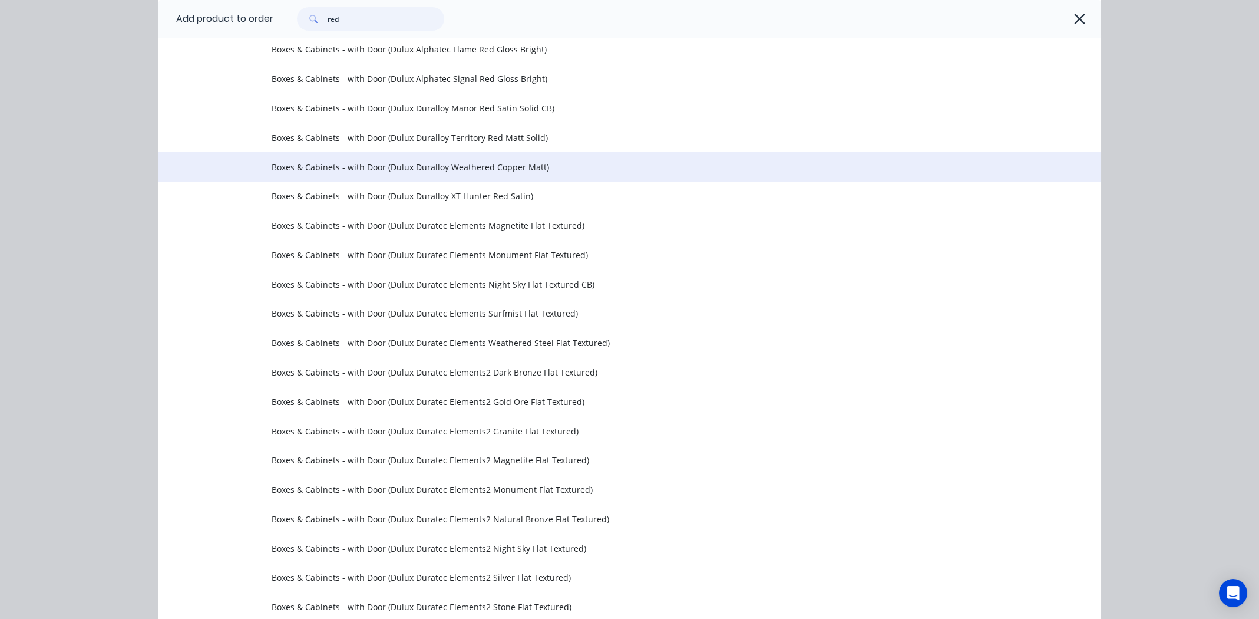
scroll to position [0, 0]
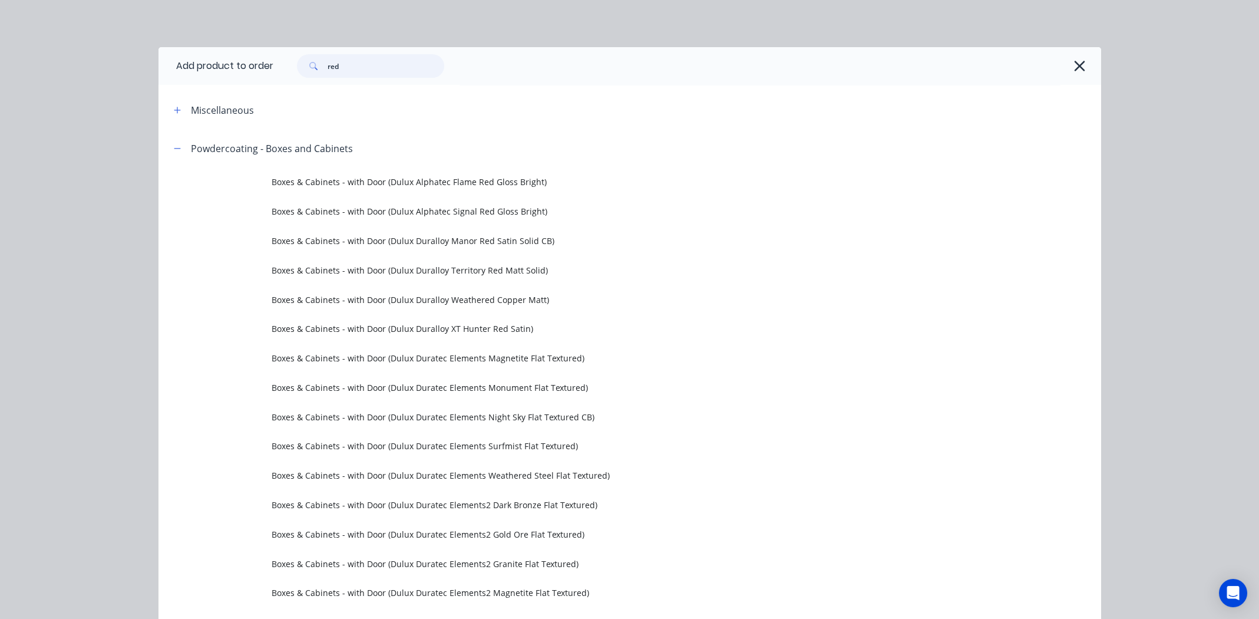
click at [343, 62] on input "red" at bounding box center [386, 66] width 117 height 24
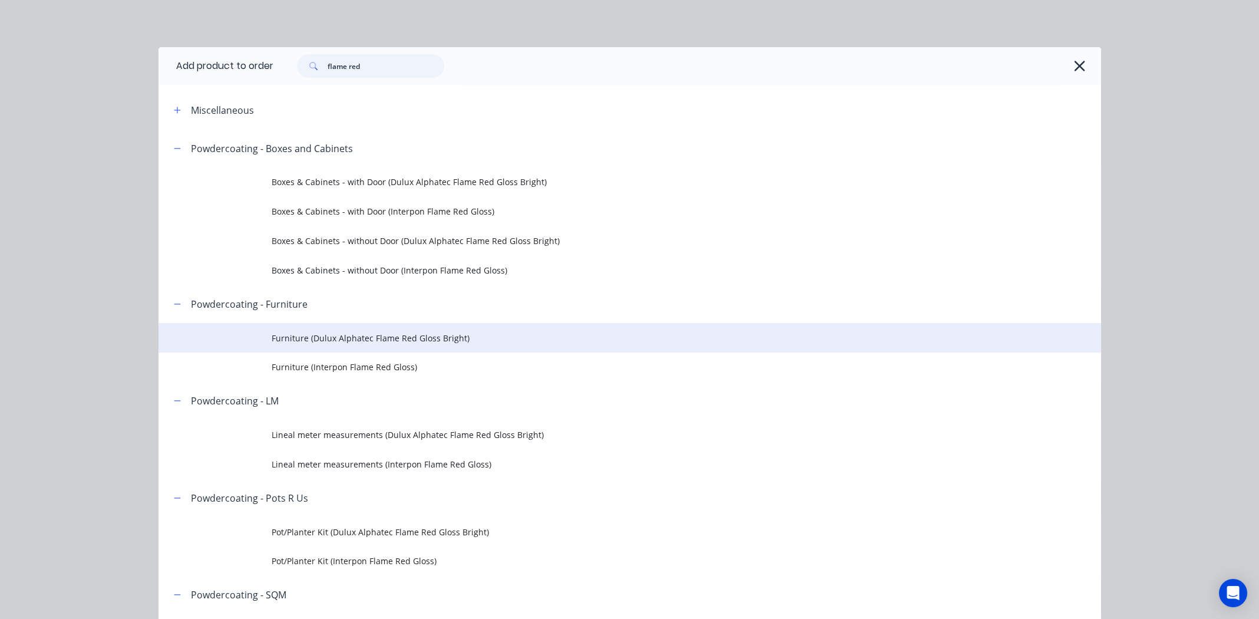
type input "flame red"
click at [333, 335] on span "Furniture (Dulux Alphatec Flame Red Gloss Bright)" at bounding box center [603, 338] width 663 height 12
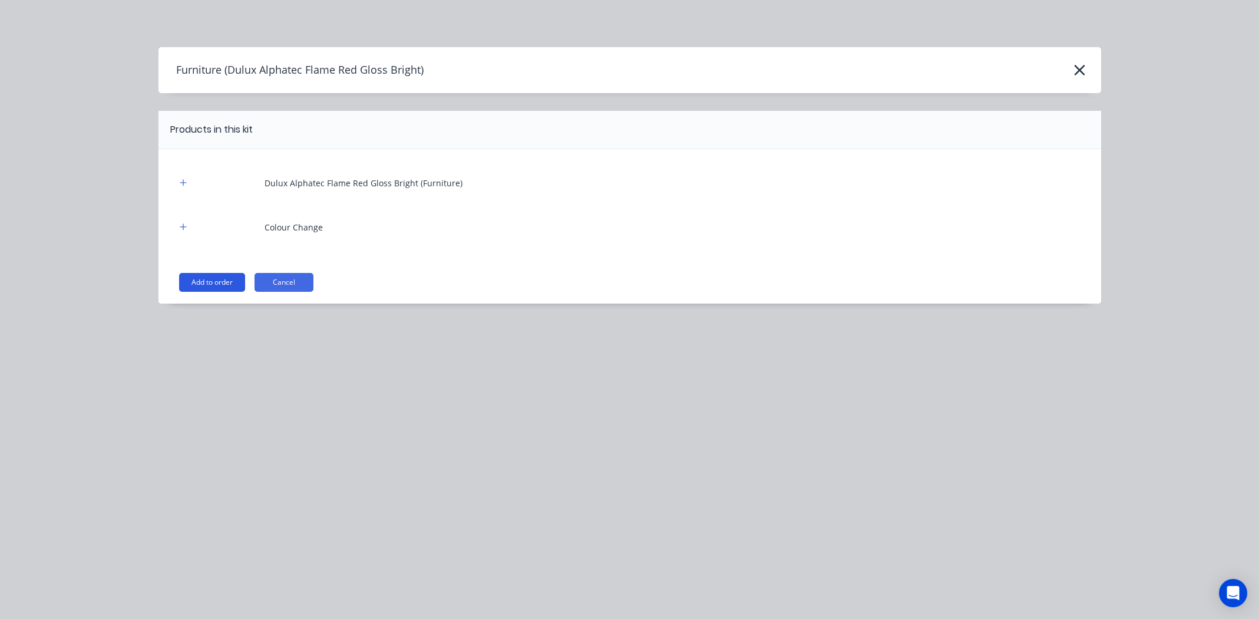
click at [216, 282] on button "Add to order" at bounding box center [212, 282] width 66 height 19
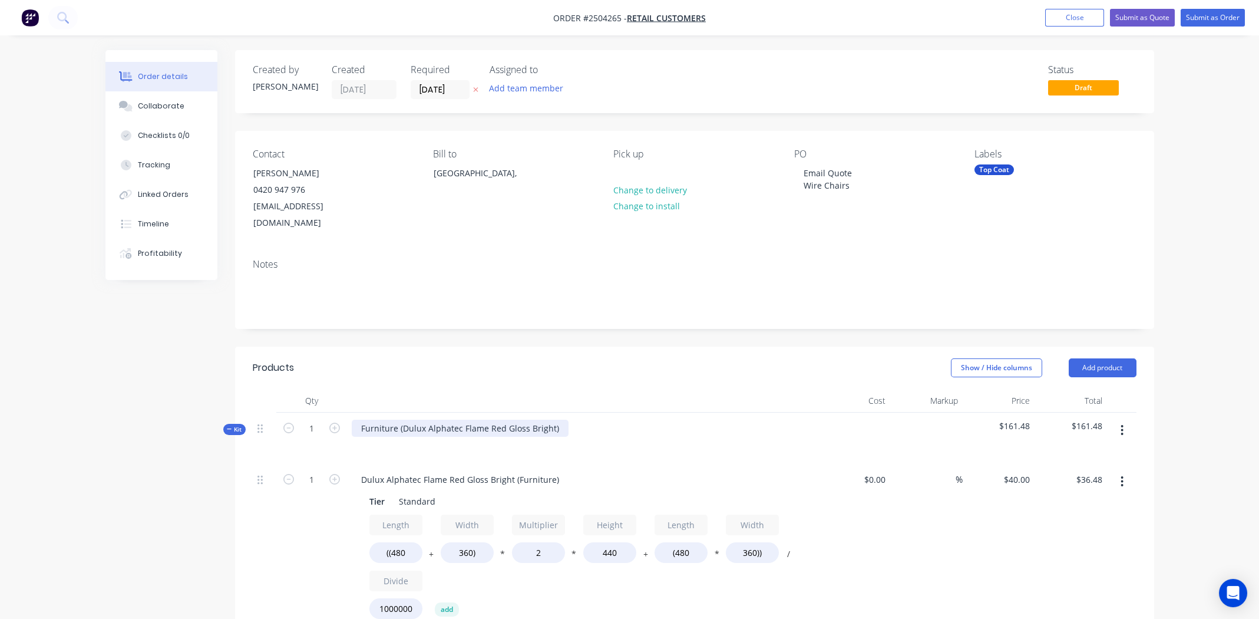
click at [555, 419] on div "Furniture (Dulux Alphatec Flame Red Gloss Bright)" at bounding box center [460, 427] width 217 height 17
click at [432, 419] on div "Dulux Alphatec Flame Red Gloss Bright" at bounding box center [438, 427] width 173 height 17
copy div "Dulux Alphatec Flame Red Gloss Bright"
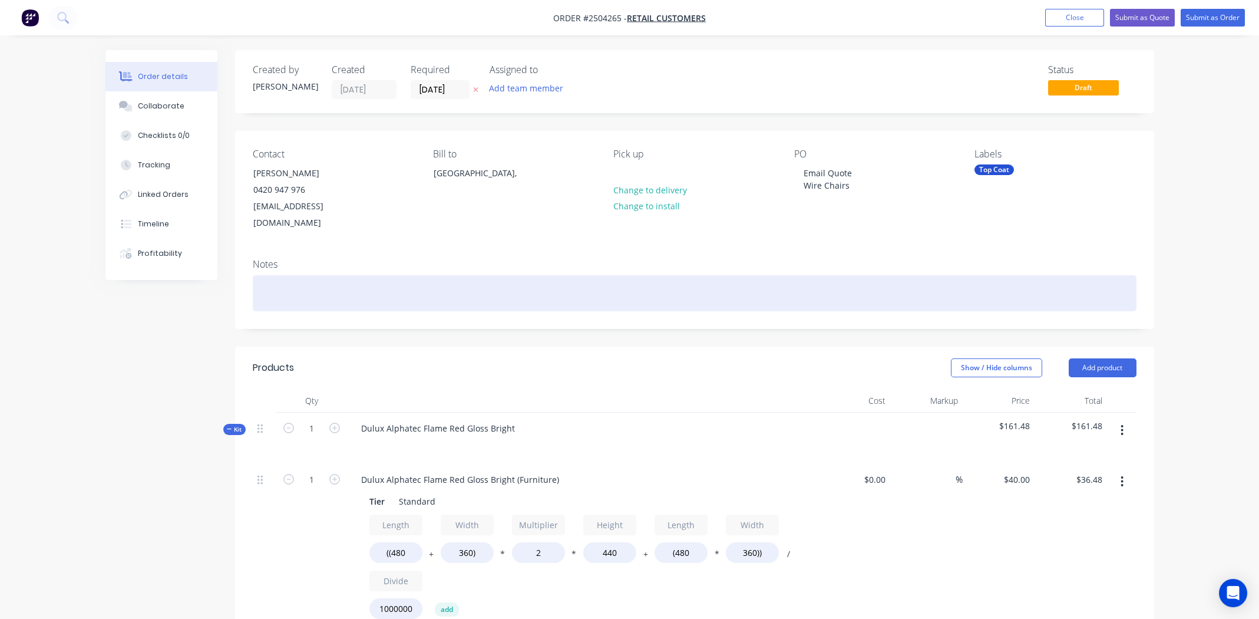
click at [296, 277] on div at bounding box center [695, 293] width 884 height 36
paste div
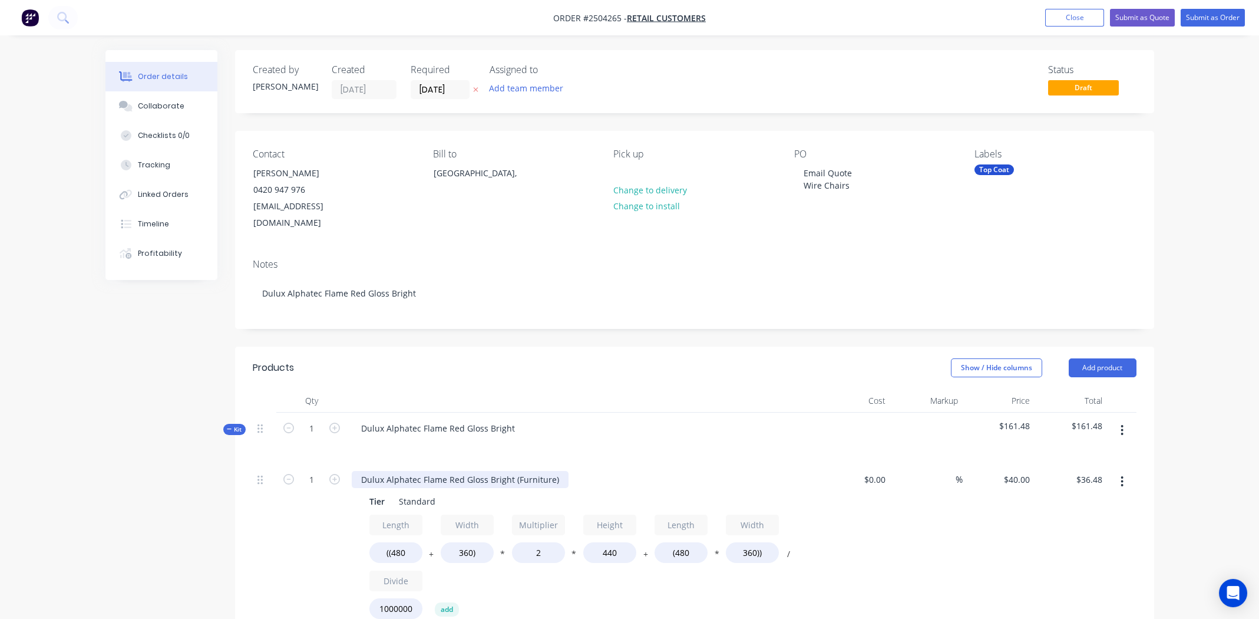
click at [519, 471] on div "Dulux Alphatec Flame Red Gloss Bright (Furniture)" at bounding box center [460, 479] width 217 height 17
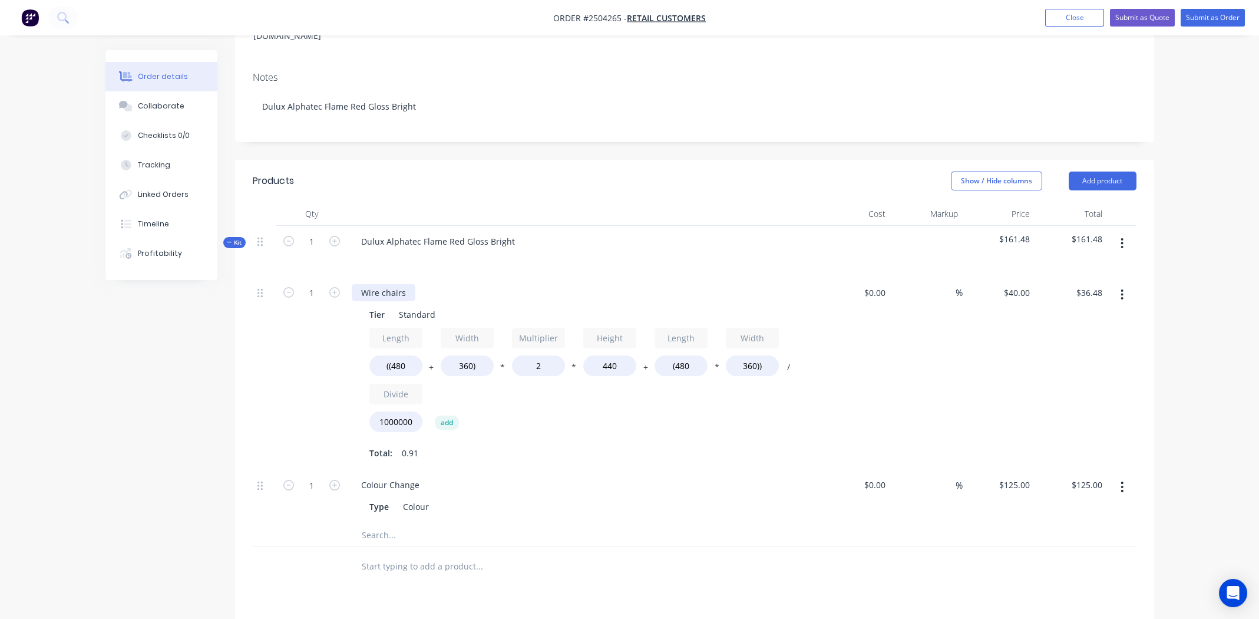
scroll to position [294, 0]
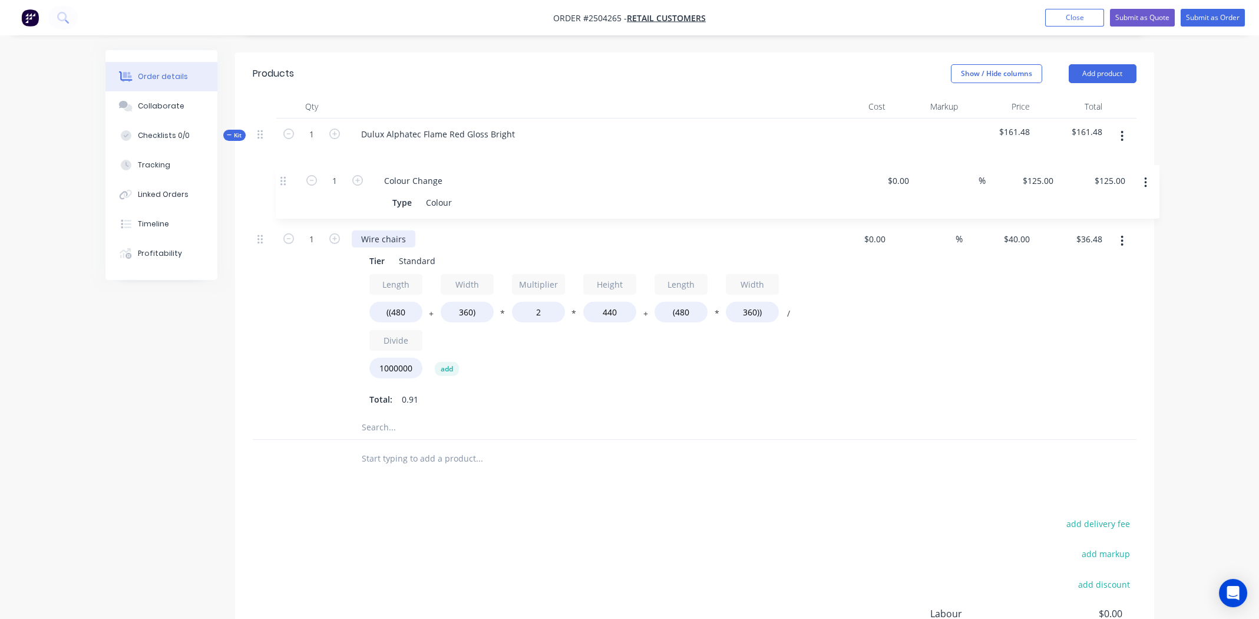
drag, startPoint x: 260, startPoint y: 358, endPoint x: 277, endPoint y: 151, distance: 207.5
click at [277, 151] on div "Kit 1 Dulux Alphatec Flame Red Gloss Bright $161.48 $161.48 1 Wire chairs Tier …" at bounding box center [695, 278] width 884 height 321
drag, startPoint x: 318, startPoint y: 517, endPoint x: 276, endPoint y: 441, distance: 86.5
click at [318, 517] on div "add delivery fee add markup add discount Labour $0.00 Sub total $161.48 Margin …" at bounding box center [695, 629] width 884 height 227
click at [179, 104] on div "Collaborate" at bounding box center [161, 106] width 47 height 11
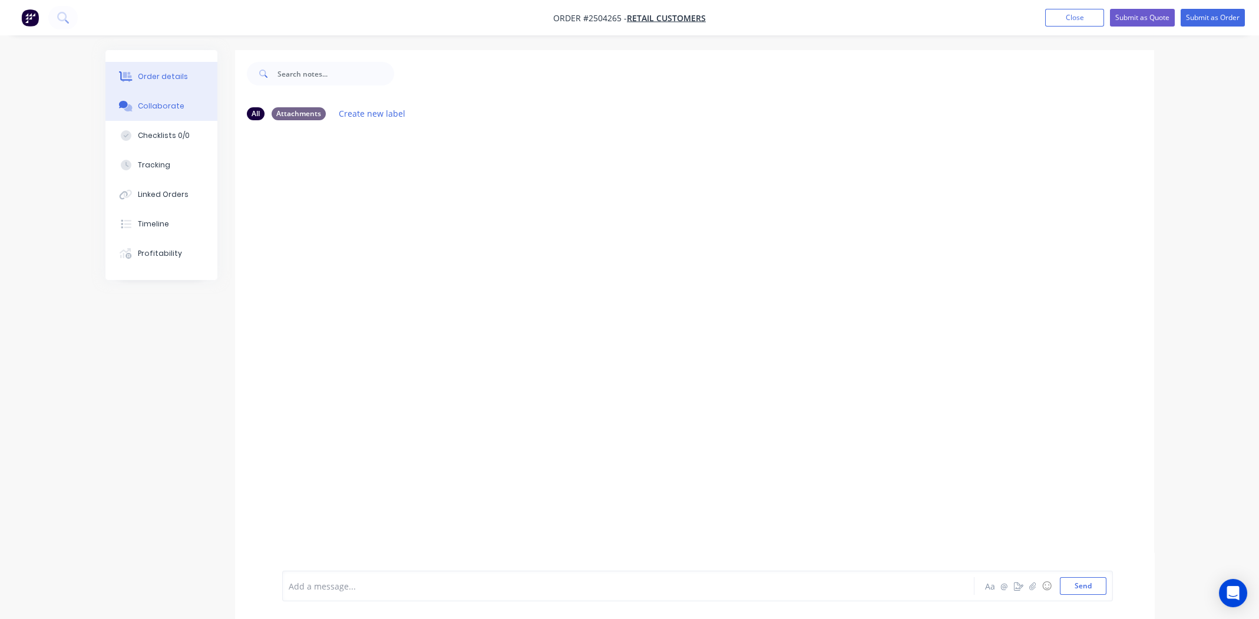
click at [162, 77] on div "Order details" at bounding box center [163, 76] width 50 height 11
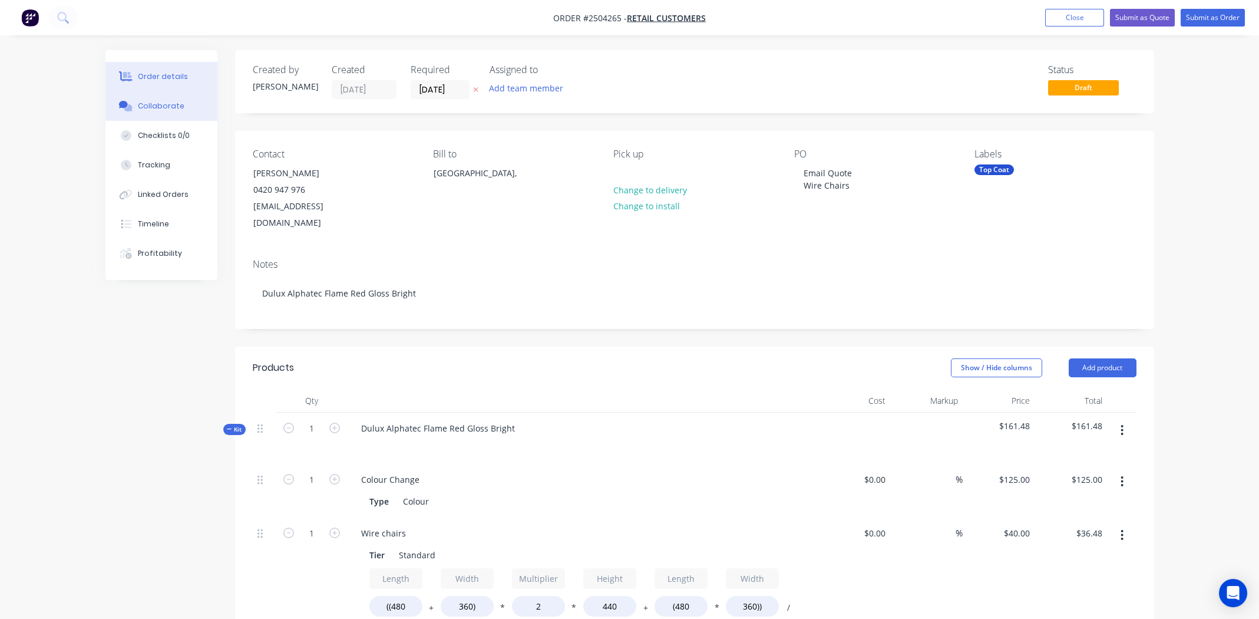
click at [148, 108] on div "Collaborate" at bounding box center [161, 106] width 47 height 11
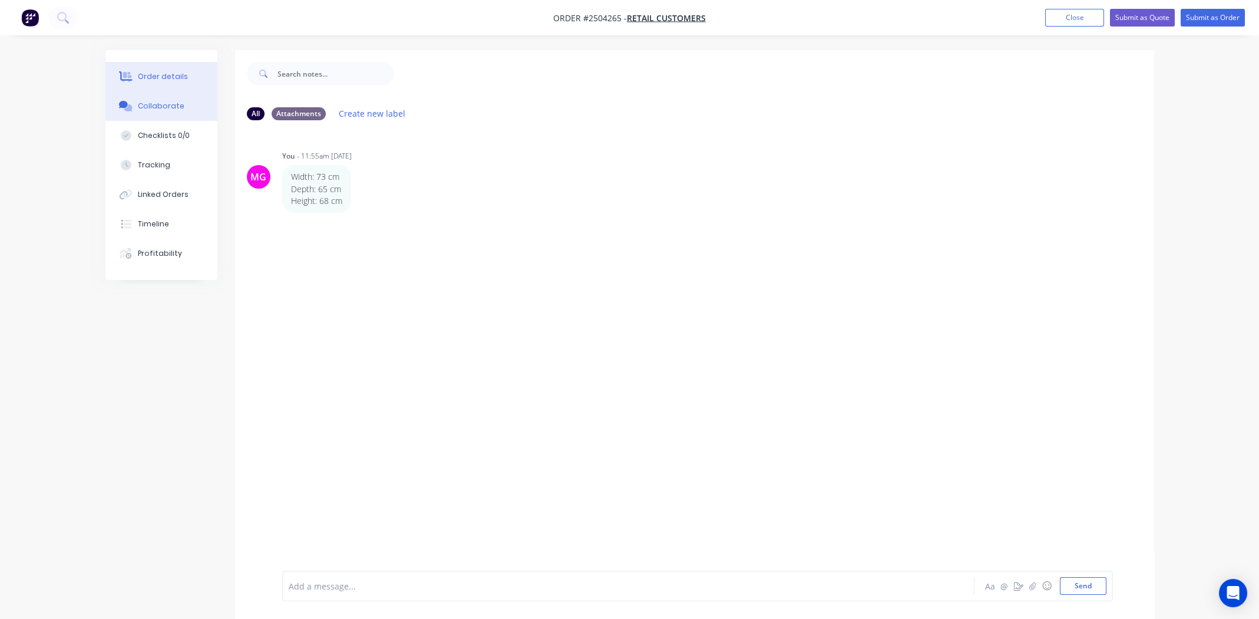
click at [152, 77] on div "Order details" at bounding box center [163, 76] width 50 height 11
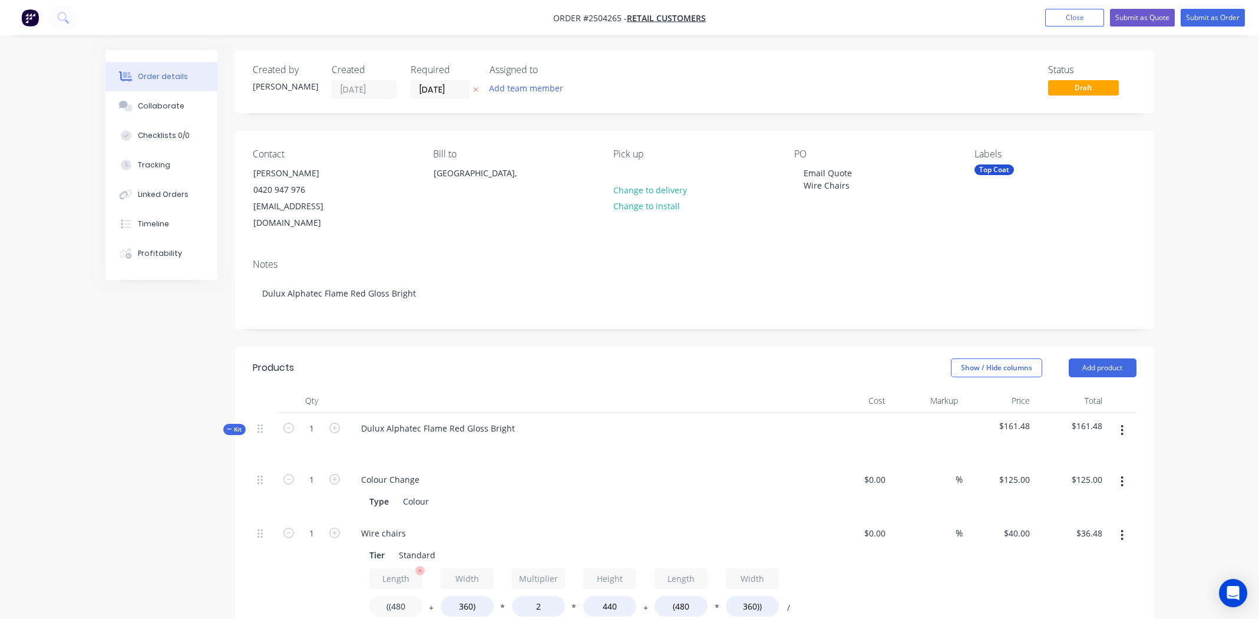
click at [401, 596] on input "((480" at bounding box center [395, 606] width 53 height 21
type input "((730"
type input "$45.28"
click at [459, 596] on input "360)" at bounding box center [467, 606] width 53 height 21
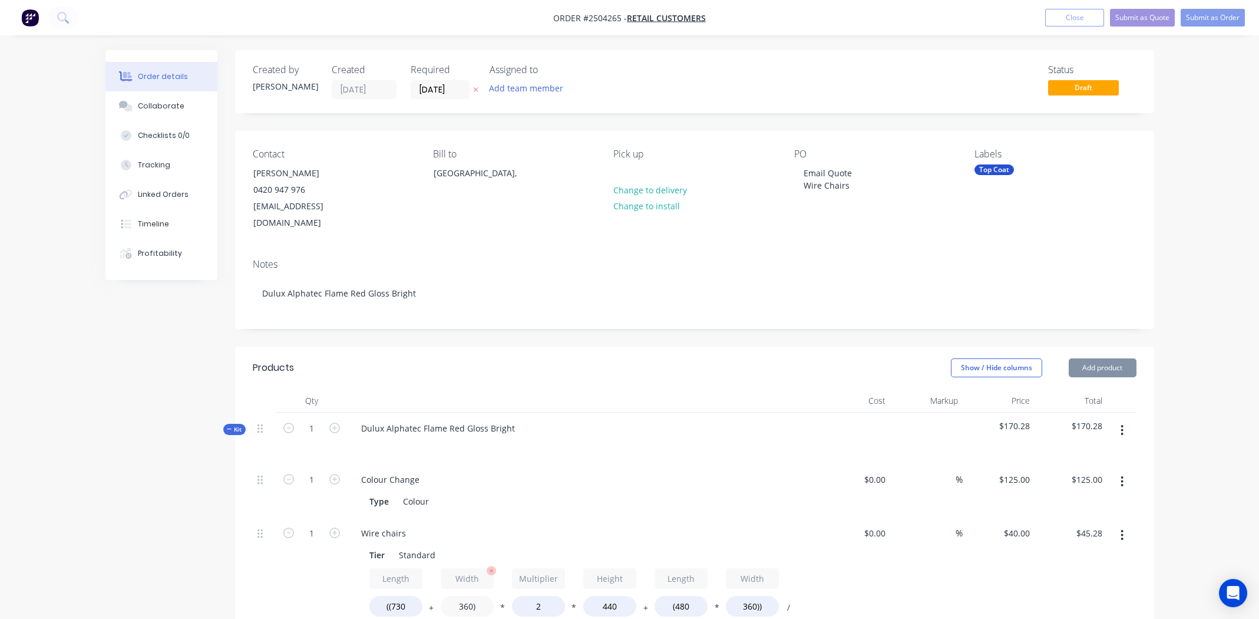
click at [459, 596] on input "360)" at bounding box center [467, 606] width 53 height 21
type input "650)"
type input "$55.49"
click at [610, 596] on input "440" at bounding box center [609, 606] width 53 height 21
click at [612, 596] on input "440" at bounding box center [609, 606] width 53 height 21
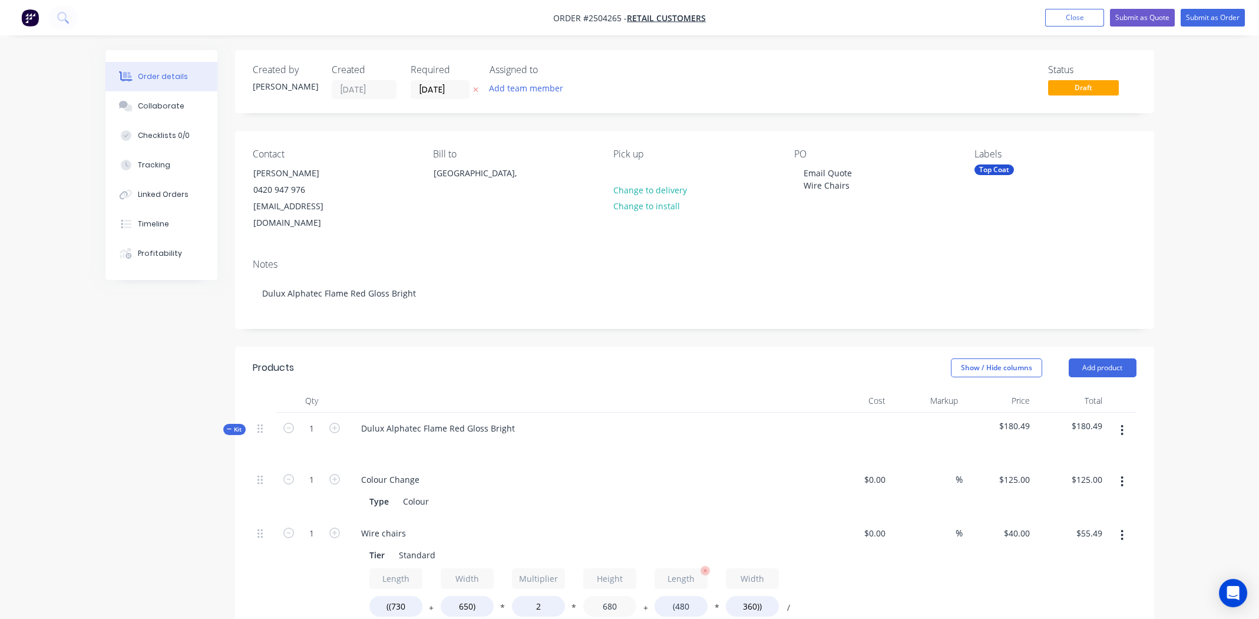
type input "680"
type input "$81.98"
click at [681, 596] on input "(480" at bounding box center [681, 606] width 53 height 21
type input "(730"
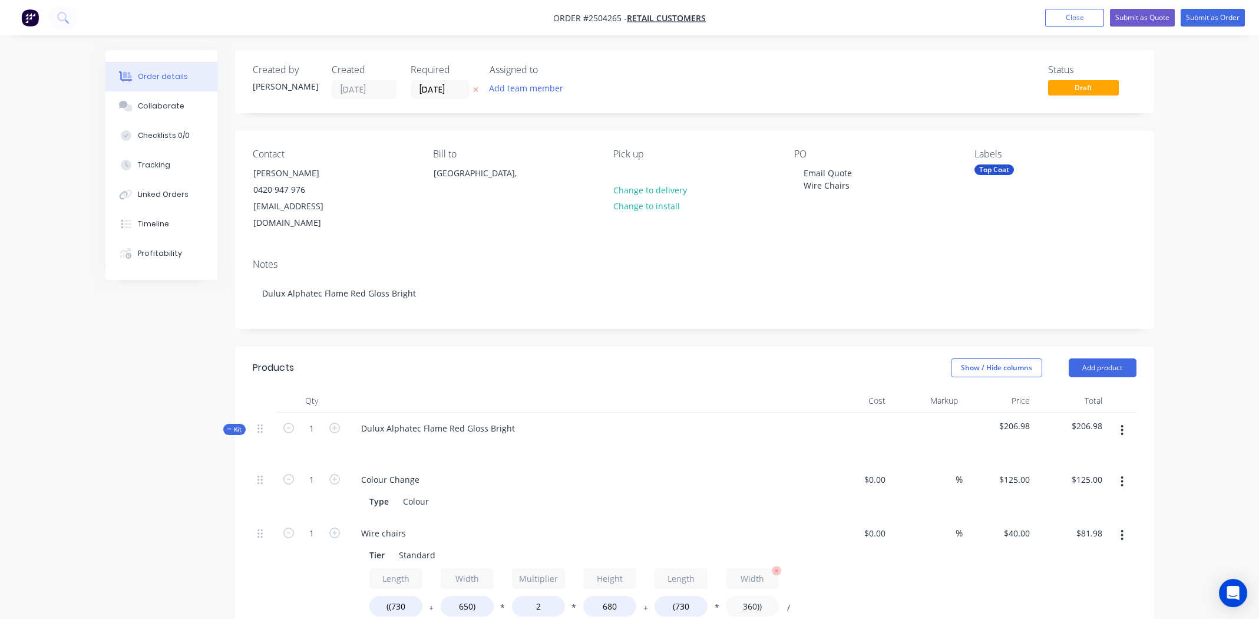
type input "$85.58"
click at [750, 596] on input "360))" at bounding box center [752, 606] width 53 height 21
type input "650))"
type input "$94.05"
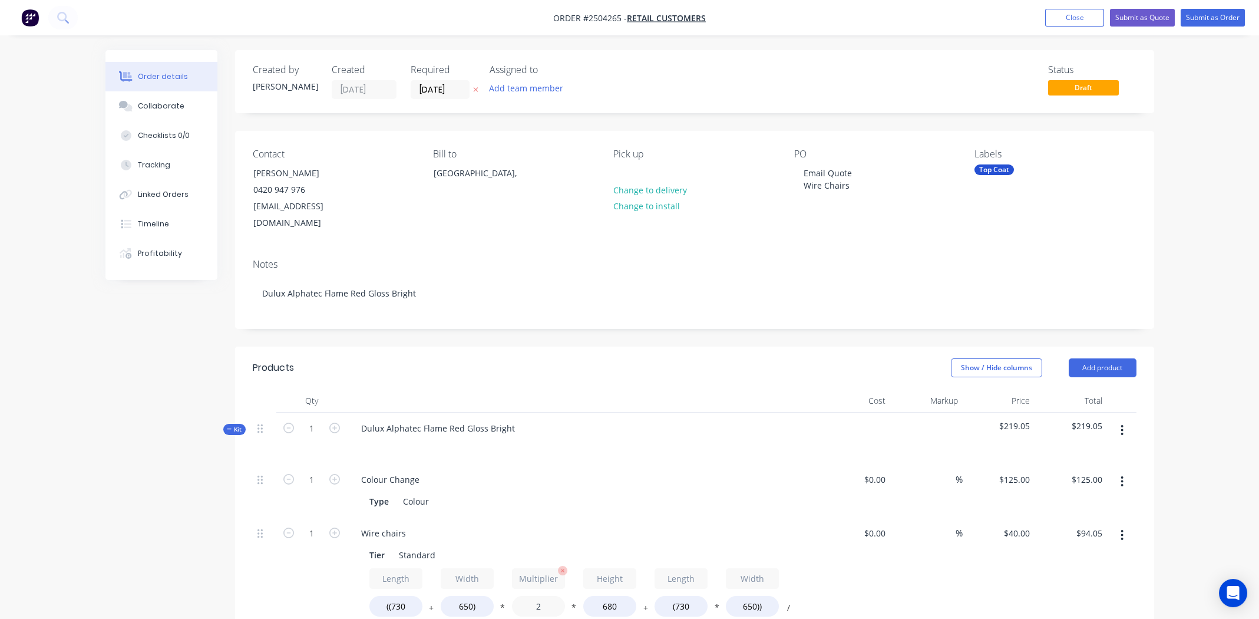
click at [537, 596] on input "2" at bounding box center [538, 606] width 53 height 21
type input "1.45"
type input "$73.41"
click at [607, 517] on div "Wire chairs Tier Standard Length ((730 + Width 650) * Multiplier 1.45 * Height …" at bounding box center [582, 613] width 471 height 193
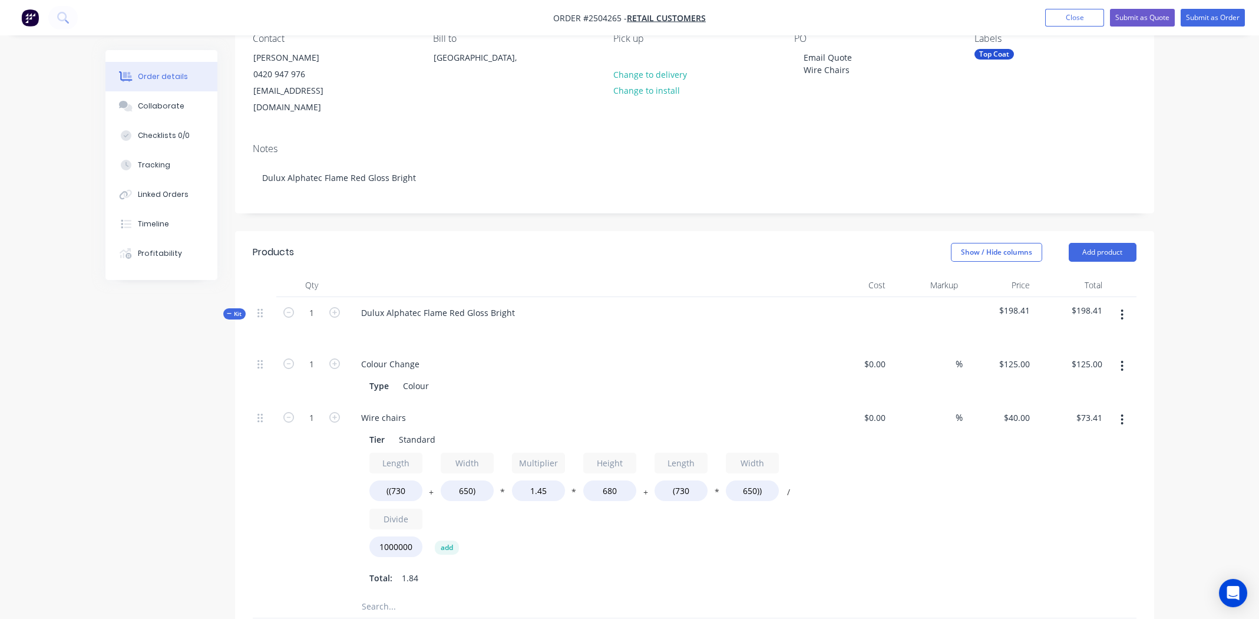
scroll to position [353, 0]
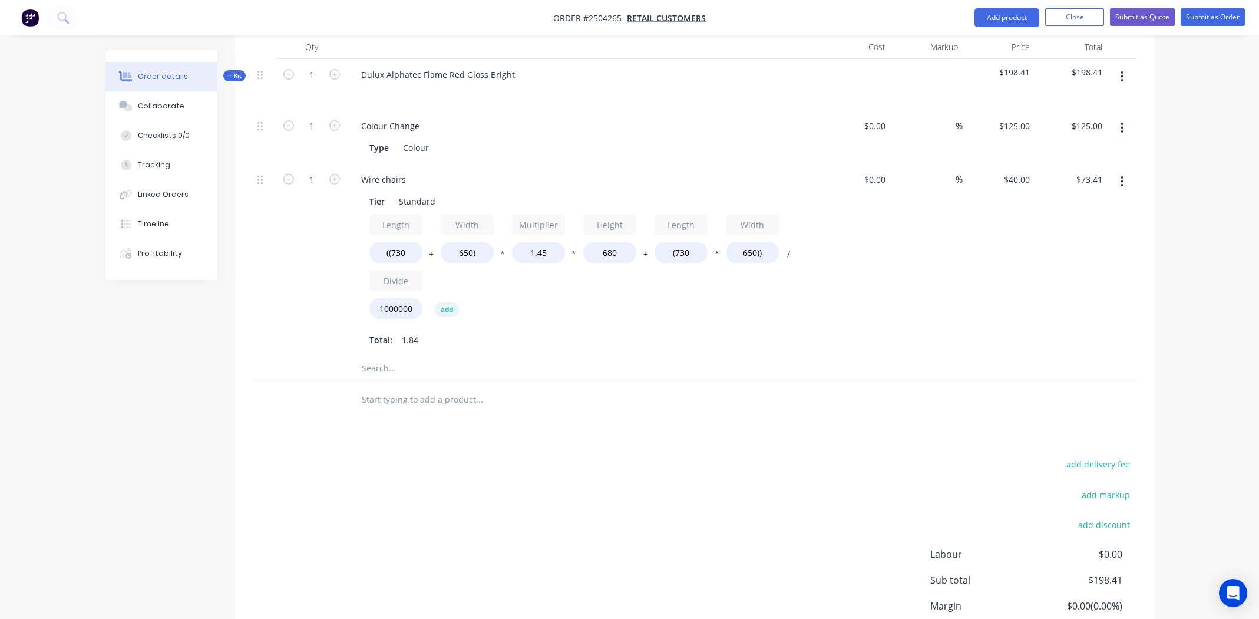
click at [618, 456] on div "add delivery fee add markup add discount Labour $0.00 Sub total $198.41 Margin …" at bounding box center [695, 569] width 884 height 227
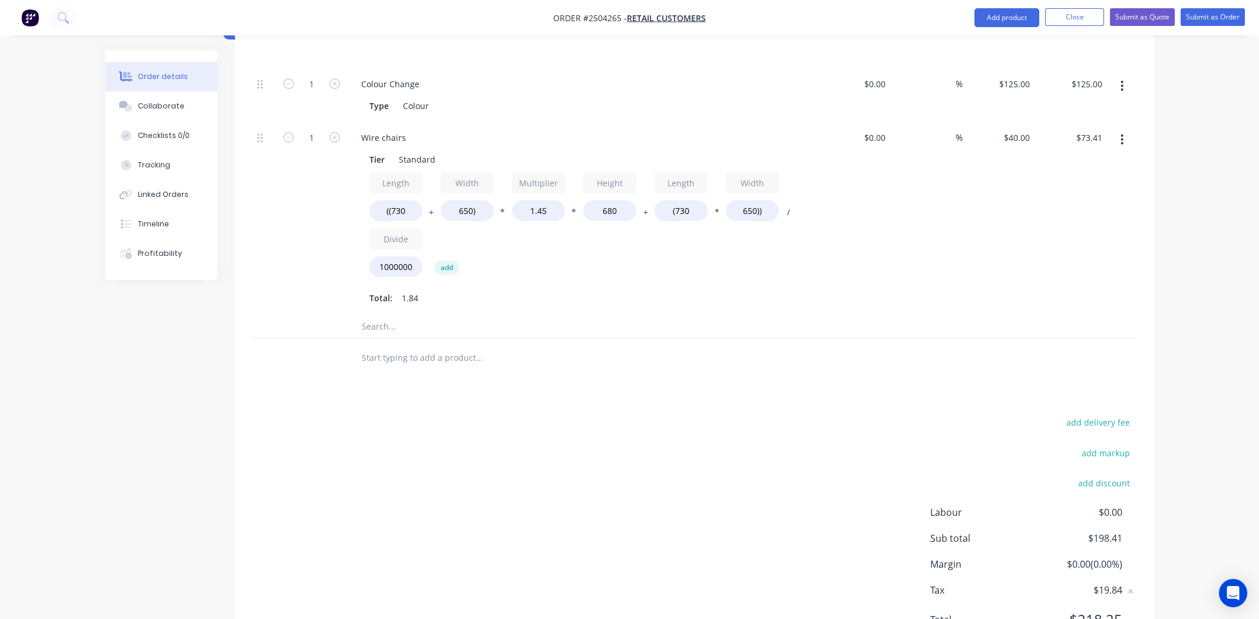
scroll to position [436, 0]
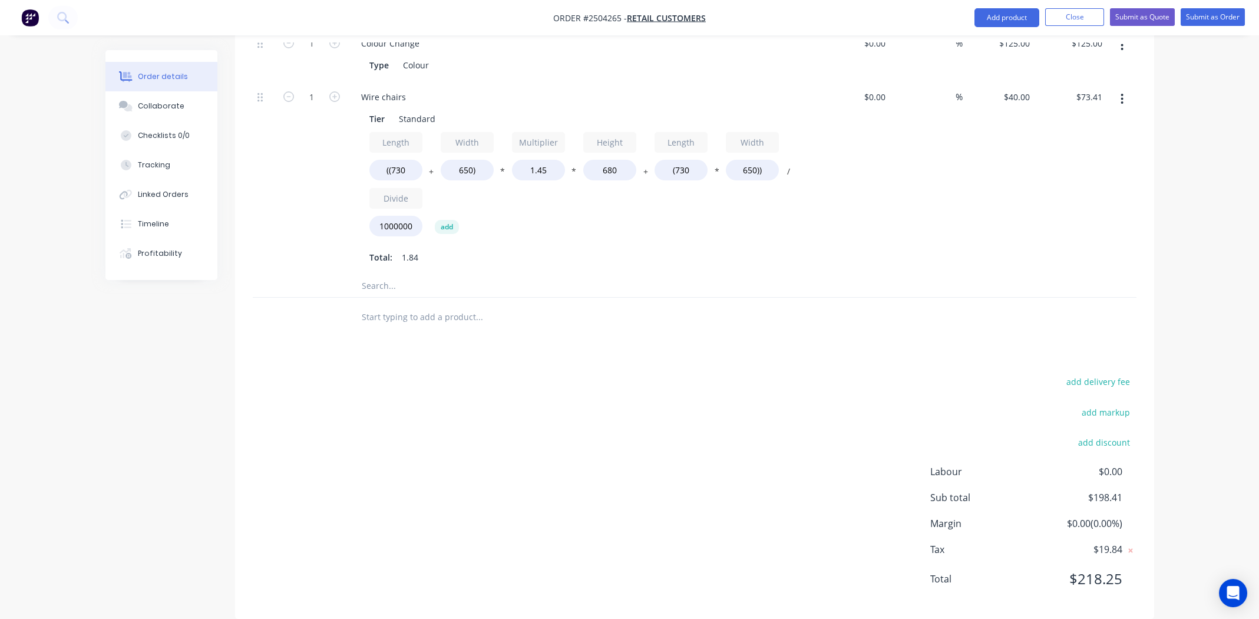
click at [478, 396] on div "add delivery fee add markup add discount Labour $0.00 Sub total $198.41 Margin …" at bounding box center [695, 487] width 884 height 227
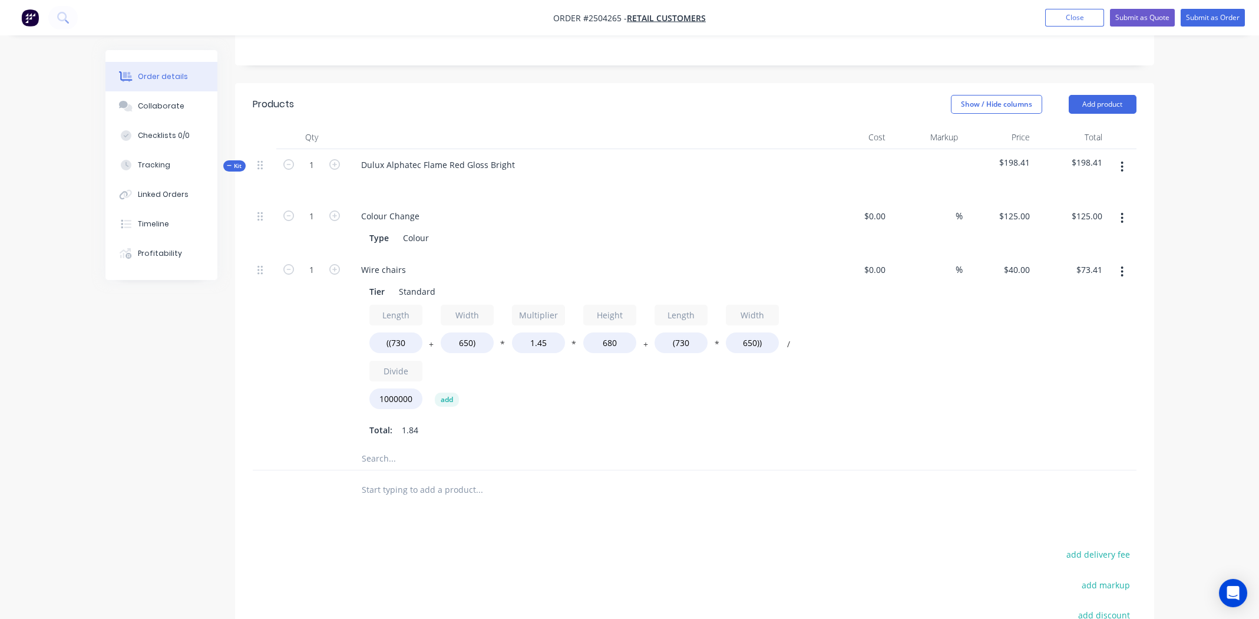
scroll to position [24, 0]
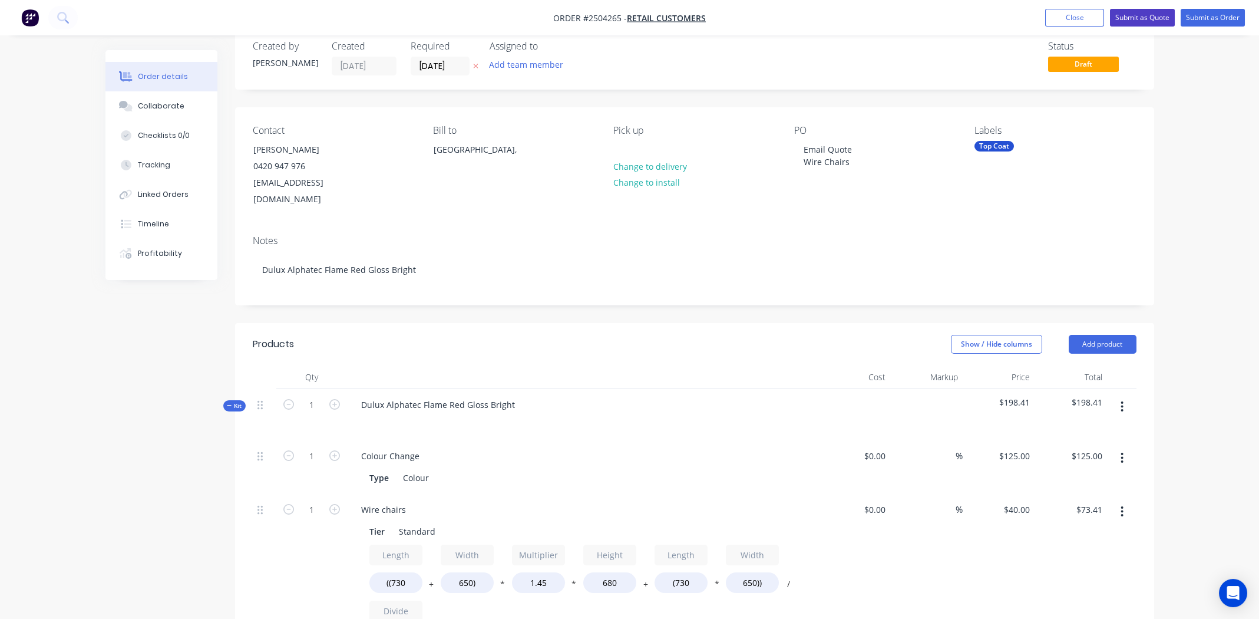
click at [1138, 14] on button "Submit as Quote" at bounding box center [1142, 18] width 65 height 18
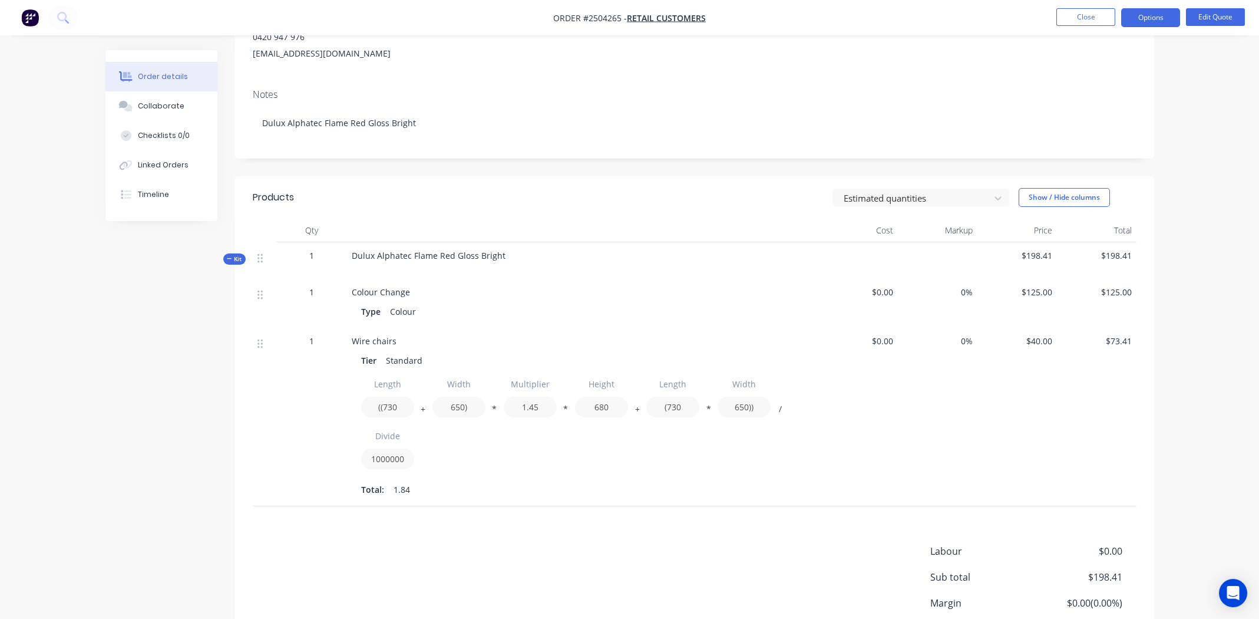
scroll to position [248, 0]
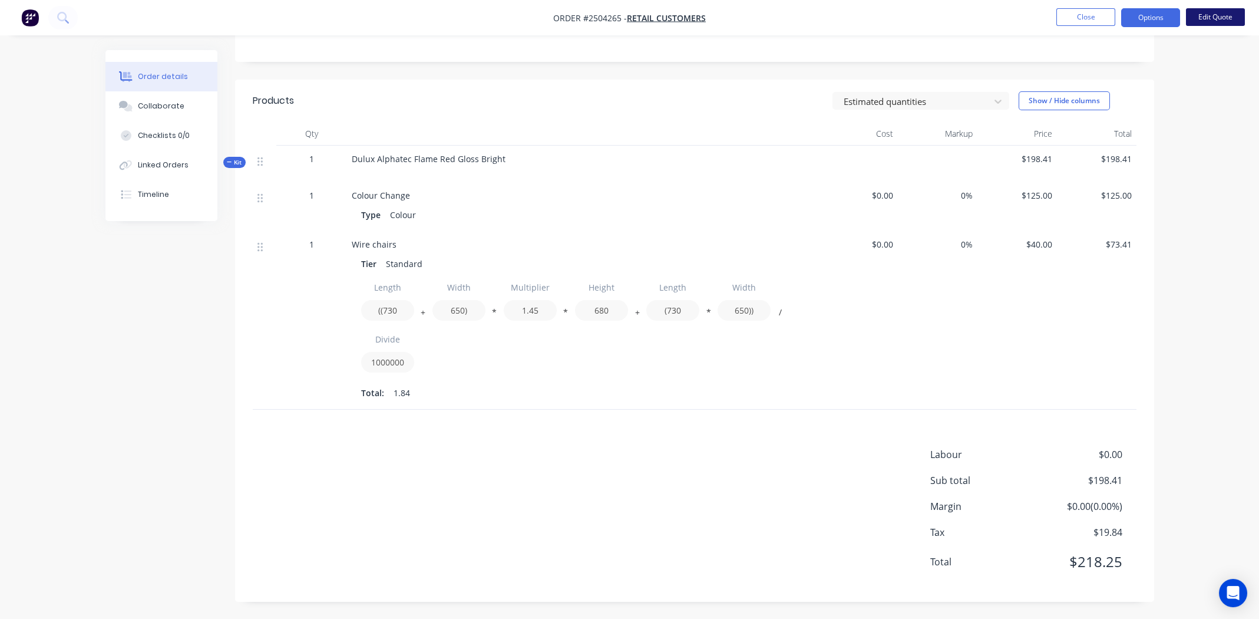
click at [1218, 15] on button "Edit Quote" at bounding box center [1215, 17] width 59 height 18
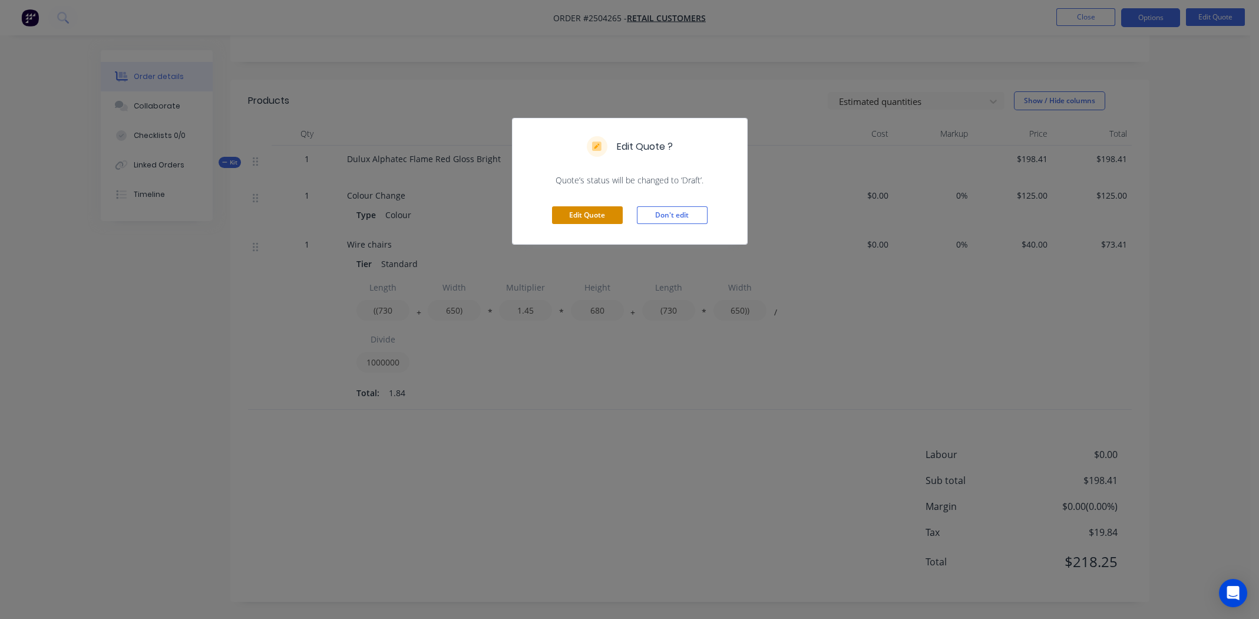
click at [604, 216] on button "Edit Quote" at bounding box center [587, 215] width 71 height 18
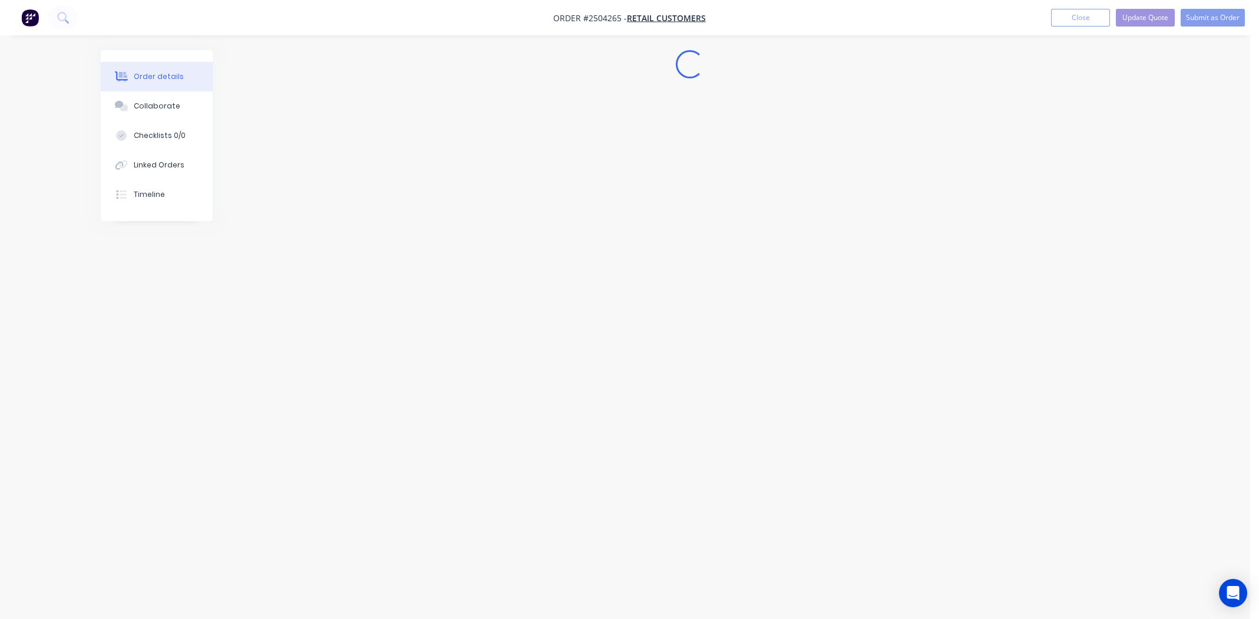
scroll to position [0, 0]
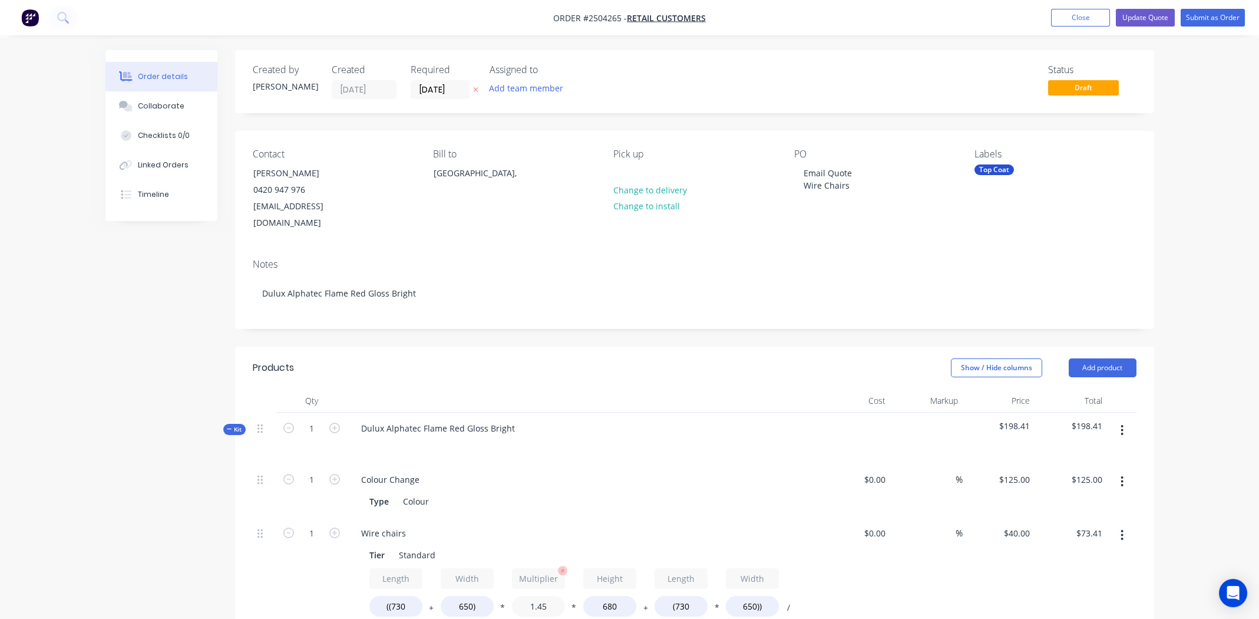
click at [546, 596] on input "1.45" at bounding box center [538, 606] width 53 height 21
type input "1.5"
type input "$75.28"
click at [659, 443] on div "Dulux Alphatec Flame Red Gloss Bright" at bounding box center [582, 437] width 471 height 51
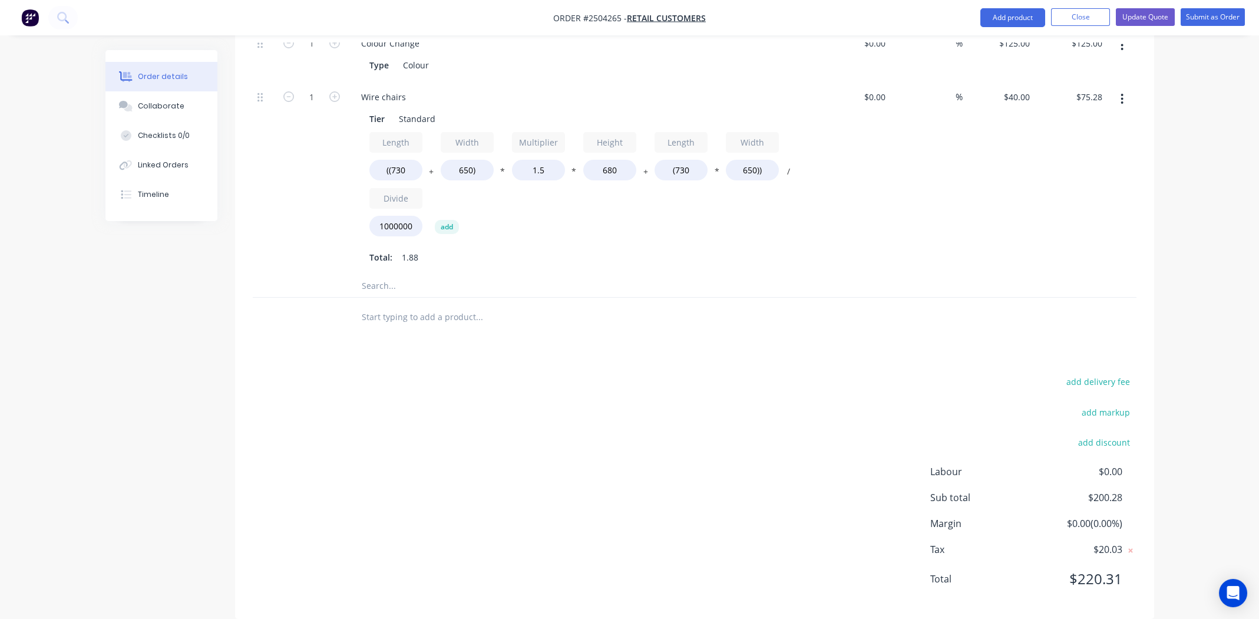
scroll to position [24, 0]
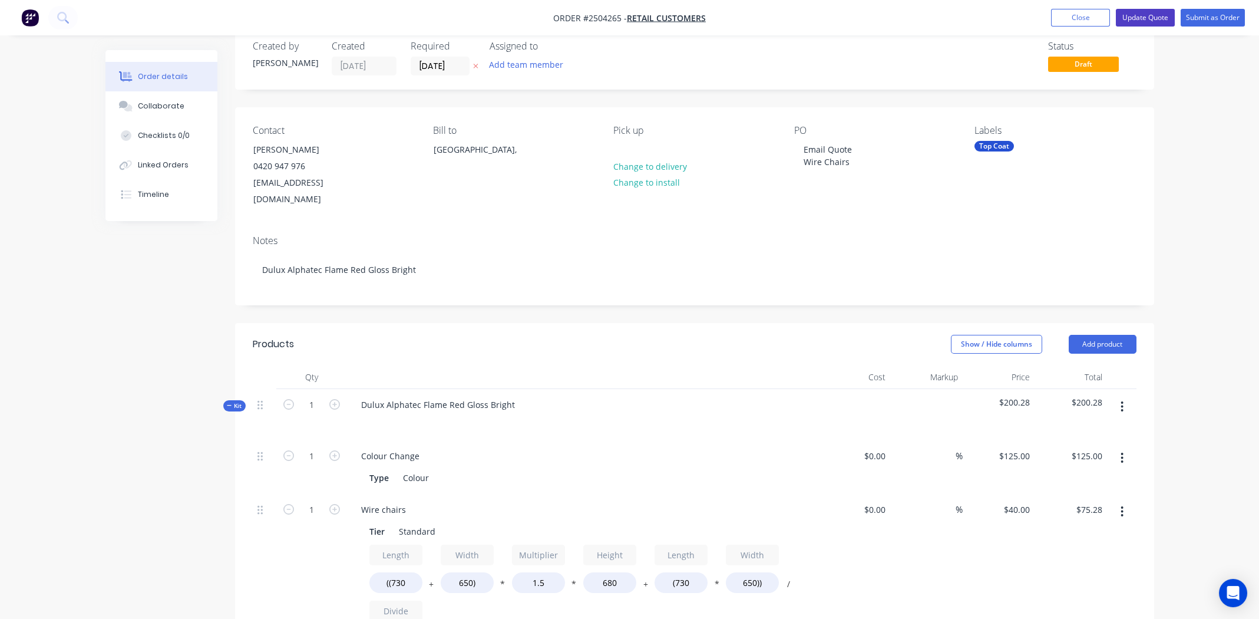
click at [1151, 15] on button "Update Quote" at bounding box center [1145, 18] width 59 height 18
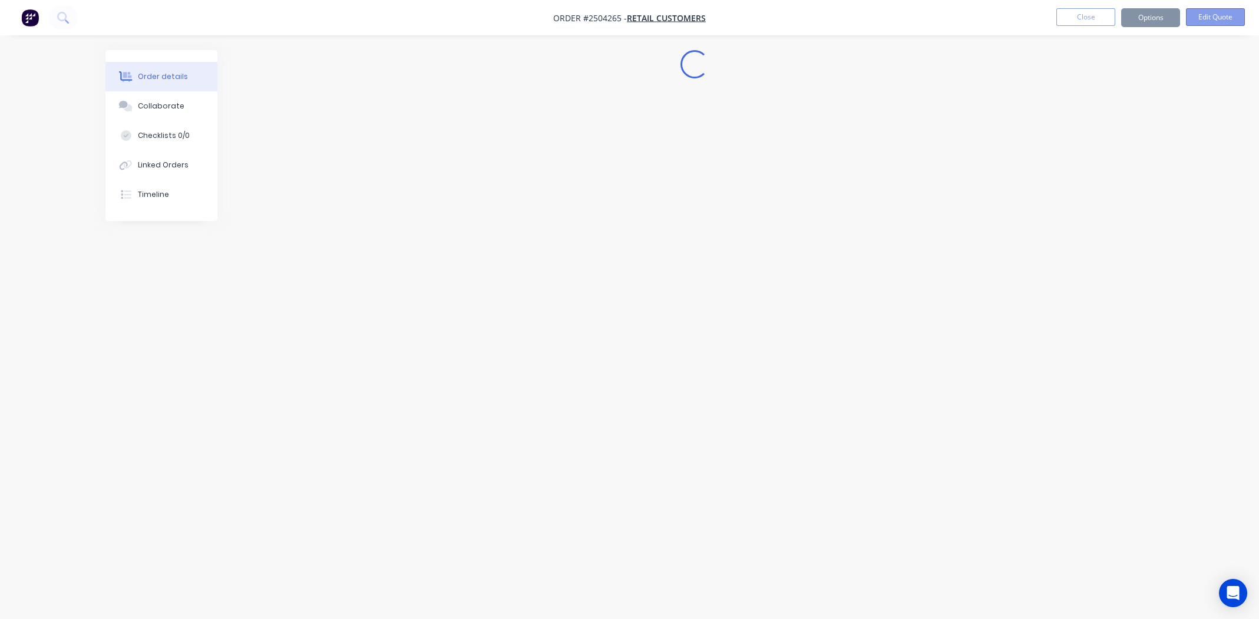
scroll to position [0, 0]
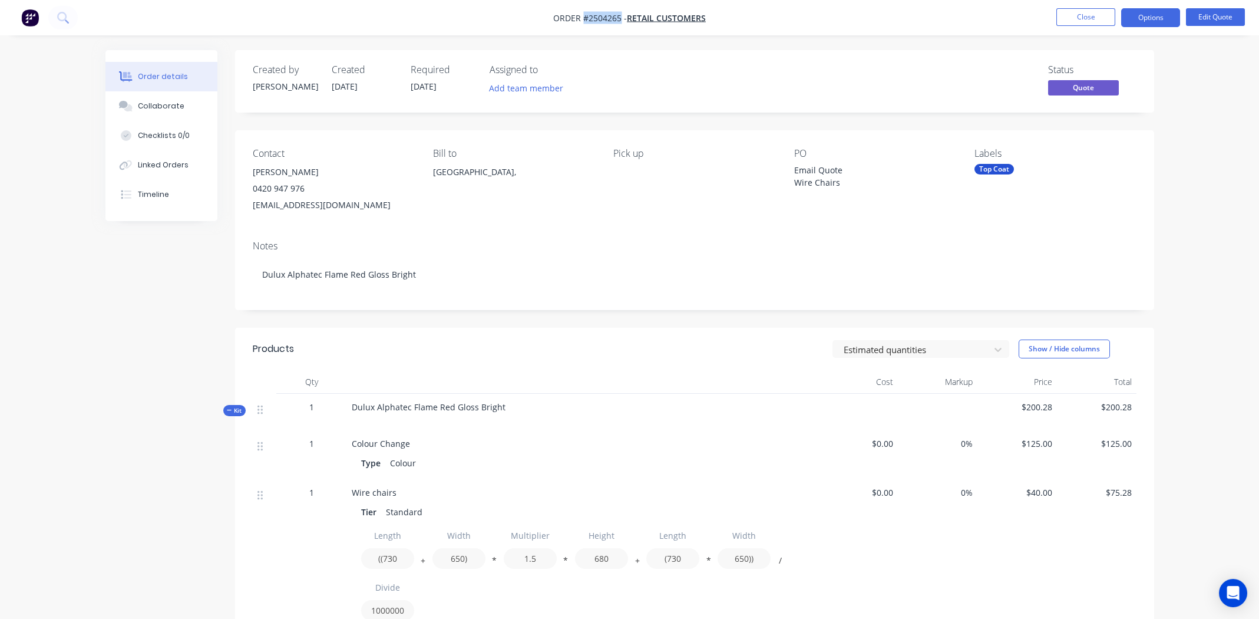
drag, startPoint x: 620, startPoint y: 16, endPoint x: 584, endPoint y: 18, distance: 36.0
click at [584, 18] on span "Order #2504265 -" at bounding box center [590, 17] width 74 height 11
copy span "#2504265"
click at [766, 21] on nav "Order #2504265 - Retail Customers Close Options Edit Quote" at bounding box center [629, 17] width 1259 height 35
click at [612, 244] on div "Notes" at bounding box center [695, 245] width 884 height 11
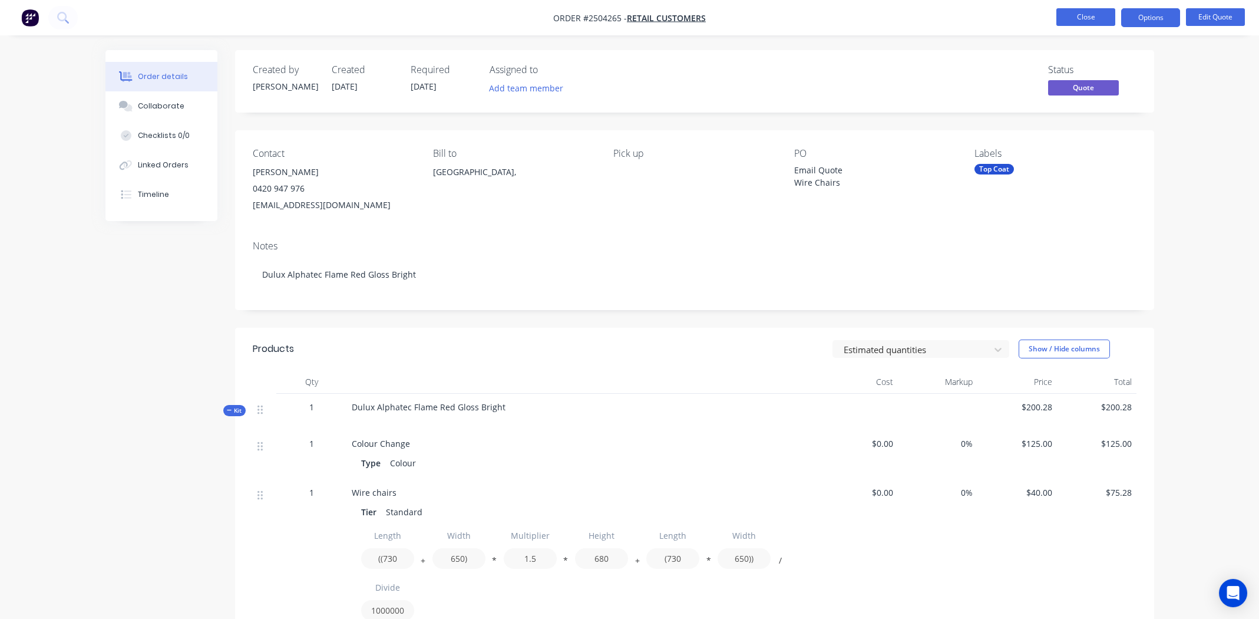
click at [1079, 18] on button "Close" at bounding box center [1085, 17] width 59 height 18
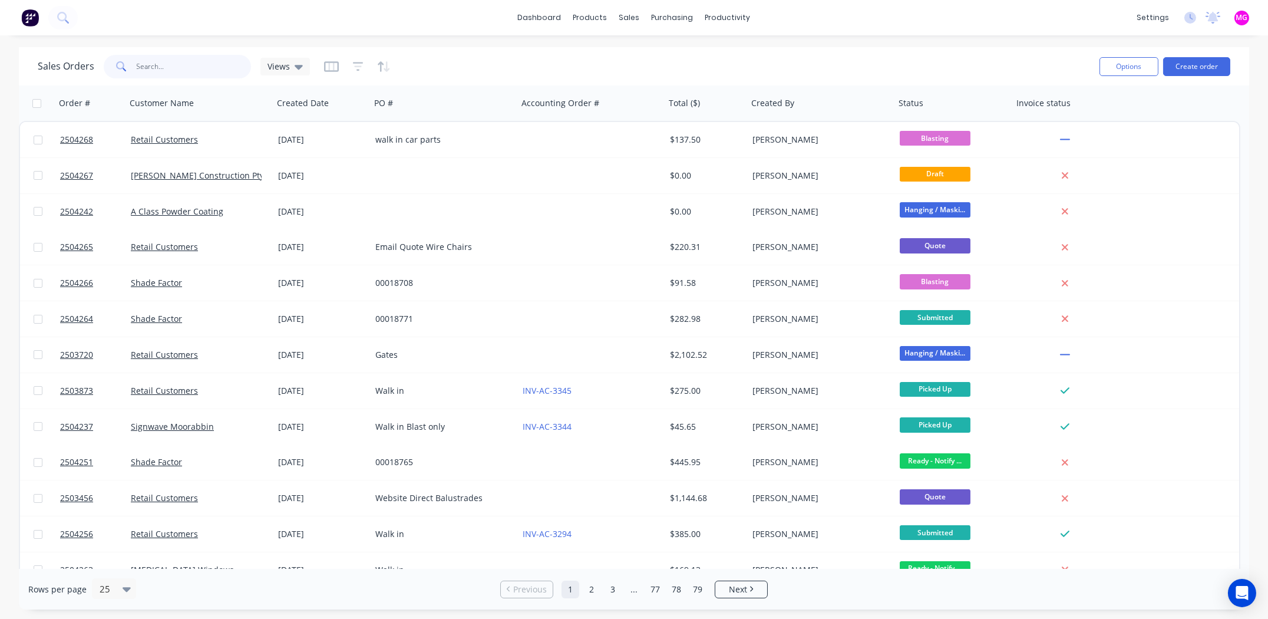
paste input "18722"
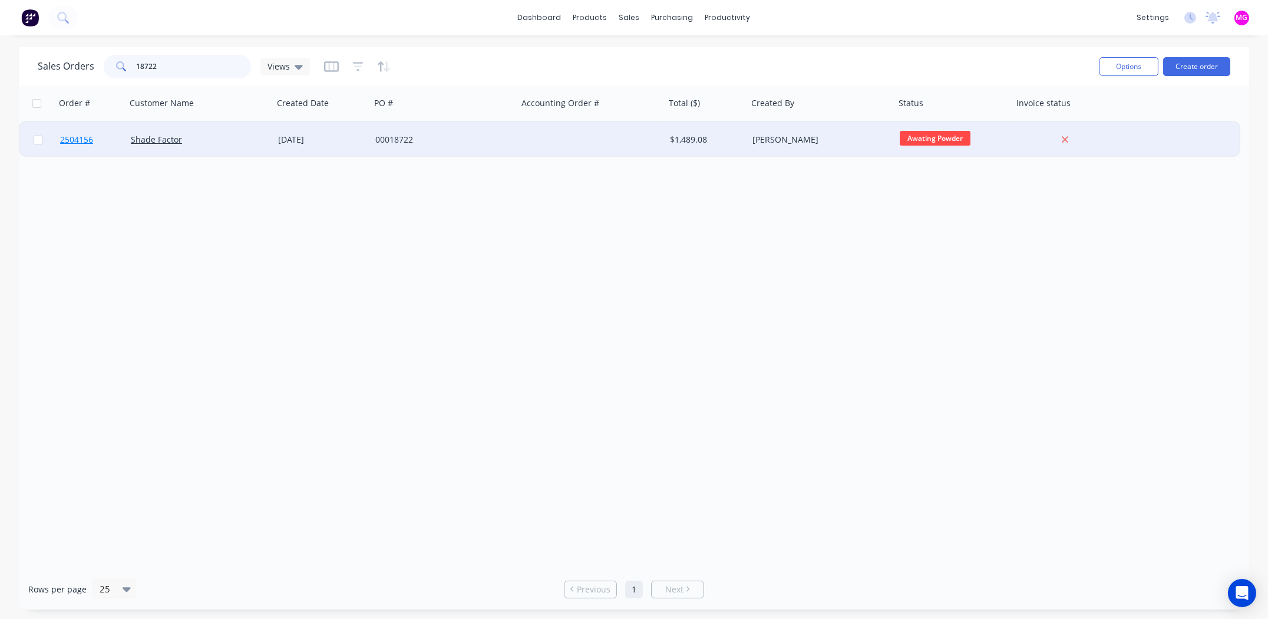
type input "18722"
click at [77, 139] on span "2504156" at bounding box center [76, 140] width 33 height 12
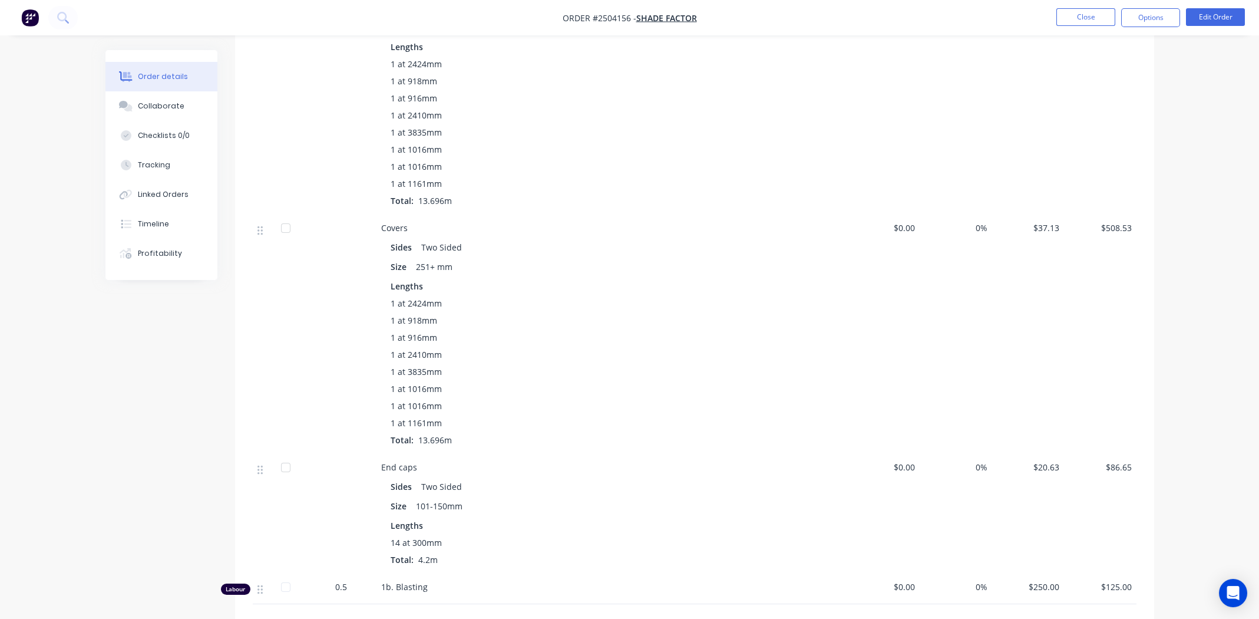
scroll to position [392, 0]
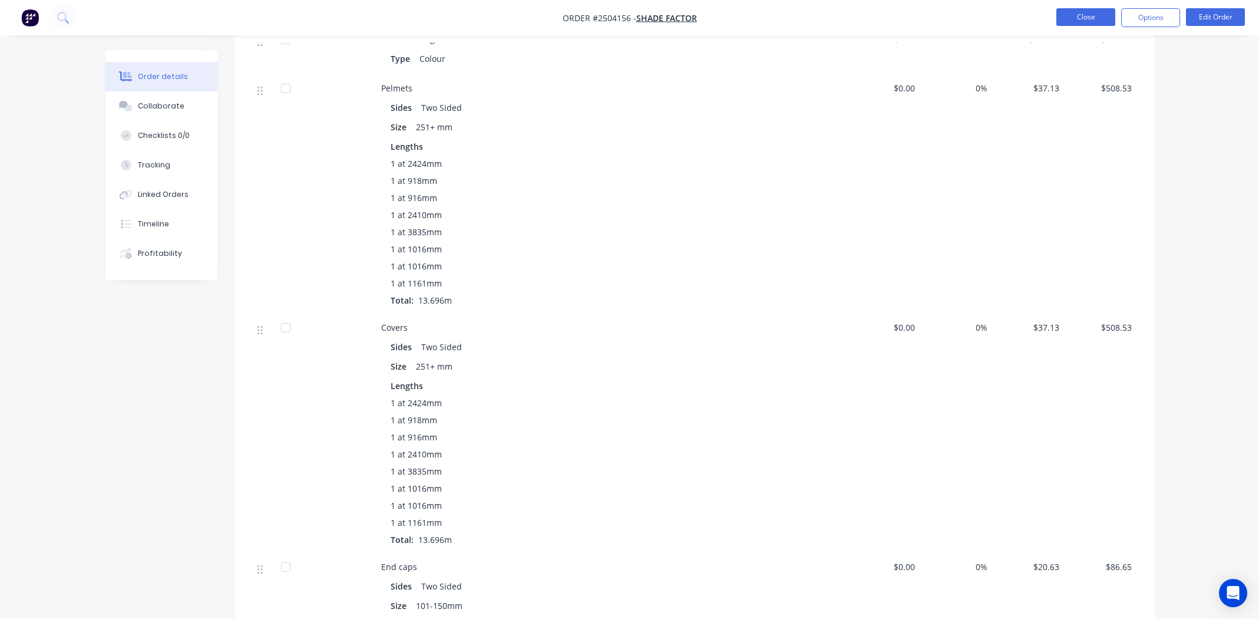
click at [1077, 18] on button "Close" at bounding box center [1085, 17] width 59 height 18
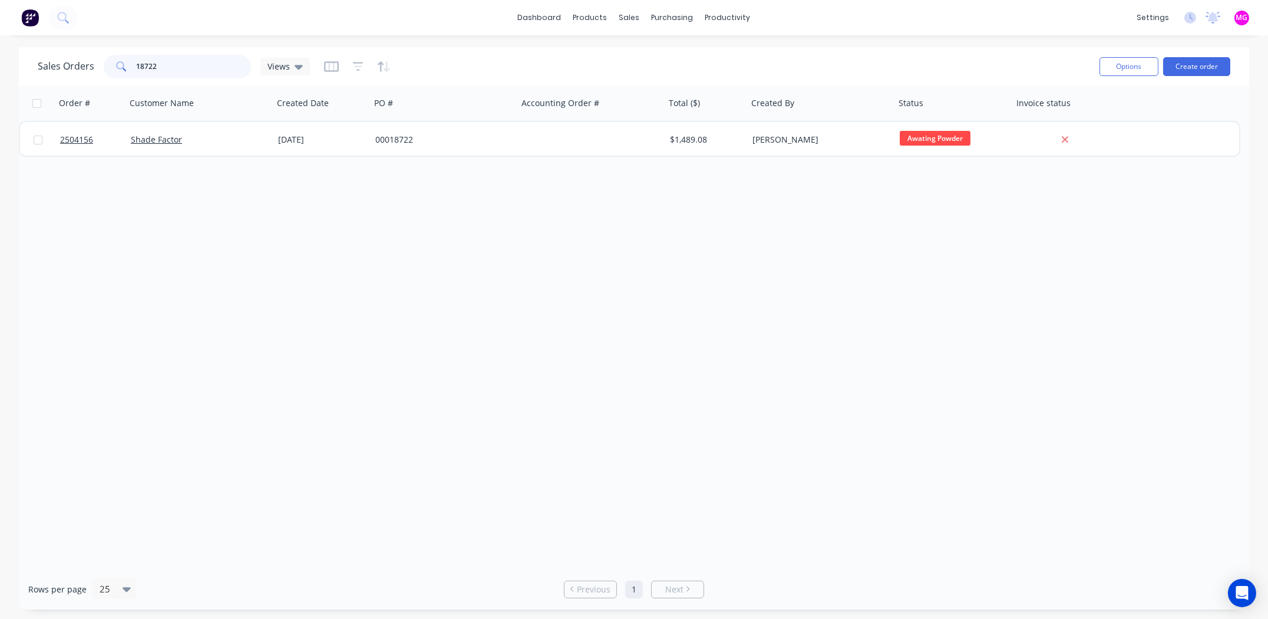
click at [181, 64] on input "18722" at bounding box center [194, 67] width 115 height 24
click at [183, 64] on input "18722" at bounding box center [194, 67] width 115 height 24
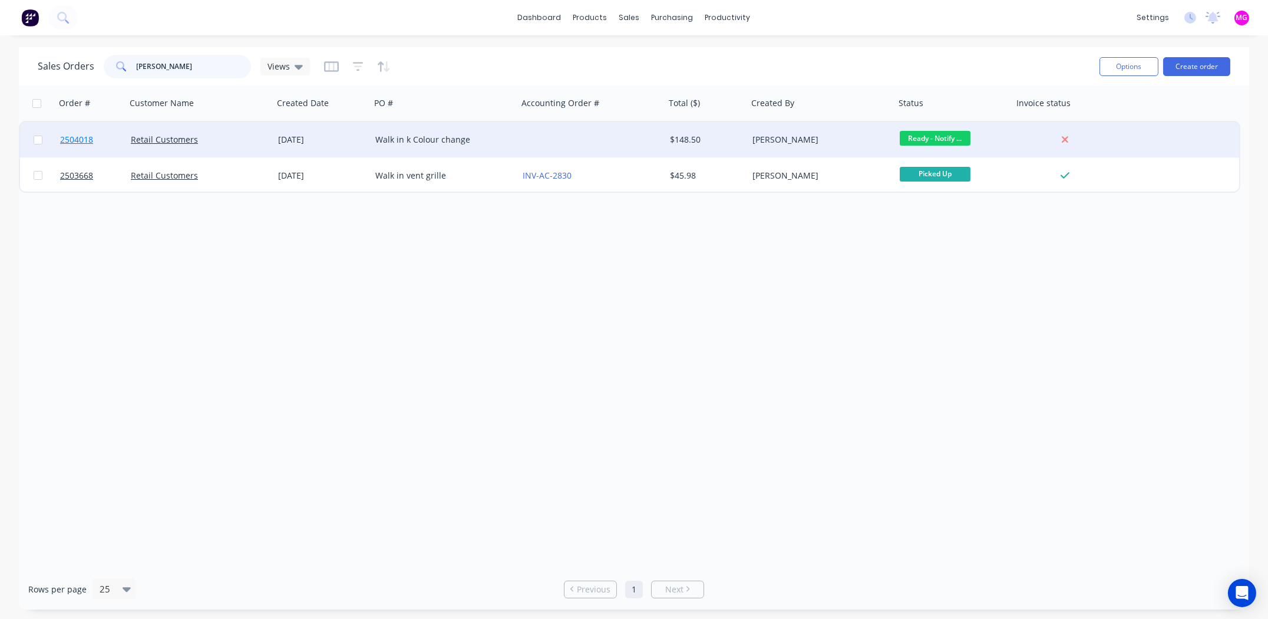
type input "[PERSON_NAME]"
click at [74, 135] on span "2504018" at bounding box center [76, 140] width 33 height 12
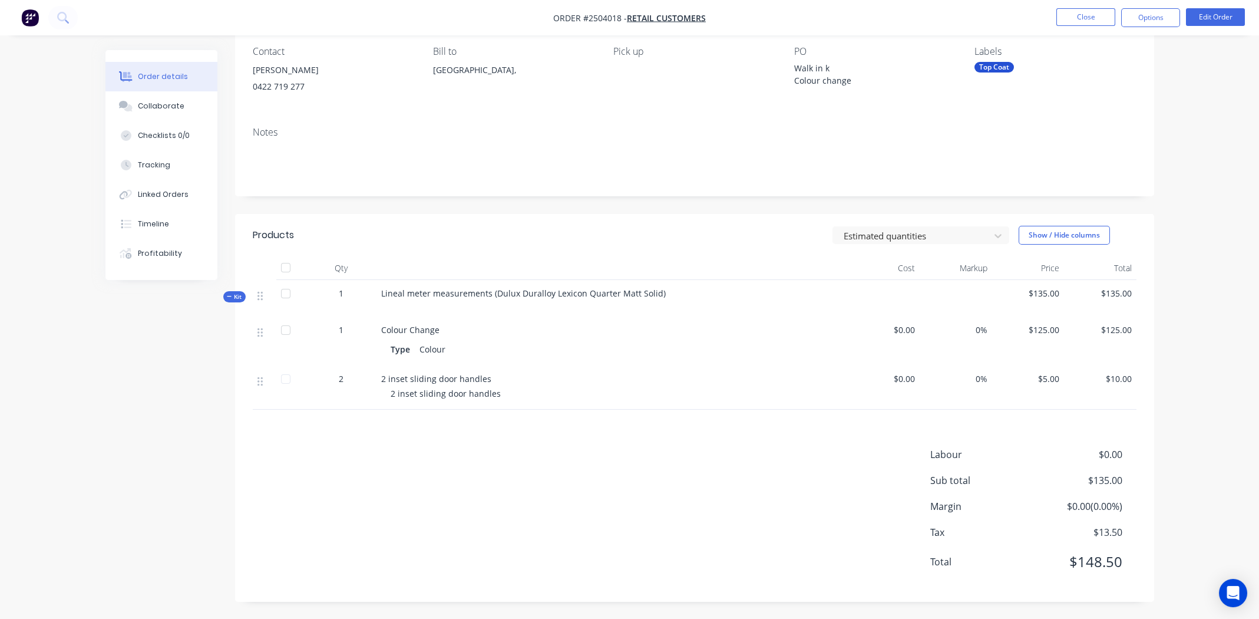
scroll to position [103, 0]
click at [161, 221] on div "Timeline" at bounding box center [153, 224] width 31 height 11
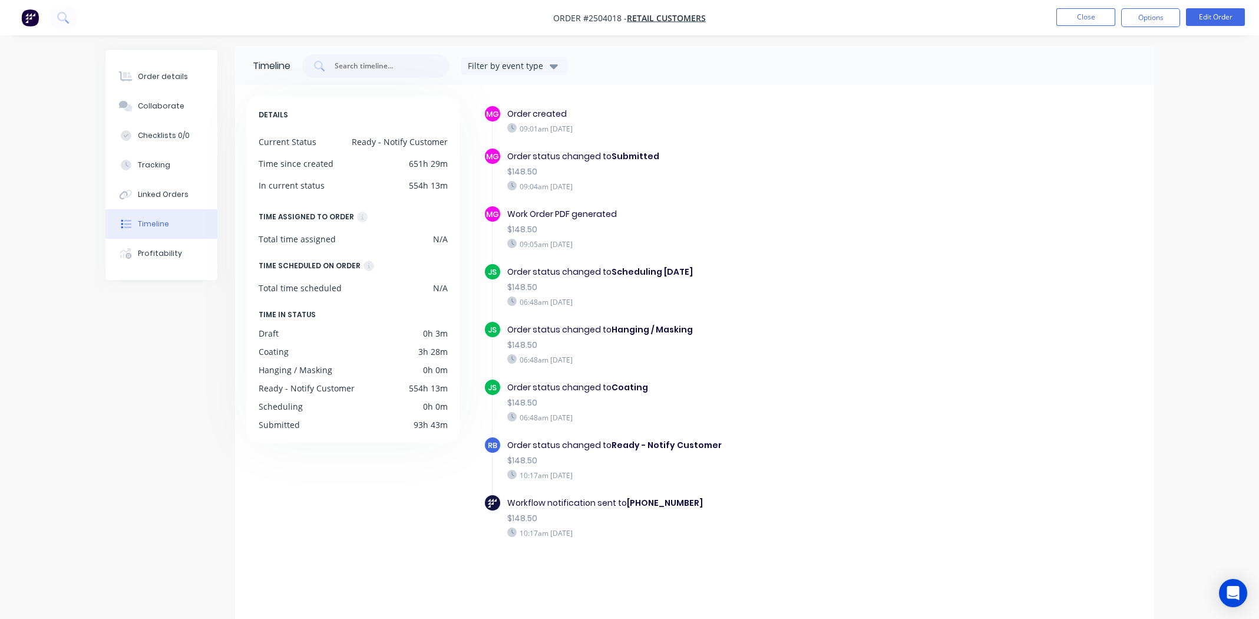
scroll to position [6, 0]
click at [148, 110] on div "Collaborate" at bounding box center [161, 106] width 47 height 11
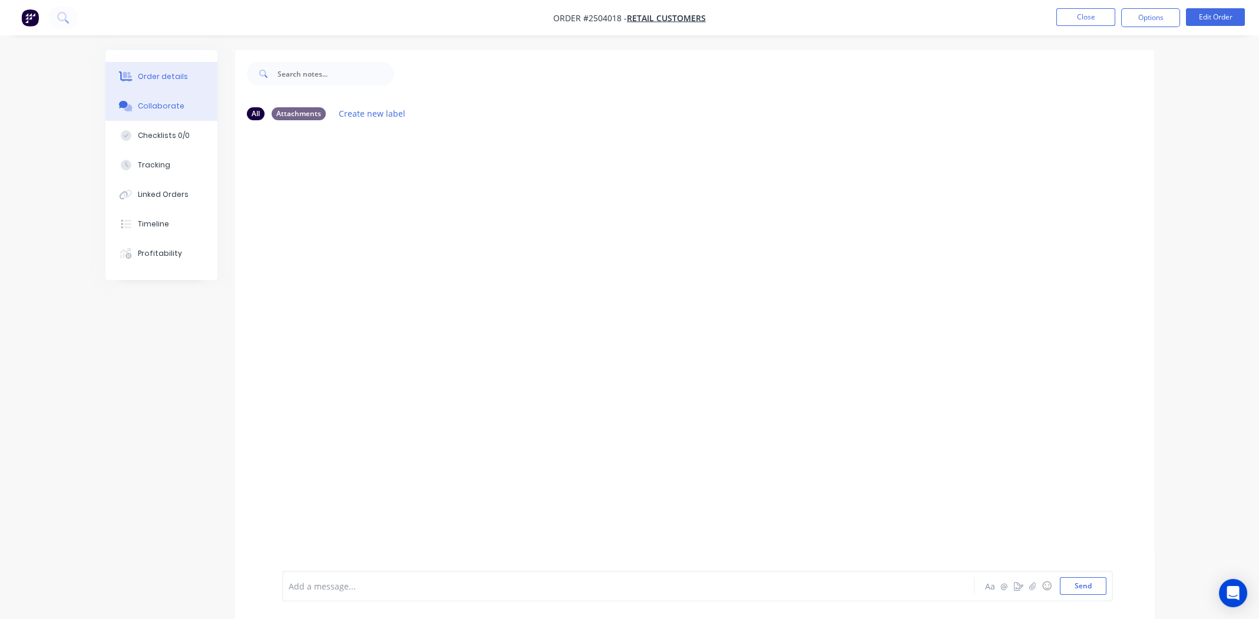
click at [156, 78] on div "Order details" at bounding box center [163, 76] width 50 height 11
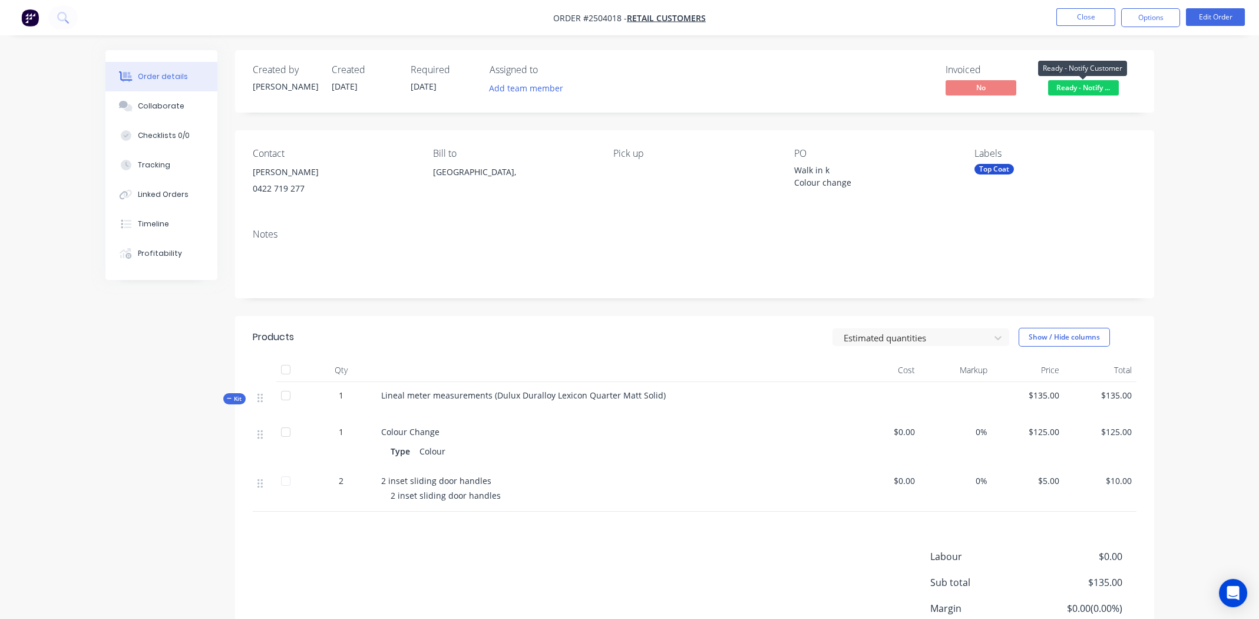
click at [1079, 82] on span "Ready - Notify ..." at bounding box center [1083, 87] width 71 height 15
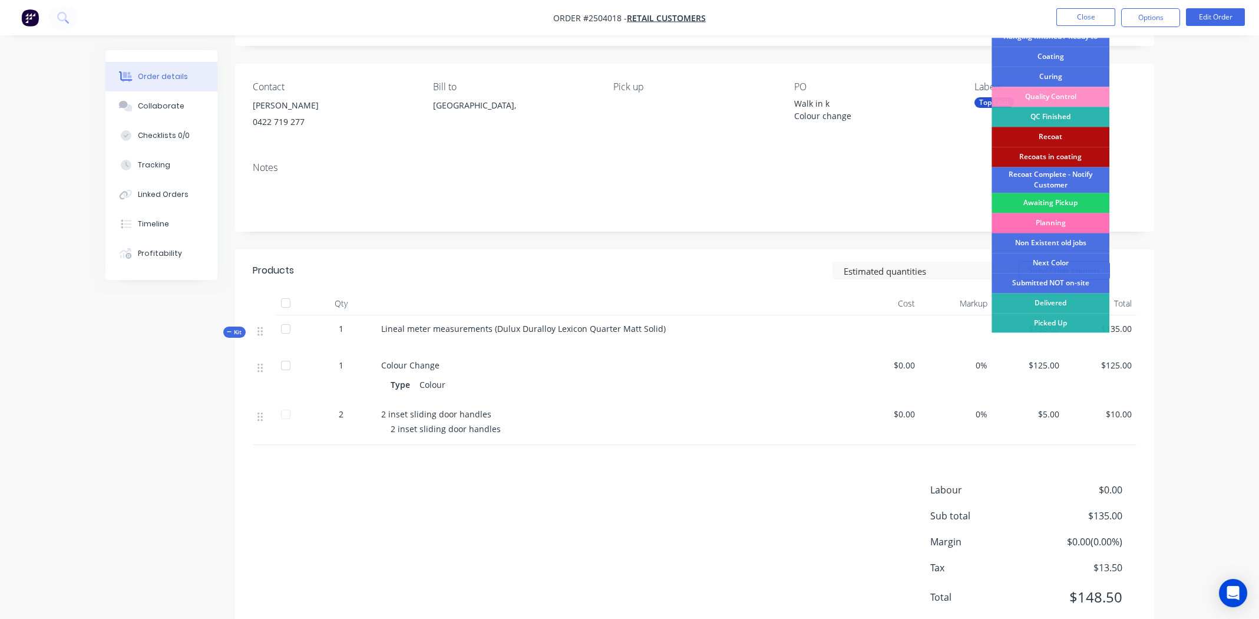
scroll to position [103, 0]
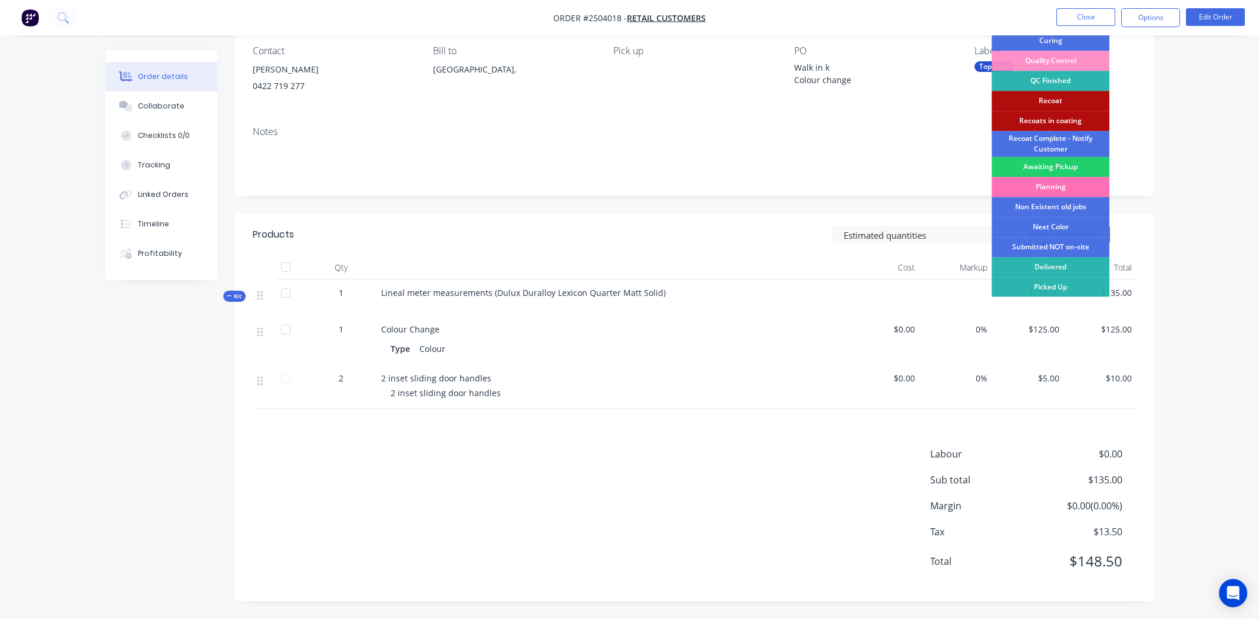
click at [1060, 283] on div "Picked Up" at bounding box center [1051, 287] width 118 height 20
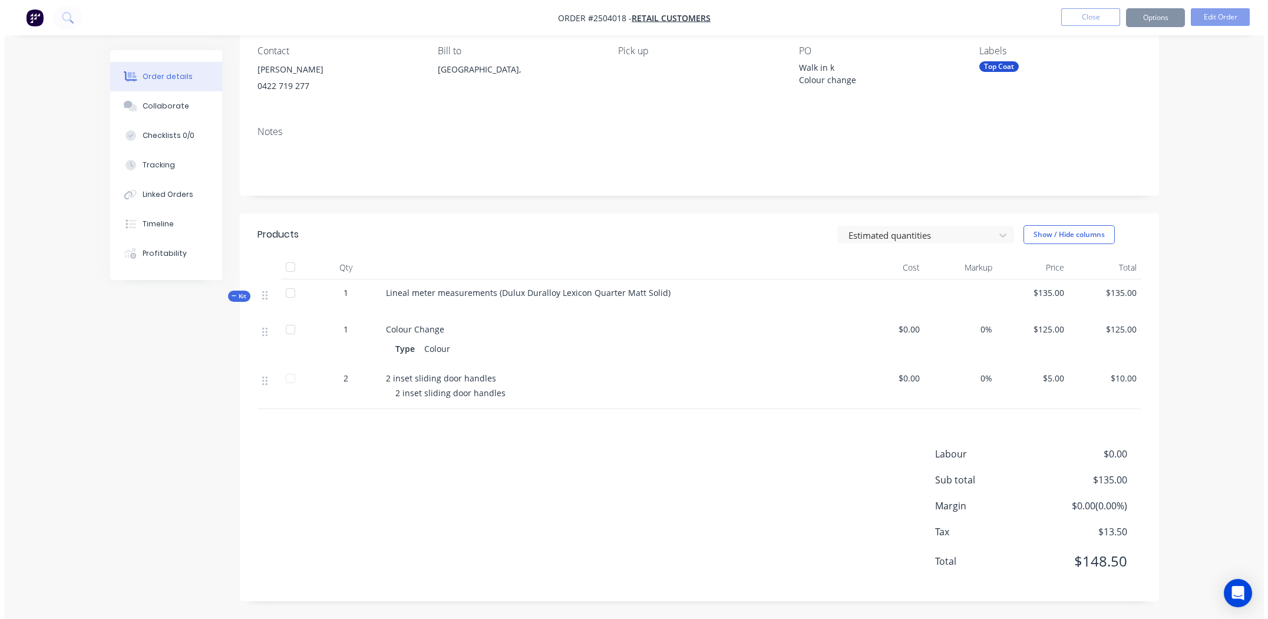
scroll to position [0, 0]
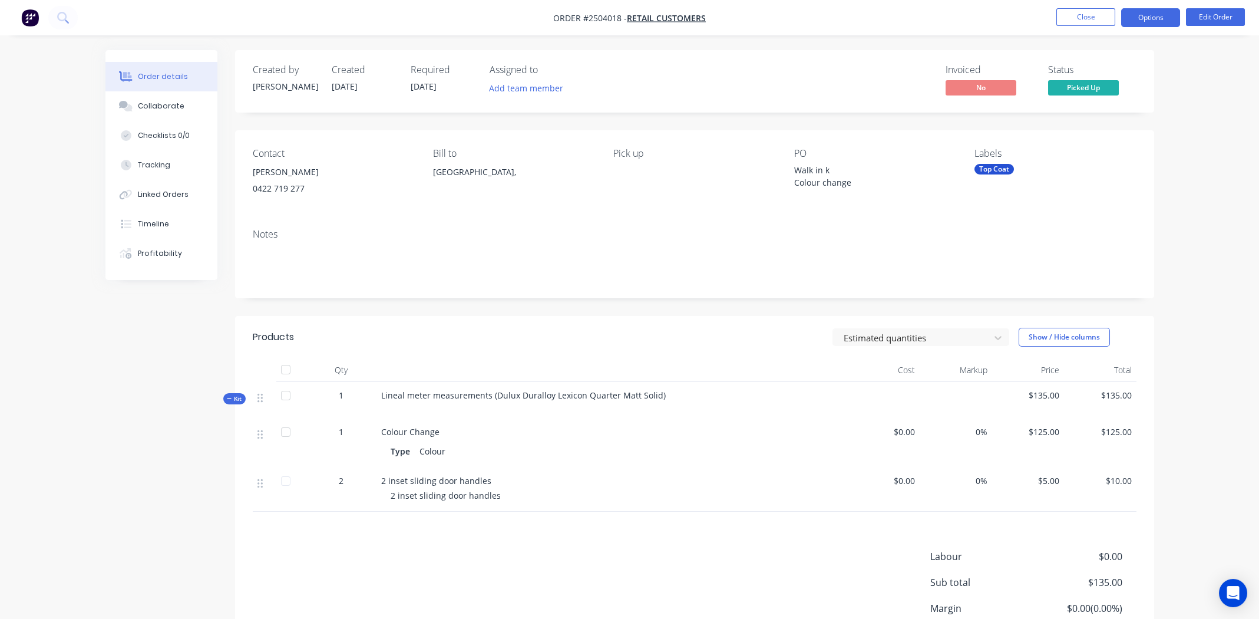
click at [1142, 17] on button "Options" at bounding box center [1150, 17] width 59 height 19
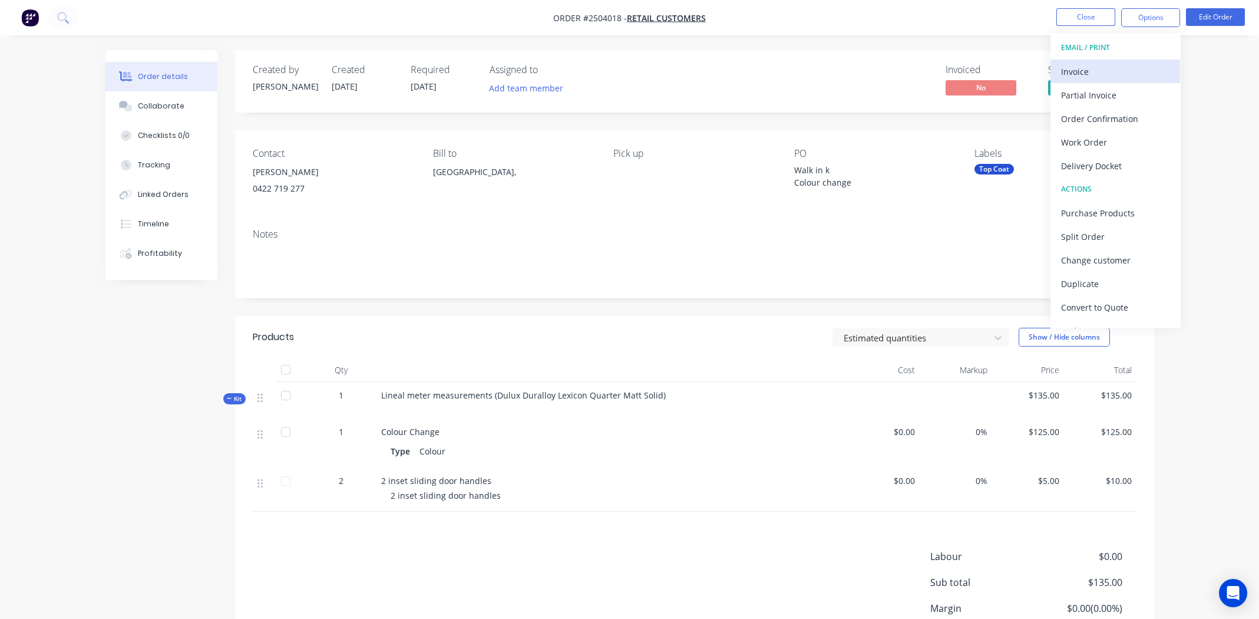
click at [1089, 75] on div "Invoice" at bounding box center [1115, 71] width 108 height 17
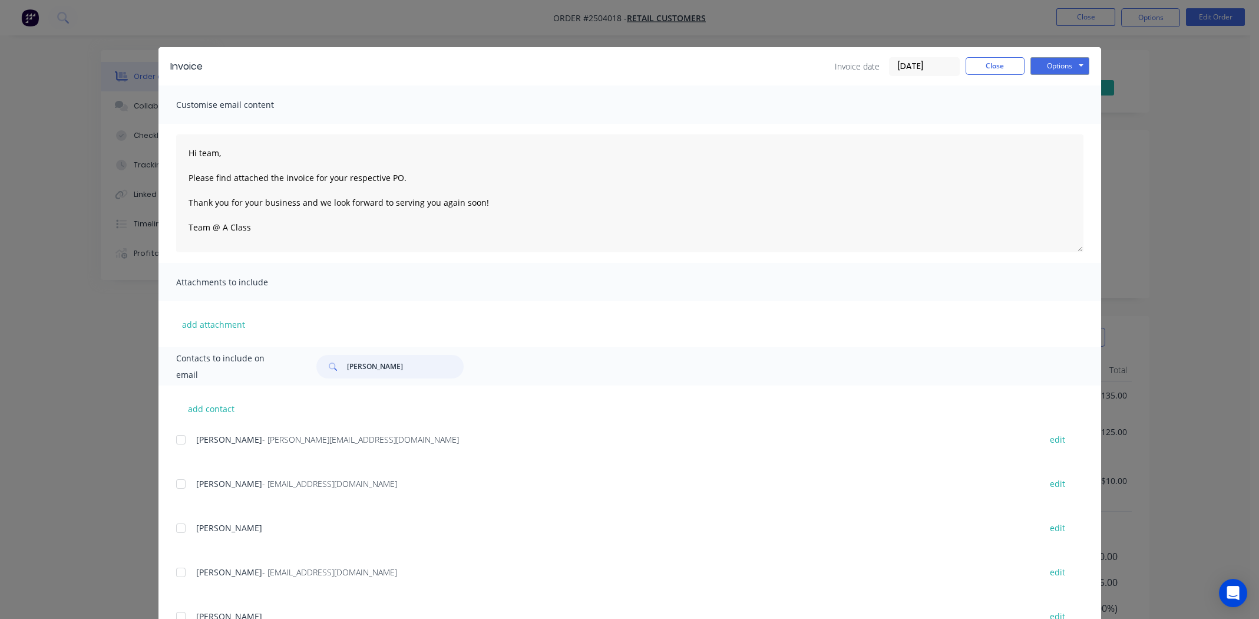
click at [381, 363] on input "[PERSON_NAME]" at bounding box center [405, 367] width 117 height 24
click at [382, 364] on input "[PERSON_NAME]" at bounding box center [405, 367] width 117 height 24
click at [383, 364] on input "[PERSON_NAME]" at bounding box center [405, 367] width 117 height 24
type input "jef"
click at [1060, 65] on button "Options" at bounding box center [1059, 66] width 59 height 18
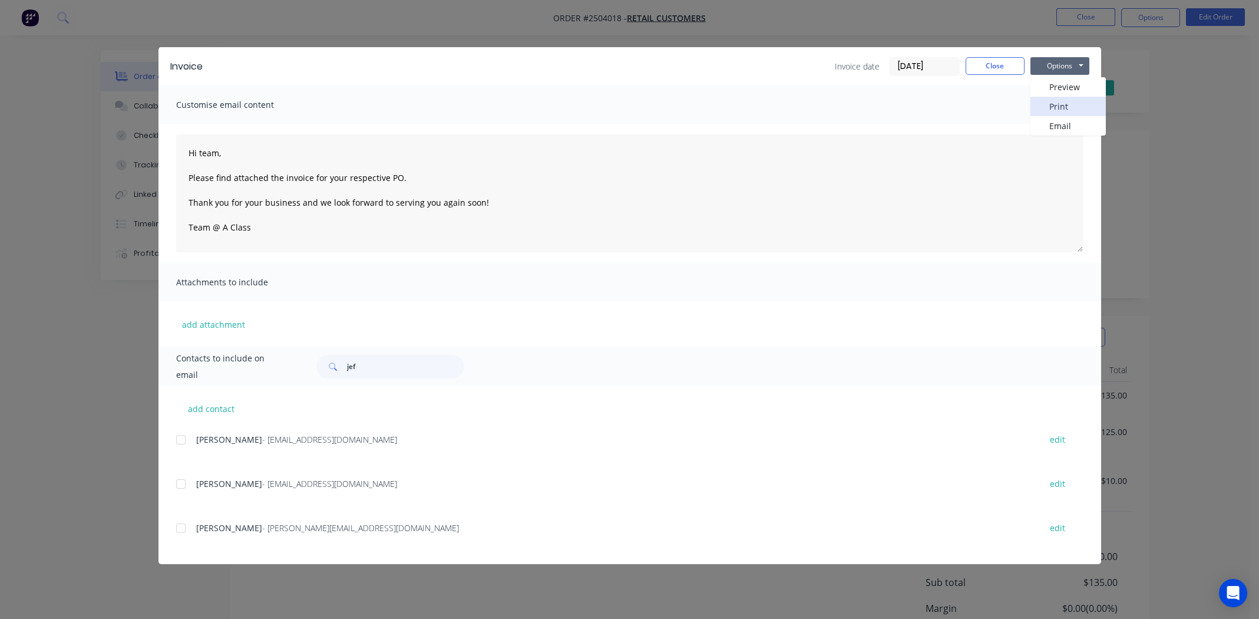
click at [1054, 105] on button "Print" at bounding box center [1067, 106] width 75 height 19
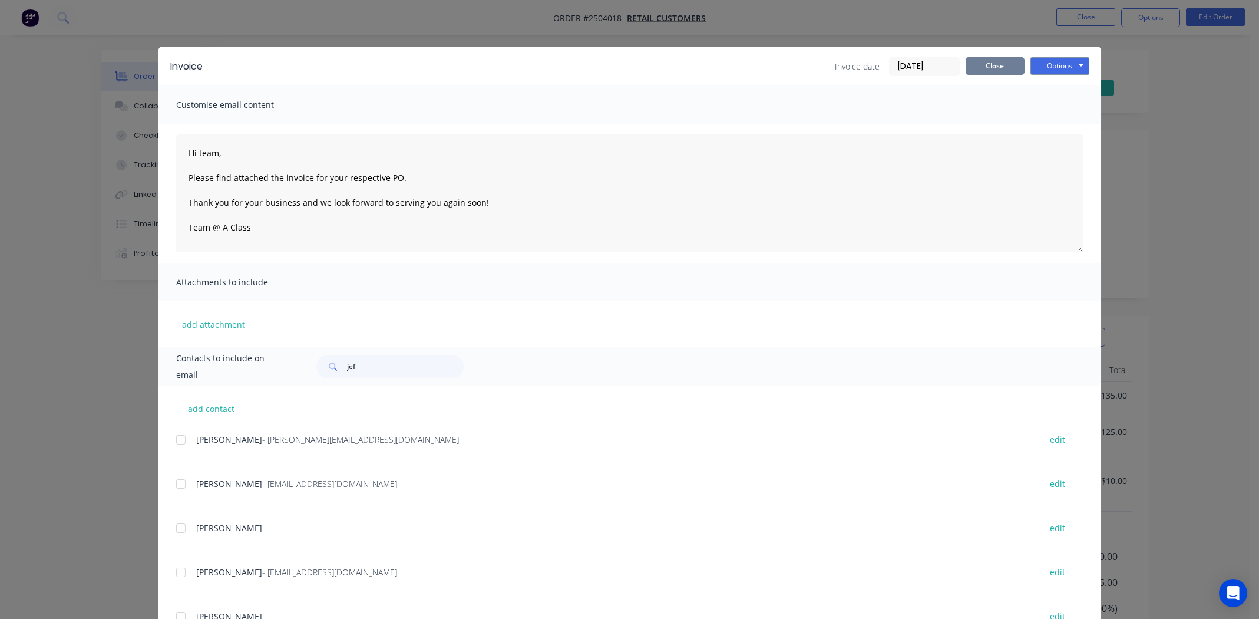
click at [972, 70] on button "Close" at bounding box center [995, 66] width 59 height 18
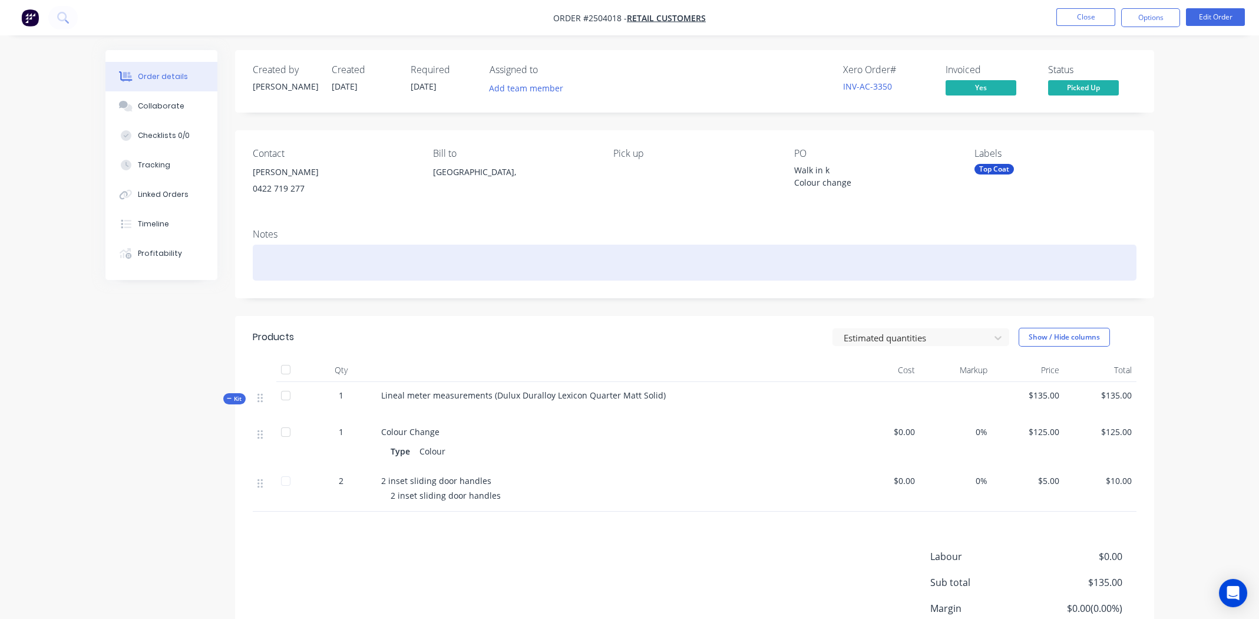
click at [365, 248] on div at bounding box center [695, 262] width 884 height 36
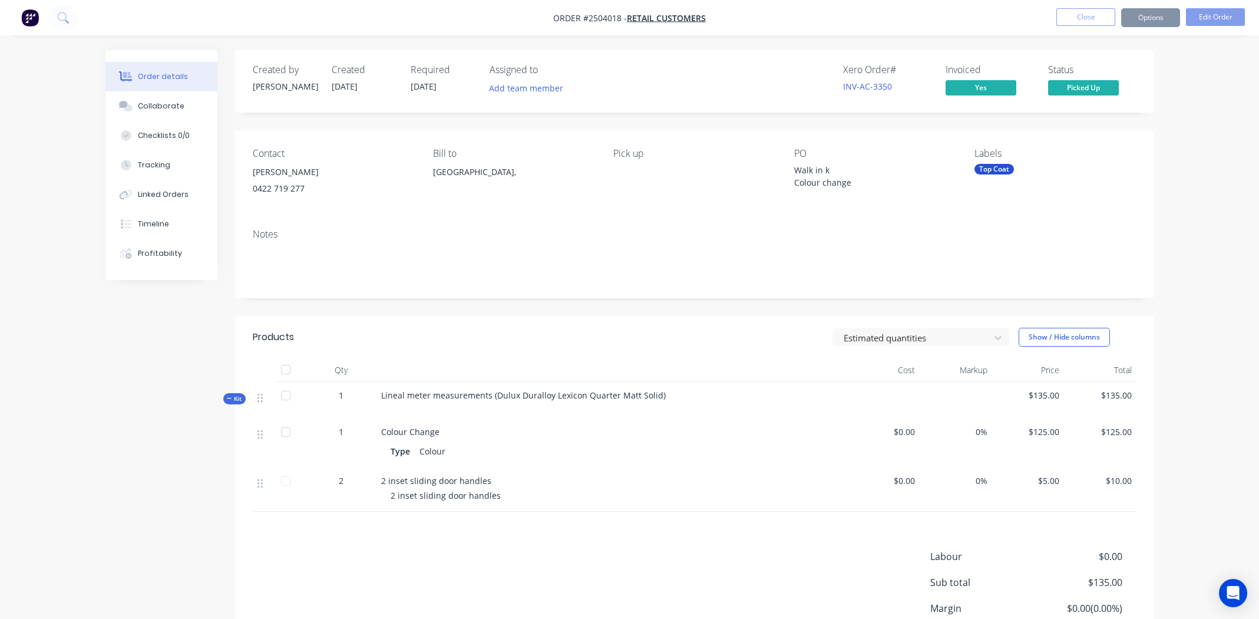
click at [630, 395] on span "Lineal meter measurements (Dulux Duralloy Lexicon Quarter Matt Solid)" at bounding box center [523, 394] width 285 height 11
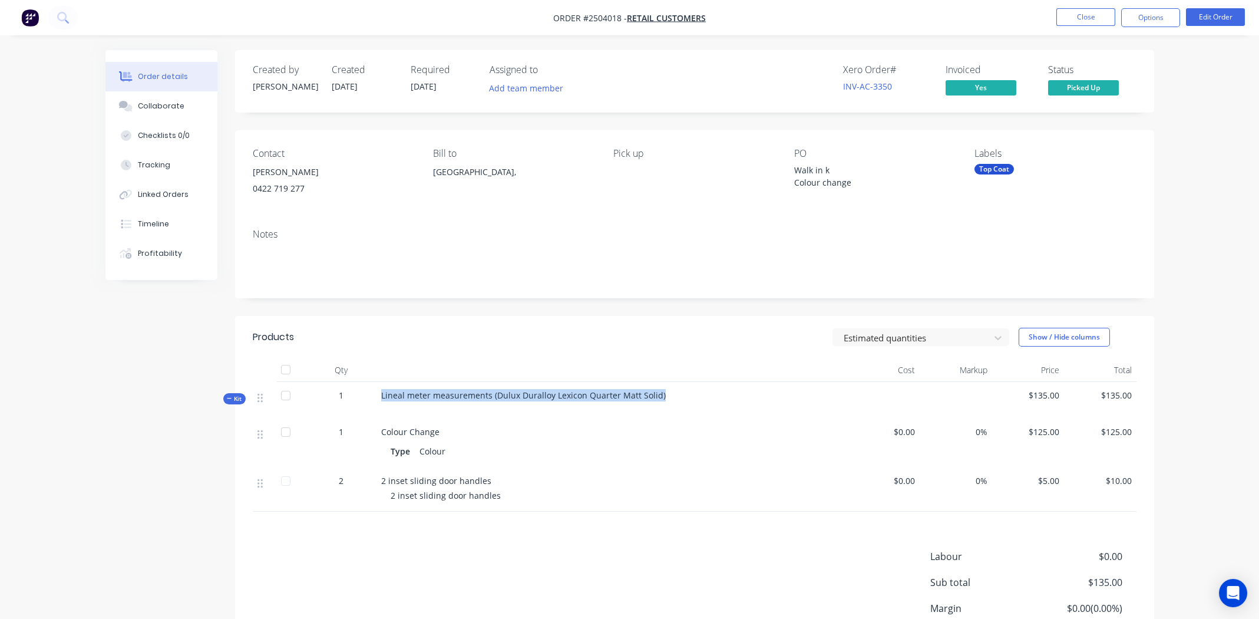
click at [630, 395] on span "Lineal meter measurements (Dulux Duralloy Lexicon Quarter Matt Solid)" at bounding box center [523, 394] width 285 height 11
copy div "Lineal meter measurements (Dulux Duralloy Lexicon Quarter Matt Solid)"
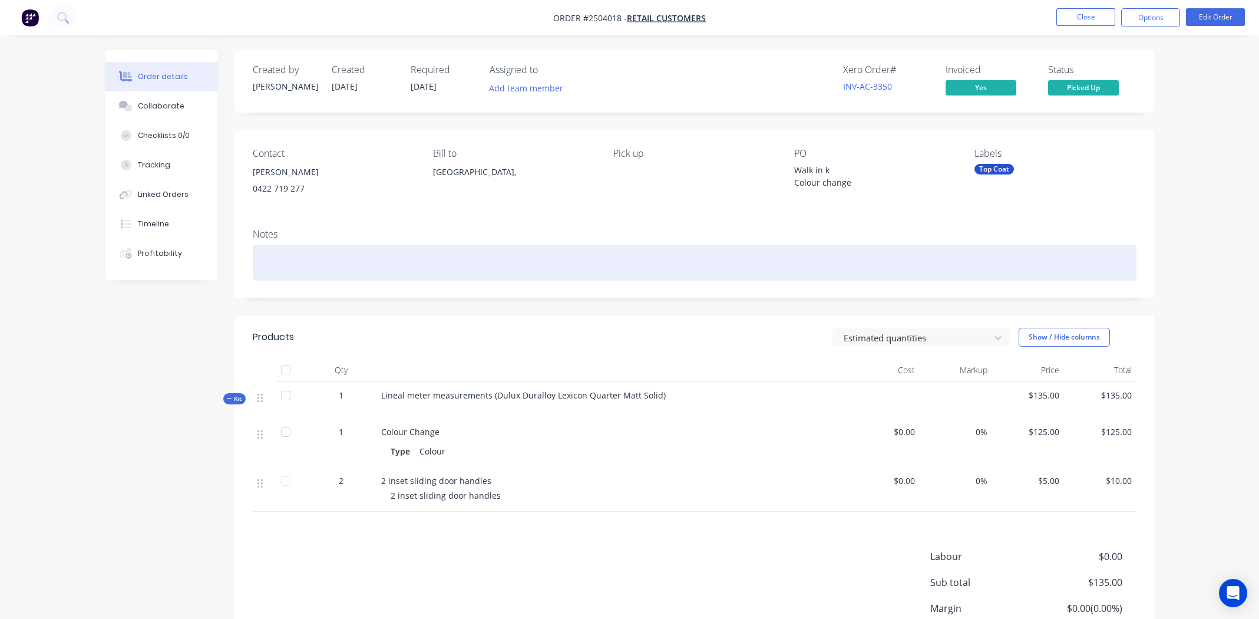
paste div
drag, startPoint x: 376, startPoint y: 262, endPoint x: 260, endPoint y: 265, distance: 115.5
click at [260, 265] on div "Lineal meter measurements (Dulux Duralloy Lexicon Quarter Matt Solid)" at bounding box center [695, 262] width 884 height 36
click at [451, 269] on div "Dulux Duralloy Lexicon Quarter Matt Solid)" at bounding box center [695, 262] width 884 height 36
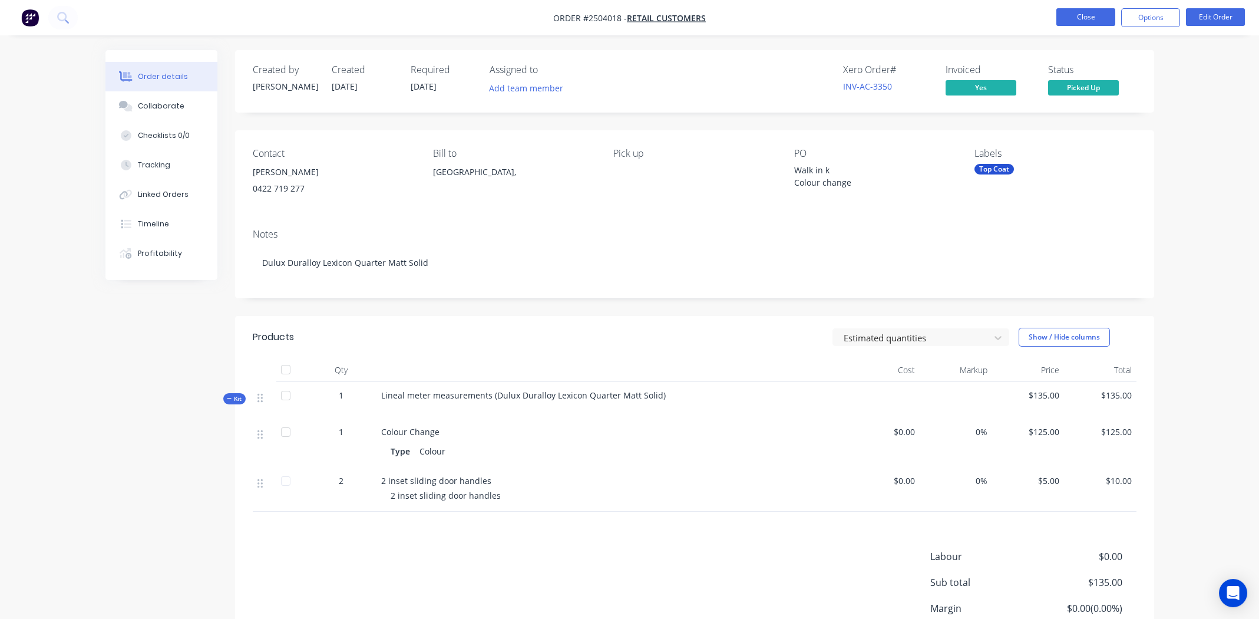
click at [1088, 8] on button "Close" at bounding box center [1085, 17] width 59 height 18
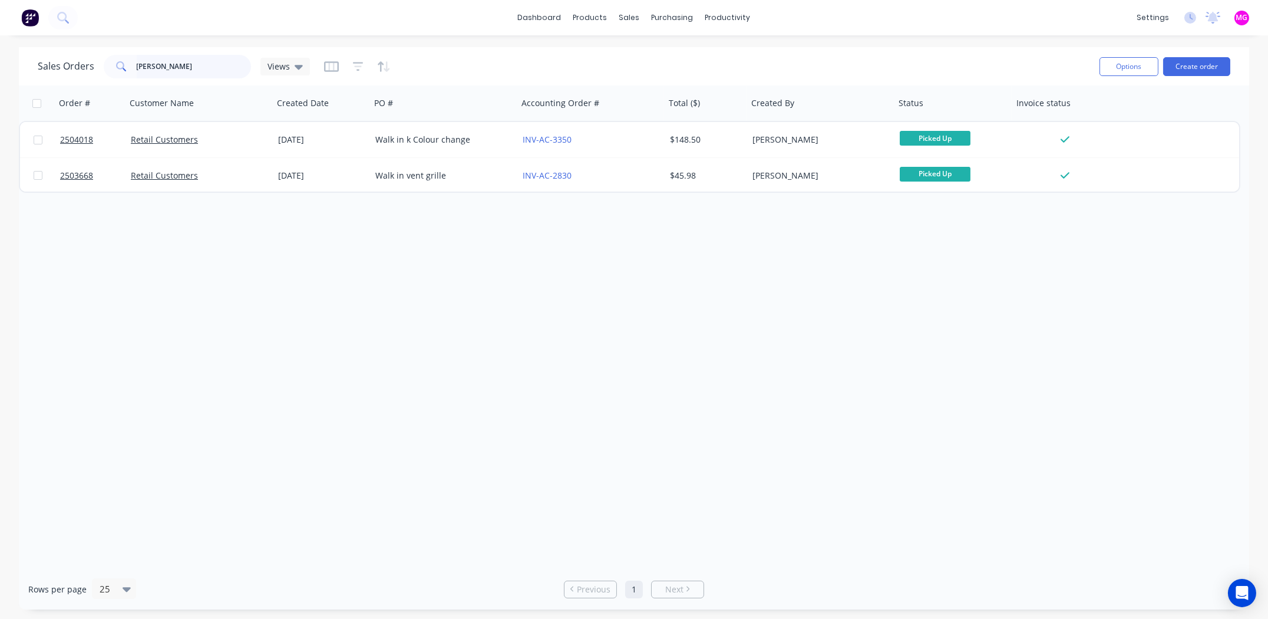
click at [163, 71] on input "[PERSON_NAME]" at bounding box center [194, 67] width 115 height 24
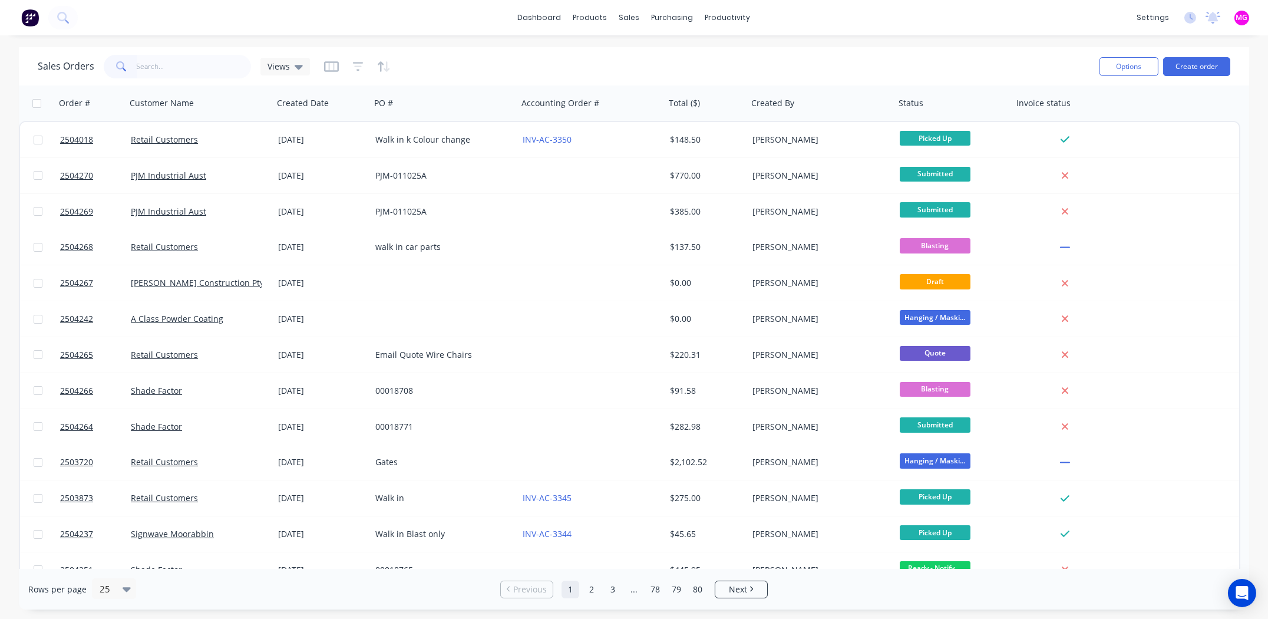
click at [620, 81] on div "Sales Orders Views Options Create order" at bounding box center [634, 66] width 1230 height 38
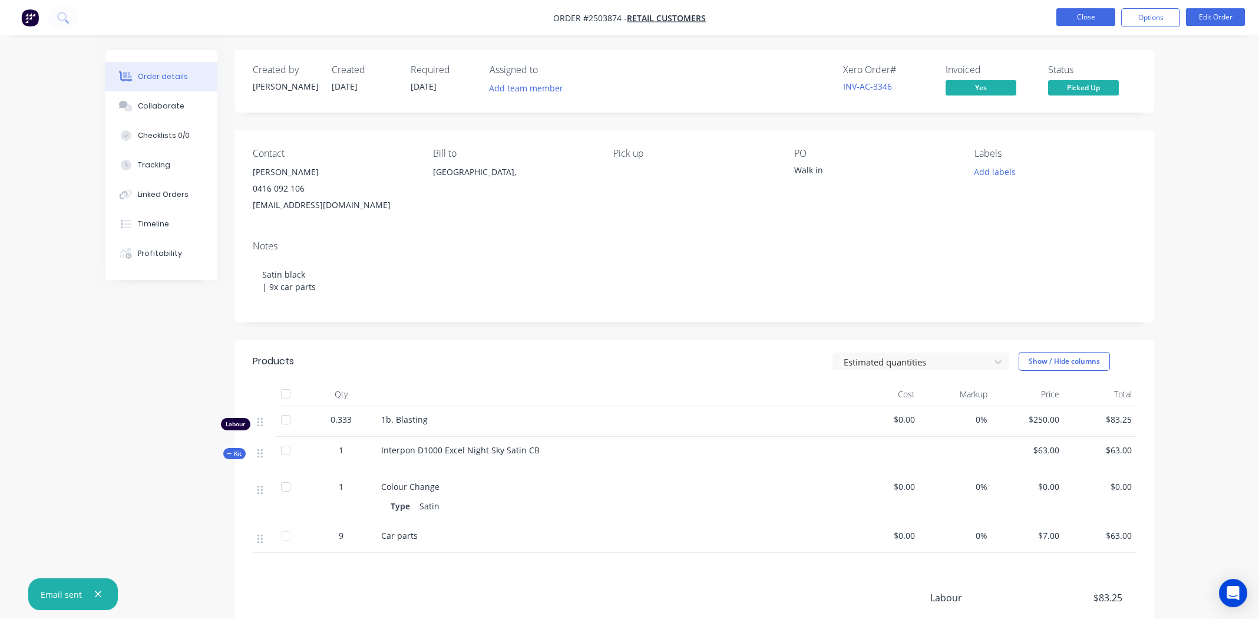
click at [1078, 15] on button "Close" at bounding box center [1085, 17] width 59 height 18
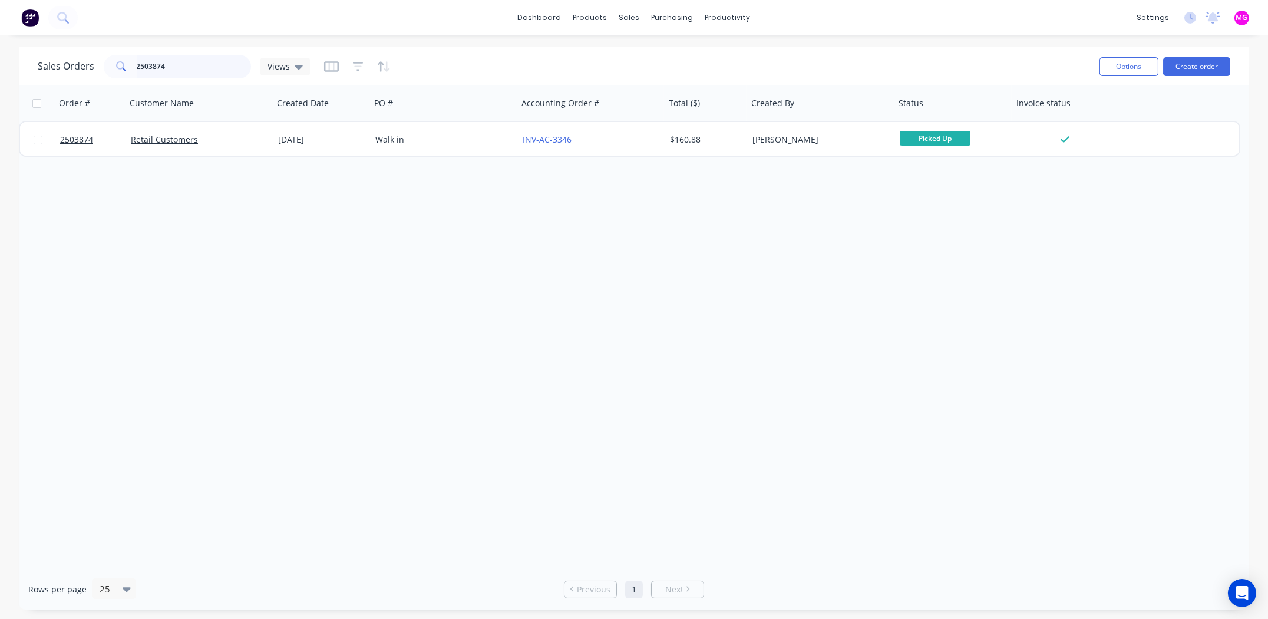
click at [183, 64] on input "2503874" at bounding box center [194, 67] width 115 height 24
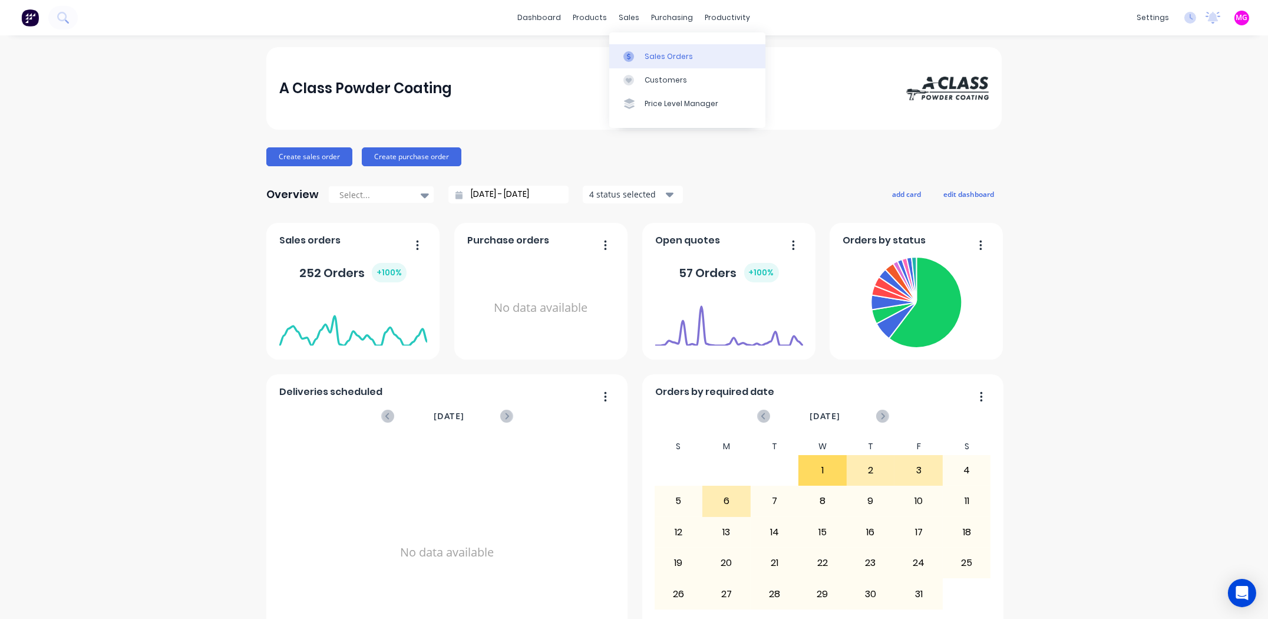
click at [640, 55] on div at bounding box center [632, 56] width 18 height 11
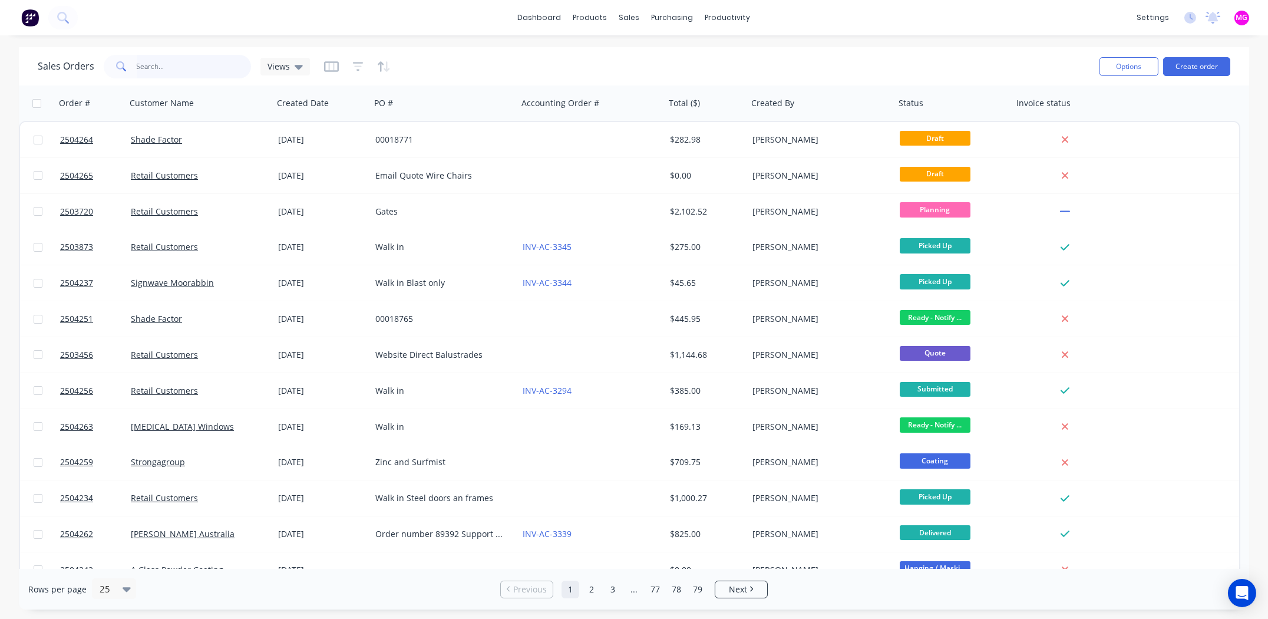
click at [180, 68] on input "text" at bounding box center [194, 67] width 115 height 24
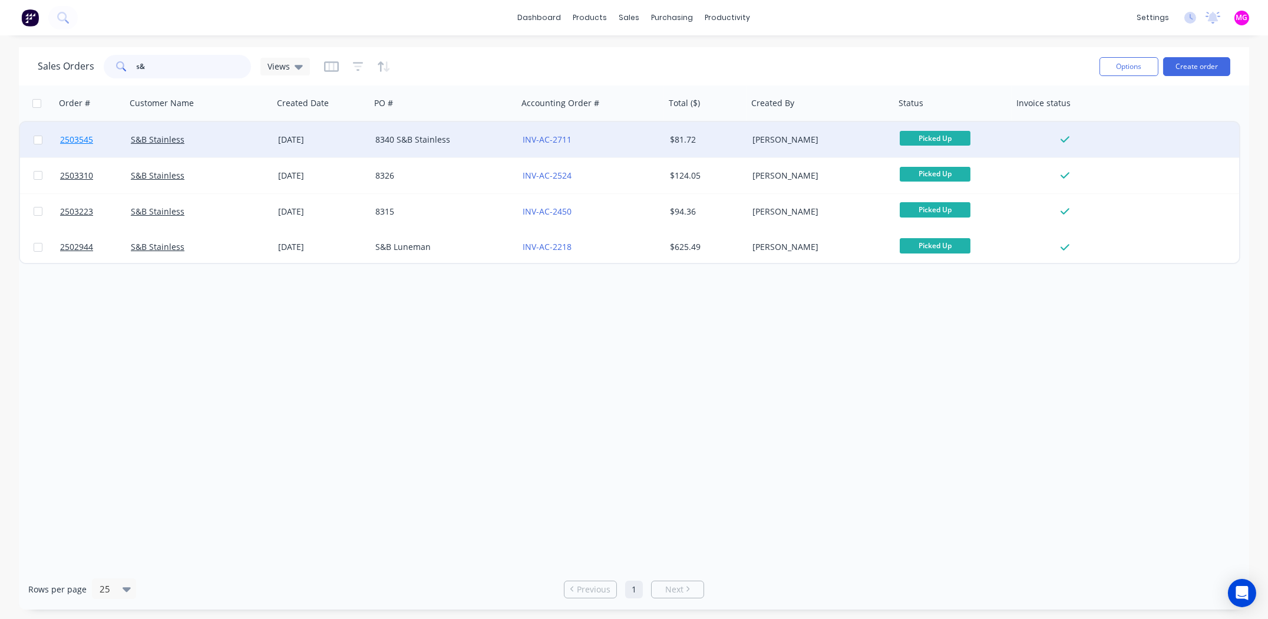
type input "s&"
click at [84, 140] on span "2503545" at bounding box center [76, 140] width 33 height 12
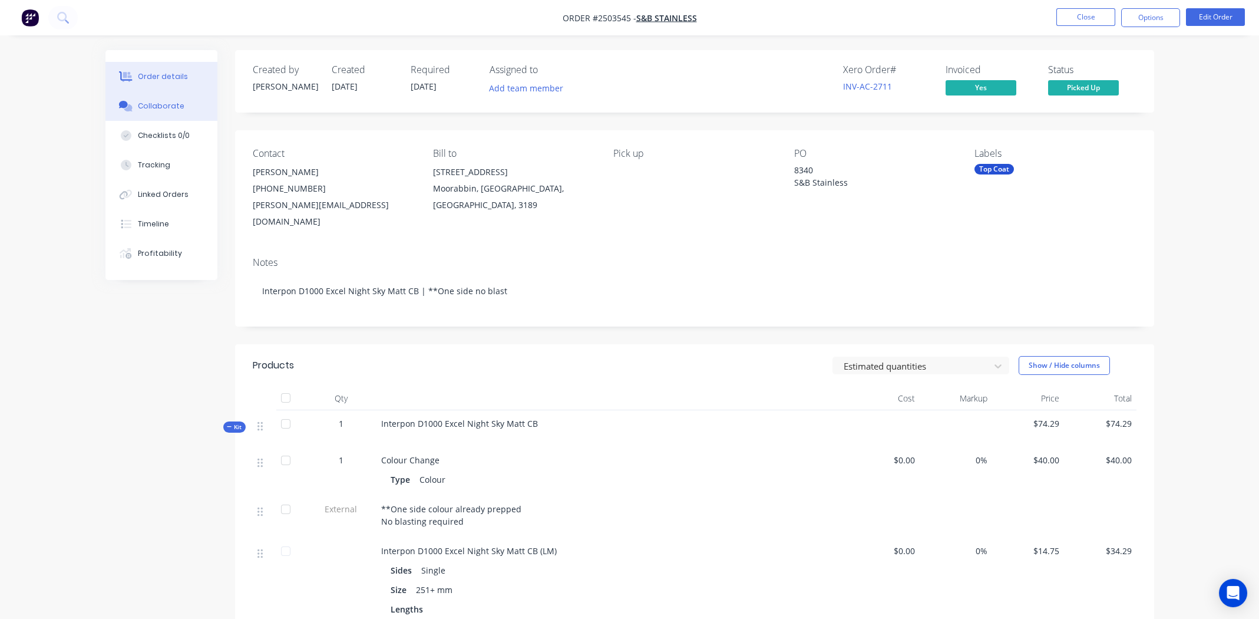
click at [164, 95] on button "Collaborate" at bounding box center [161, 105] width 112 height 29
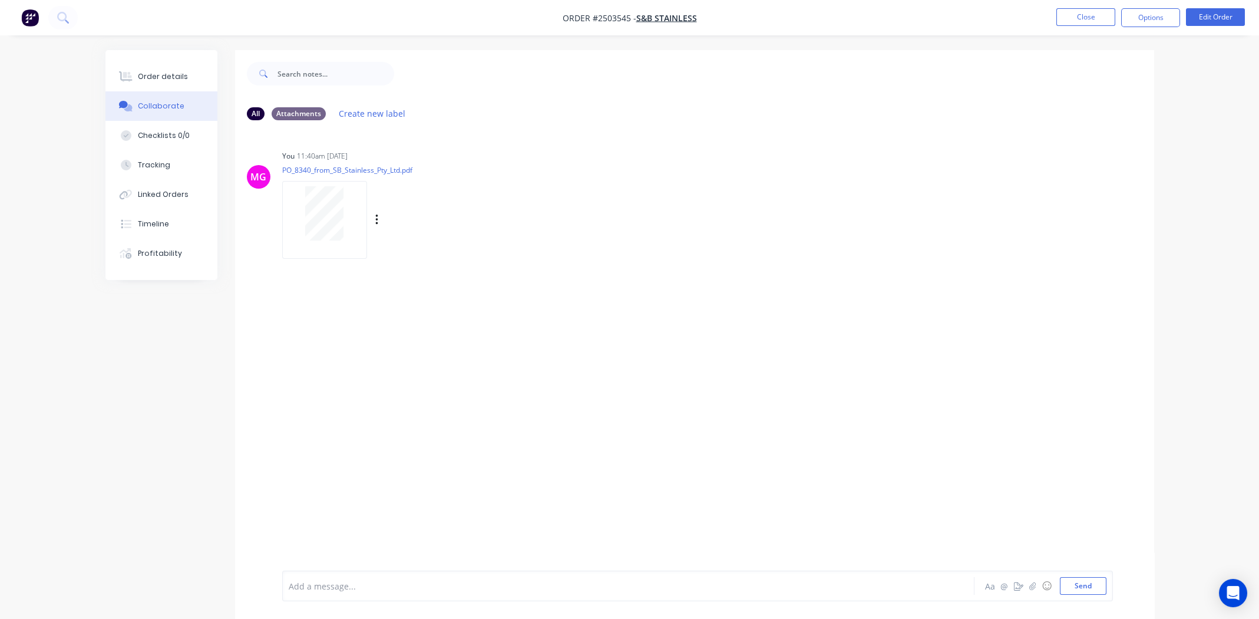
click at [654, 211] on div "MG You 11:40am [DATE] PO_8340_from_SB_Stainless_Pty_Ltd.pdf Labels Download Del…" at bounding box center [694, 200] width 919 height 106
click at [173, 72] on div "Order details" at bounding box center [163, 76] width 50 height 11
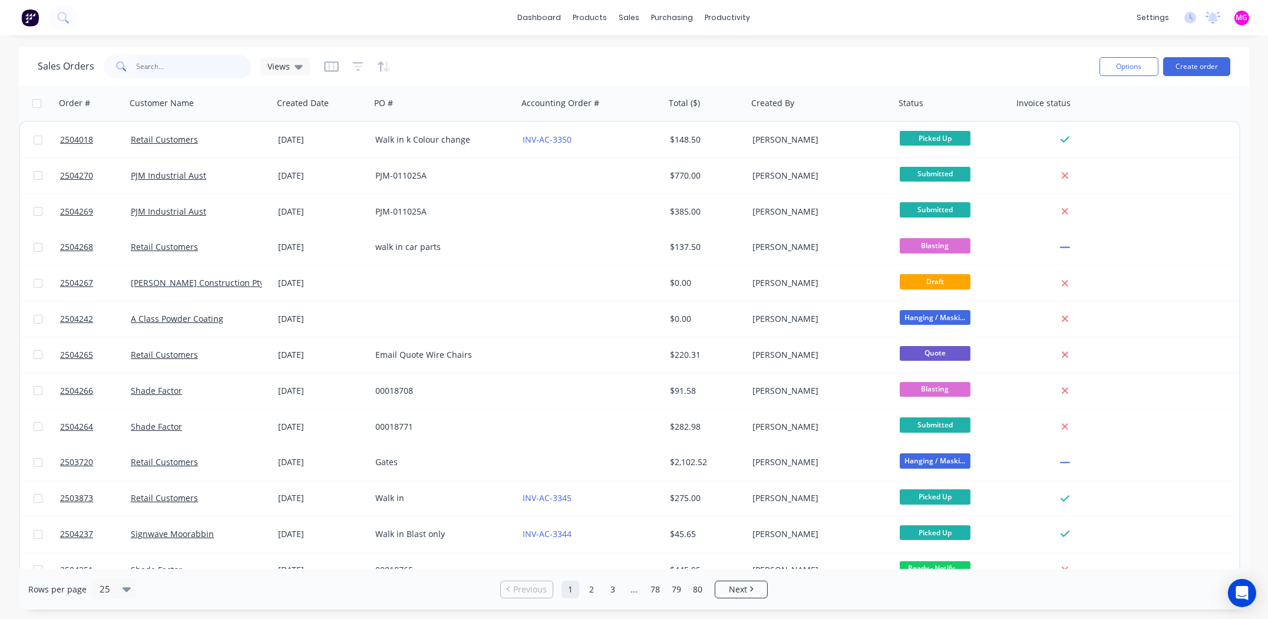
click at [175, 62] on input "text" at bounding box center [194, 67] width 115 height 24
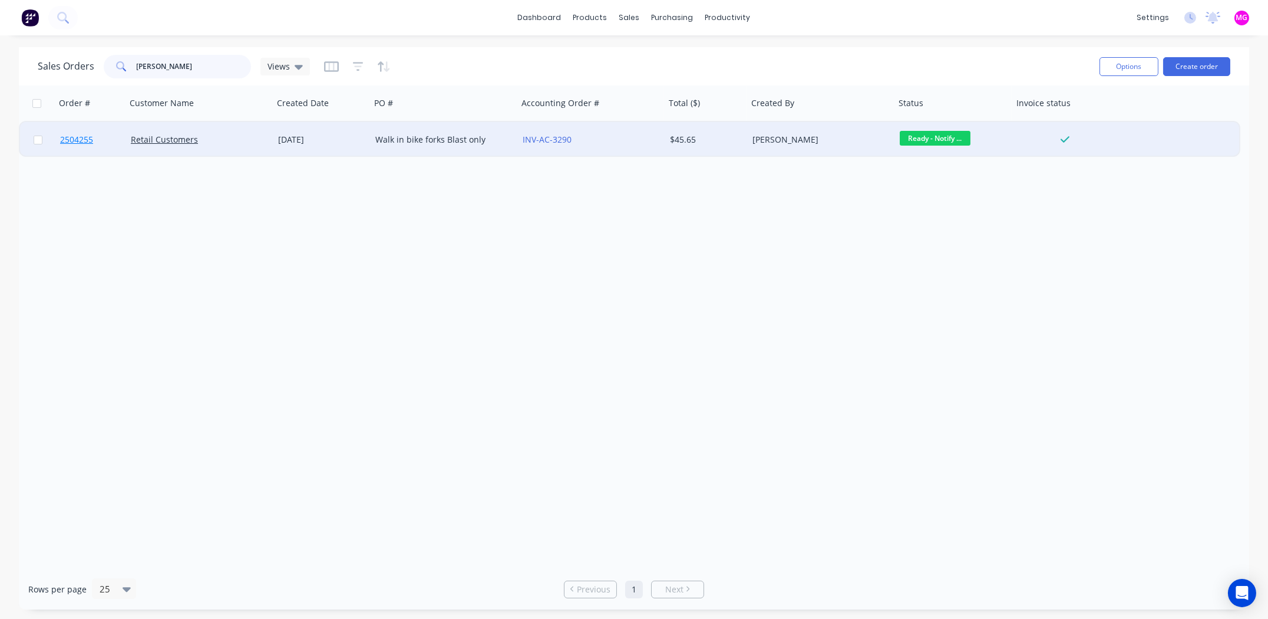
type input "[PERSON_NAME]"
click at [75, 137] on span "2504255" at bounding box center [76, 140] width 33 height 12
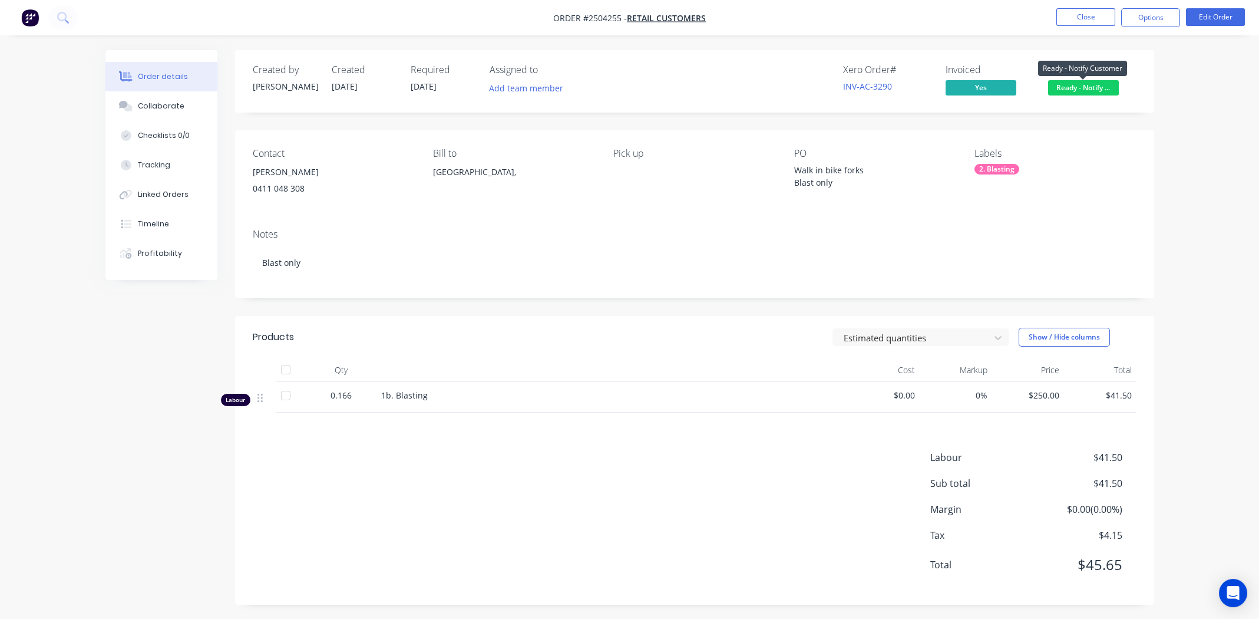
click at [1076, 87] on span "Ready - Notify ..." at bounding box center [1083, 87] width 71 height 15
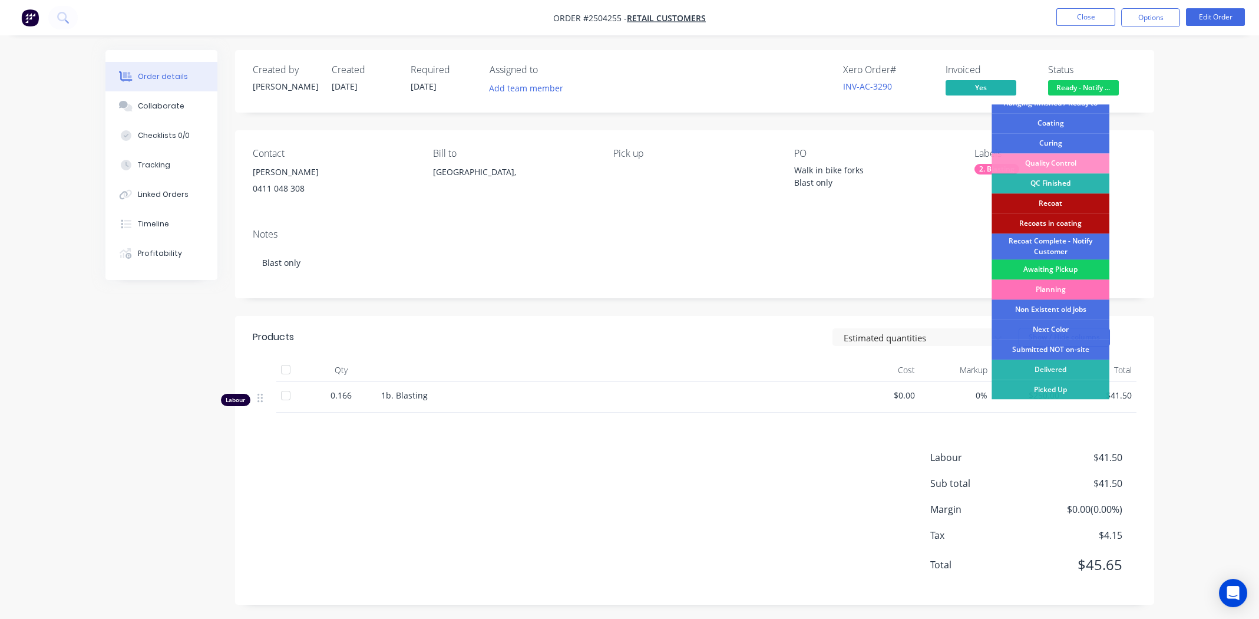
scroll to position [4, 0]
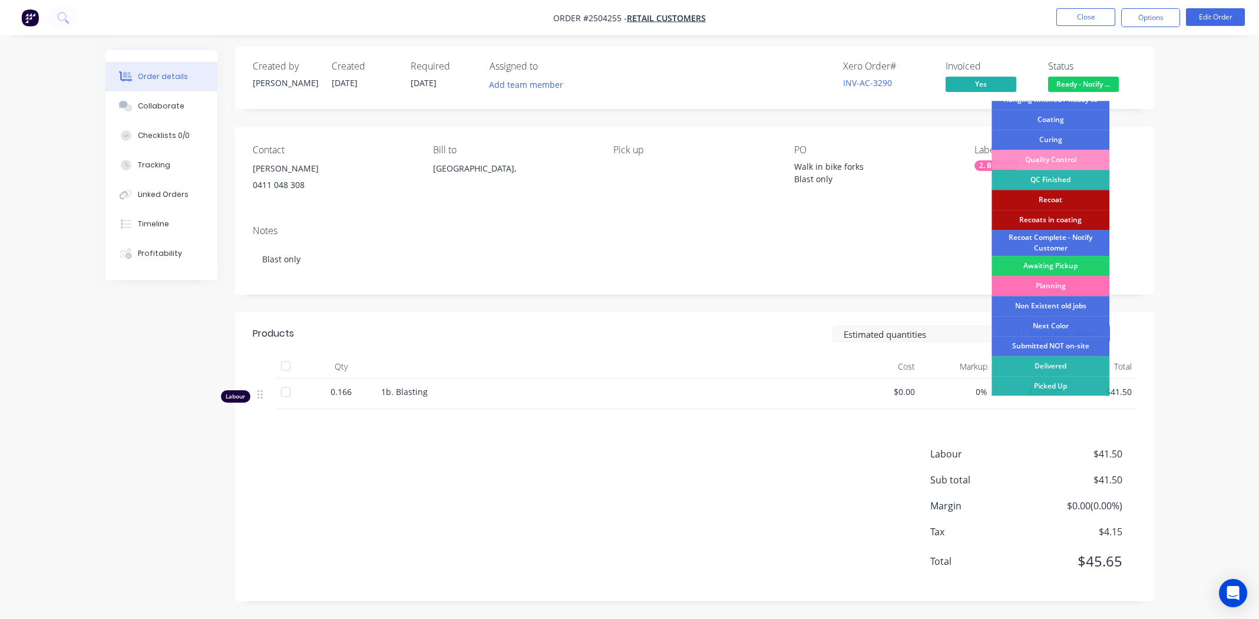
drag, startPoint x: 1055, startPoint y: 387, endPoint x: 1058, endPoint y: 378, distance: 9.5
click at [1054, 386] on div "Picked Up" at bounding box center [1051, 386] width 118 height 20
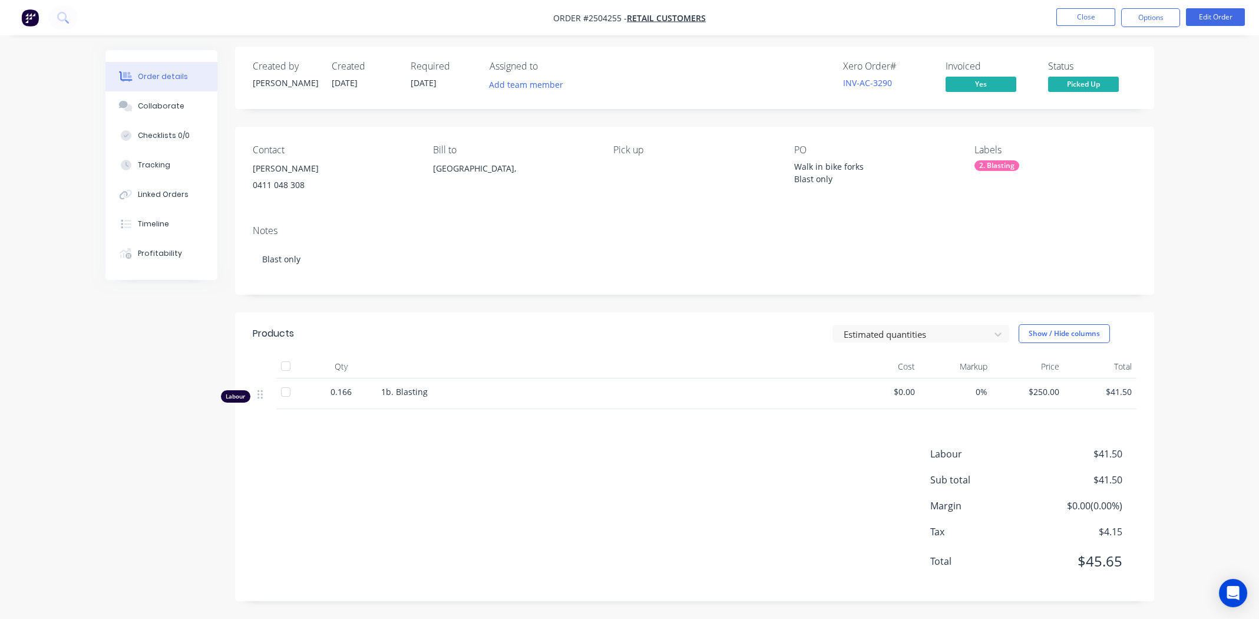
click at [1187, 196] on div "Order details Collaborate Checklists 0/0 Tracking Linked Orders Timeline Profit…" at bounding box center [629, 307] width 1259 height 622
drag, startPoint x: 415, startPoint y: 452, endPoint x: 409, endPoint y: 432, distance: 21.6
click at [415, 452] on div "Labour $41.50 Sub total $41.50 Margin $0.00 ( 0.00 %) Tax $4.15 Total $45.65" at bounding box center [695, 515] width 884 height 137
click at [1095, 11] on button "Close" at bounding box center [1085, 17] width 59 height 18
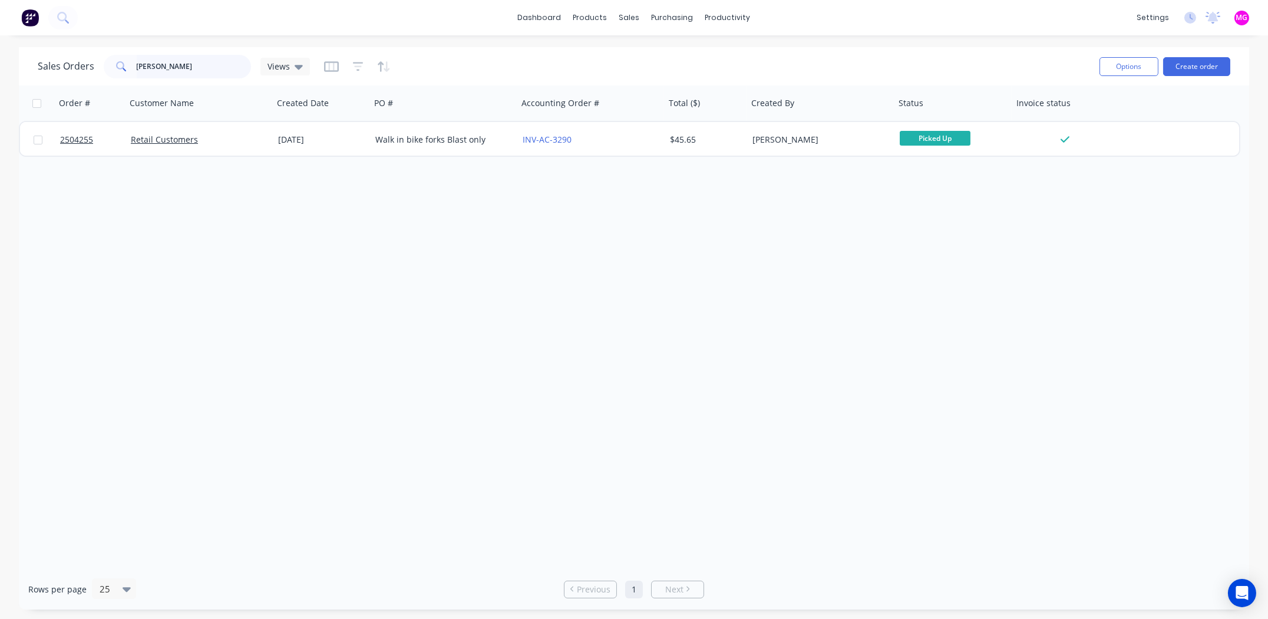
click at [154, 70] on input "larkin" at bounding box center [194, 67] width 115 height 24
click at [154, 69] on input "larkin" at bounding box center [194, 67] width 115 height 24
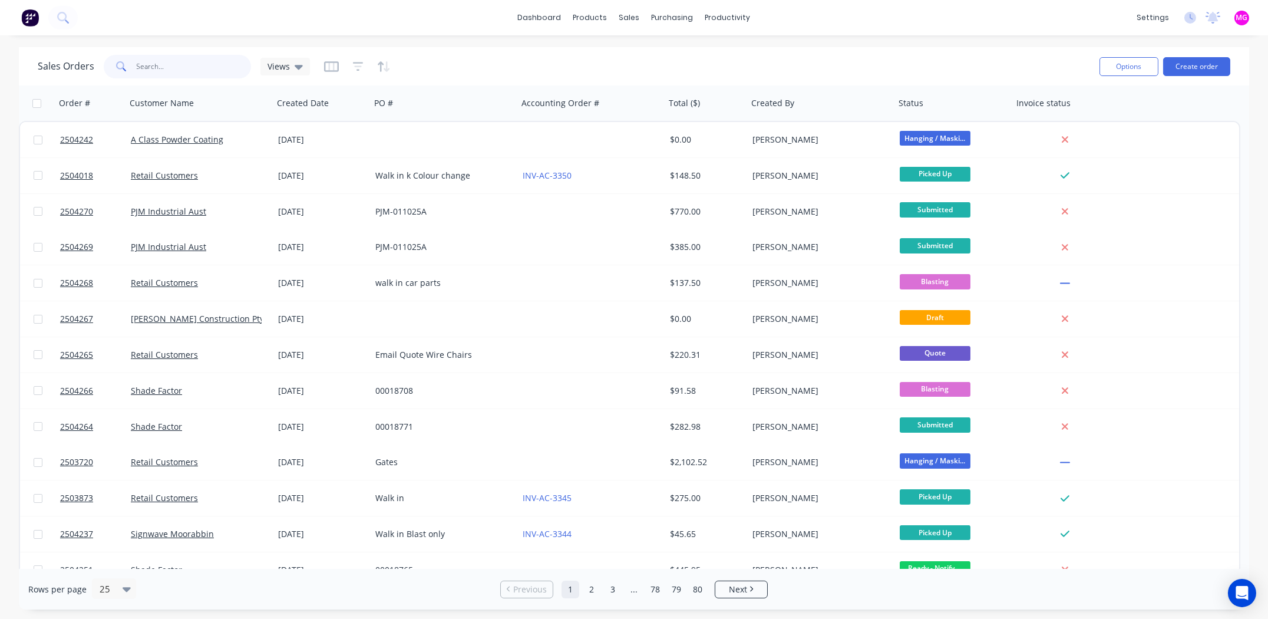
click at [193, 60] on input "text" at bounding box center [194, 67] width 115 height 24
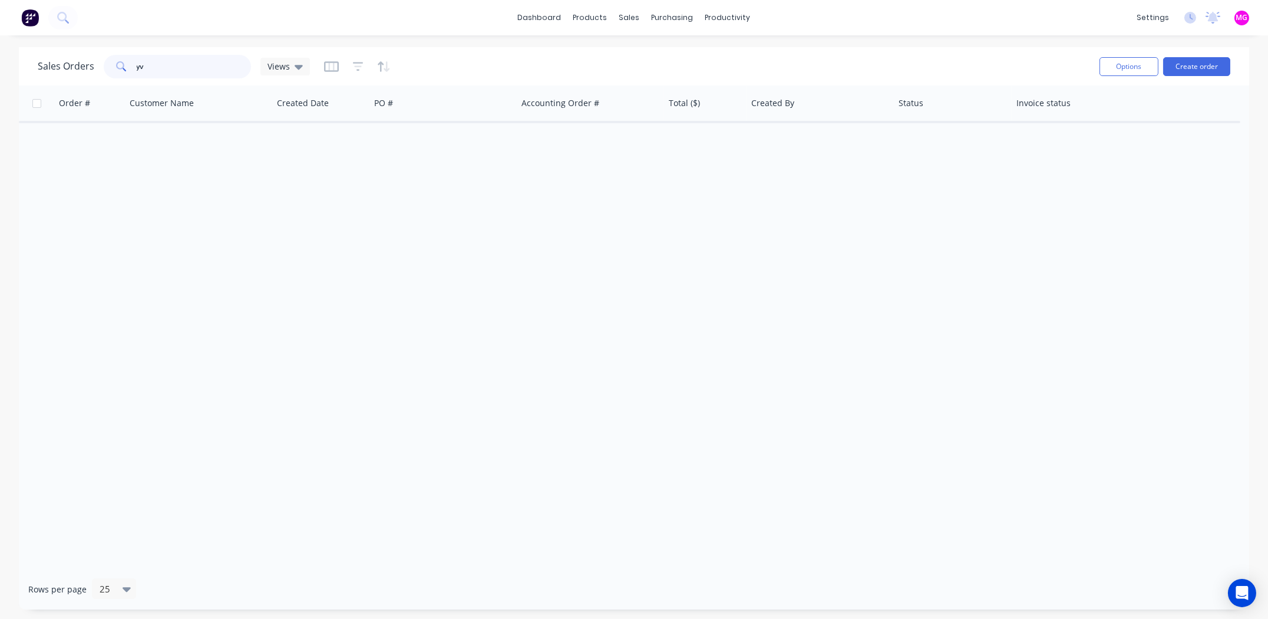
type input "y"
type input "f"
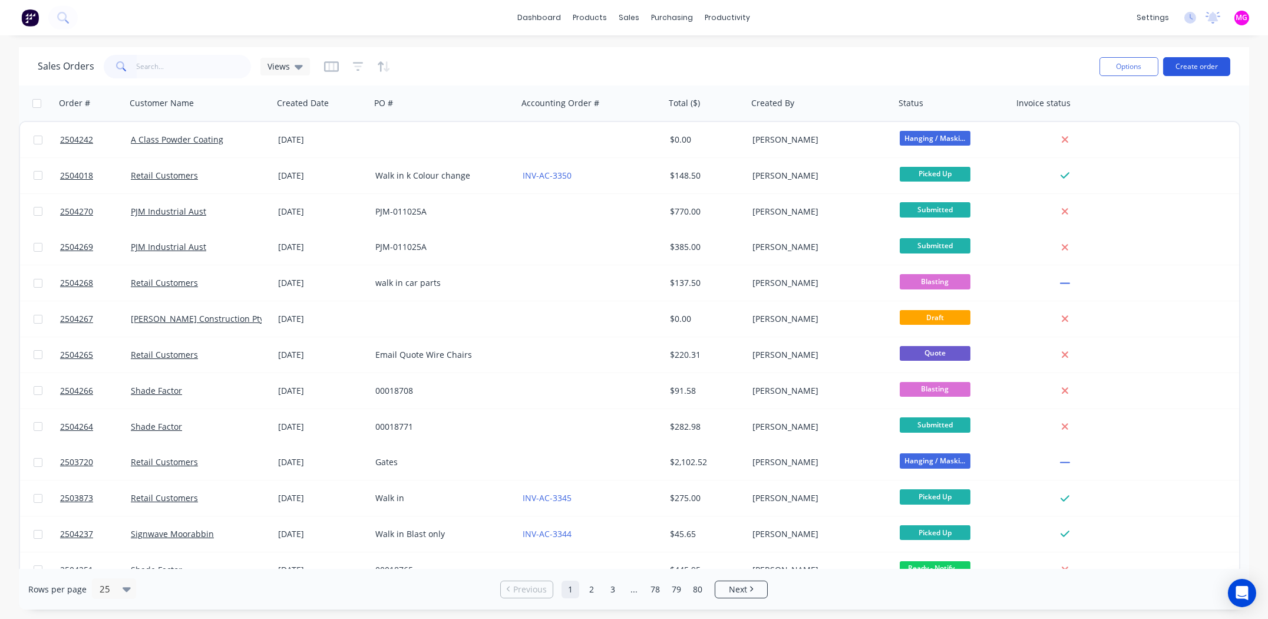
click at [1200, 70] on button "Create order" at bounding box center [1196, 66] width 67 height 19
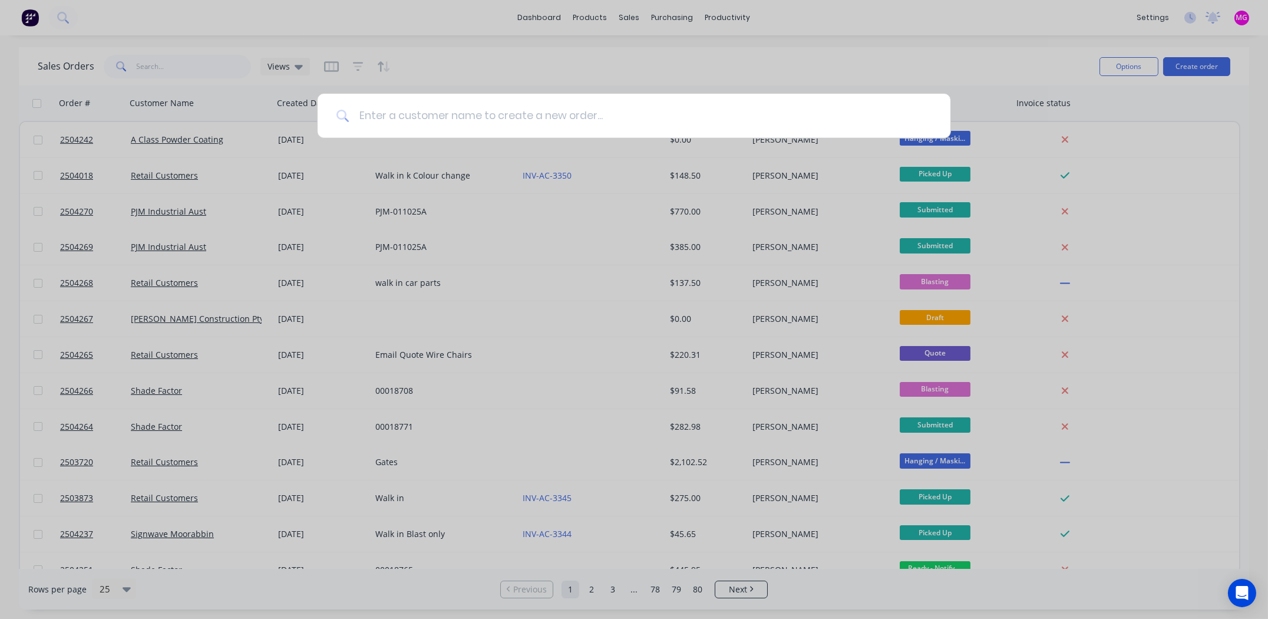
click at [462, 118] on input at bounding box center [640, 116] width 582 height 44
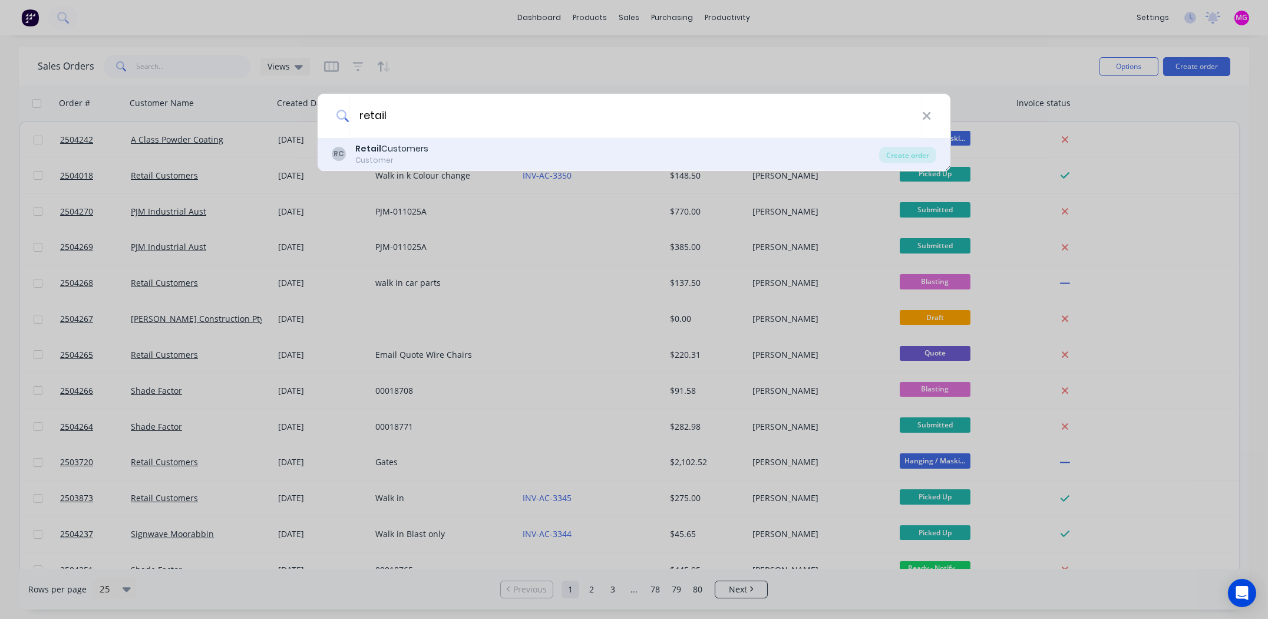
type input "retail"
click at [372, 158] on div "Customer" at bounding box center [391, 160] width 73 height 11
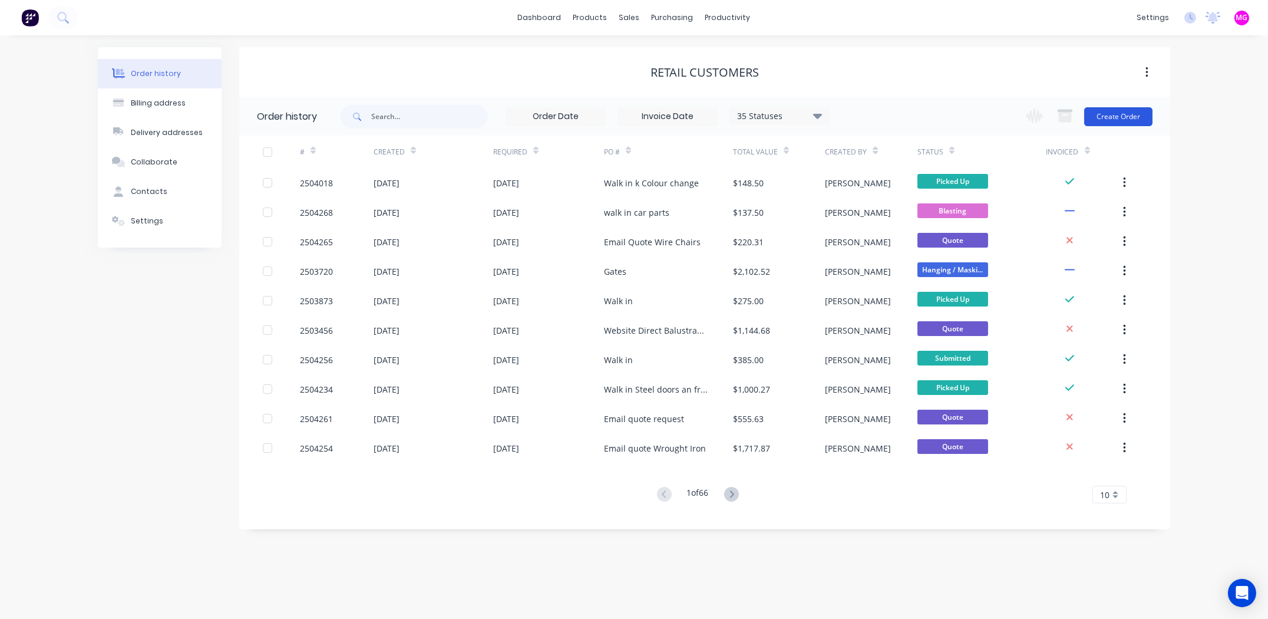
click at [1127, 108] on button "Create Order" at bounding box center [1118, 116] width 68 height 19
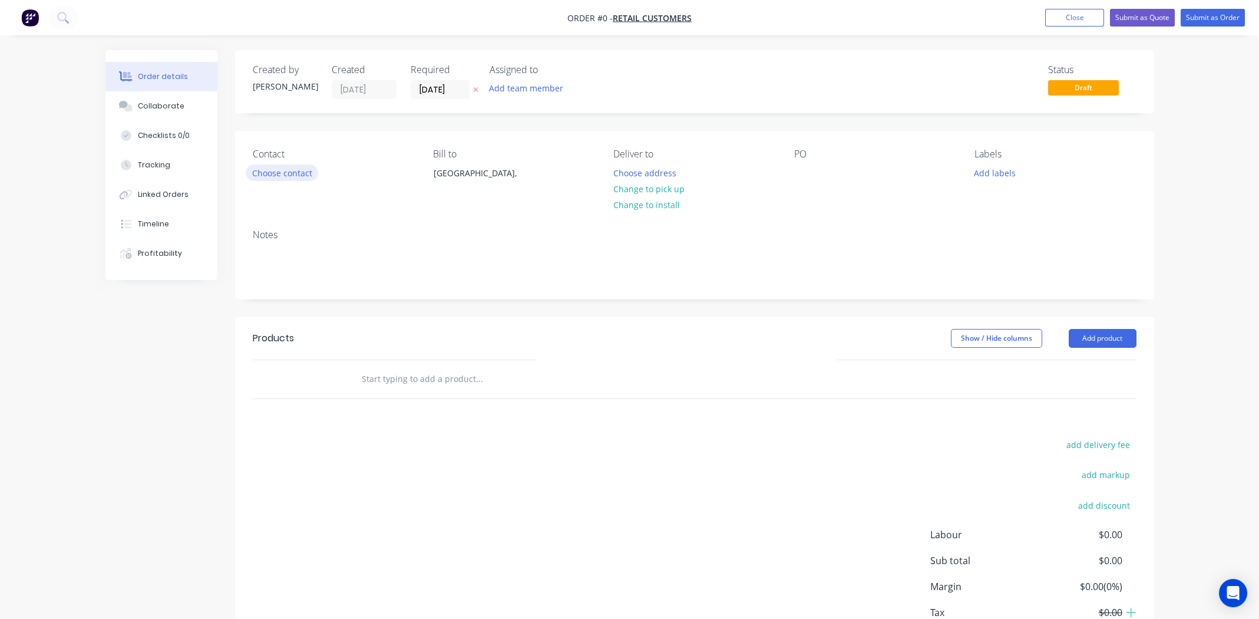
click at [279, 174] on button "Choose contact" at bounding box center [282, 172] width 72 height 16
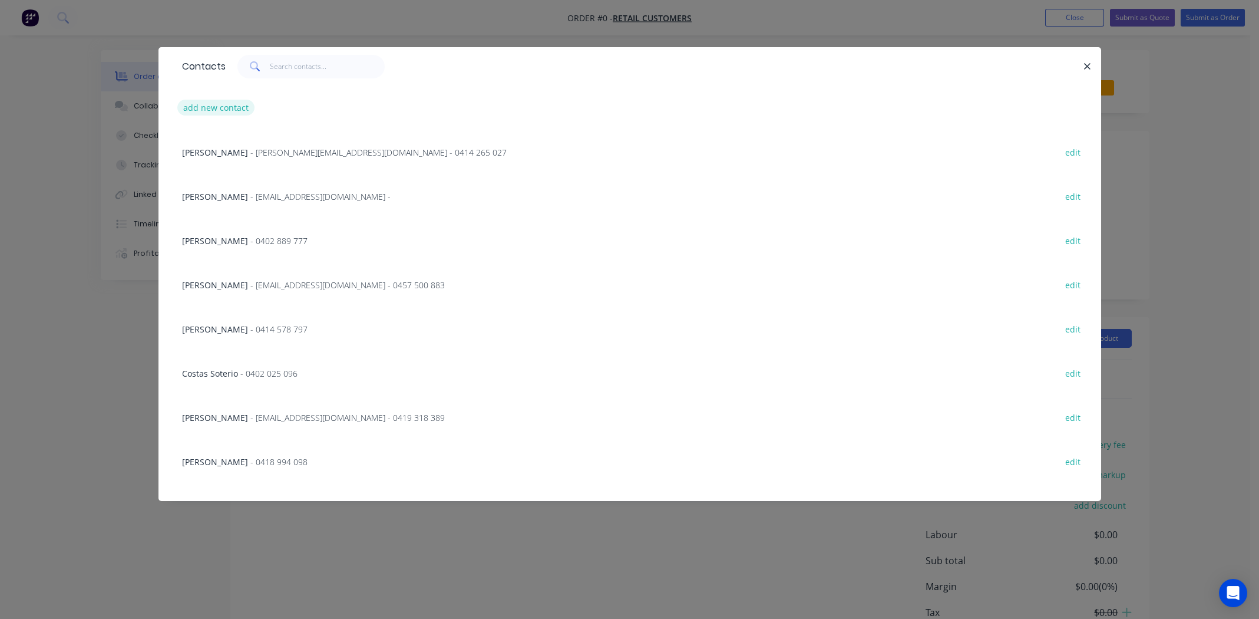
click at [227, 108] on button "add new contact" at bounding box center [216, 108] width 78 height 16
select select "AU"
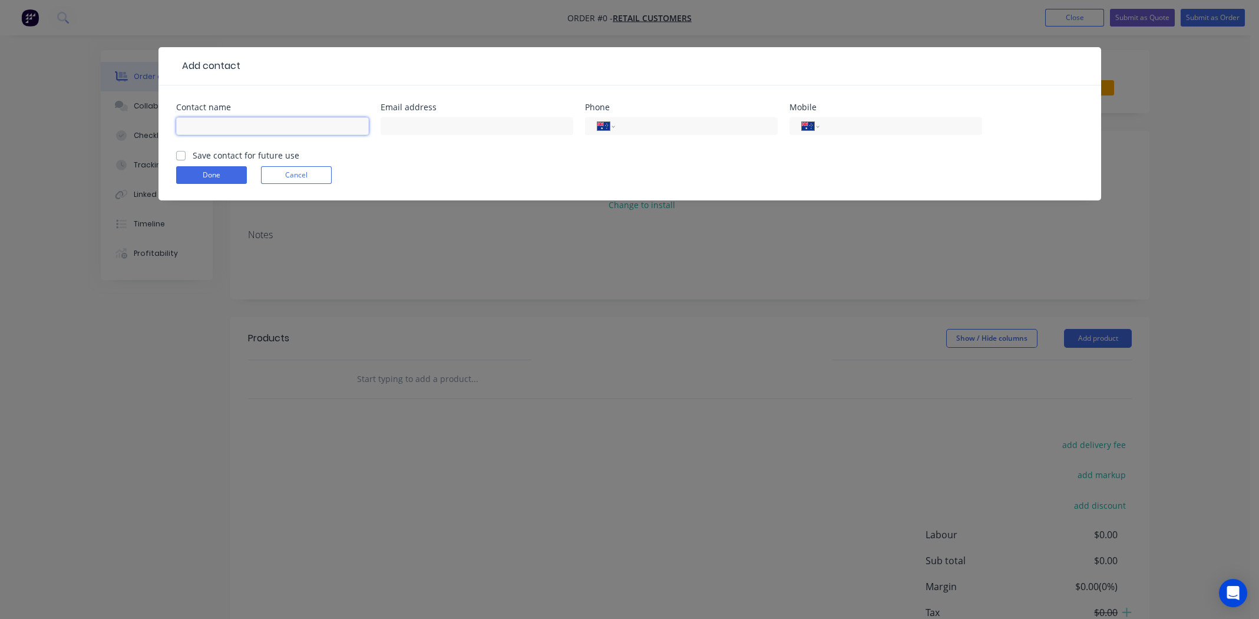
click at [214, 127] on input "text" at bounding box center [272, 126] width 193 height 18
click at [187, 129] on input "yvonne Feng" at bounding box center [272, 126] width 193 height 18
type input "Yvonne Feng"
click at [885, 132] on input "tel" at bounding box center [898, 127] width 141 height 14
paste input "yvonne.feng@internode.on.net"
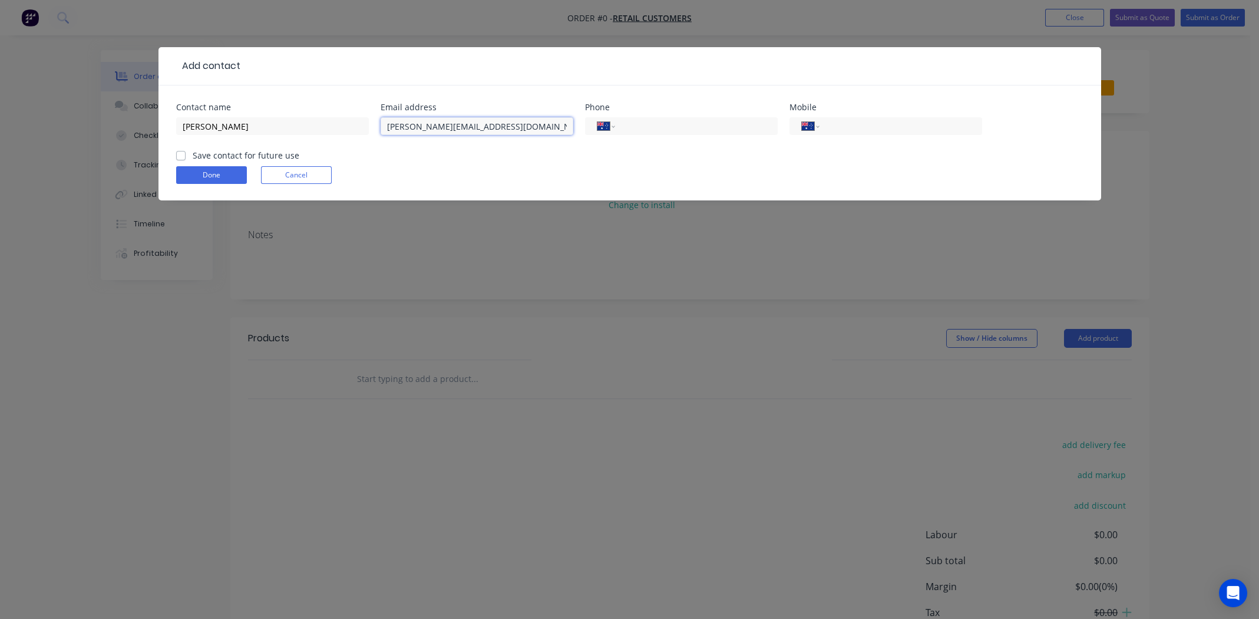
type input "yvonne.feng@internode.on.net"
paste input "0428 499 476"
type input "0428 499 476"
click at [193, 152] on label "Save contact for future use" at bounding box center [246, 155] width 107 height 12
click at [180, 152] on input "Save contact for future use" at bounding box center [180, 154] width 9 height 11
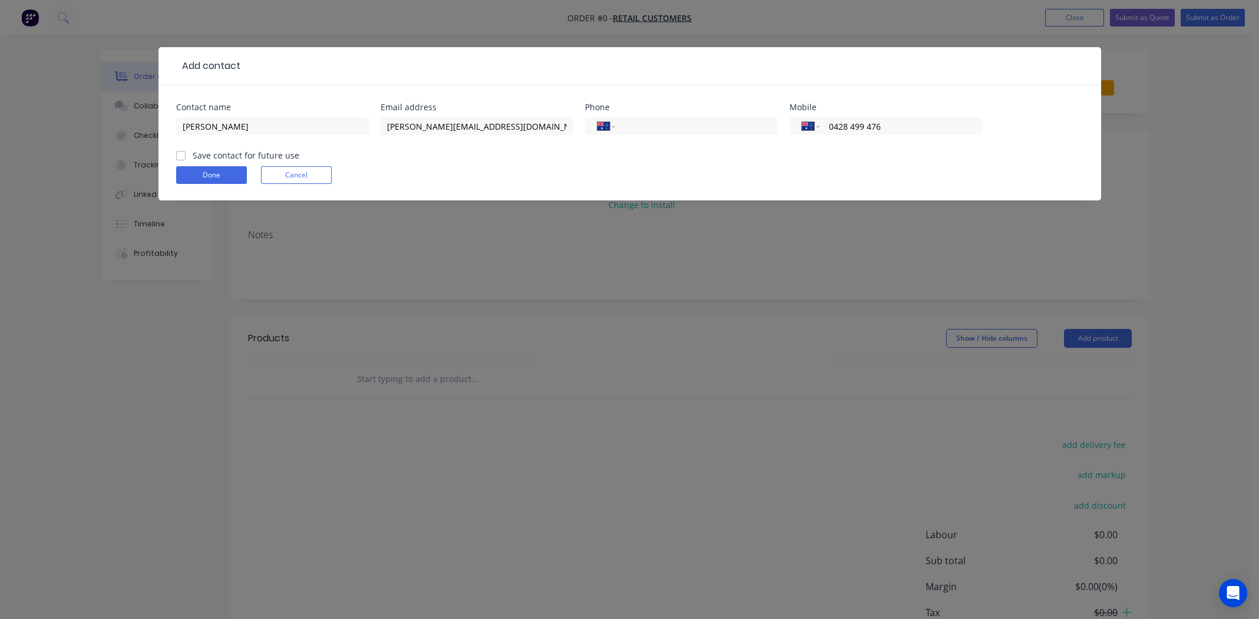
checkbox input "true"
click at [197, 171] on button "Done" at bounding box center [211, 175] width 71 height 18
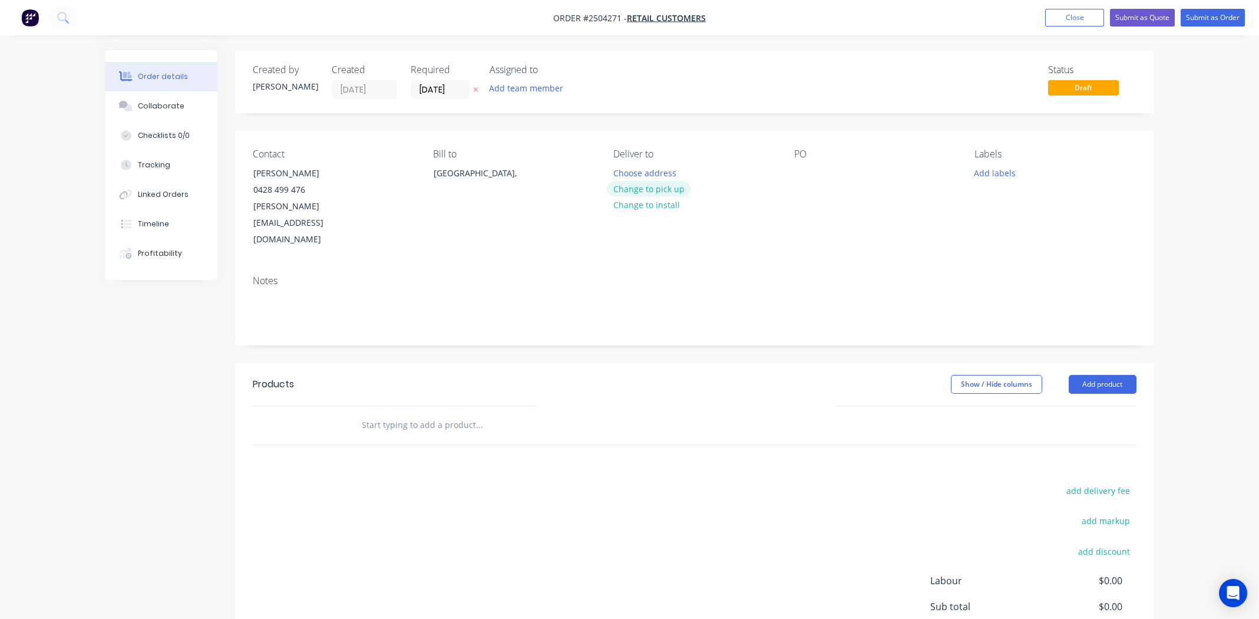
click at [660, 189] on button "Change to pick up" at bounding box center [649, 189] width 84 height 16
click at [781, 184] on div "Contact Yvonne Feng 0428 499 476 yvonne.feng@internode.on.net Bill to Australia…" at bounding box center [694, 198] width 919 height 135
click at [797, 178] on div at bounding box center [803, 172] width 19 height 17
click at [986, 177] on button "Add labels" at bounding box center [995, 172] width 54 height 16
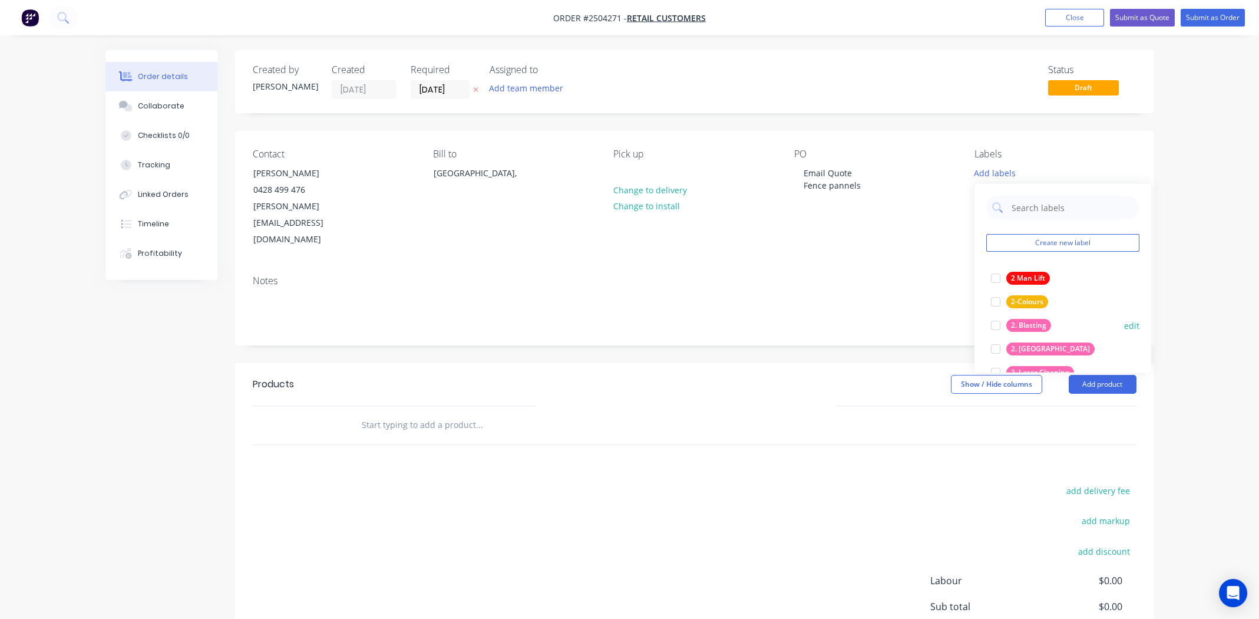
click at [996, 323] on div at bounding box center [996, 325] width 24 height 24
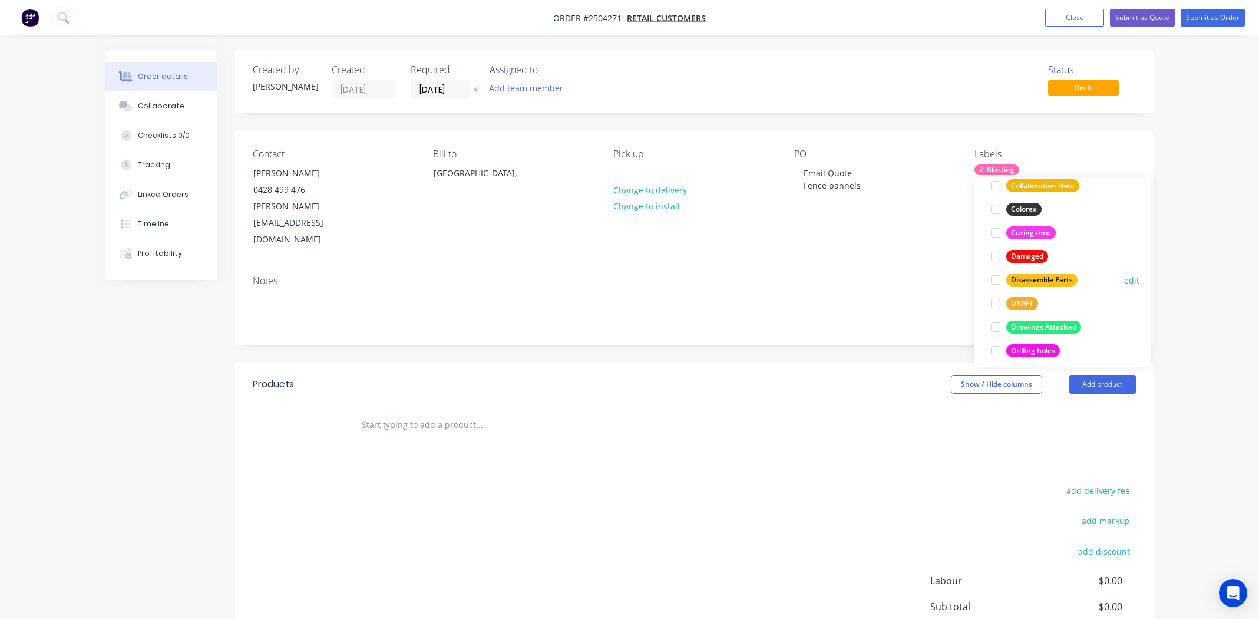
scroll to position [294, 0]
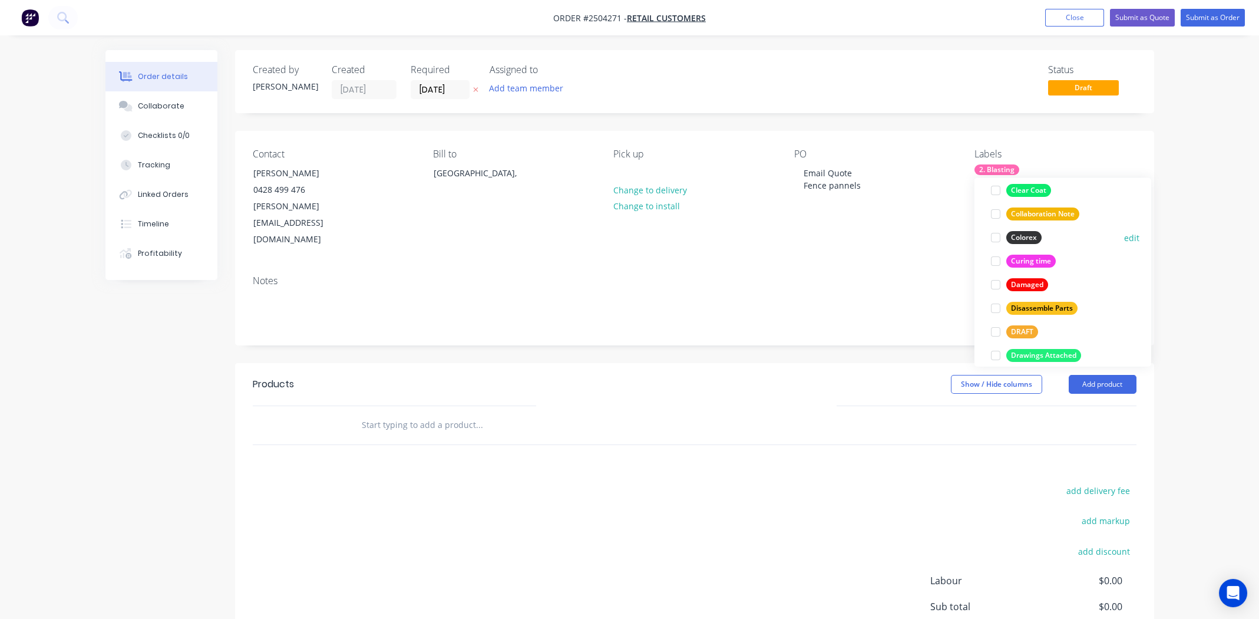
click at [994, 237] on div at bounding box center [996, 238] width 24 height 24
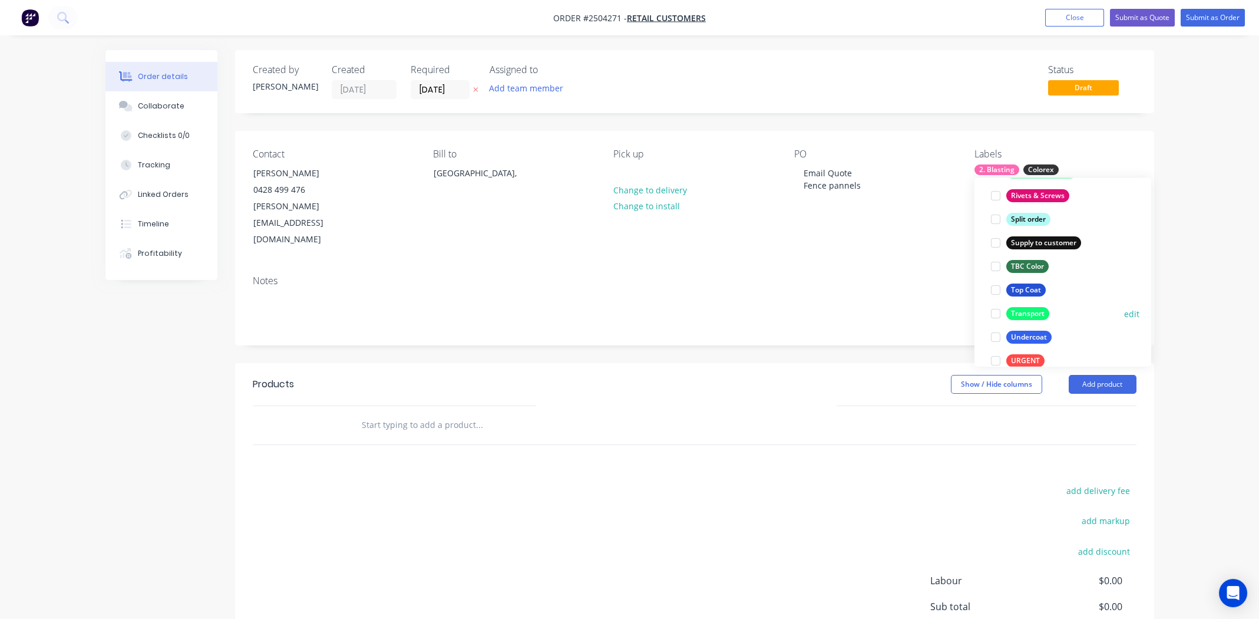
scroll to position [942, 0]
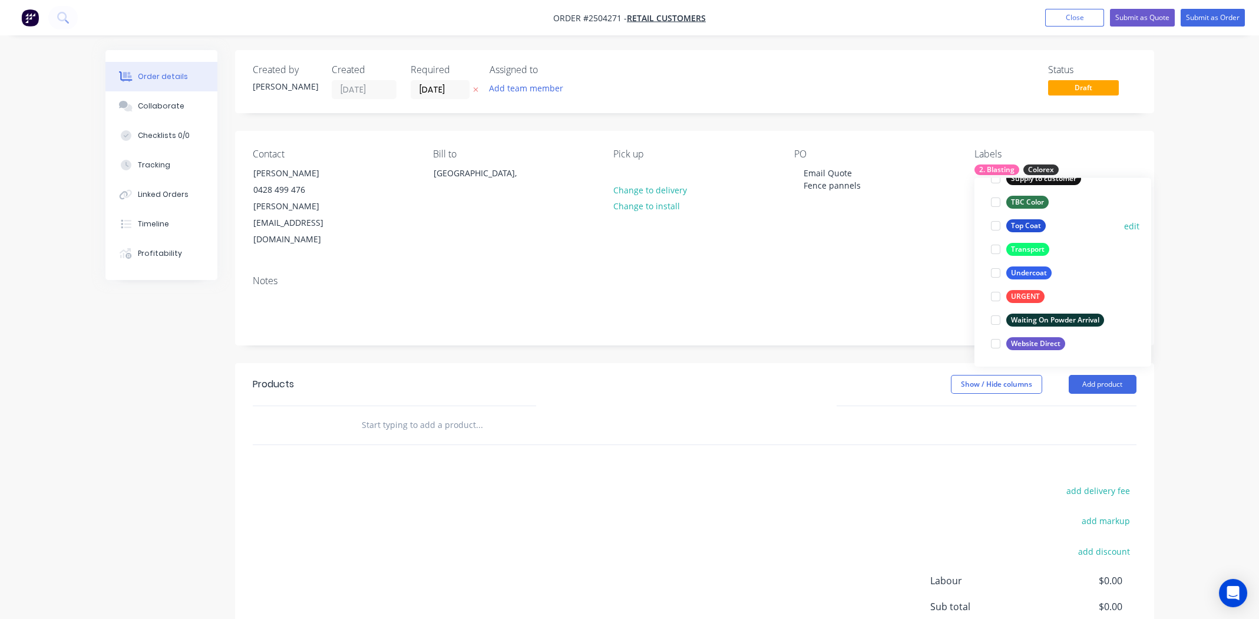
click at [996, 224] on div at bounding box center [996, 226] width 24 height 24
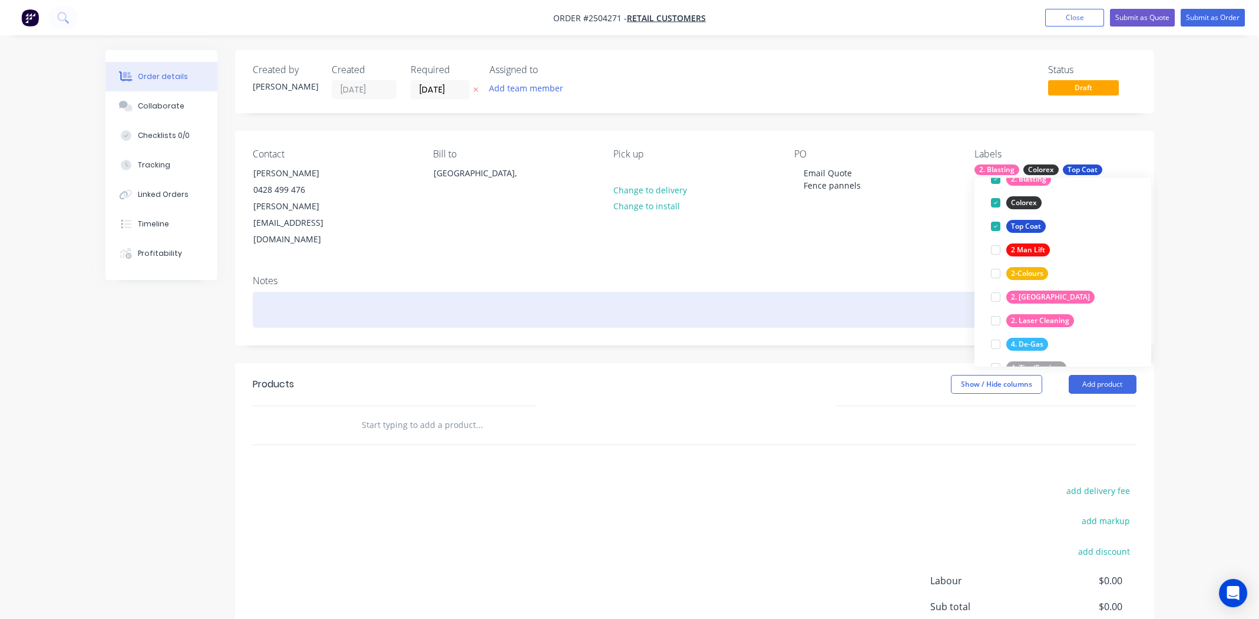
click at [372, 292] on div at bounding box center [695, 310] width 884 height 36
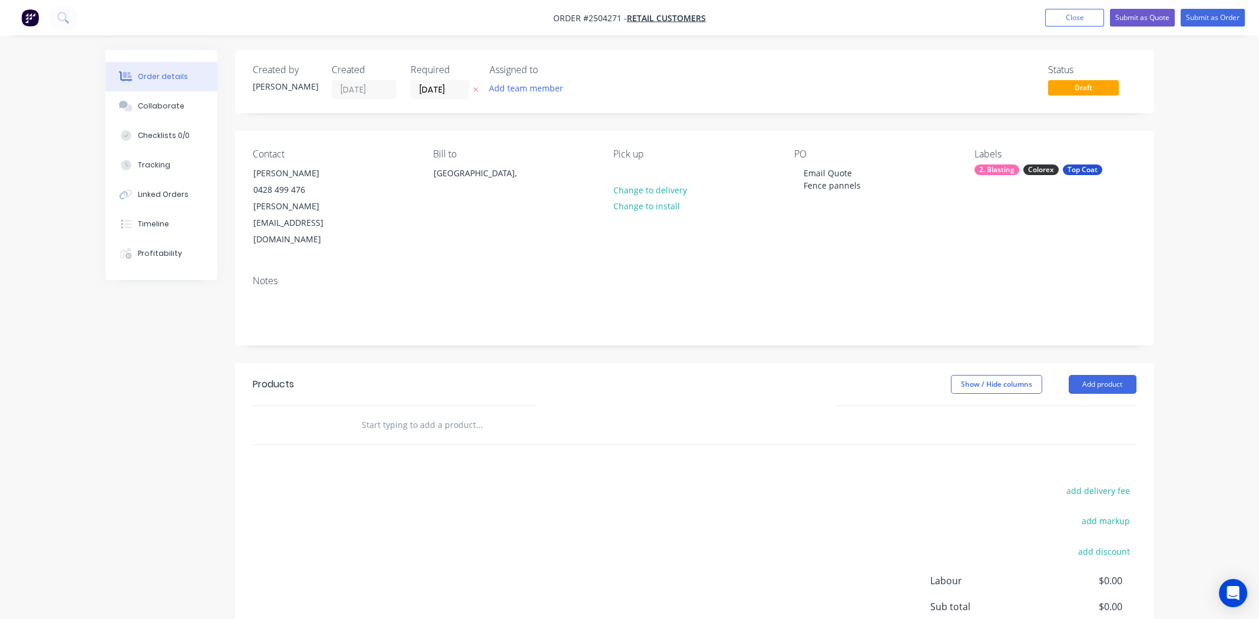
click at [680, 431] on div "Products Show / Hide columns Add product add delivery fee add markup add discou…" at bounding box center [694, 545] width 919 height 365
click at [1098, 375] on button "Add product" at bounding box center [1103, 384] width 68 height 19
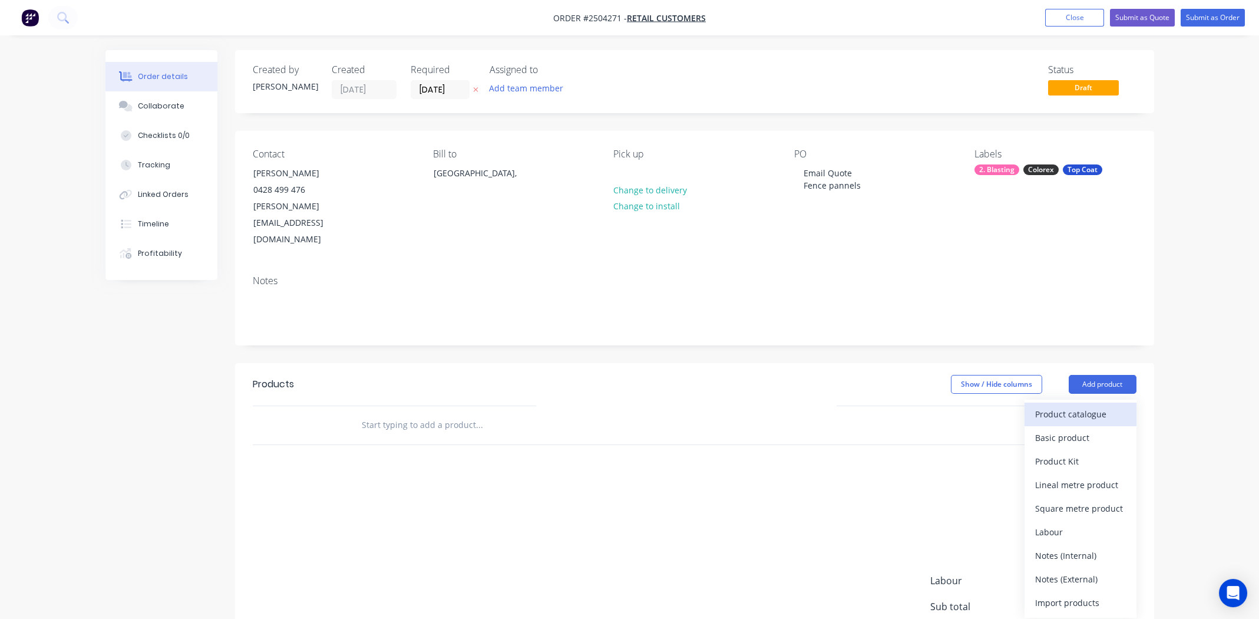
click at [1076, 405] on div "Product catalogue" at bounding box center [1080, 413] width 91 height 17
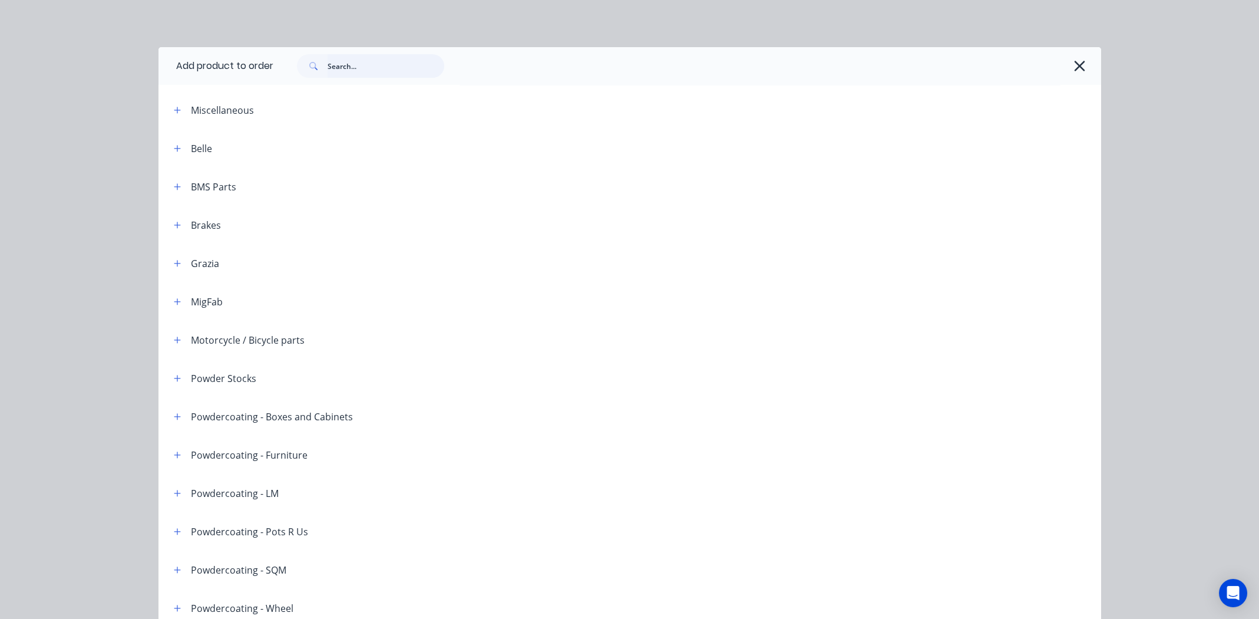
click at [365, 63] on input "text" at bounding box center [386, 66] width 117 height 24
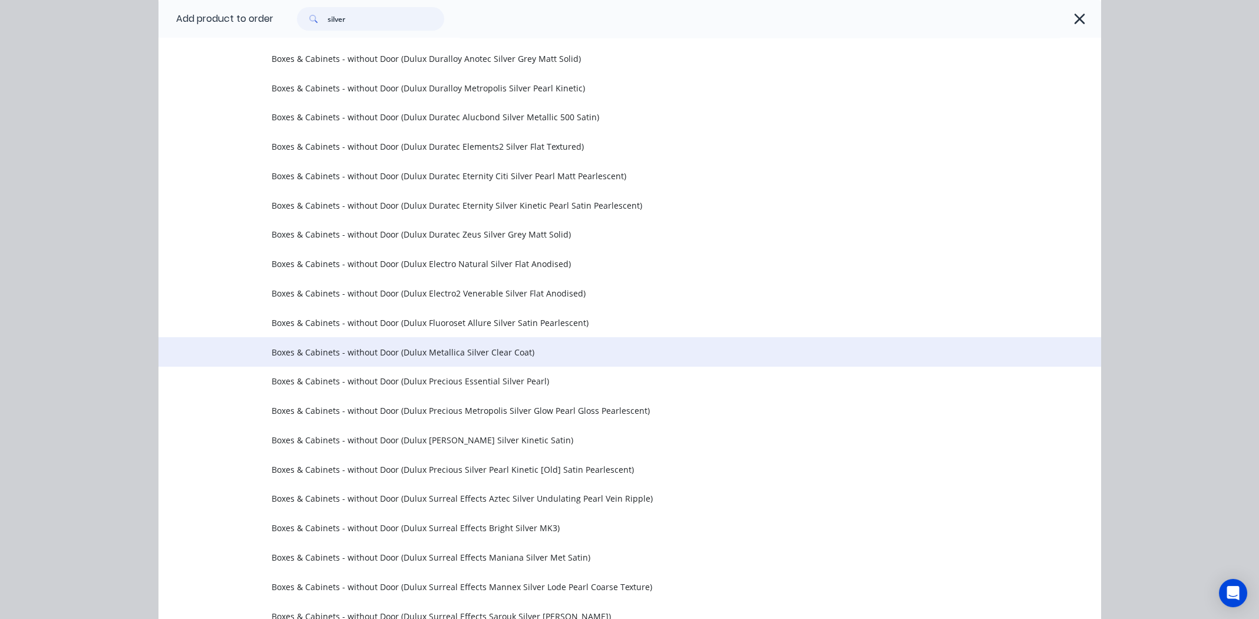
scroll to position [1708, 0]
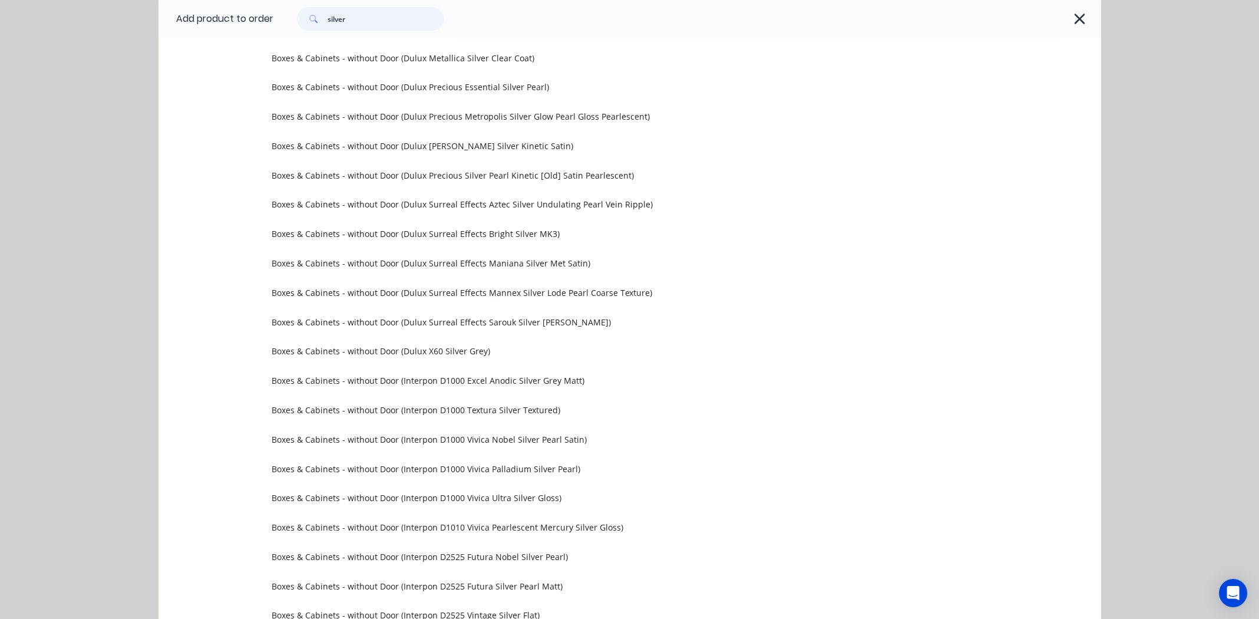
click at [331, 17] on input "silver" at bounding box center [386, 19] width 117 height 24
click at [332, 16] on input "silver" at bounding box center [386, 19] width 117 height 24
click at [328, 16] on input "silver" at bounding box center [386, 19] width 117 height 24
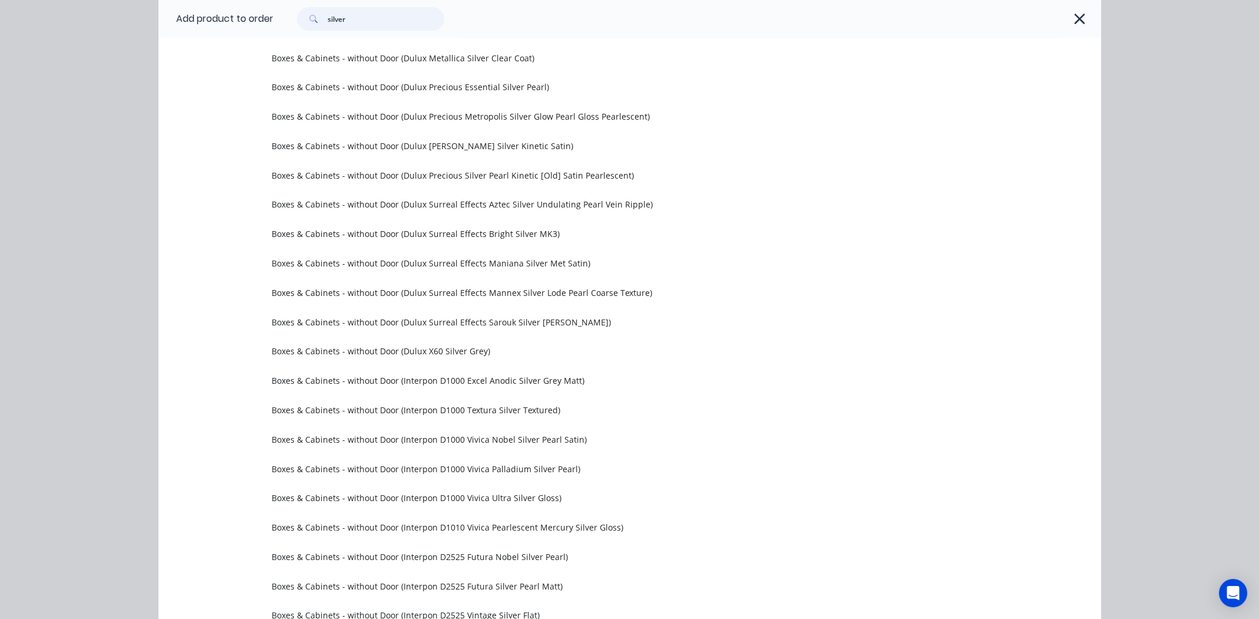
click at [328, 17] on input "silver" at bounding box center [386, 19] width 117 height 24
click at [329, 17] on input "silver" at bounding box center [386, 19] width 117 height 24
paste input "Metropolis Silver Glow Pearl"
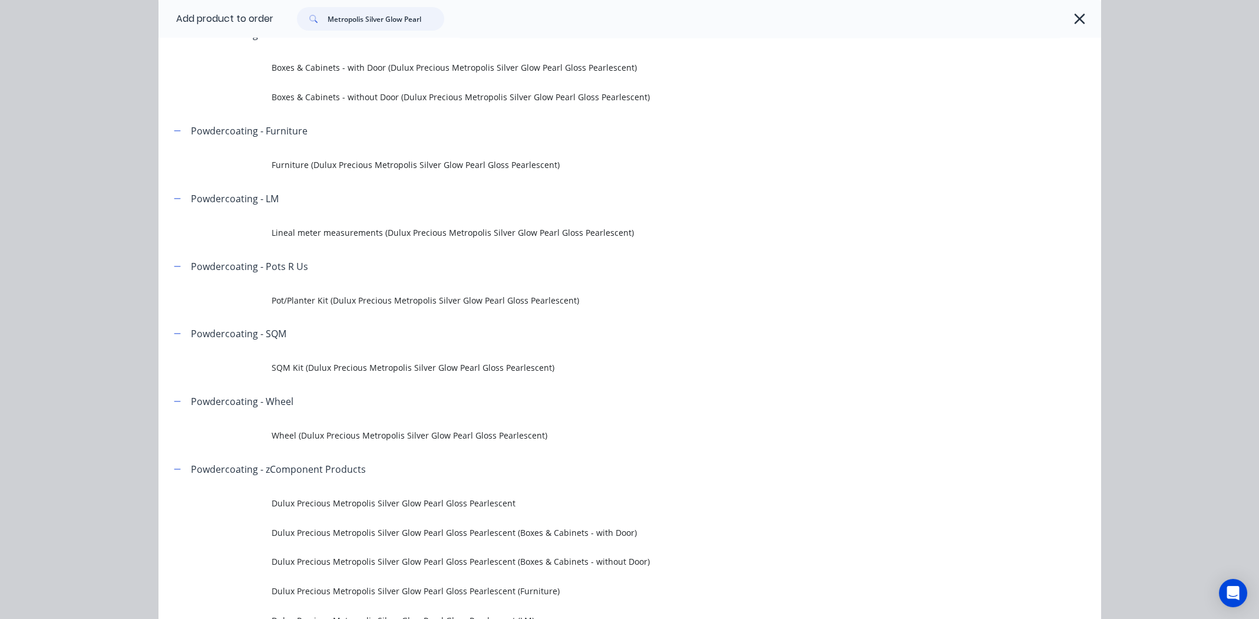
scroll to position [117, 0]
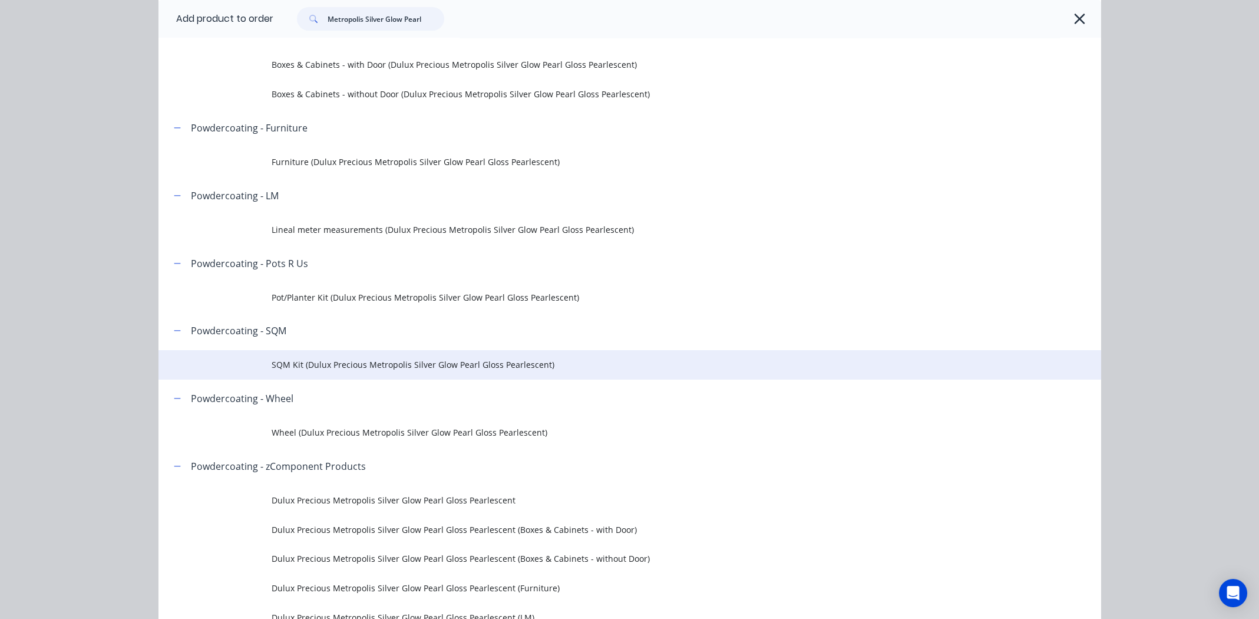
type input "Metropolis Silver Glow Pearl"
click at [402, 362] on span "SQM Kit (Dulux Precious Metropolis Silver Glow Pearl Gloss Pearlescent)" at bounding box center [603, 364] width 663 height 12
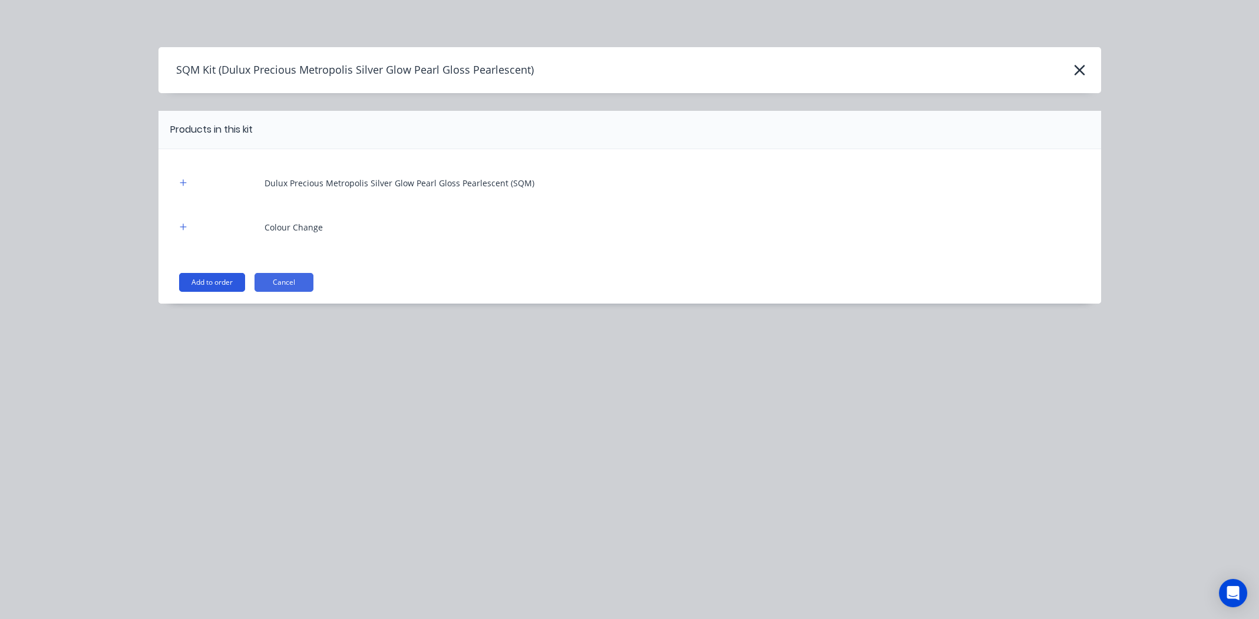
click at [204, 282] on button "Add to order" at bounding box center [212, 282] width 66 height 19
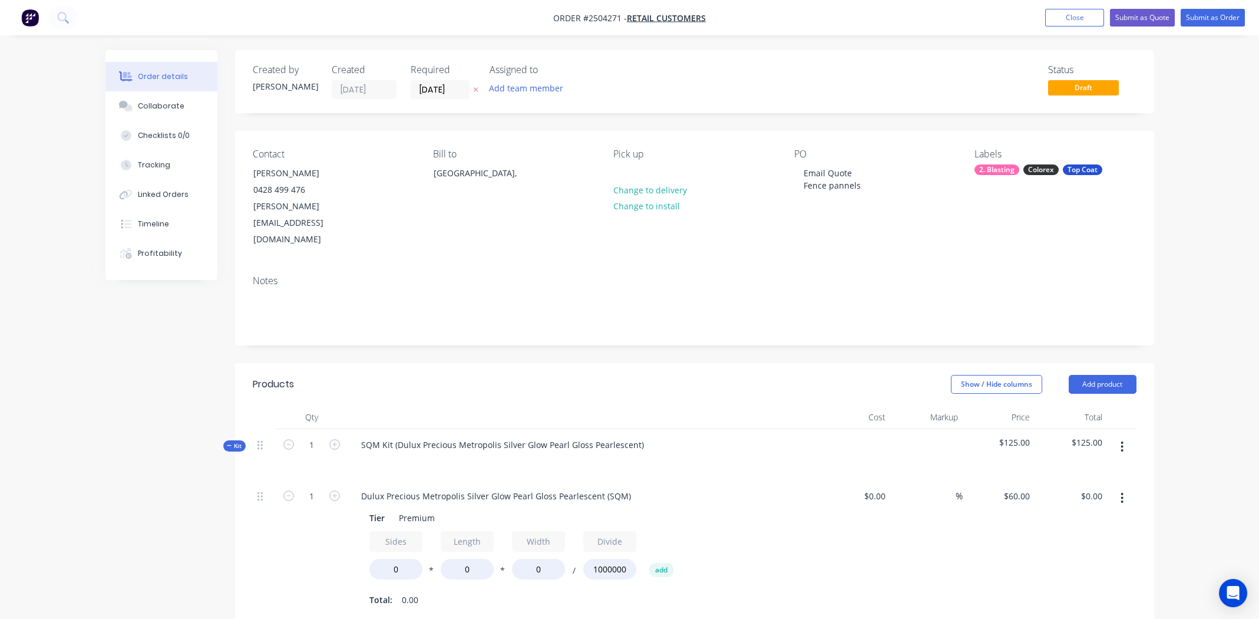
click at [1119, 436] on button "button" at bounding box center [1122, 446] width 28 height 21
click at [1064, 540] on div "Delete" at bounding box center [1080, 548] width 91 height 17
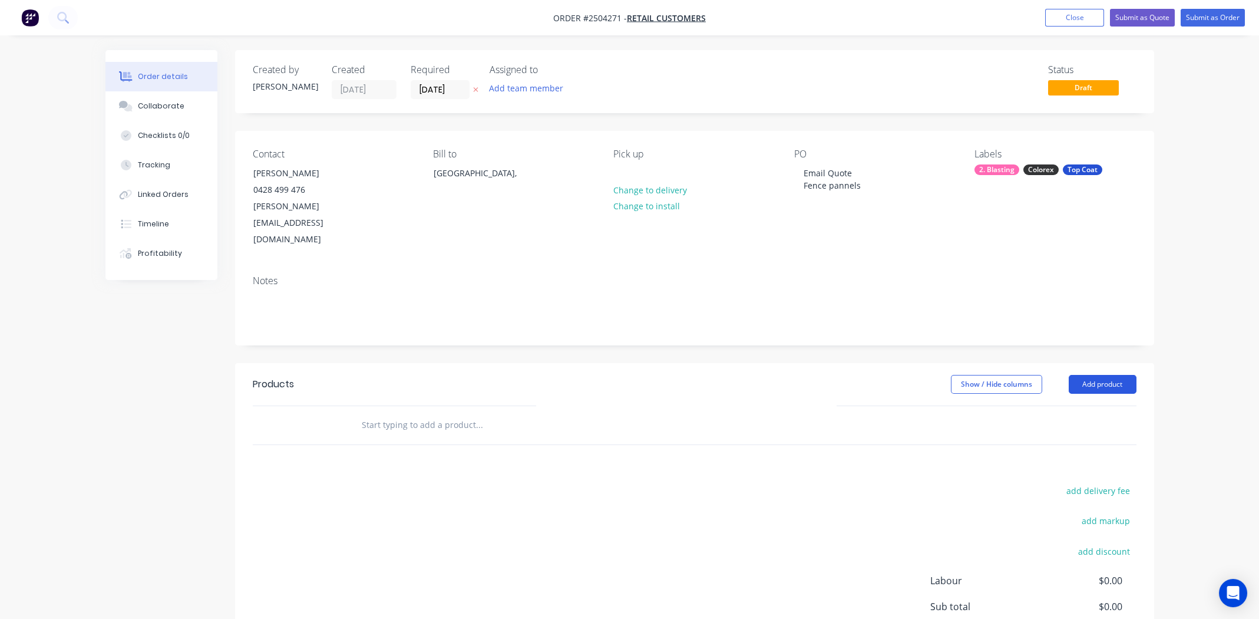
click at [1118, 375] on button "Add product" at bounding box center [1103, 384] width 68 height 19
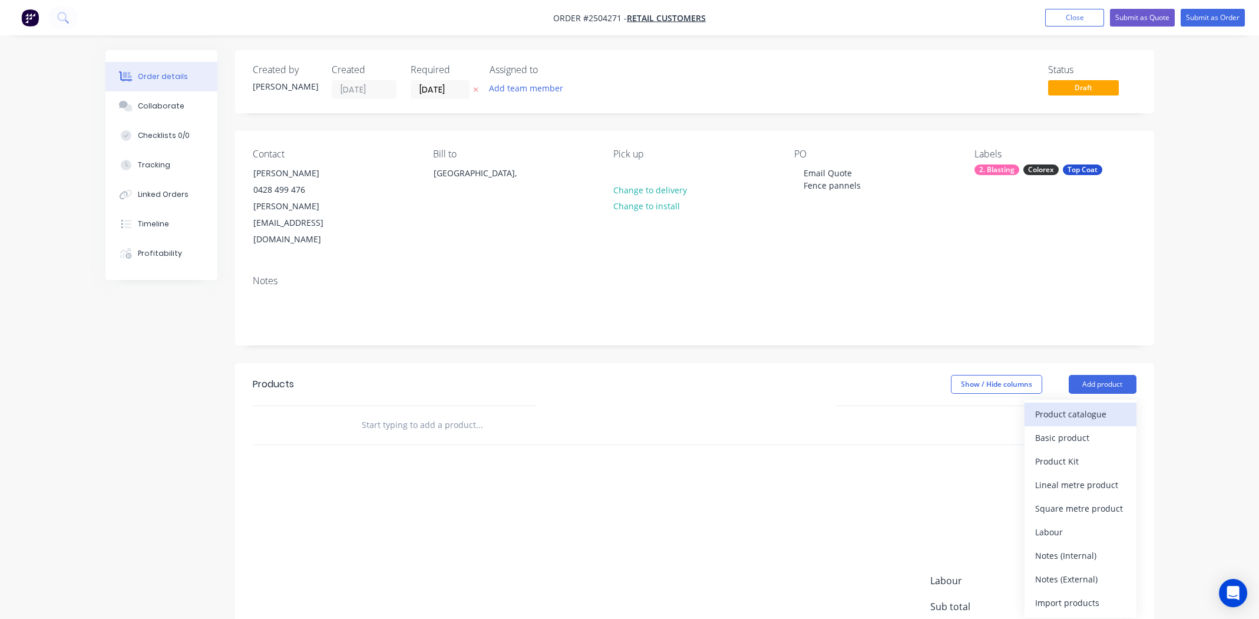
click at [1106, 405] on div "Product catalogue" at bounding box center [1080, 413] width 91 height 17
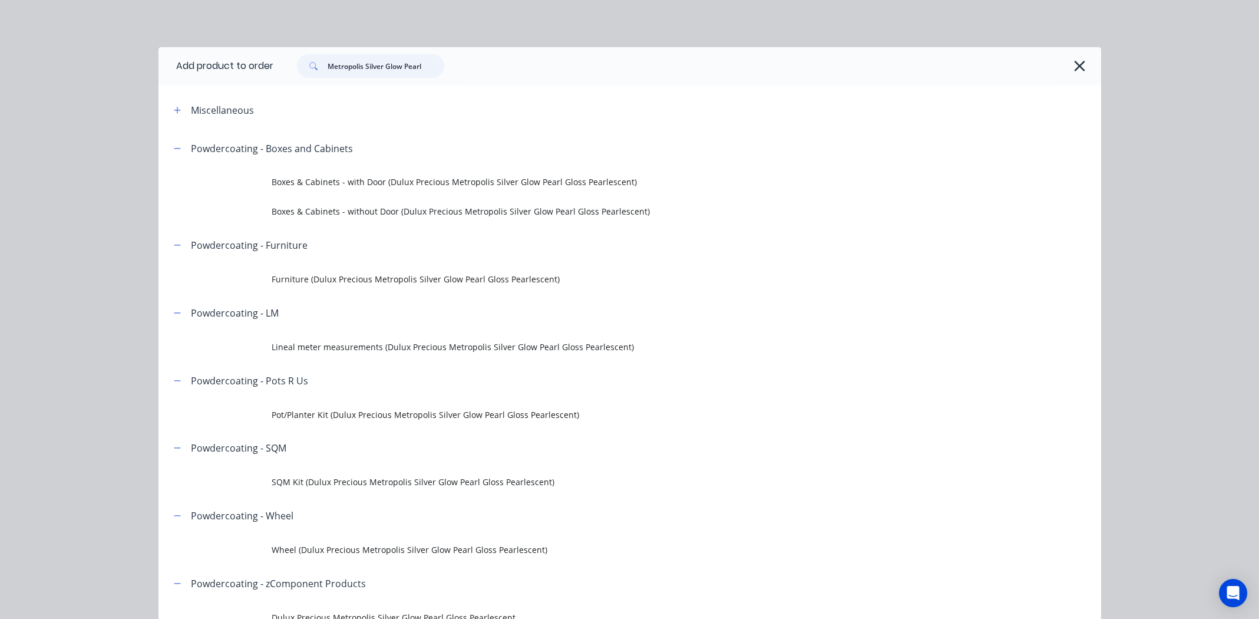
click at [360, 67] on input "Metropolis Silver Glow Pearl" at bounding box center [386, 66] width 117 height 24
paste input "Silver Grey"
type input "Silver Grey"
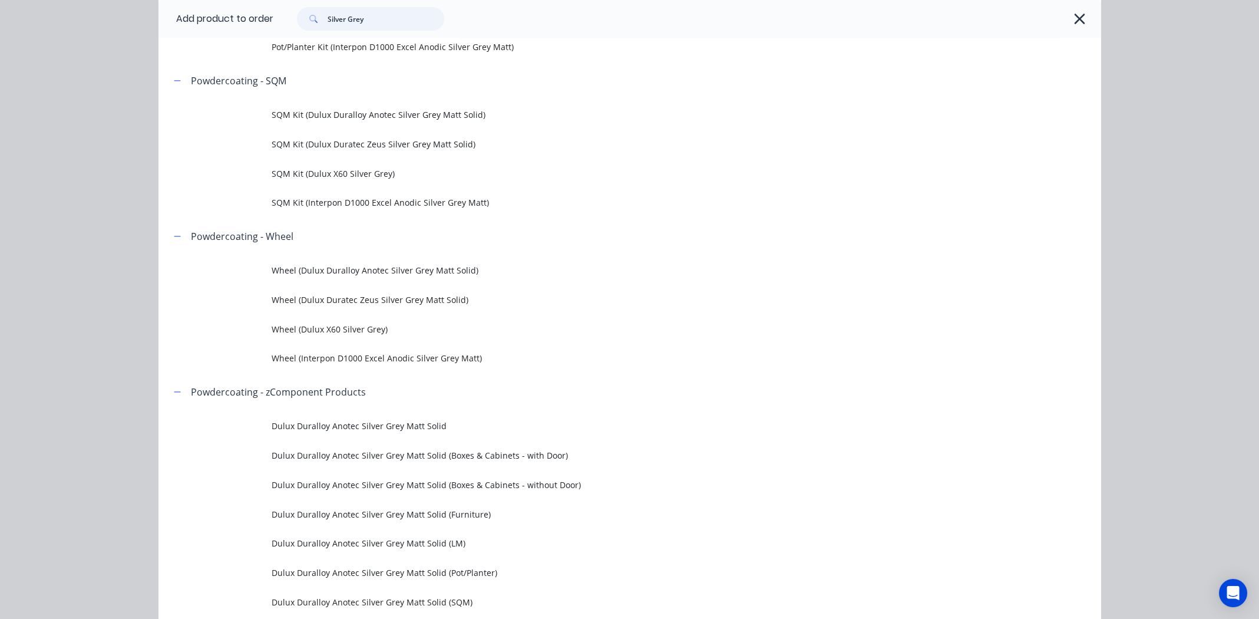
scroll to position [648, 0]
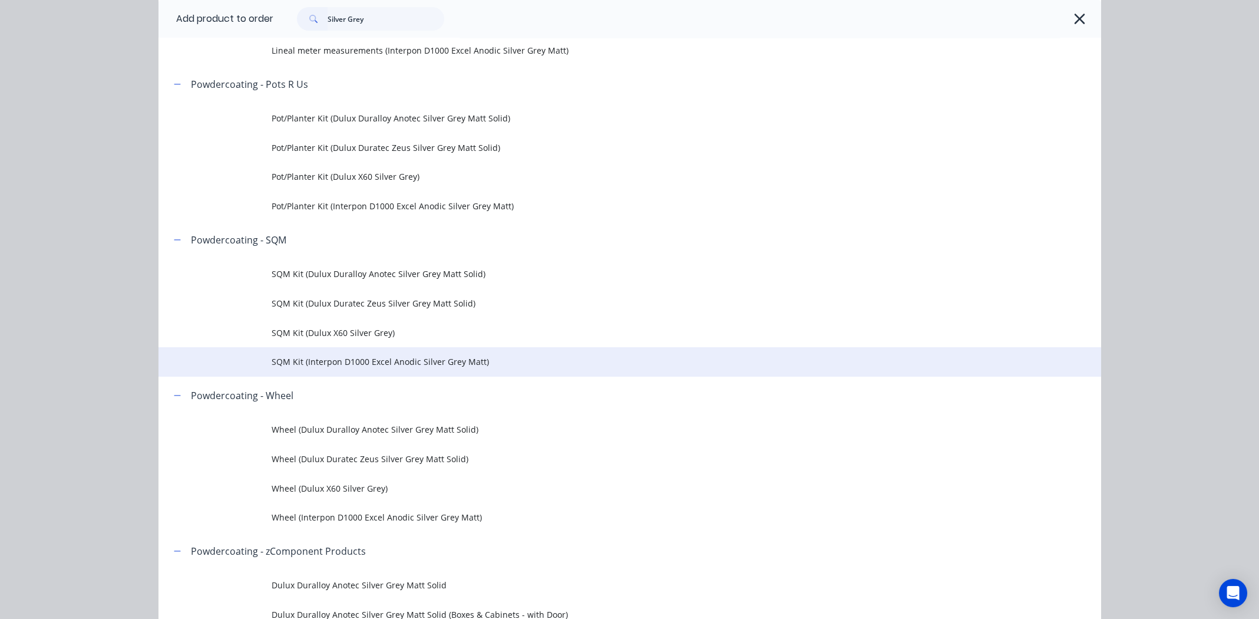
click at [327, 360] on span "SQM Kit (Interpon D1000 Excel Anodic Silver Grey Matt)" at bounding box center [603, 361] width 663 height 12
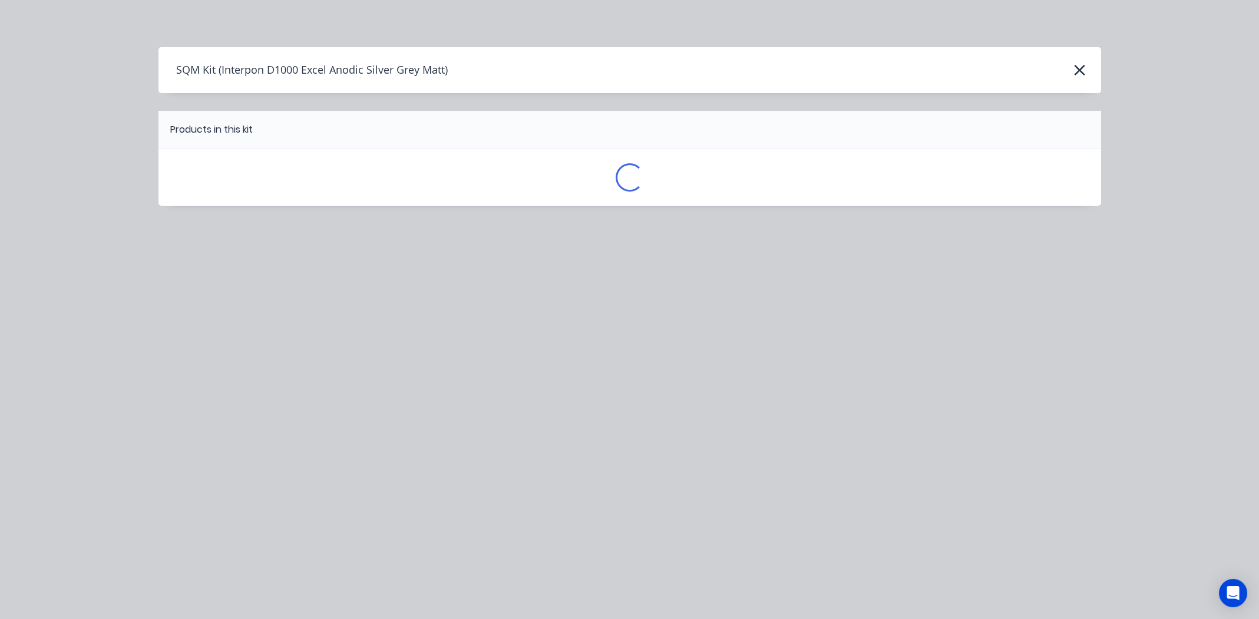
scroll to position [0, 0]
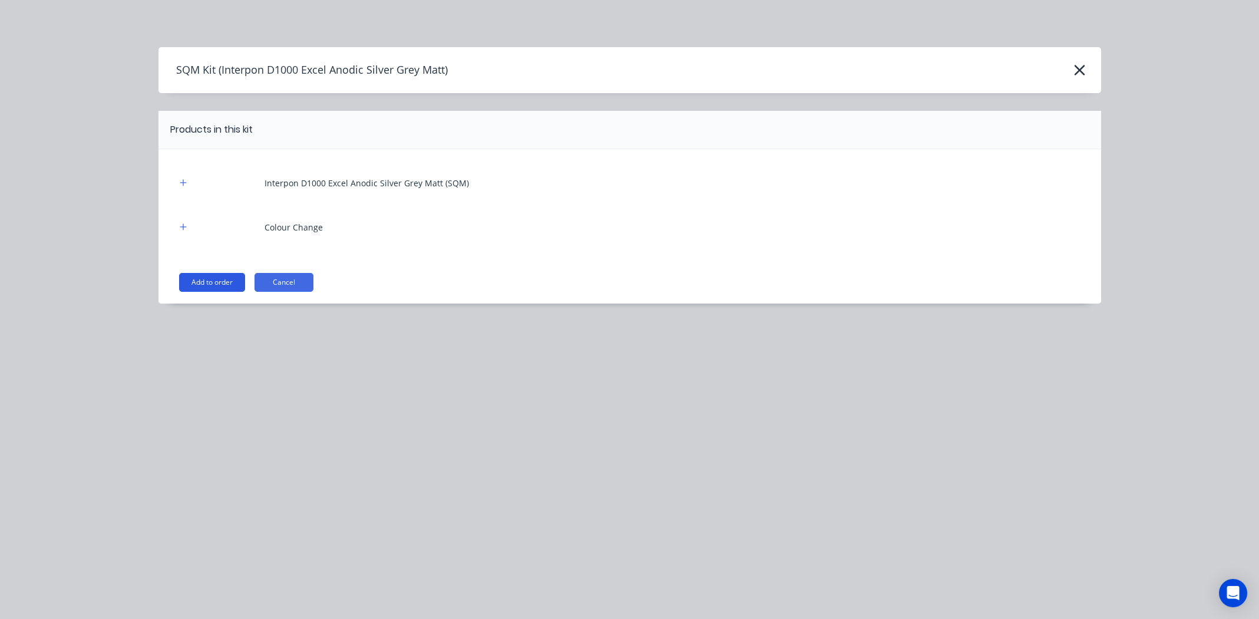
click at [207, 279] on button "Add to order" at bounding box center [212, 282] width 66 height 19
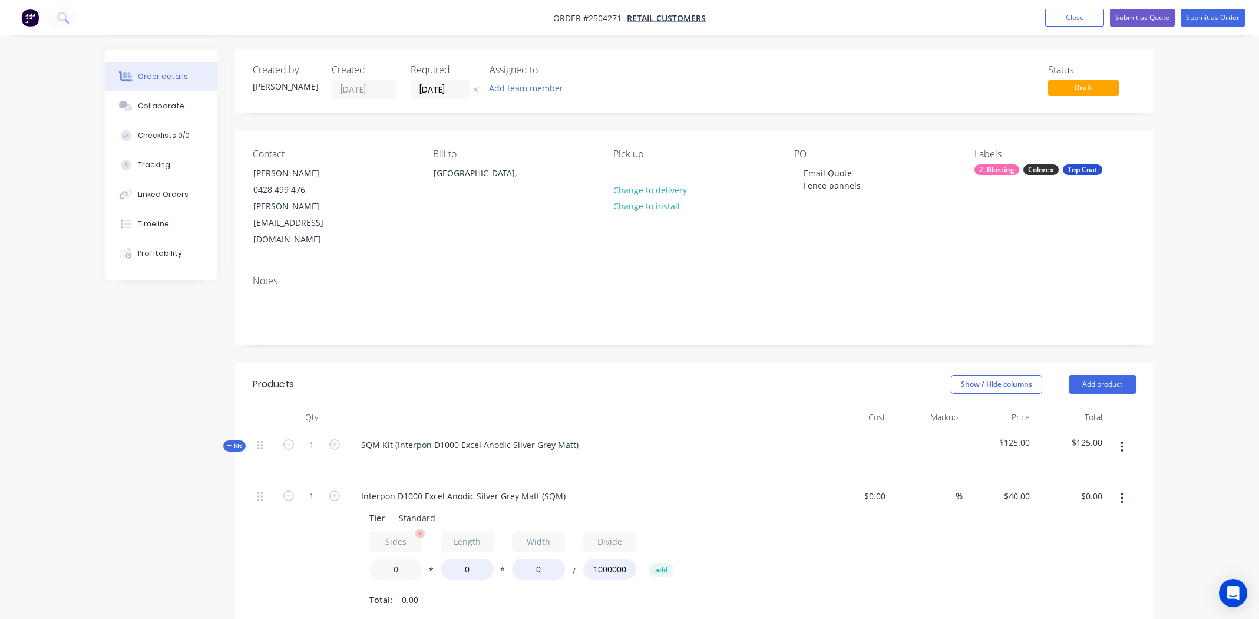
click at [398, 559] on input "0" at bounding box center [395, 569] width 53 height 21
type input "1.3"
click at [468, 559] on input "0" at bounding box center [467, 569] width 53 height 21
click at [467, 559] on input "0" at bounding box center [467, 569] width 53 height 21
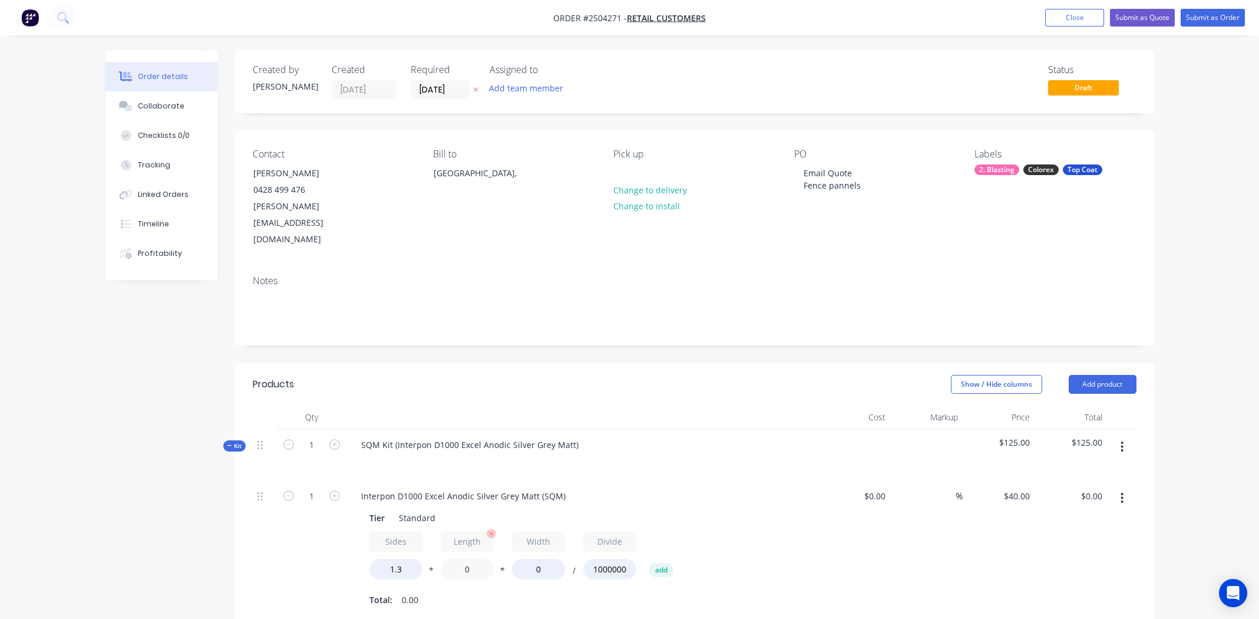
click at [467, 559] on input "0" at bounding box center [467, 569] width 53 height 21
type input "2450"
click at [537, 559] on input "0" at bounding box center [538, 569] width 53 height 21
type input "750"
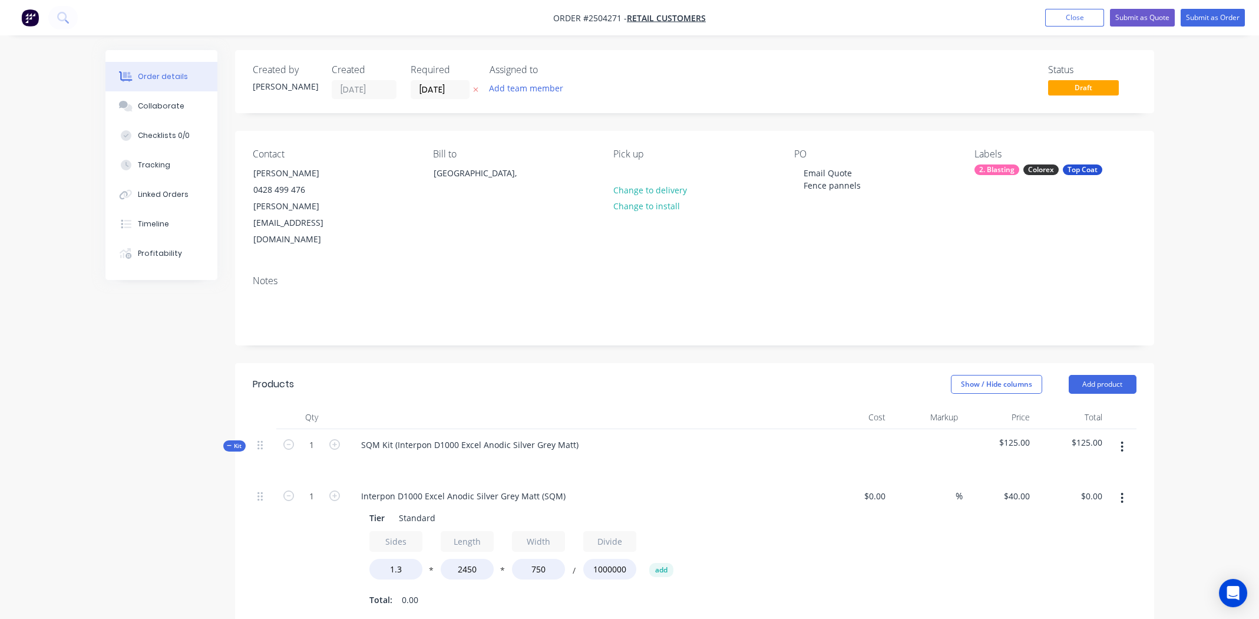
type input "$95.55"
click at [877, 561] on div "$0.00 $0.00" at bounding box center [854, 548] width 72 height 136
click at [314, 487] on input "1" at bounding box center [311, 496] width 31 height 18
type input "4"
type input "$382.21"
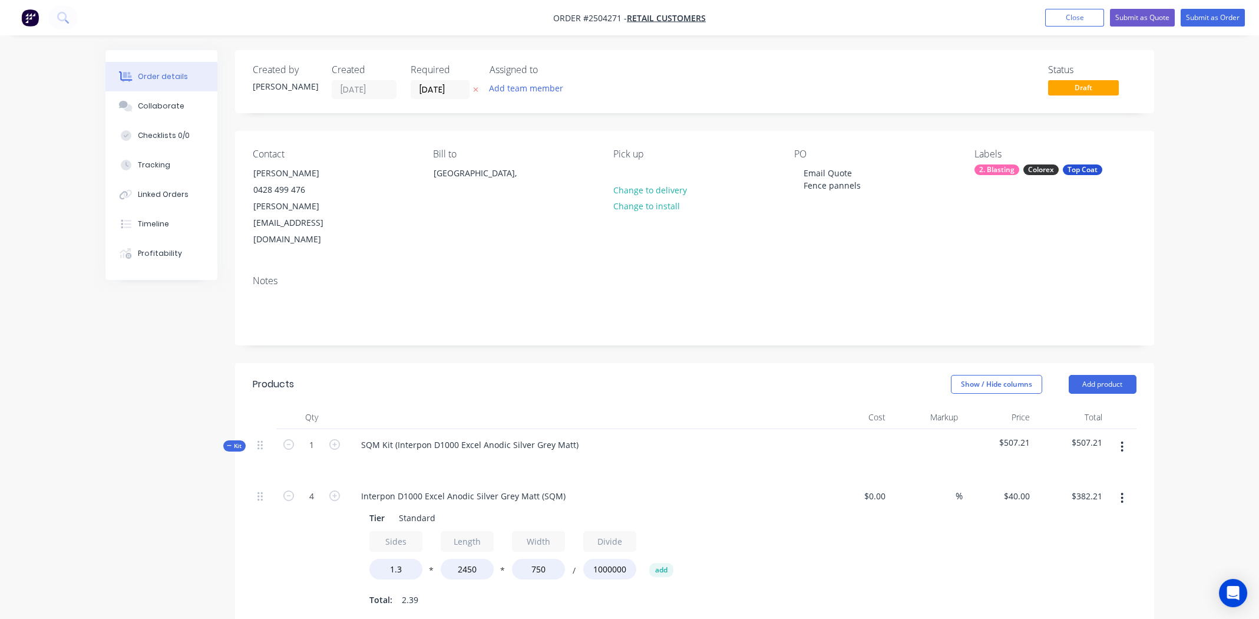
click at [708, 453] on div at bounding box center [583, 461] width 462 height 17
click at [574, 436] on div "SQM Kit (Interpon D1000 Excel Anodic Silver Grey Matt)" at bounding box center [470, 444] width 236 height 17
click at [427, 436] on div "Interpon D1000 Excel Anodic Silver Grey Matt" at bounding box center [450, 444] width 197 height 17
click at [428, 436] on div "Interpon D1000 Excel Anodic Silver Grey Matt" at bounding box center [450, 444] width 197 height 17
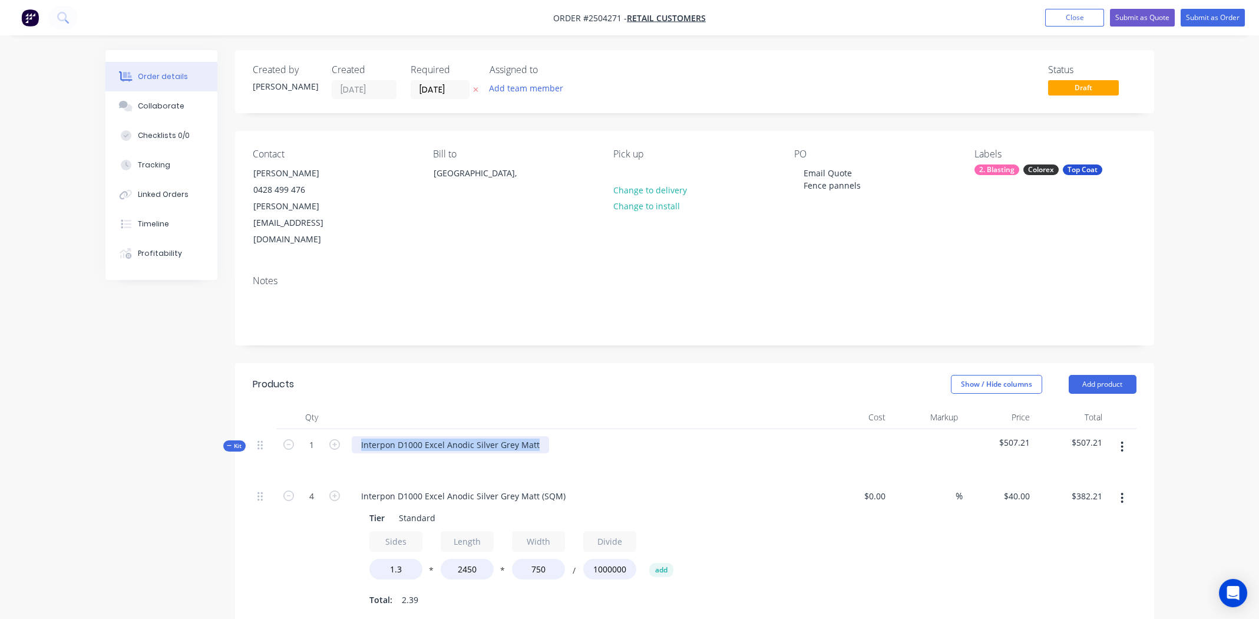
copy div "Interpon D1000 Excel Anodic Silver Grey Matt"
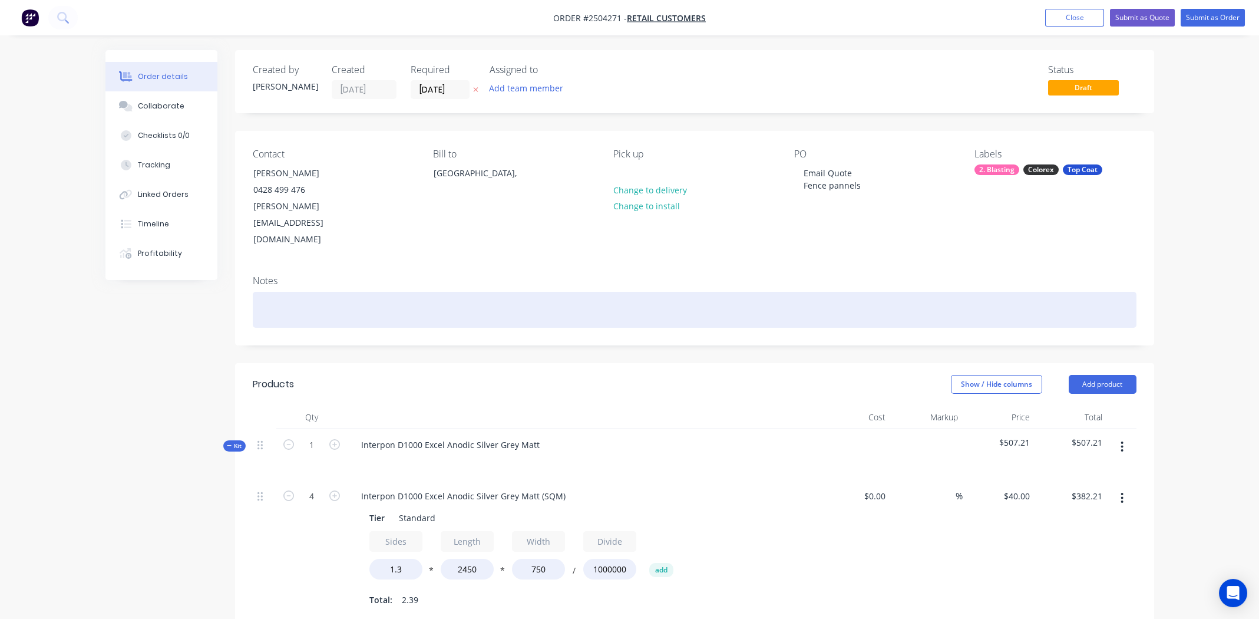
click at [332, 292] on div at bounding box center [695, 310] width 884 height 36
paste div
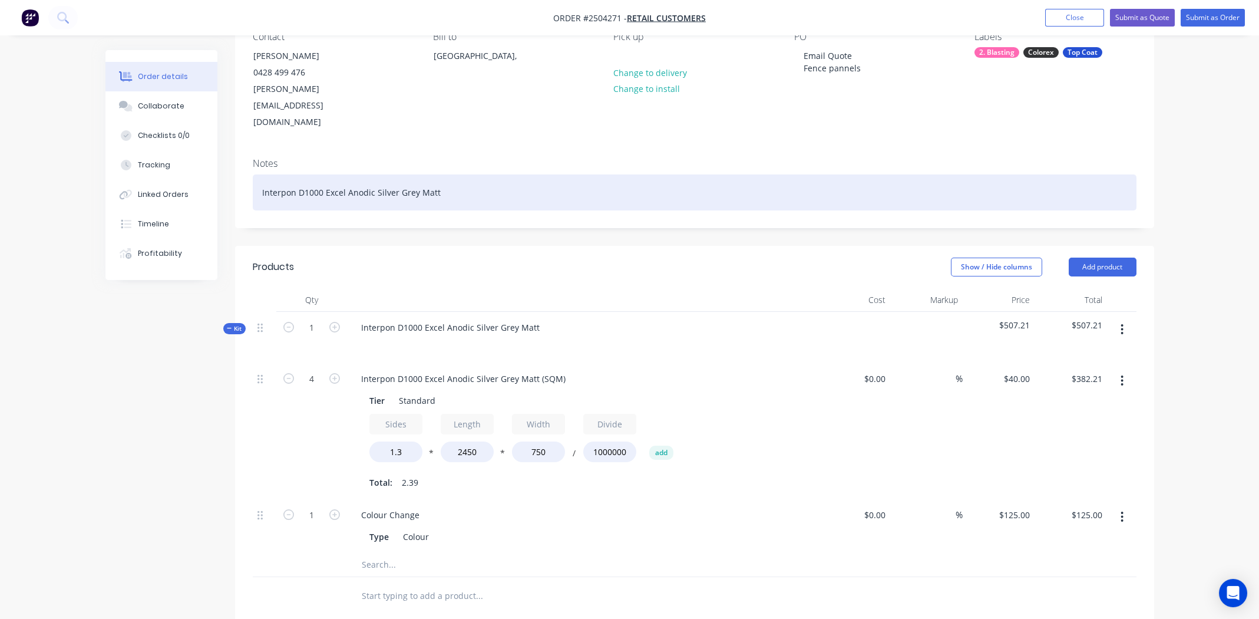
scroll to position [117, 0]
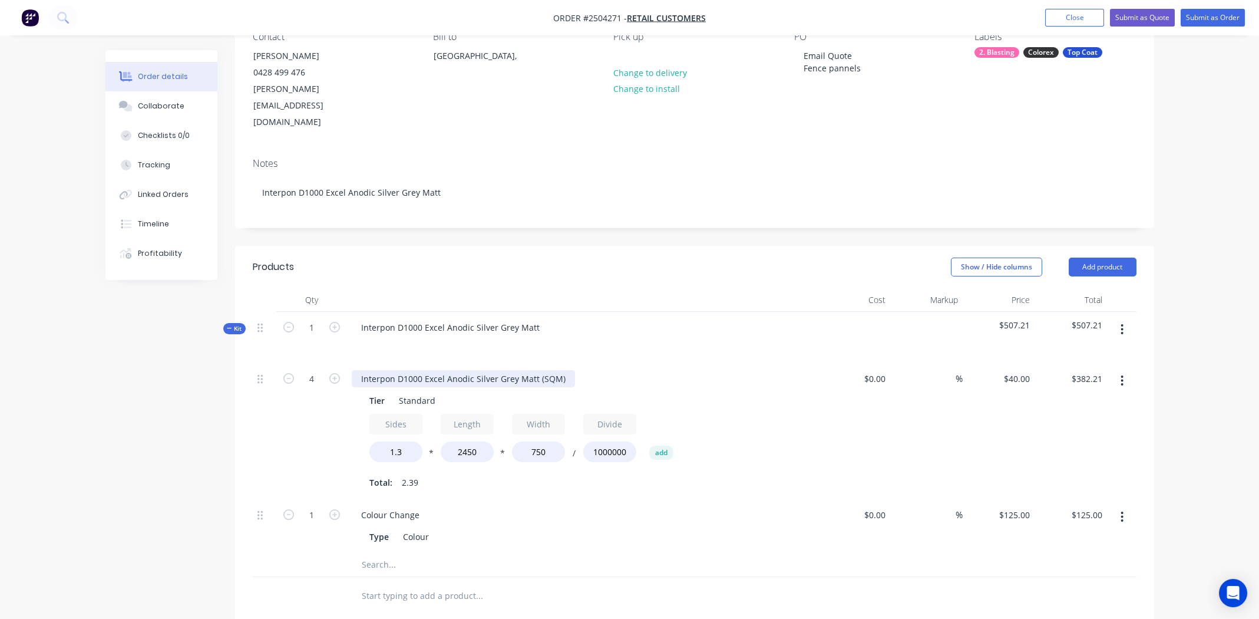
click at [480, 370] on div "Interpon D1000 Excel Anodic Silver Grey Matt (SQM)" at bounding box center [463, 378] width 223 height 17
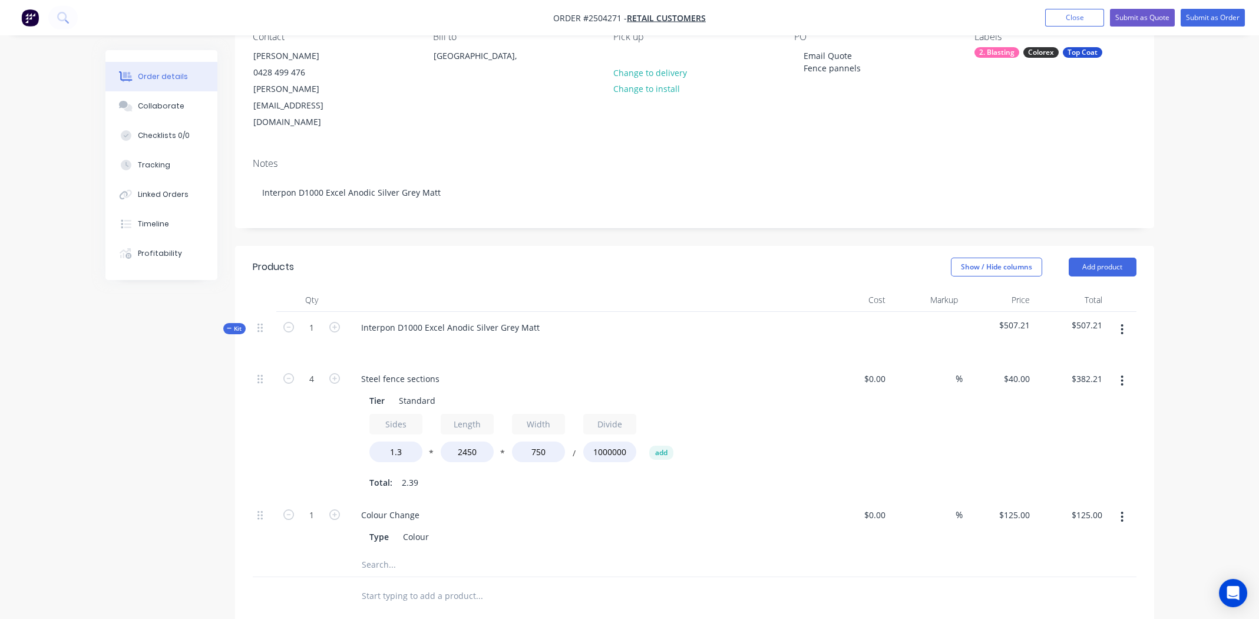
drag, startPoint x: 529, startPoint y: 347, endPoint x: 537, endPoint y: 344, distance: 8.8
click at [529, 370] on div "Steel fence sections" at bounding box center [583, 378] width 462 height 17
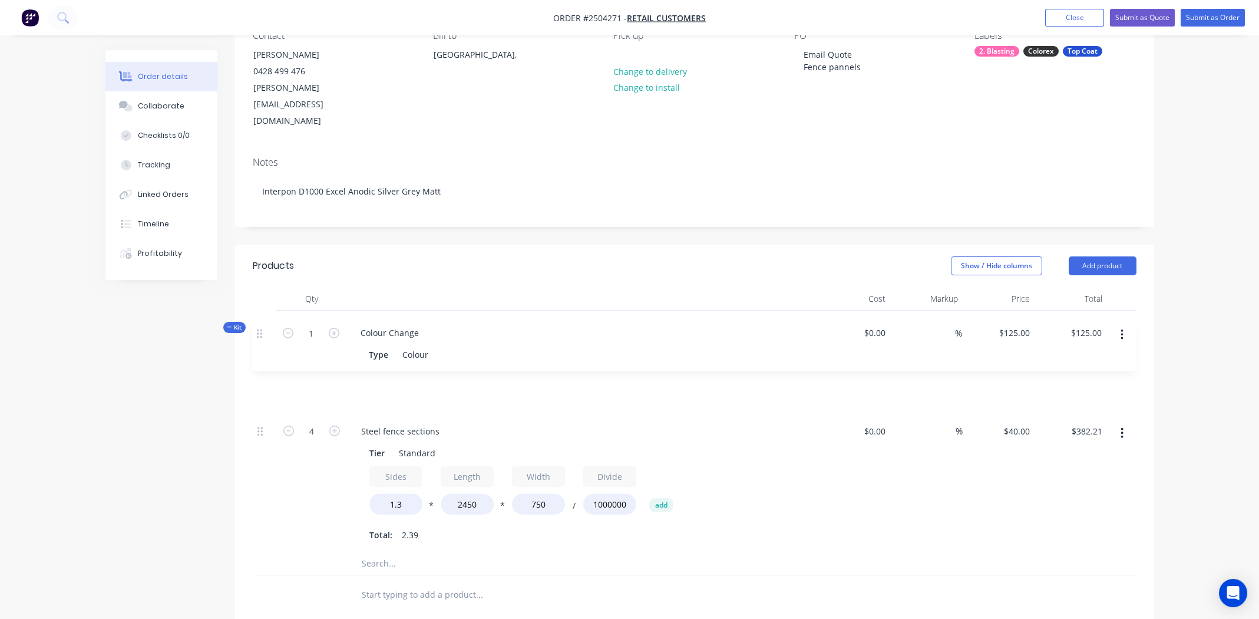
drag, startPoint x: 260, startPoint y: 480, endPoint x: 261, endPoint y: 330, distance: 150.2
click at [261, 362] on div "4 Steel fence sections Tier Standard Sides 1.3 * Length 2450 * Width 750 / Divi…" at bounding box center [695, 457] width 884 height 190
click at [873, 505] on div "$0.00 $0.00" at bounding box center [854, 483] width 72 height 136
click at [474, 318] on div "Interpon D1000 Excel Anodic Silver Grey Matt" at bounding box center [450, 326] width 197 height 17
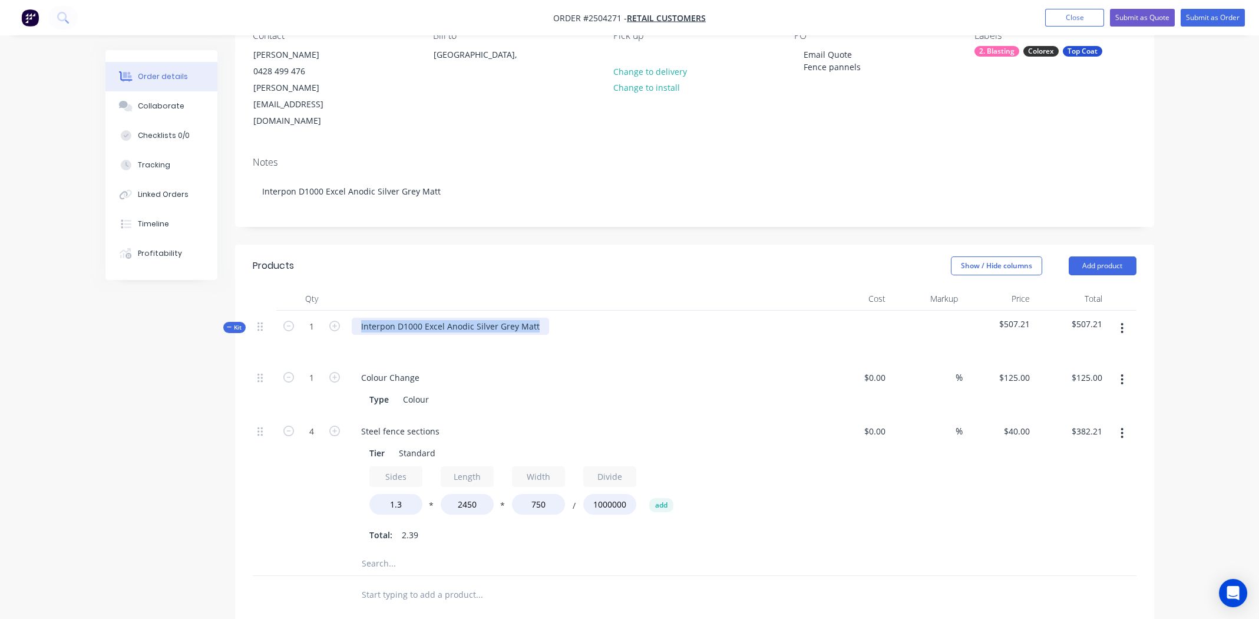
click at [474, 318] on div "Interpon D1000 Excel Anodic Silver Grey Matt" at bounding box center [450, 326] width 197 height 17
copy div "Interpon D1000 Excel Anodic Silver Grey Matt"
click at [409, 391] on div "Colour" at bounding box center [415, 399] width 35 height 17
click at [406, 391] on div "Colour" at bounding box center [415, 399] width 35 height 17
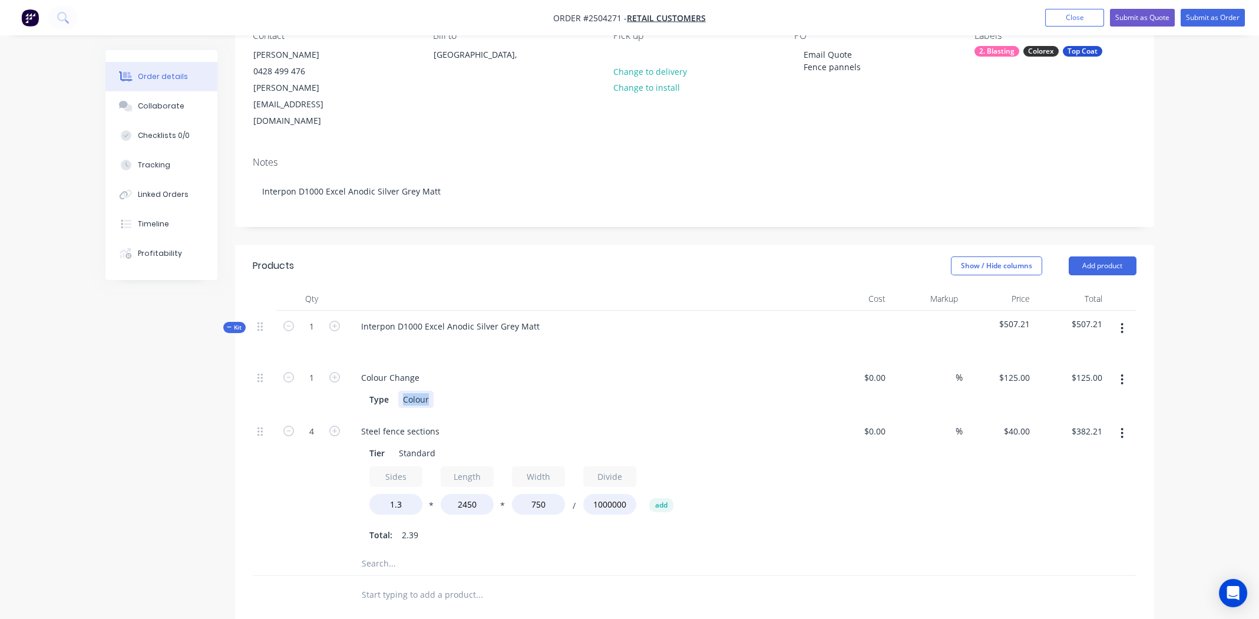
click at [406, 391] on div "Colour" at bounding box center [415, 399] width 35 height 17
paste div
click at [864, 493] on div "$0.00 $0.00" at bounding box center [854, 483] width 72 height 136
click at [856, 471] on div "$0.00 $0.00" at bounding box center [854, 483] width 72 height 136
click at [770, 526] on div "Total: 2.39" at bounding box center [582, 535] width 427 height 18
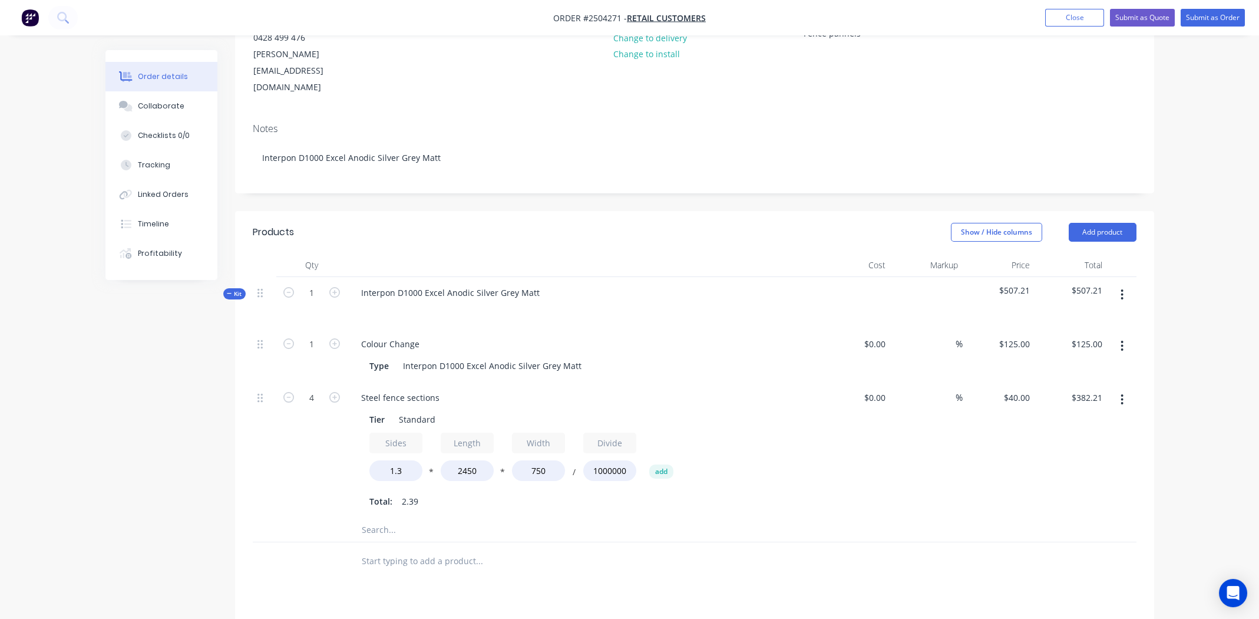
scroll to position [144, 0]
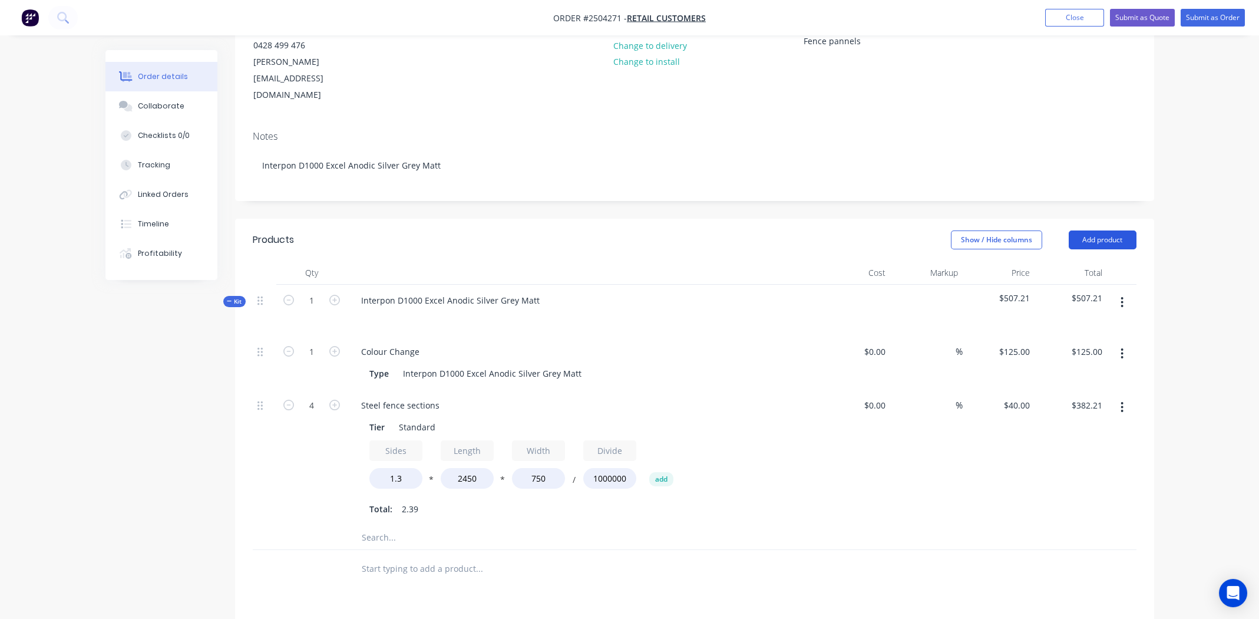
click at [1113, 230] on button "Add product" at bounding box center [1103, 239] width 68 height 19
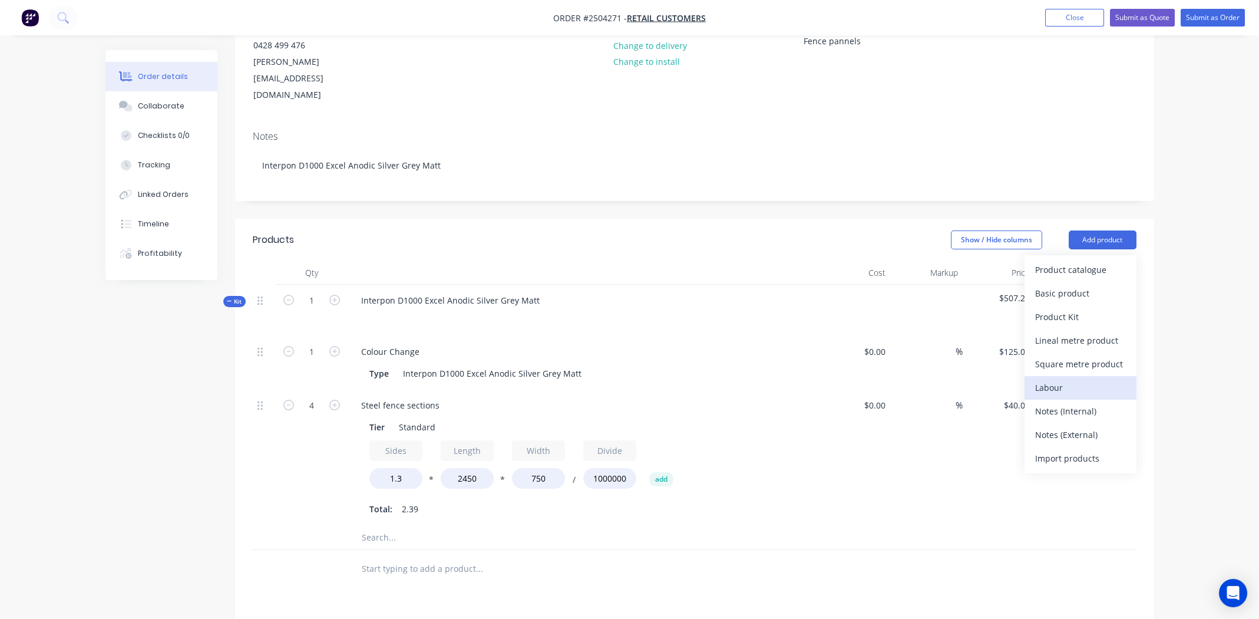
click at [1083, 379] on div "Labour" at bounding box center [1080, 387] width 91 height 17
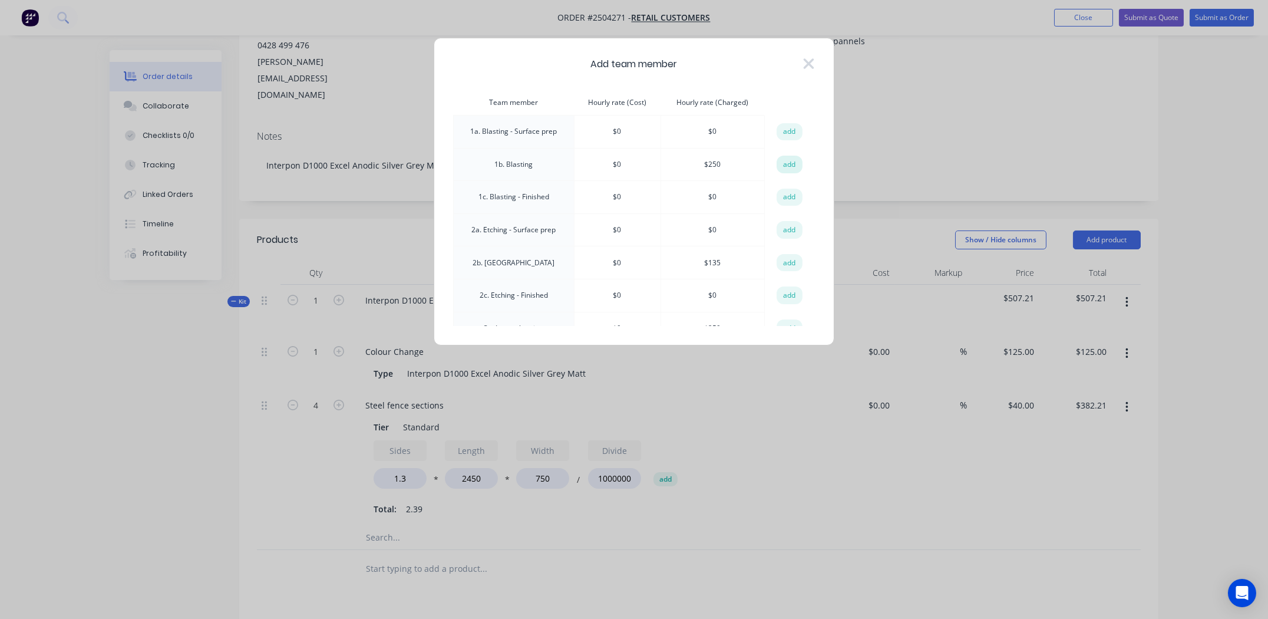
click at [778, 162] on button "add" at bounding box center [789, 165] width 26 height 18
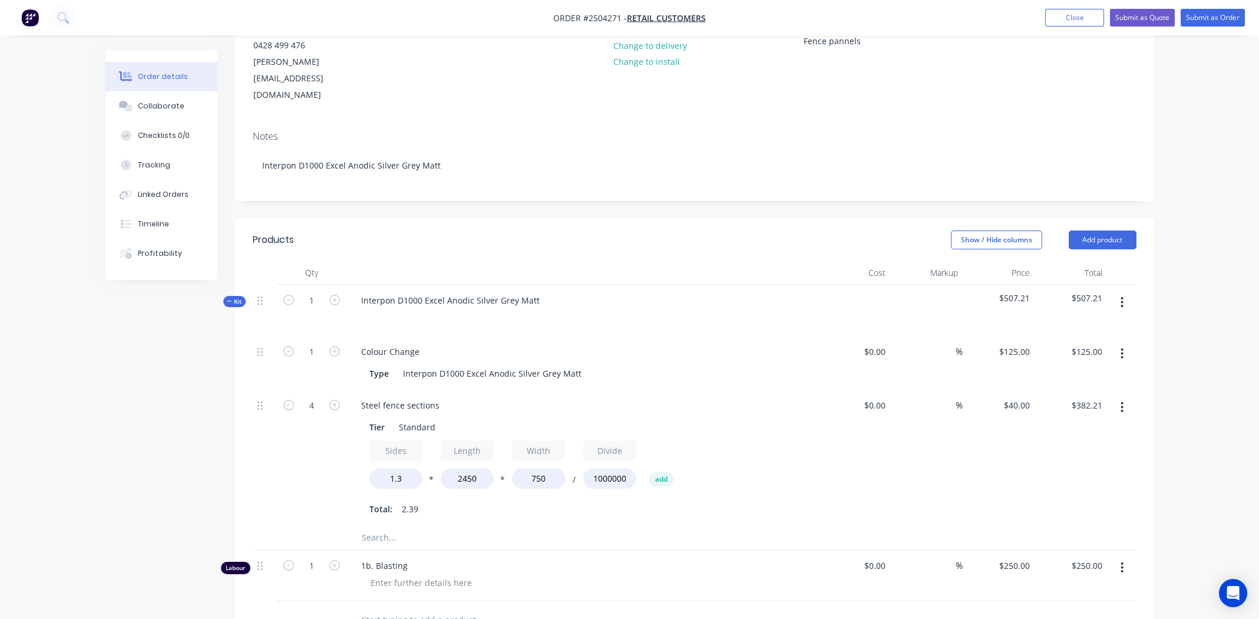
drag, startPoint x: 815, startPoint y: 604, endPoint x: 817, endPoint y: 589, distance: 16.0
click at [815, 602] on div "Products Show / Hide columns Add product Qty Cost Markup Price Total Kit 1 Inte…" at bounding box center [694, 570] width 919 height 703
click at [821, 474] on div "$0.00 $0.00" at bounding box center [854, 457] width 72 height 136
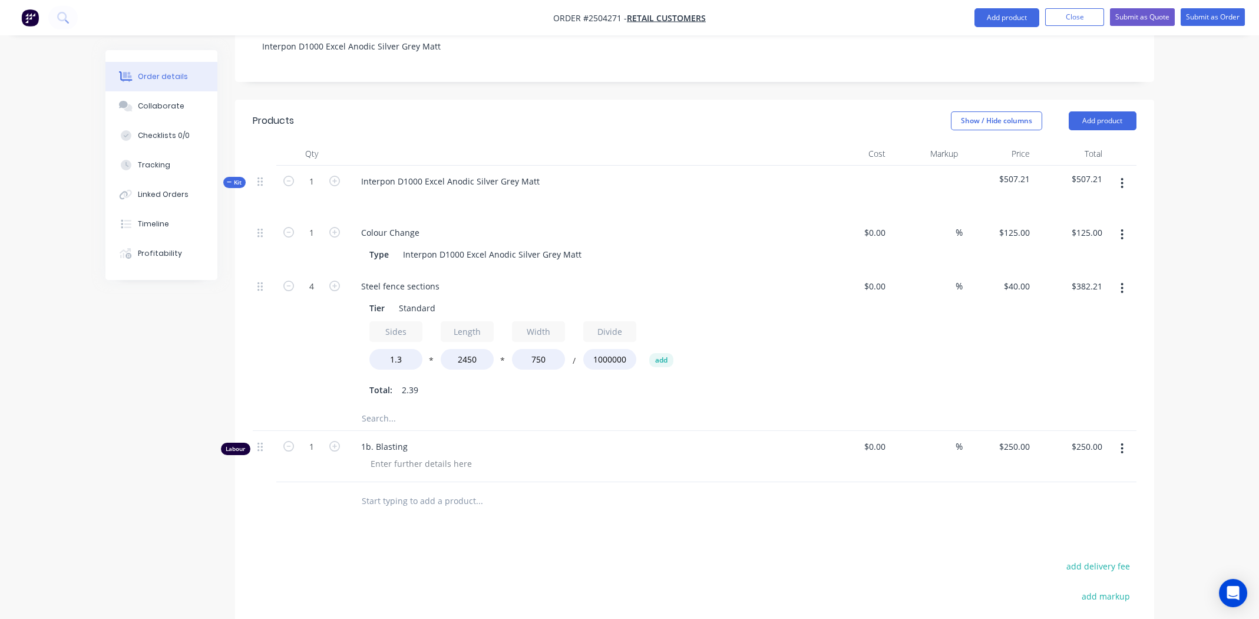
scroll to position [431, 0]
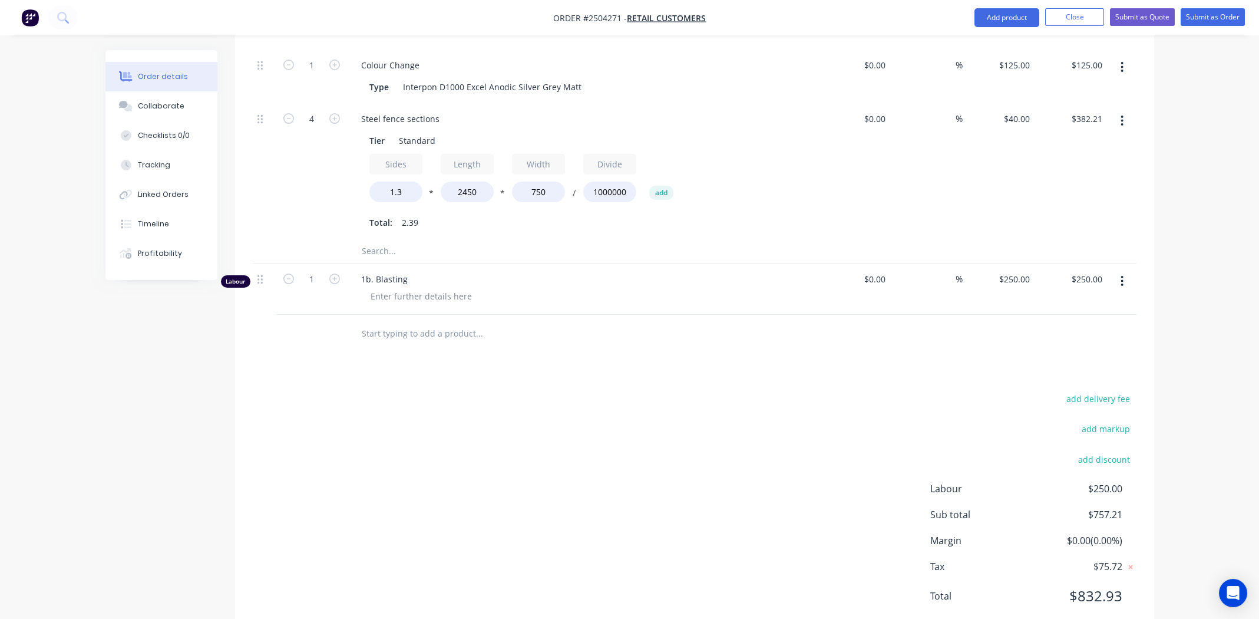
click at [682, 485] on div "add delivery fee add markup add discount Labour $250.00 Sub total $757.21 Margi…" at bounding box center [695, 504] width 884 height 227
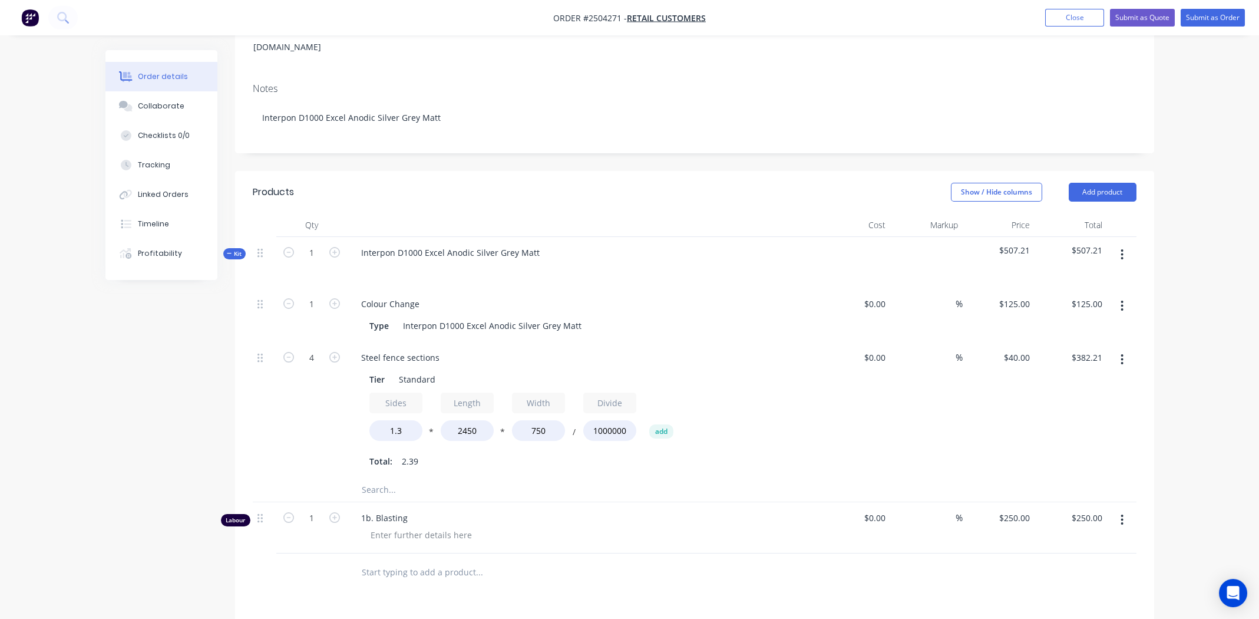
scroll to position [0, 0]
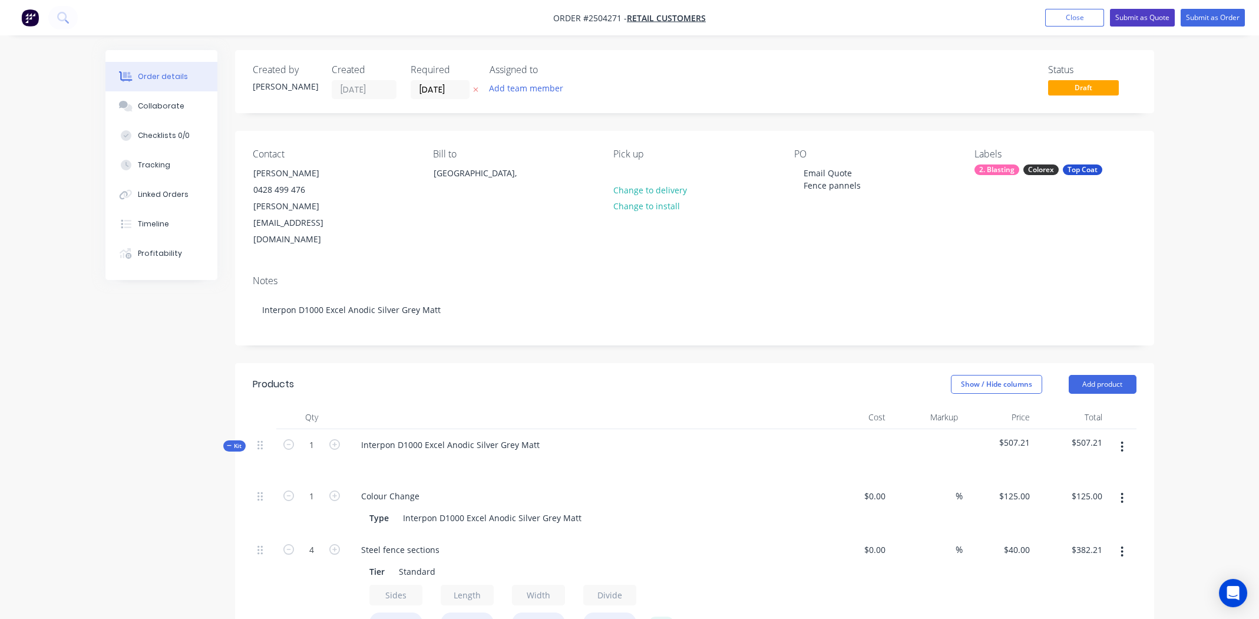
click at [1132, 12] on button "Submit as Quote" at bounding box center [1142, 18] width 65 height 18
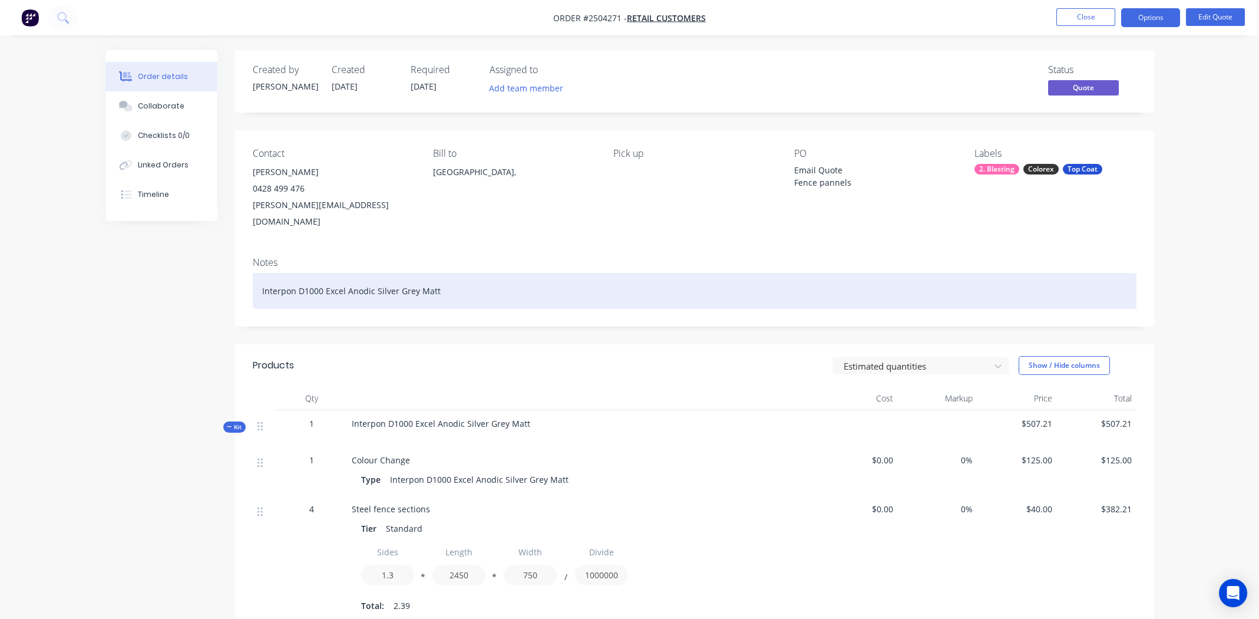
click at [375, 279] on div "Interpon D1000 Excel Anodic Silver Grey Matt" at bounding box center [695, 291] width 884 height 36
copy div "Interpon D1000 Excel Anodic Silver Grey Matt"
click at [462, 273] on div "Interpon D1000 Excel Anodic Silver Grey Matt" at bounding box center [695, 291] width 884 height 36
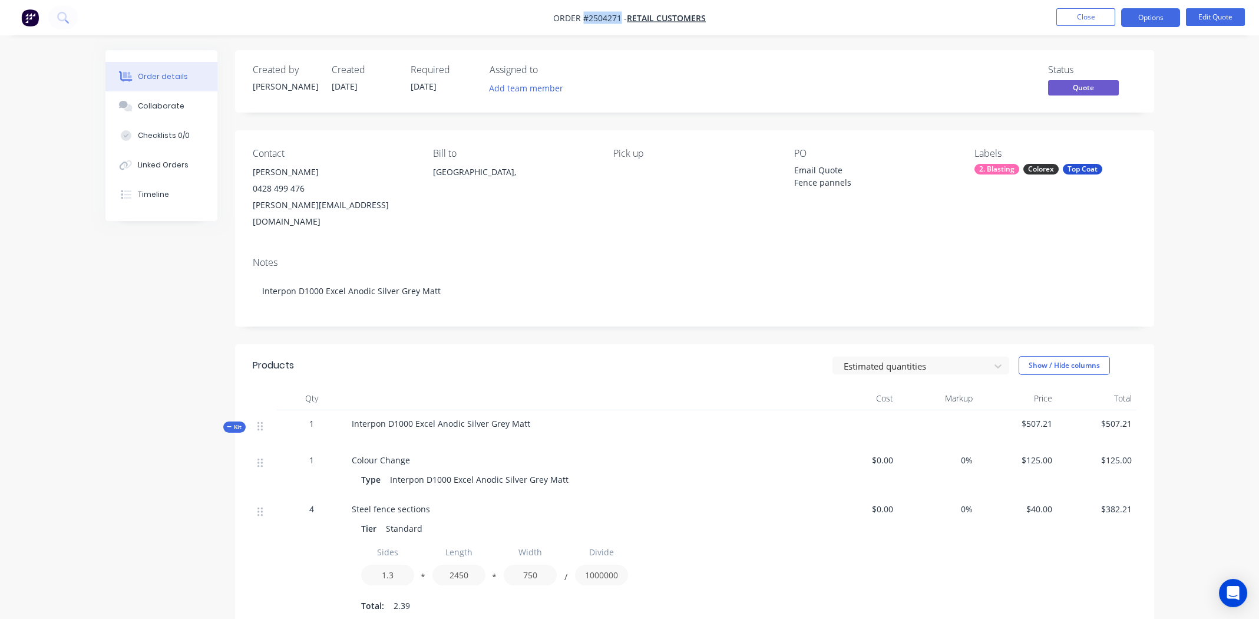
drag, startPoint x: 620, startPoint y: 17, endPoint x: 583, endPoint y: 19, distance: 36.6
click at [583, 19] on span "Order #2504271 -" at bounding box center [590, 17] width 74 height 11
copy span "#2504271"
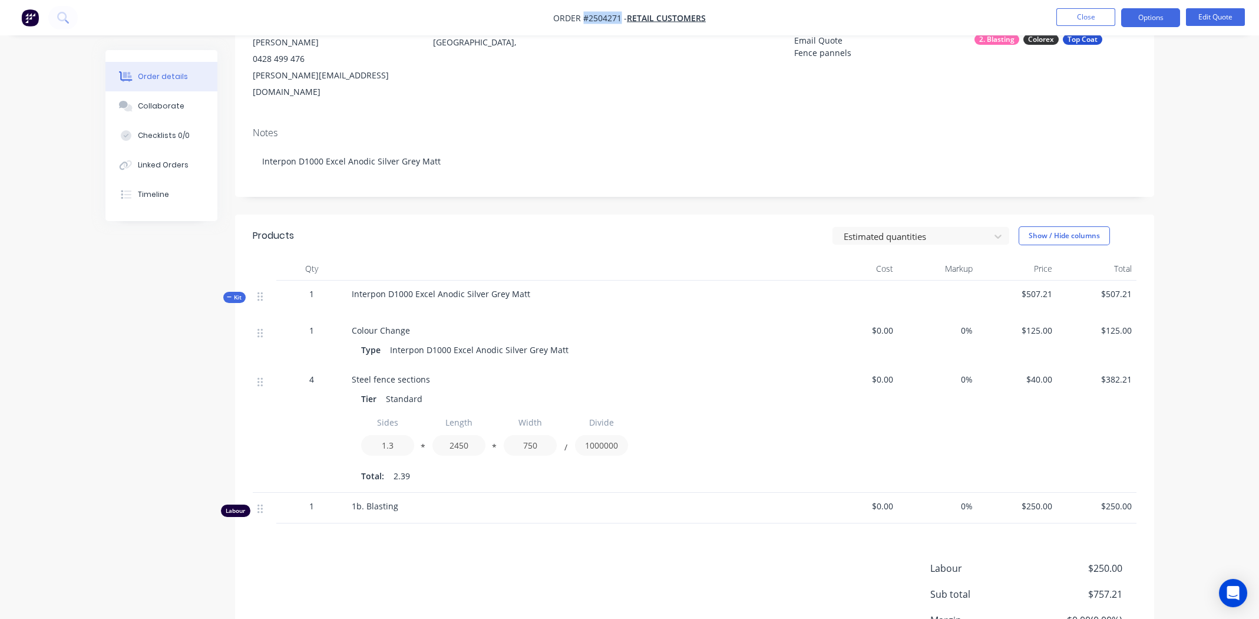
scroll to position [228, 0]
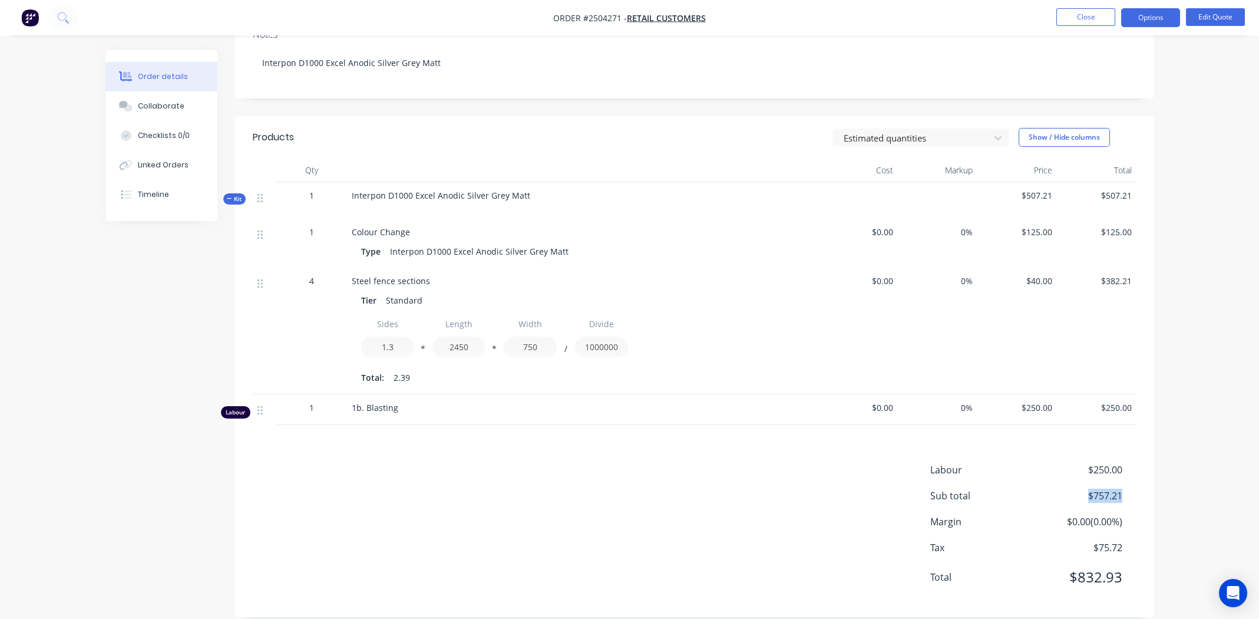
drag, startPoint x: 1119, startPoint y: 477, endPoint x: 1086, endPoint y: 477, distance: 33.0
click at [1086, 488] on span "$757.21" at bounding box center [1078, 495] width 87 height 14
copy span "$757.21"
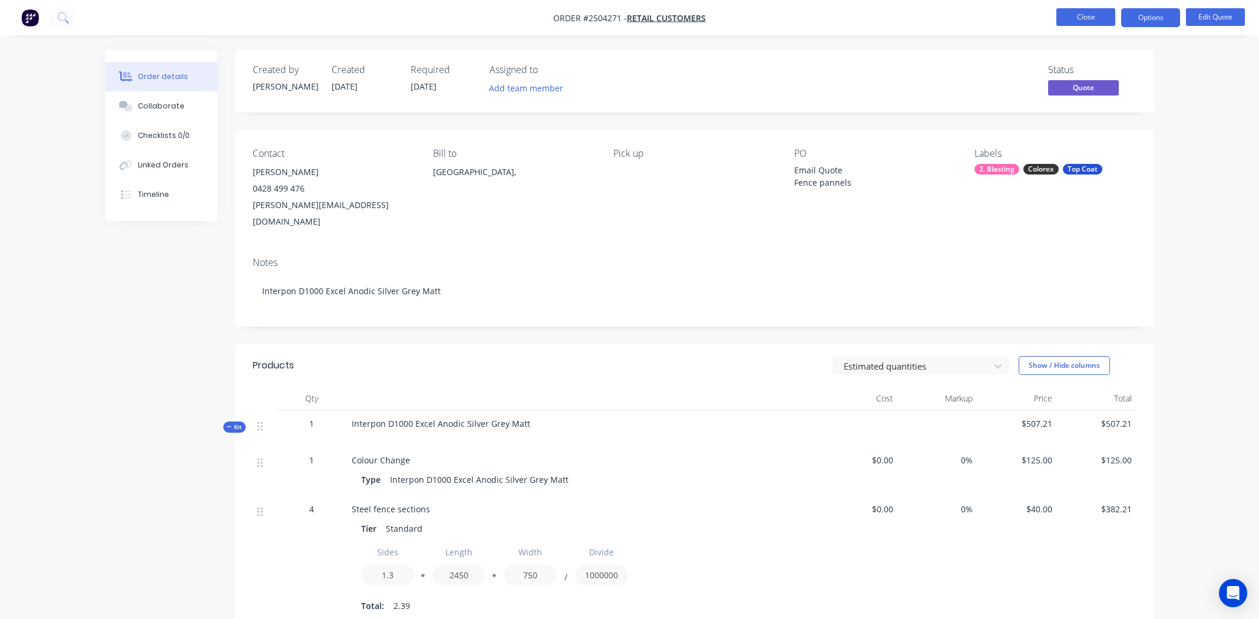
click at [1099, 14] on button "Close" at bounding box center [1085, 17] width 59 height 18
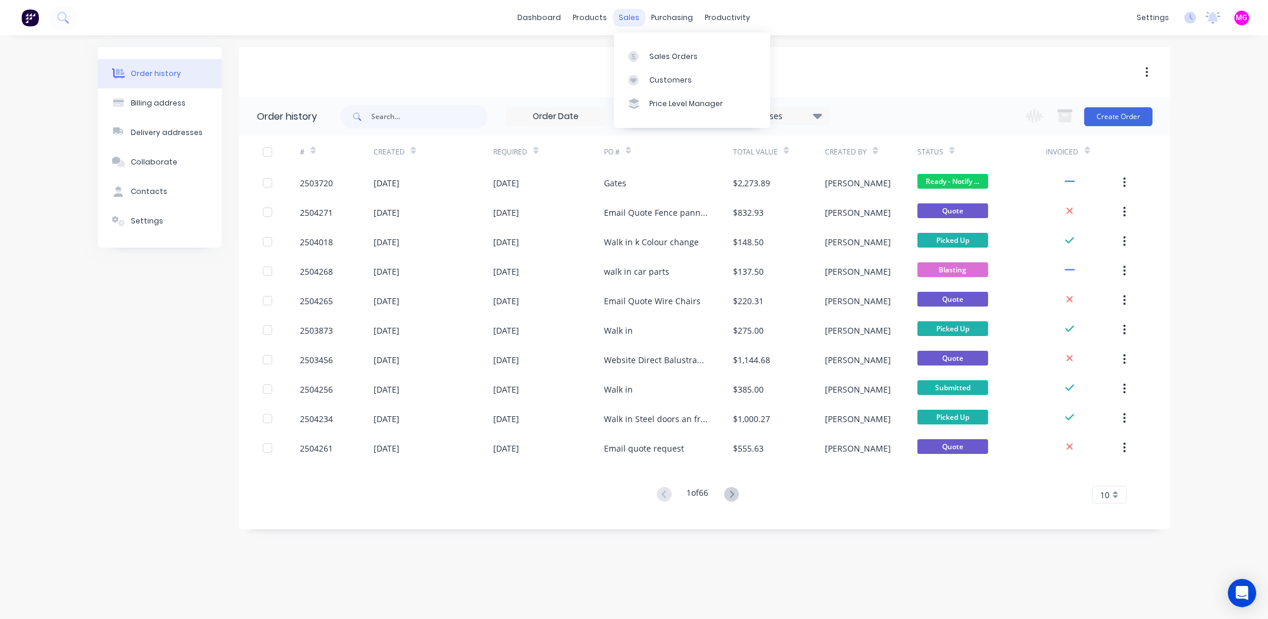
click at [623, 23] on div "sales" at bounding box center [629, 18] width 32 height 18
click at [645, 53] on div at bounding box center [637, 56] width 18 height 11
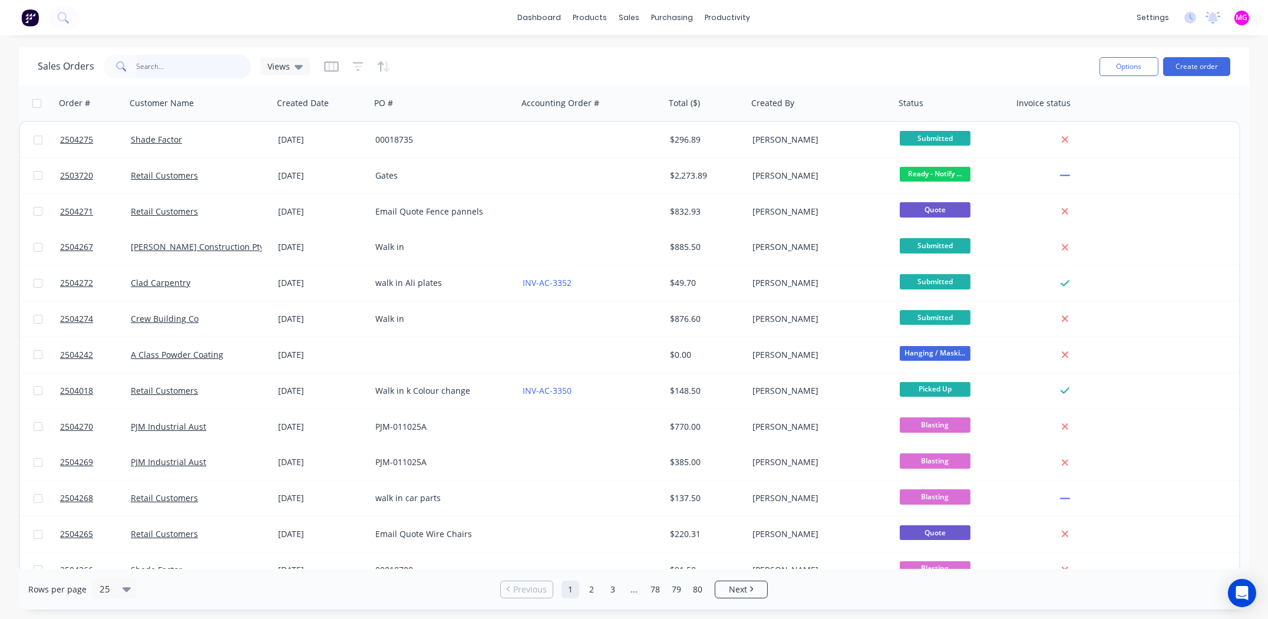
click at [192, 63] on input "text" at bounding box center [194, 67] width 115 height 24
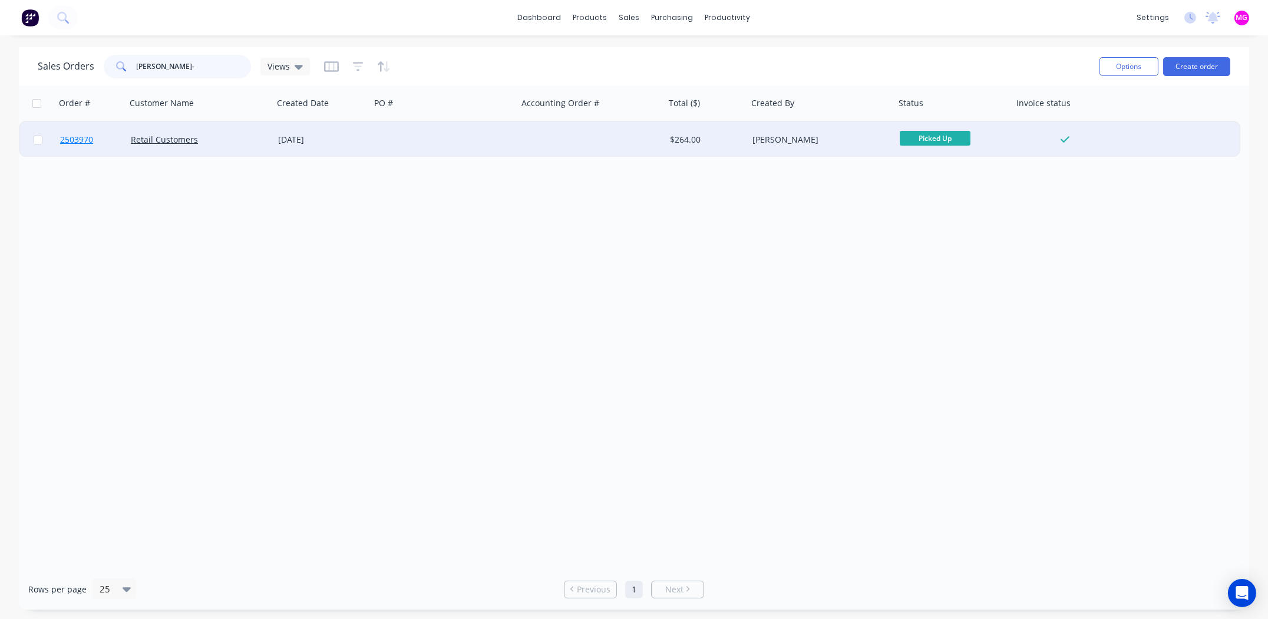
type input "nate morris-"
click at [84, 142] on span "2503970" at bounding box center [76, 140] width 33 height 12
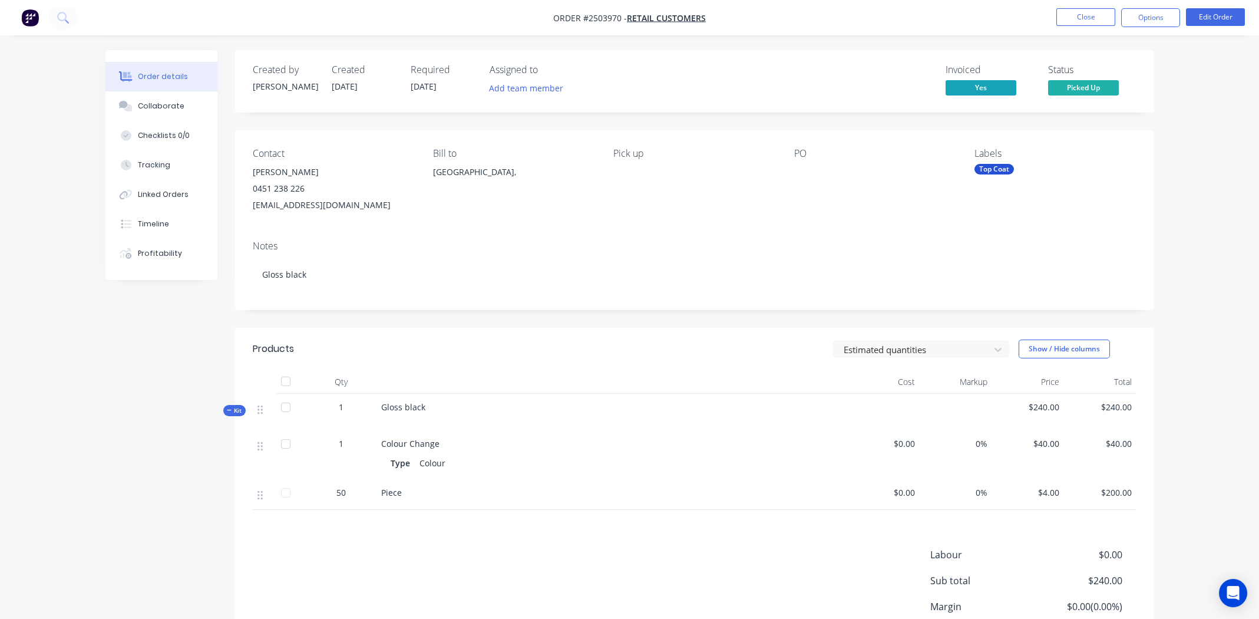
click at [597, 21] on span "Order #2503970 -" at bounding box center [590, 17] width 74 height 11
copy span "Order #2503970 -"
click at [1094, 12] on button "Close" at bounding box center [1085, 17] width 59 height 18
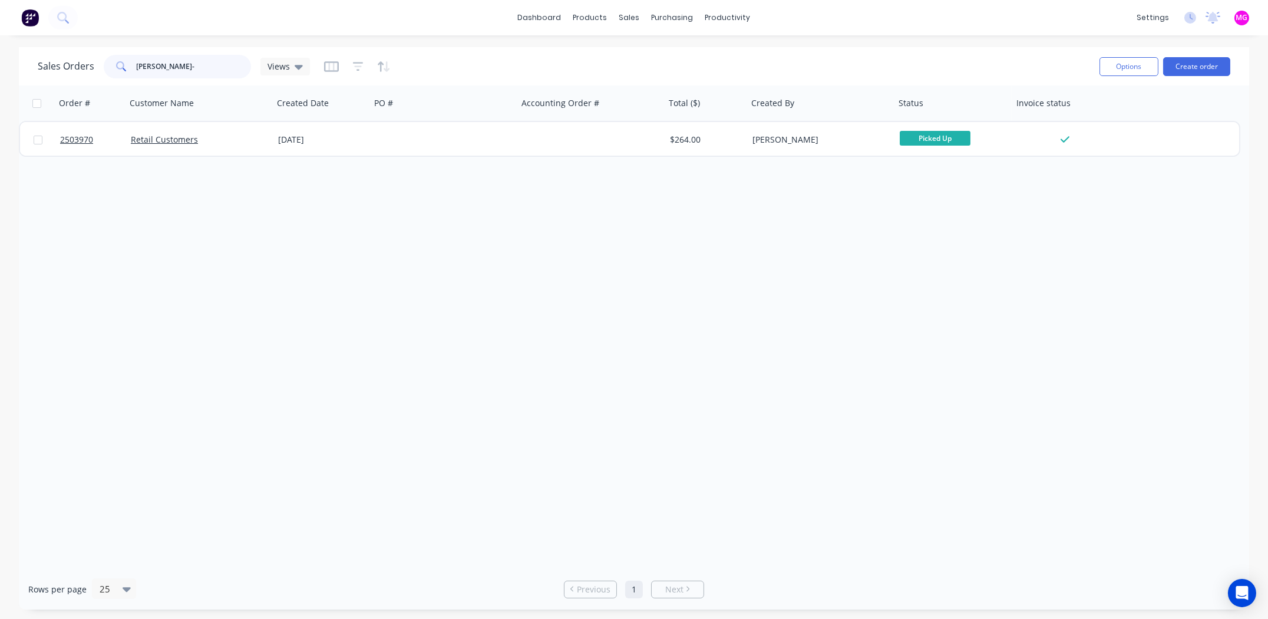
click at [186, 66] on input "nate morris-" at bounding box center [194, 67] width 115 height 24
click at [187, 66] on input "nate morris-" at bounding box center [194, 67] width 115 height 24
click at [188, 66] on input "nate morris-" at bounding box center [194, 67] width 115 height 24
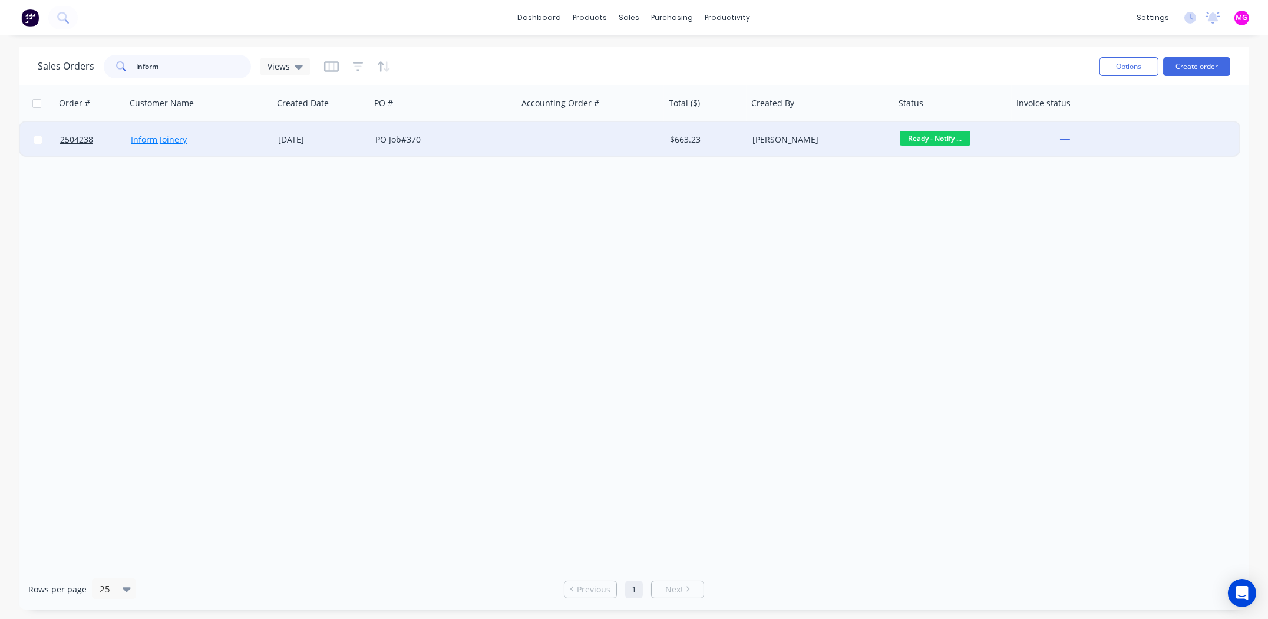
type input "inform"
click at [168, 140] on link "Inform Joinery" at bounding box center [159, 139] width 56 height 11
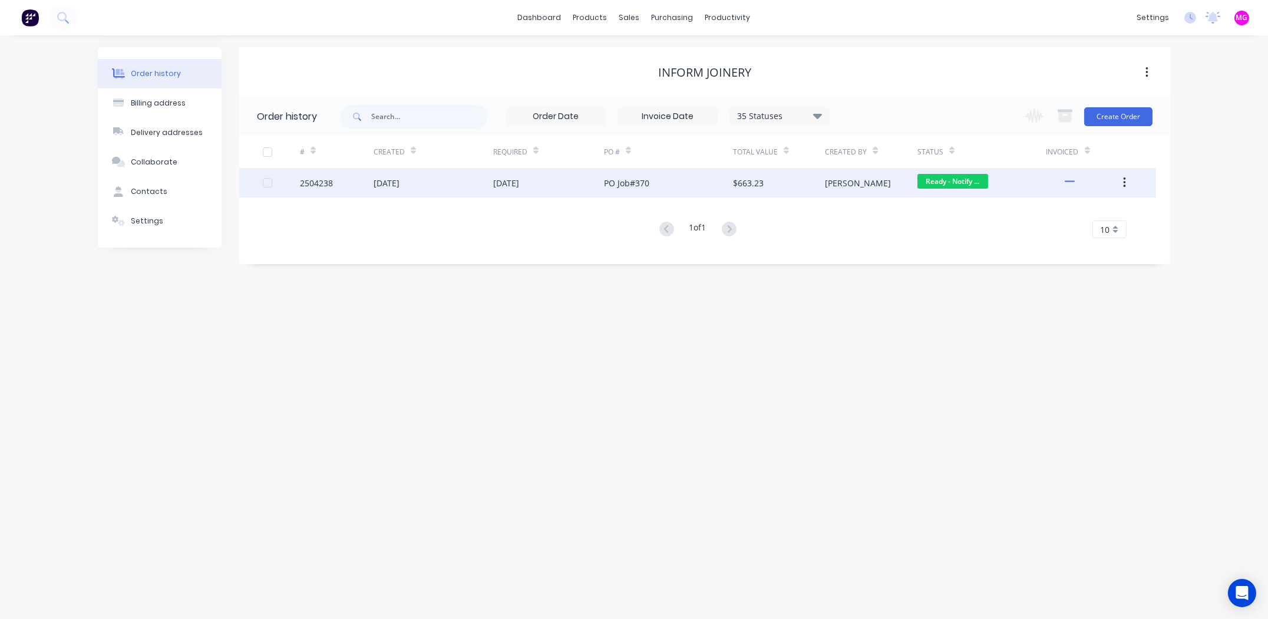
click at [310, 180] on div "2504238" at bounding box center [316, 183] width 33 height 12
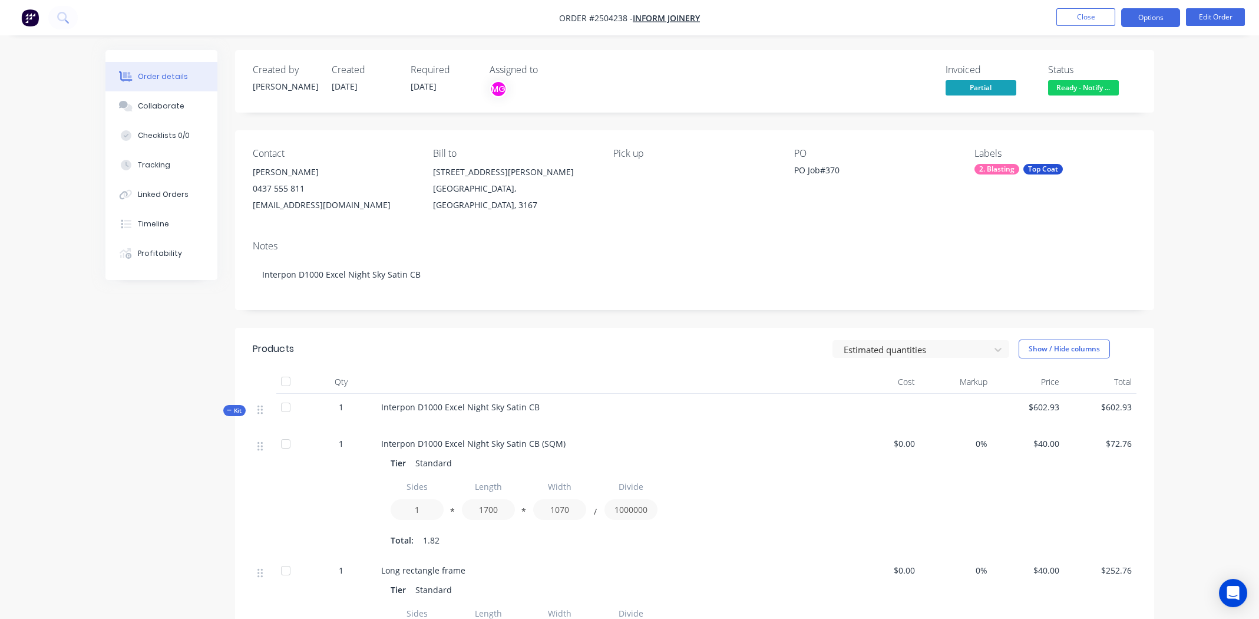
click at [1144, 15] on button "Options" at bounding box center [1150, 17] width 59 height 19
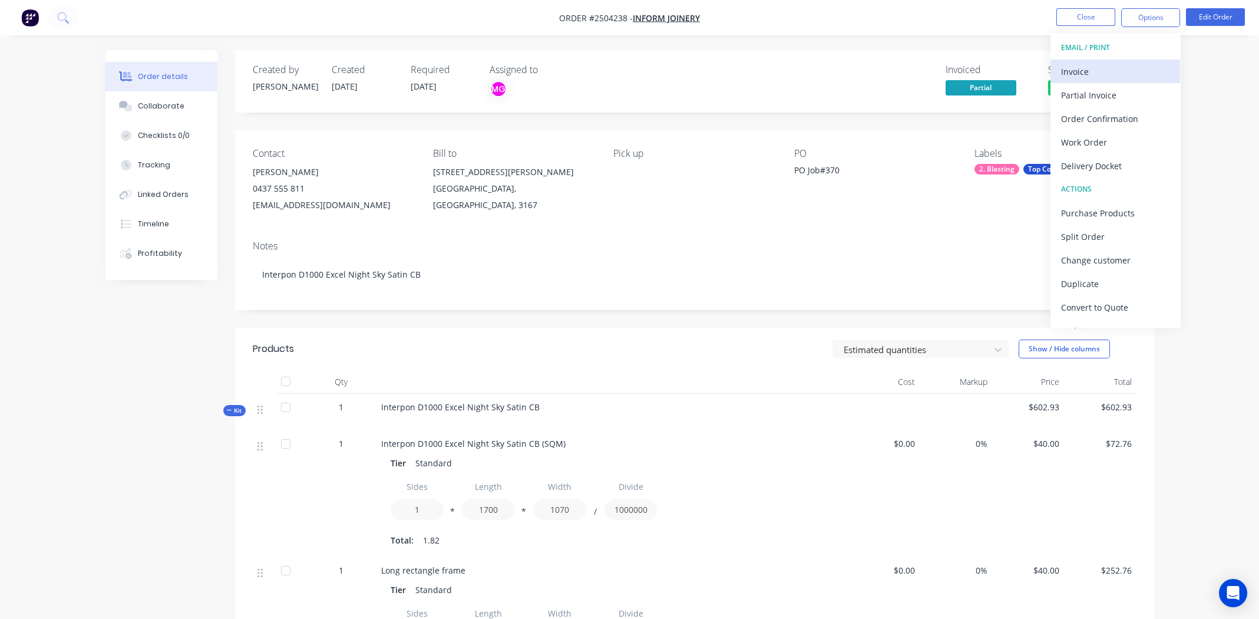
click at [1109, 61] on button "Invoice" at bounding box center [1115, 72] width 130 height 24
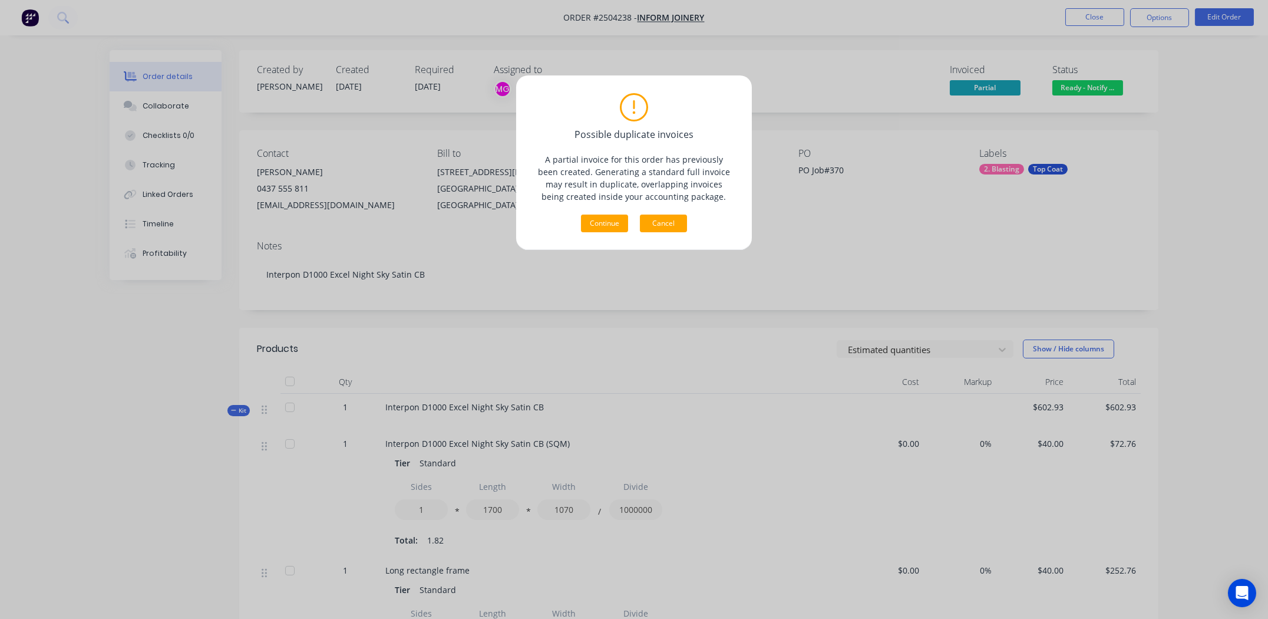
click at [672, 223] on button "Cancel" at bounding box center [663, 223] width 47 height 18
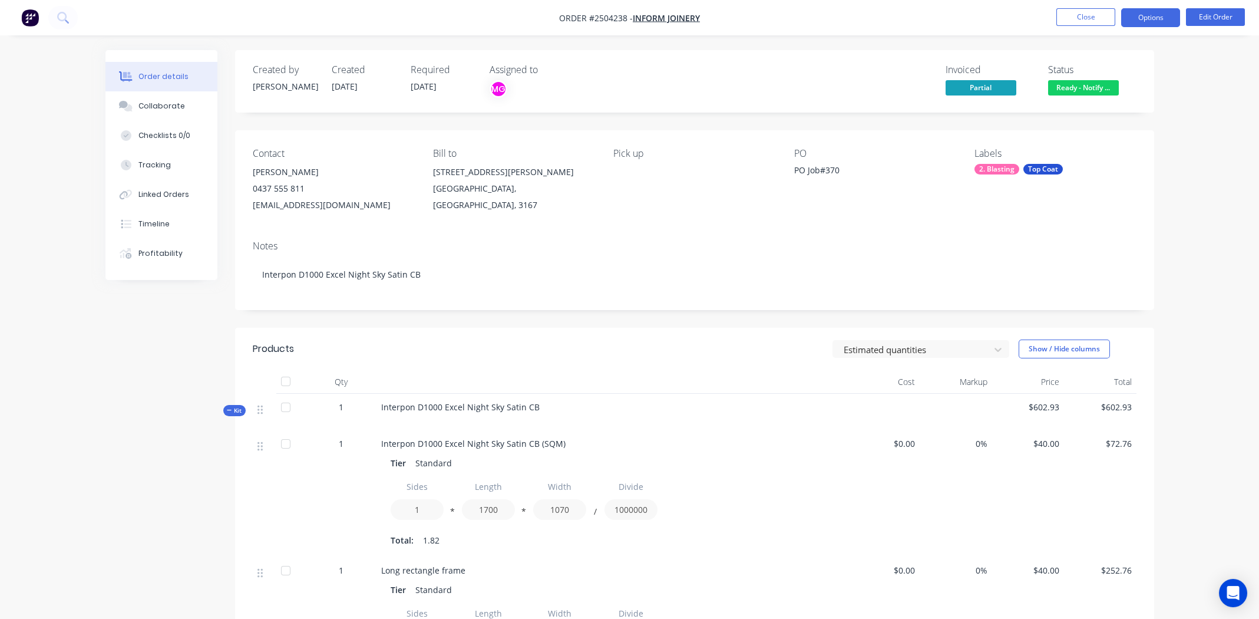
click at [1145, 9] on button "Options" at bounding box center [1150, 17] width 59 height 19
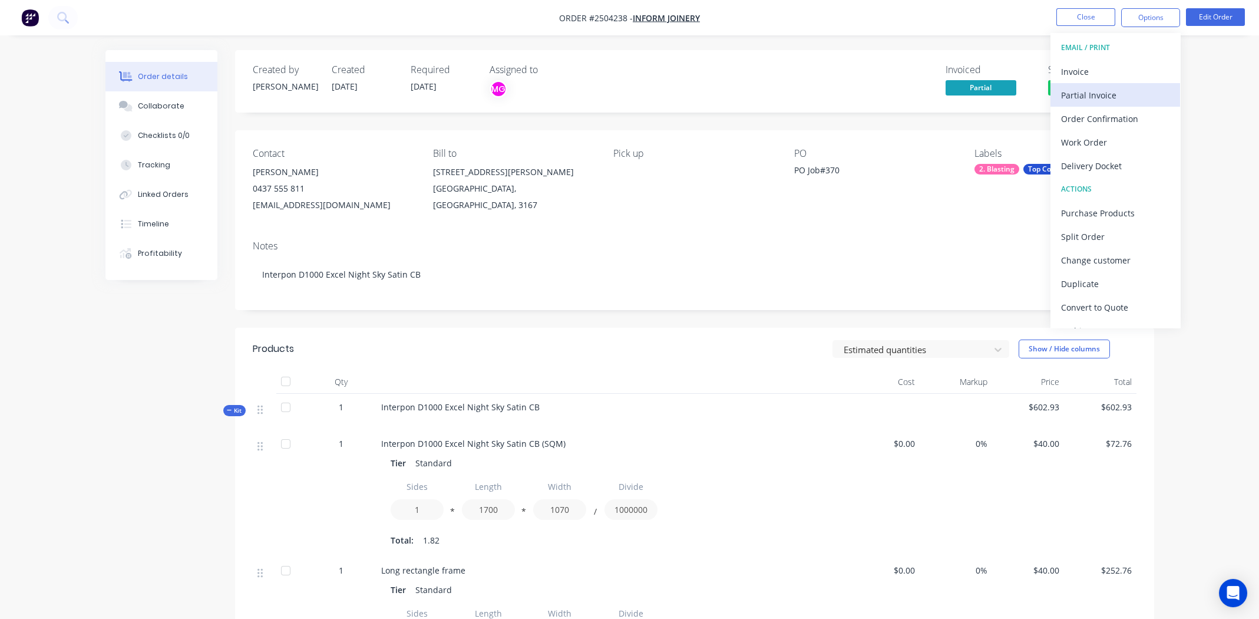
click at [1100, 95] on div "Partial Invoice" at bounding box center [1115, 95] width 108 height 17
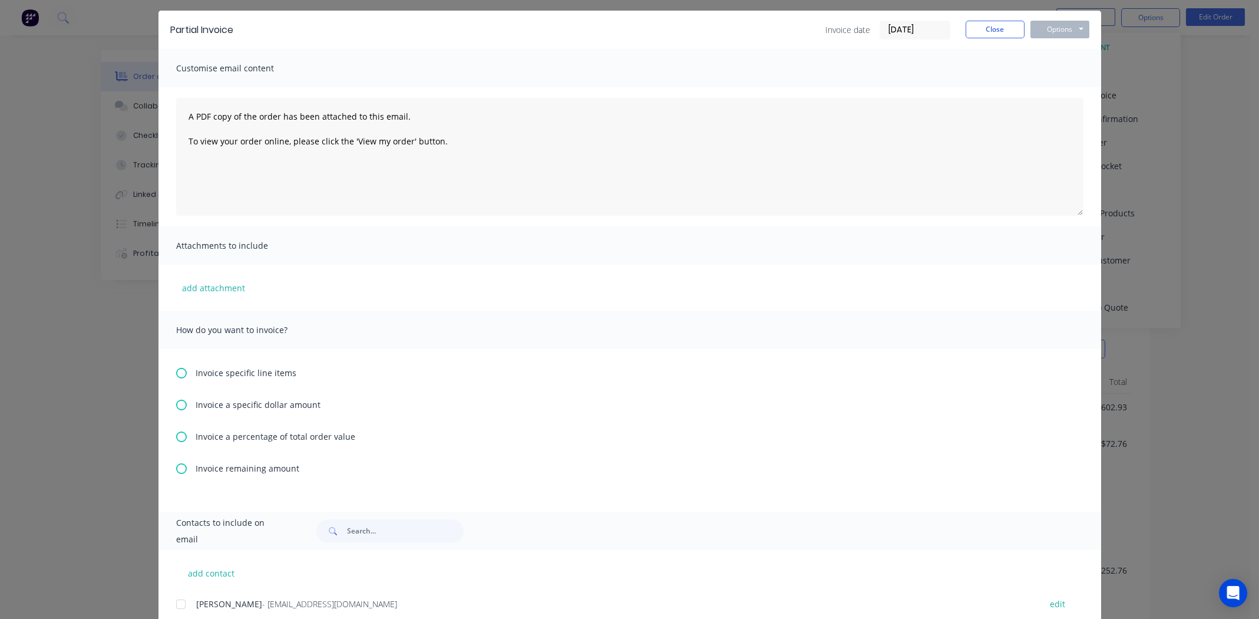
scroll to position [74, 0]
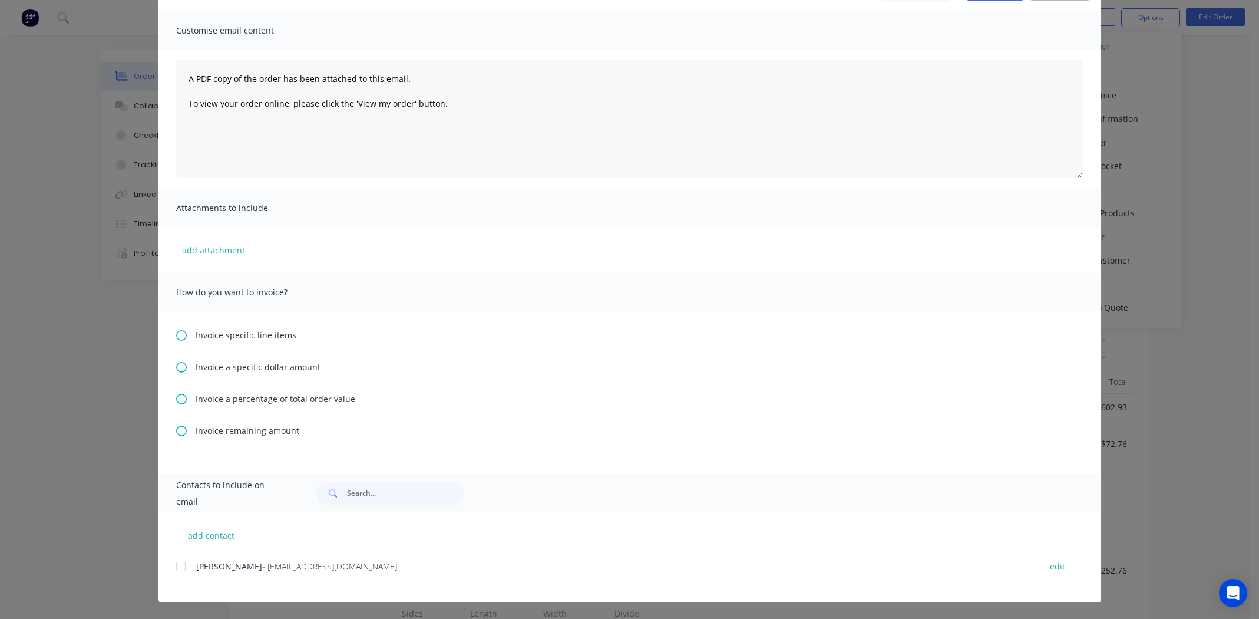
click at [178, 365] on icon at bounding box center [181, 367] width 11 height 11
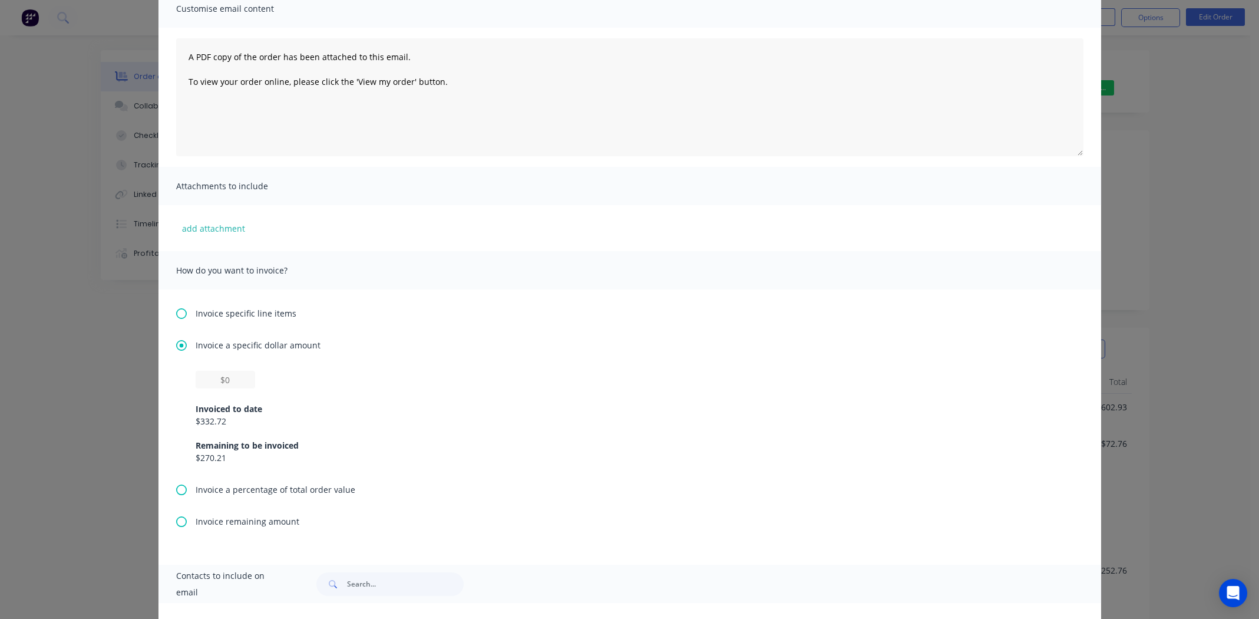
scroll to position [186, 0]
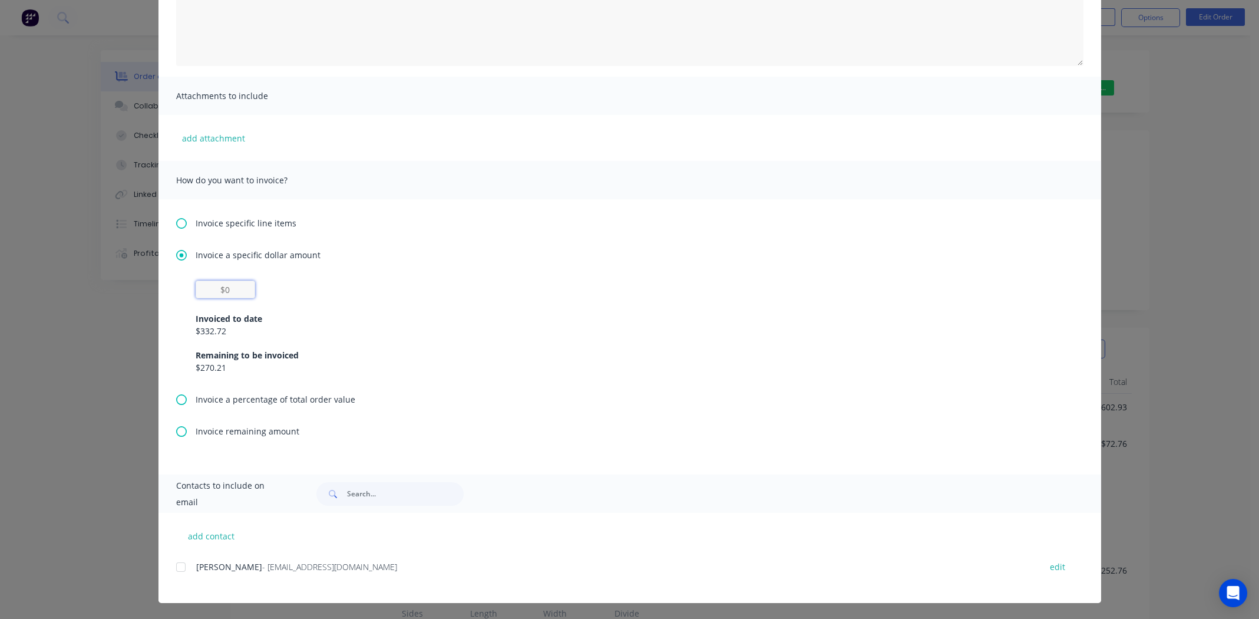
click at [221, 288] on input "text" at bounding box center [226, 289] width 60 height 18
type input "$270.21"
click at [615, 305] on div "Invoiced to date $332.72 Remaining to be invoiced $270.21" at bounding box center [630, 335] width 868 height 75
click at [174, 567] on div at bounding box center [181, 567] width 24 height 24
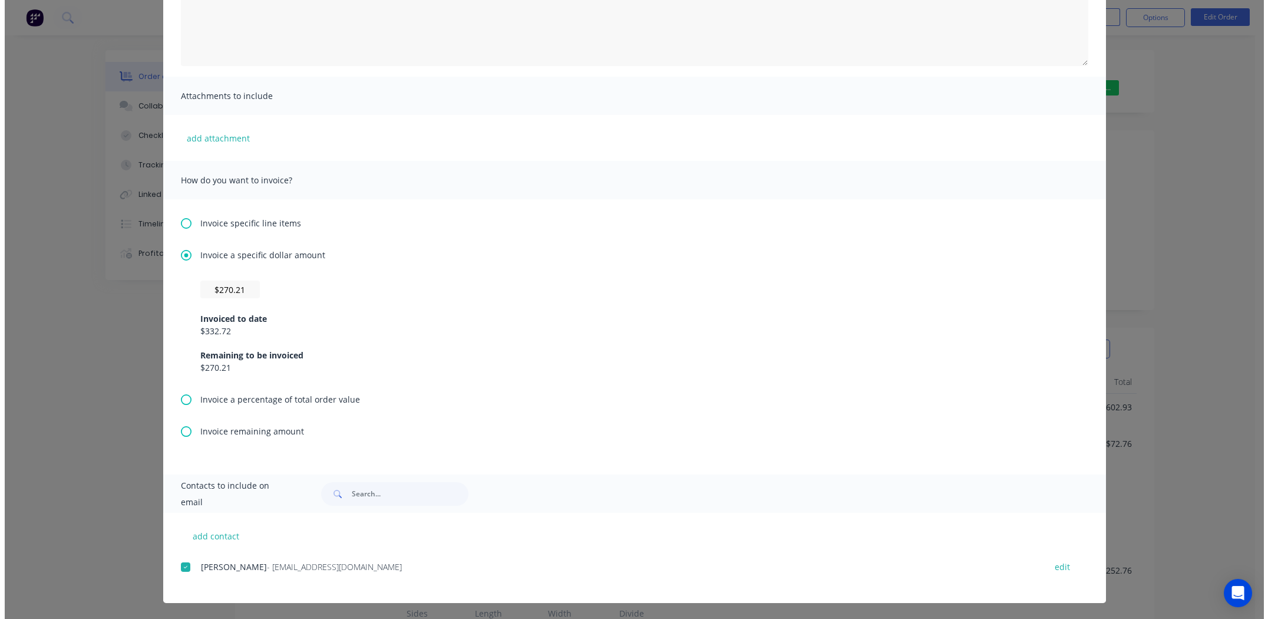
scroll to position [0, 0]
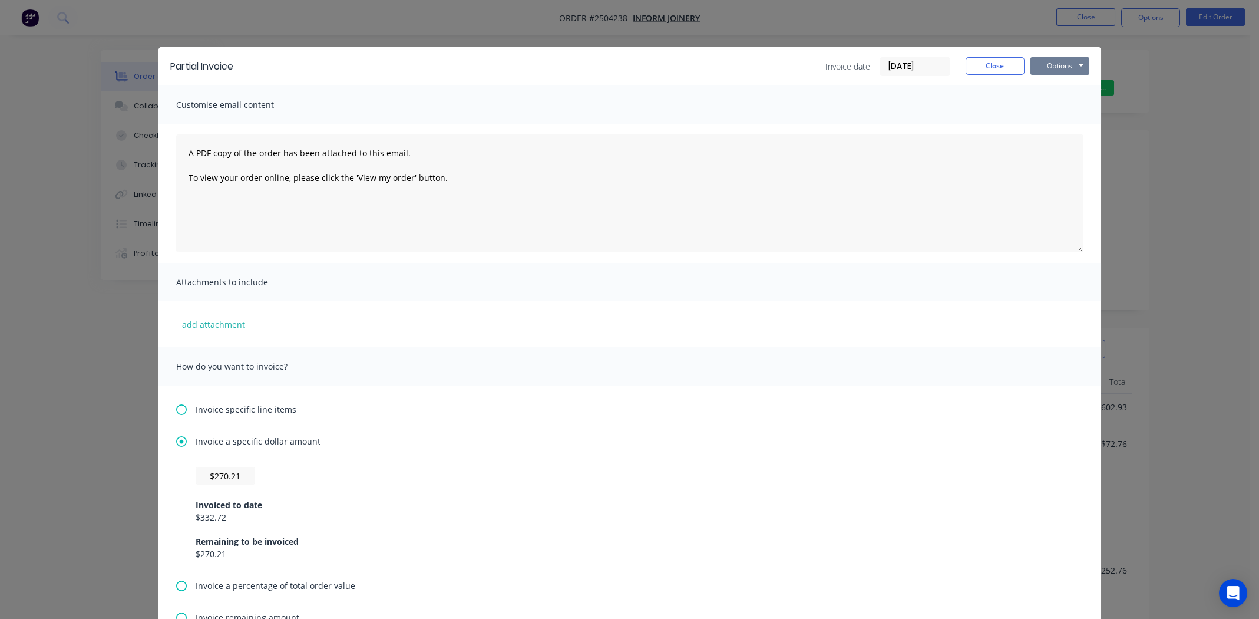
click at [1056, 62] on button "Options" at bounding box center [1059, 66] width 59 height 18
click at [1063, 127] on button "Email" at bounding box center [1067, 125] width 75 height 19
click at [995, 62] on button "Close" at bounding box center [995, 66] width 59 height 18
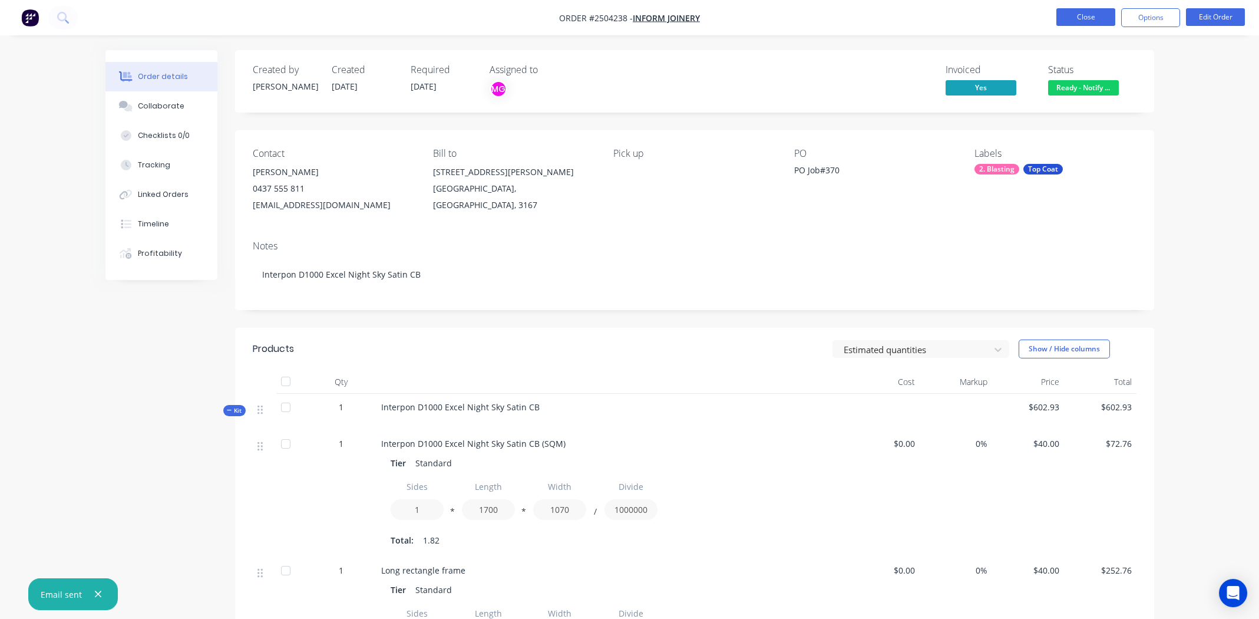
click at [1082, 18] on button "Close" at bounding box center [1085, 17] width 59 height 18
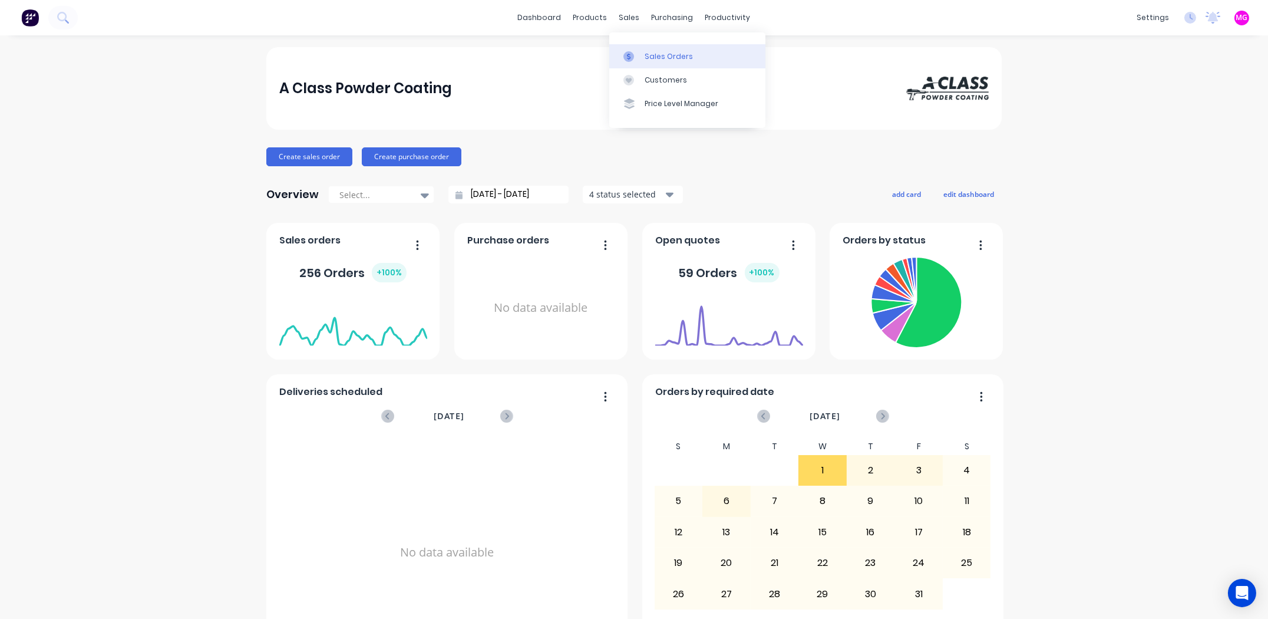
drag, startPoint x: 626, startPoint y: 15, endPoint x: 666, endPoint y: 59, distance: 59.2
click at [626, 15] on div "sales" at bounding box center [629, 18] width 32 height 18
click at [666, 60] on div "Sales Orders" at bounding box center [669, 56] width 48 height 11
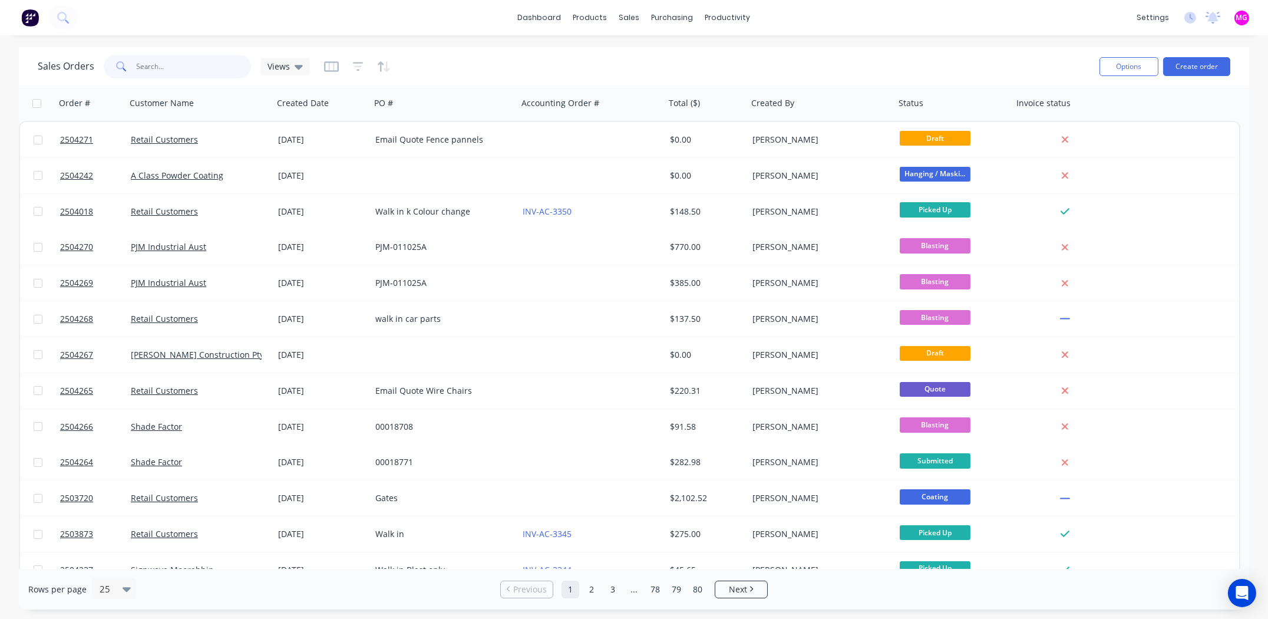
click at [176, 62] on input "text" at bounding box center [194, 67] width 115 height 24
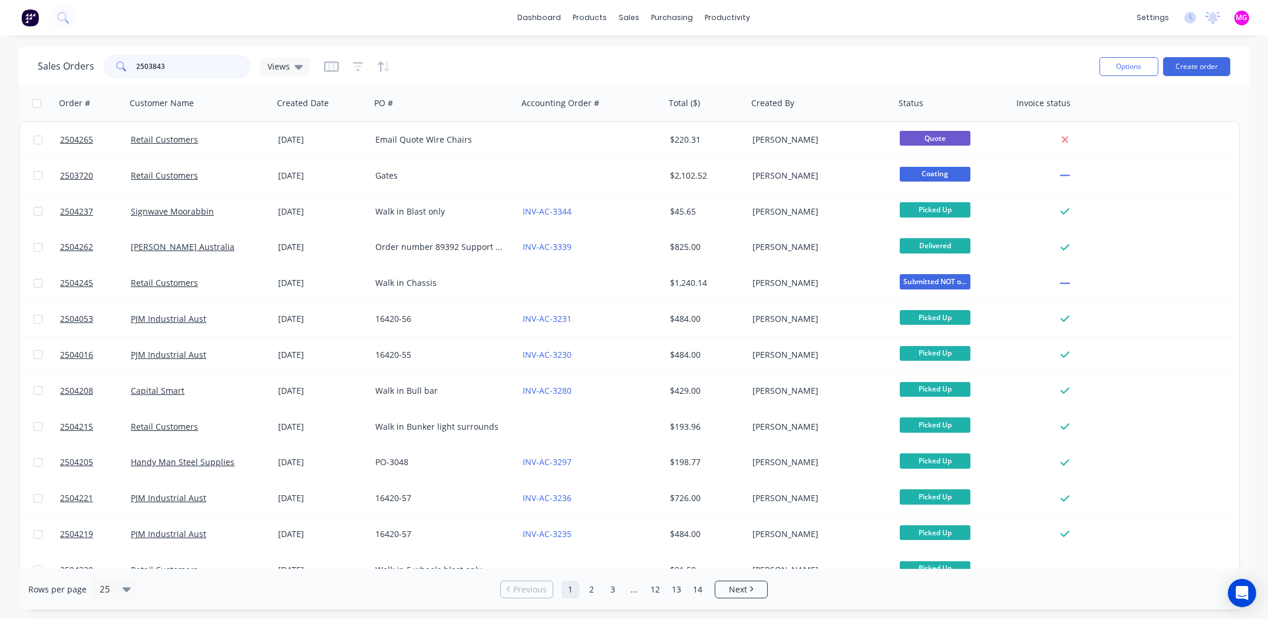
type input "2503843"
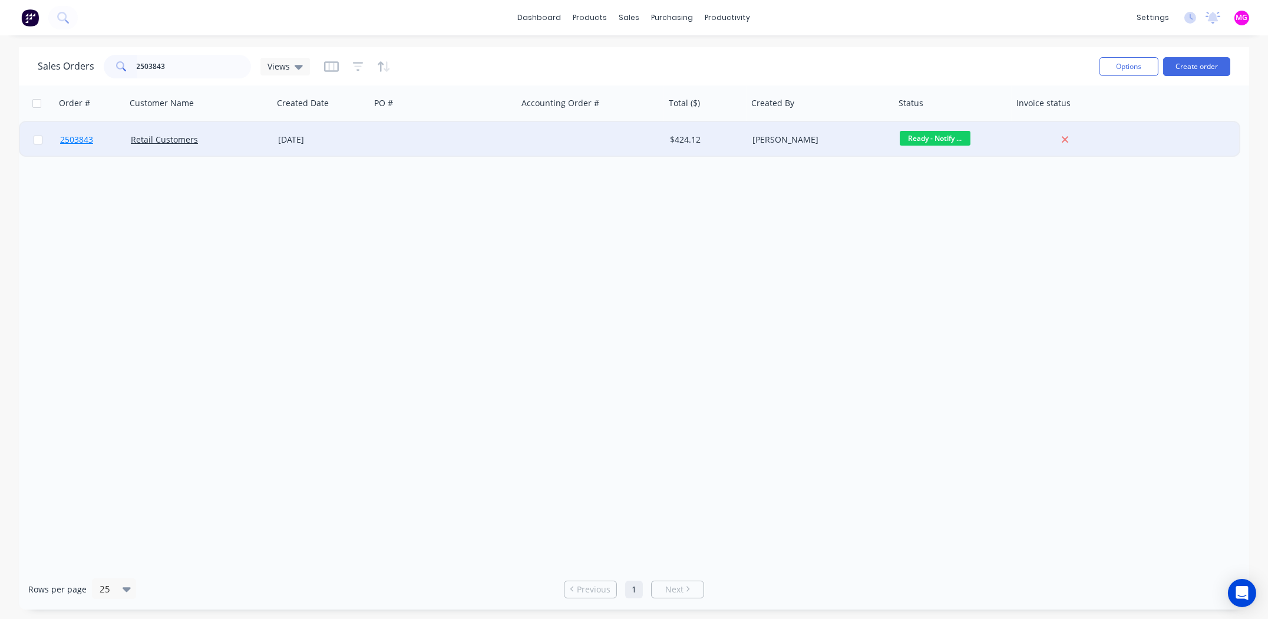
click at [78, 137] on span "2503843" at bounding box center [76, 140] width 33 height 12
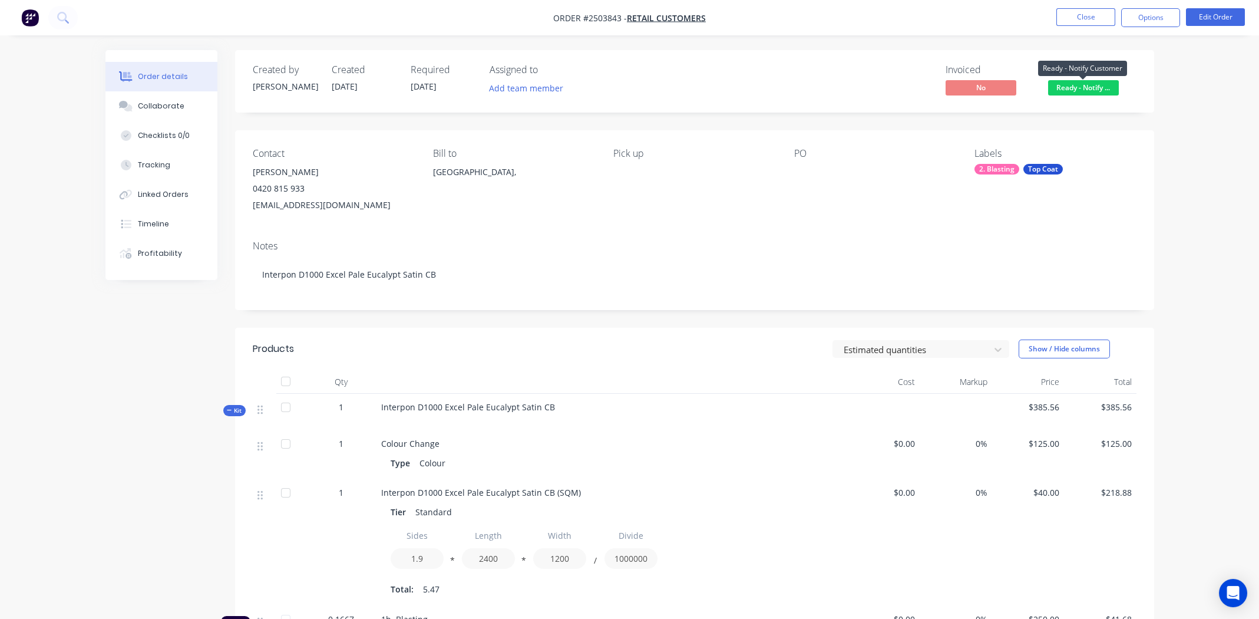
click at [1081, 87] on span "Ready - Notify ..." at bounding box center [1083, 87] width 71 height 15
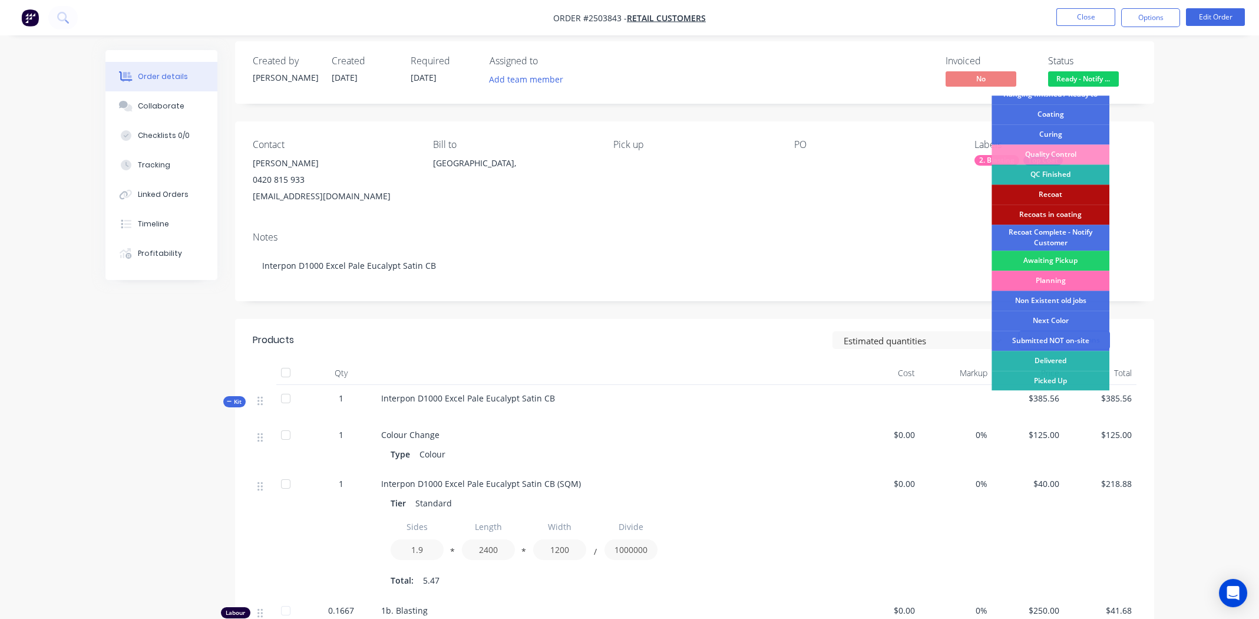
scroll to position [228, 0]
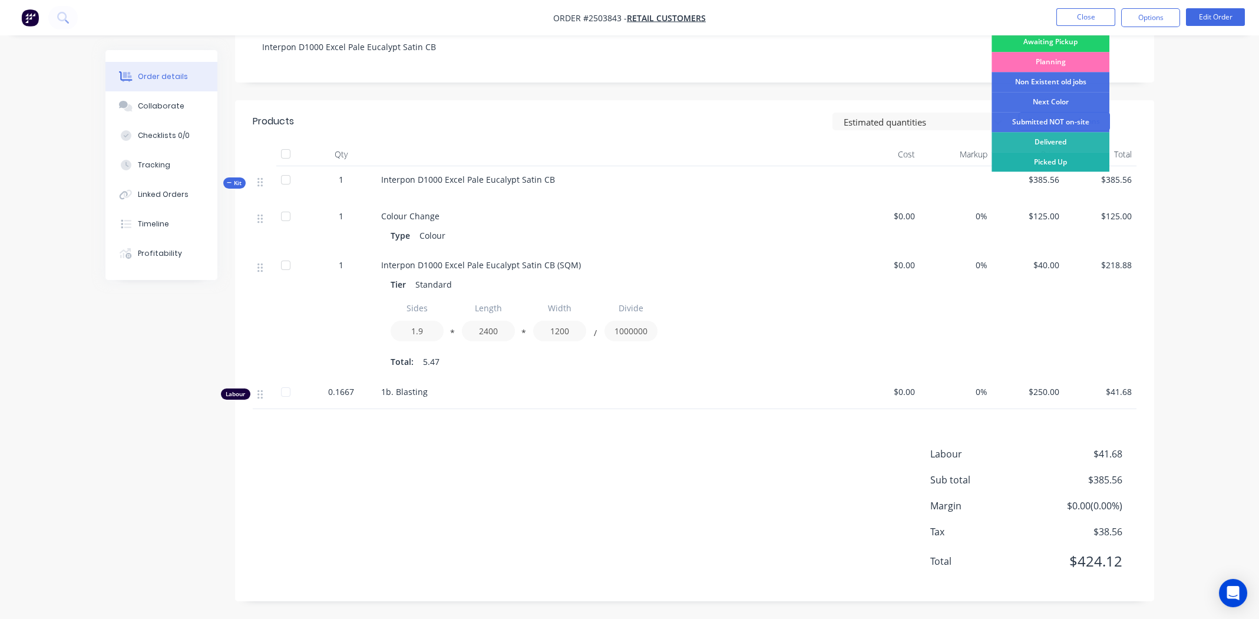
click at [1053, 162] on div "Picked Up" at bounding box center [1051, 162] width 118 height 20
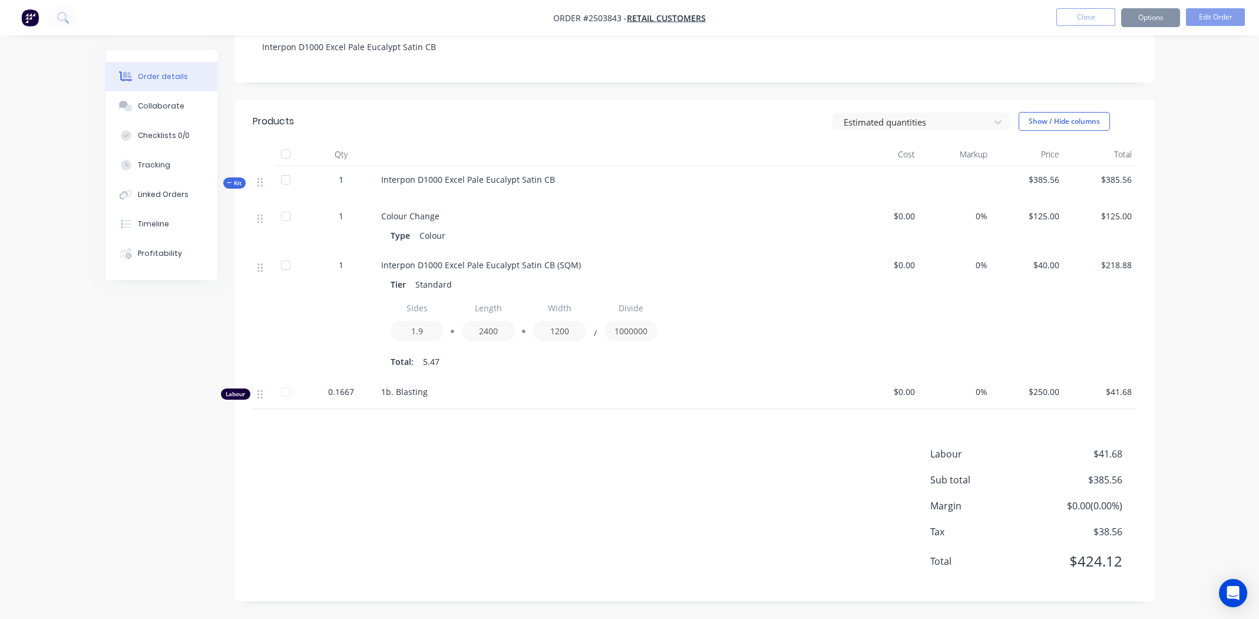
scroll to position [0, 0]
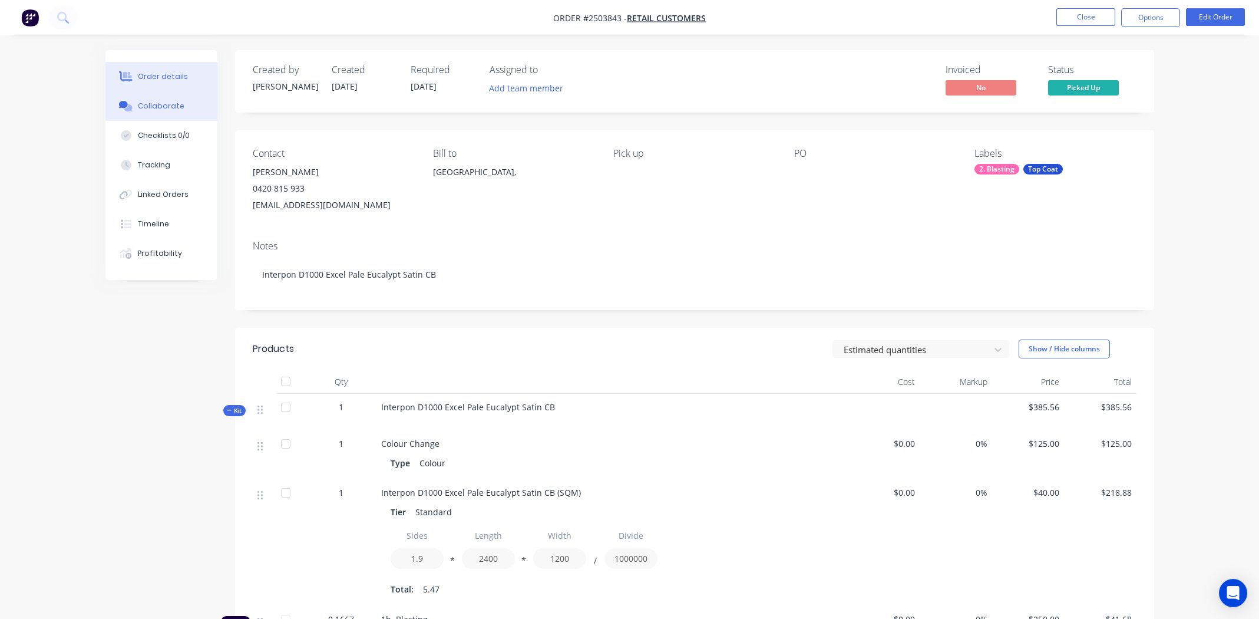
click at [140, 96] on button "Collaborate" at bounding box center [161, 105] width 112 height 29
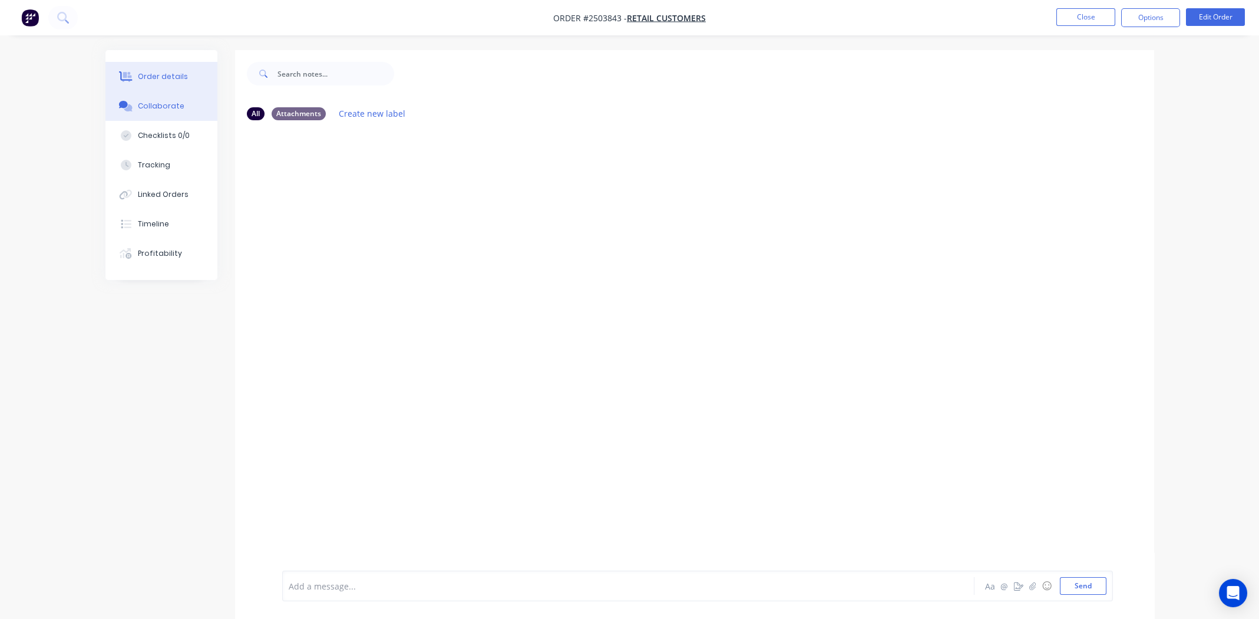
click at [149, 75] on div "Order details" at bounding box center [163, 76] width 50 height 11
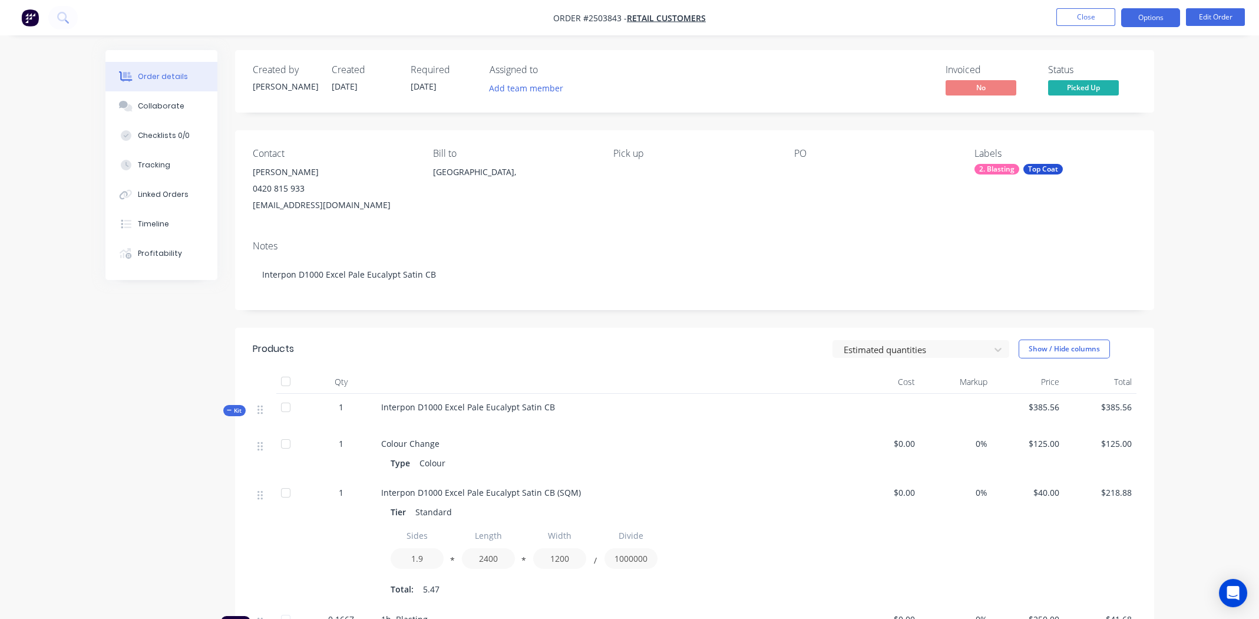
click at [1146, 13] on button "Options" at bounding box center [1150, 17] width 59 height 19
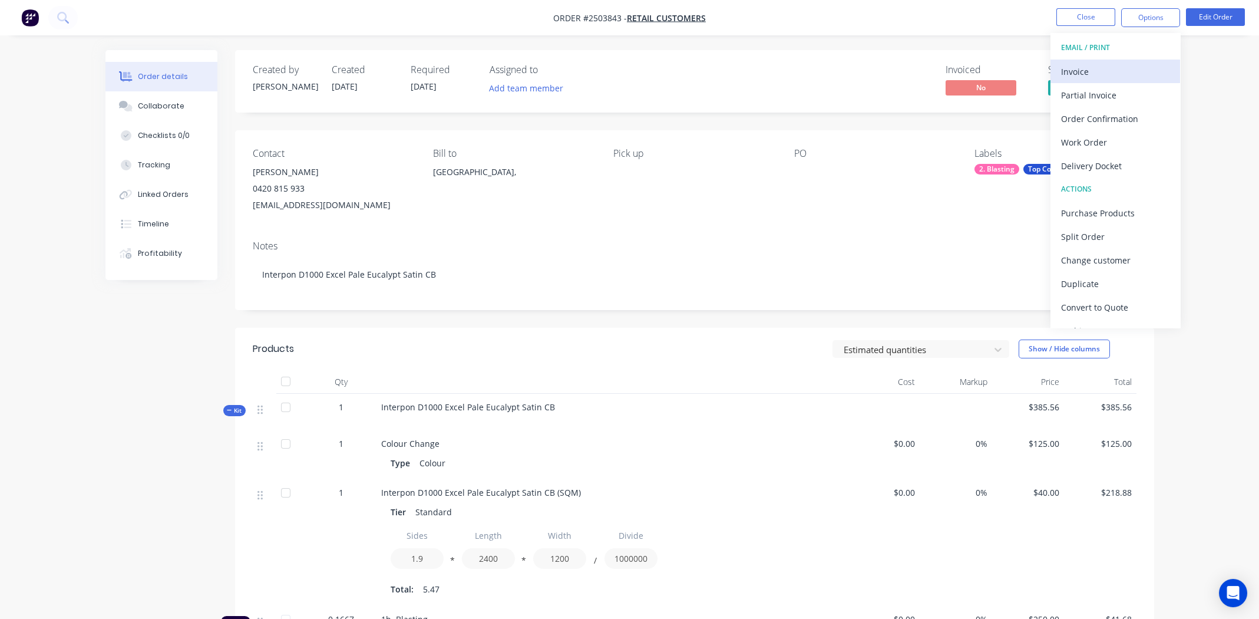
click at [1108, 67] on div "Invoice" at bounding box center [1115, 71] width 108 height 17
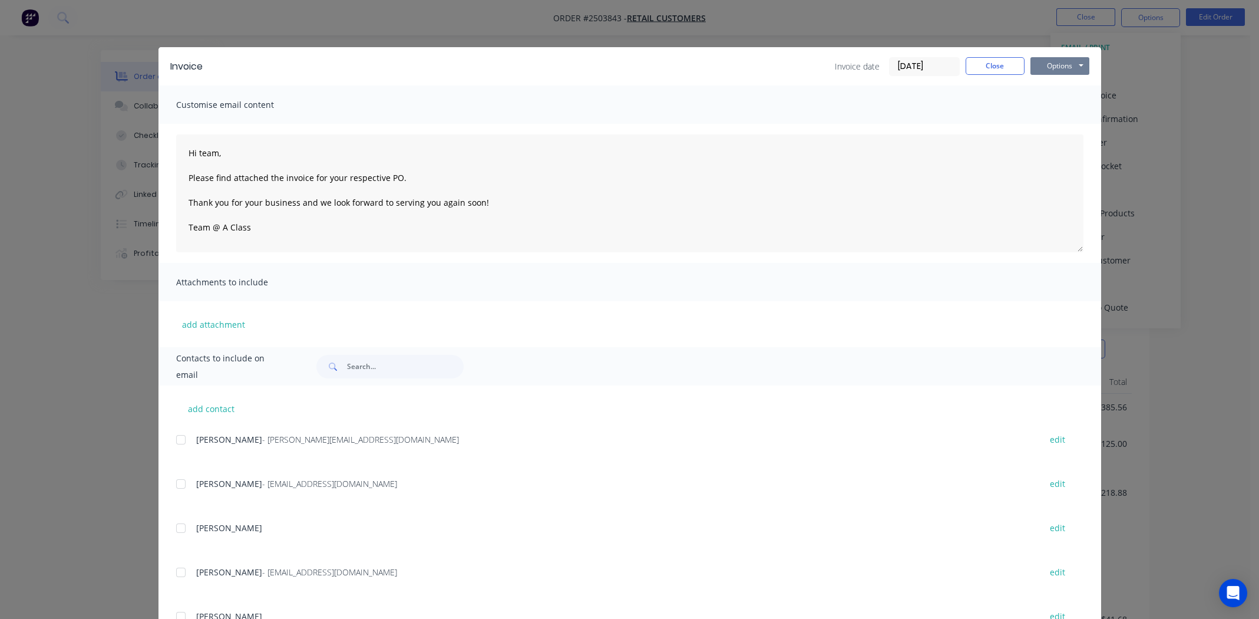
click at [1052, 66] on button "Options" at bounding box center [1059, 66] width 59 height 18
click at [1058, 111] on button "Print" at bounding box center [1067, 106] width 75 height 19
click at [982, 65] on button "Close" at bounding box center [995, 66] width 59 height 18
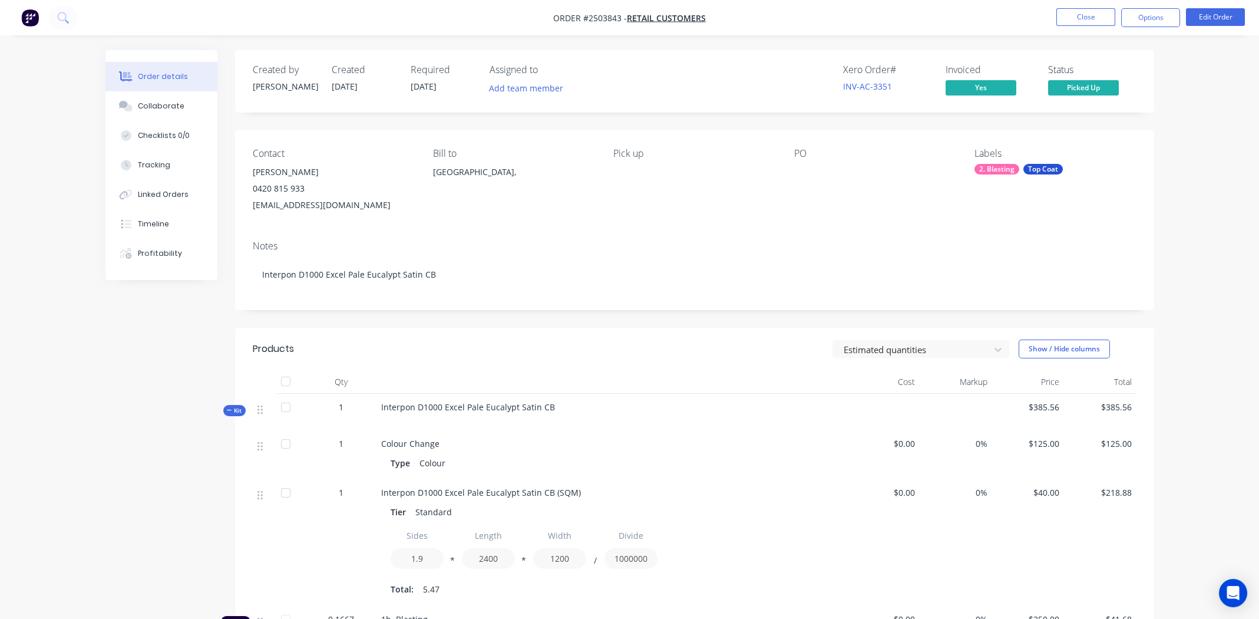
click at [1186, 77] on div "Order details Collaborate Checklists 0/0 Tracking Linked Orders Timeline Profit…" at bounding box center [629, 423] width 1259 height 846
click at [1215, 111] on div "Order details Collaborate Checklists 0/0 Tracking Linked Orders Timeline Profit…" at bounding box center [629, 423] width 1259 height 846
click at [1078, 18] on button "Close" at bounding box center [1085, 17] width 59 height 18
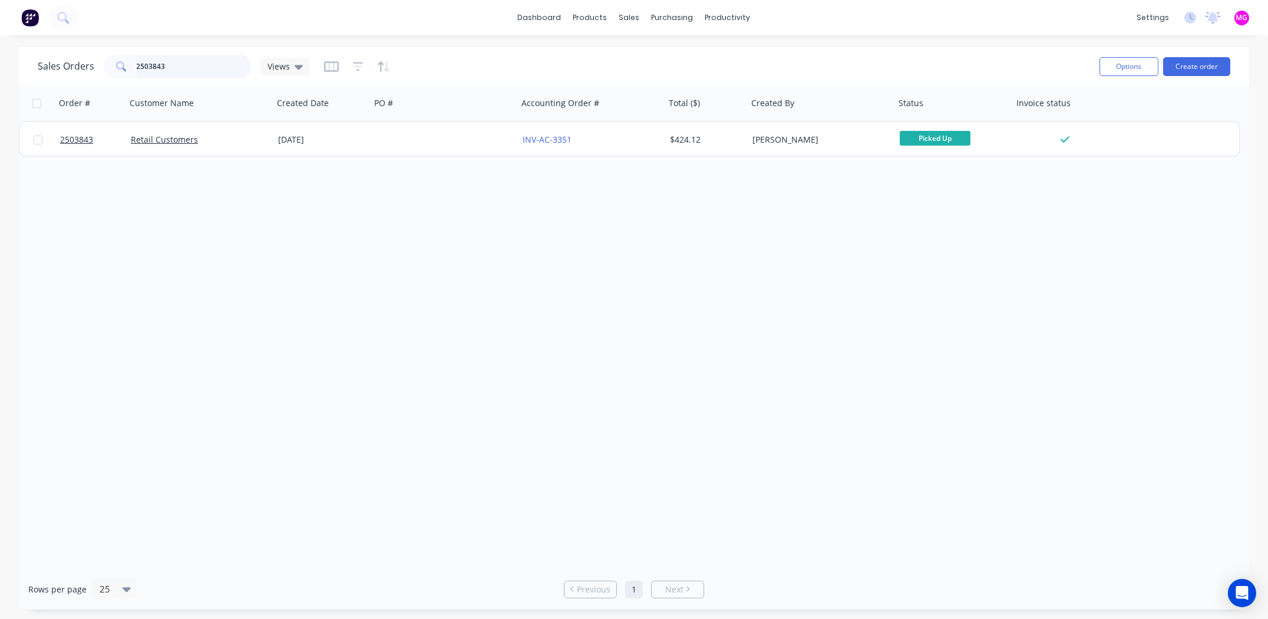
click at [189, 68] on input "2503843" at bounding box center [194, 67] width 115 height 24
click at [187, 72] on input "2503843" at bounding box center [194, 67] width 115 height 24
click at [184, 61] on input "2503843" at bounding box center [194, 67] width 115 height 24
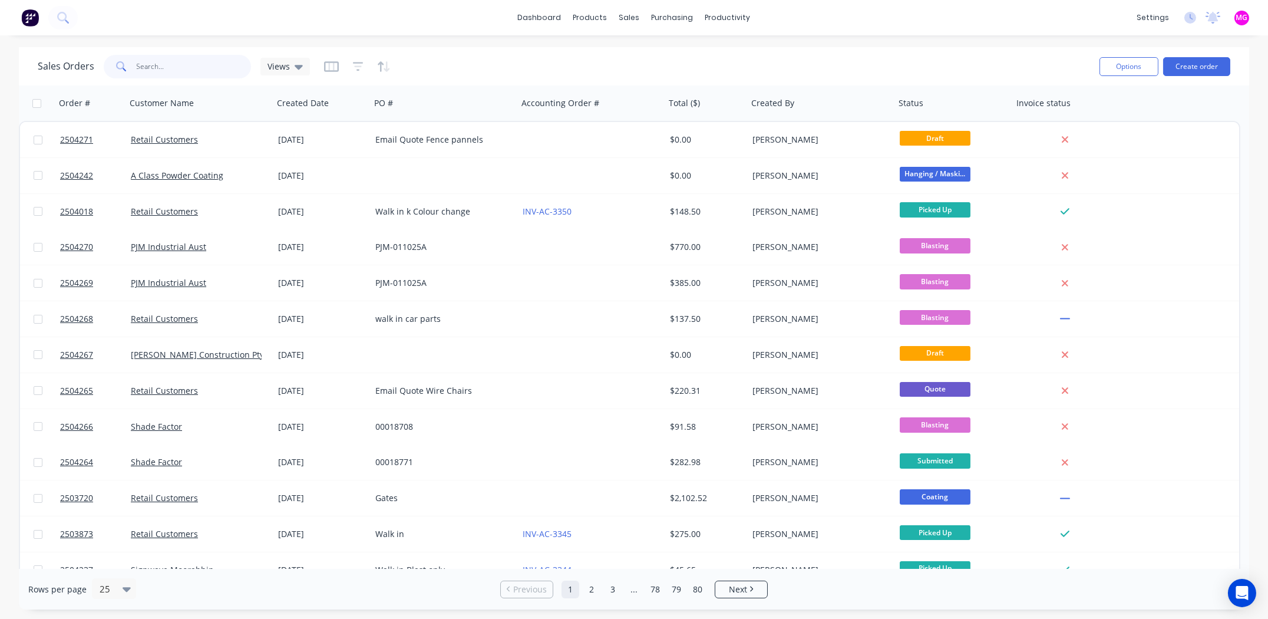
click at [176, 70] on input "text" at bounding box center [194, 67] width 115 height 24
click at [1189, 64] on button "Create order" at bounding box center [1196, 66] width 67 height 19
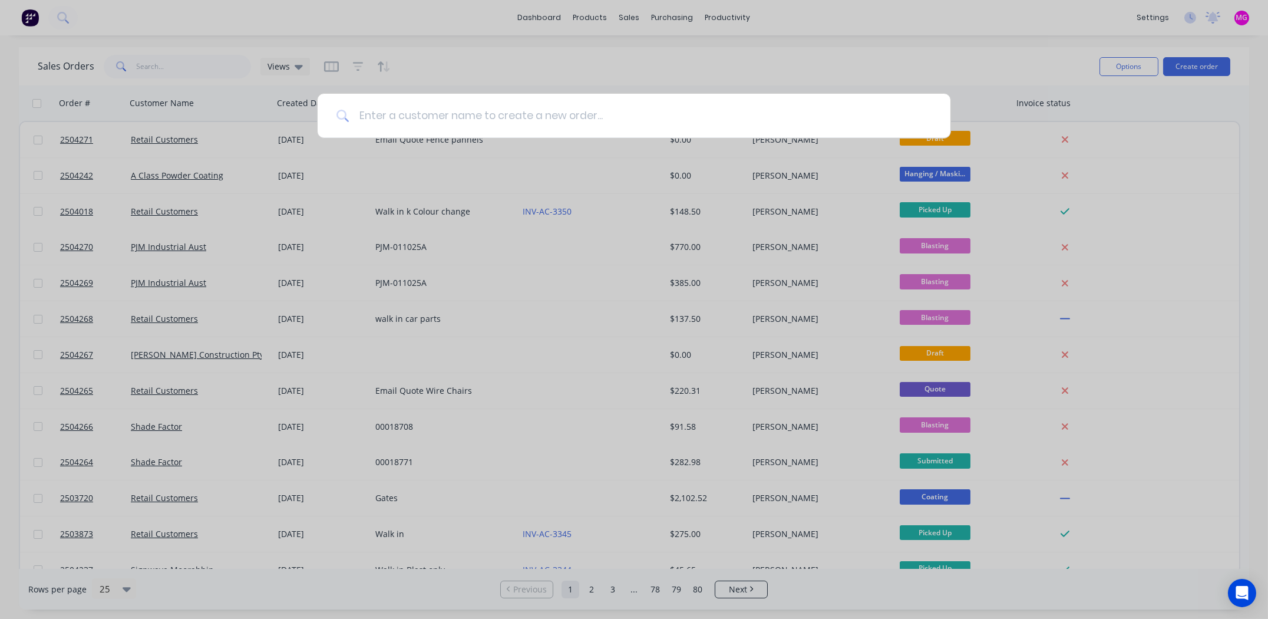
click at [381, 113] on input at bounding box center [640, 116] width 582 height 44
click at [412, 115] on input at bounding box center [640, 116] width 582 height 44
click at [1008, 55] on div at bounding box center [634, 309] width 1268 height 619
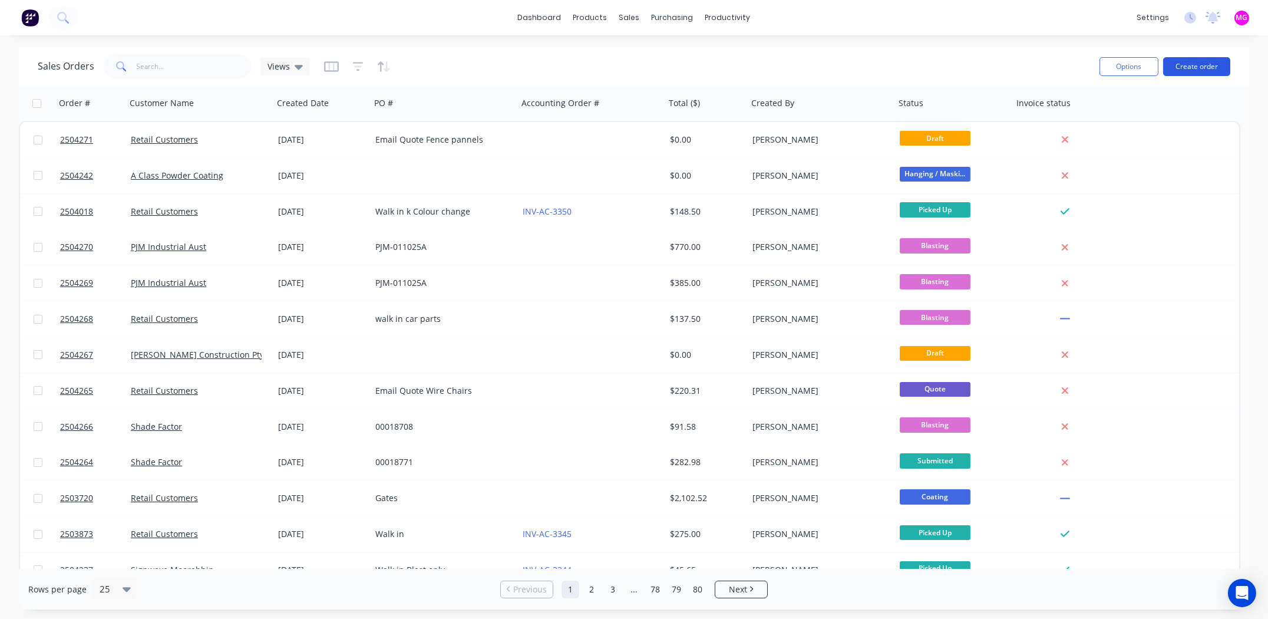
click at [1192, 67] on button "Create order" at bounding box center [1196, 66] width 67 height 19
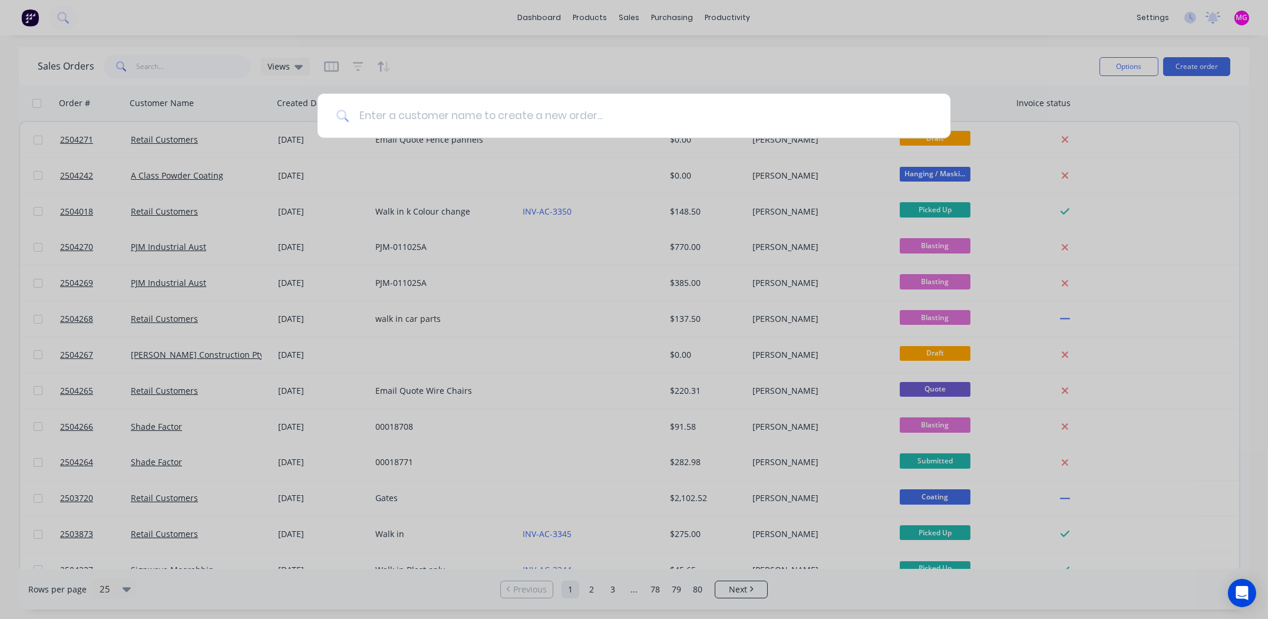
click at [469, 118] on input at bounding box center [640, 116] width 582 height 44
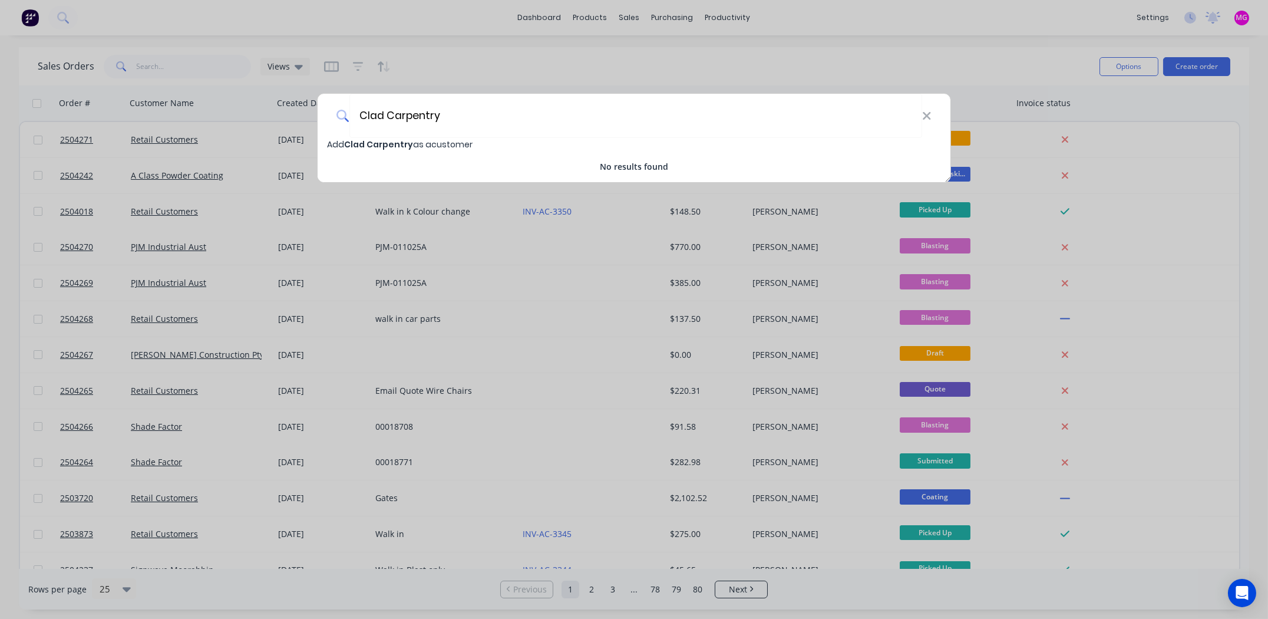
type input "Clad Carpentry"
click at [400, 145] on span "Clad Carpentry" at bounding box center [378, 144] width 69 height 12
select select "AU"
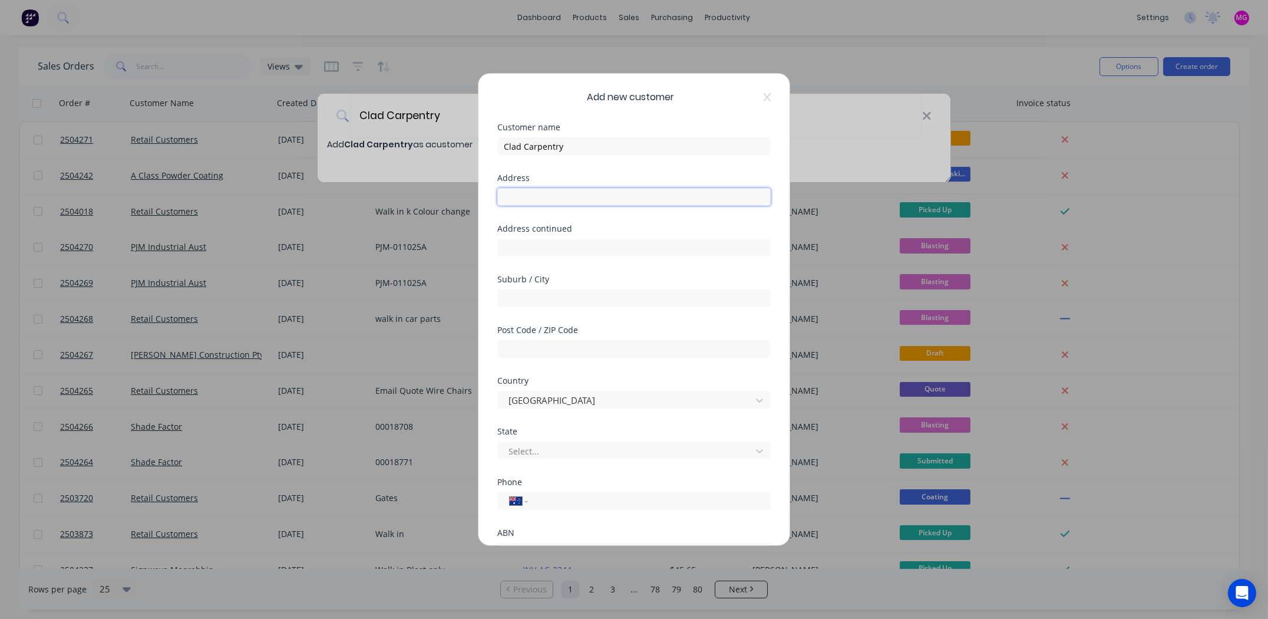
click at [533, 197] on input "text" at bounding box center [633, 197] width 273 height 18
click at [523, 197] on input "text" at bounding box center [633, 197] width 273 height 18
type input "PO Box 6034"
click at [546, 303] on input "text" at bounding box center [633, 298] width 273 height 18
type input "[PERSON_NAME]"
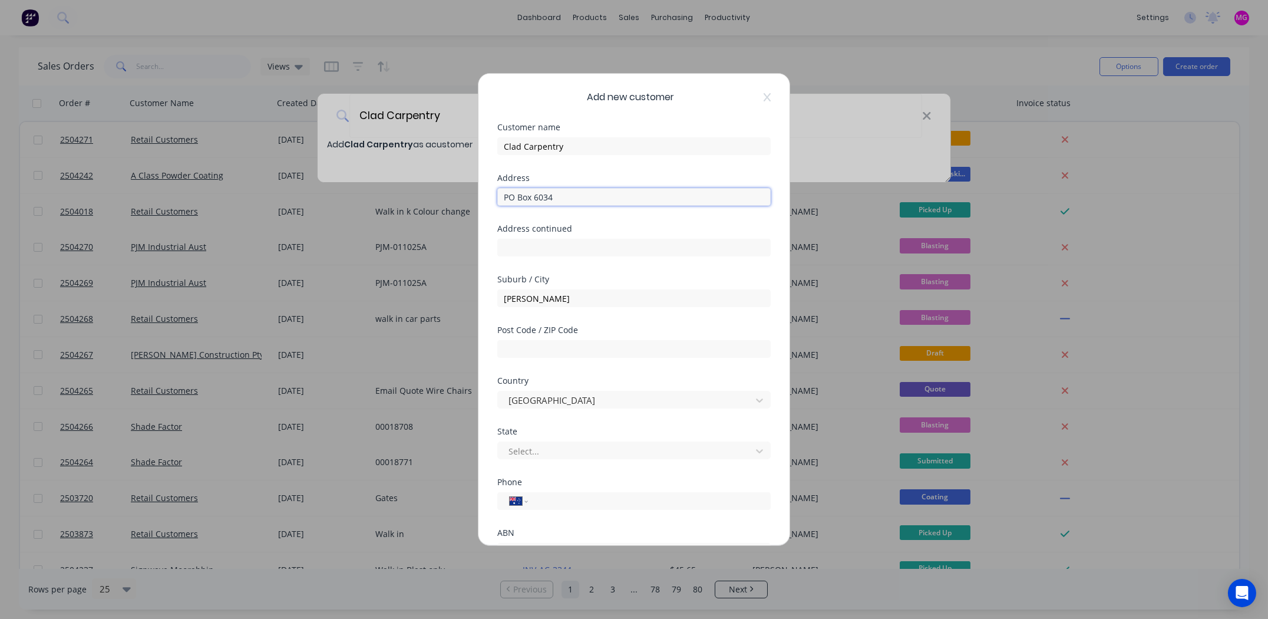
click at [595, 200] on input "PO Box 6034" at bounding box center [633, 197] width 273 height 18
type input "PO Box 6034"
click at [550, 302] on input "[PERSON_NAME]" at bounding box center [633, 298] width 273 height 18
click at [582, 346] on input "text" at bounding box center [633, 349] width 273 height 18
click at [565, 303] on input "[PERSON_NAME]" at bounding box center [633, 298] width 273 height 18
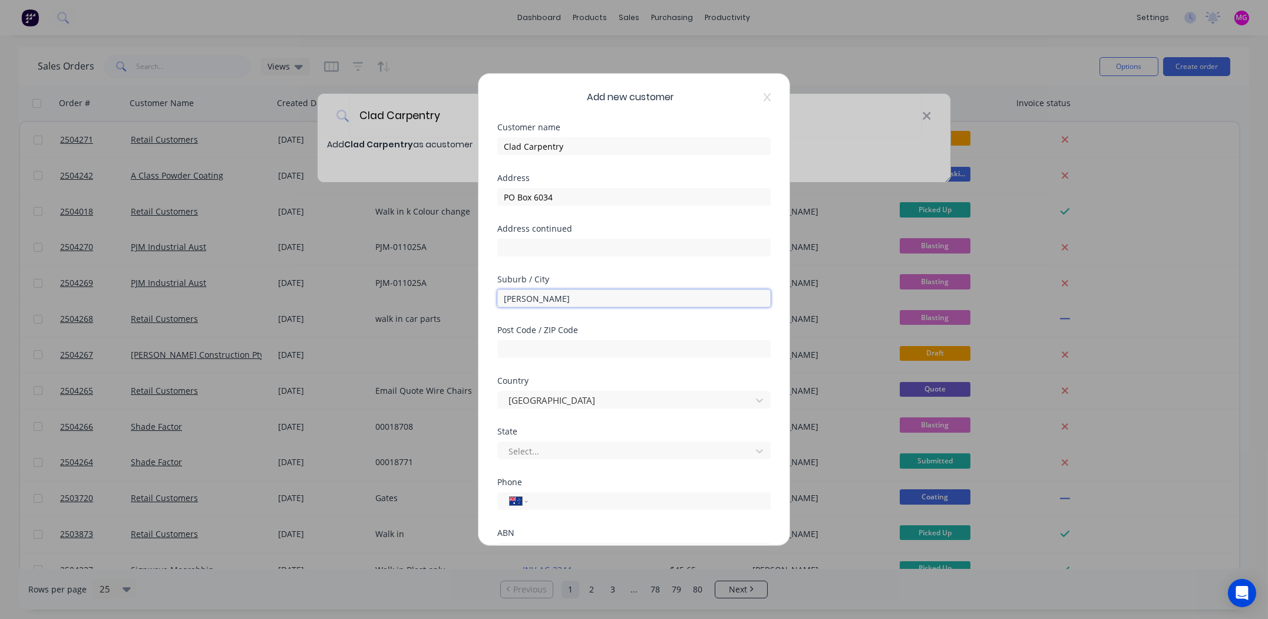
click at [566, 302] on input "[PERSON_NAME]" at bounding box center [633, 298] width 273 height 18
type input "Baumaris"
click at [563, 353] on input "text" at bounding box center [633, 349] width 273 height 18
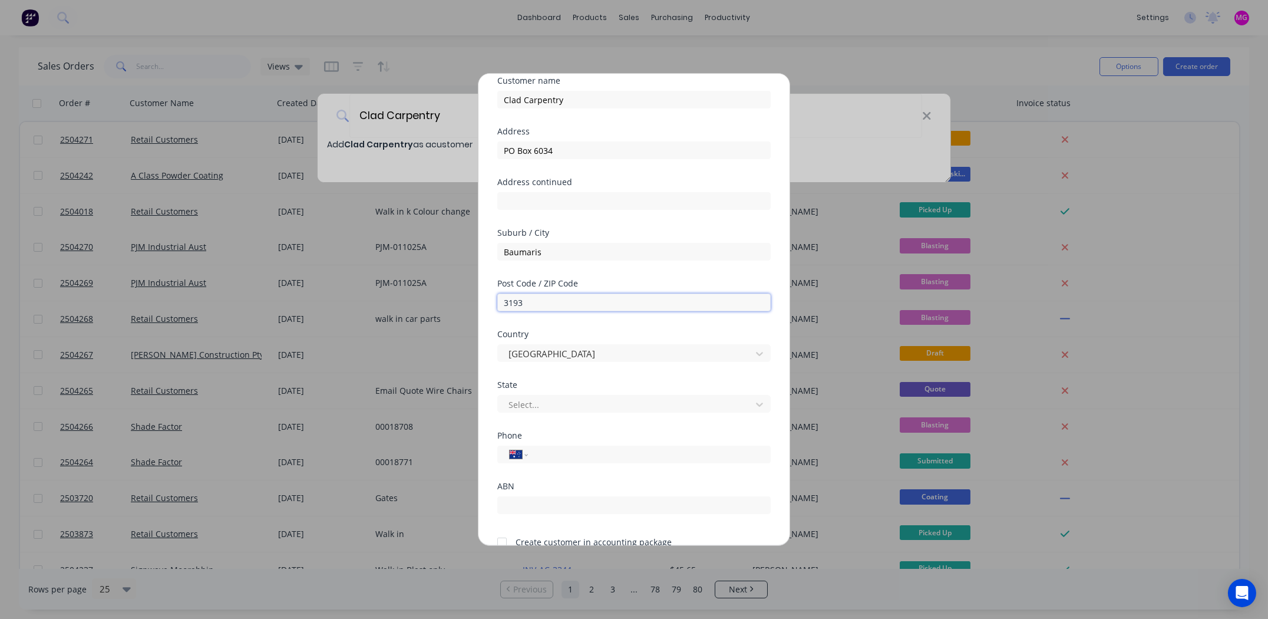
scroll to position [103, 0]
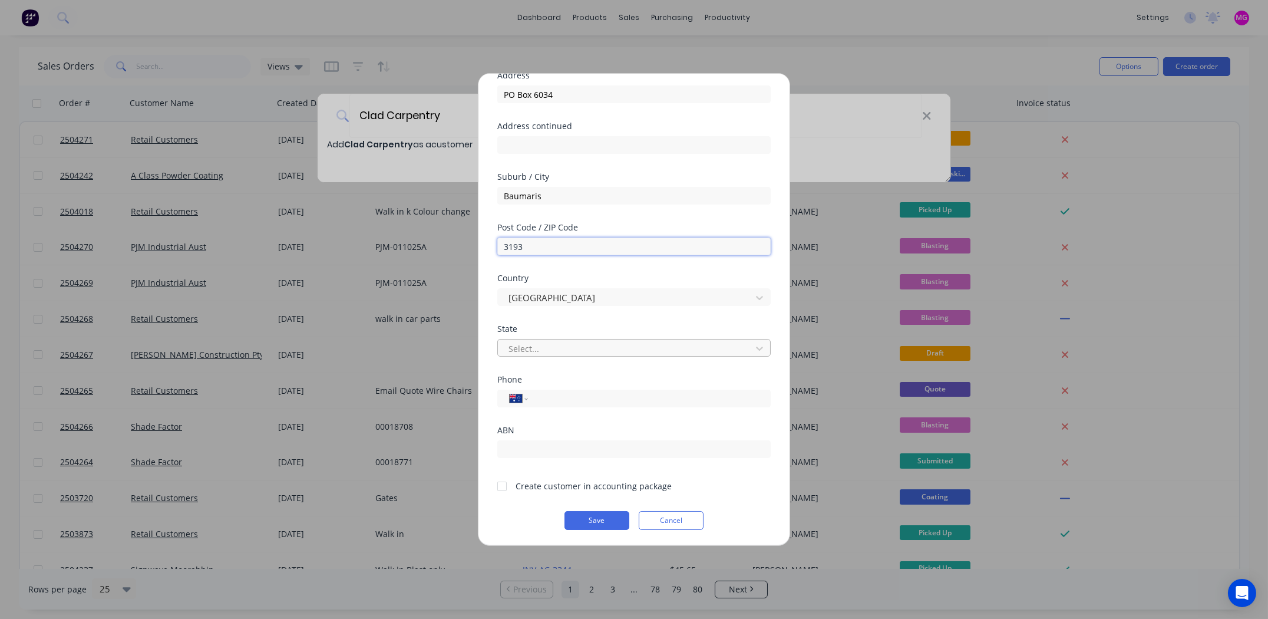
type input "3193"
click at [558, 346] on div at bounding box center [626, 348] width 238 height 15
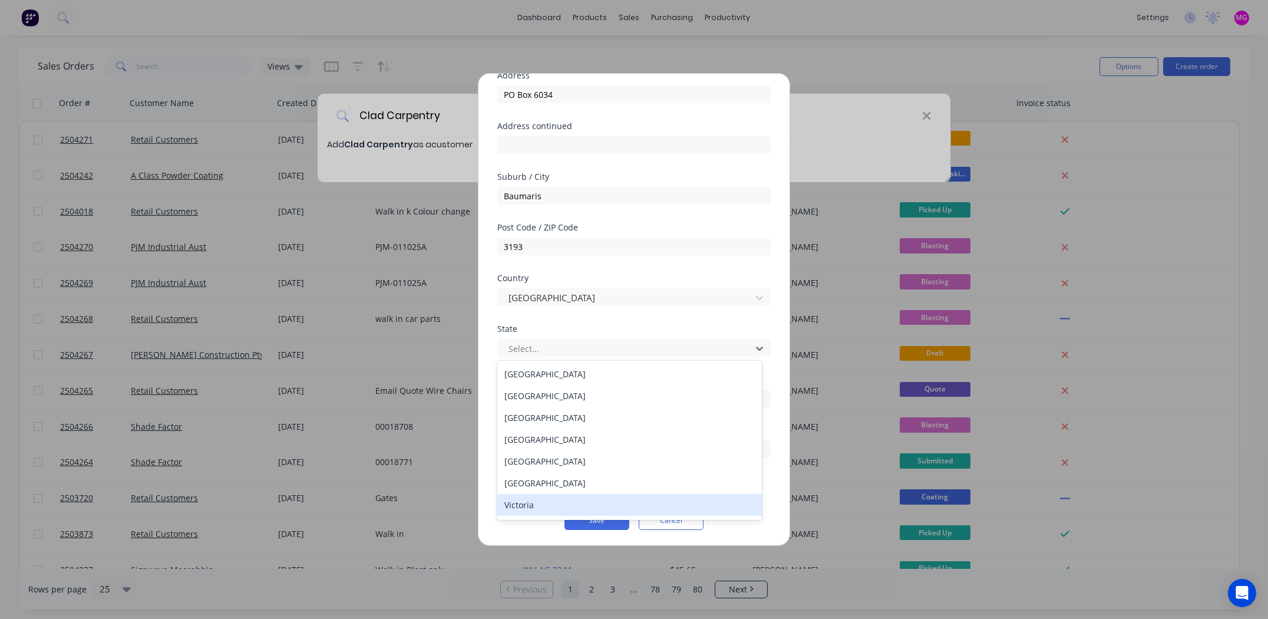
click at [530, 505] on div "Victoria" at bounding box center [629, 505] width 265 height 22
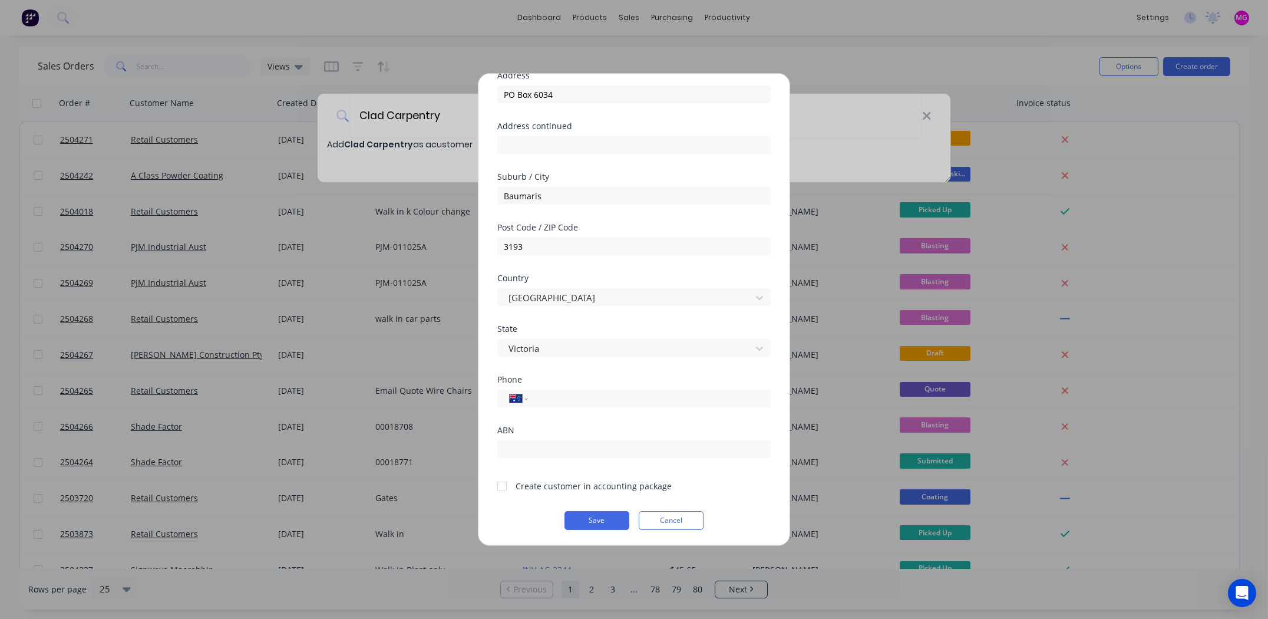
click at [501, 481] on div at bounding box center [502, 486] width 24 height 24
click at [606, 395] on input "tel" at bounding box center [647, 399] width 222 height 14
click at [580, 396] on input "tel" at bounding box center [644, 399] width 216 height 14
type input "0420 815 933"
click at [599, 516] on button "Save" at bounding box center [596, 520] width 65 height 19
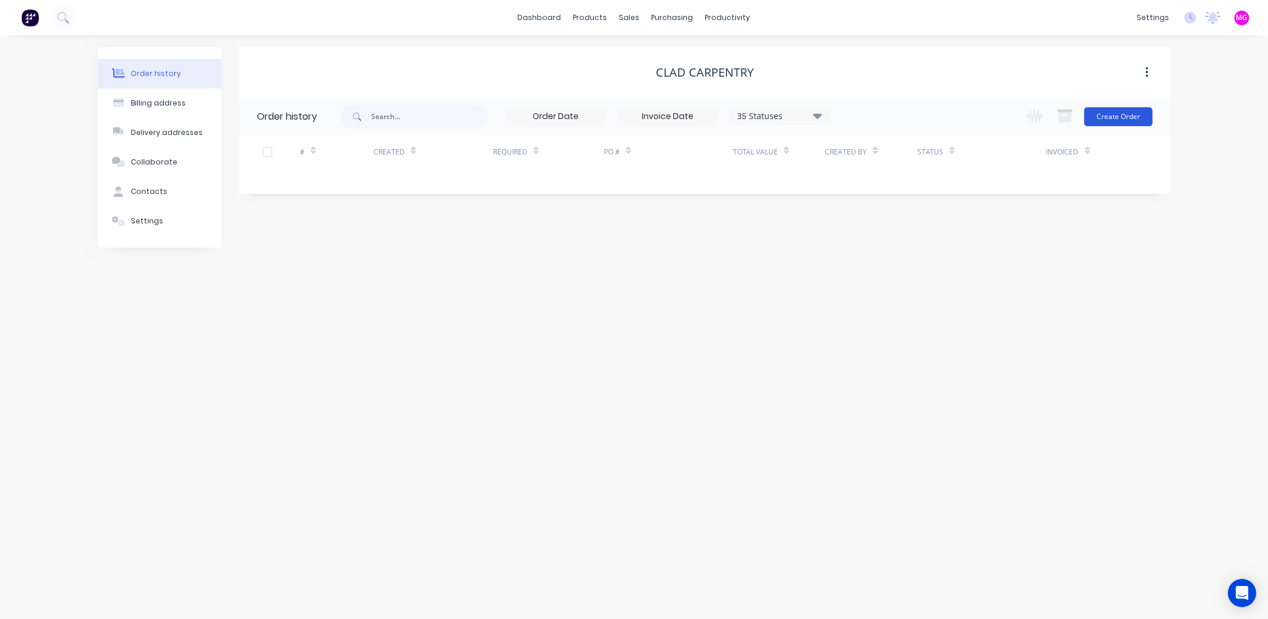
click at [1119, 118] on button "Create Order" at bounding box center [1118, 116] width 68 height 19
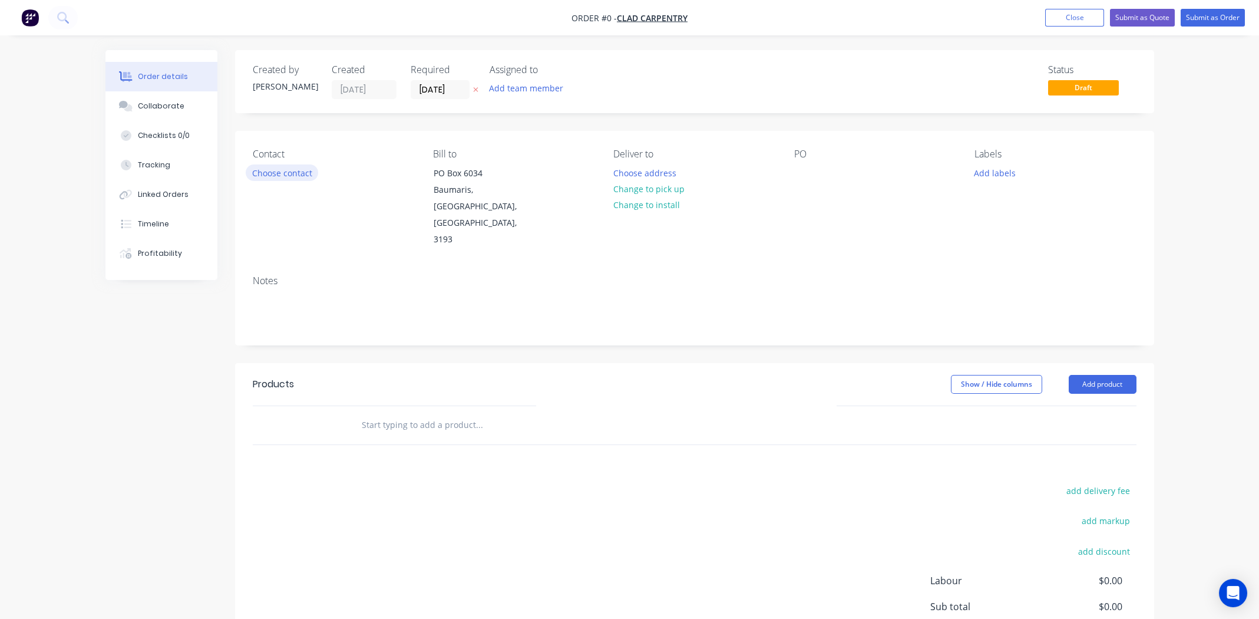
click at [276, 177] on button "Choose contact" at bounding box center [282, 172] width 72 height 16
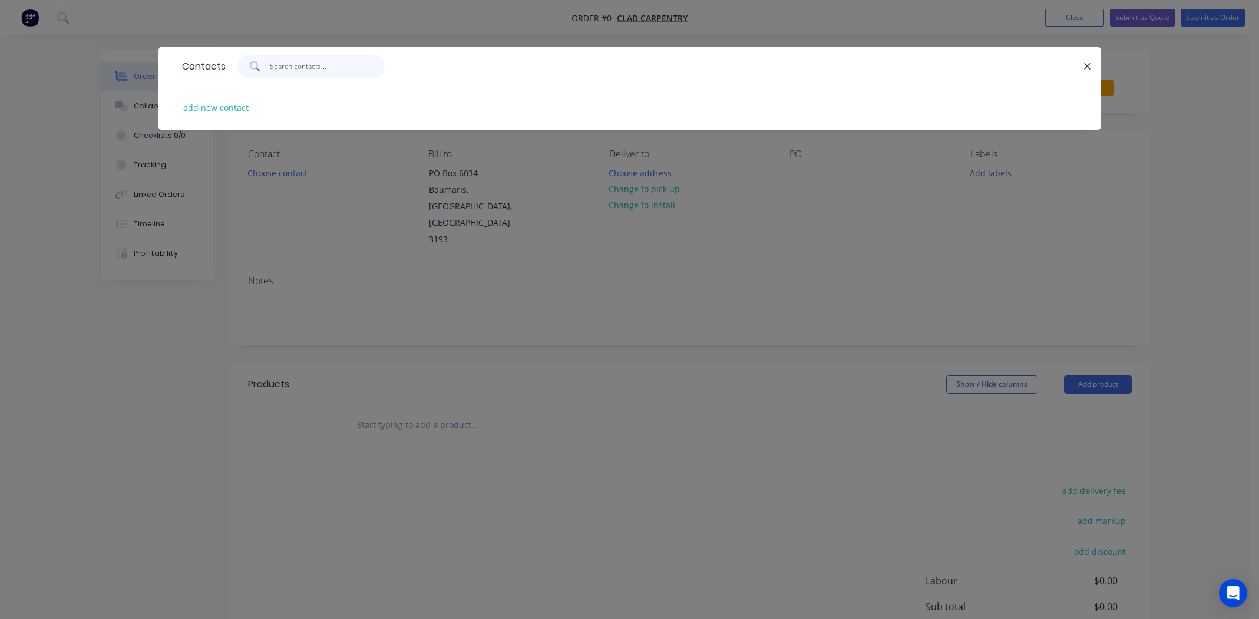
click at [276, 70] on input "text" at bounding box center [327, 67] width 115 height 24
click at [320, 62] on input "furgus" at bounding box center [327, 67] width 115 height 24
type input "f"
click at [220, 106] on button "add new contact" at bounding box center [216, 108] width 78 height 16
select select "AU"
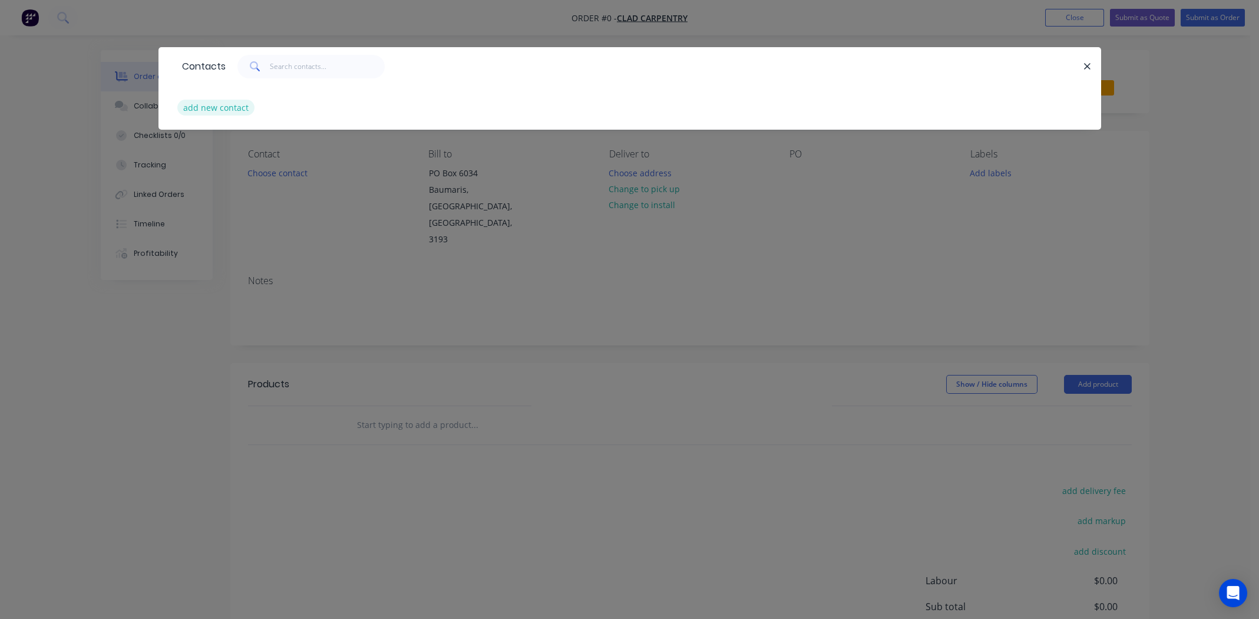
select select "AU"
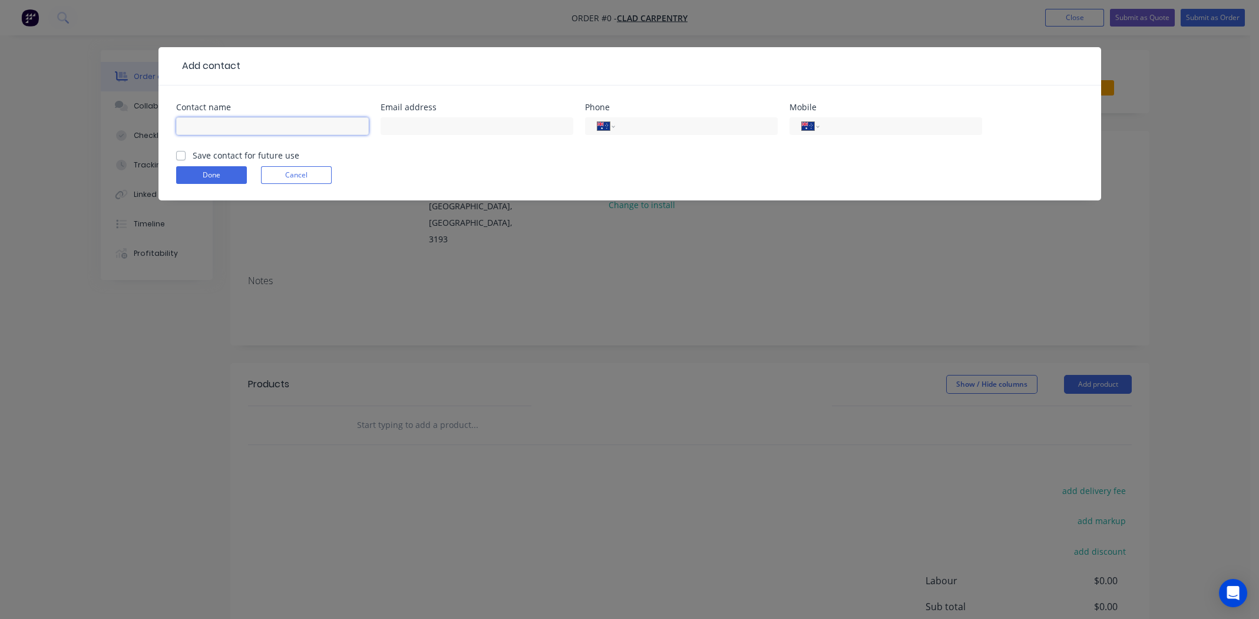
click at [220, 125] on input "text" at bounding box center [272, 126] width 193 height 18
type input "[PERSON_NAME]"
click at [416, 127] on input "text" at bounding box center [477, 126] width 193 height 18
paste input "[EMAIL_ADDRESS][DOMAIN_NAME]"
type input "[EMAIL_ADDRESS][DOMAIN_NAME]"
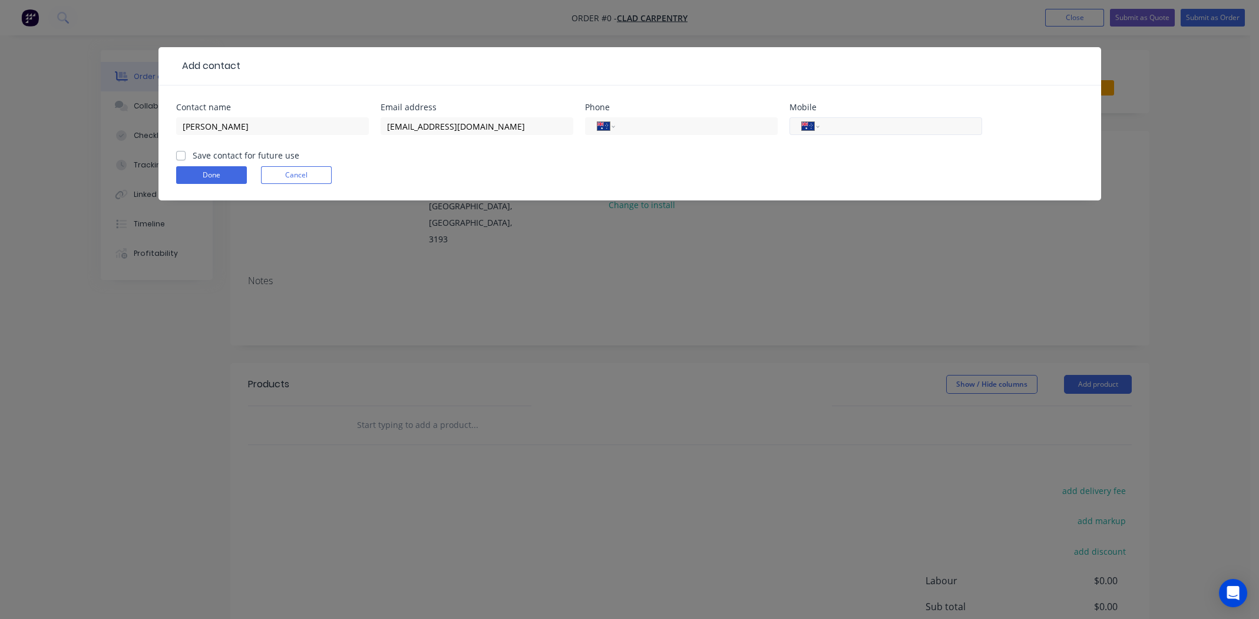
click at [860, 130] on input "tel" at bounding box center [898, 127] width 141 height 14
paste input "0420 815 933"
type input "0420 815 933"
click at [193, 154] on label "Save contact for future use" at bounding box center [246, 155] width 107 height 12
click at [180, 154] on input "Save contact for future use" at bounding box center [180, 154] width 9 height 11
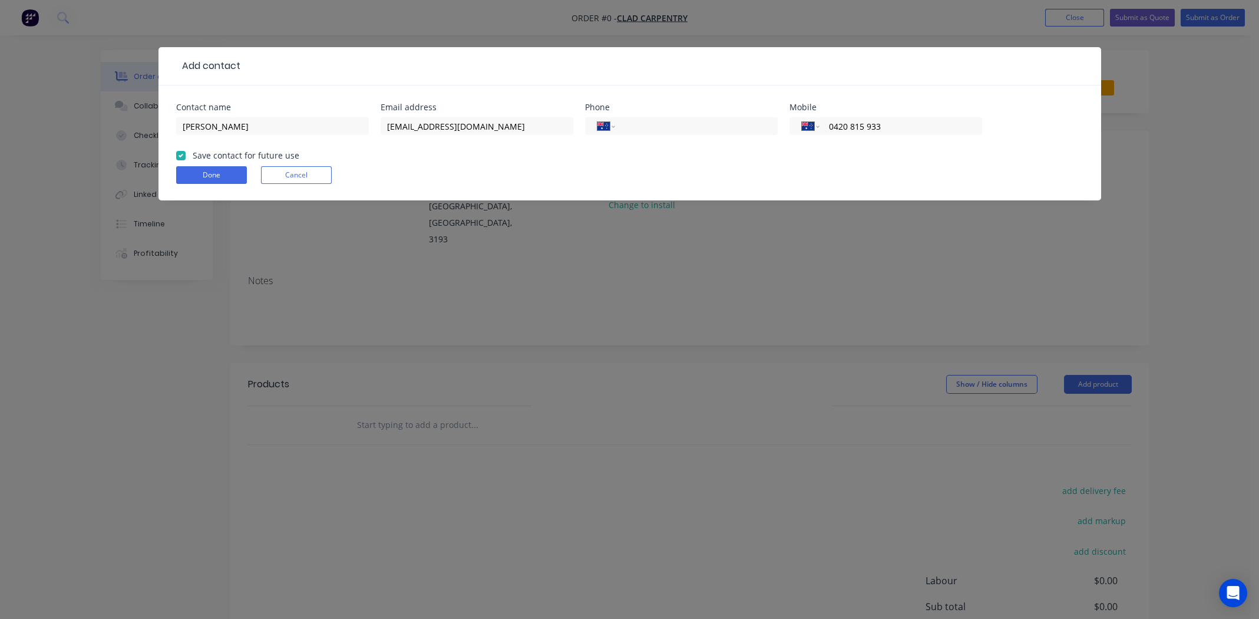
checkbox input "true"
click at [199, 177] on button "Done" at bounding box center [211, 175] width 71 height 18
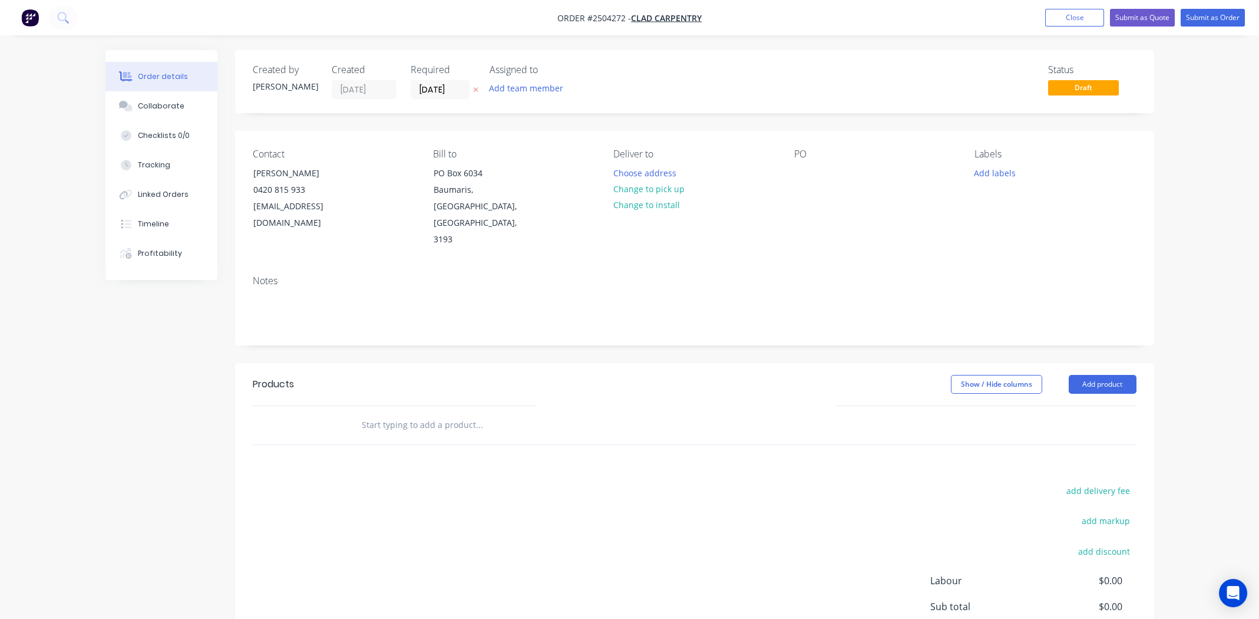
drag, startPoint x: 655, startPoint y: 186, endPoint x: 816, endPoint y: 189, distance: 160.9
click at [655, 186] on button "Change to pick up" at bounding box center [649, 189] width 84 height 16
click at [811, 174] on div at bounding box center [803, 172] width 19 height 17
click at [989, 169] on button "Add labels" at bounding box center [995, 172] width 54 height 16
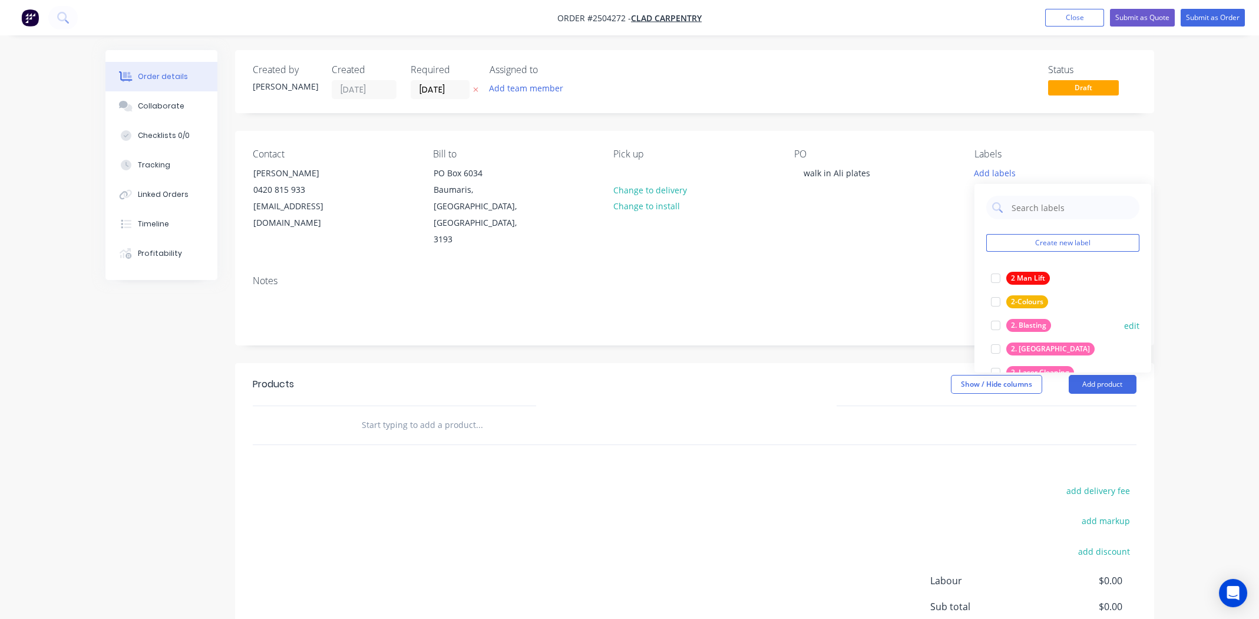
click at [994, 325] on div at bounding box center [996, 325] width 24 height 24
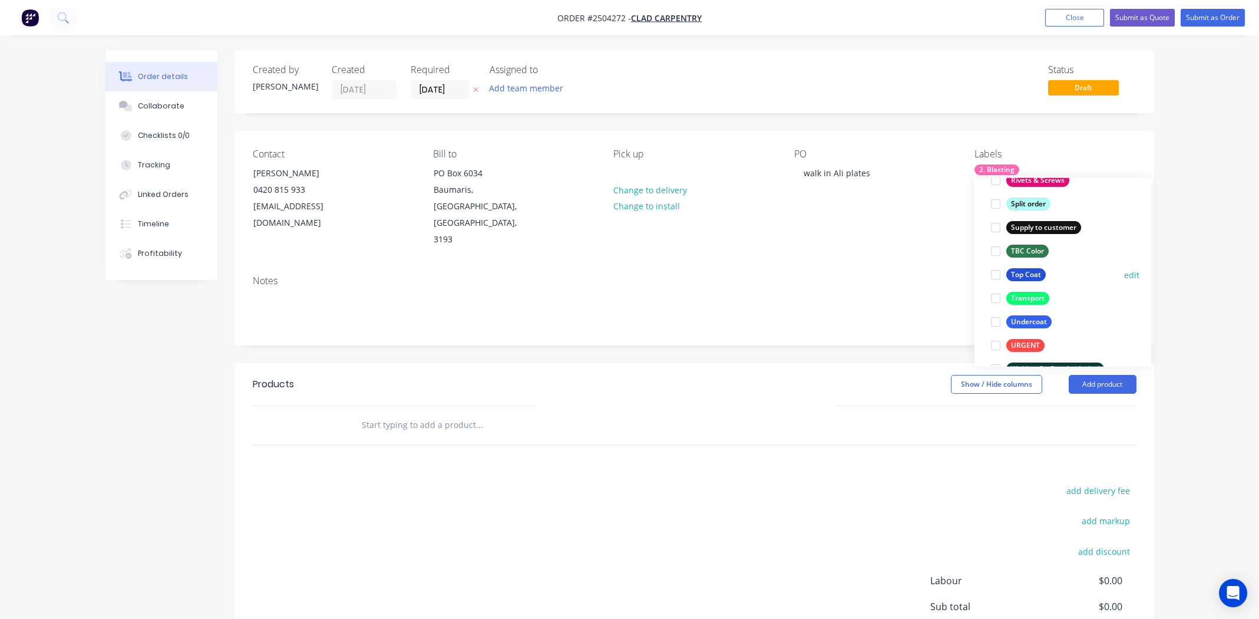
scroll to position [942, 0]
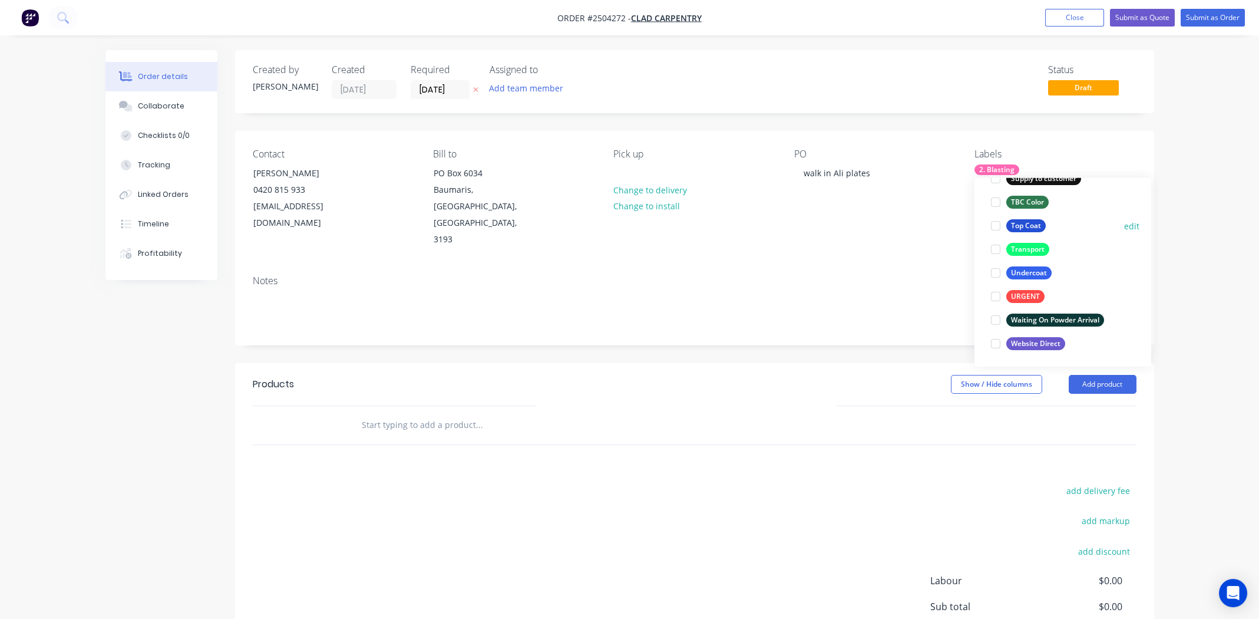
click at [990, 224] on div at bounding box center [996, 226] width 24 height 24
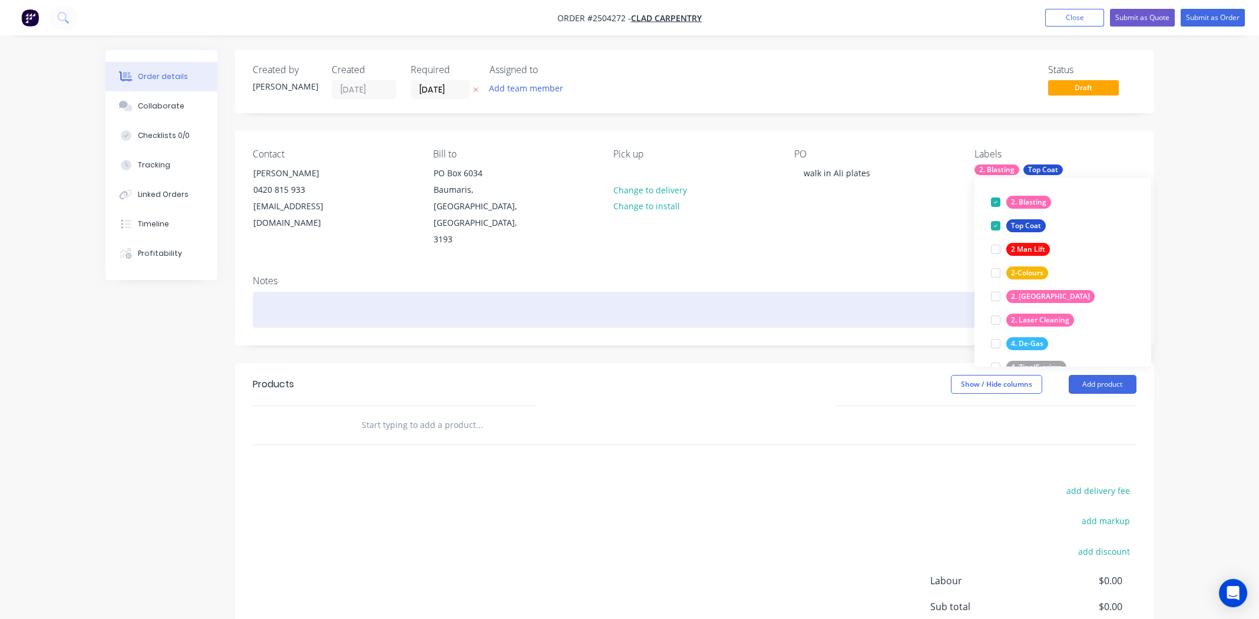
click at [780, 292] on div at bounding box center [695, 310] width 884 height 36
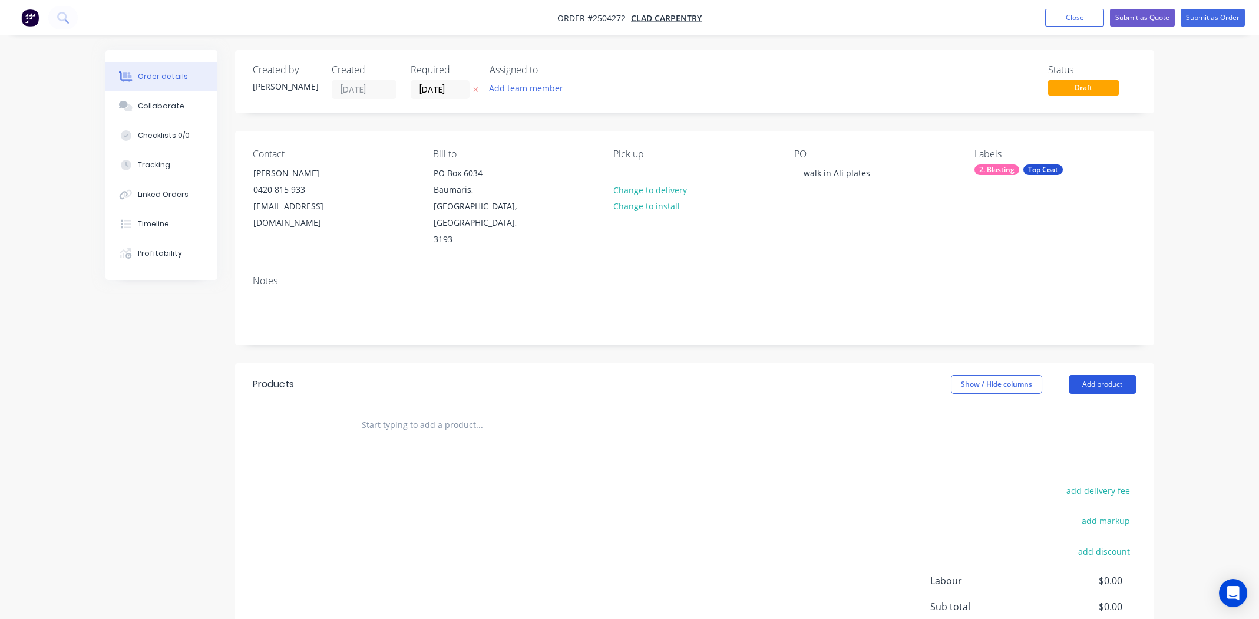
click at [1106, 375] on button "Add product" at bounding box center [1103, 384] width 68 height 19
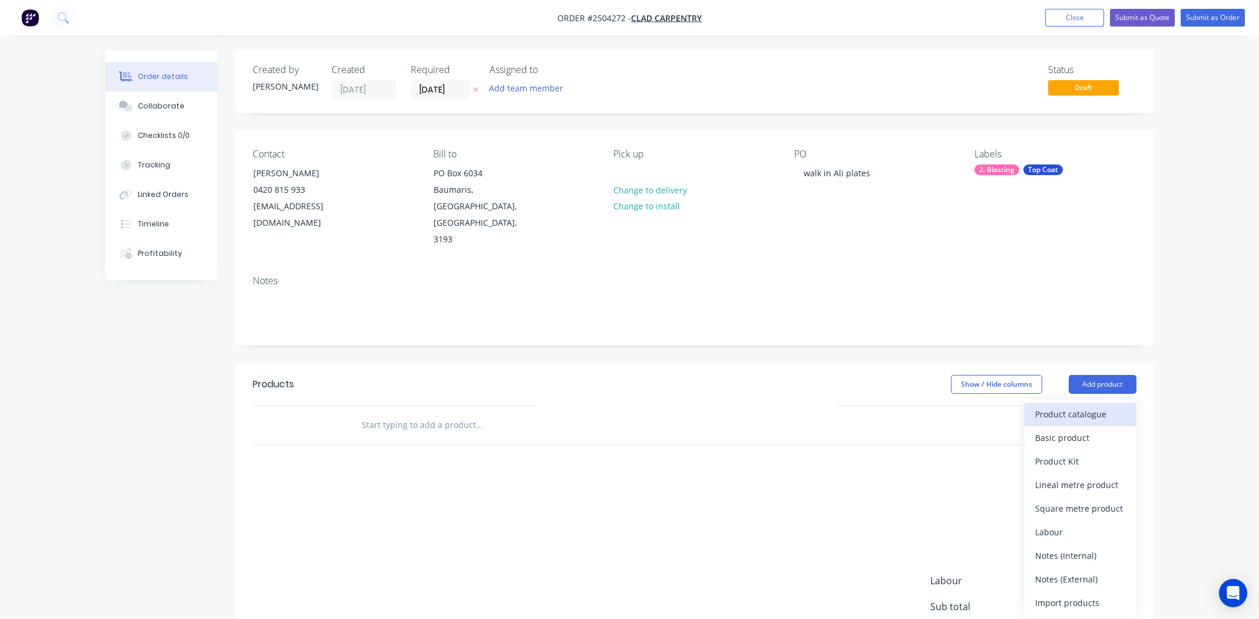
click at [1066, 405] on div "Product catalogue" at bounding box center [1080, 413] width 91 height 17
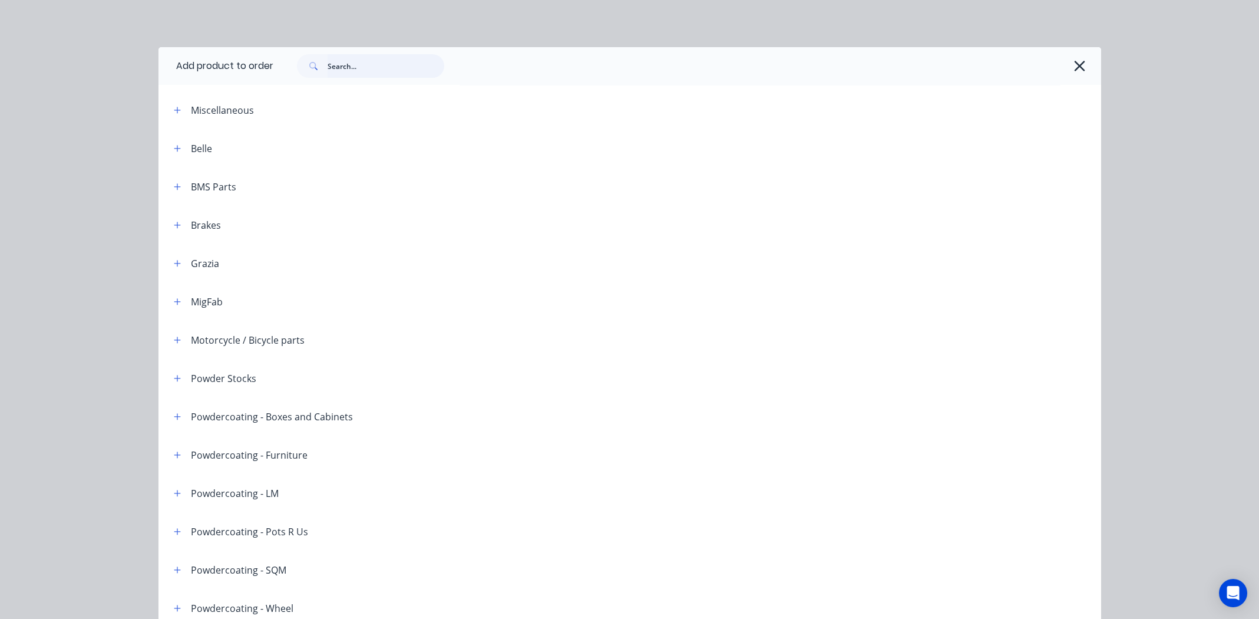
click at [355, 65] on input "text" at bounding box center [386, 66] width 117 height 24
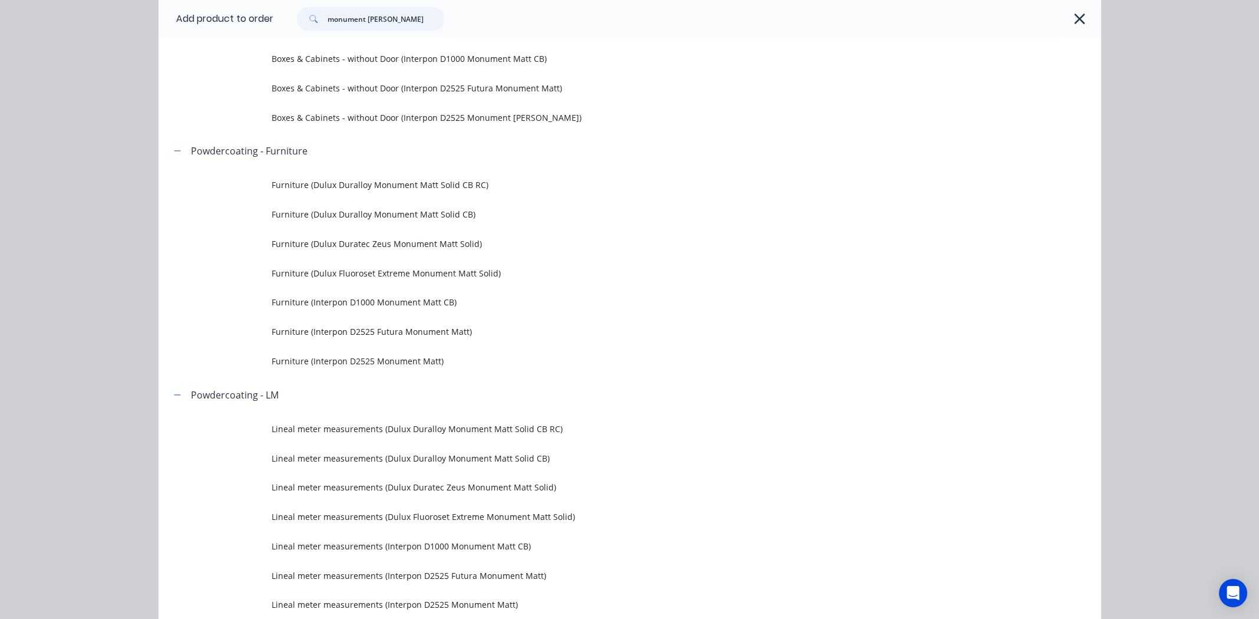
scroll to position [471, 0]
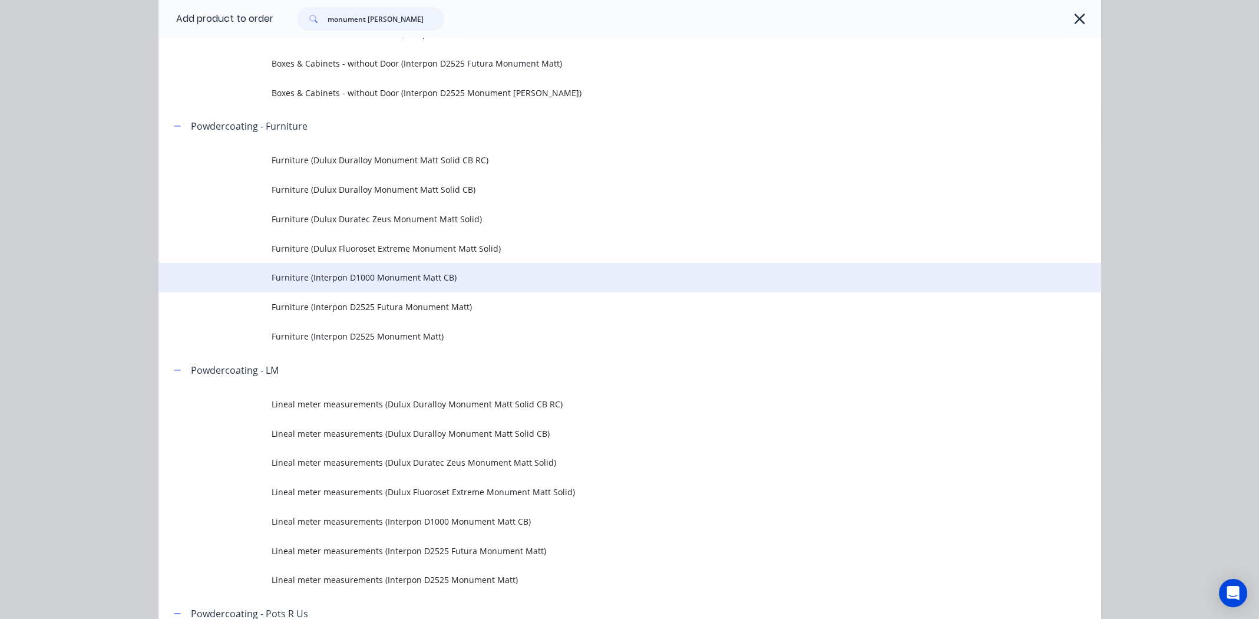
type input "monument [PERSON_NAME]"
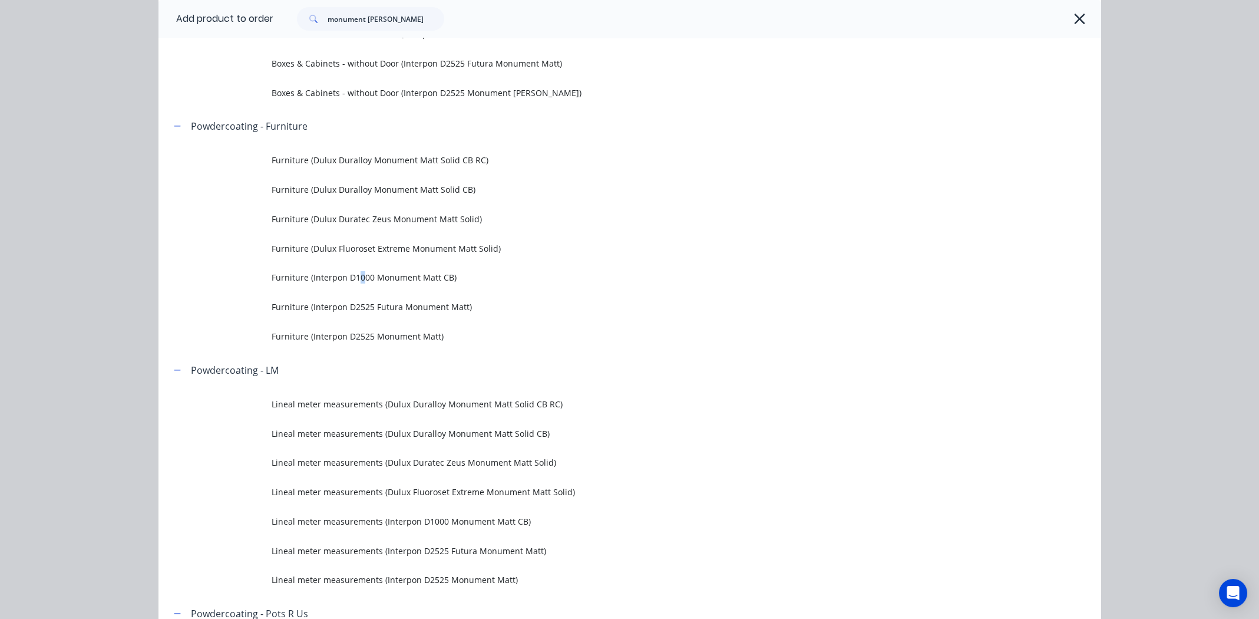
click at [356, 277] on span "Furniture (Interpon D1000 Monument Matt CB)" at bounding box center [603, 277] width 663 height 12
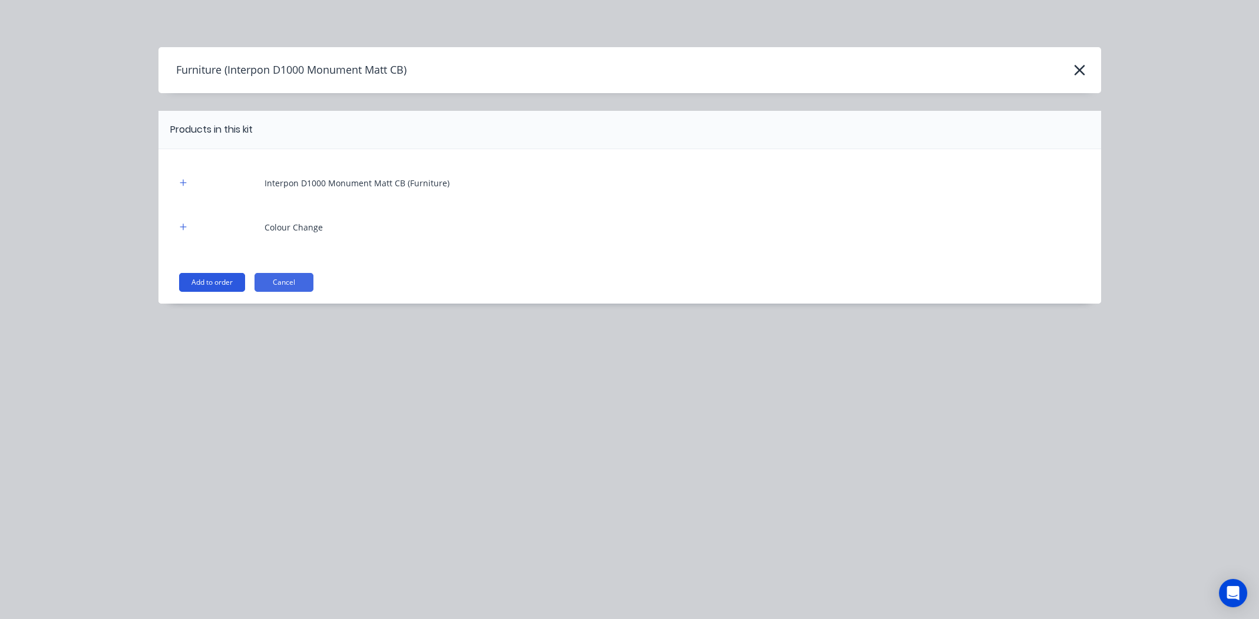
click at [207, 274] on button "Add to order" at bounding box center [212, 282] width 66 height 19
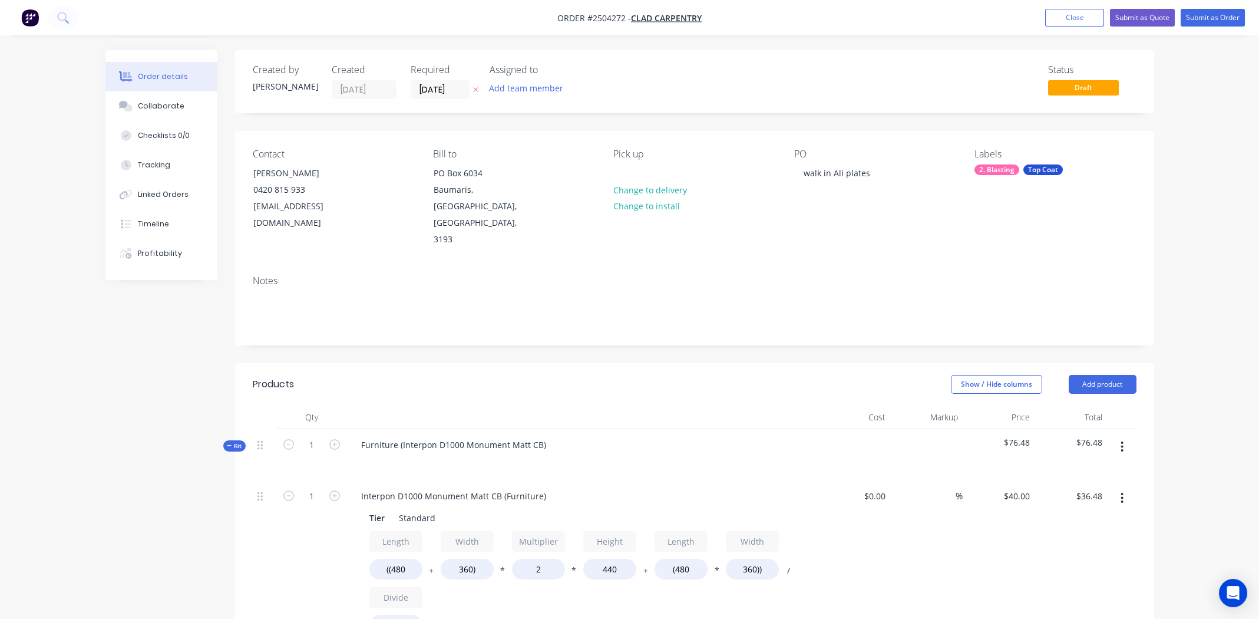
click at [1121, 491] on icon "button" at bounding box center [1122, 497] width 3 height 13
click at [1079, 567] on div "Delete" at bounding box center [1080, 575] width 91 height 17
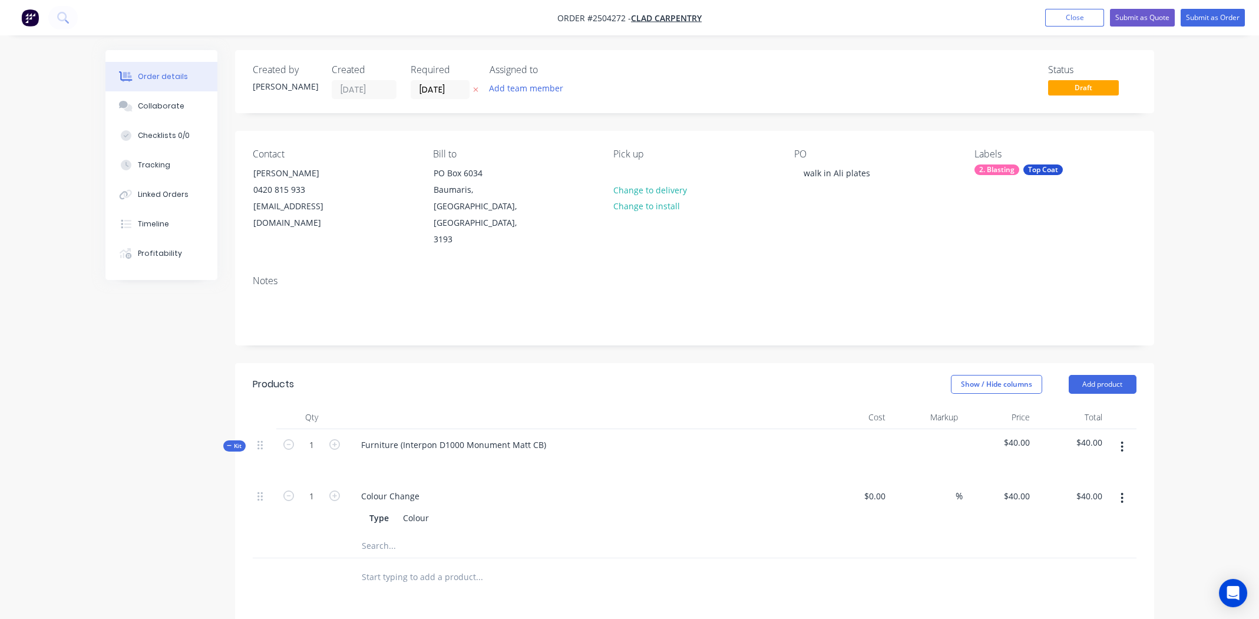
click at [1122, 441] on icon "button" at bounding box center [1122, 446] width 2 height 11
click at [1098, 469] on div "Add product to kit" at bounding box center [1080, 477] width 91 height 17
click at [1060, 516] on div "Product catalogue" at bounding box center [1080, 524] width 91 height 17
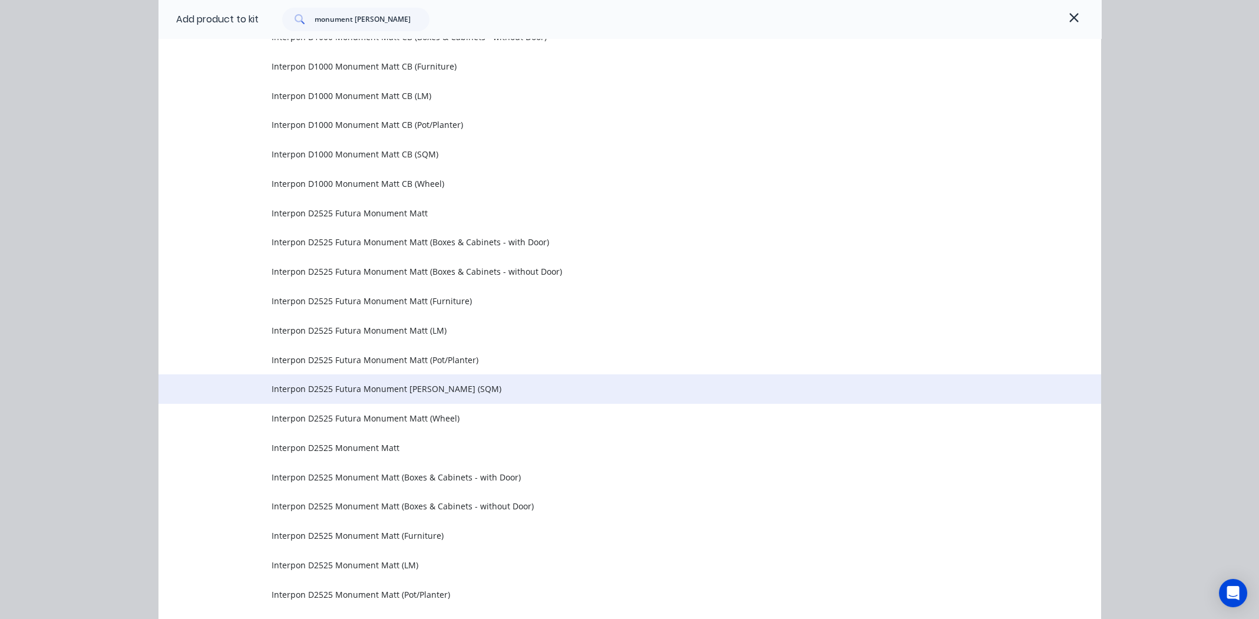
scroll to position [1473, 0]
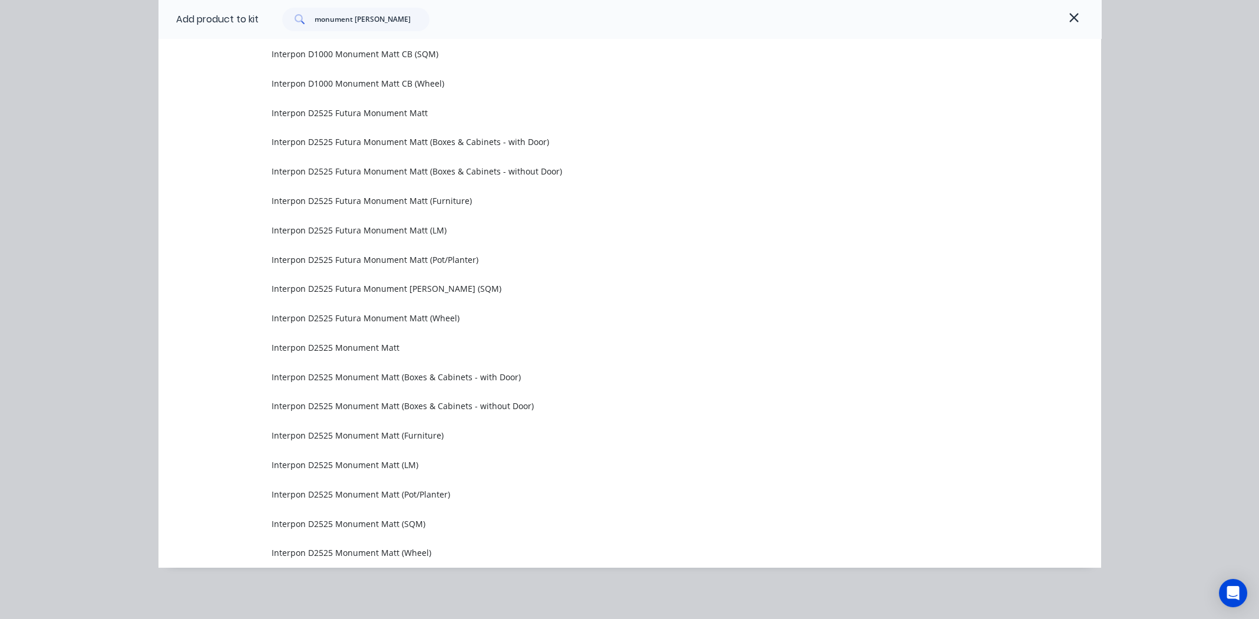
click at [396, 521] on span "Interpon D2525 Monument Matt (SQM)" at bounding box center [603, 523] width 663 height 12
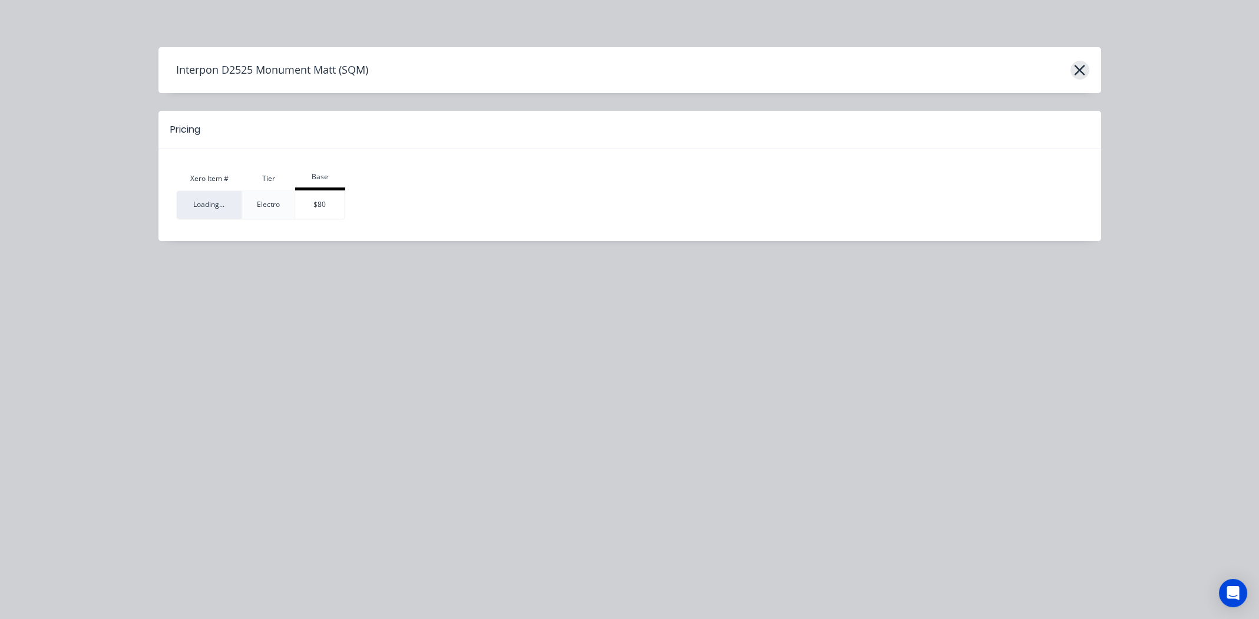
click at [1075, 68] on icon "button" at bounding box center [1079, 70] width 12 height 16
click at [1078, 67] on icon "button" at bounding box center [1079, 70] width 12 height 16
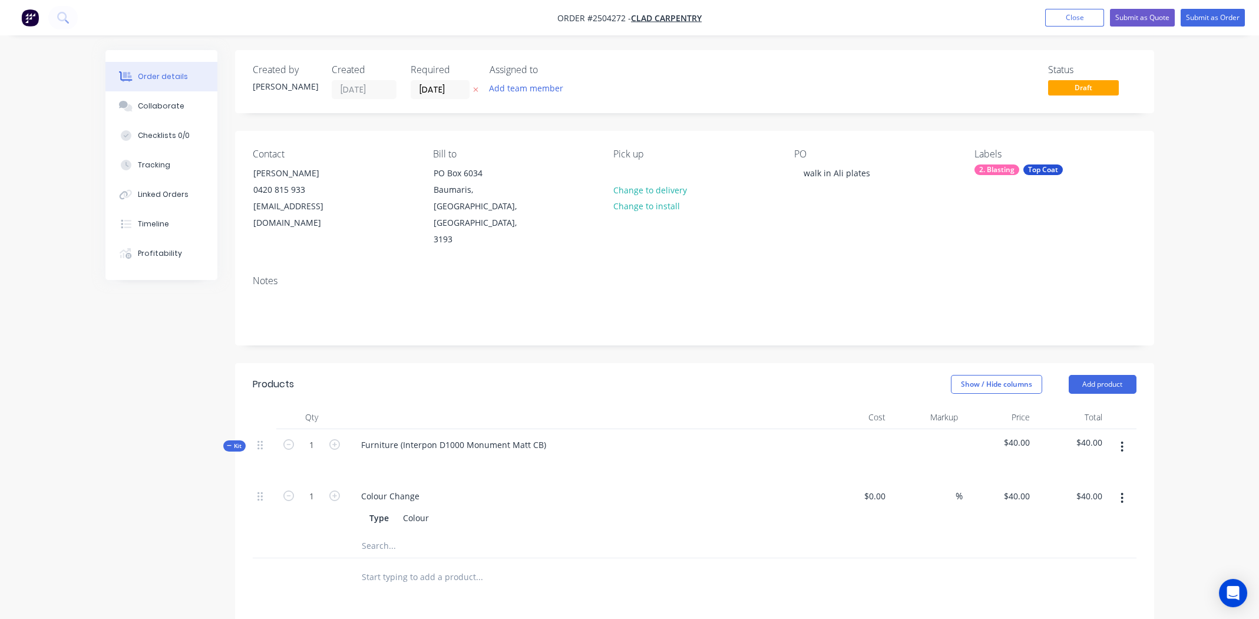
click at [1125, 436] on button "button" at bounding box center [1122, 446] width 28 height 21
click at [1085, 469] on div "Add product to kit" at bounding box center [1080, 477] width 91 height 17
click at [1075, 516] on div "Product catalogue" at bounding box center [1080, 524] width 91 height 17
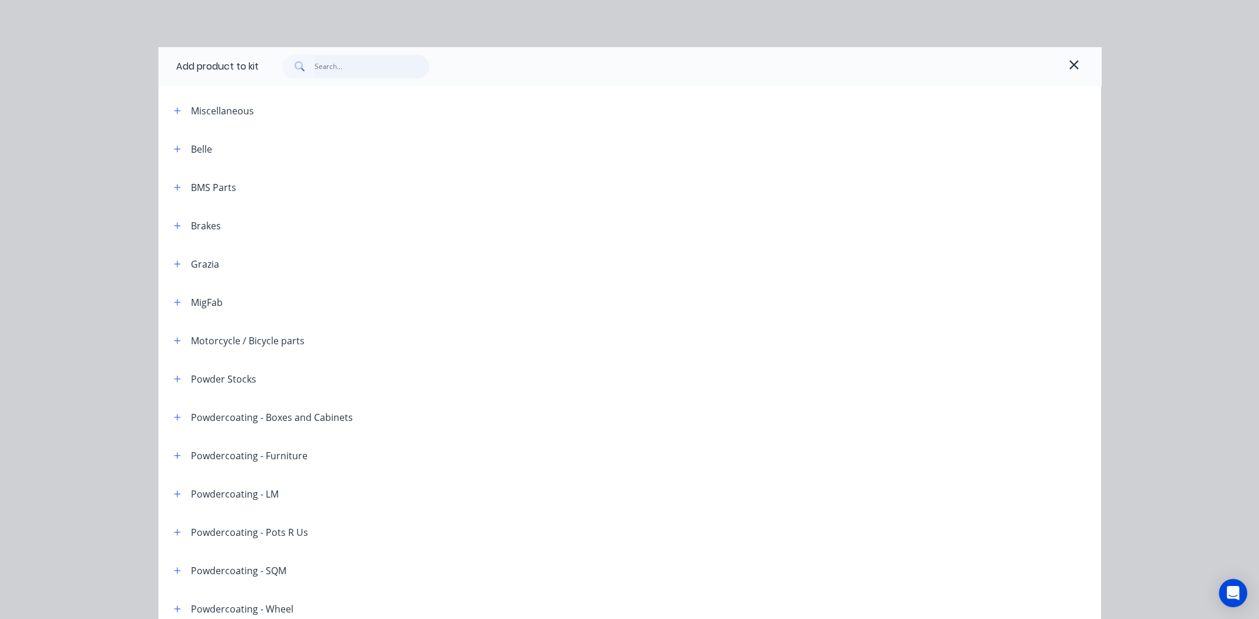
drag, startPoint x: 343, startPoint y: 60, endPoint x: 353, endPoint y: 60, distance: 10.0
click at [343, 61] on input "text" at bounding box center [372, 67] width 115 height 24
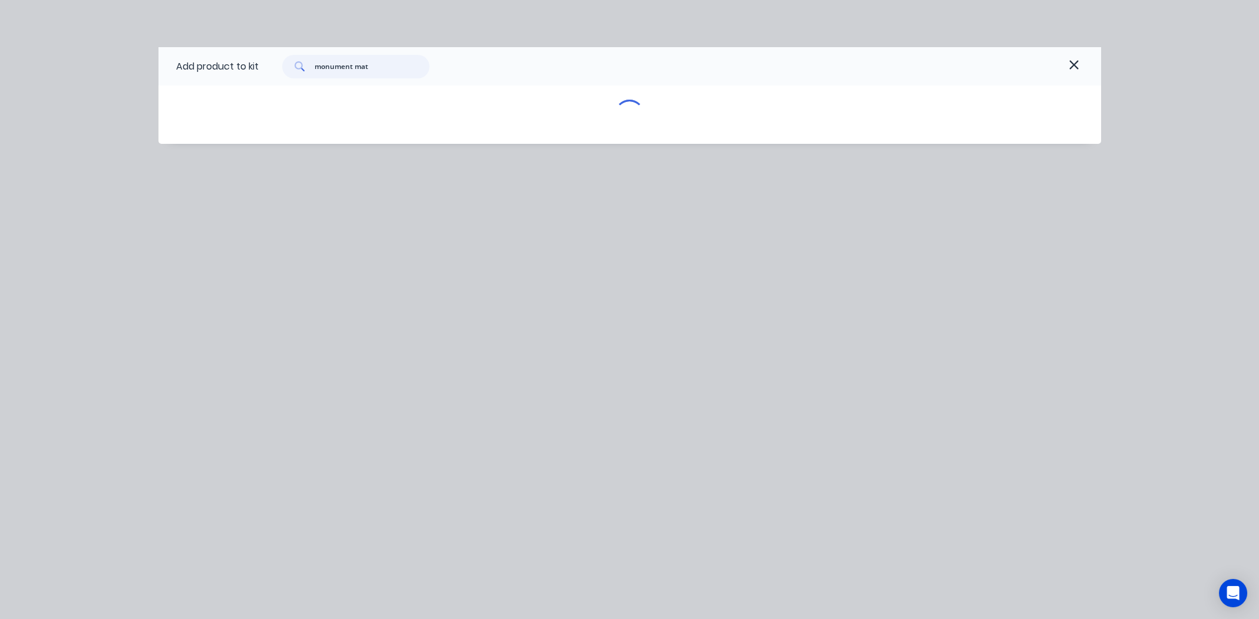
type input "monument matt"
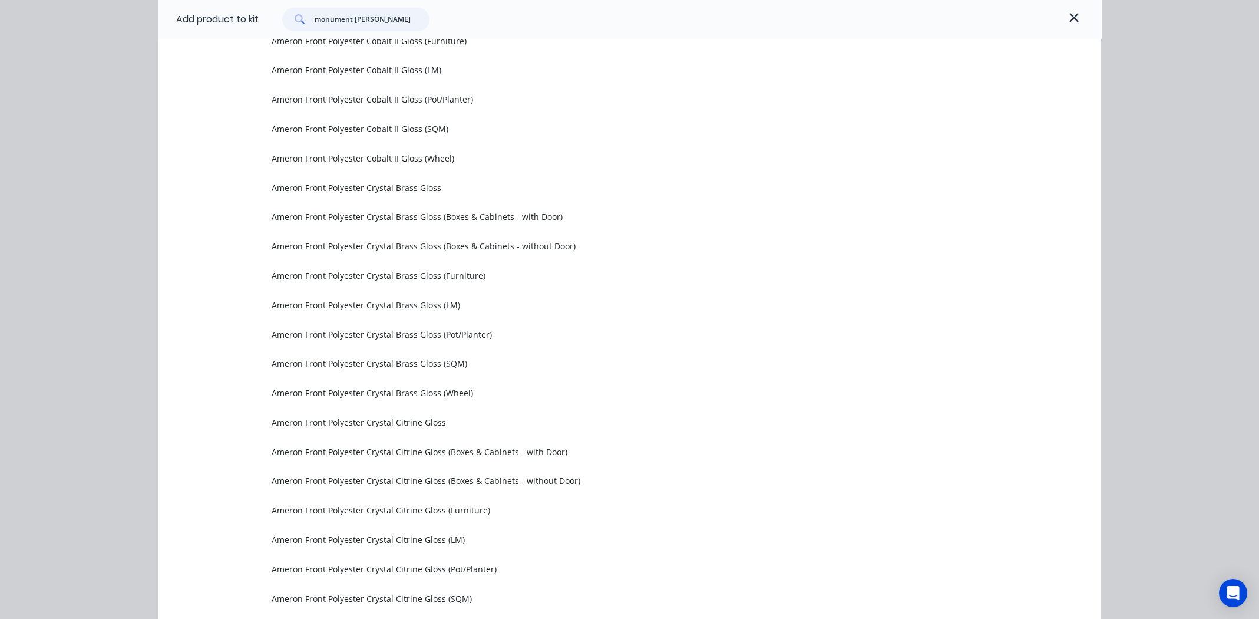
scroll to position [130580, 0]
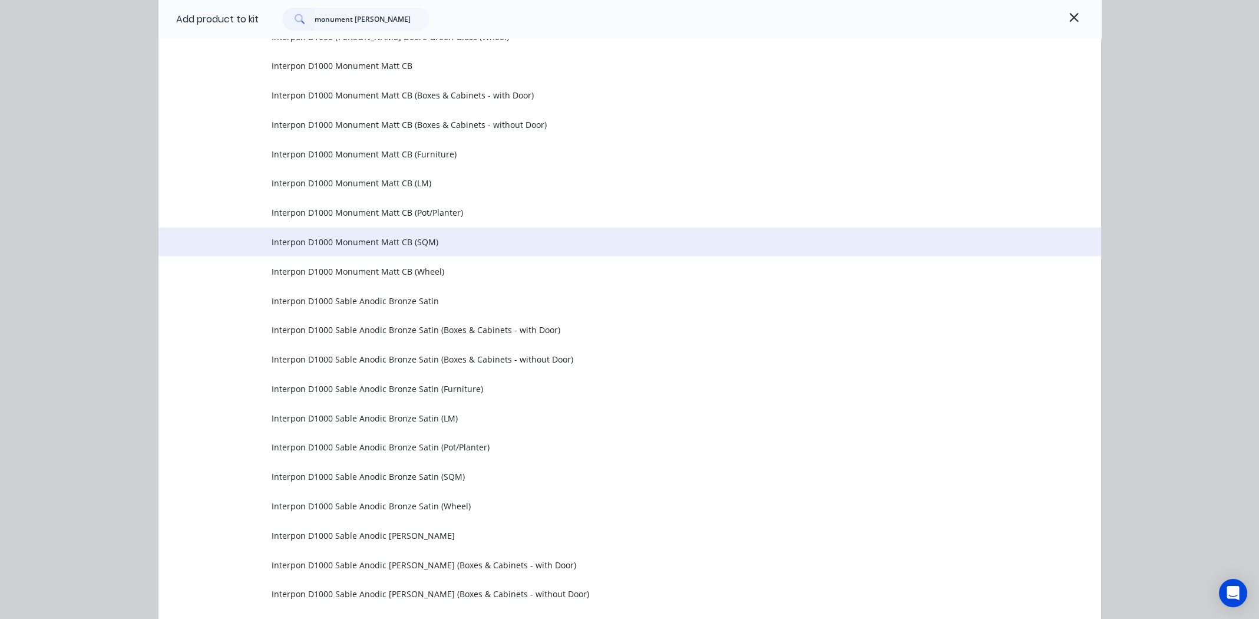
click at [340, 236] on span "Interpon D1000 Monument Matt CB (SQM)" at bounding box center [603, 242] width 663 height 12
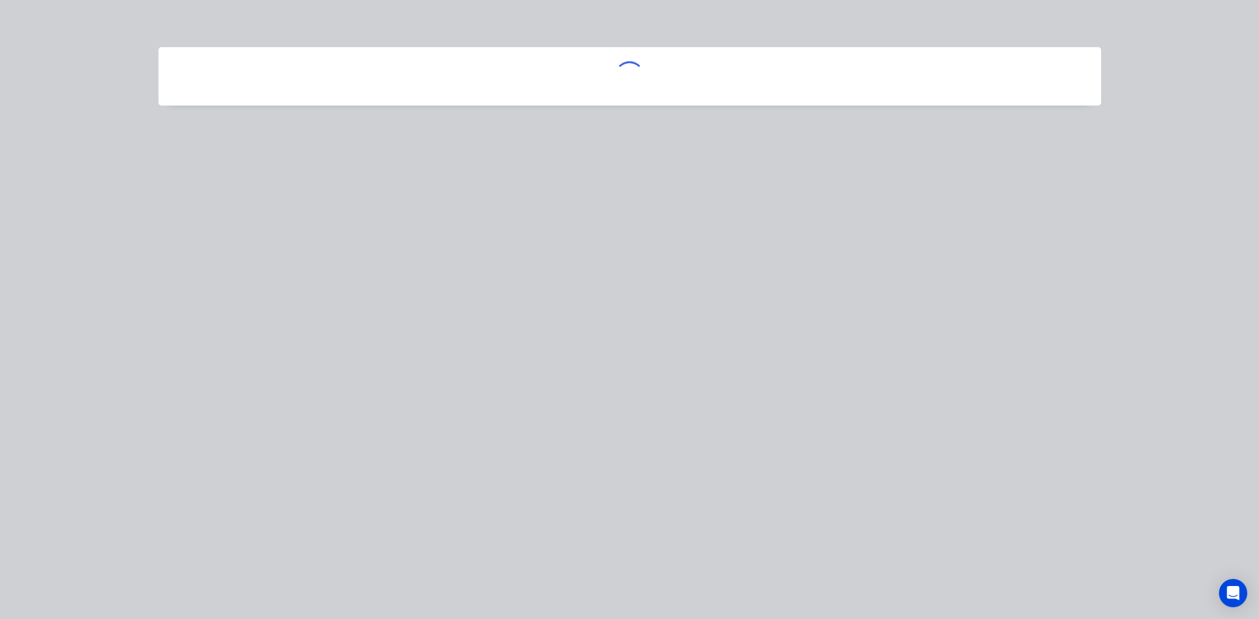
scroll to position [0, 0]
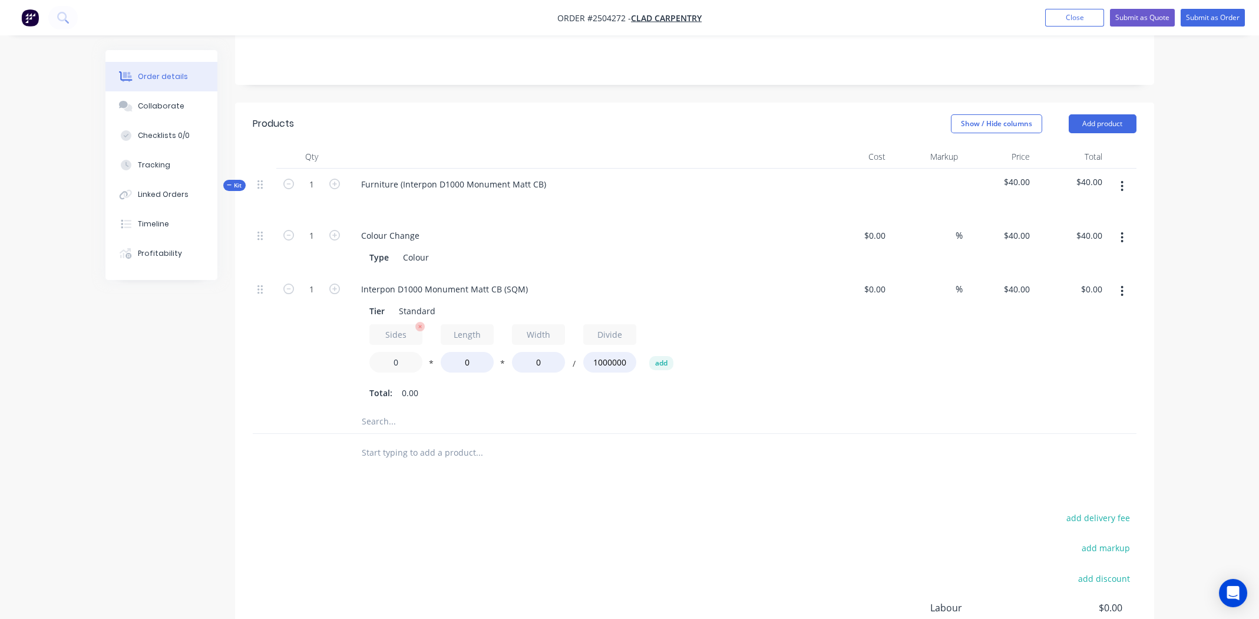
click at [402, 352] on input "0" at bounding box center [395, 362] width 53 height 21
type input "2"
type input "180"
click at [541, 352] on input "0" at bounding box center [538, 362] width 53 height 21
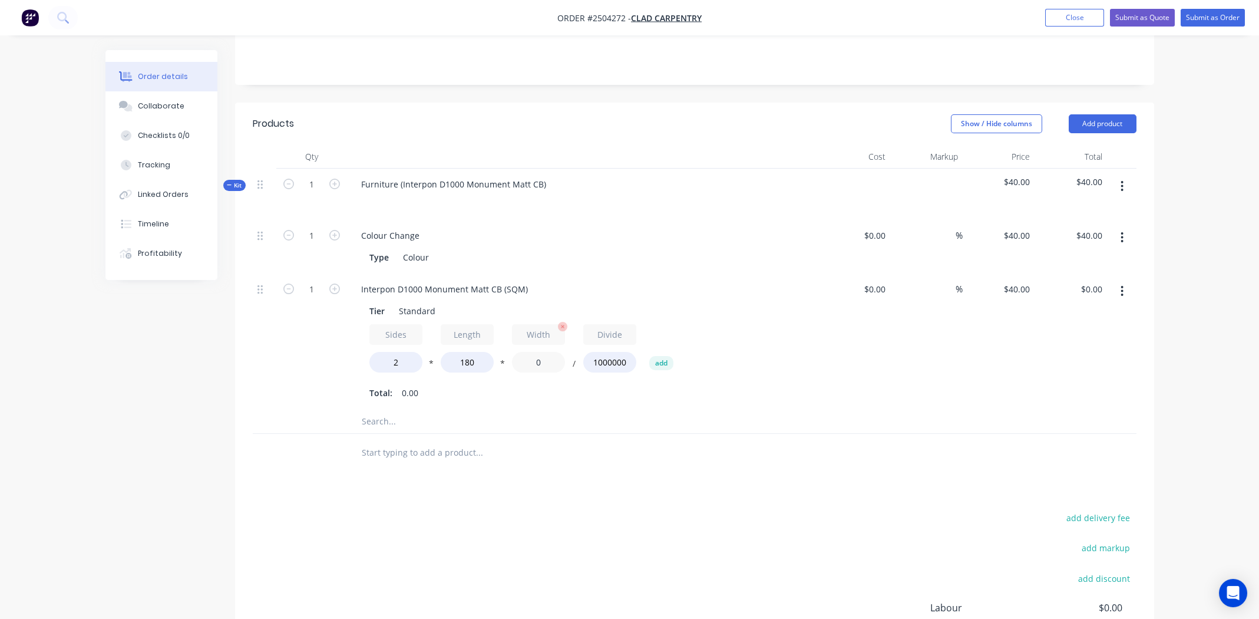
click at [543, 352] on input "0" at bounding box center [538, 362] width 53 height 21
type input "180"
type input "$2.59"
click at [836, 352] on div "$0.00 $0.00" at bounding box center [854, 341] width 72 height 136
click at [309, 280] on input "1" at bounding box center [311, 289] width 31 height 18
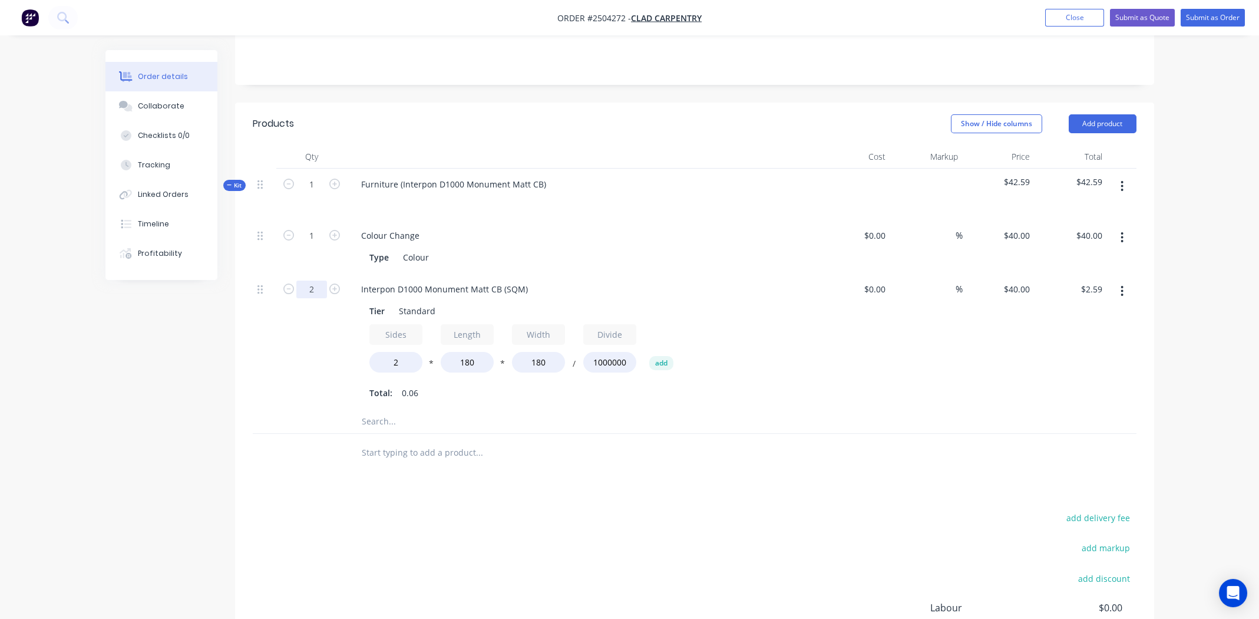
type input "2"
type input "$5.18"
click at [837, 371] on div "$0.00 $0.00" at bounding box center [854, 341] width 72 height 136
click at [821, 409] on div at bounding box center [695, 421] width 884 height 24
click at [1199, 15] on button "Submit as Order" at bounding box center [1213, 18] width 64 height 18
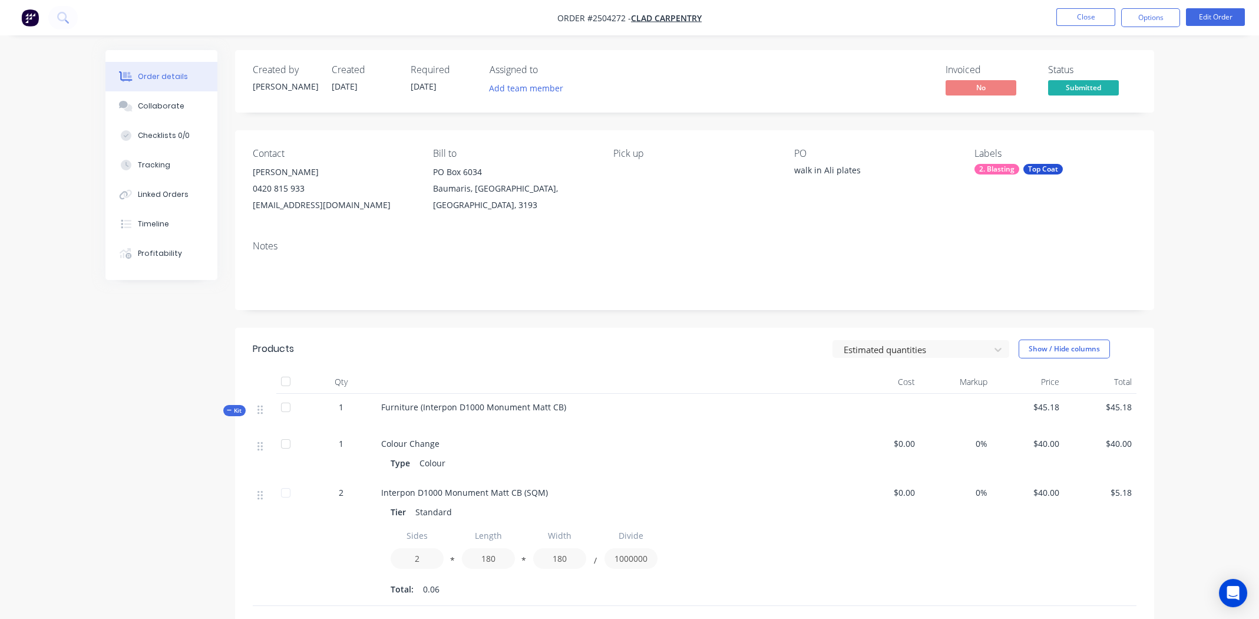
click at [518, 410] on span "Furniture (Interpon D1000 Monument Matt CB)" at bounding box center [473, 406] width 185 height 11
click at [519, 410] on span "Furniture (Interpon D1000 Monument Matt CB)" at bounding box center [473, 406] width 185 height 11
copy div "Furniture (Interpon D1000 Monument Matt CB)"
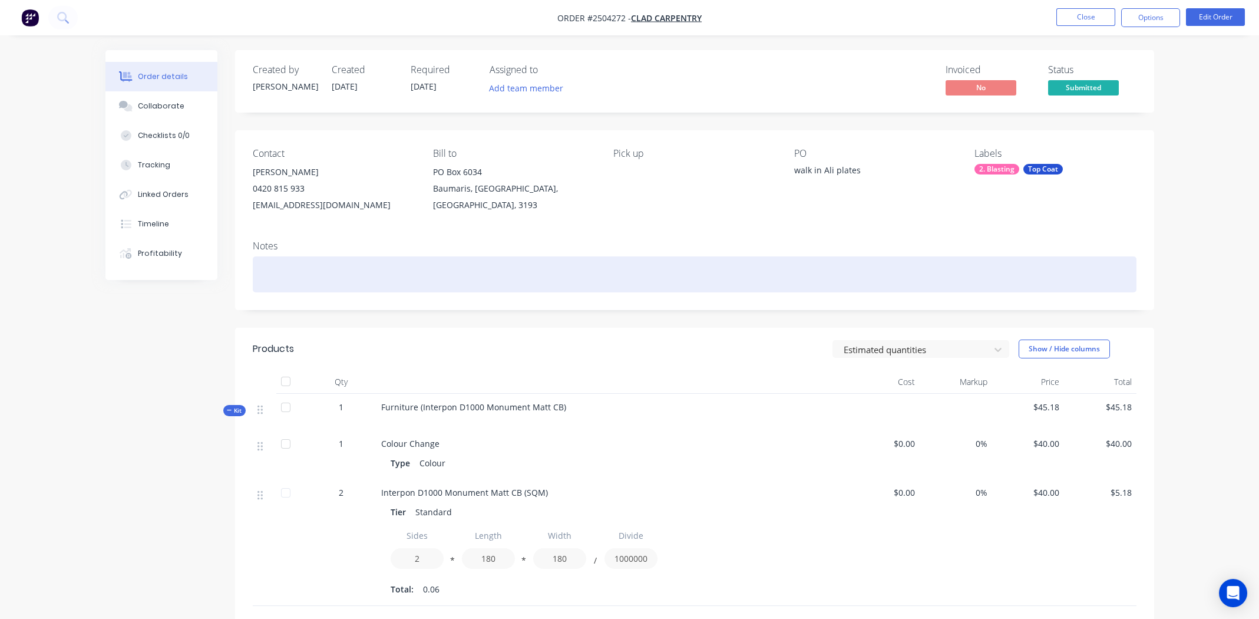
paste div
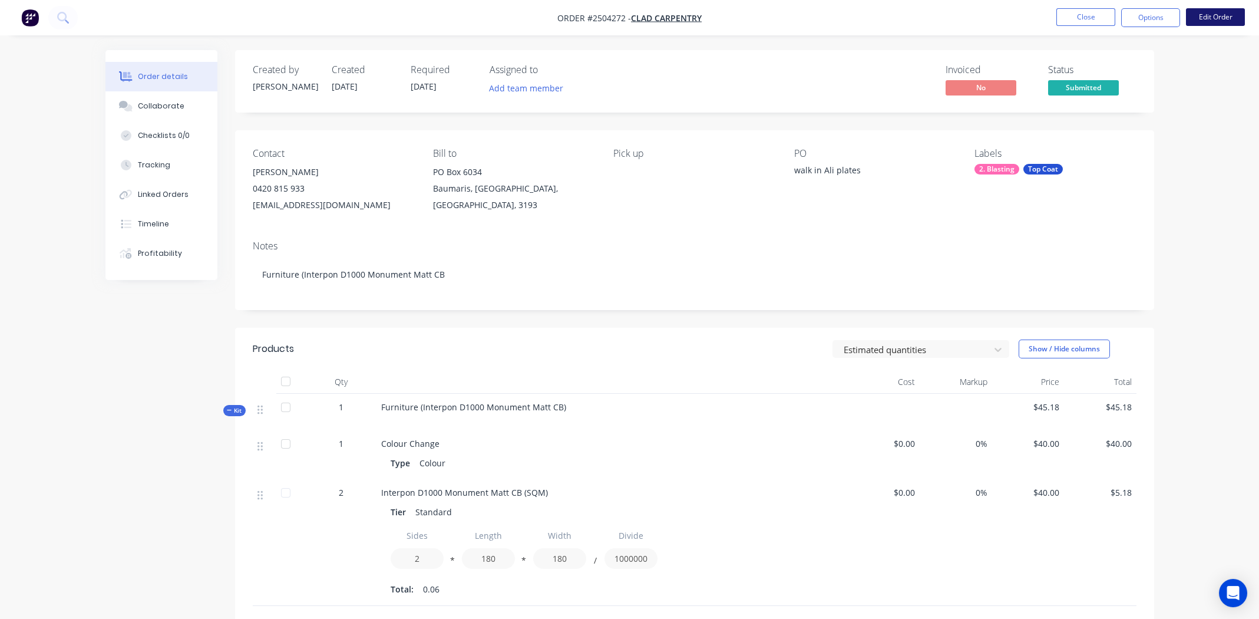
click at [1224, 16] on button "Edit Order" at bounding box center [1215, 17] width 59 height 18
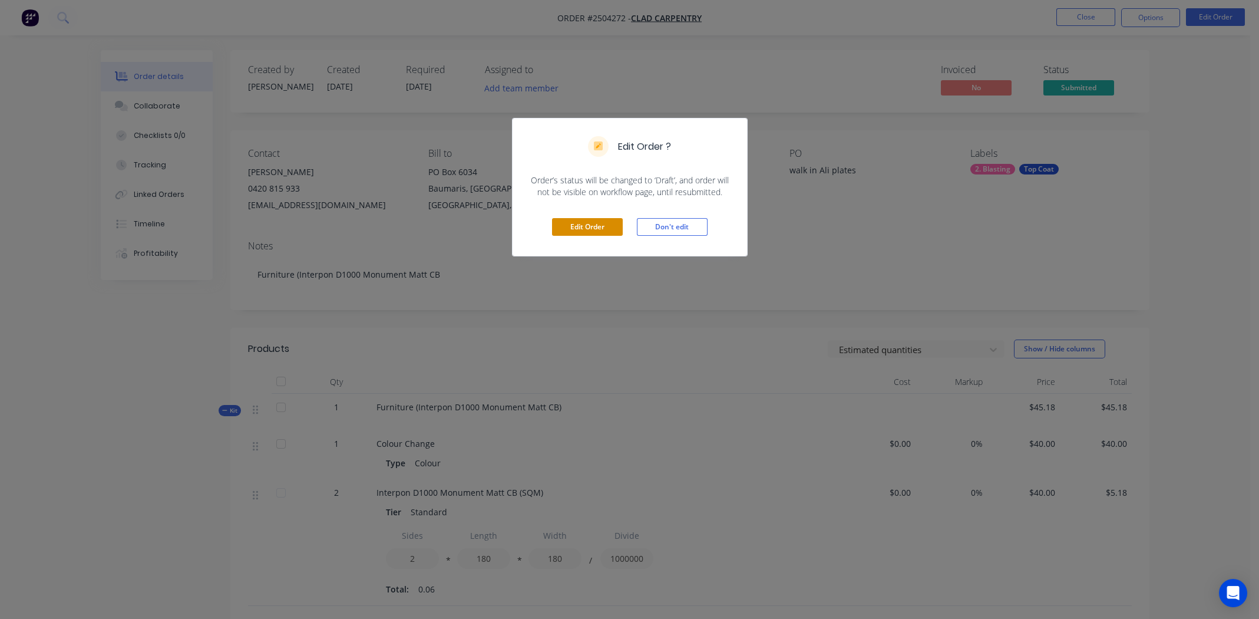
click at [572, 223] on button "Edit Order" at bounding box center [587, 227] width 71 height 18
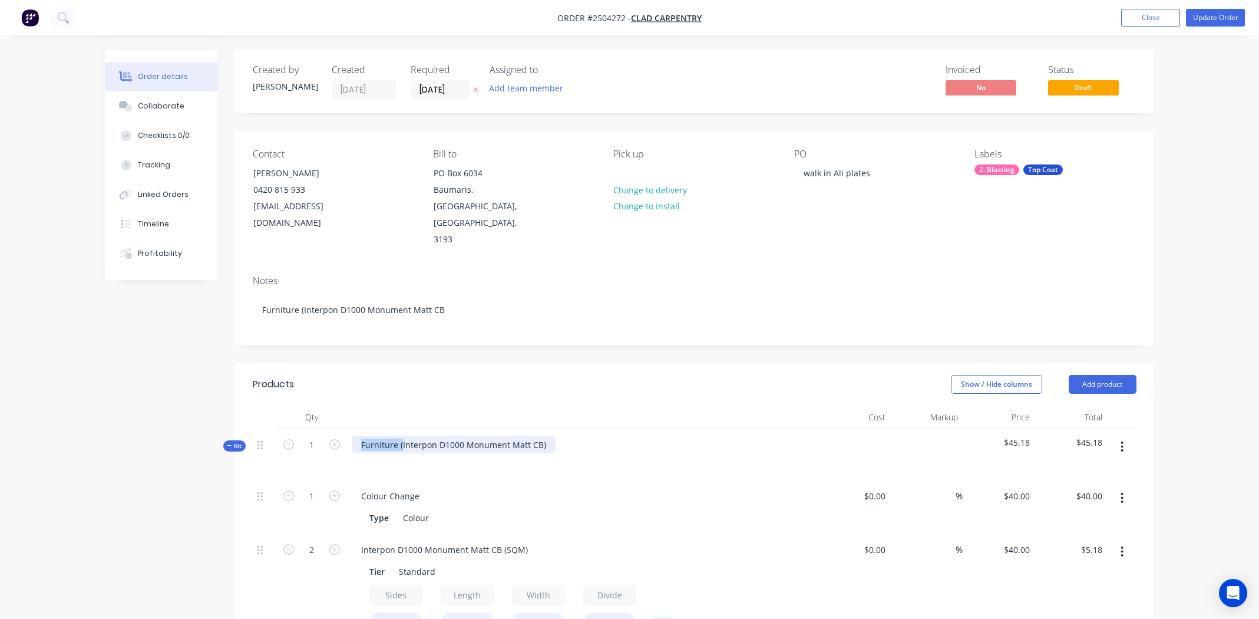
drag, startPoint x: 401, startPoint y: 411, endPoint x: 334, endPoint y: 397, distance: 68.5
click at [334, 429] on div "Kit 1 Furniture (Interpon D1000 Monument Matt CB) $45.18 $45.18" at bounding box center [695, 454] width 884 height 51
click at [502, 436] on div "Interpon D1000 Monument Matt CB)" at bounding box center [433, 444] width 162 height 17
click at [458, 436] on div "Interpon D1000 Monument Matt CB" at bounding box center [432, 444] width 160 height 17
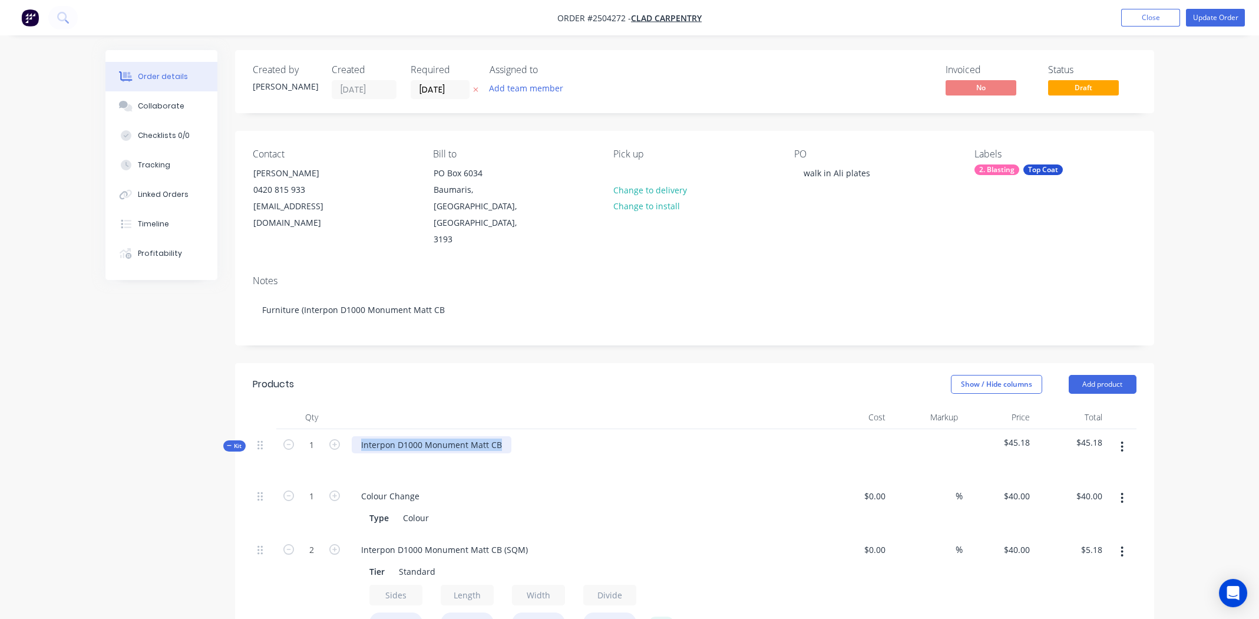
click at [458, 436] on div "Interpon D1000 Monument Matt CB" at bounding box center [432, 444] width 160 height 17
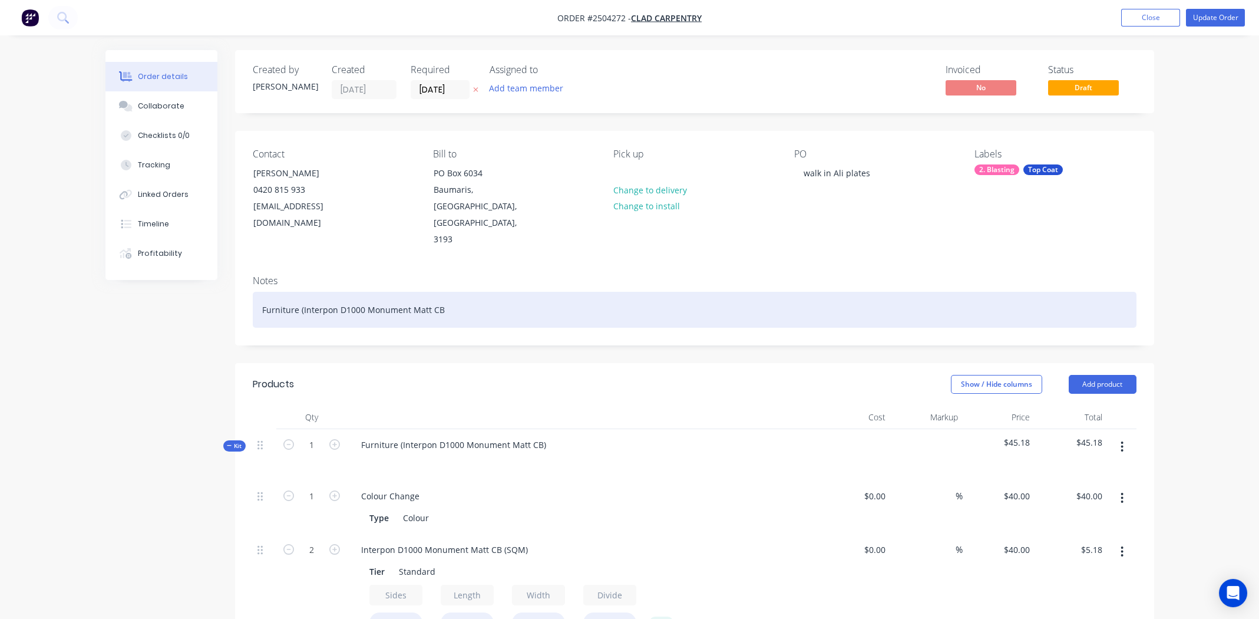
click at [367, 292] on div "Furniture (Interpon D1000 Monument Matt CB" at bounding box center [695, 310] width 884 height 36
click at [368, 292] on div "Furniture (Interpon D1000 Monument Matt CB" at bounding box center [695, 310] width 884 height 36
click at [350, 292] on div "Furniture (Interpon D1000 Monument Matt CB" at bounding box center [695, 310] width 884 height 36
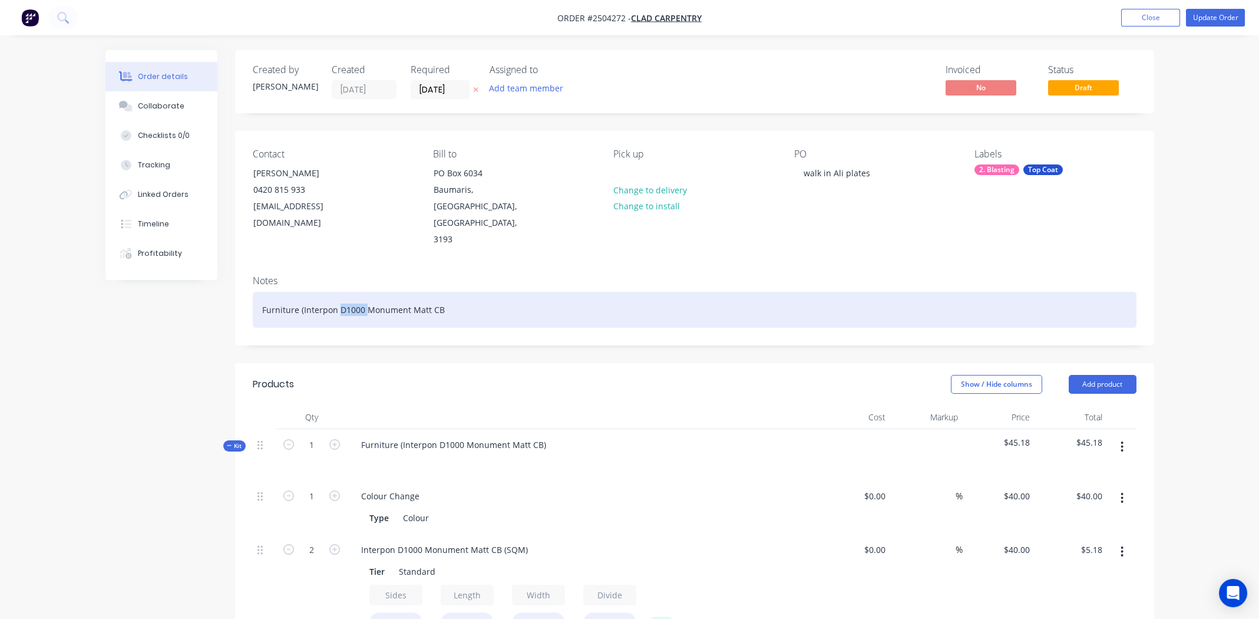
click at [350, 292] on div "Furniture (Interpon D1000 Monument Matt CB" at bounding box center [695, 310] width 884 height 36
paste div
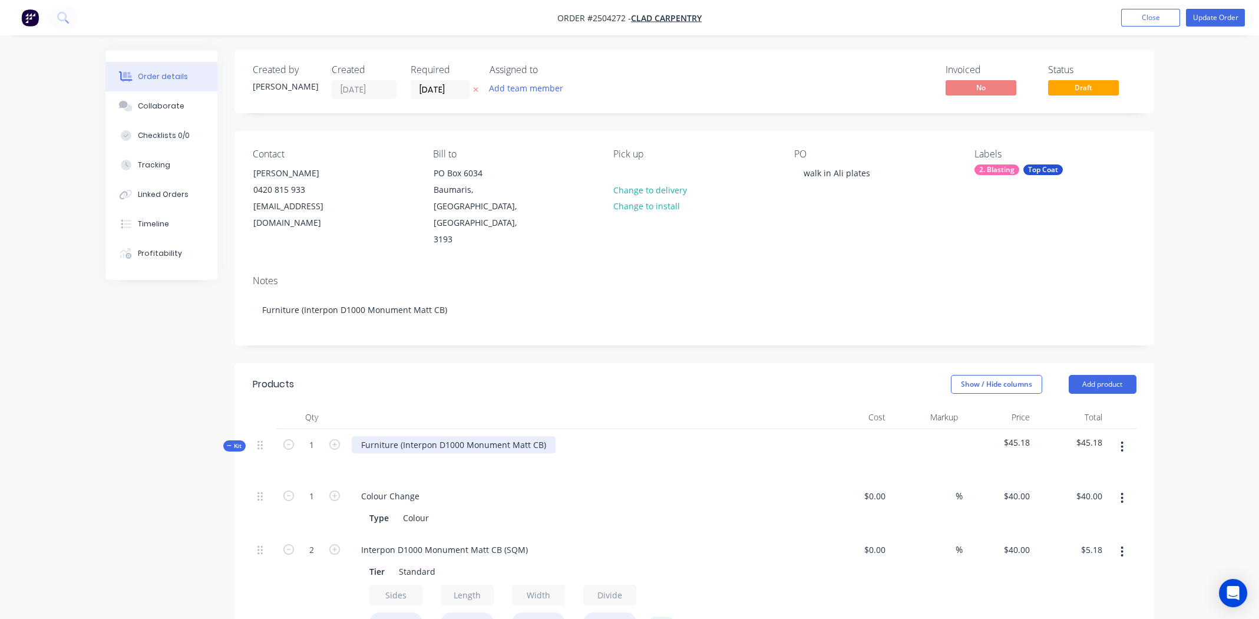
click at [546, 436] on div "Furniture (Interpon D1000 Monument Matt CB)" at bounding box center [454, 444] width 204 height 17
drag, startPoint x: 401, startPoint y: 409, endPoint x: 306, endPoint y: 409, distance: 94.3
click at [306, 429] on div "Kit 1 Furniture (Interpon D1000 Monument Matt CB $45.18 $45.18" at bounding box center [695, 454] width 884 height 51
click at [451, 436] on div "Interpon D1000 Monument Matt CB" at bounding box center [432, 444] width 160 height 17
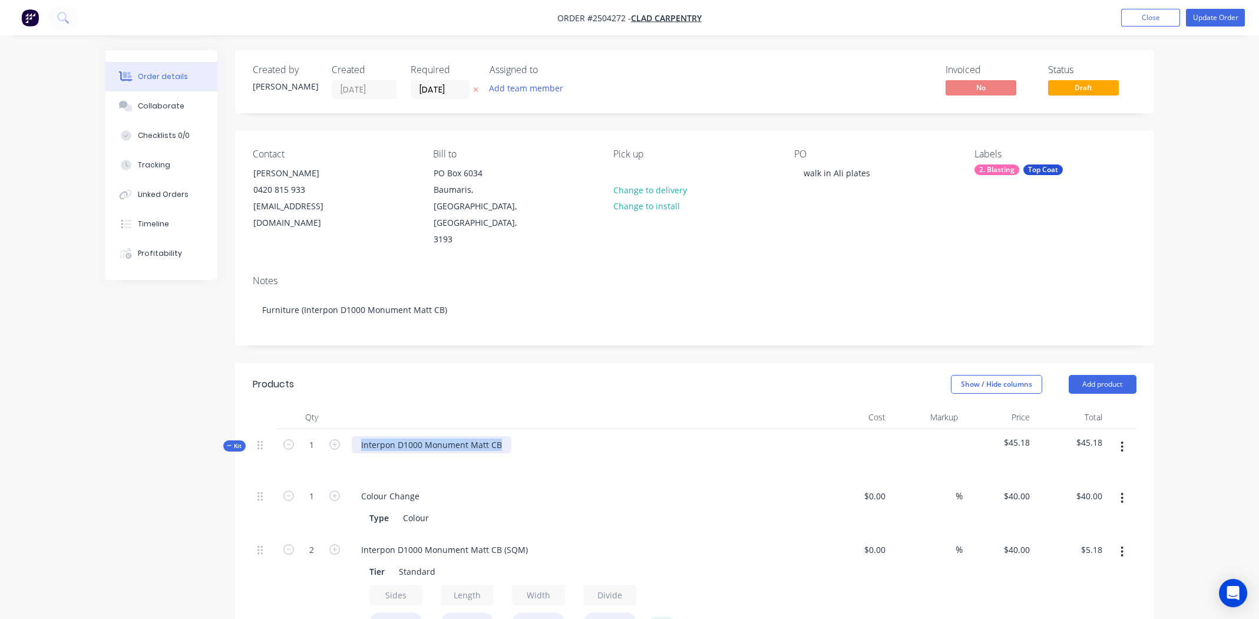
click at [451, 436] on div "Interpon D1000 Monument Matt CB" at bounding box center [432, 444] width 160 height 17
copy div "Interpon D1000 Monument Matt CB"
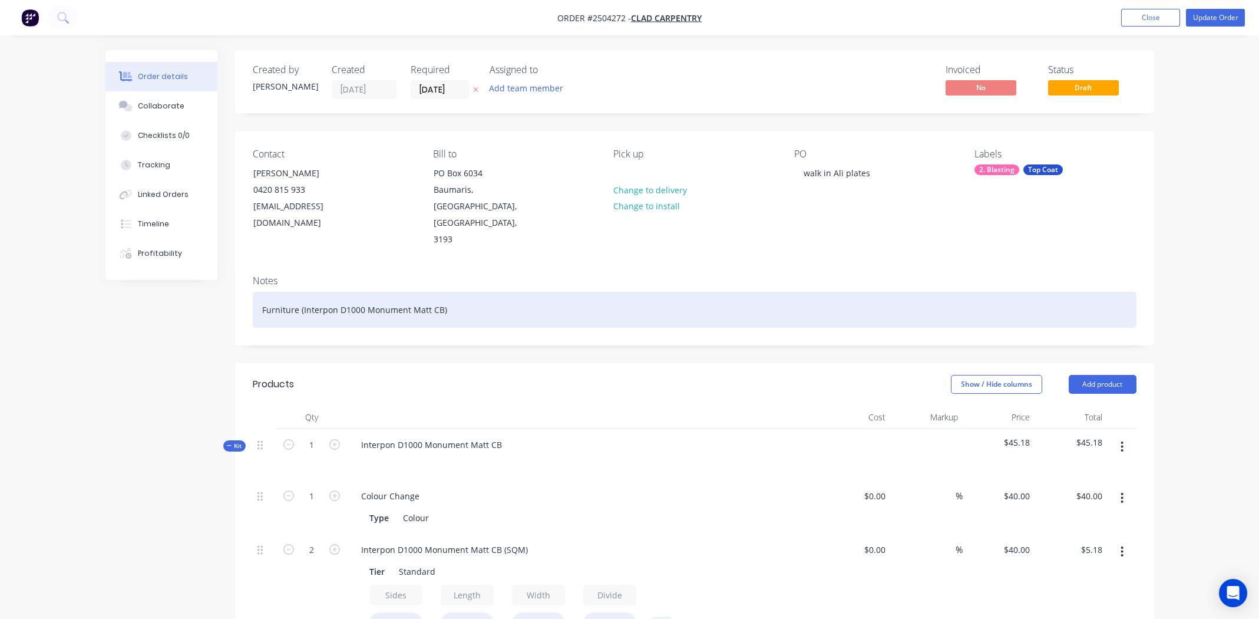
click at [371, 292] on div "Furniture (Interpon D1000 Monument Matt CB)" at bounding box center [695, 310] width 884 height 36
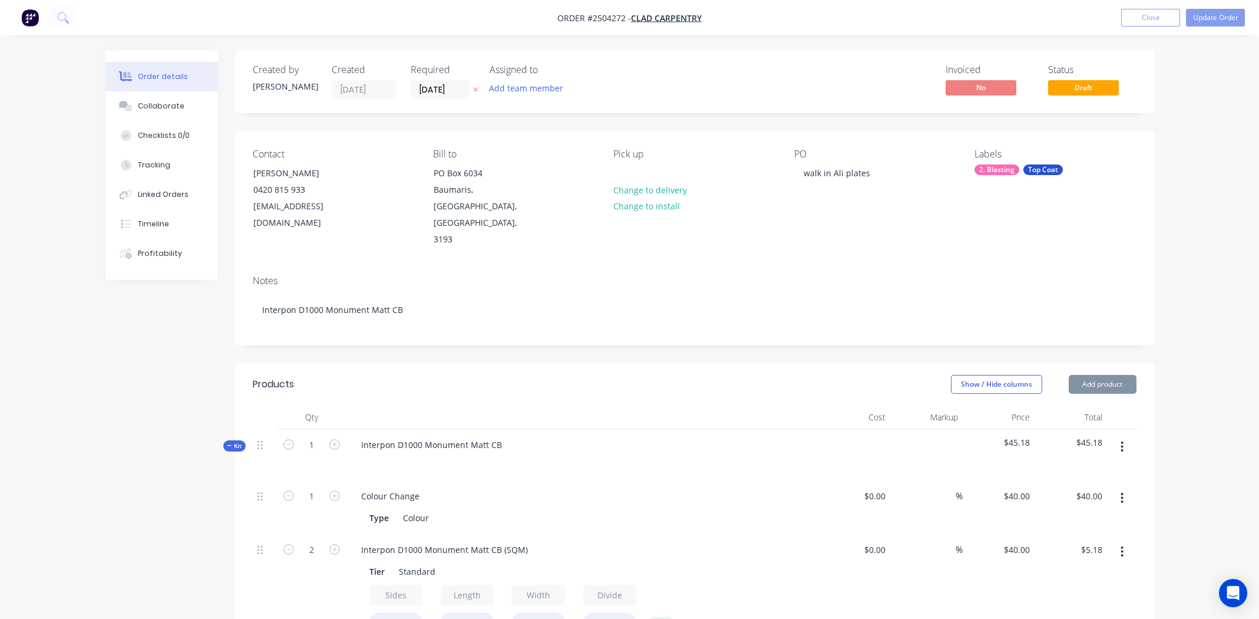
click at [617, 298] on div "Notes Interpon D1000 Monument Matt CB" at bounding box center [694, 305] width 919 height 79
click at [1221, 16] on button "Update Order" at bounding box center [1215, 18] width 59 height 18
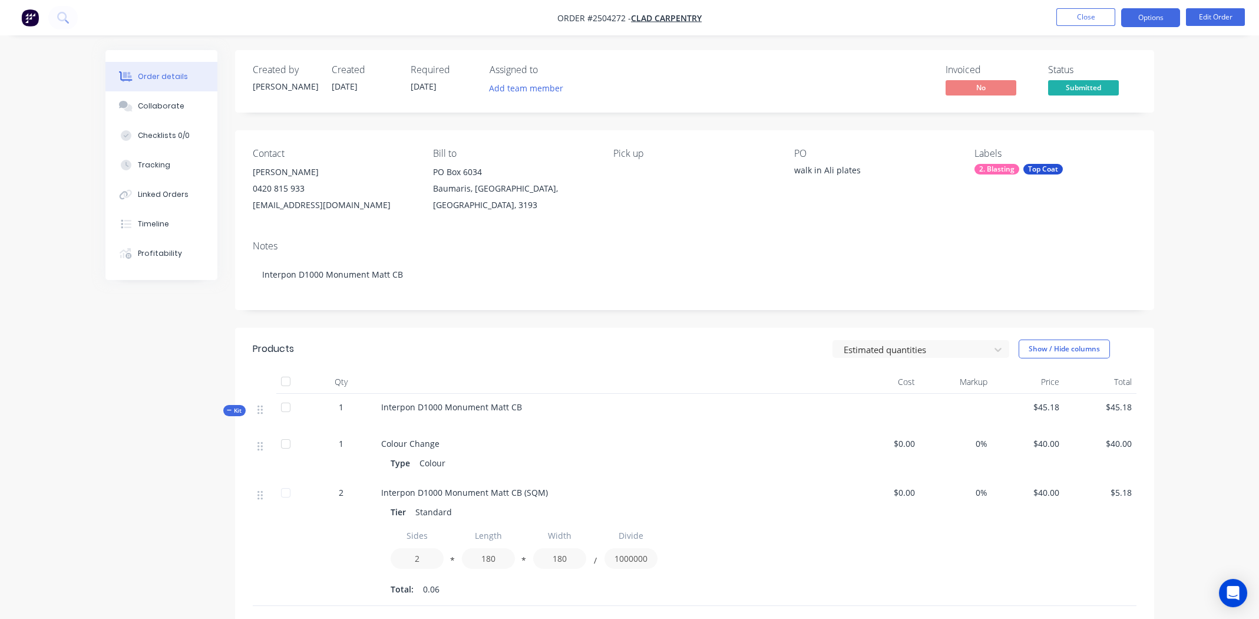
click at [1147, 22] on button "Options" at bounding box center [1150, 17] width 59 height 19
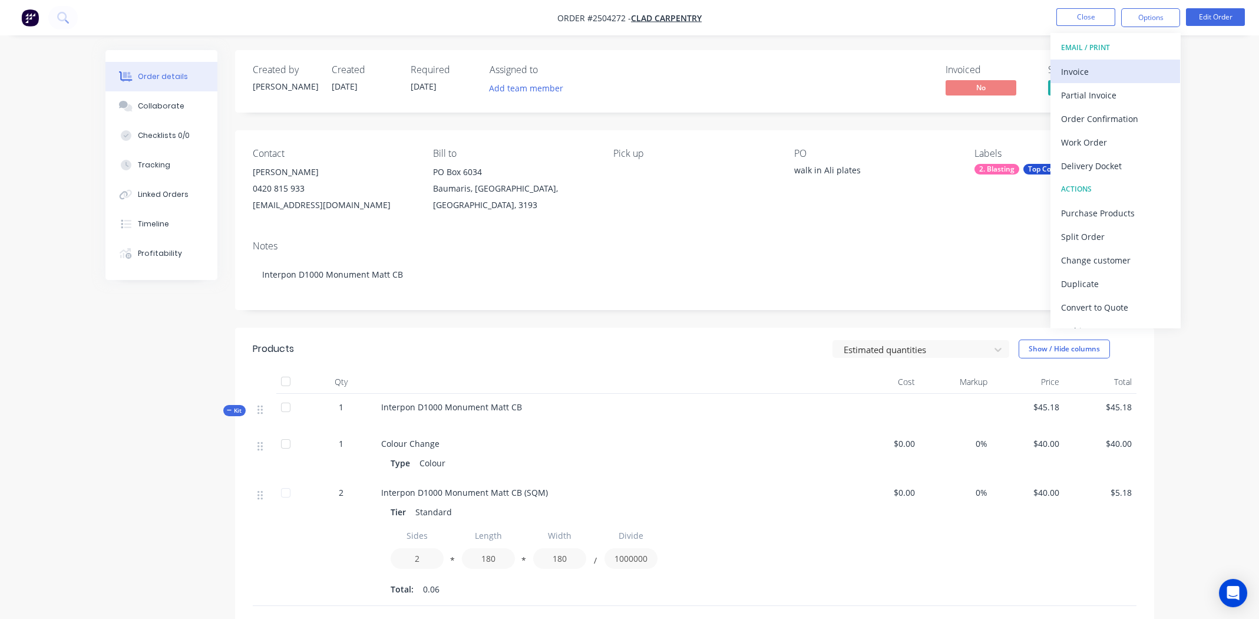
click at [1083, 73] on div "Invoice" at bounding box center [1115, 71] width 108 height 17
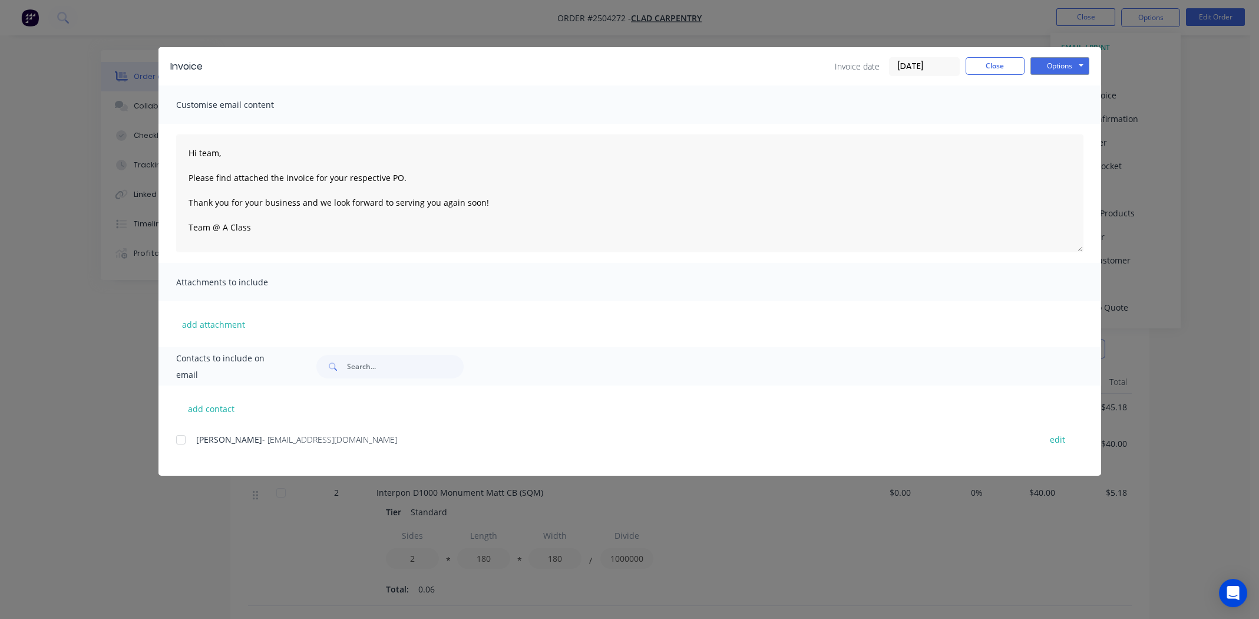
click at [181, 438] on div at bounding box center [181, 440] width 24 height 24
click at [1070, 61] on button "Options" at bounding box center [1059, 66] width 59 height 18
click at [1063, 103] on button "Print" at bounding box center [1067, 106] width 75 height 19
click at [1004, 64] on button "Close" at bounding box center [995, 66] width 59 height 18
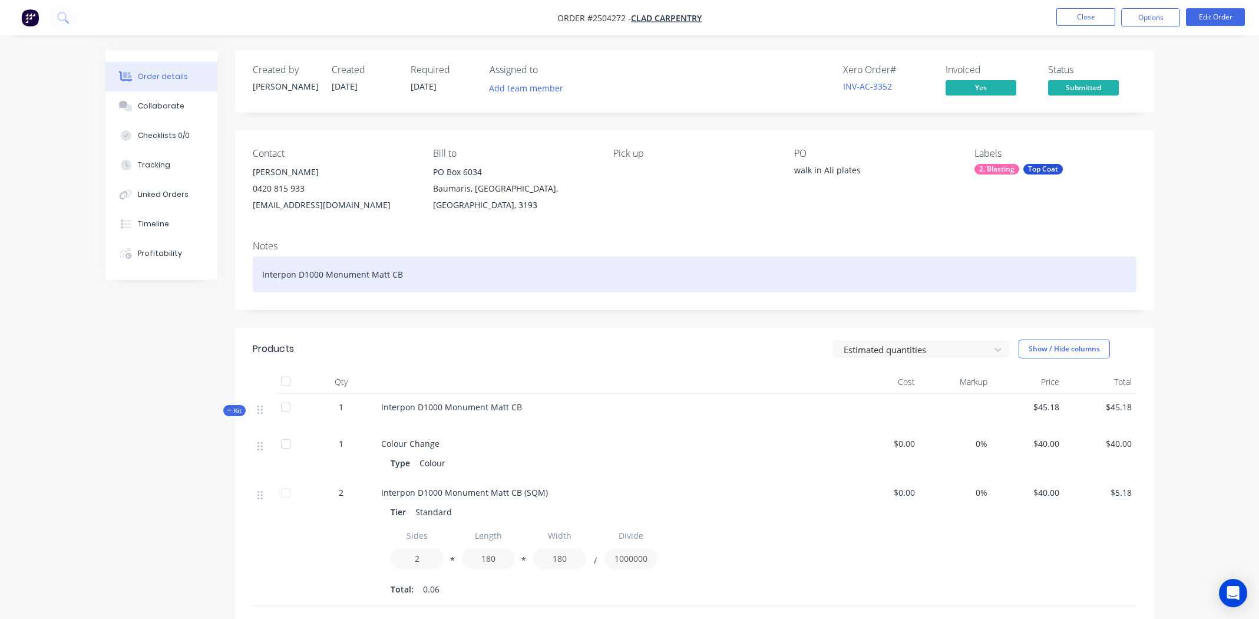
click at [557, 278] on div "Interpon D1000 Monument Matt CB" at bounding box center [695, 274] width 884 height 36
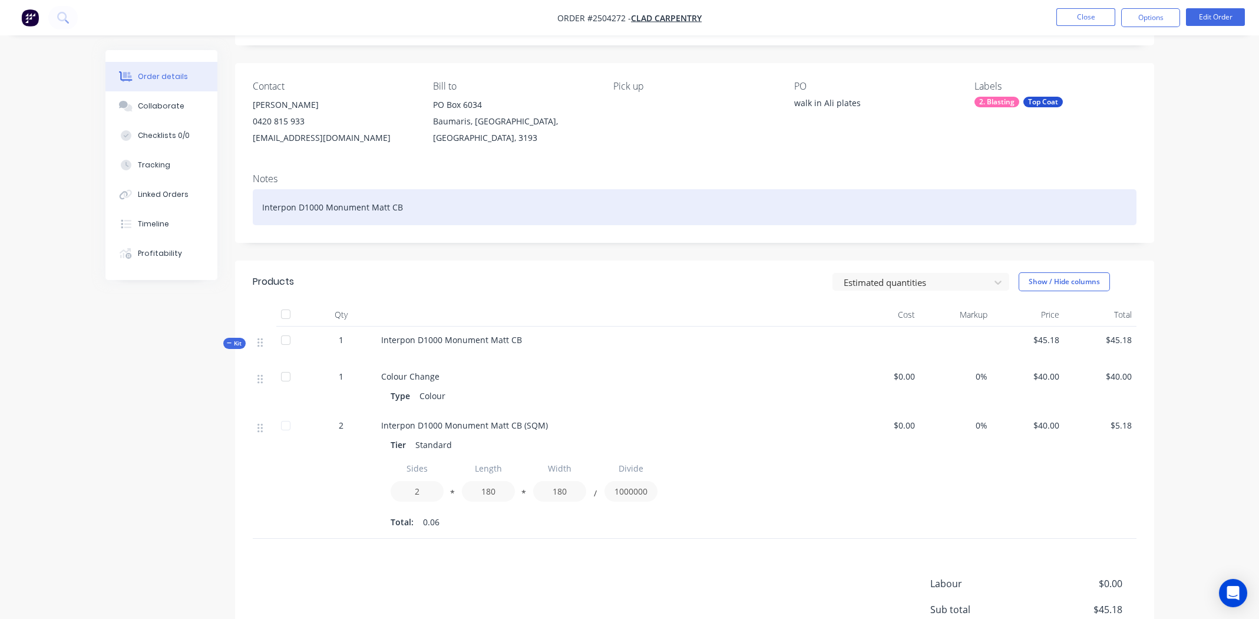
scroll to position [197, 0]
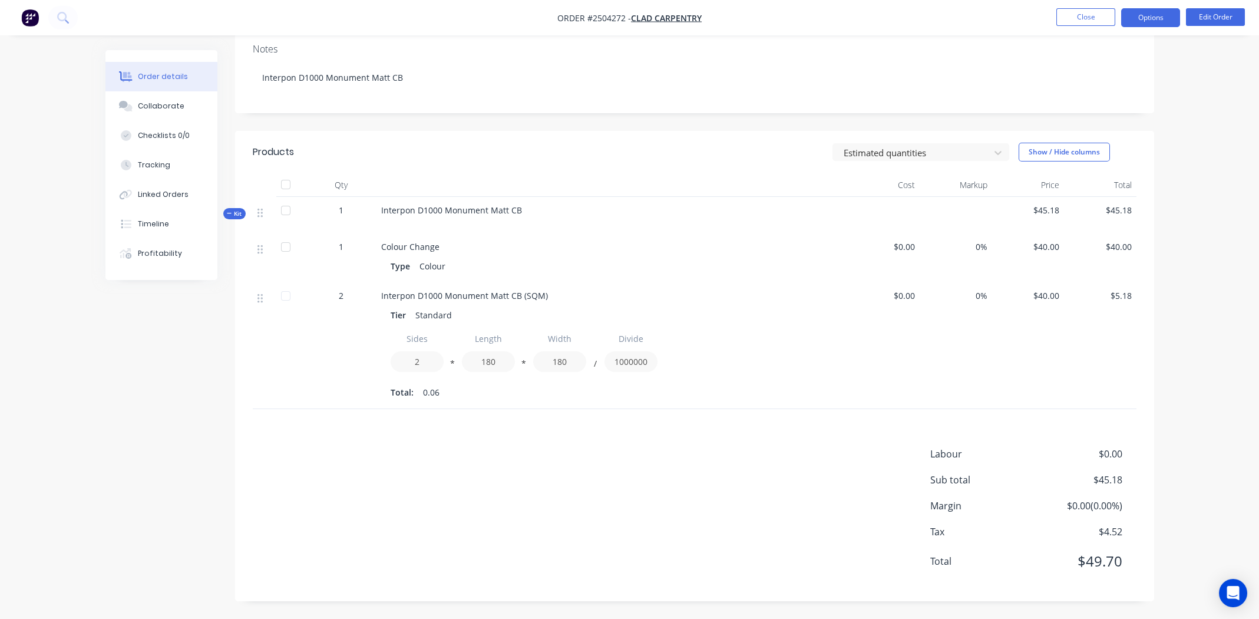
click at [1136, 18] on button "Options" at bounding box center [1150, 17] width 59 height 19
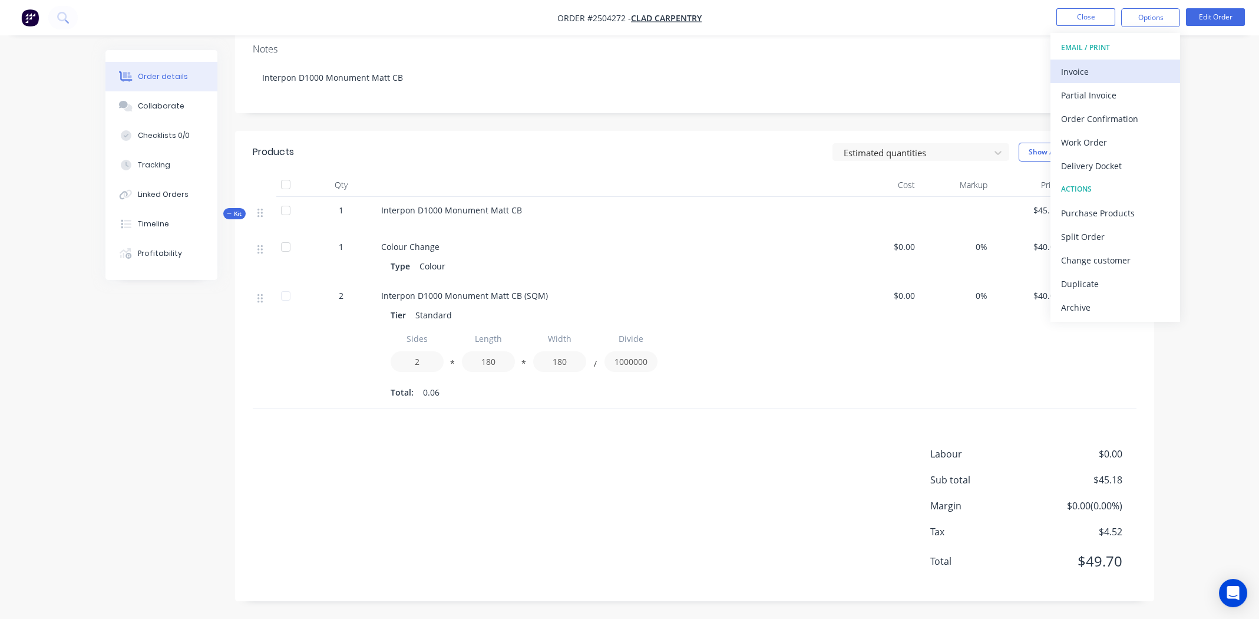
click at [1084, 65] on div "Invoice" at bounding box center [1115, 71] width 108 height 17
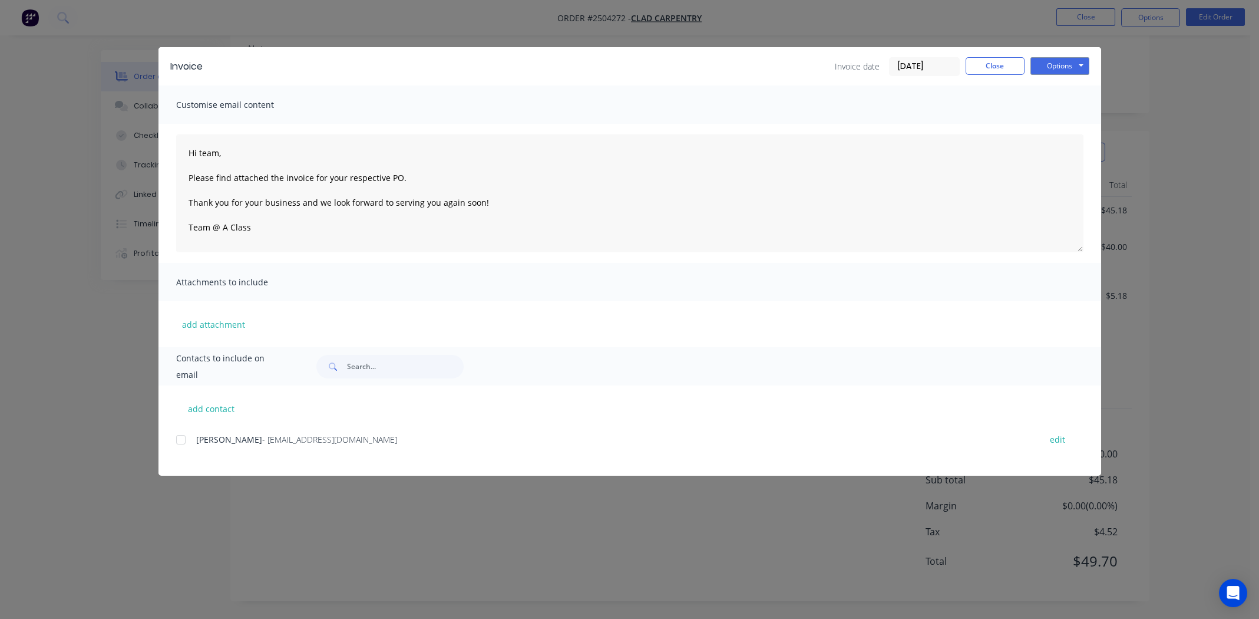
click at [177, 438] on div at bounding box center [181, 440] width 24 height 24
click at [225, 407] on button "add contact" at bounding box center [211, 408] width 71 height 18
select select "AU"
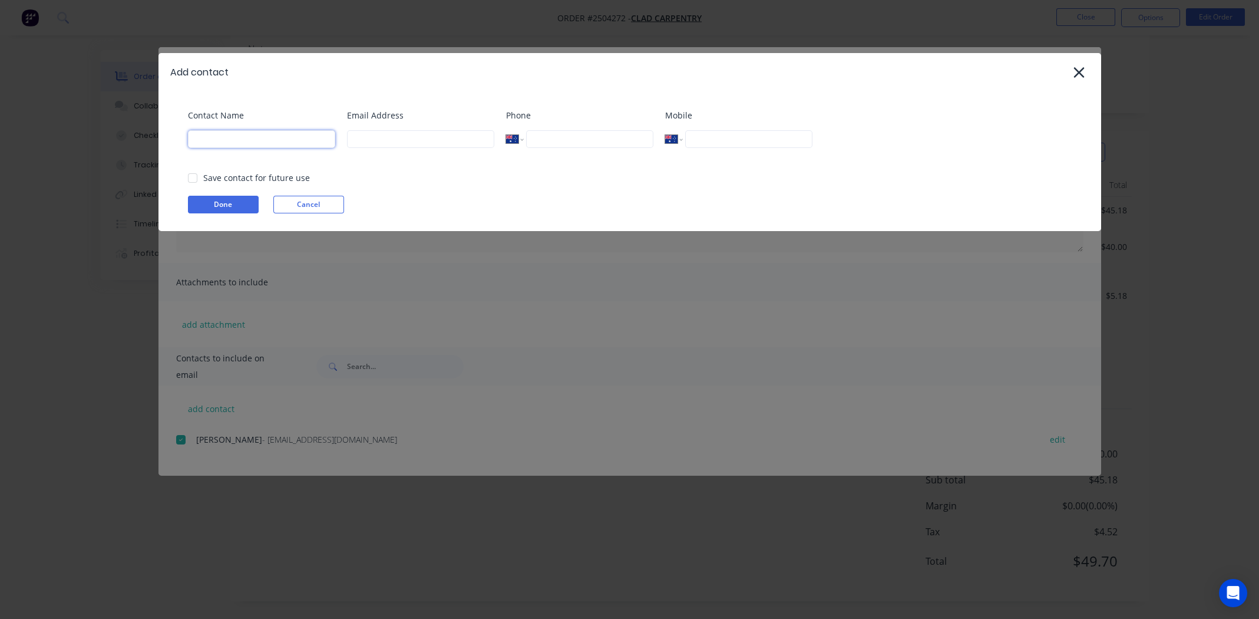
click at [267, 143] on input at bounding box center [261, 139] width 147 height 18
type input "accounts"
click at [379, 140] on input at bounding box center [420, 139] width 147 height 18
click at [194, 179] on div at bounding box center [193, 178] width 24 height 24
type input "accounts@cladcarpentry.com.au"
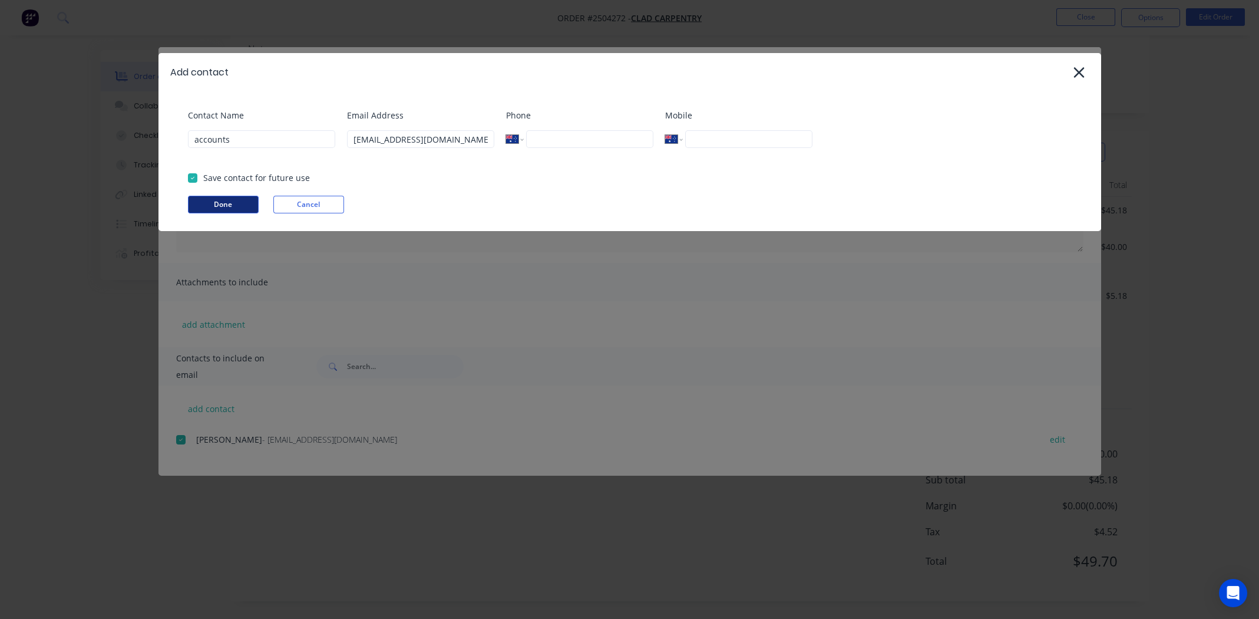
click at [219, 200] on button "Done" at bounding box center [223, 205] width 71 height 18
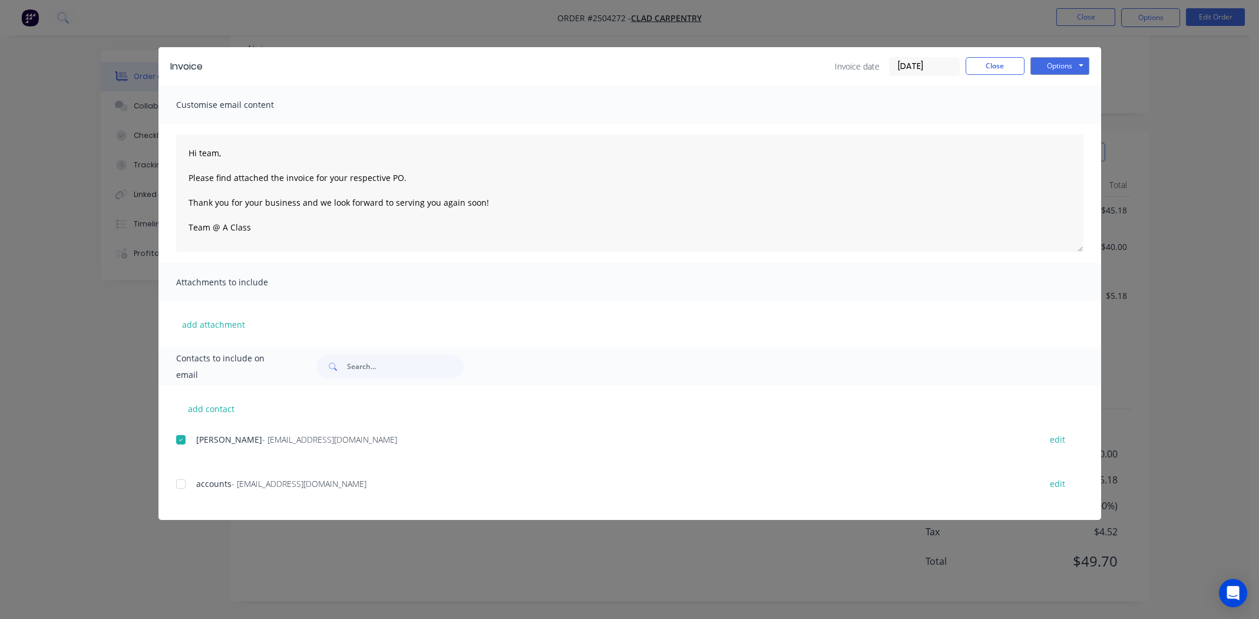
click at [176, 483] on div at bounding box center [181, 484] width 24 height 24
click at [1063, 65] on button "Options" at bounding box center [1059, 66] width 59 height 18
click at [1078, 130] on button "Email" at bounding box center [1067, 125] width 75 height 19
click at [990, 69] on button "Close" at bounding box center [995, 66] width 59 height 18
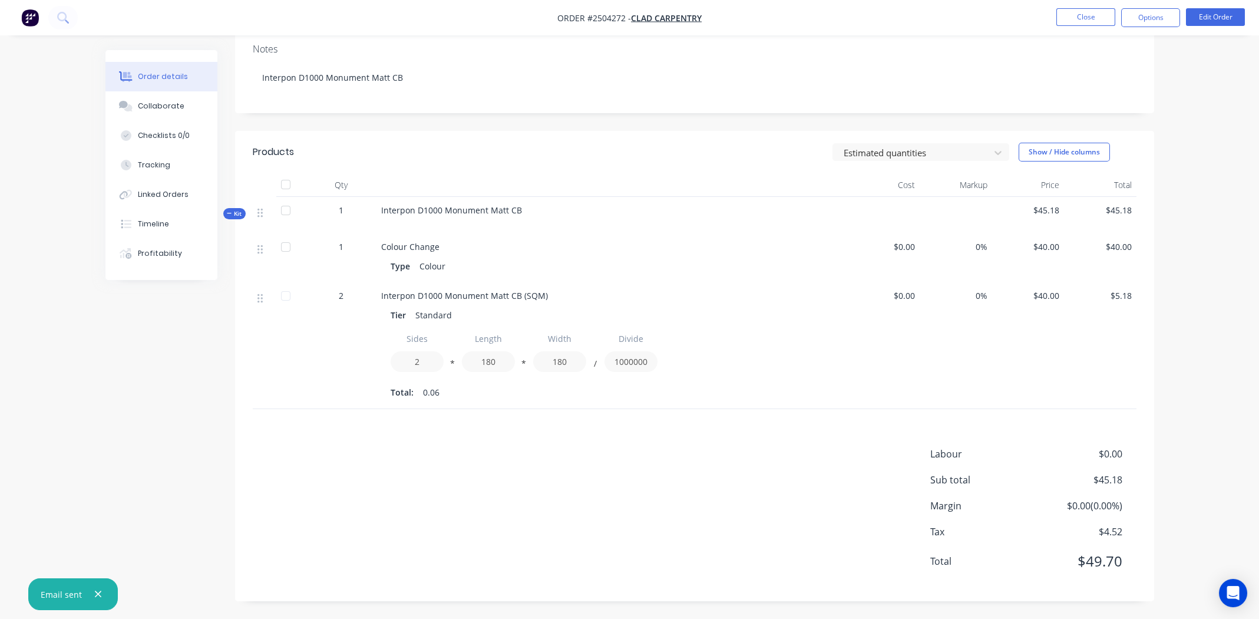
drag, startPoint x: 560, startPoint y: 479, endPoint x: 567, endPoint y: 480, distance: 7.2
click at [563, 480] on div "Labour $0.00 Sub total $45.18 Margin $0.00 ( 0.00 %) Tax $4.52 Total $49.70" at bounding box center [695, 515] width 884 height 137
click at [97, 591] on icon "button" at bounding box center [98, 594] width 8 height 11
click at [1152, 19] on button "Options" at bounding box center [1150, 17] width 59 height 19
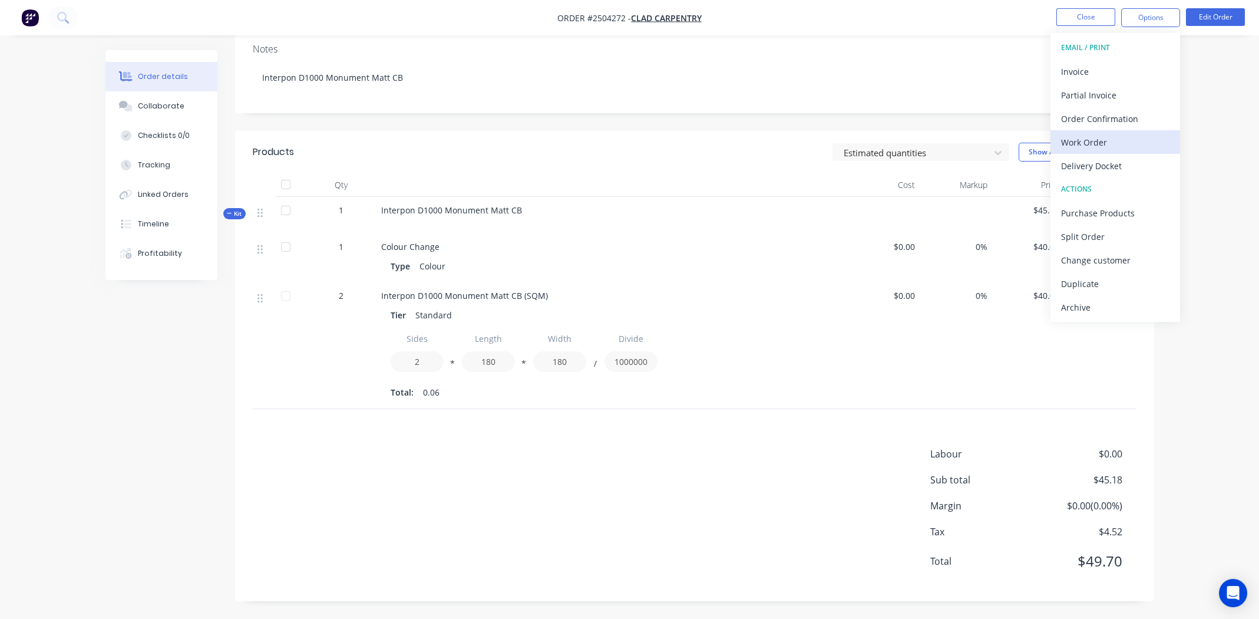
click at [1098, 144] on div "Work Order" at bounding box center [1115, 142] width 108 height 17
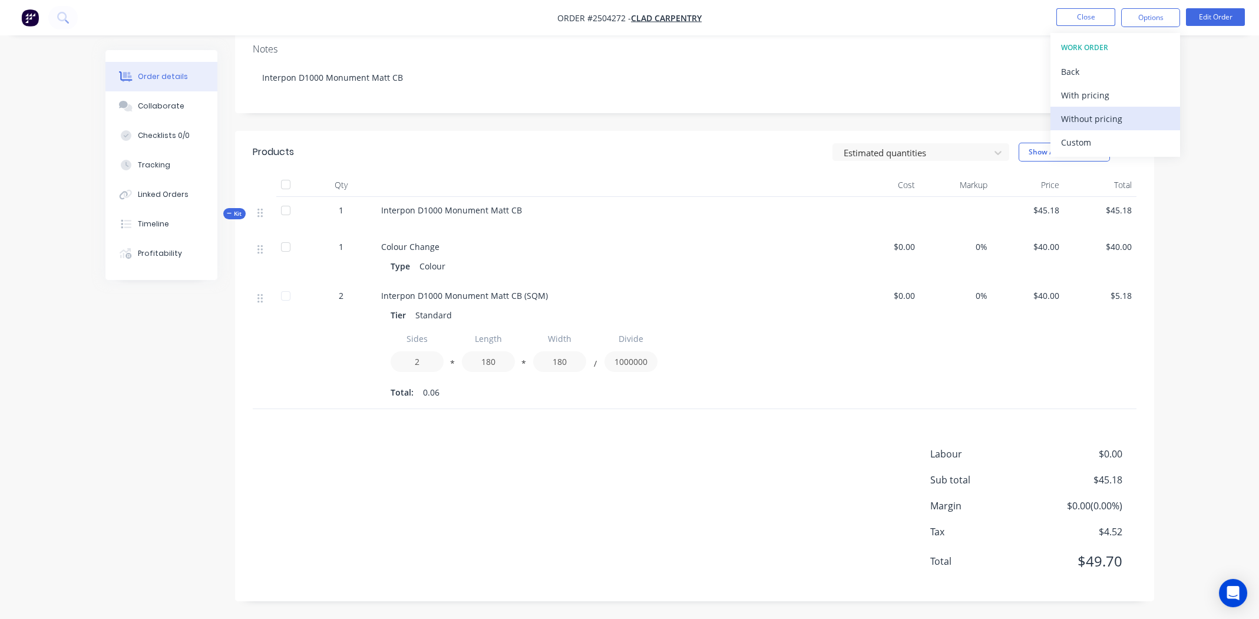
click at [1098, 114] on div "Without pricing" at bounding box center [1115, 118] width 108 height 17
click at [1215, 87] on div "Order details Collaborate Checklists 0/0 Tracking Linked Orders Timeline Profit…" at bounding box center [629, 210] width 1259 height 815
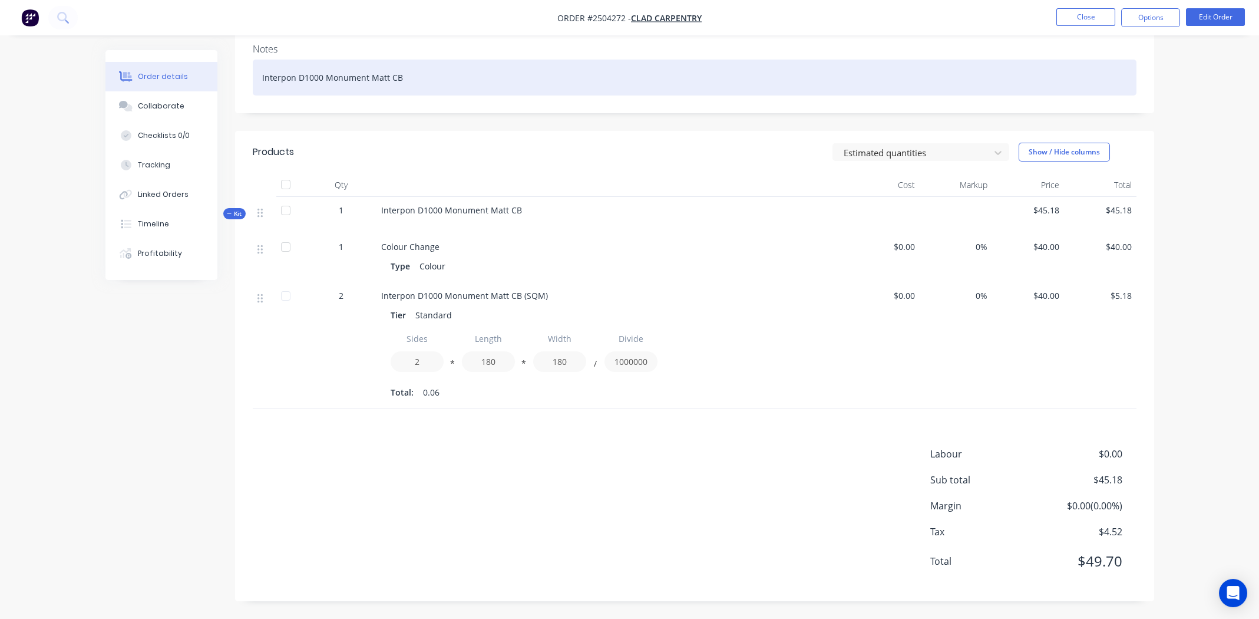
click at [871, 74] on div "Interpon D1000 Monument Matt CB" at bounding box center [695, 78] width 884 height 36
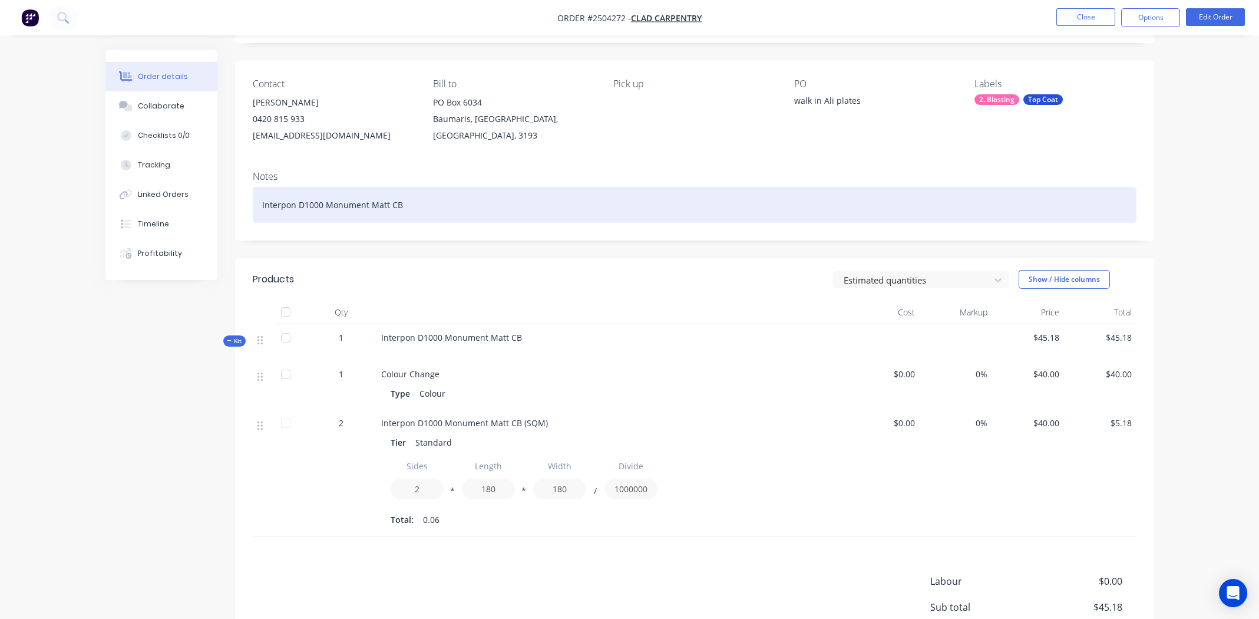
scroll to position [0, 0]
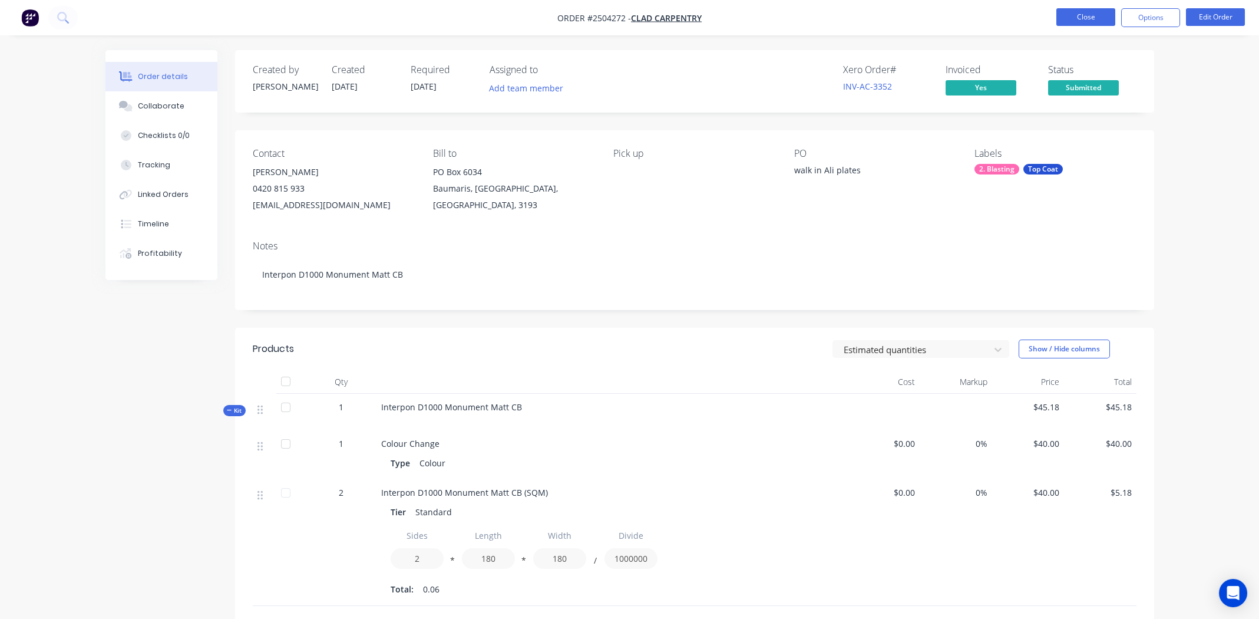
click at [1079, 12] on button "Close" at bounding box center [1085, 17] width 59 height 18
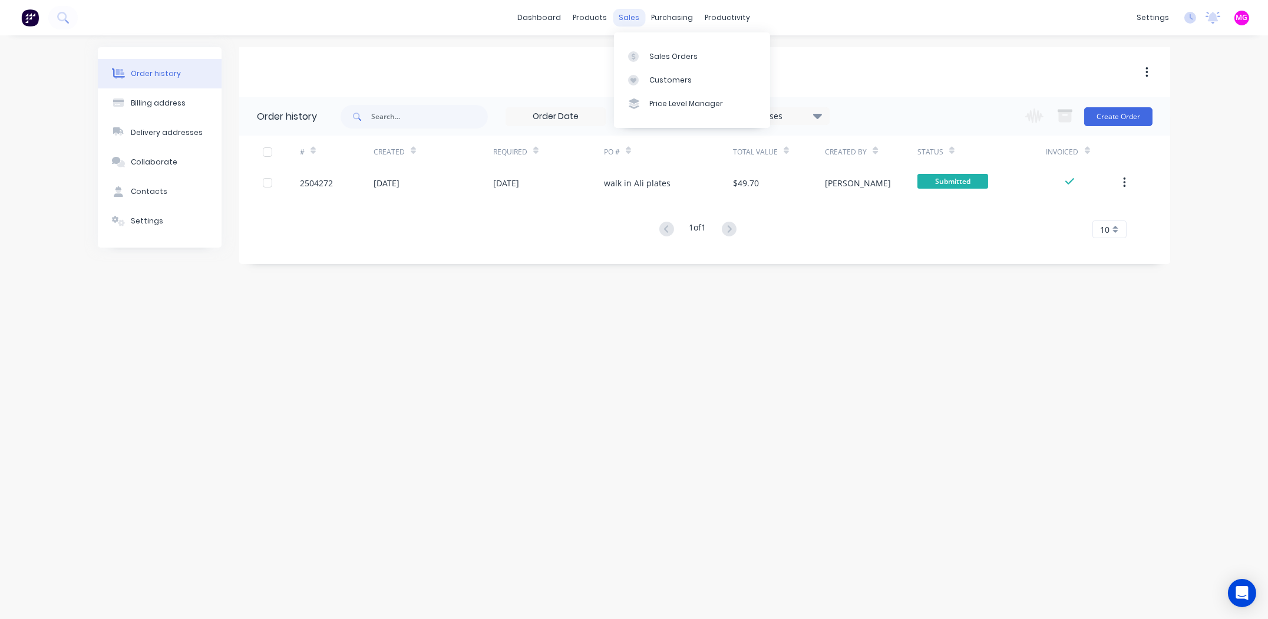
click at [635, 16] on div "sales" at bounding box center [629, 18] width 32 height 18
click at [662, 54] on div "Sales Orders" at bounding box center [673, 56] width 48 height 11
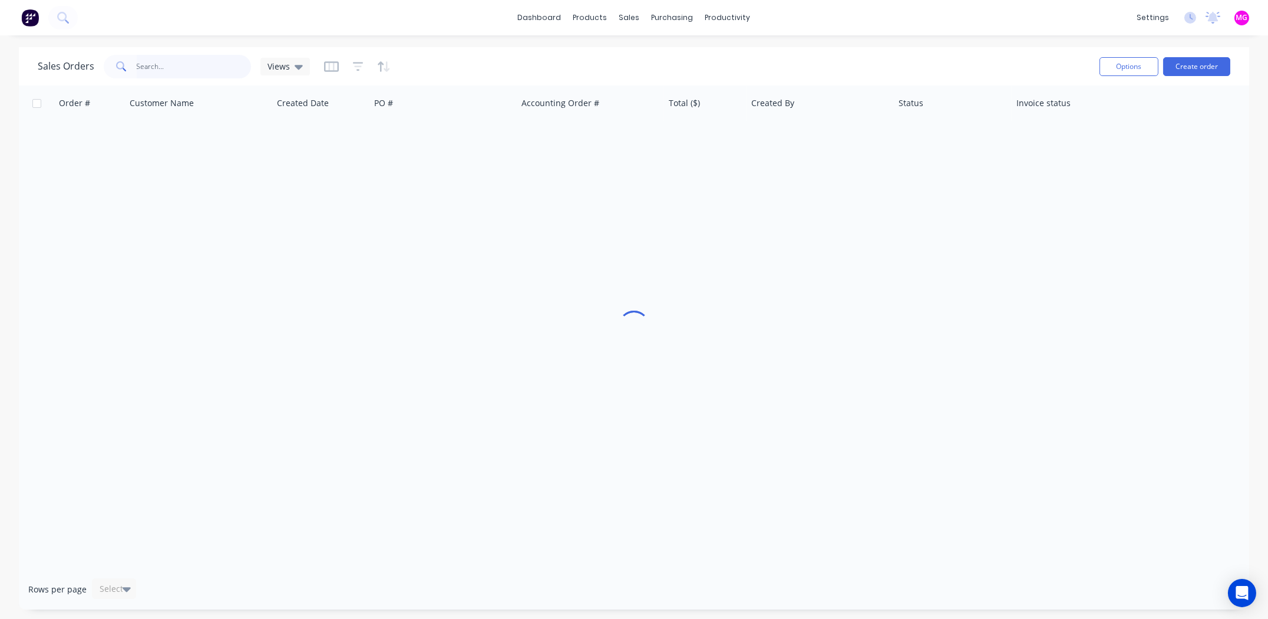
click at [214, 60] on input "text" at bounding box center [194, 67] width 115 height 24
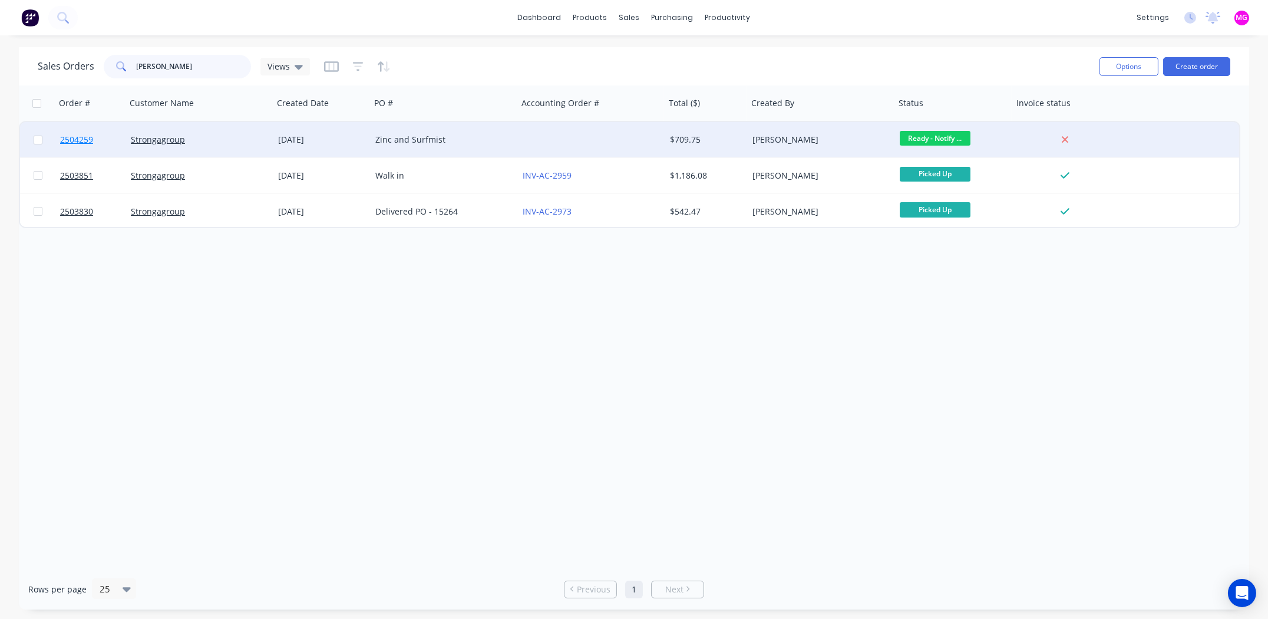
type input "hein"
click at [70, 140] on span "2504259" at bounding box center [76, 140] width 33 height 12
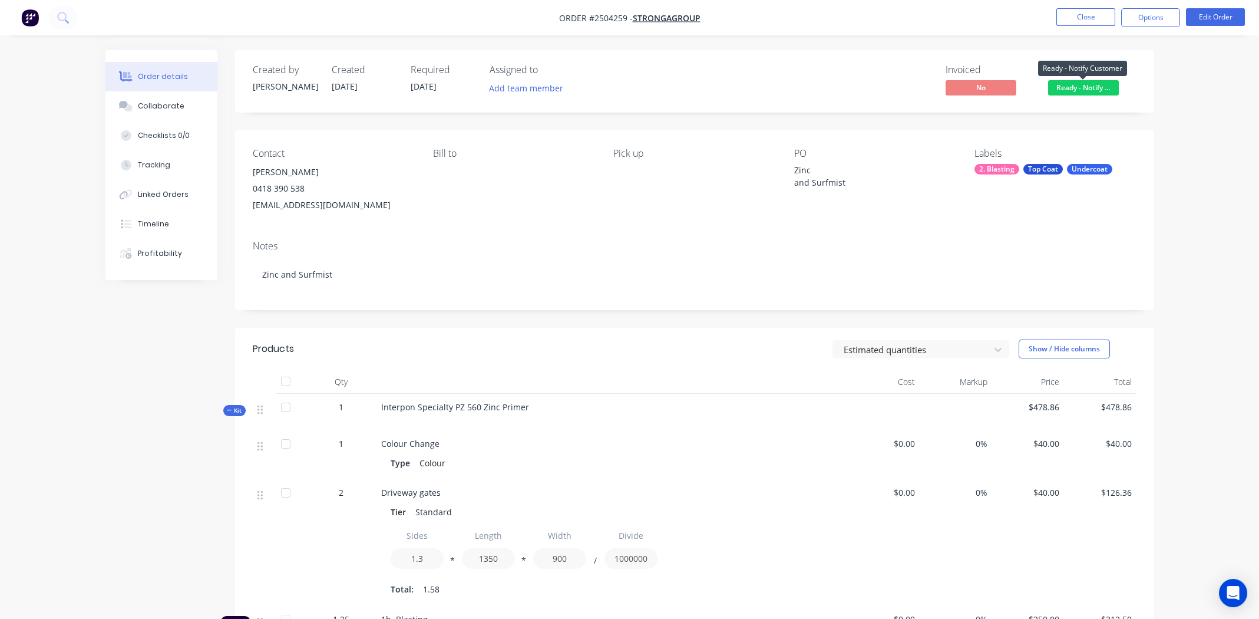
click at [1109, 86] on span "Ready - Notify ..." at bounding box center [1083, 87] width 71 height 15
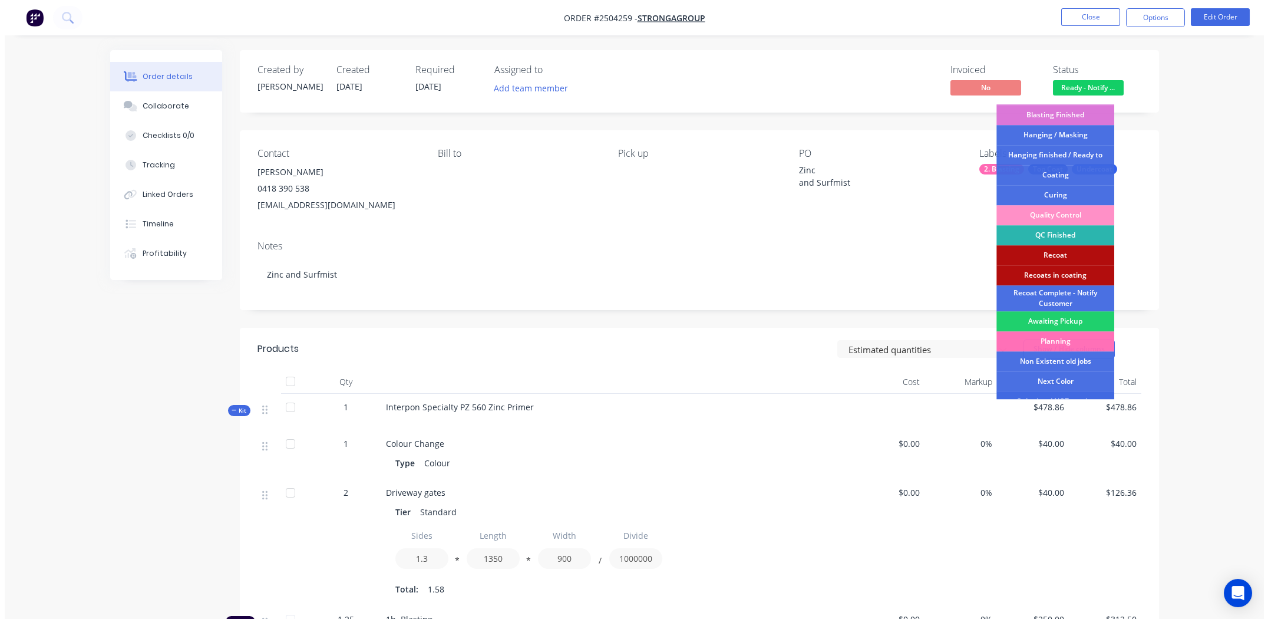
scroll to position [292, 0]
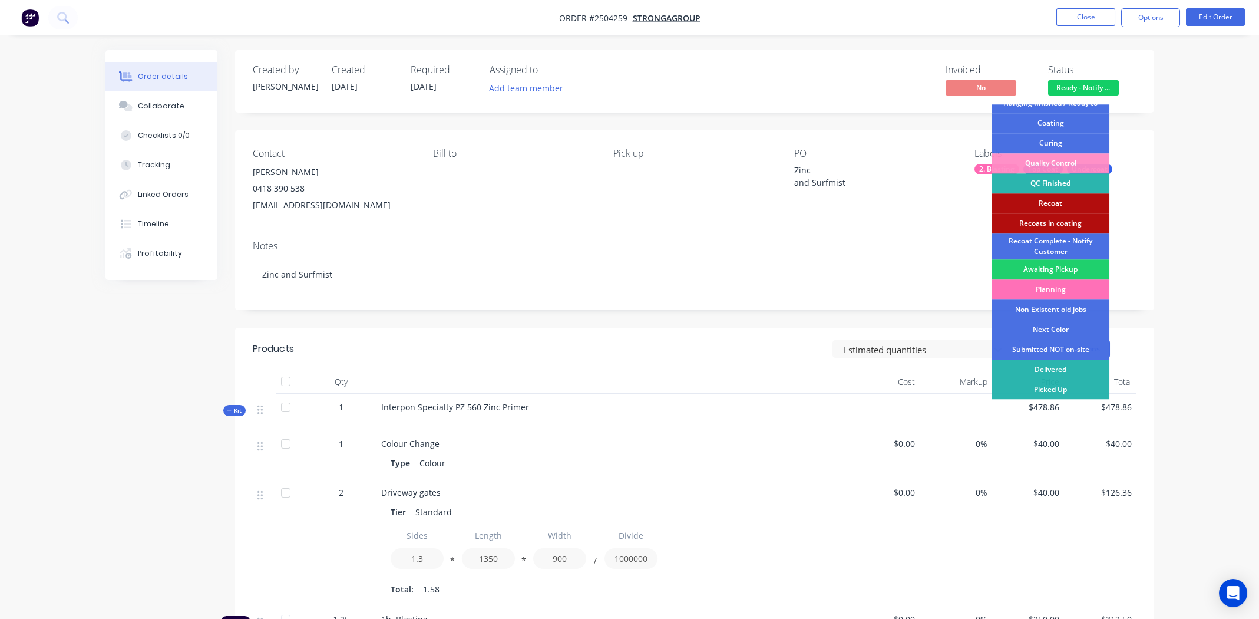
click at [1053, 383] on div "Picked Up" at bounding box center [1051, 389] width 118 height 20
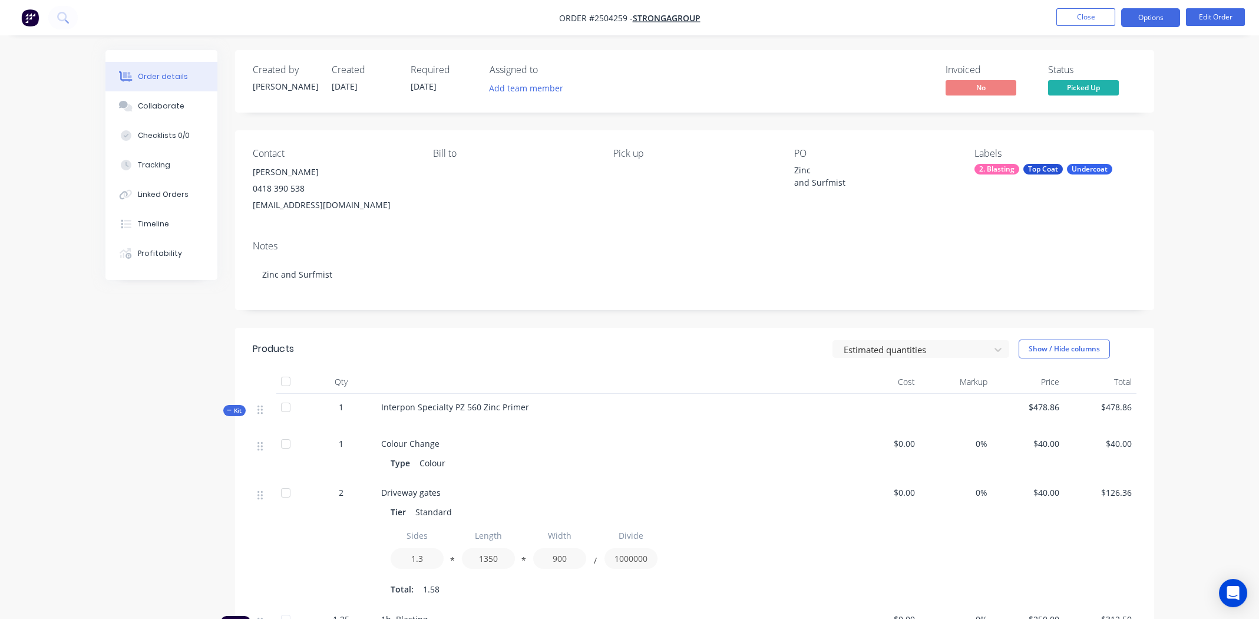
click at [1154, 16] on button "Options" at bounding box center [1150, 17] width 59 height 19
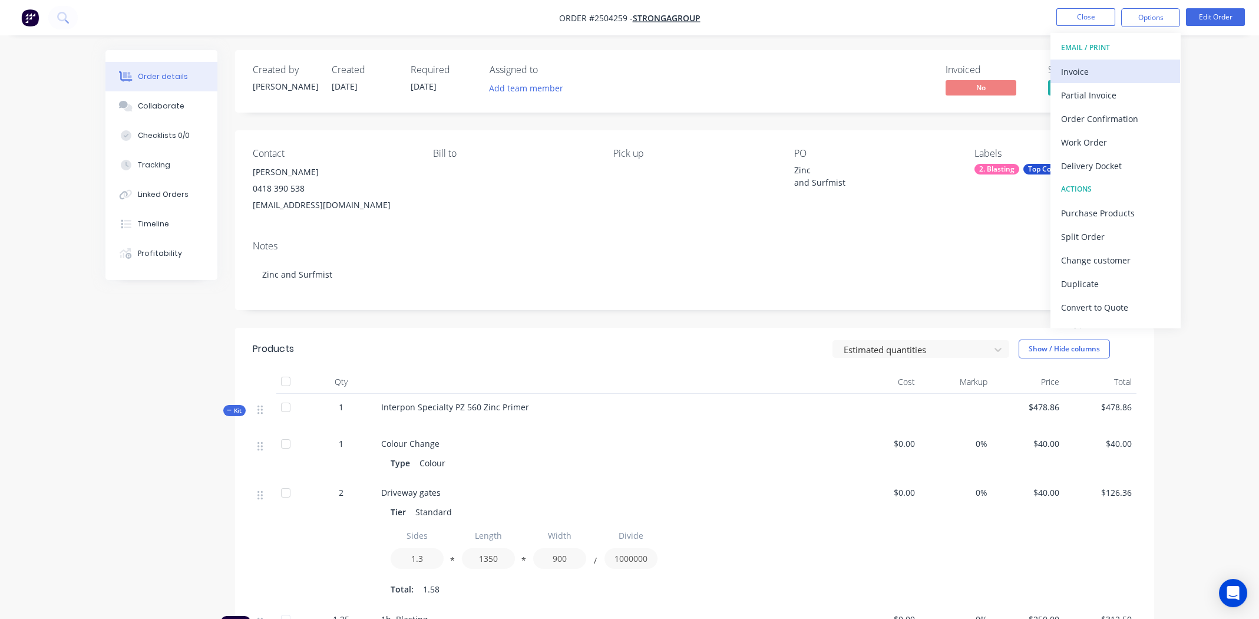
click at [1104, 71] on div "Invoice" at bounding box center [1115, 71] width 108 height 17
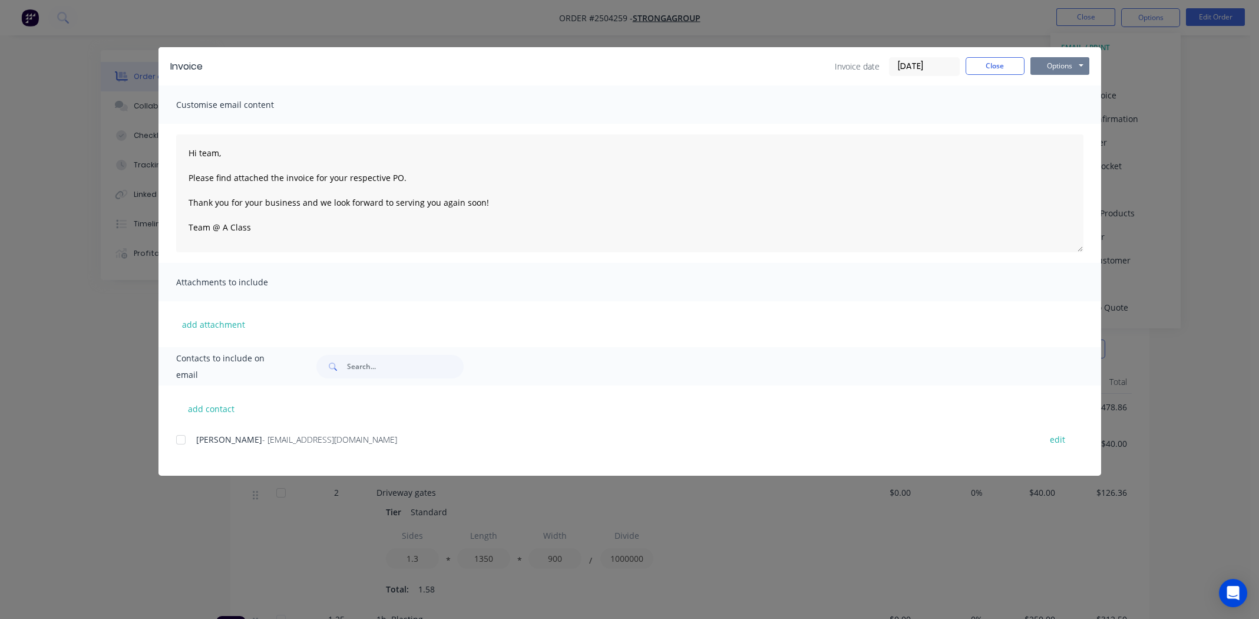
click at [1060, 69] on button "Options" at bounding box center [1059, 66] width 59 height 18
click at [1062, 105] on button "Print" at bounding box center [1067, 106] width 75 height 19
drag, startPoint x: 983, startPoint y: 62, endPoint x: 983, endPoint y: 55, distance: 6.5
click at [983, 61] on button "Close" at bounding box center [995, 66] width 59 height 18
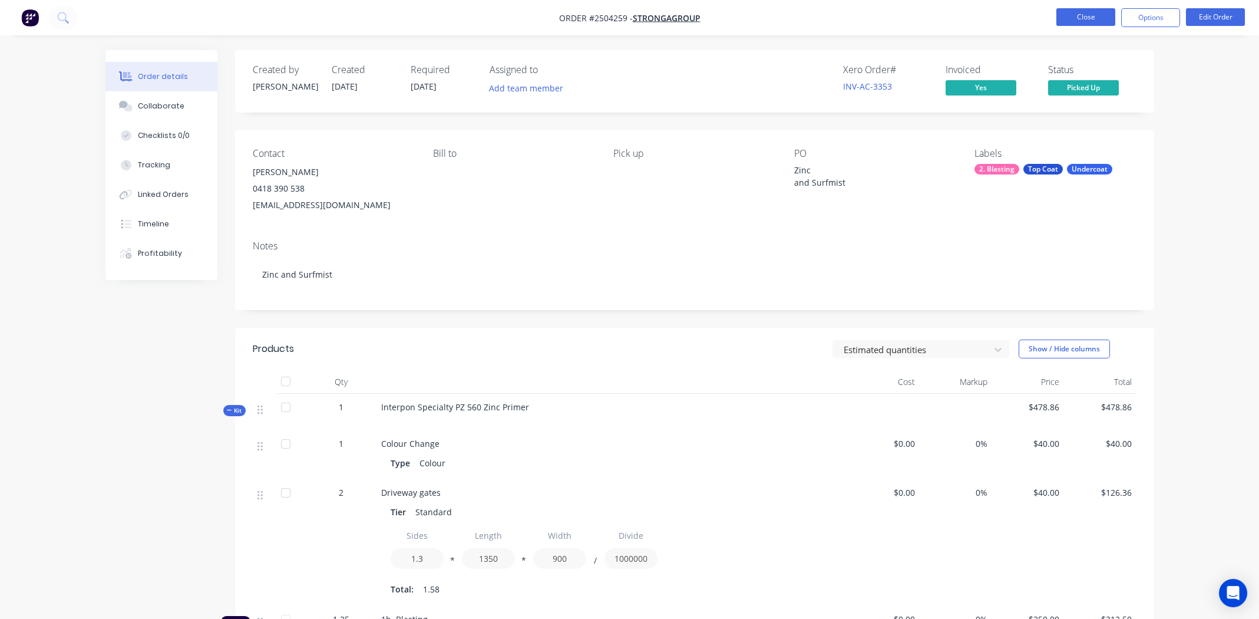
click at [1097, 17] on button "Close" at bounding box center [1085, 17] width 59 height 18
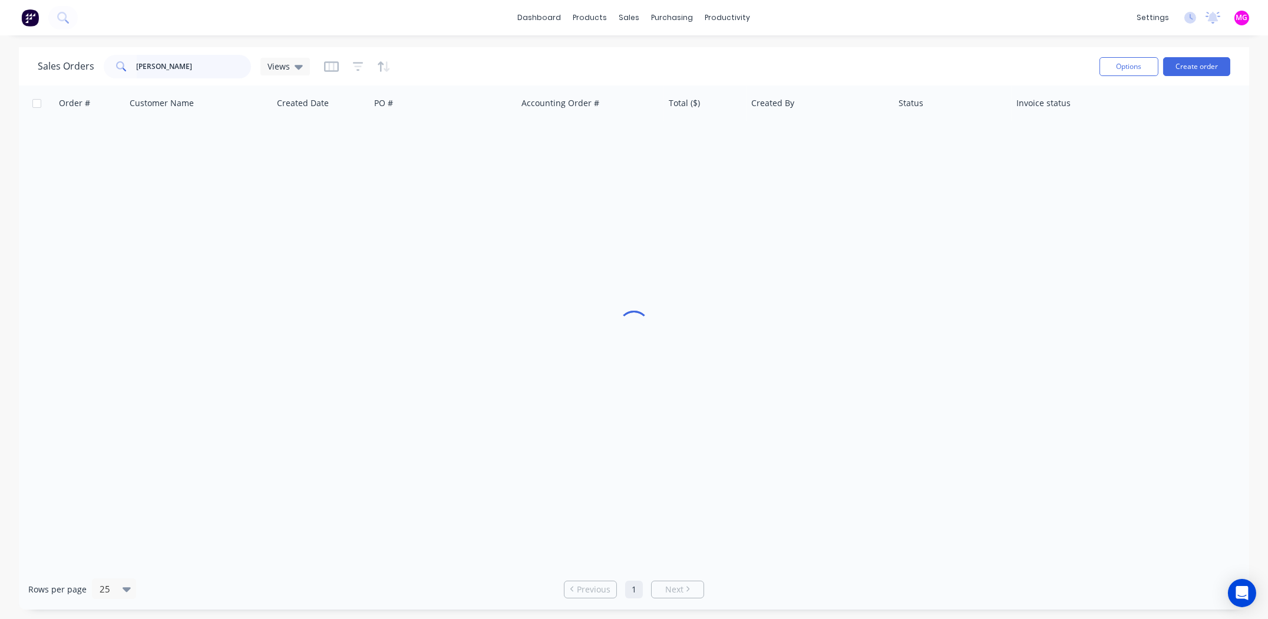
click at [161, 66] on input "hein" at bounding box center [194, 67] width 115 height 24
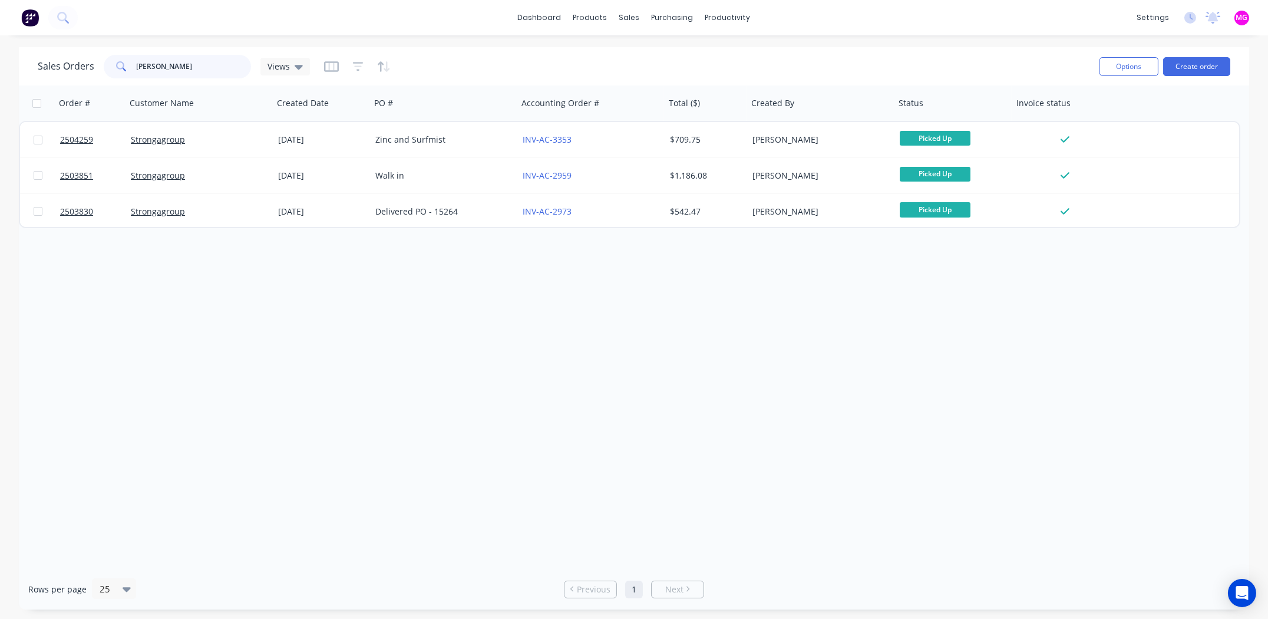
click at [161, 66] on input "hein" at bounding box center [194, 67] width 115 height 24
click at [162, 65] on input "hein" at bounding box center [194, 67] width 115 height 24
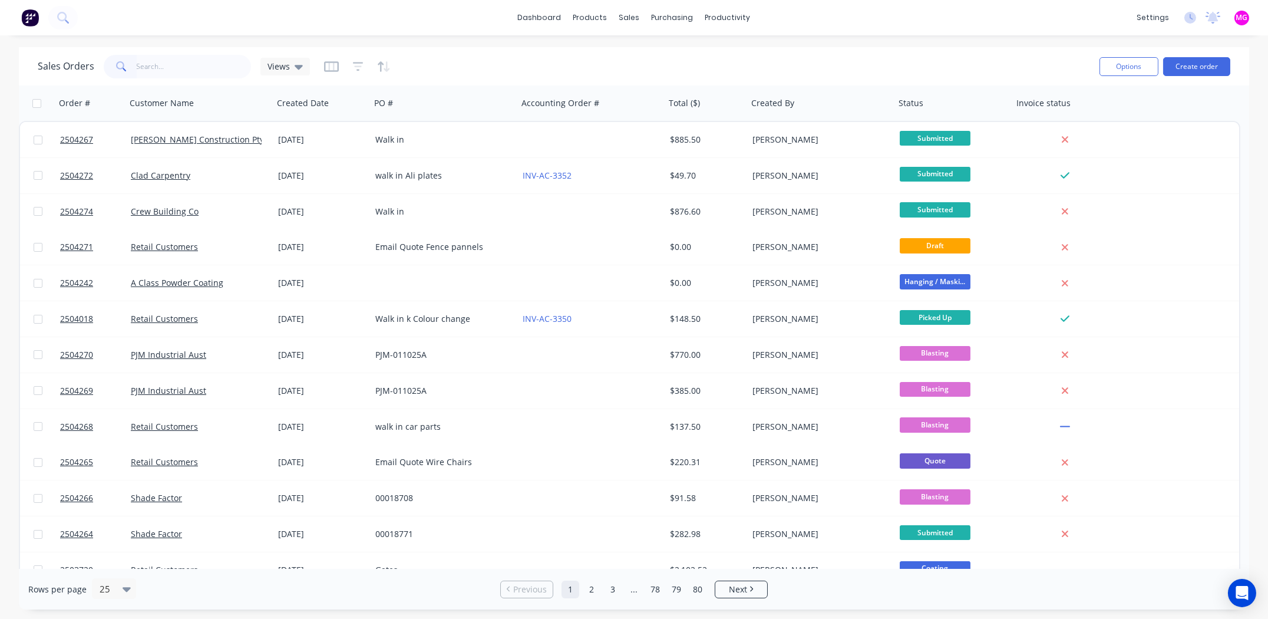
click at [967, 78] on div "Sales Orders Views" at bounding box center [564, 66] width 1052 height 29
click at [812, 66] on div "Sales Orders Views" at bounding box center [564, 66] width 1052 height 29
click at [191, 68] on input "text" at bounding box center [194, 67] width 115 height 24
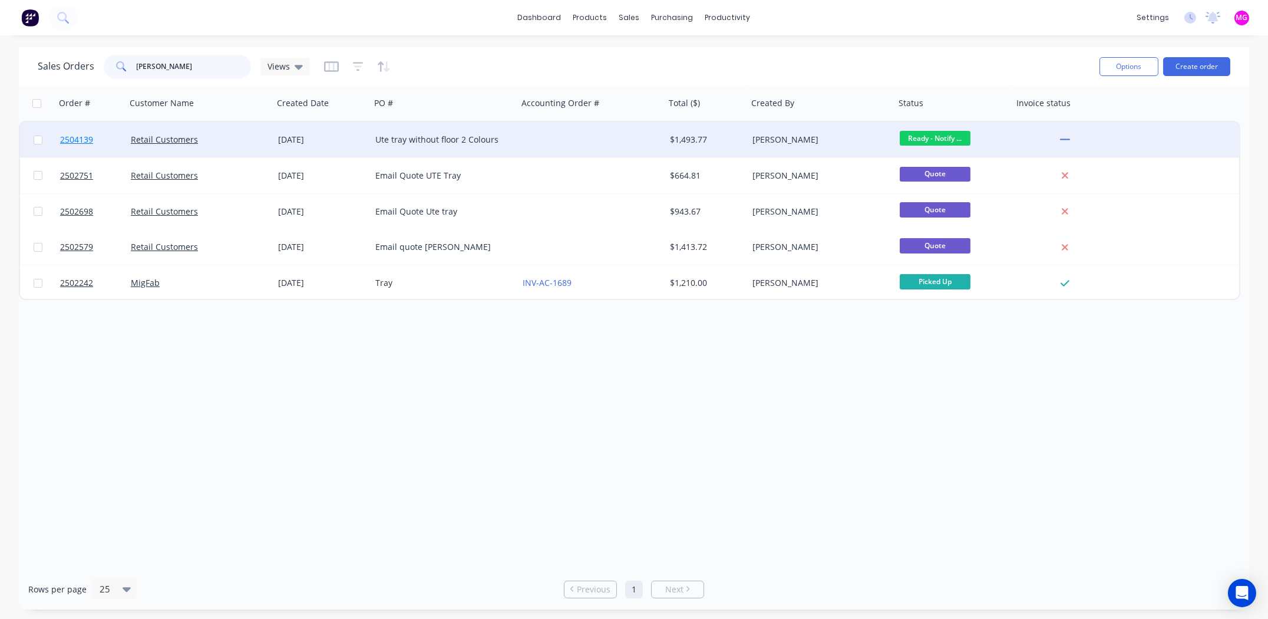
type input "[PERSON_NAME]"
click at [75, 141] on span "2504139" at bounding box center [76, 140] width 33 height 12
